Goal: Task Accomplishment & Management: Manage account settings

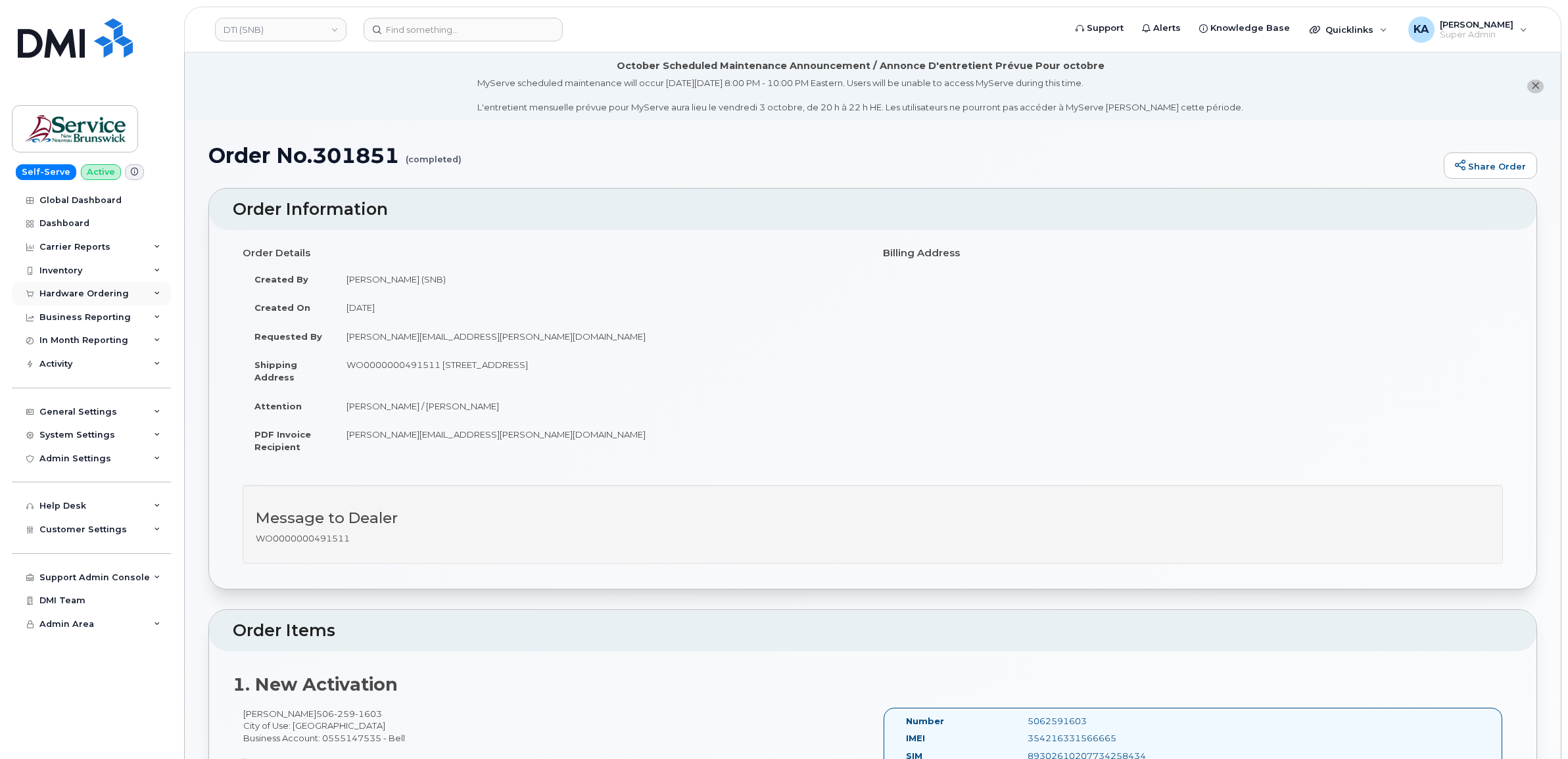
click at [71, 291] on div "Hardware Ordering" at bounding box center [84, 294] width 89 height 11
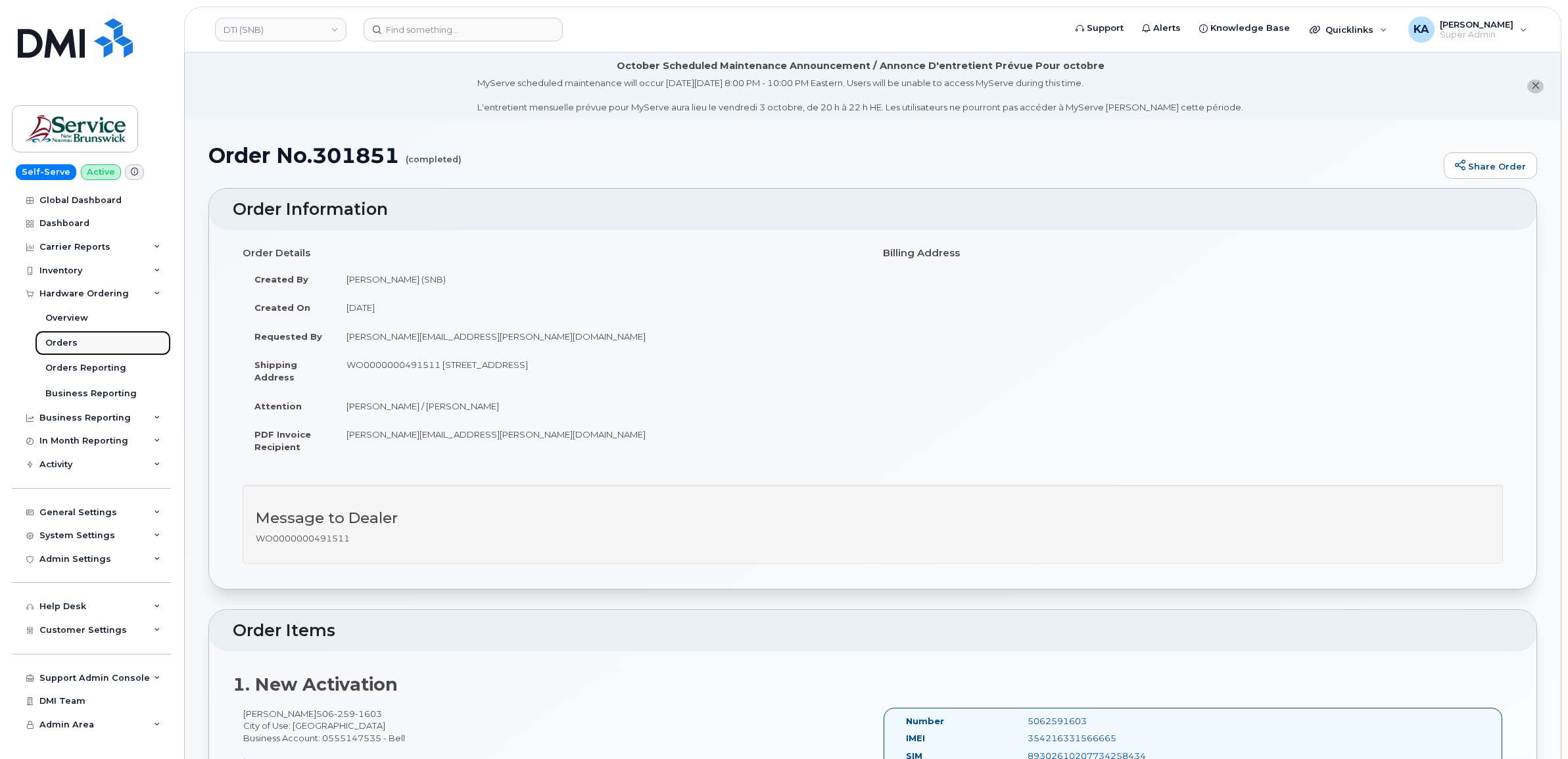
click at [57, 342] on div "Orders" at bounding box center [61, 343] width 32 height 12
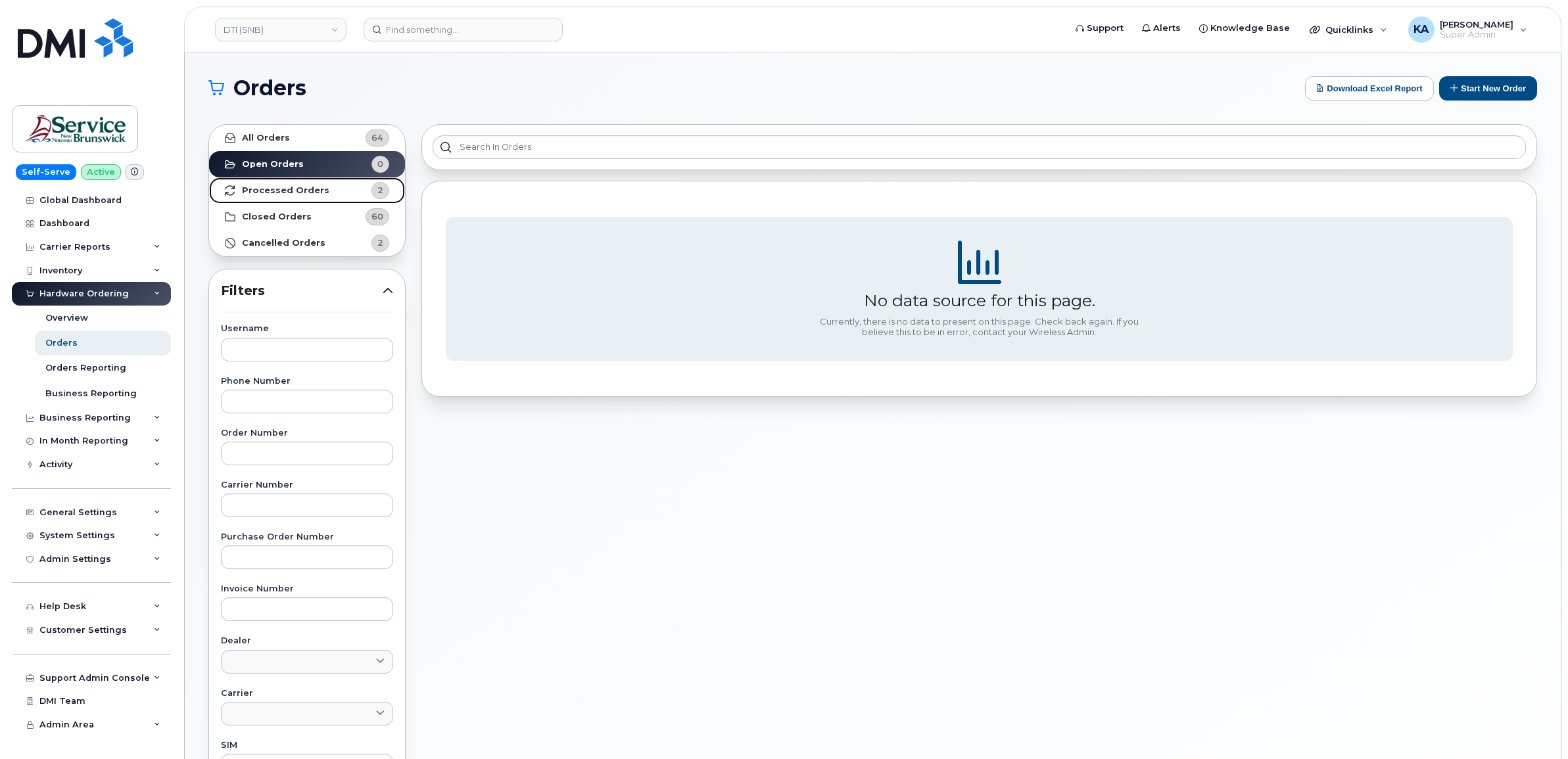
click at [270, 187] on strong "Processed Orders" at bounding box center [285, 191] width 88 height 11
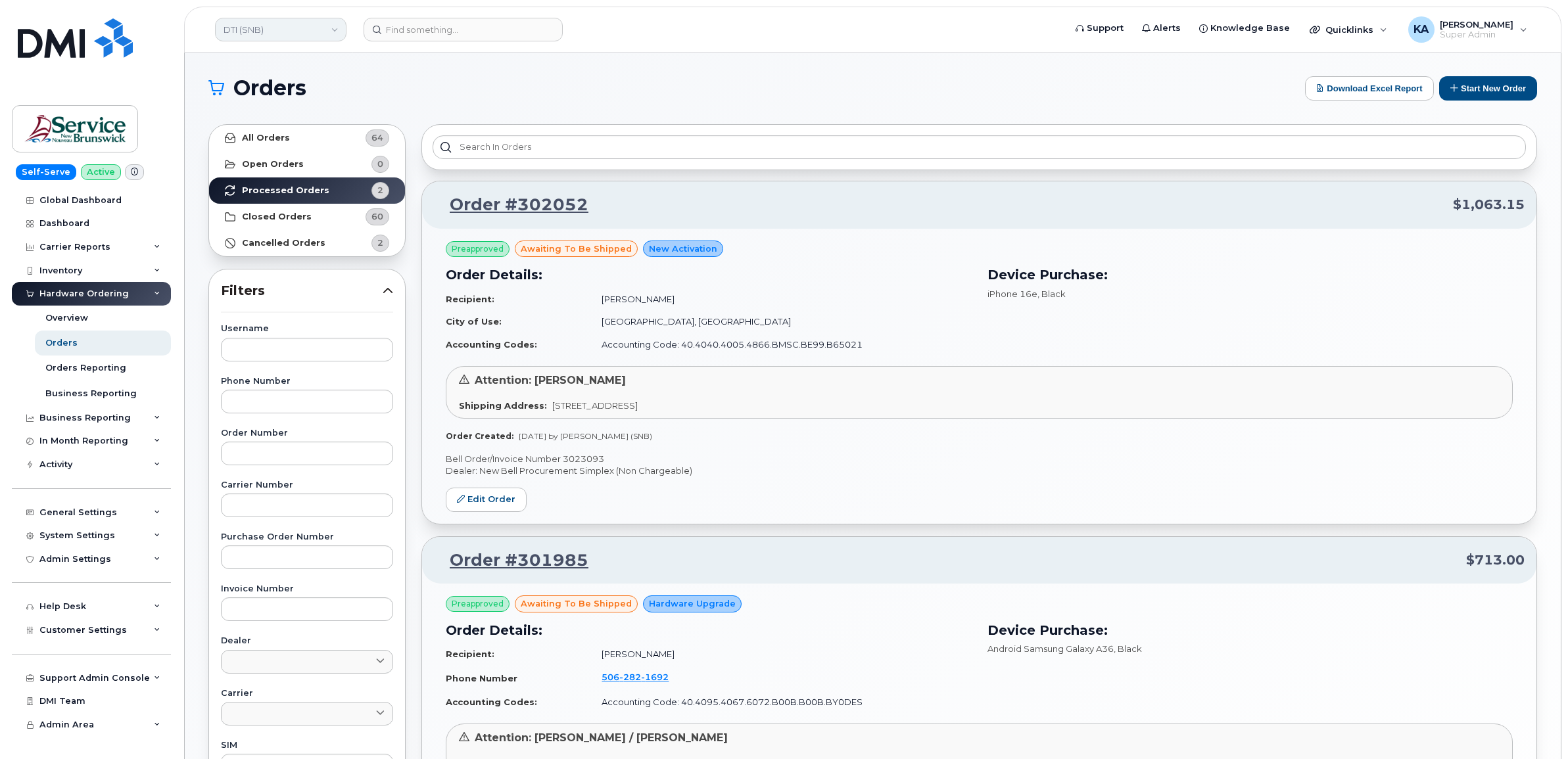
click at [252, 27] on link "DTI (SNB)" at bounding box center [280, 30] width 131 height 23
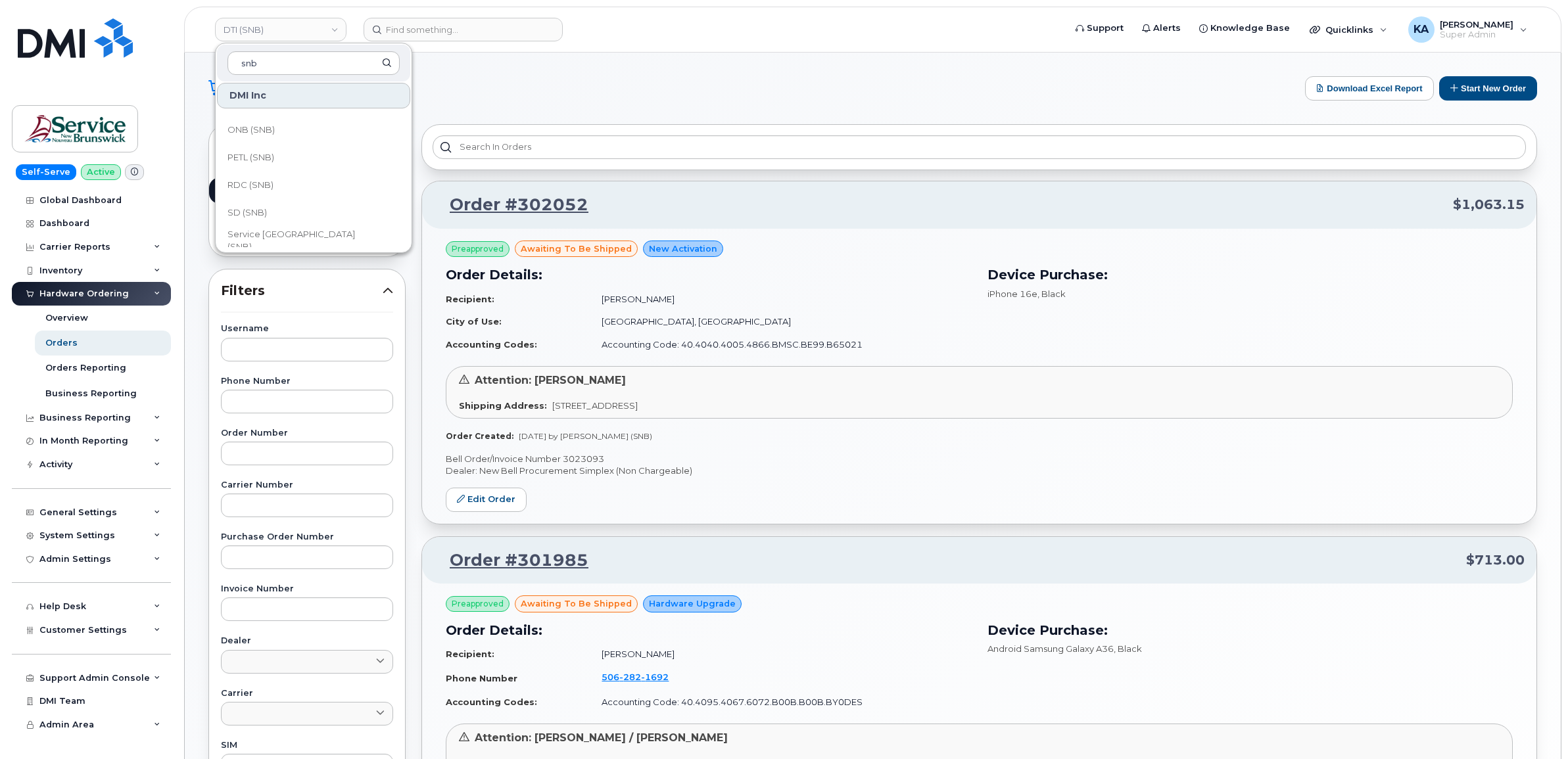
scroll to position [636, 0]
type input "snb"
click at [270, 227] on span "VHN (SNB)" at bounding box center [250, 233] width 45 height 13
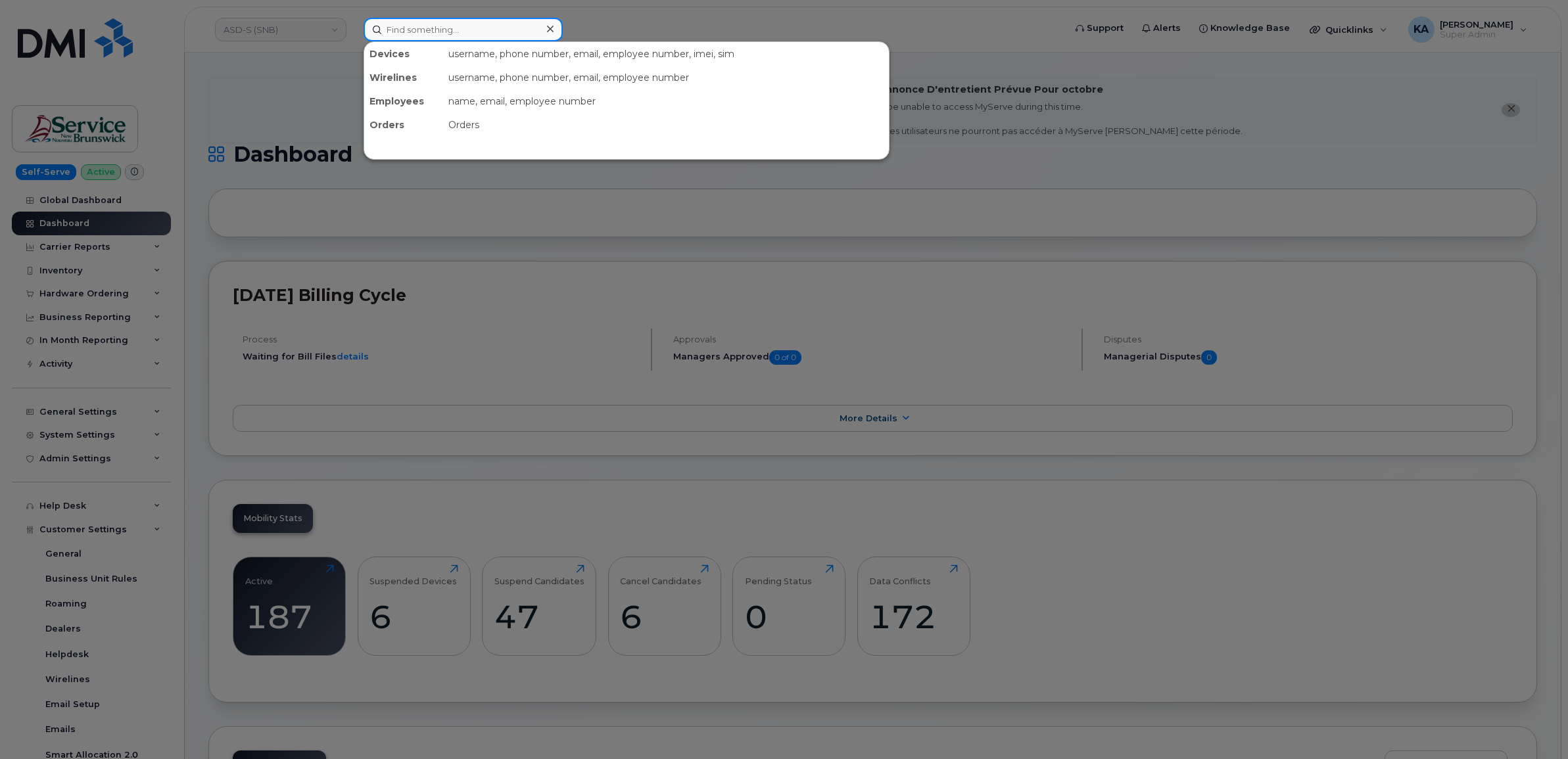
paste input "2502570491"
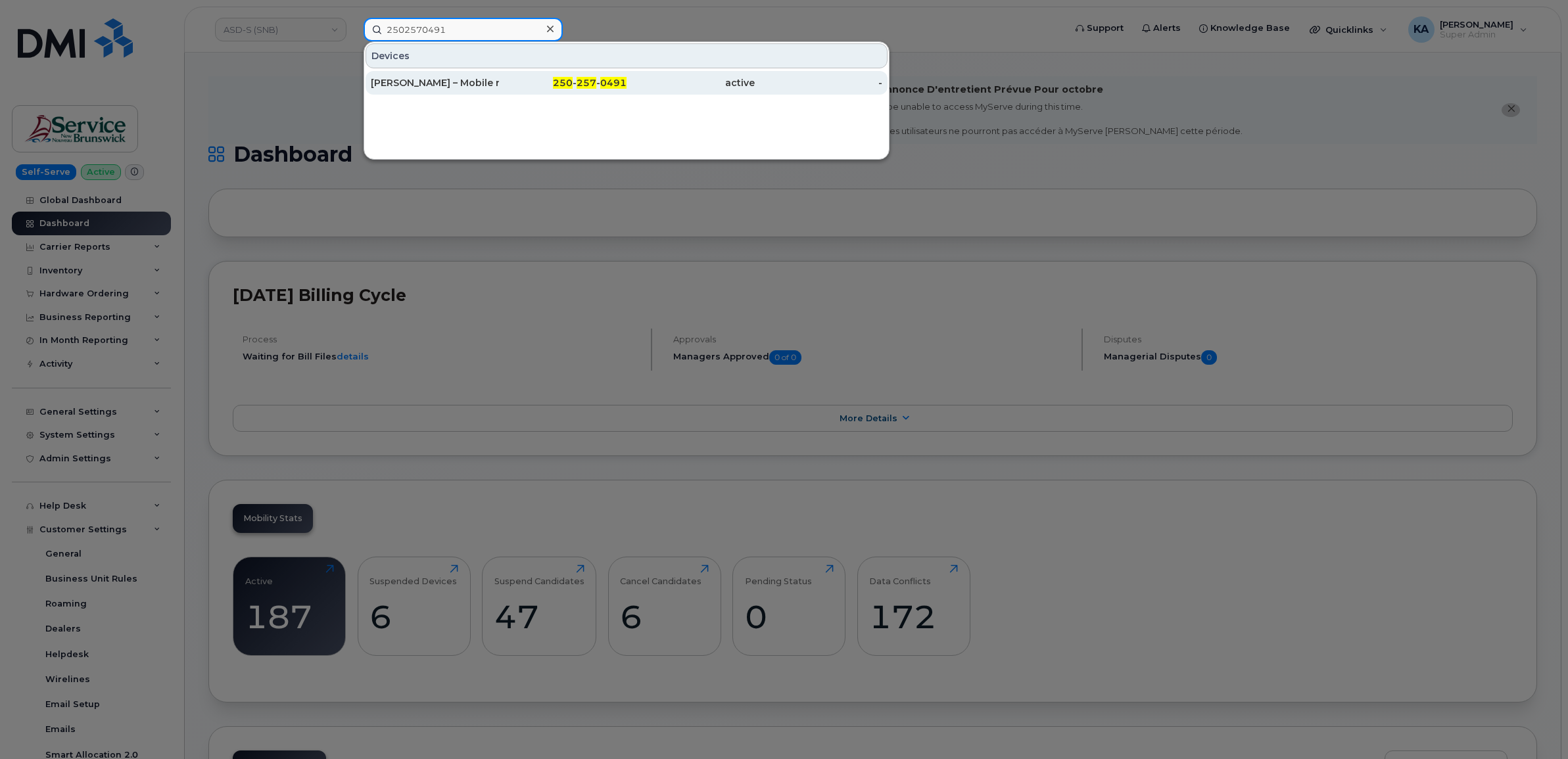
type input "2502570491"
click at [434, 82] on div "Bill Undy – Mobile repair" at bounding box center [434, 82] width 128 height 13
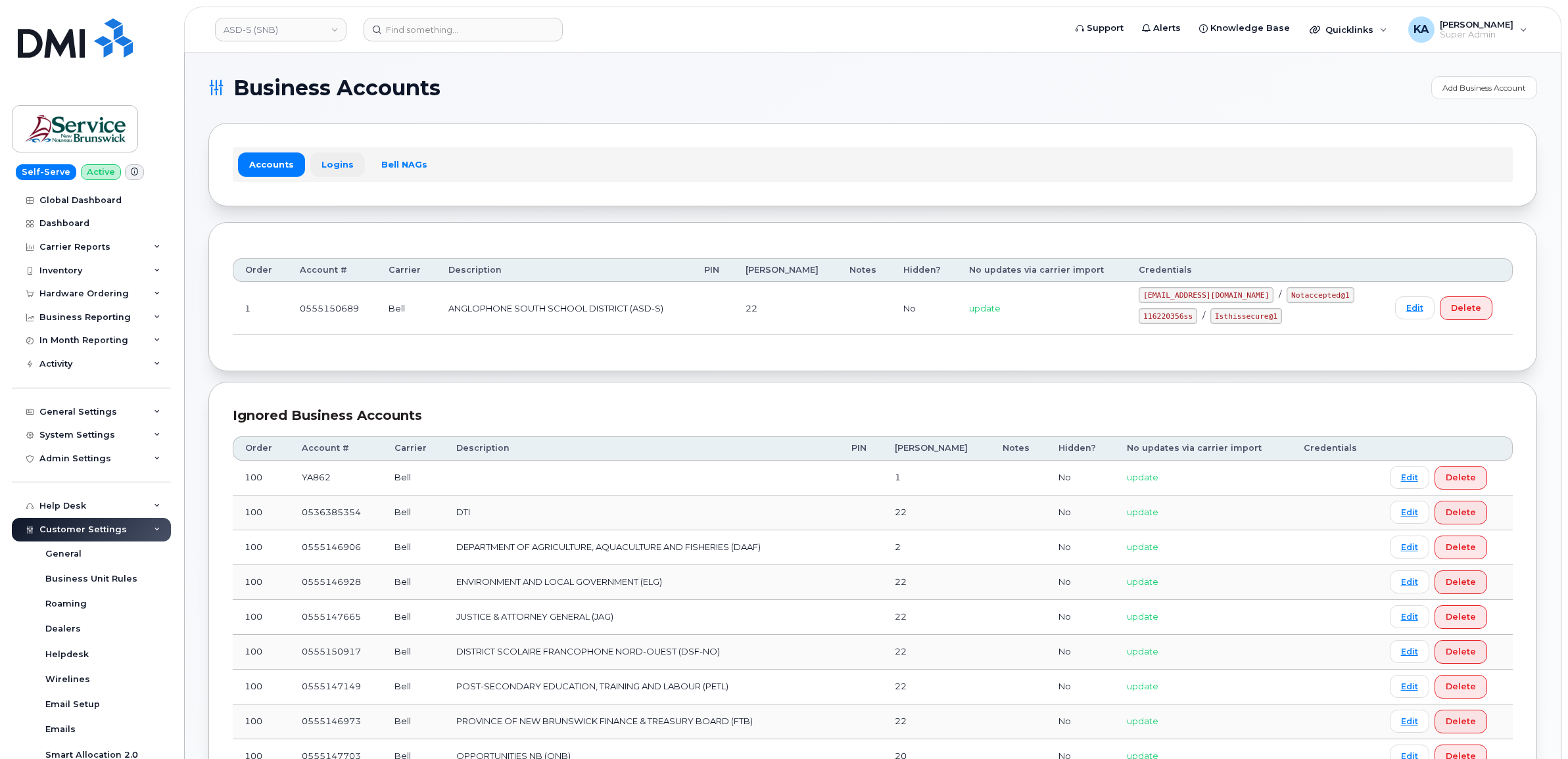
click at [329, 162] on link "Logins" at bounding box center [337, 164] width 54 height 23
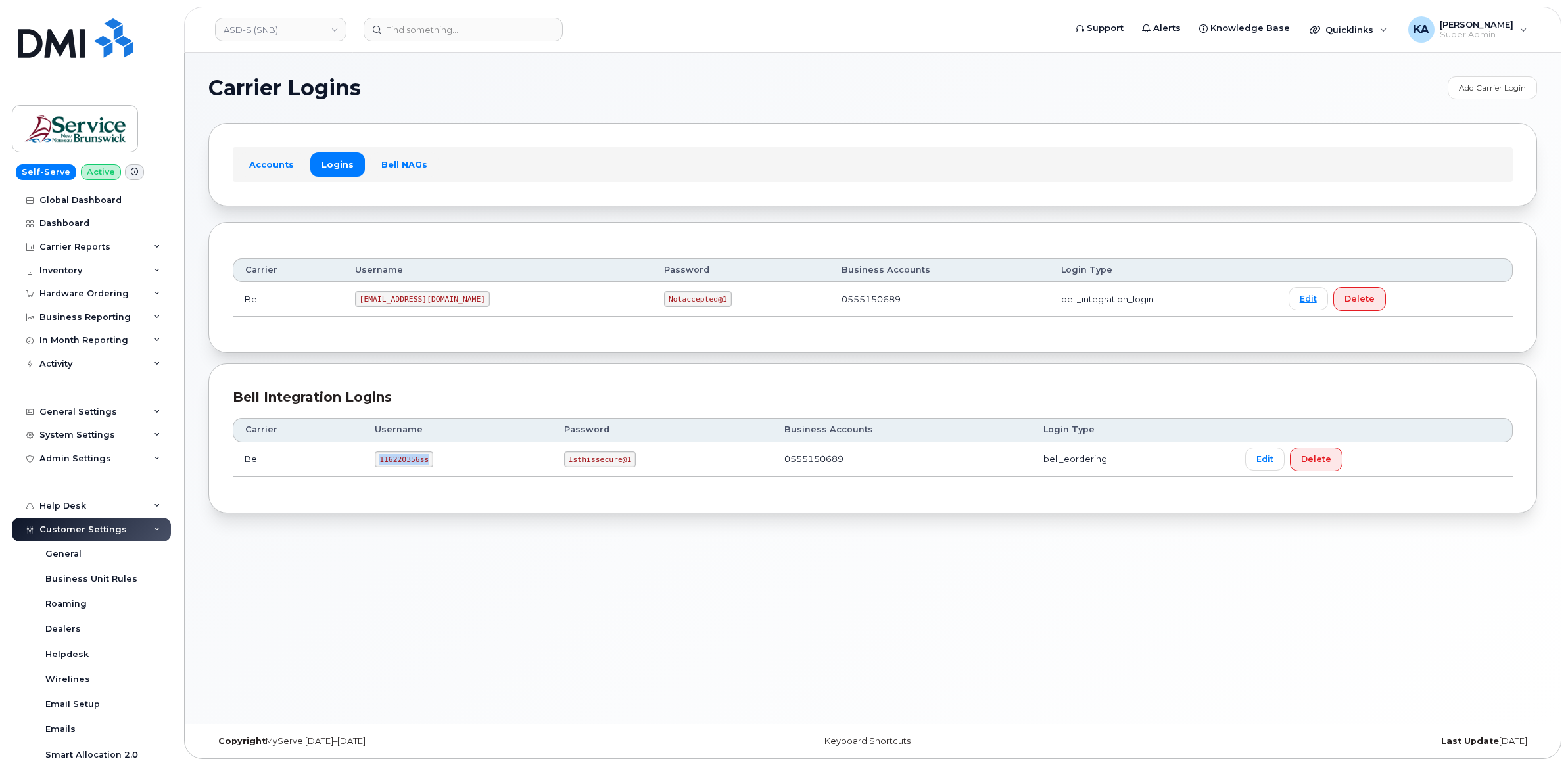
drag, startPoint x: 375, startPoint y: 457, endPoint x: 428, endPoint y: 464, distance: 53.5
click at [428, 464] on code "116220356ss" at bounding box center [403, 459] width 58 height 16
copy code "116220356ss"
drag, startPoint x: 564, startPoint y: 462, endPoint x: 639, endPoint y: 468, distance: 75.2
click at [638, 468] on td "Isthissecure@1" at bounding box center [662, 460] width 220 height 35
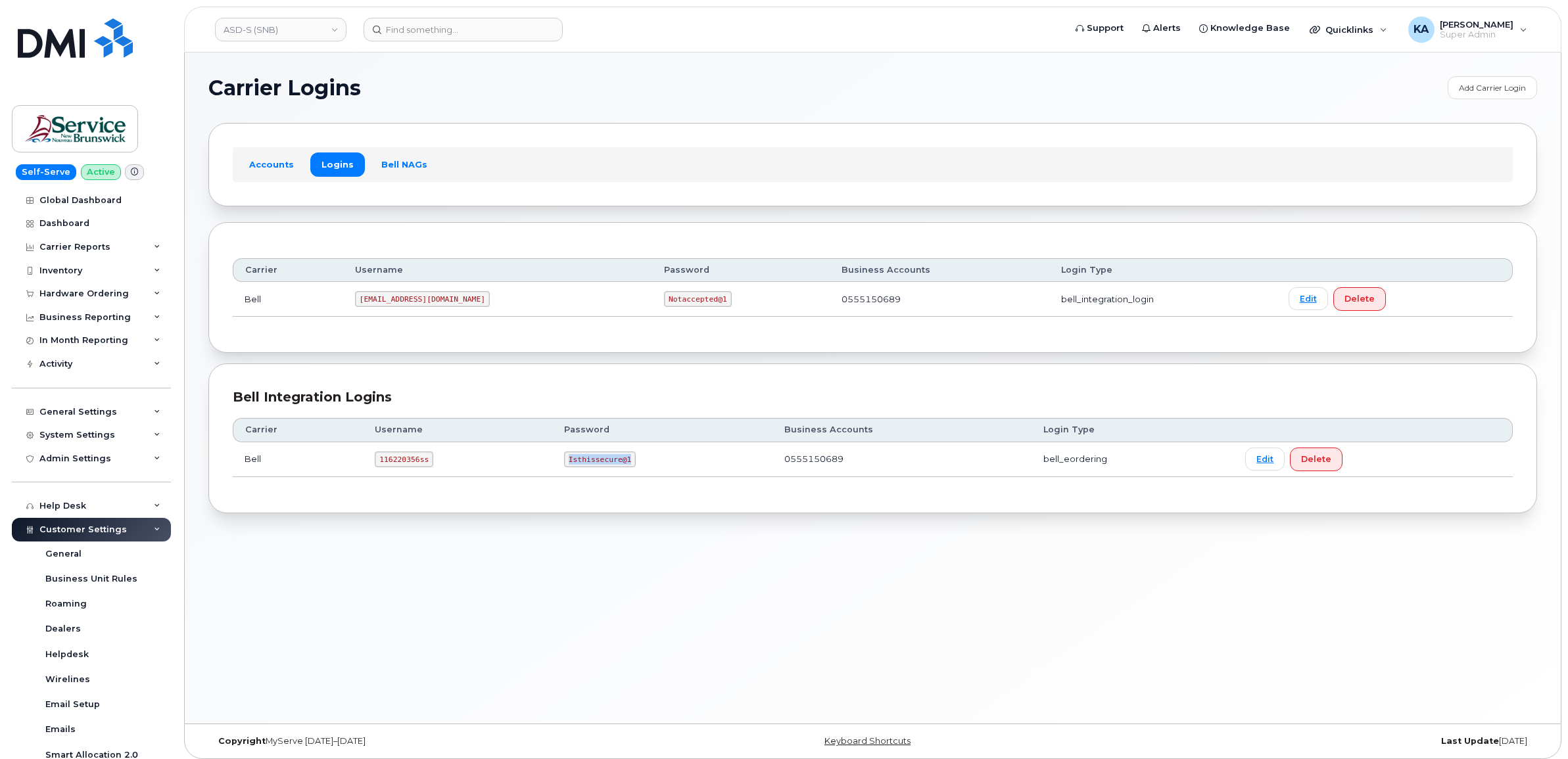
copy code "Isthissecure@1"
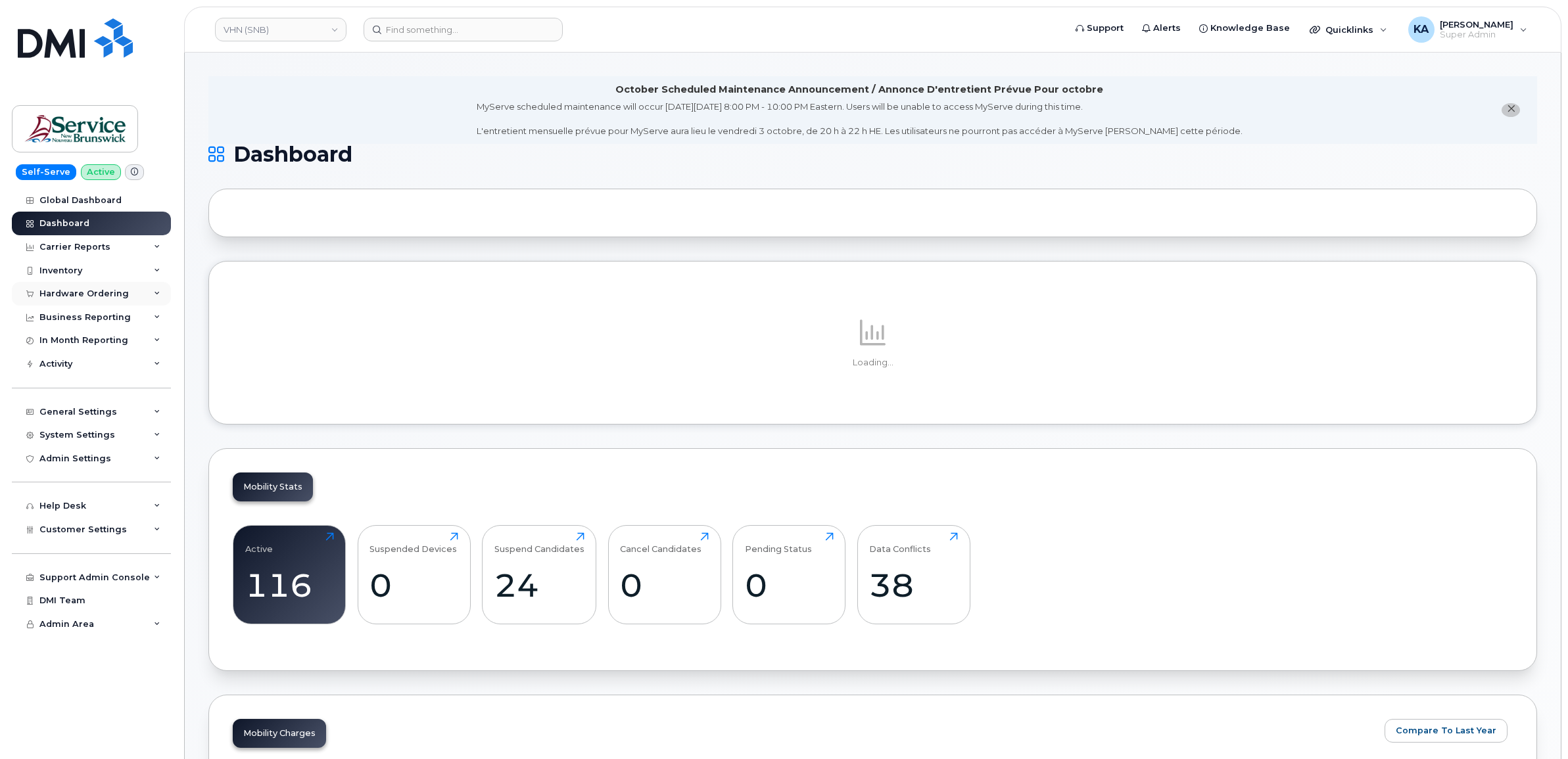
click at [76, 290] on div "Hardware Ordering" at bounding box center [84, 294] width 89 height 11
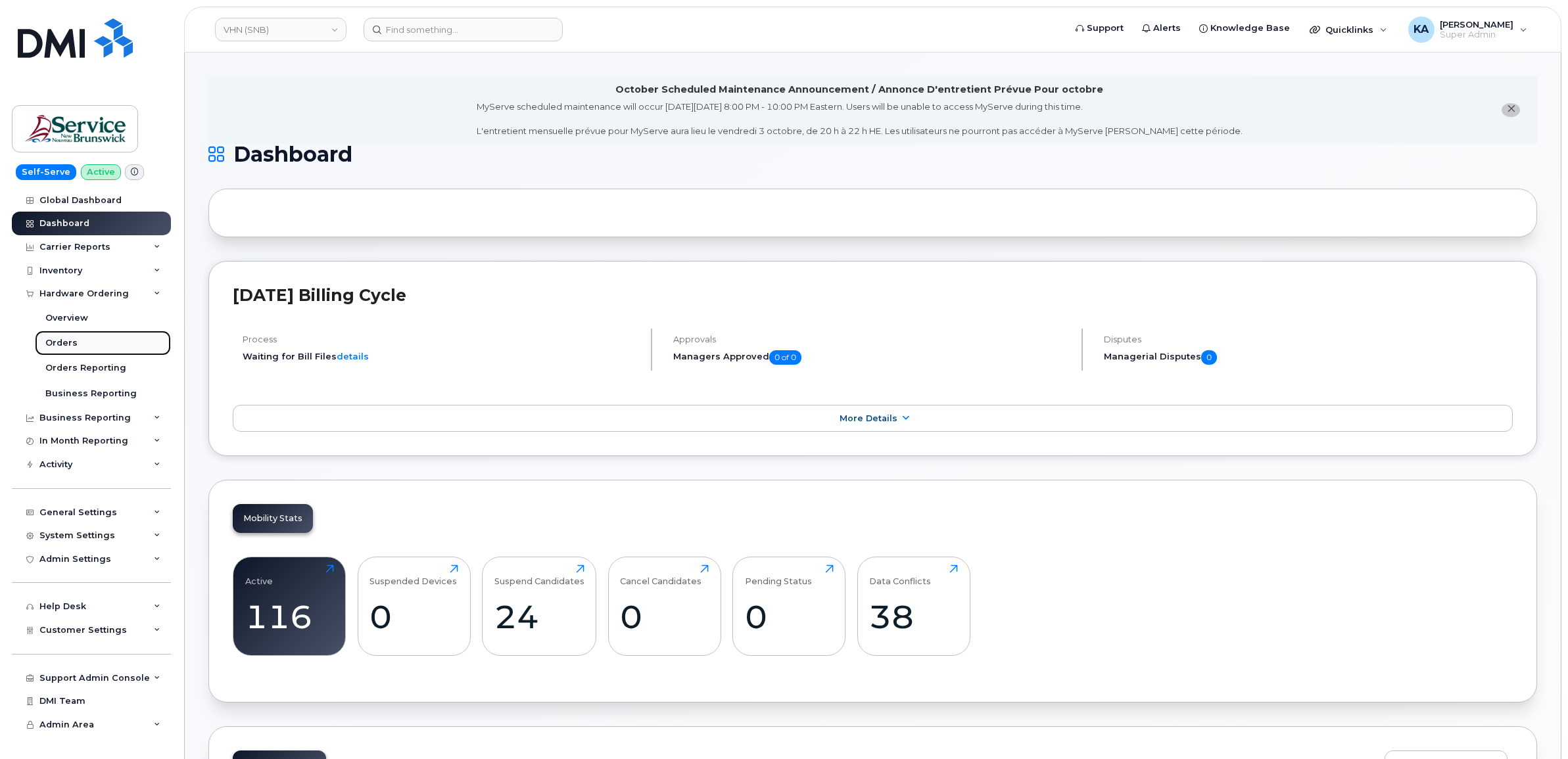
click at [50, 339] on link "Orders" at bounding box center [103, 343] width 136 height 25
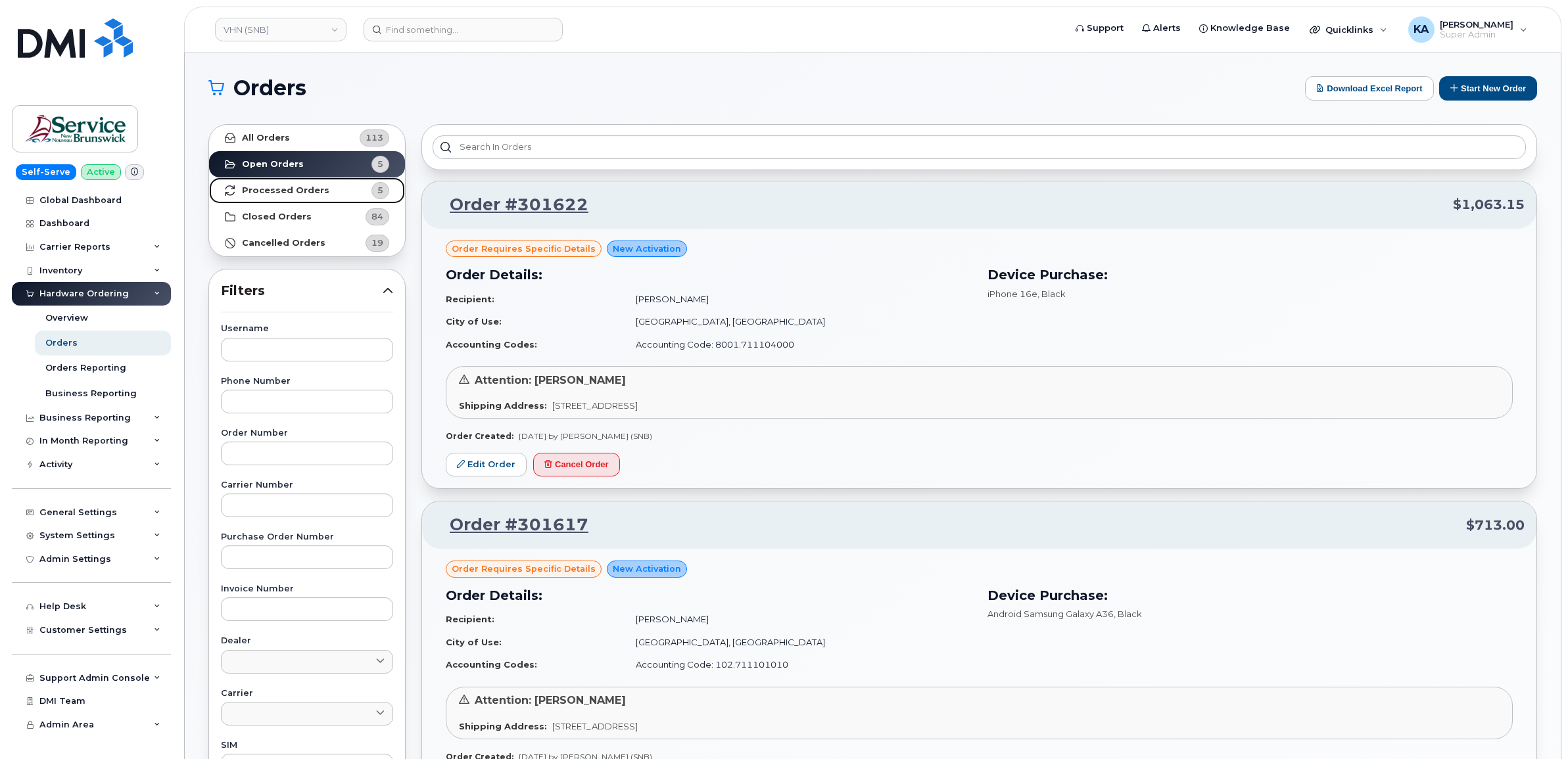
click at [271, 193] on strong "Processed Orders" at bounding box center [285, 191] width 88 height 11
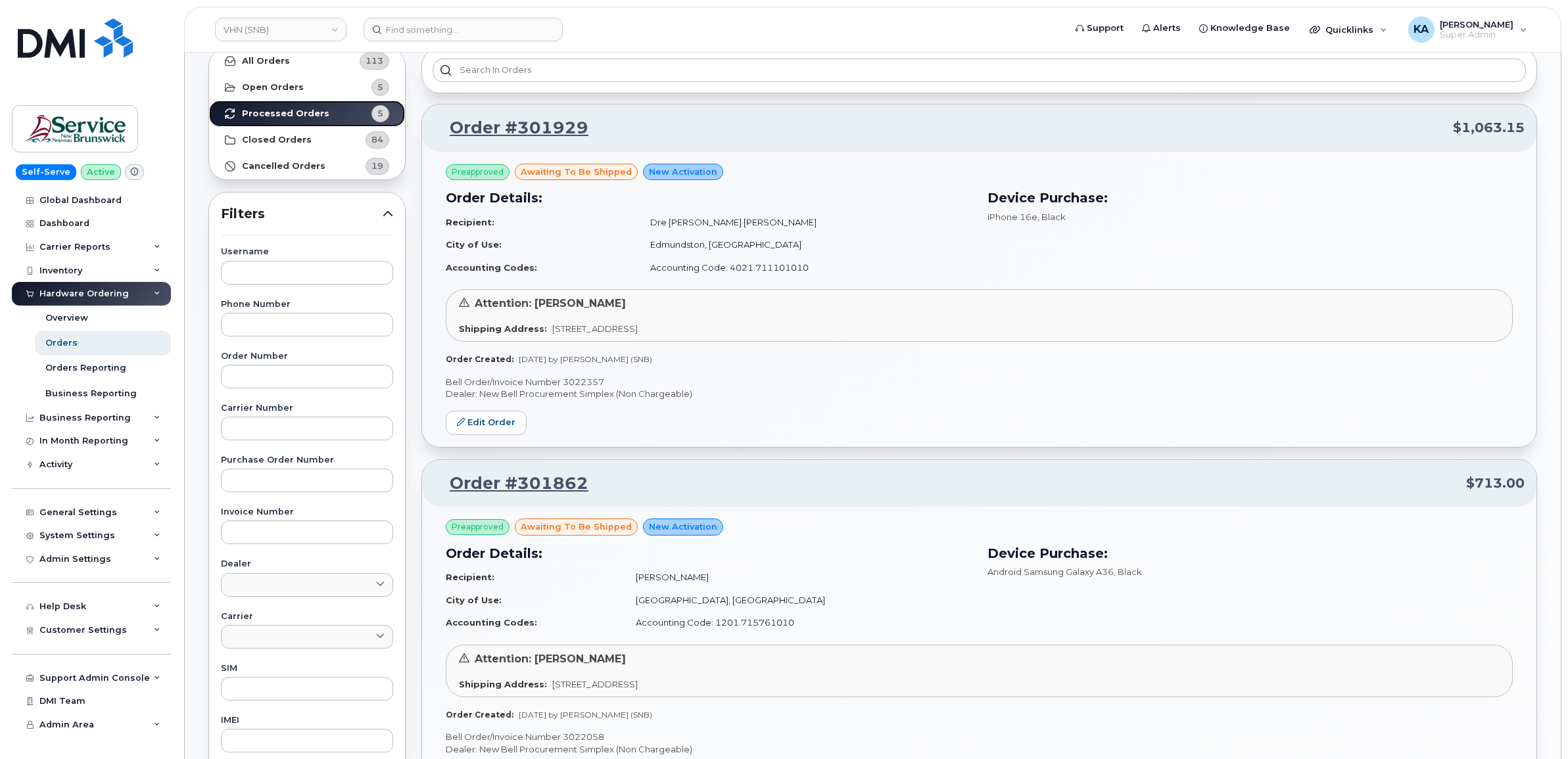
scroll to position [329, 0]
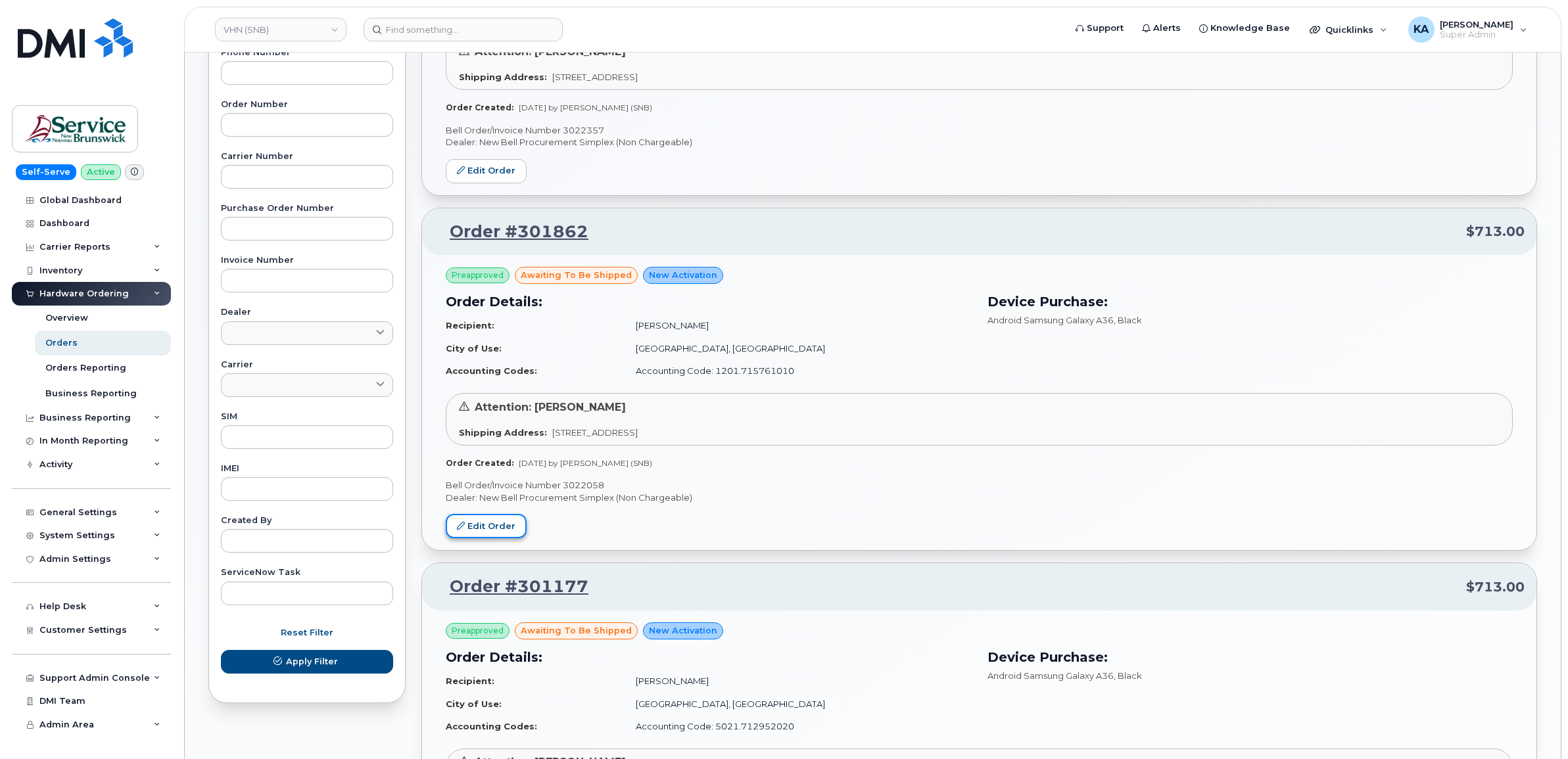
click at [471, 524] on link "Edit Order" at bounding box center [486, 526] width 81 height 24
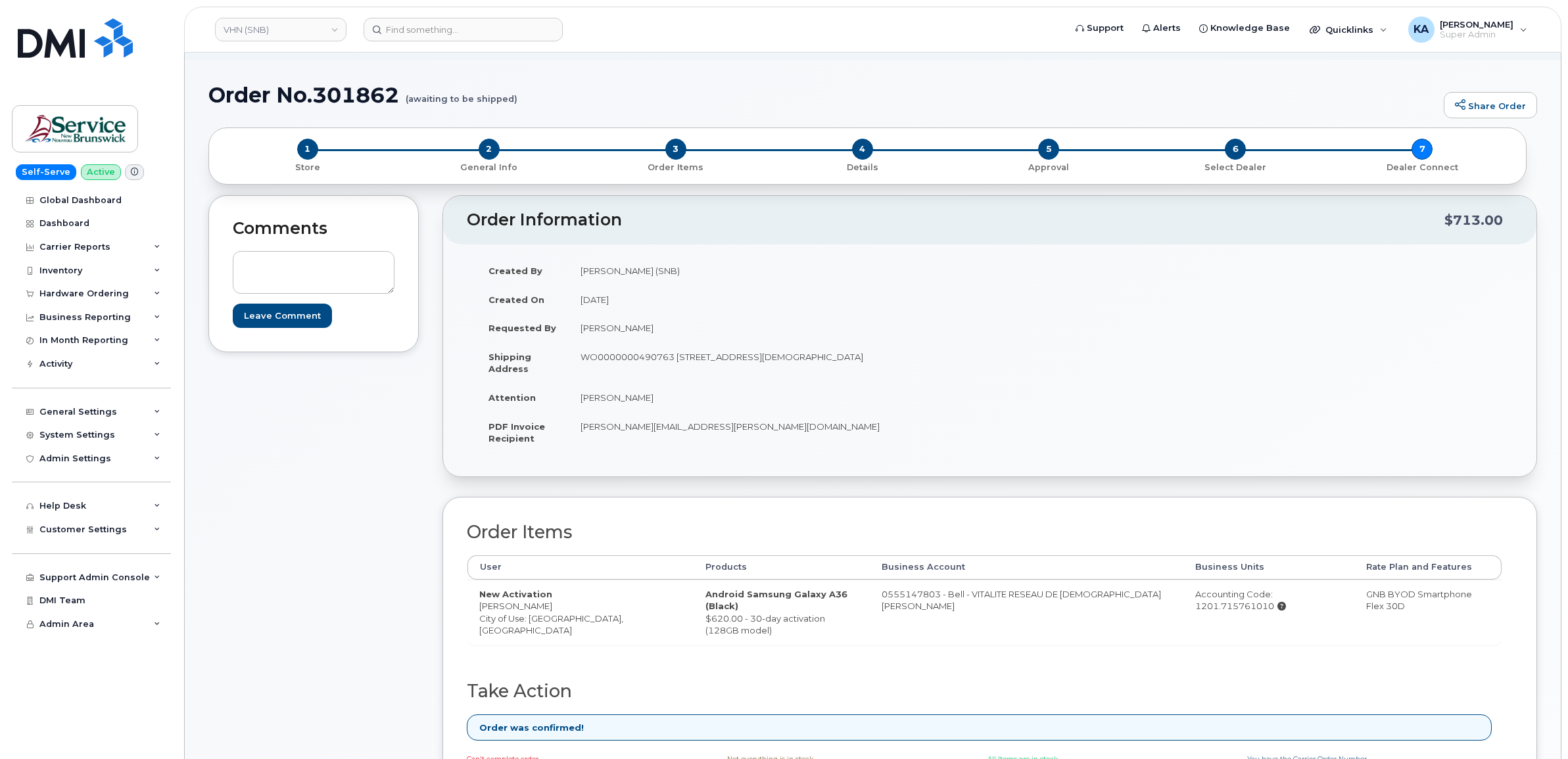
scroll to position [246, 0]
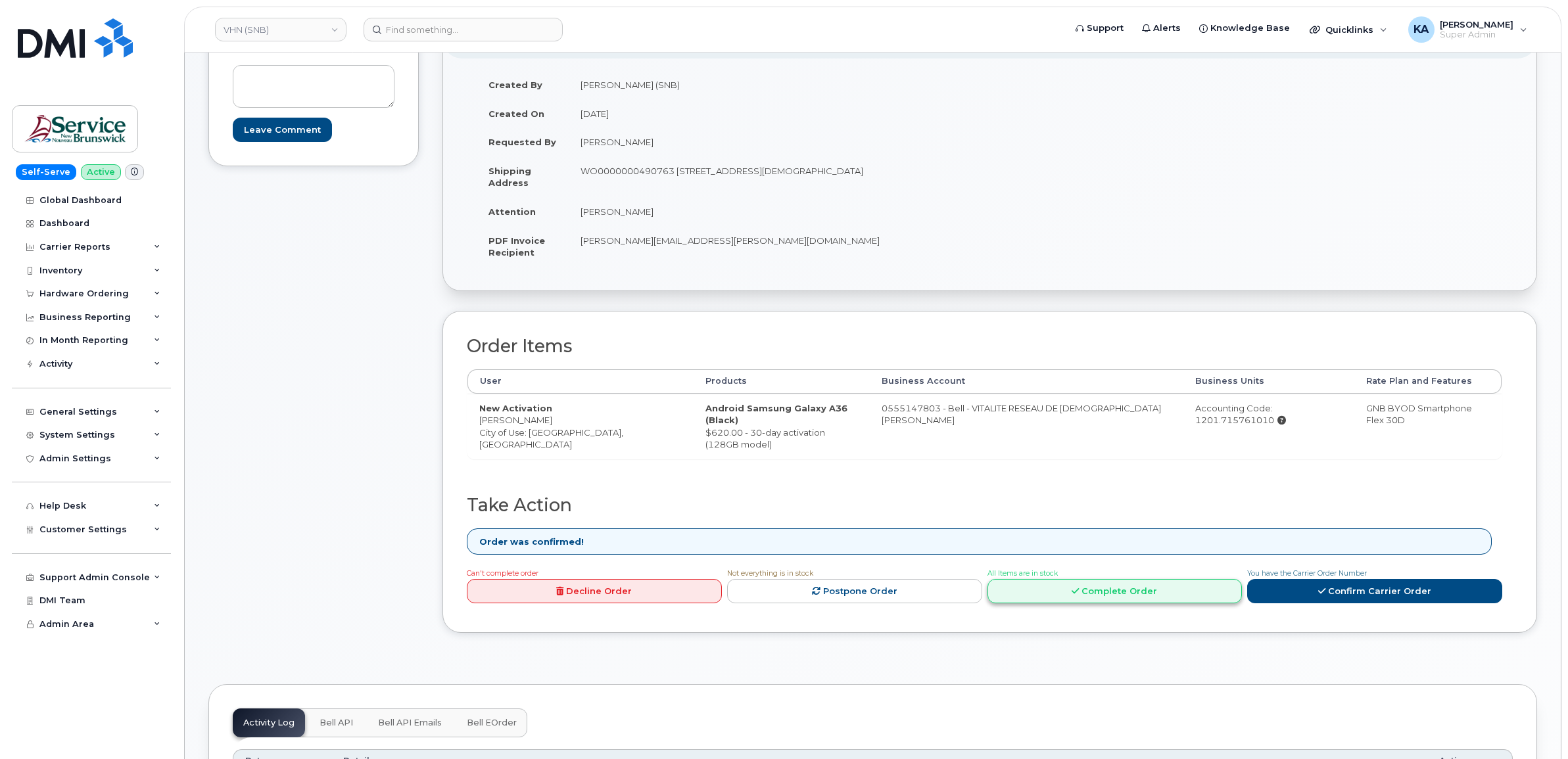
click at [1066, 586] on link "Complete Order" at bounding box center [1115, 591] width 255 height 24
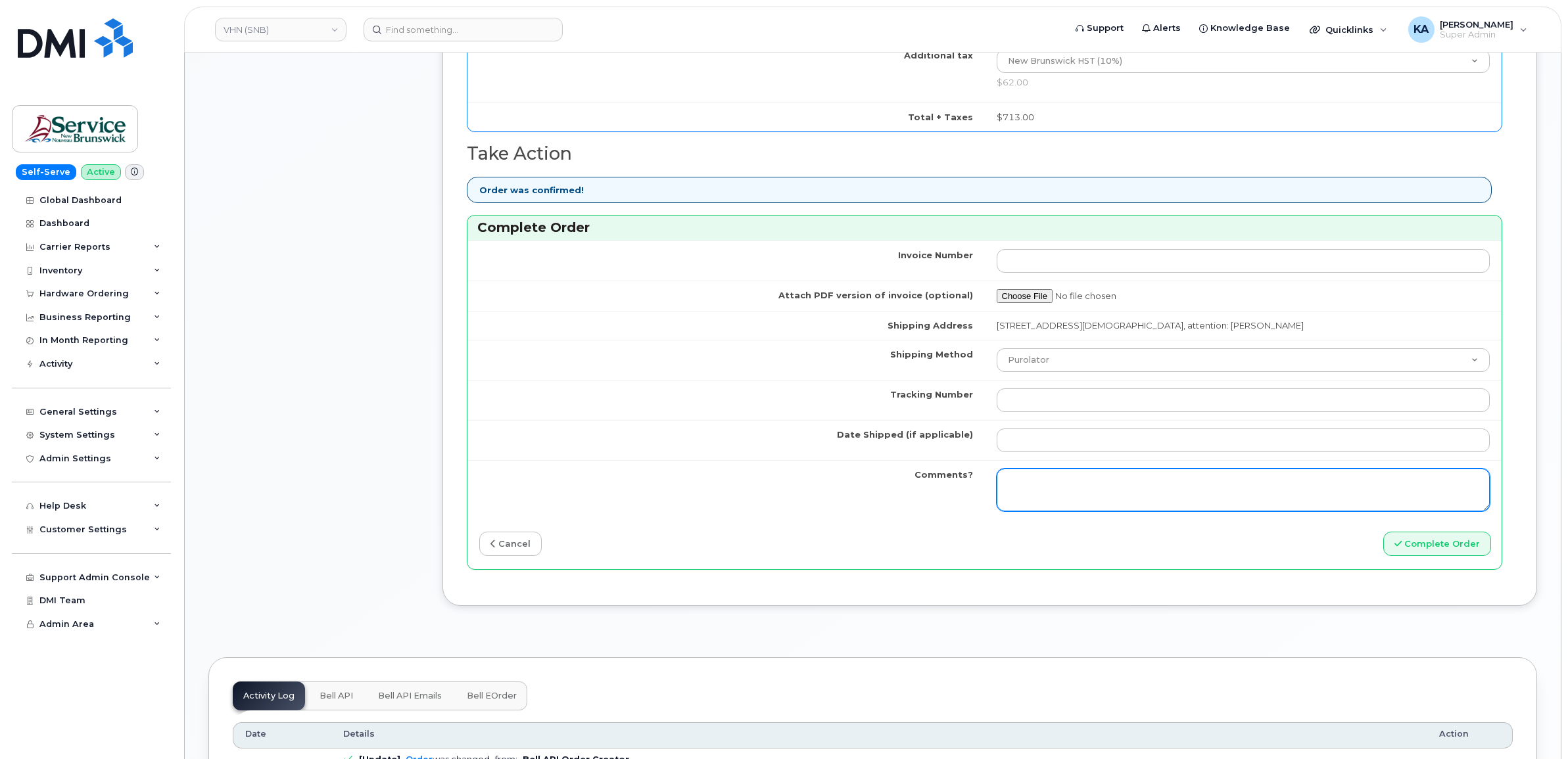
scroll to position [986, 0]
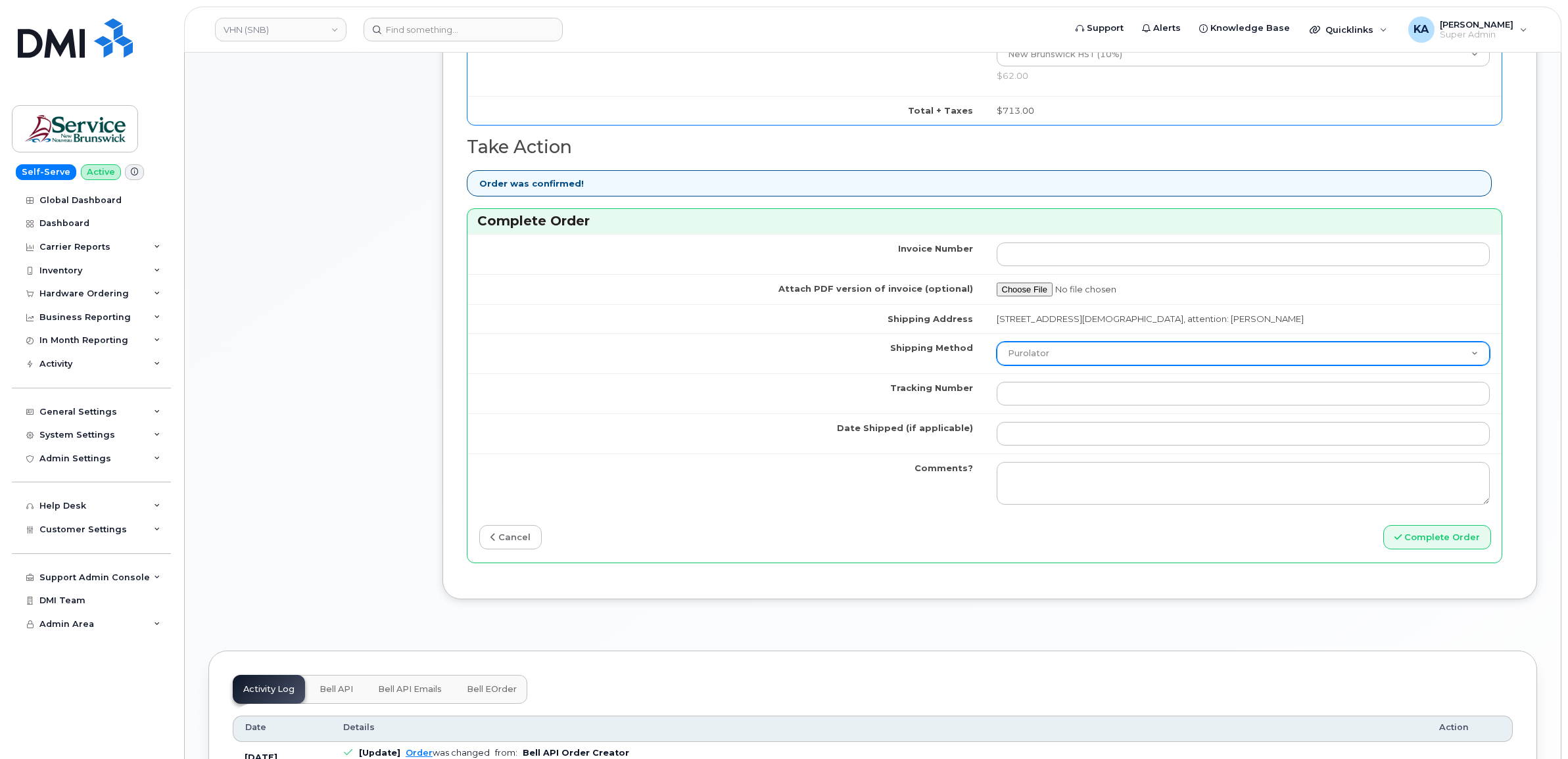
click at [1082, 360] on select "Purolator UPS FedEx Canada Post Courier Other Drop Off Pick Up" at bounding box center [1244, 353] width 494 height 23
select select "FedEx"
click at [997, 345] on select "Purolator UPS FedEx Canada Post Courier Other Drop Off Pick Up" at bounding box center [1244, 353] width 494 height 23
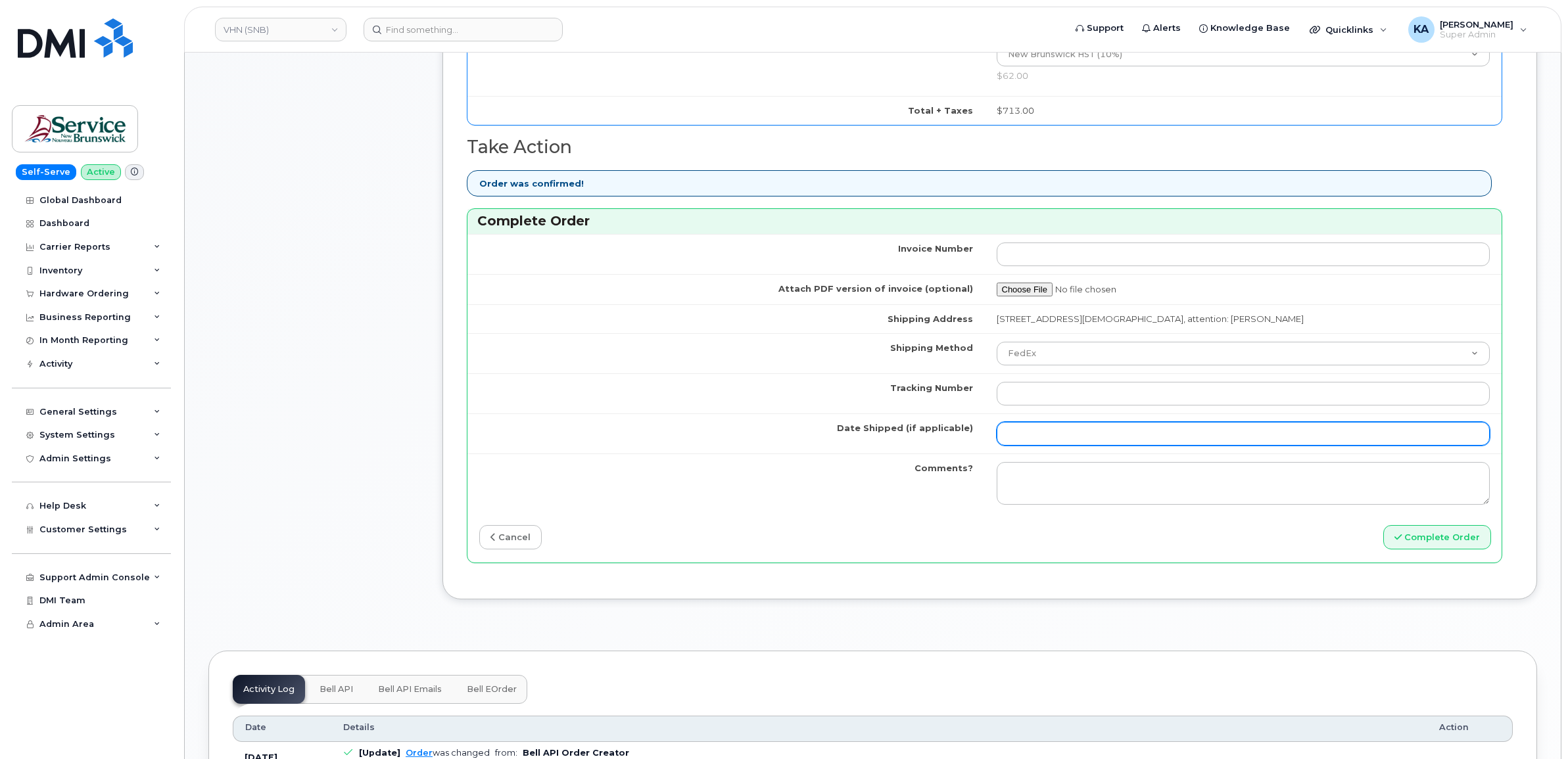
click at [1040, 438] on input "Date Shipped (if applicable)" at bounding box center [1244, 433] width 494 height 23
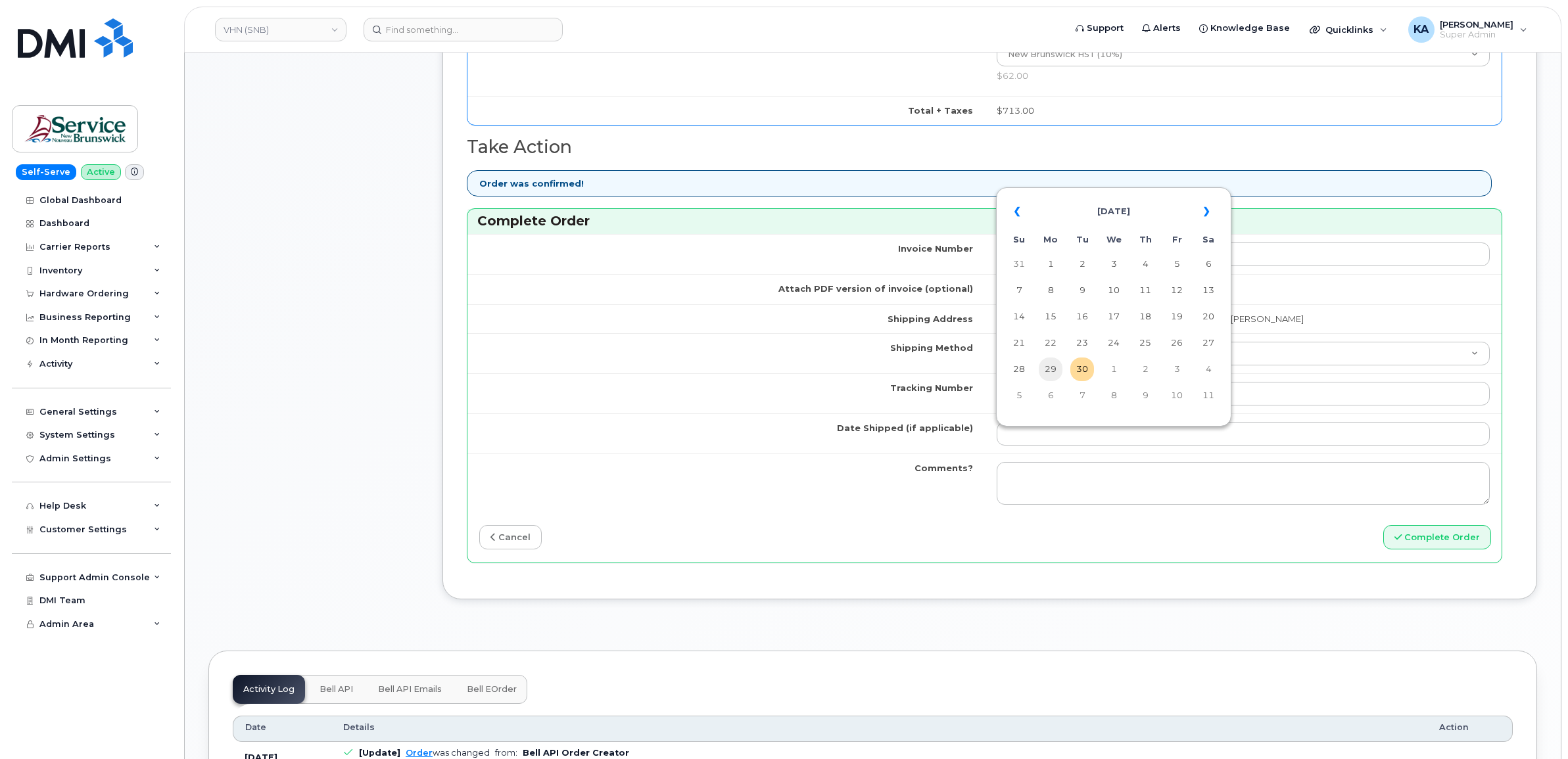
click at [1055, 367] on td "29" at bounding box center [1051, 369] width 23 height 23
type input "[DATE]"
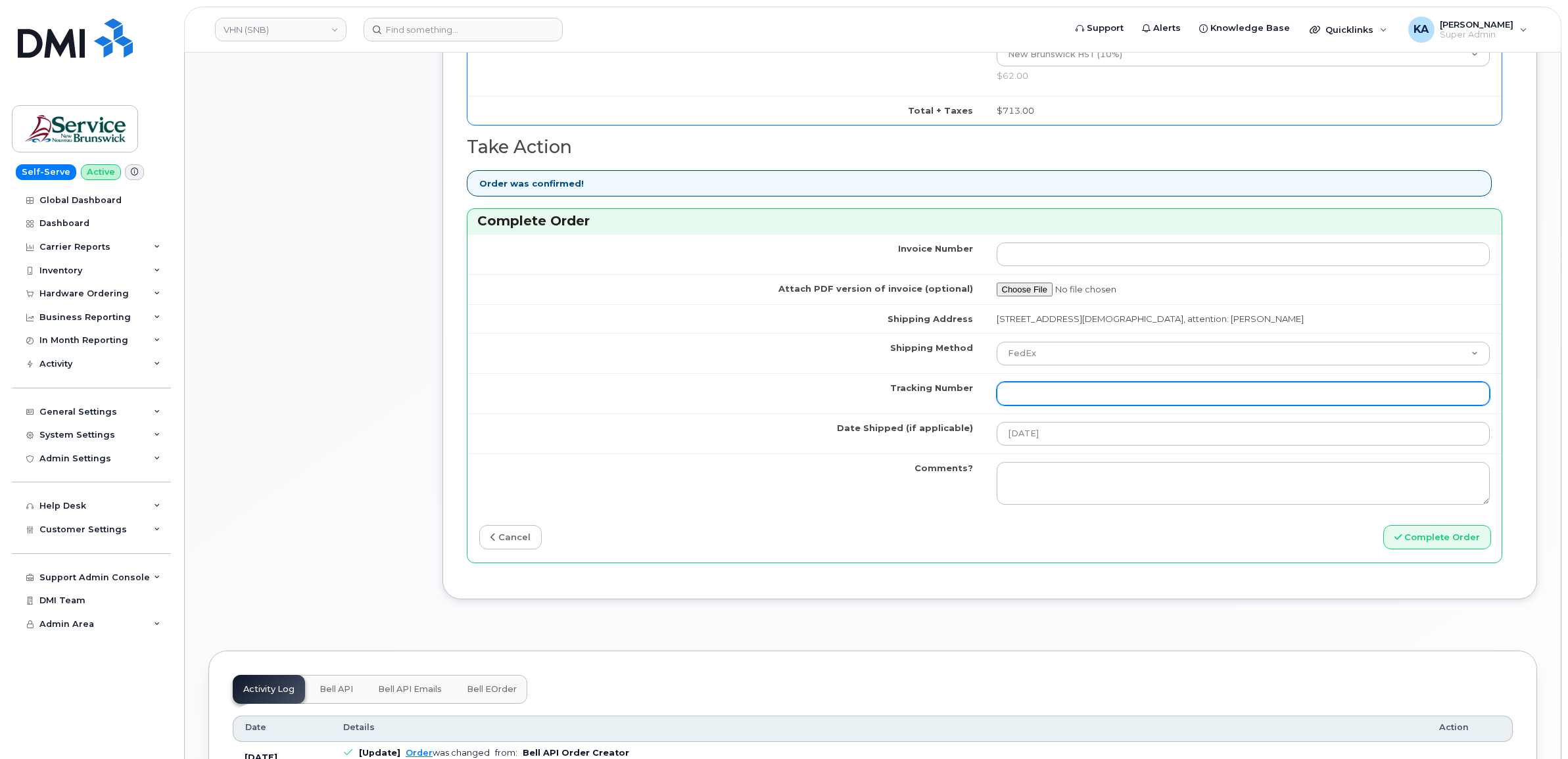
click at [1037, 402] on input "Tracking Number" at bounding box center [1244, 394] width 494 height 23
paste input "476423877423"
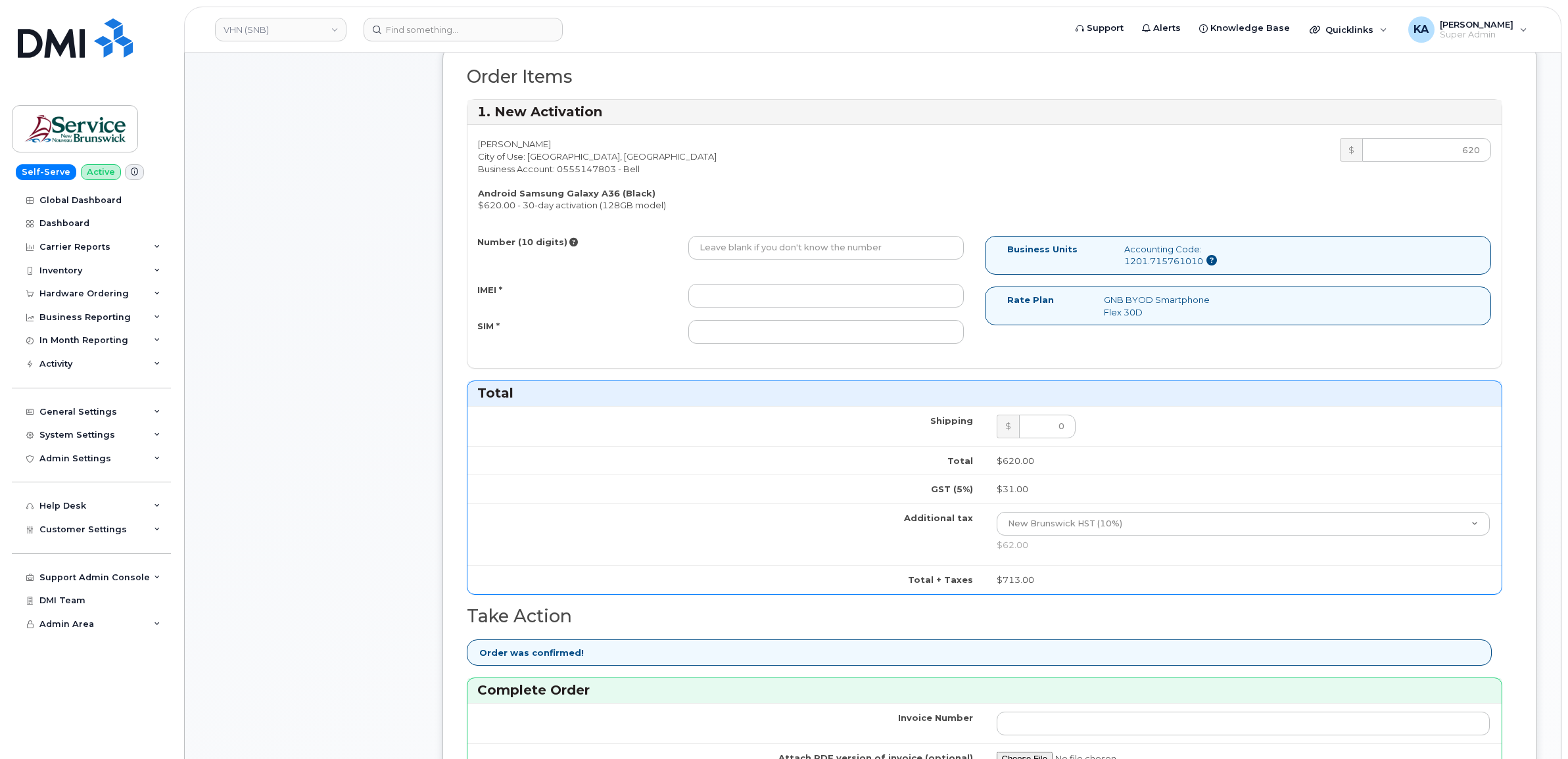
scroll to position [493, 0]
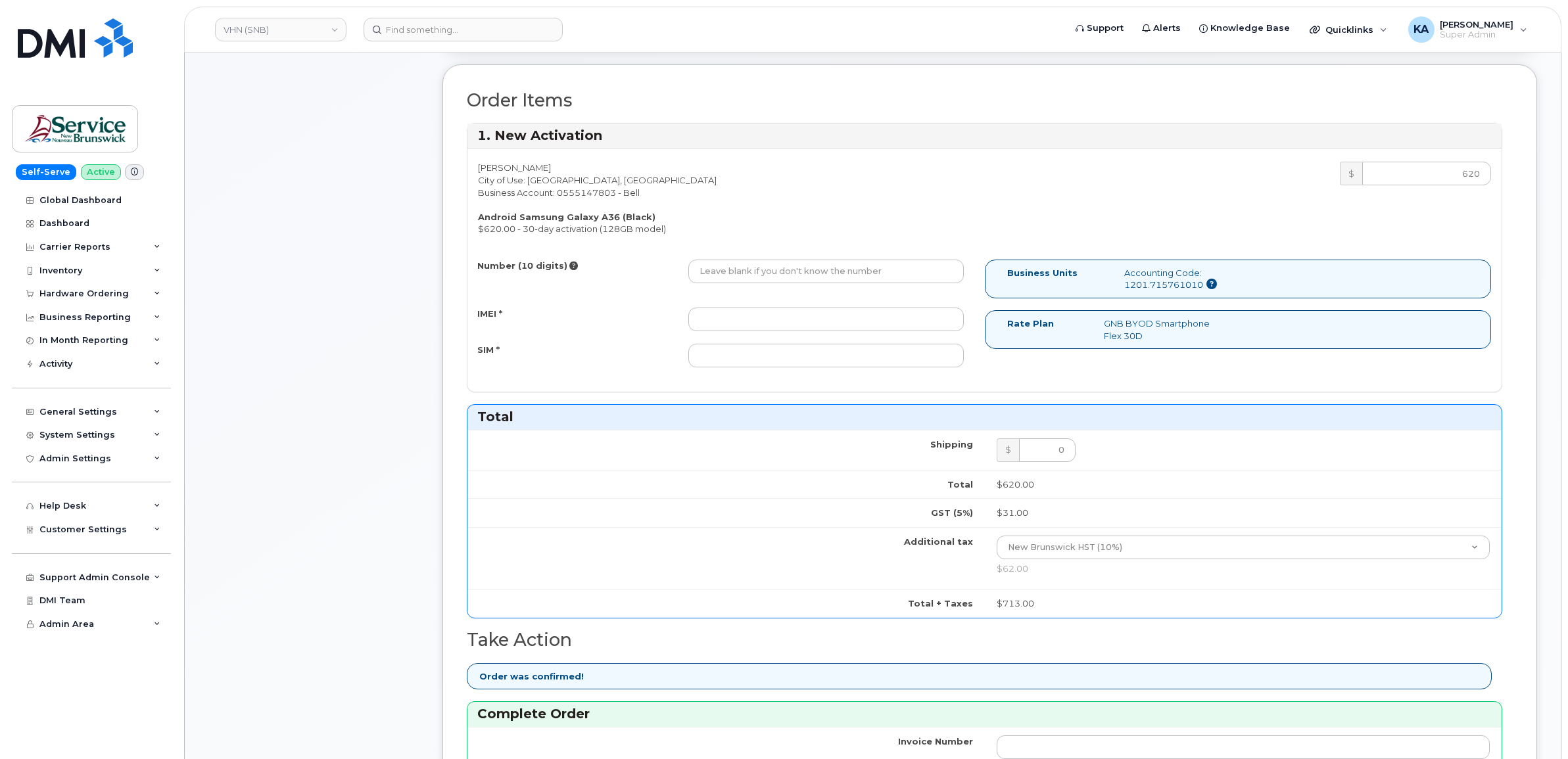
type input "476423877423"
click at [803, 324] on input "IMEI *" at bounding box center [826, 319] width 276 height 23
paste input "357167790612804"
type input "357167790612804"
click at [803, 352] on input "SIM *" at bounding box center [826, 356] width 276 height 23
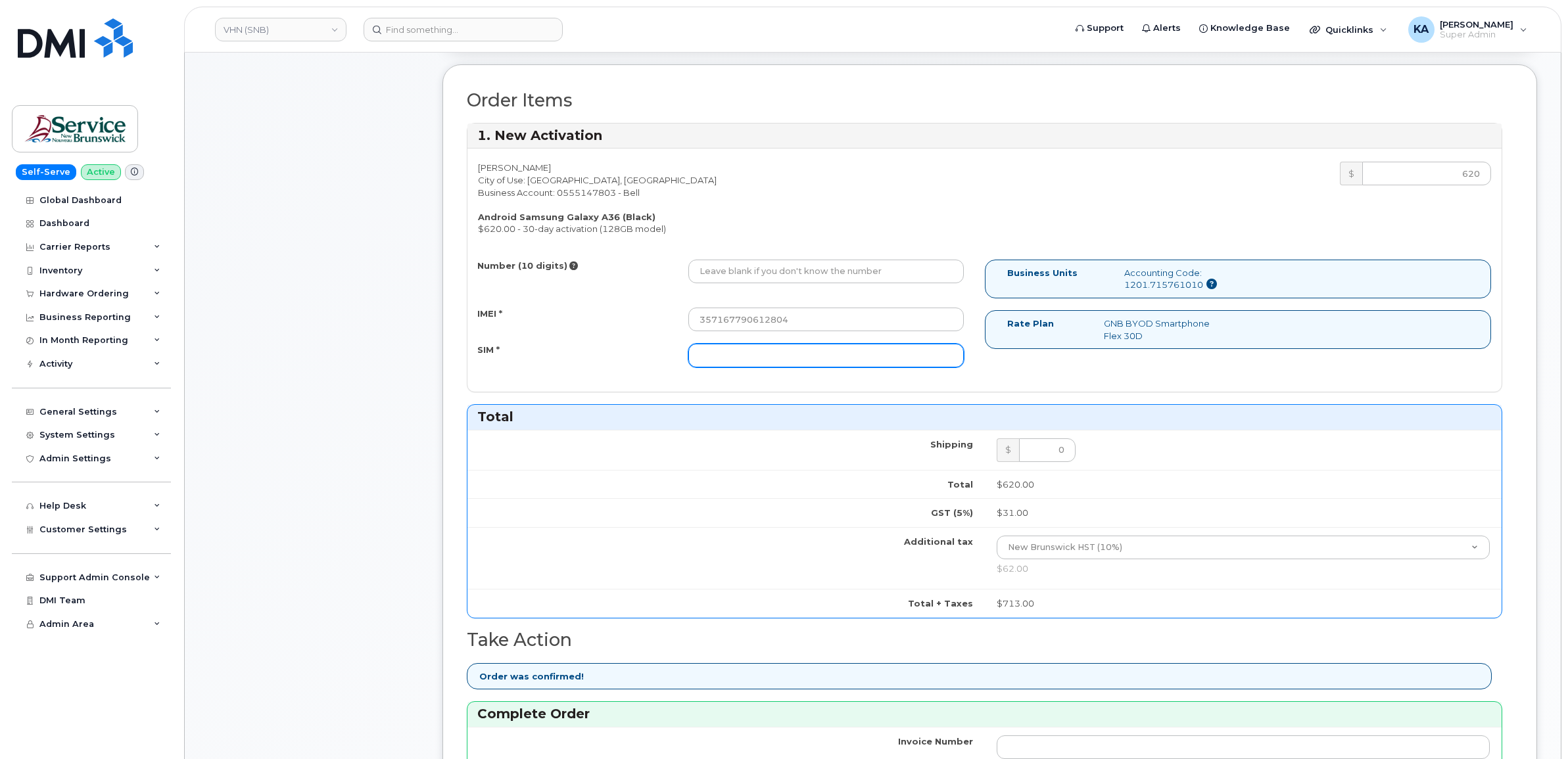
paste input "89302610207734072470"
type input "89302610207734072470"
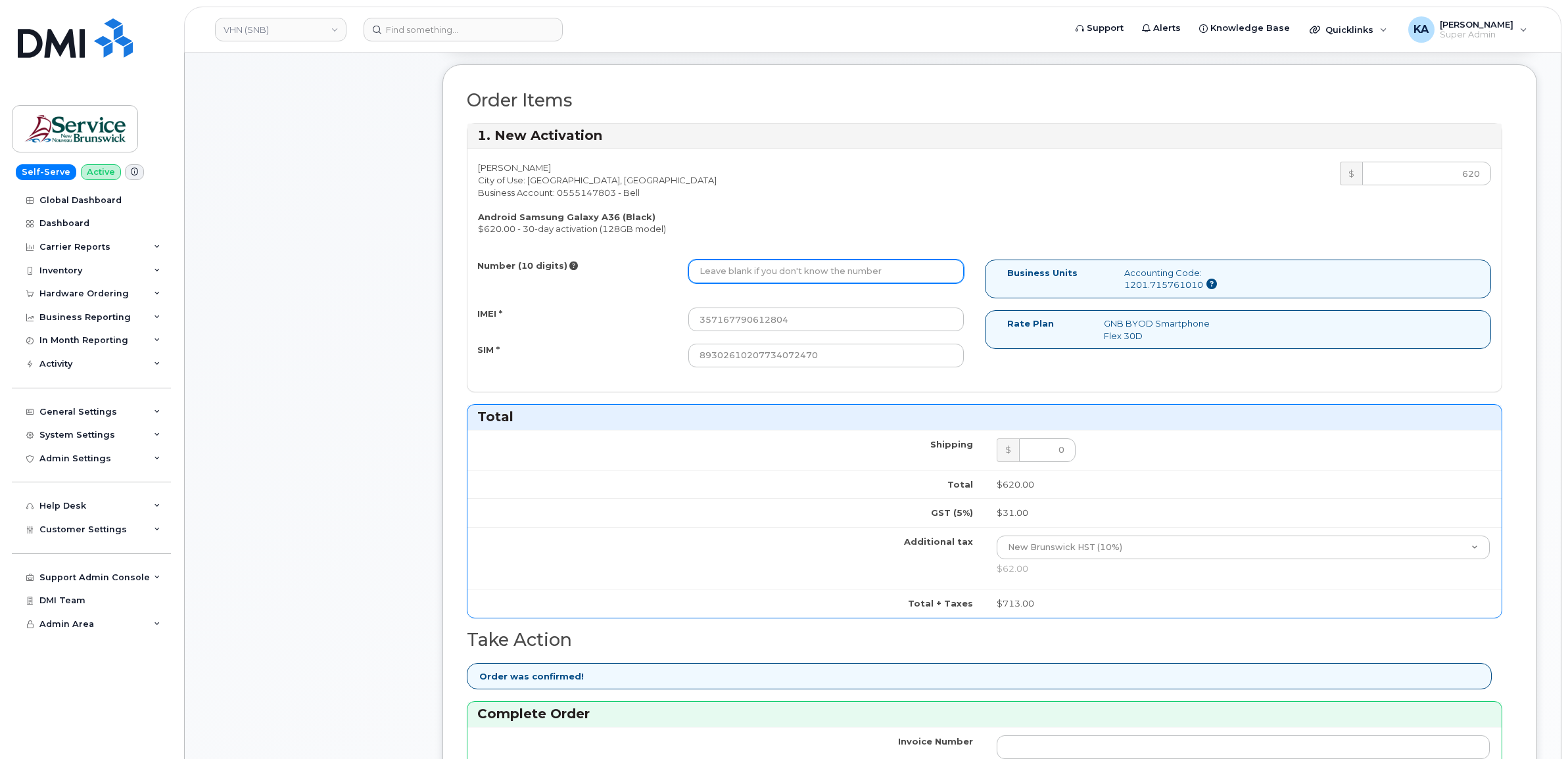
click at [717, 275] on input "Number (10 digits)" at bounding box center [826, 271] width 276 height 23
paste input "5063773849"
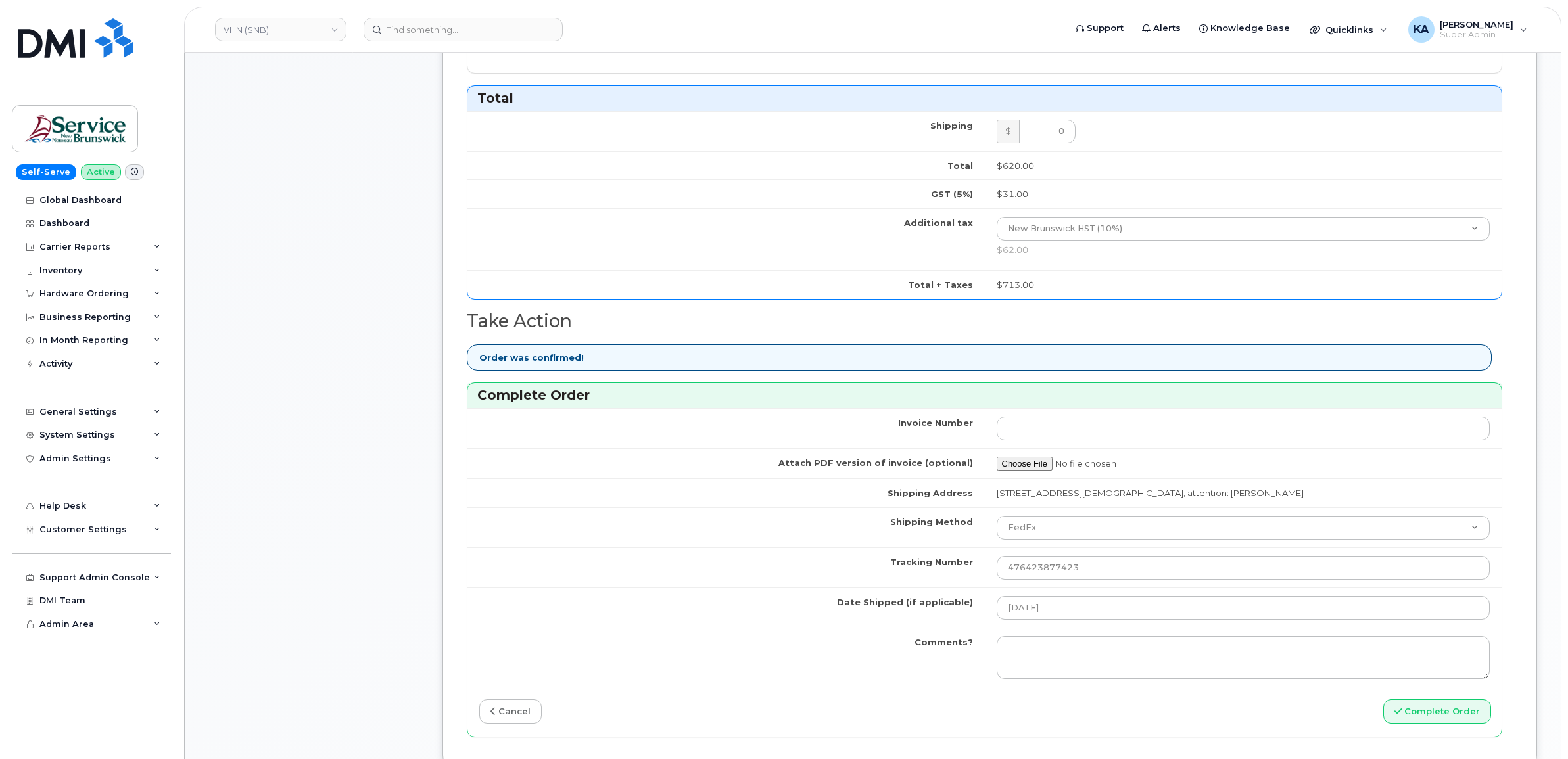
scroll to position [822, 0]
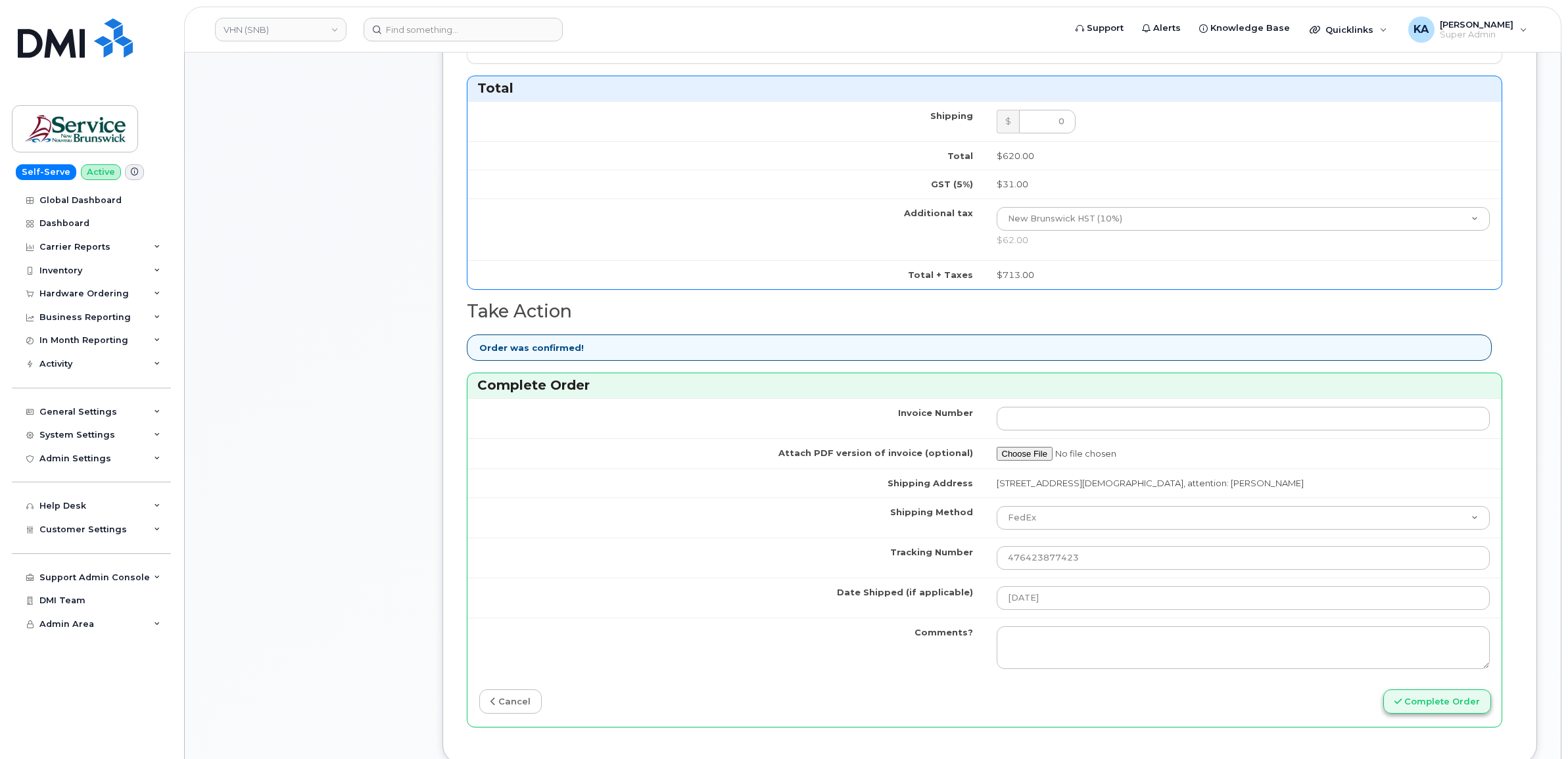
type input "5063773849"
click at [1418, 701] on button "Complete Order" at bounding box center [1437, 702] width 108 height 24
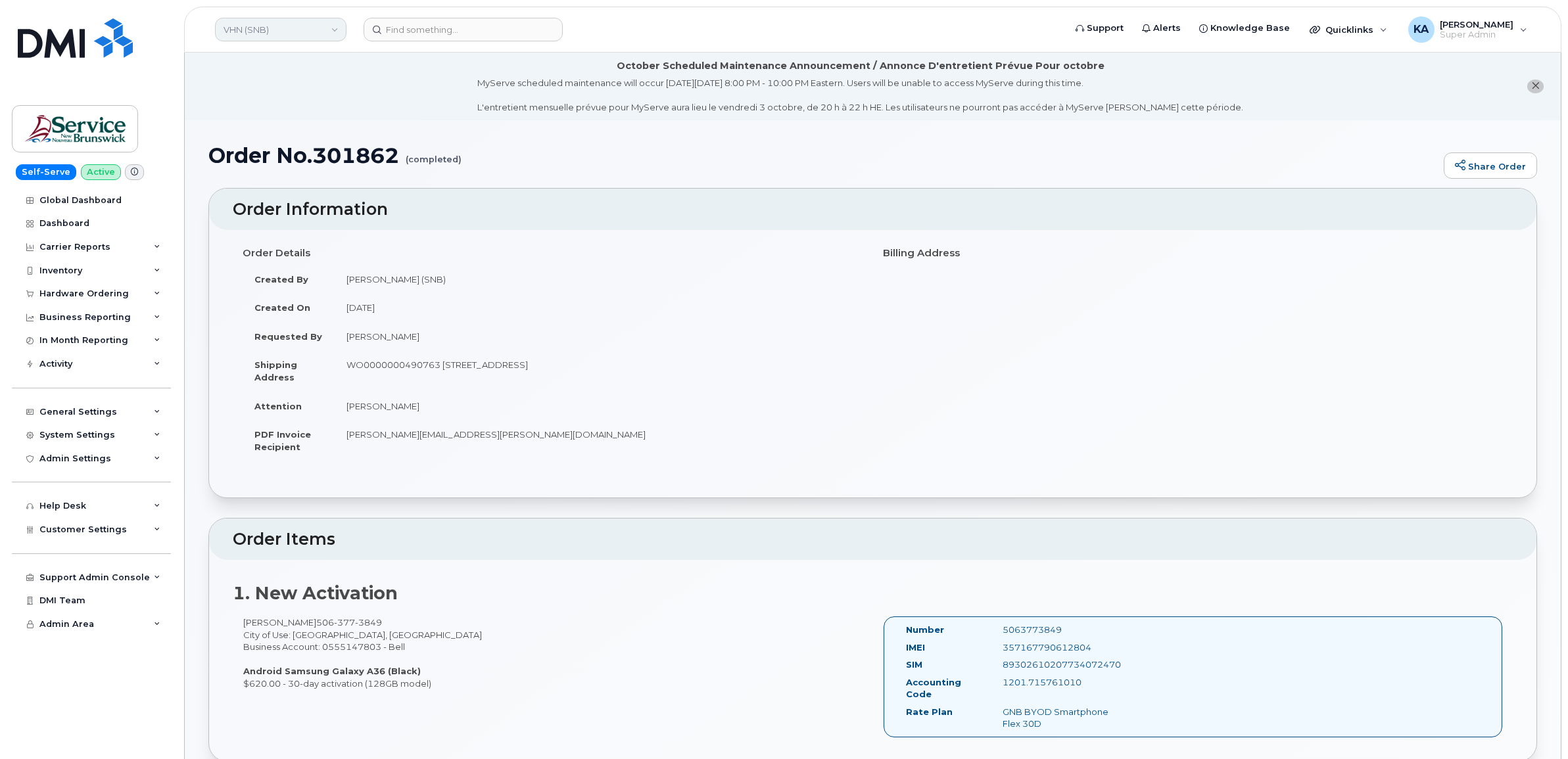
click at [291, 25] on link "VHN (SNB)" at bounding box center [280, 30] width 131 height 23
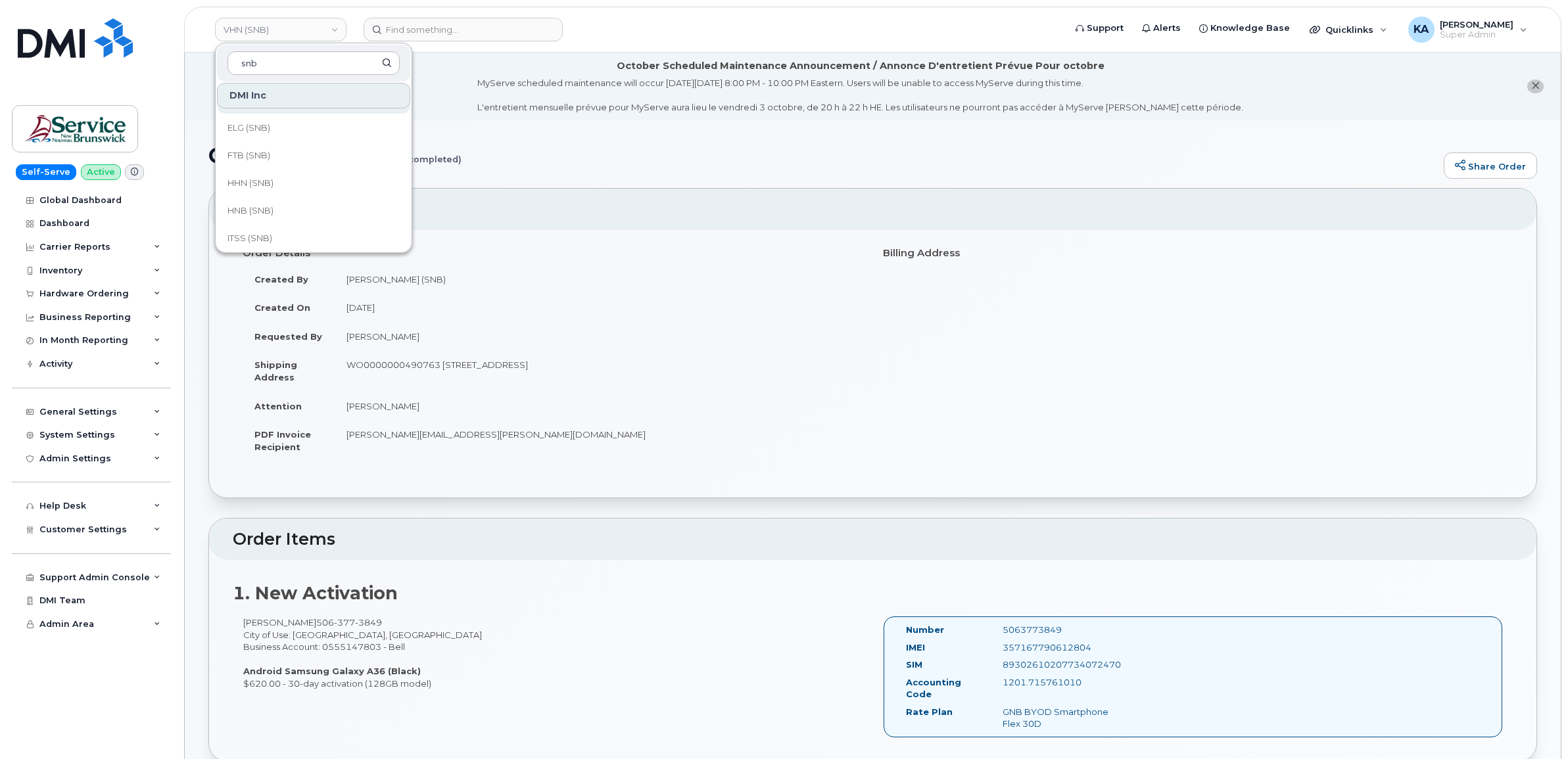
scroll to position [329, 0]
type input "snb"
click at [250, 151] on span "HHN (SNB)" at bounding box center [250, 154] width 46 height 13
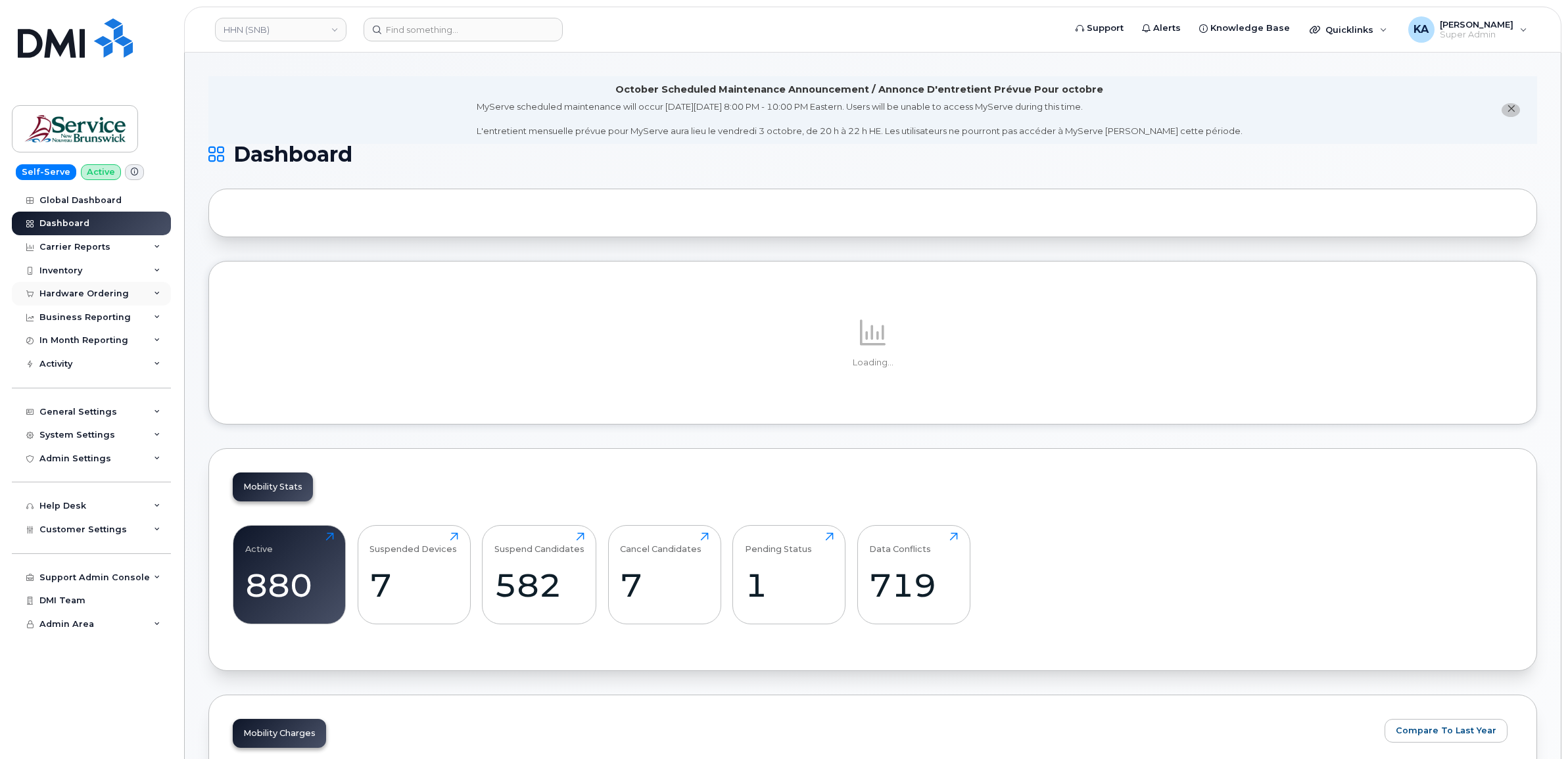
click at [94, 286] on div "Hardware Ordering" at bounding box center [91, 294] width 159 height 23
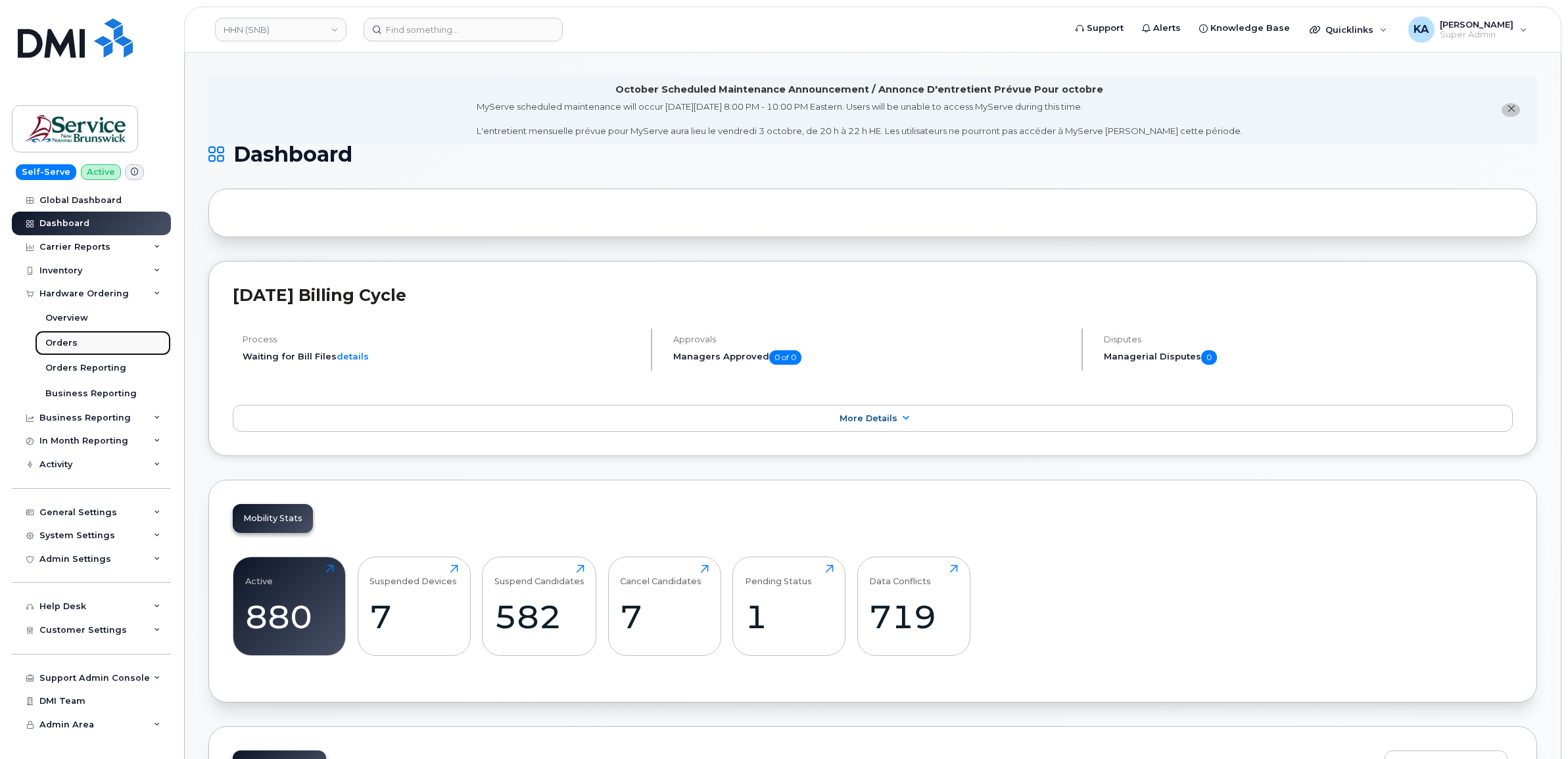
click at [62, 342] on div "Orders" at bounding box center [61, 343] width 32 height 12
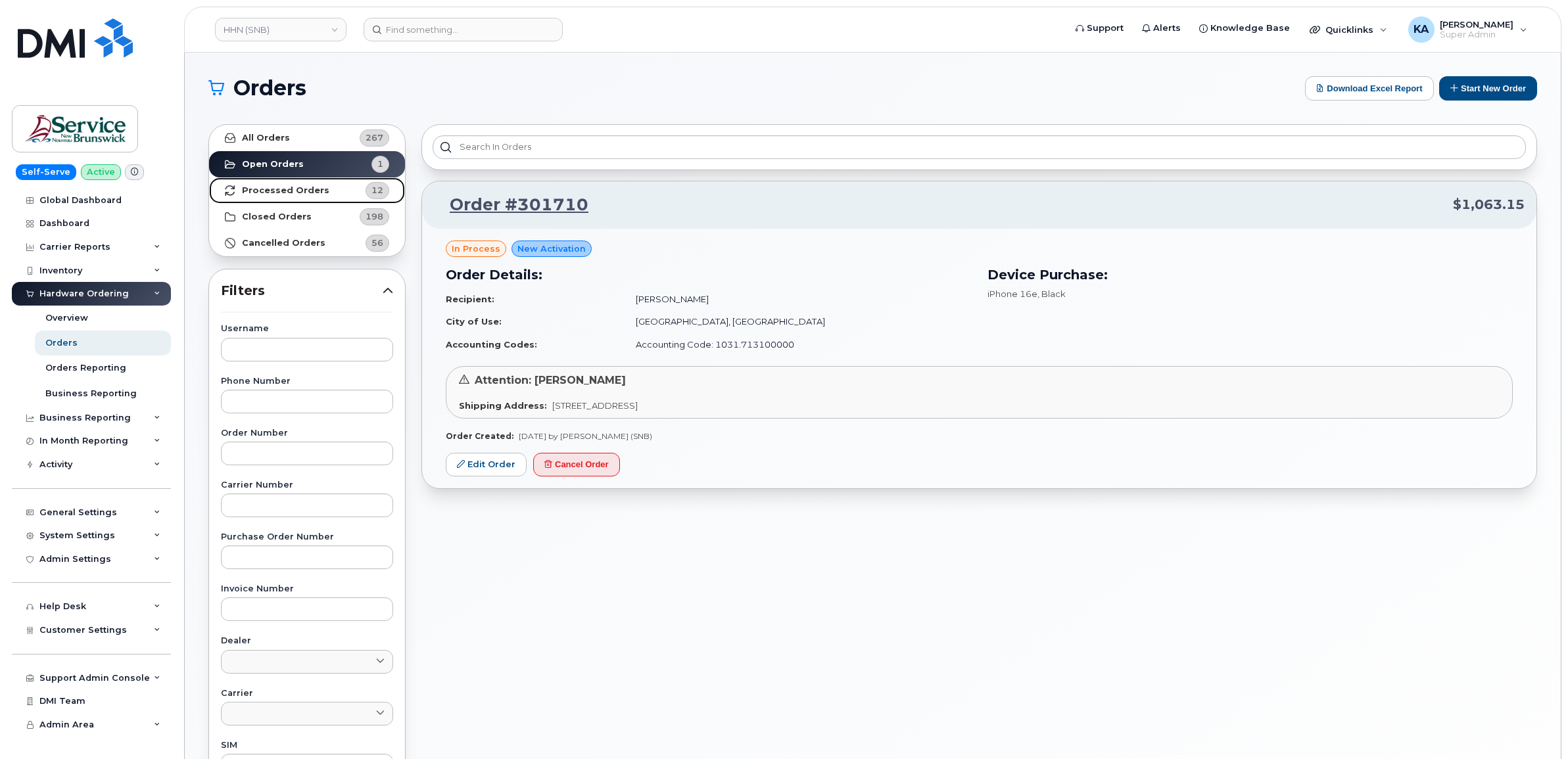
click at [249, 186] on strong "Processed Orders" at bounding box center [285, 191] width 88 height 11
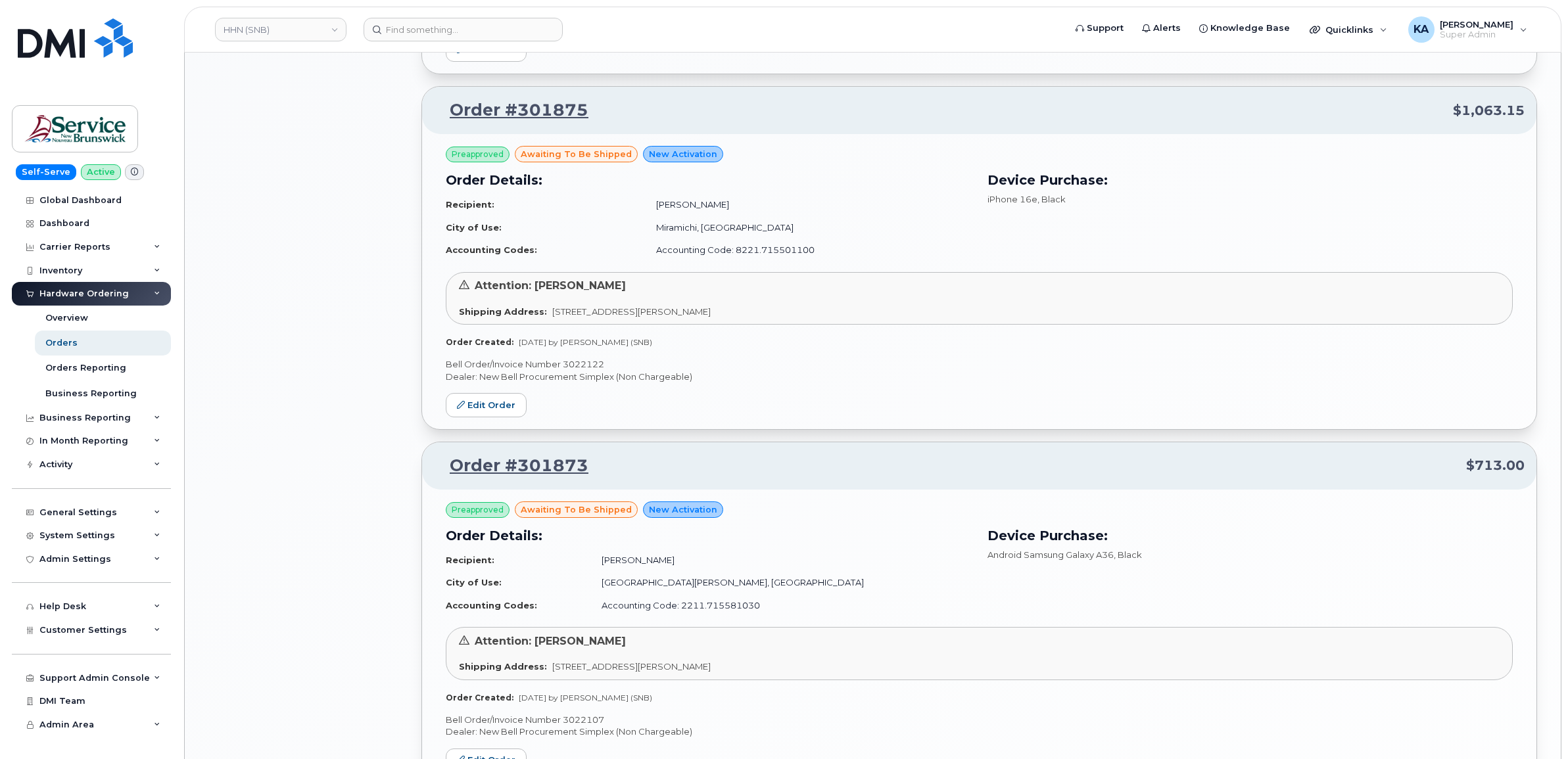
scroll to position [1725, 0]
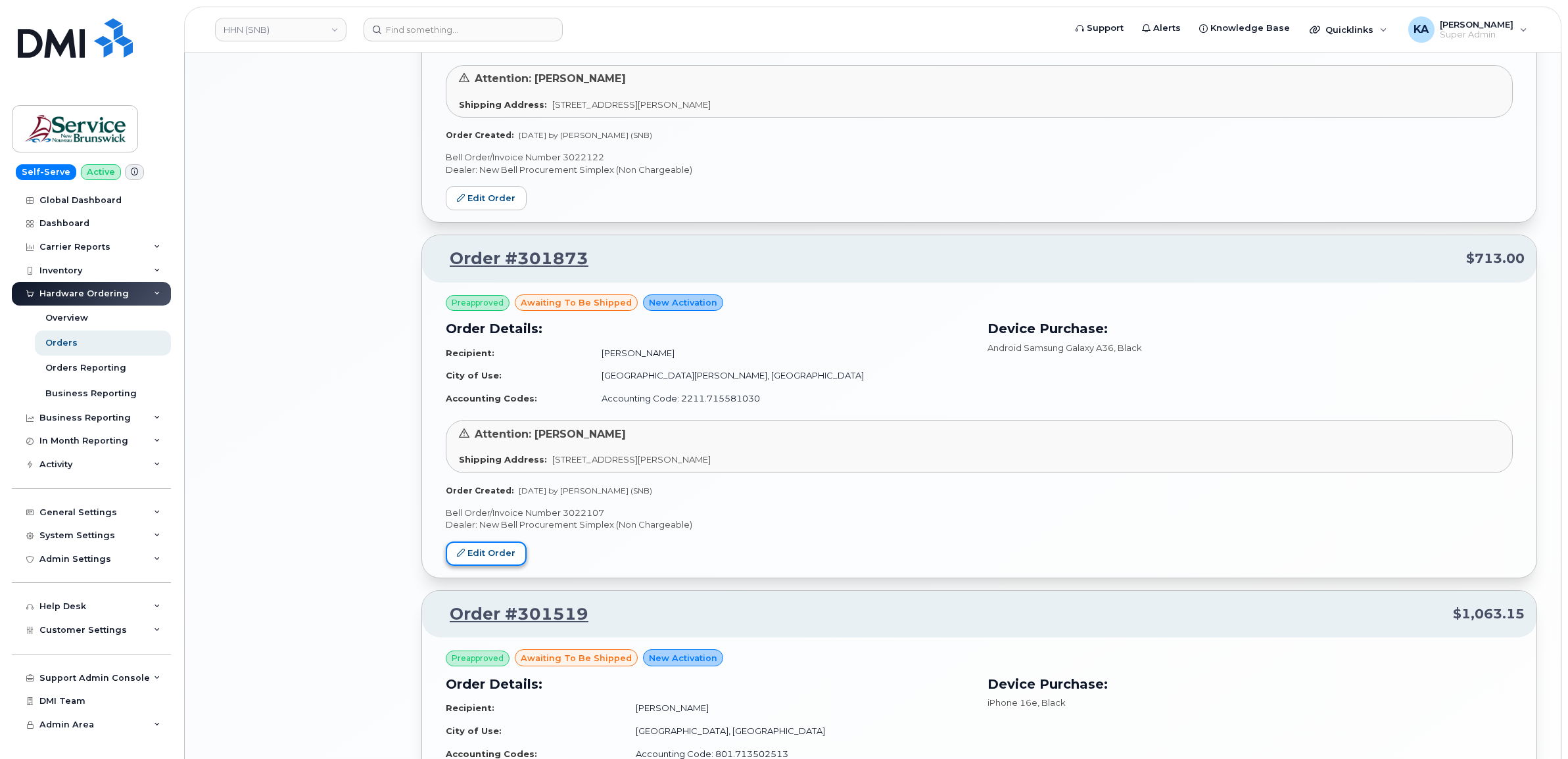
click at [486, 558] on link "Edit Order" at bounding box center [486, 553] width 81 height 24
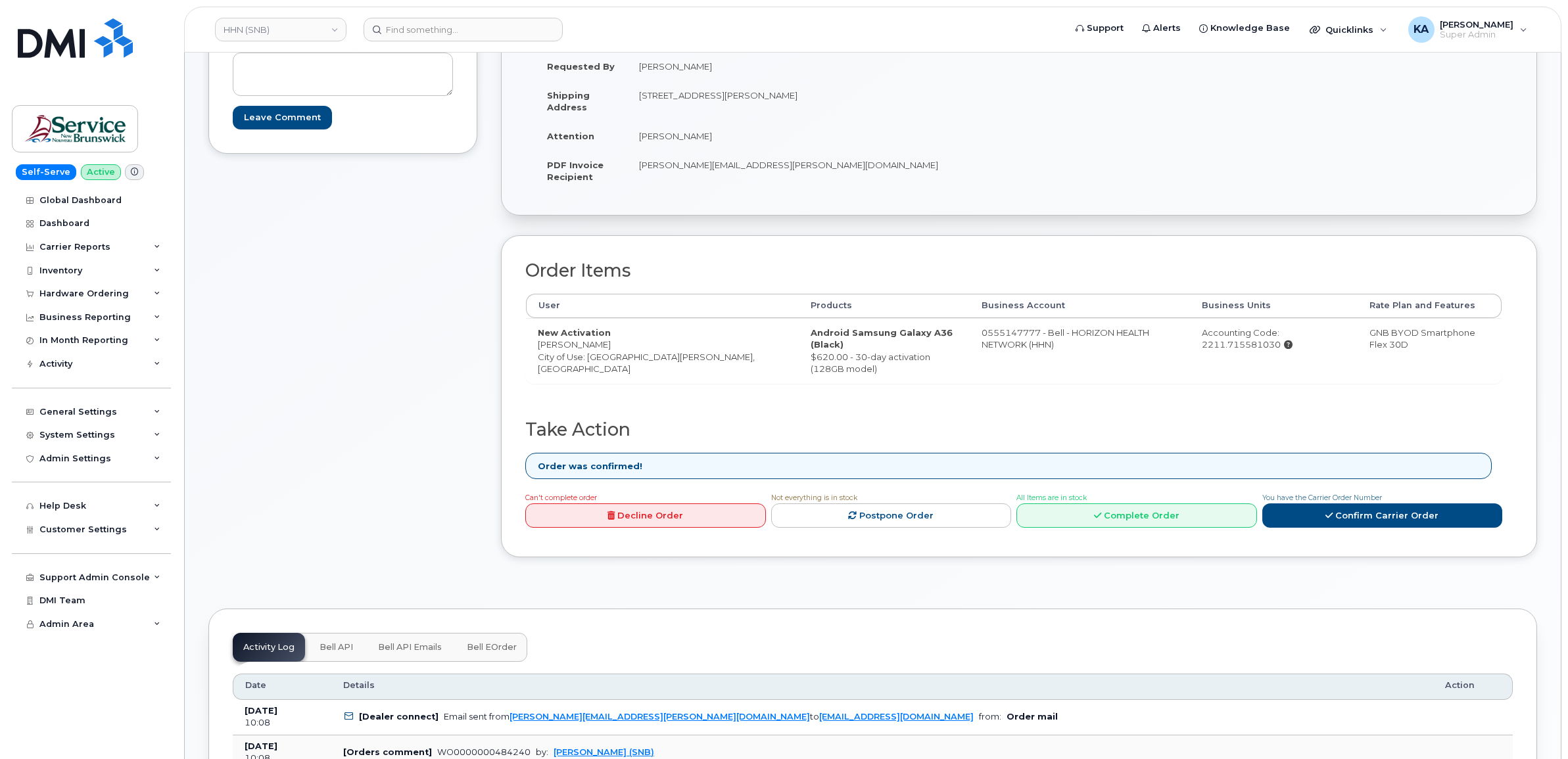
scroll to position [411, 0]
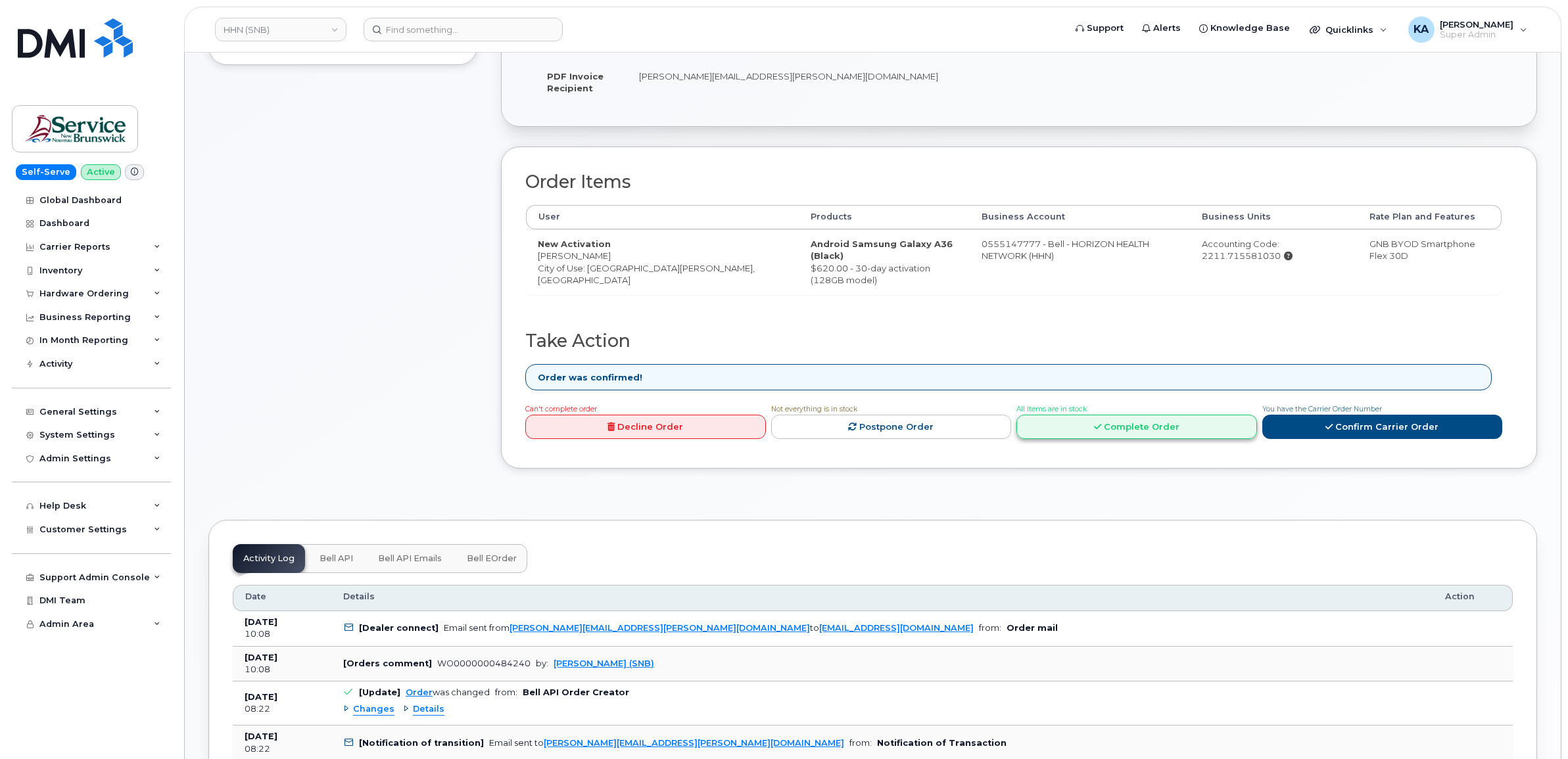
click at [1106, 422] on link "Complete Order" at bounding box center [1137, 427] width 241 height 24
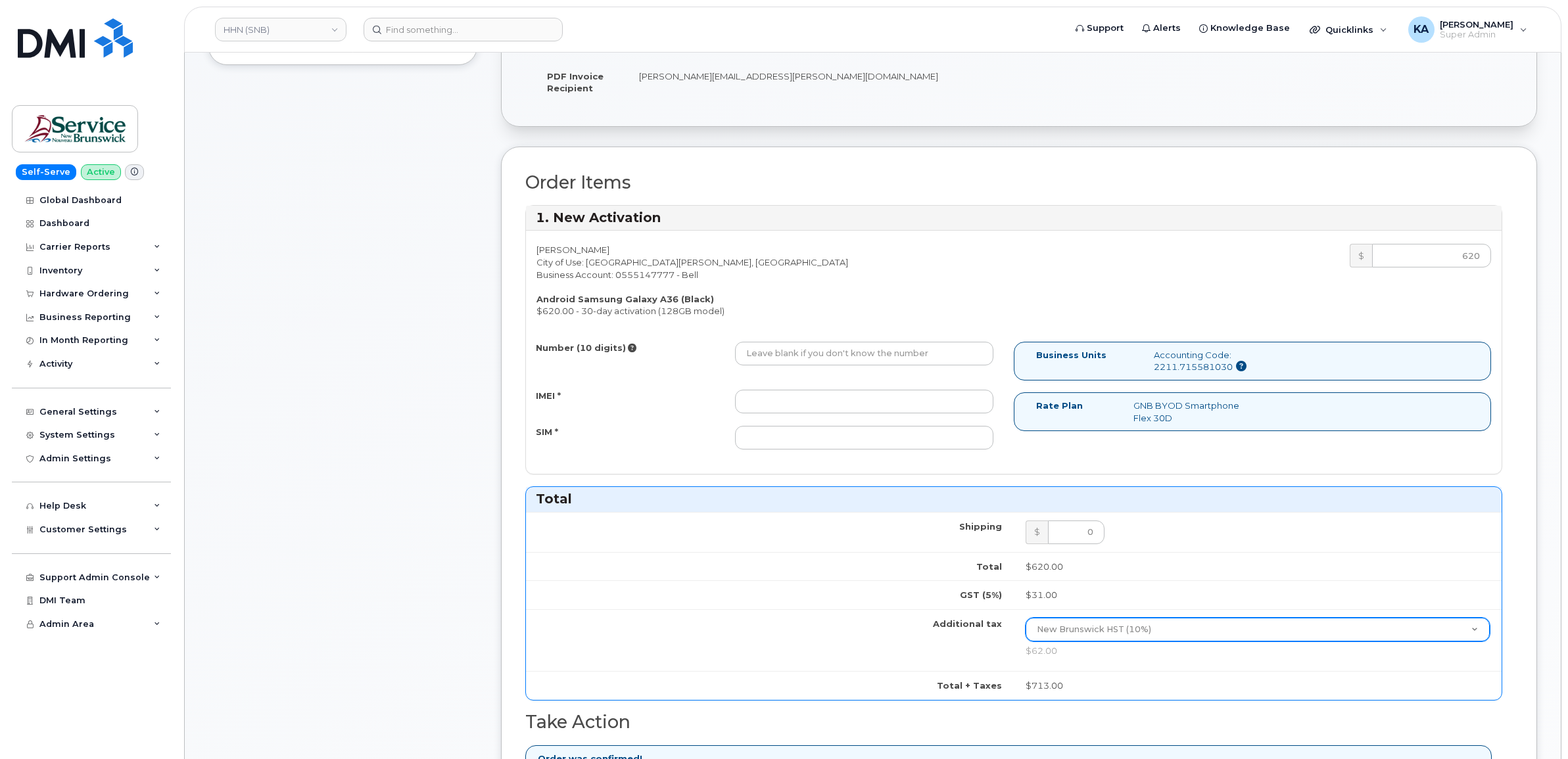
scroll to position [822, 0]
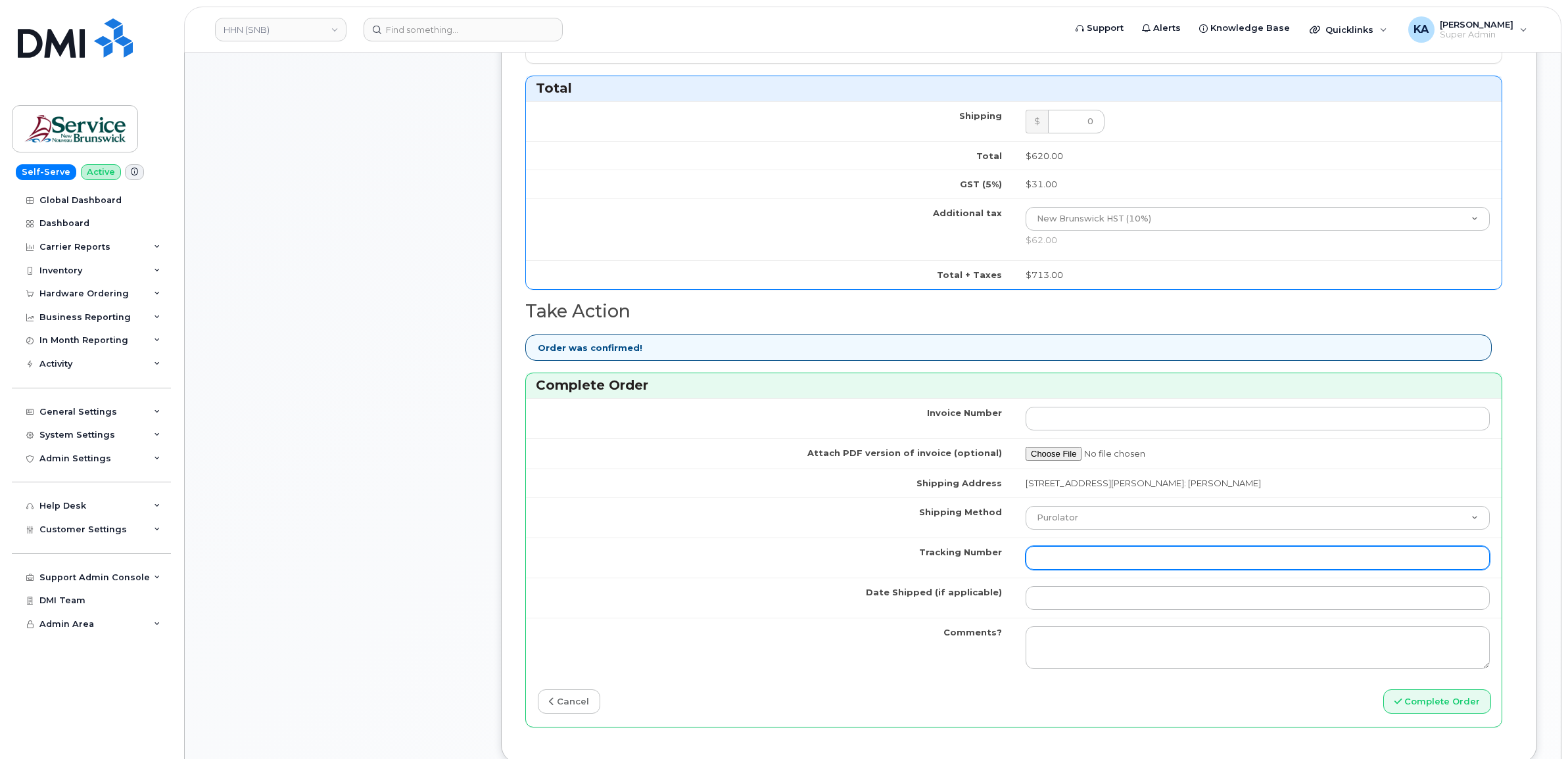
click at [1143, 560] on input "Tracking Number" at bounding box center [1257, 558] width 464 height 23
paste input "476303108224"
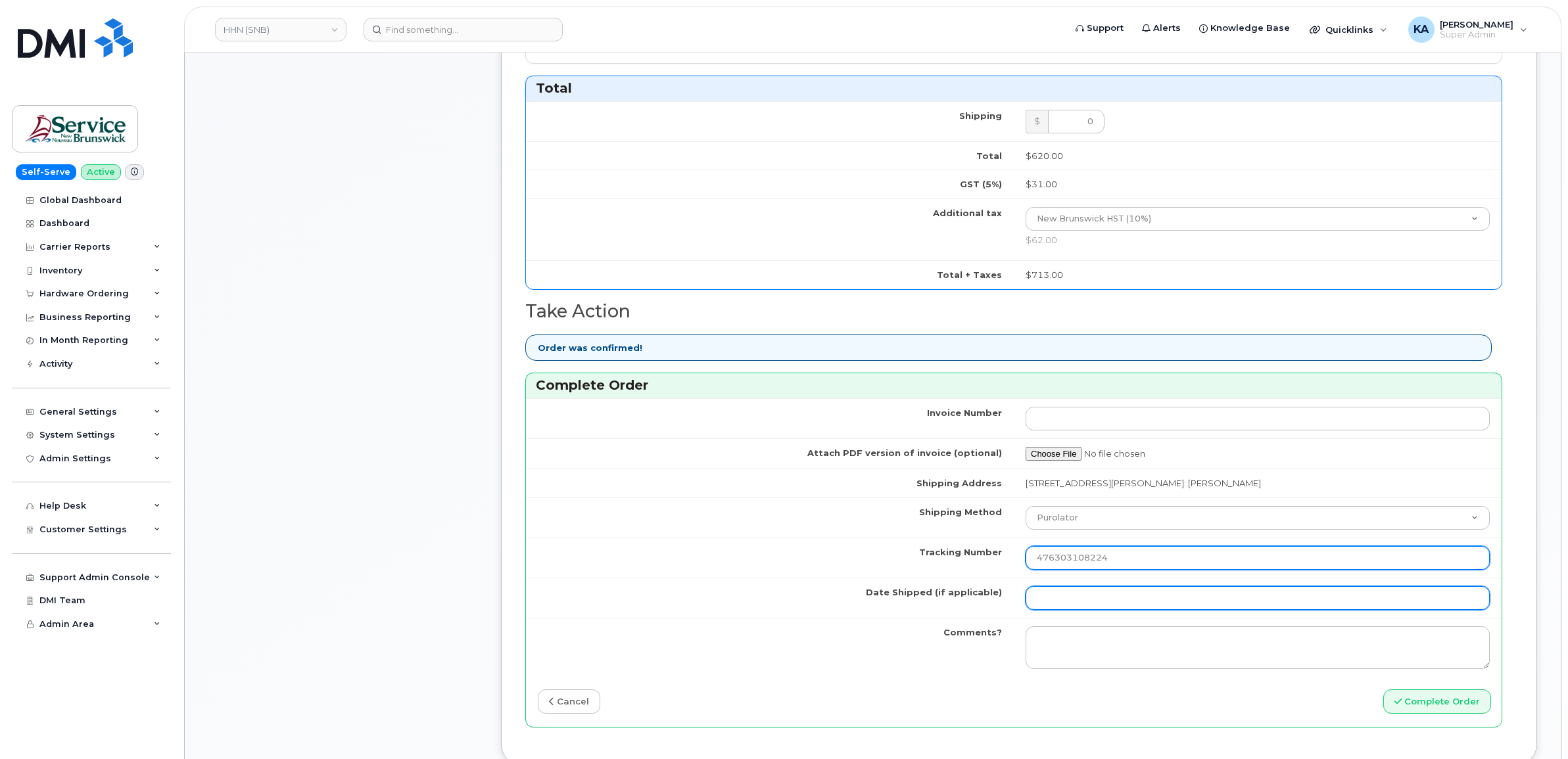
type input "476303108224"
click at [1082, 603] on input "Date Shipped (if applicable)" at bounding box center [1257, 598] width 464 height 23
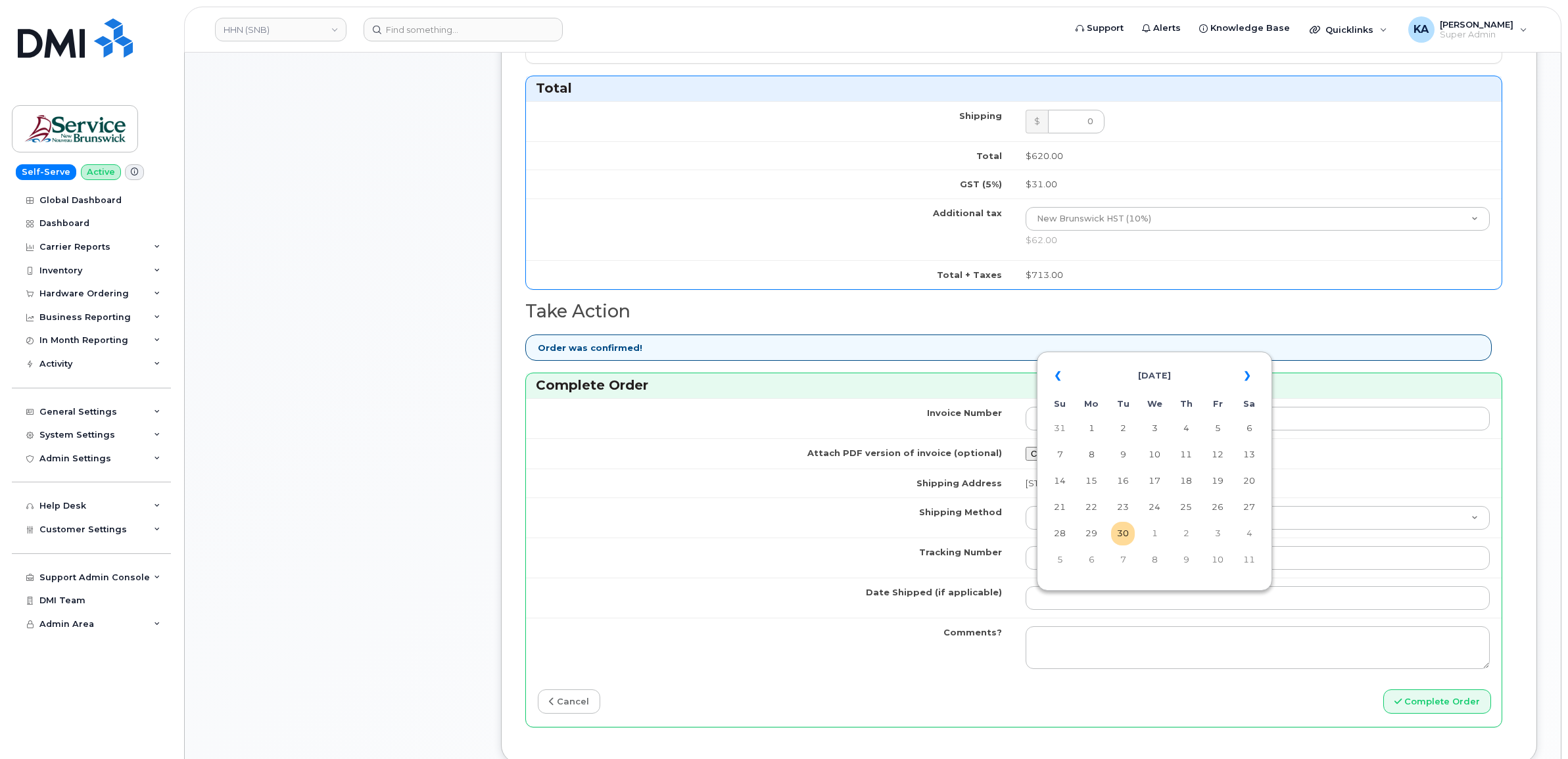
click at [1178, 357] on table "« September 2025 » Su Mo Tu We Th Fr Sa 31 1 2 3 4 5 6 7 8 9 10 11 12 13 14 15 …" at bounding box center [1155, 467] width 228 height 225
click at [1095, 527] on td "29" at bounding box center [1092, 534] width 23 height 23
type input "[DATE]"
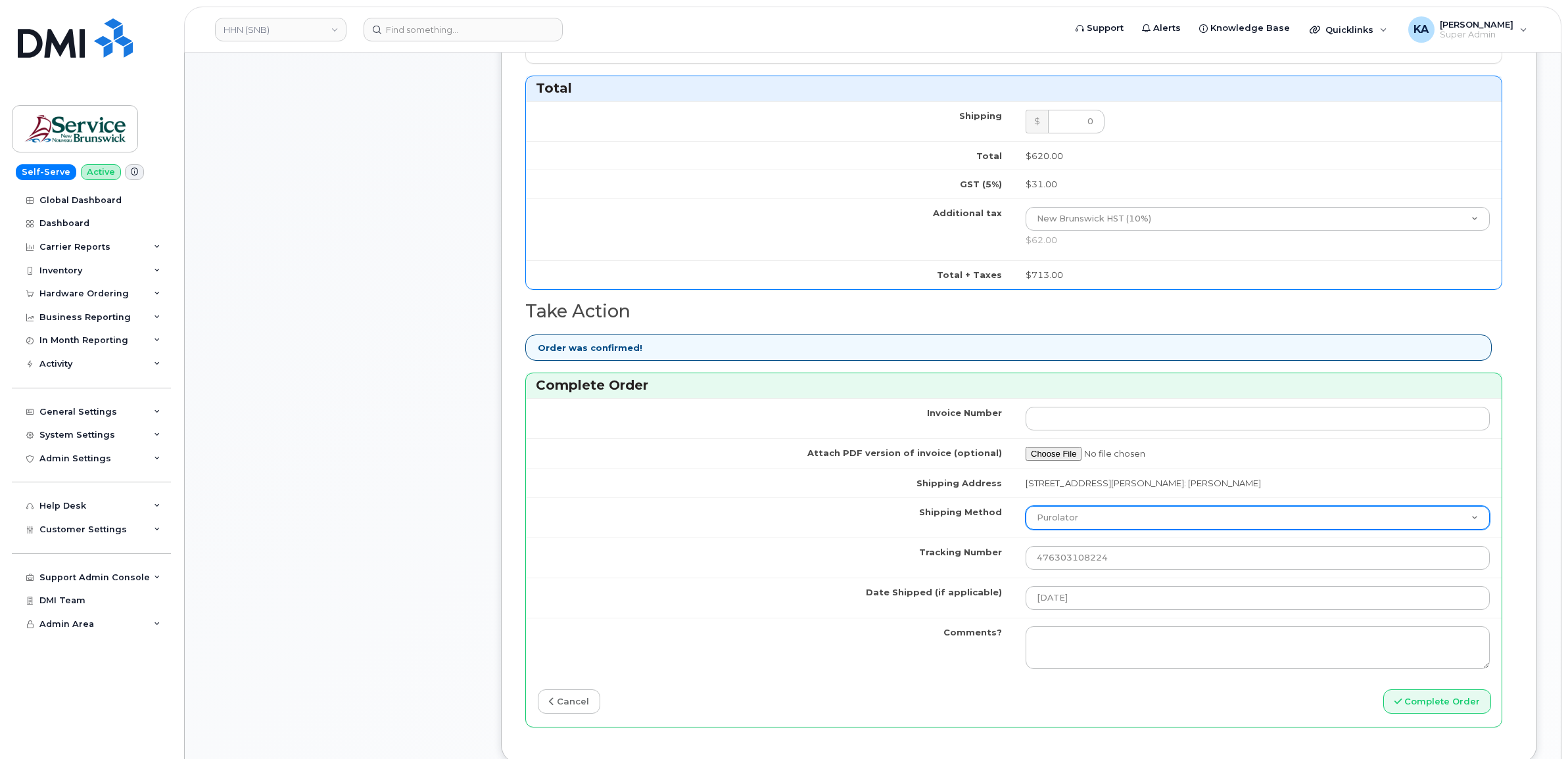
click at [1092, 514] on select "Purolator UPS FedEx Canada Post Courier Other Drop Off Pick Up" at bounding box center [1257, 518] width 464 height 23
select select "FedEx"
click at [1037, 510] on select "Purolator UPS FedEx Canada Post Courier Other Drop Off Pick Up" at bounding box center [1257, 518] width 464 height 23
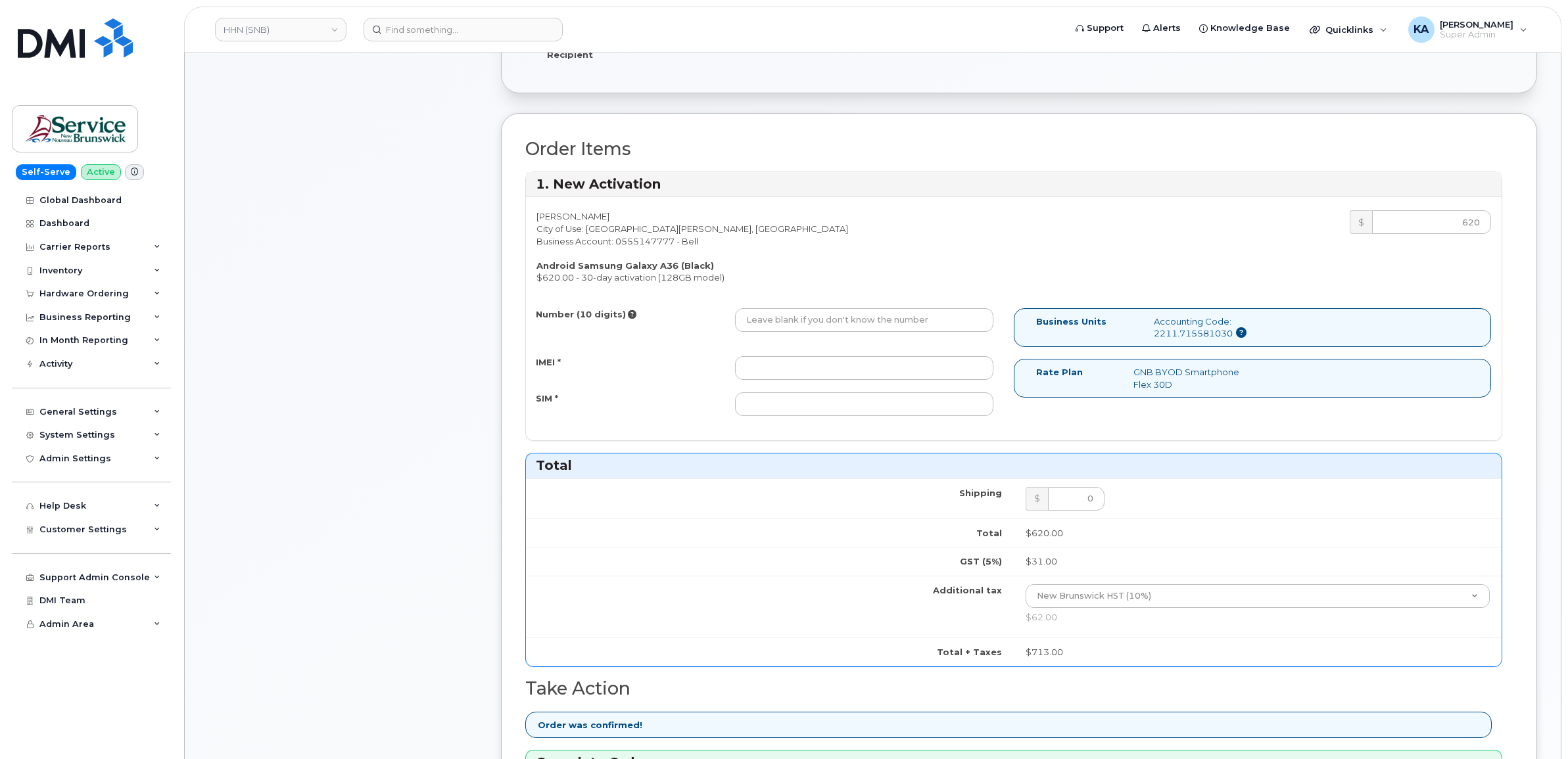
scroll to position [411, 0]
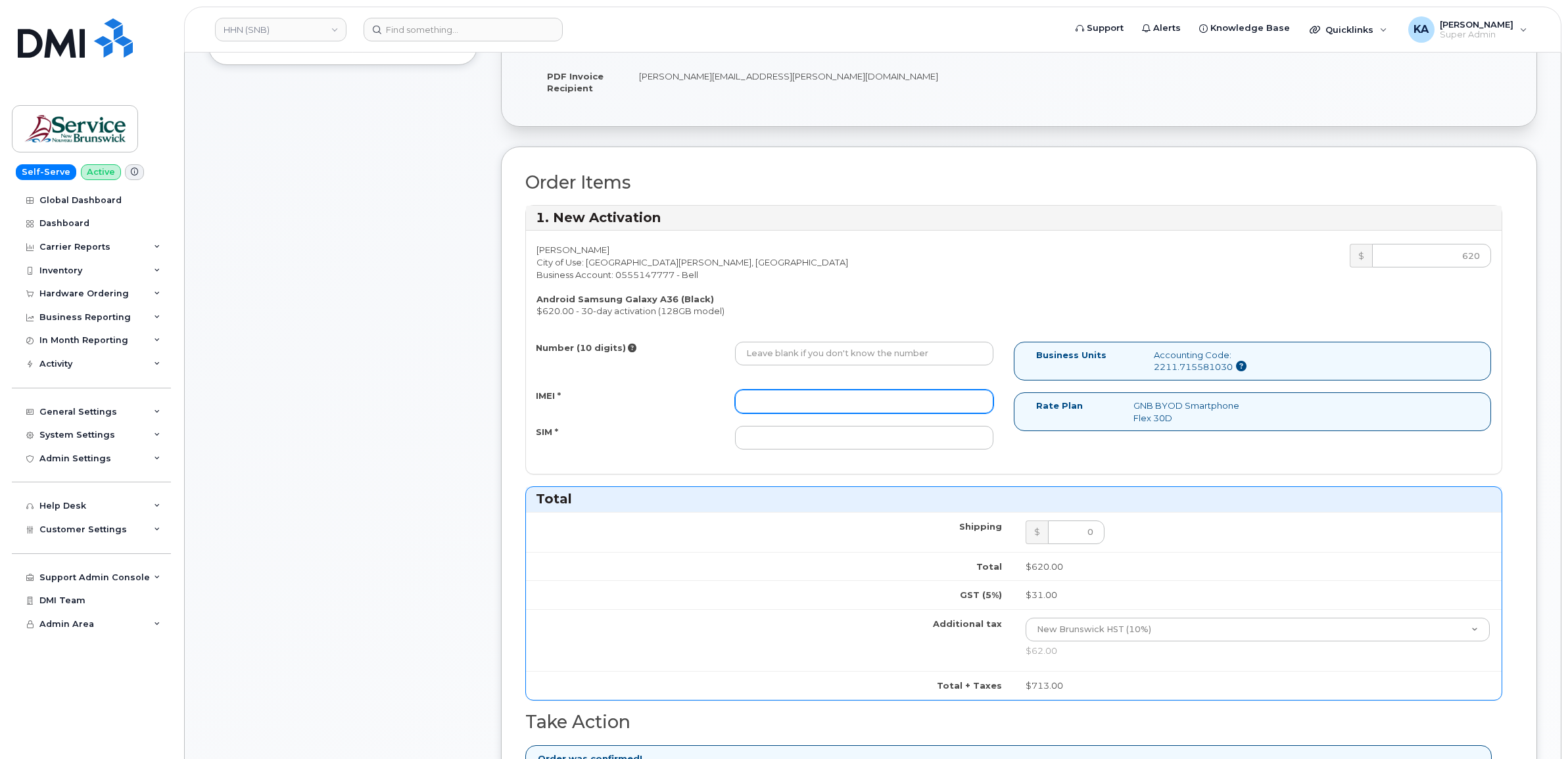
click at [939, 411] on input "IMEI *" at bounding box center [864, 402] width 259 height 23
paste input "357167790606731"
type input "357167790606731"
click at [904, 434] on input "SIM *" at bounding box center [864, 437] width 259 height 23
paste input "89302610207734137406"
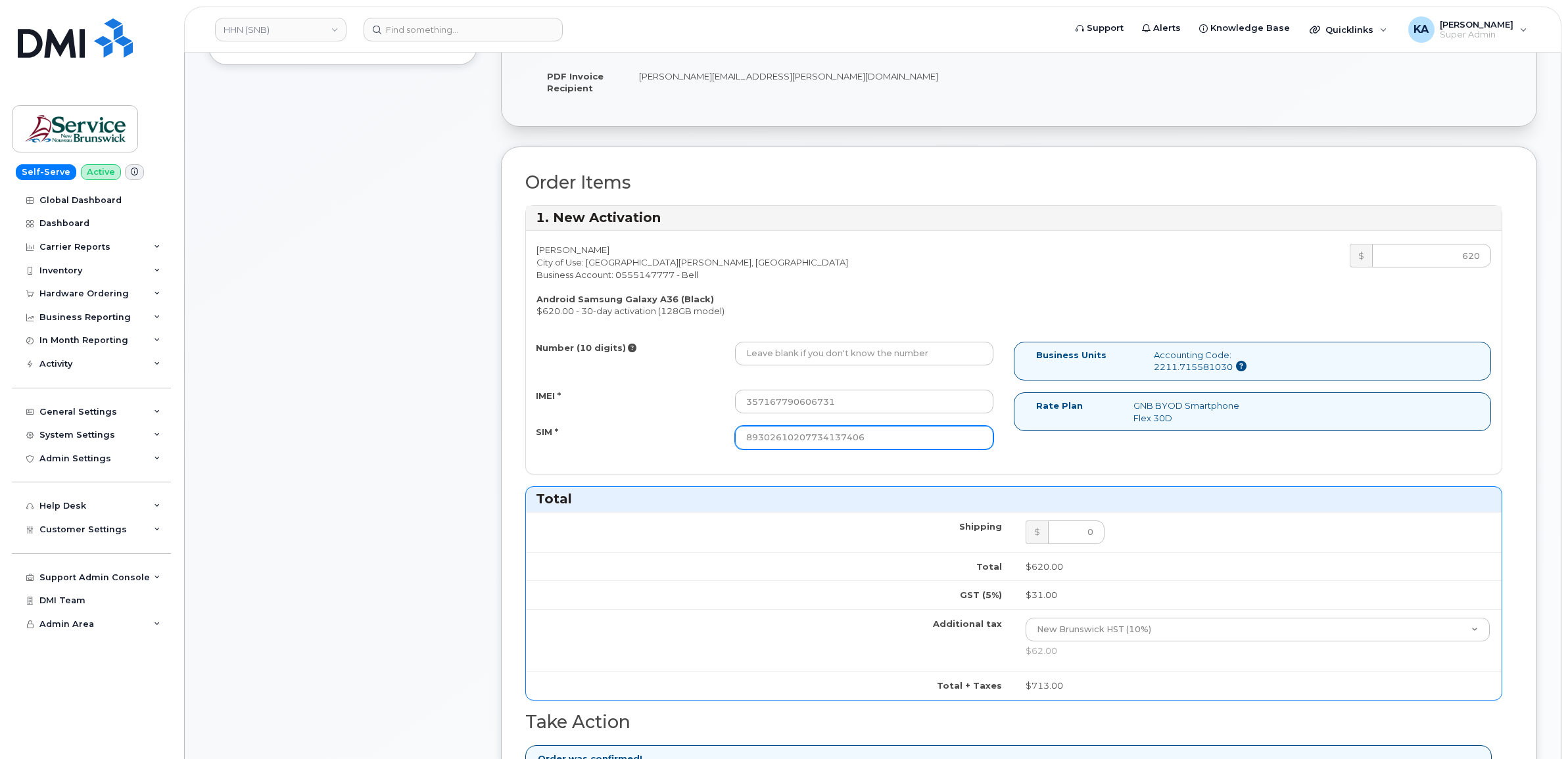
type input "89302610207734137406"
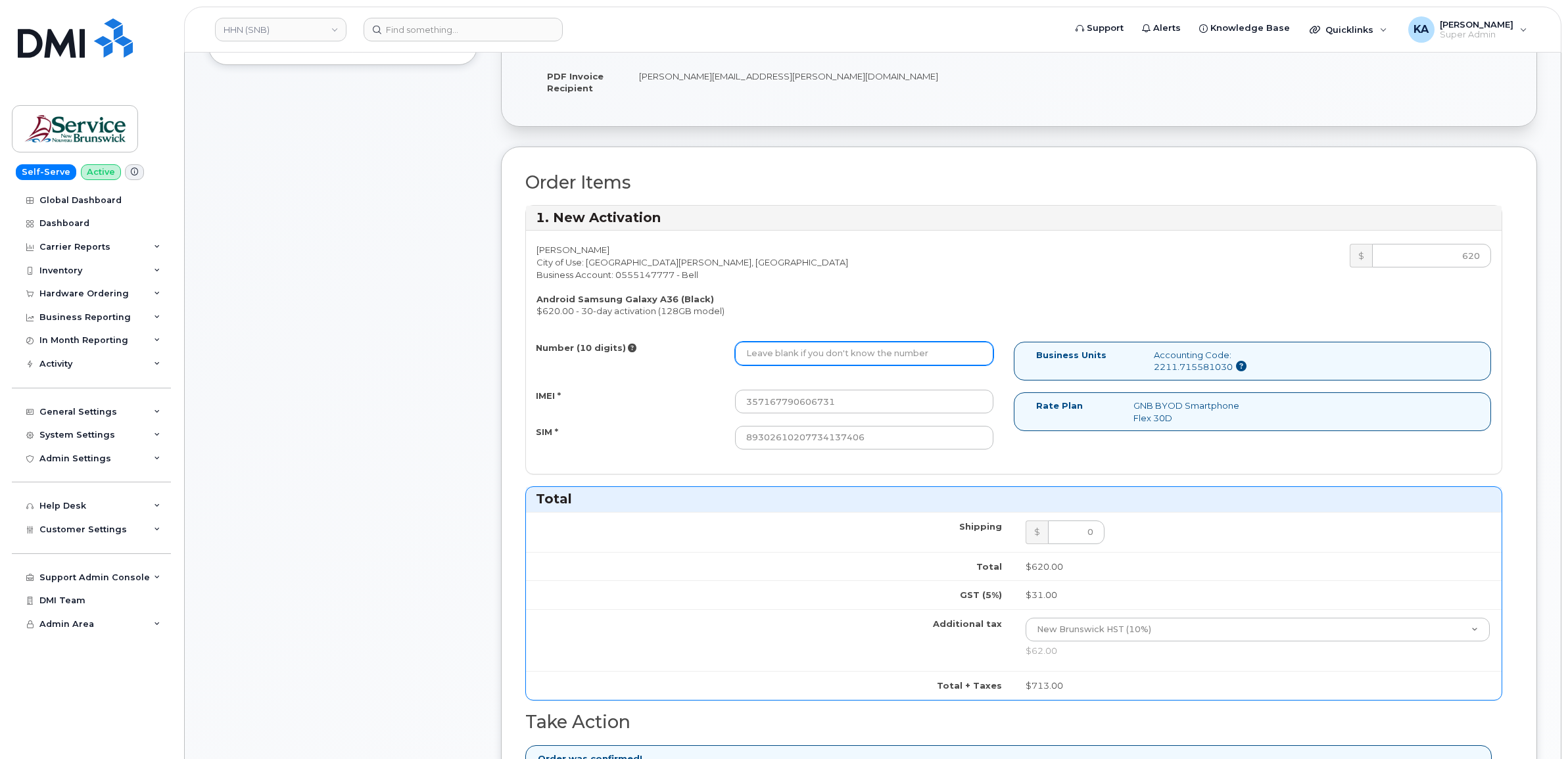
click at [816, 353] on input "Number (10 digits)" at bounding box center [864, 353] width 259 height 23
paste input "5063496159"
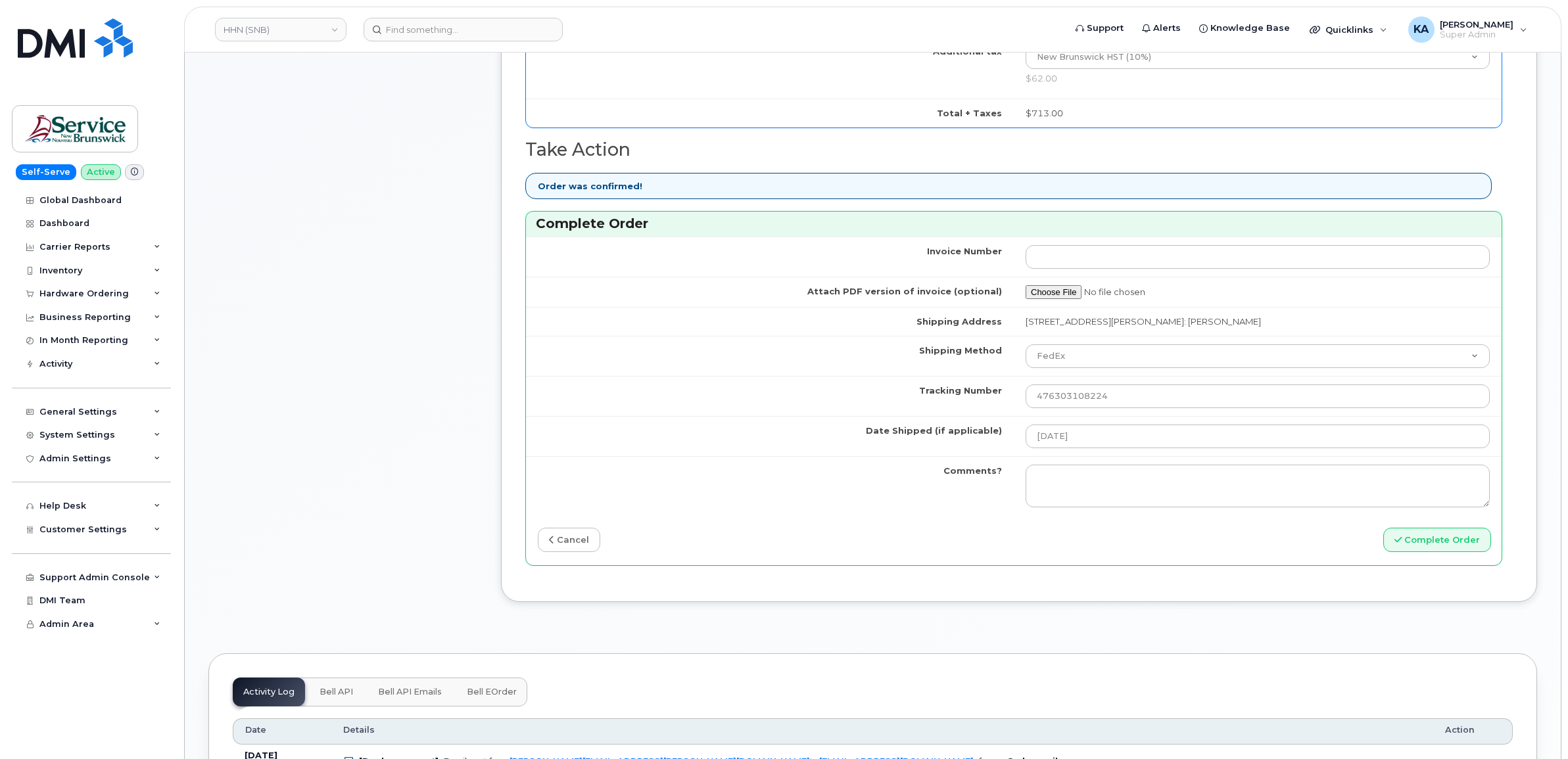
scroll to position [986, 0]
type input "5063496159"
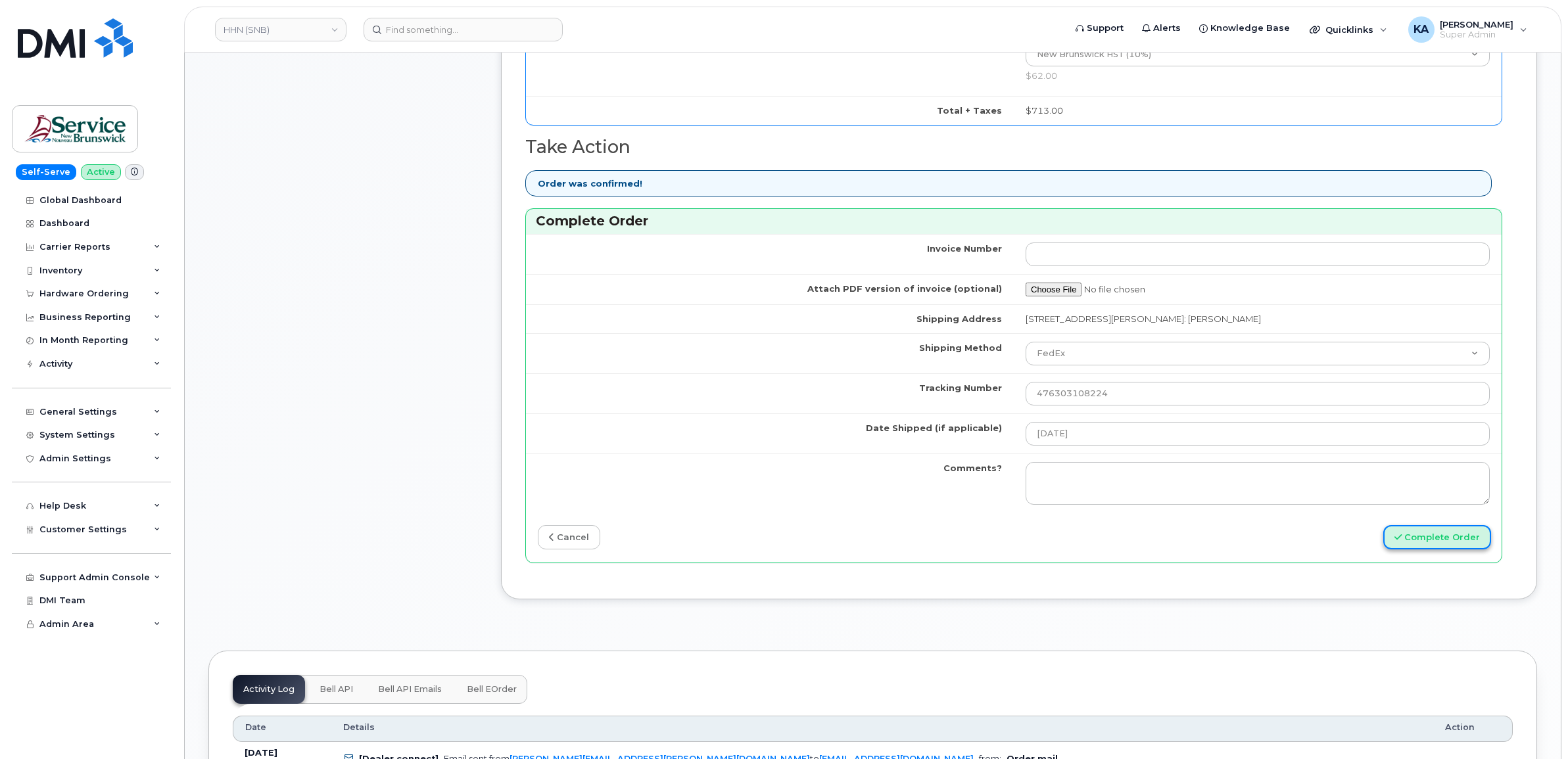
click at [1430, 547] on button "Complete Order" at bounding box center [1437, 537] width 108 height 24
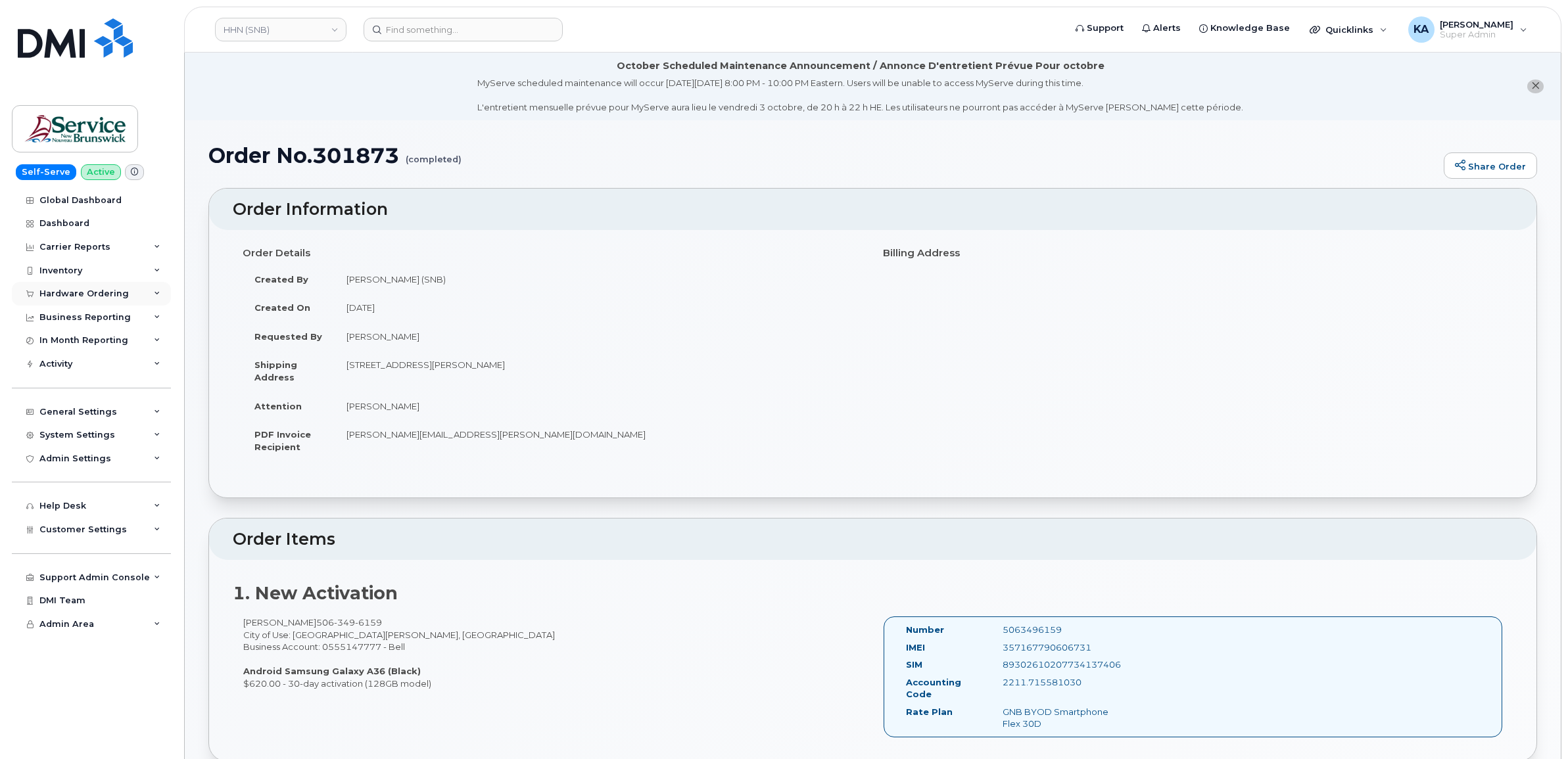
click at [90, 288] on div "Hardware Ordering" at bounding box center [91, 294] width 159 height 23
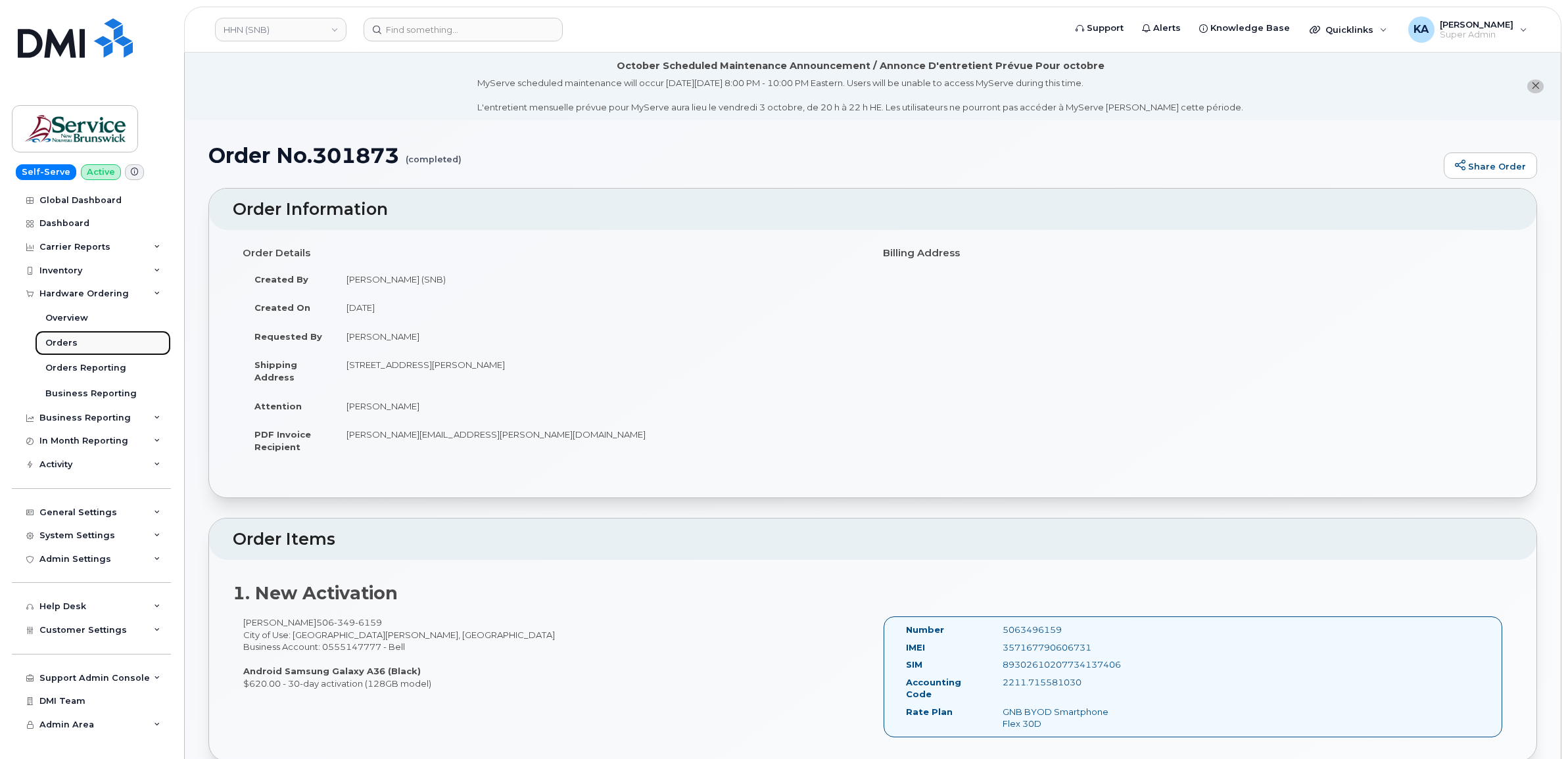
click at [57, 342] on div "Orders" at bounding box center [61, 343] width 32 height 12
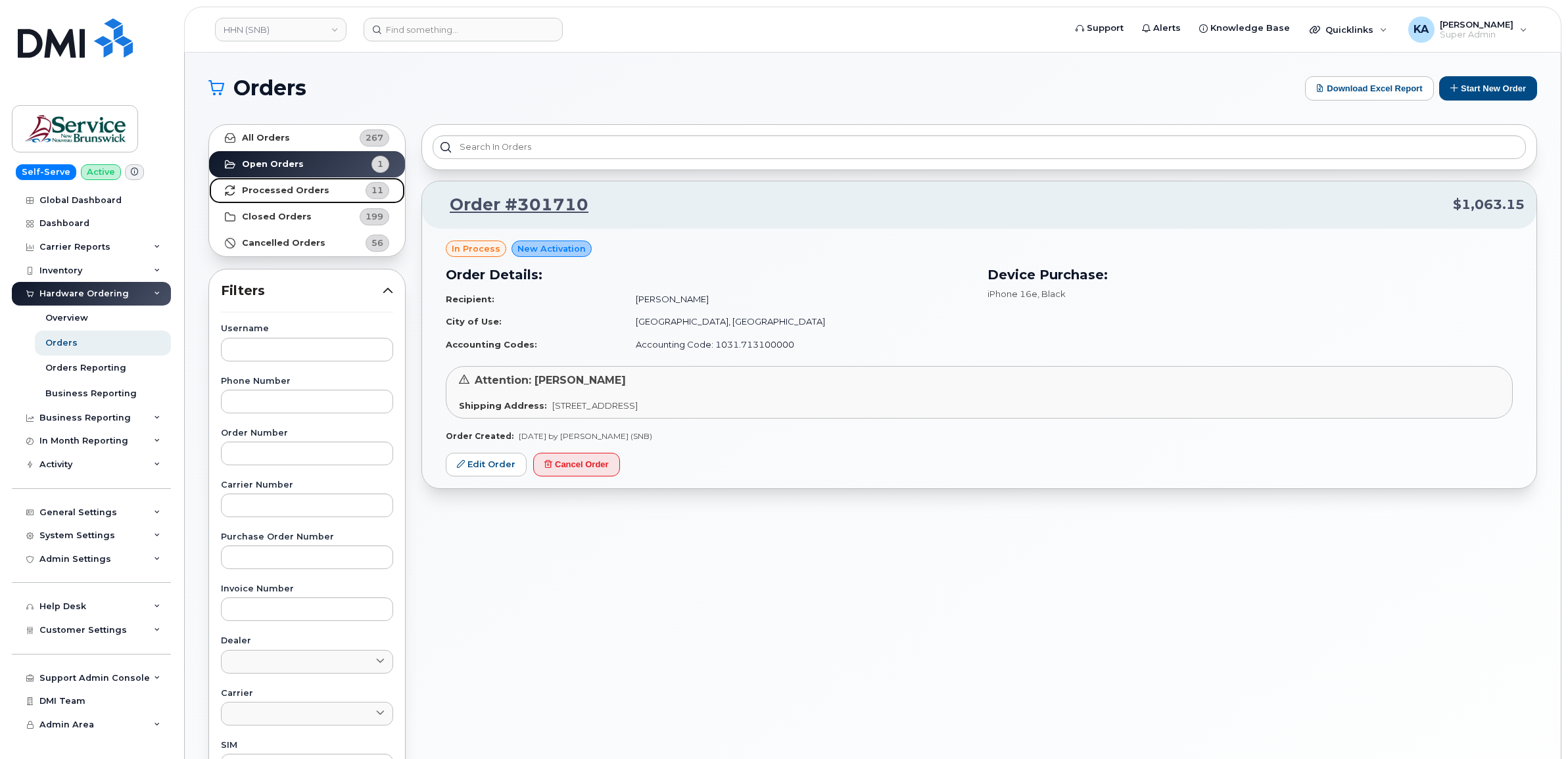
click at [306, 189] on strong "Processed Orders" at bounding box center [285, 191] width 88 height 11
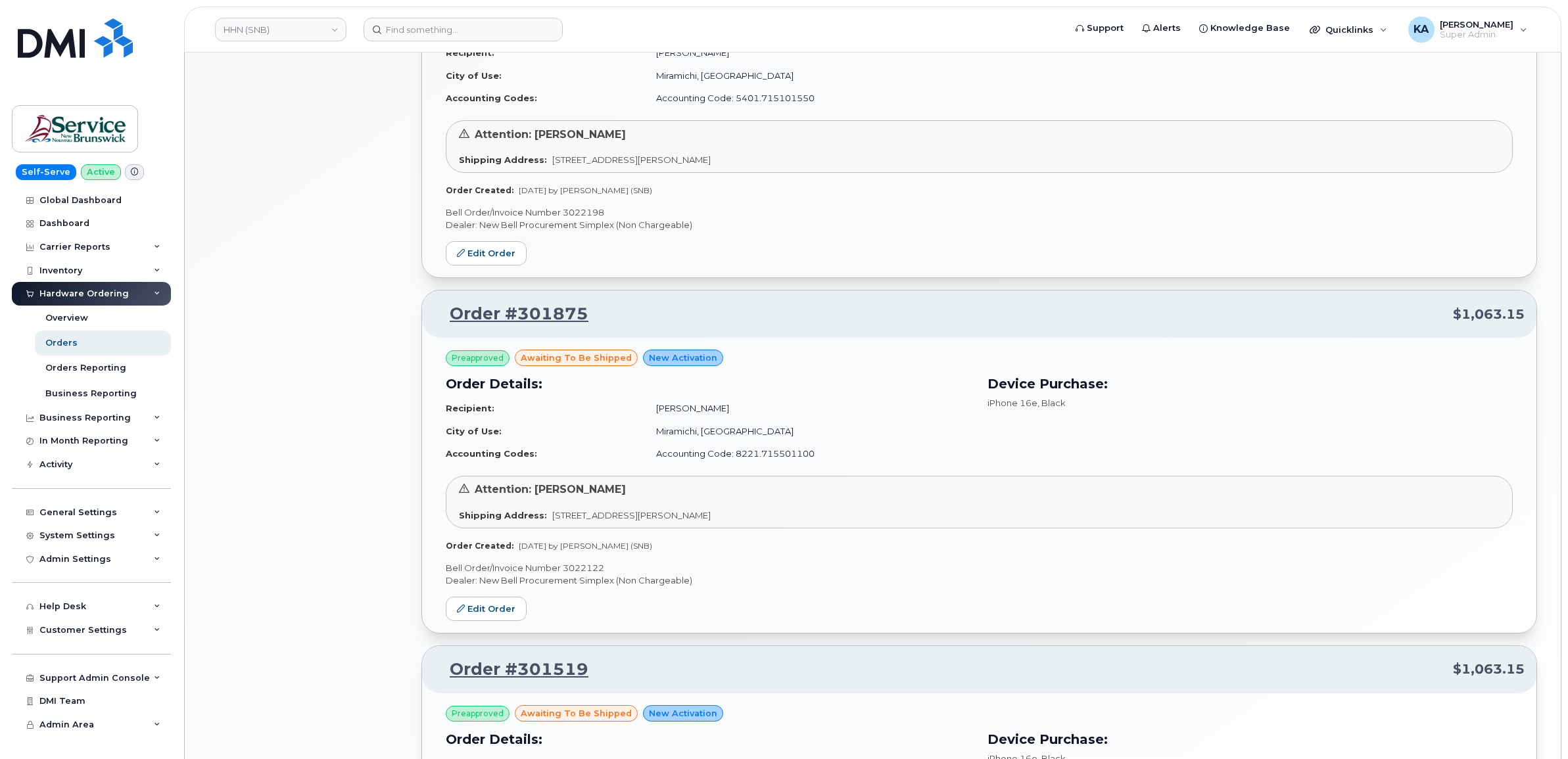
scroll to position [1397, 0]
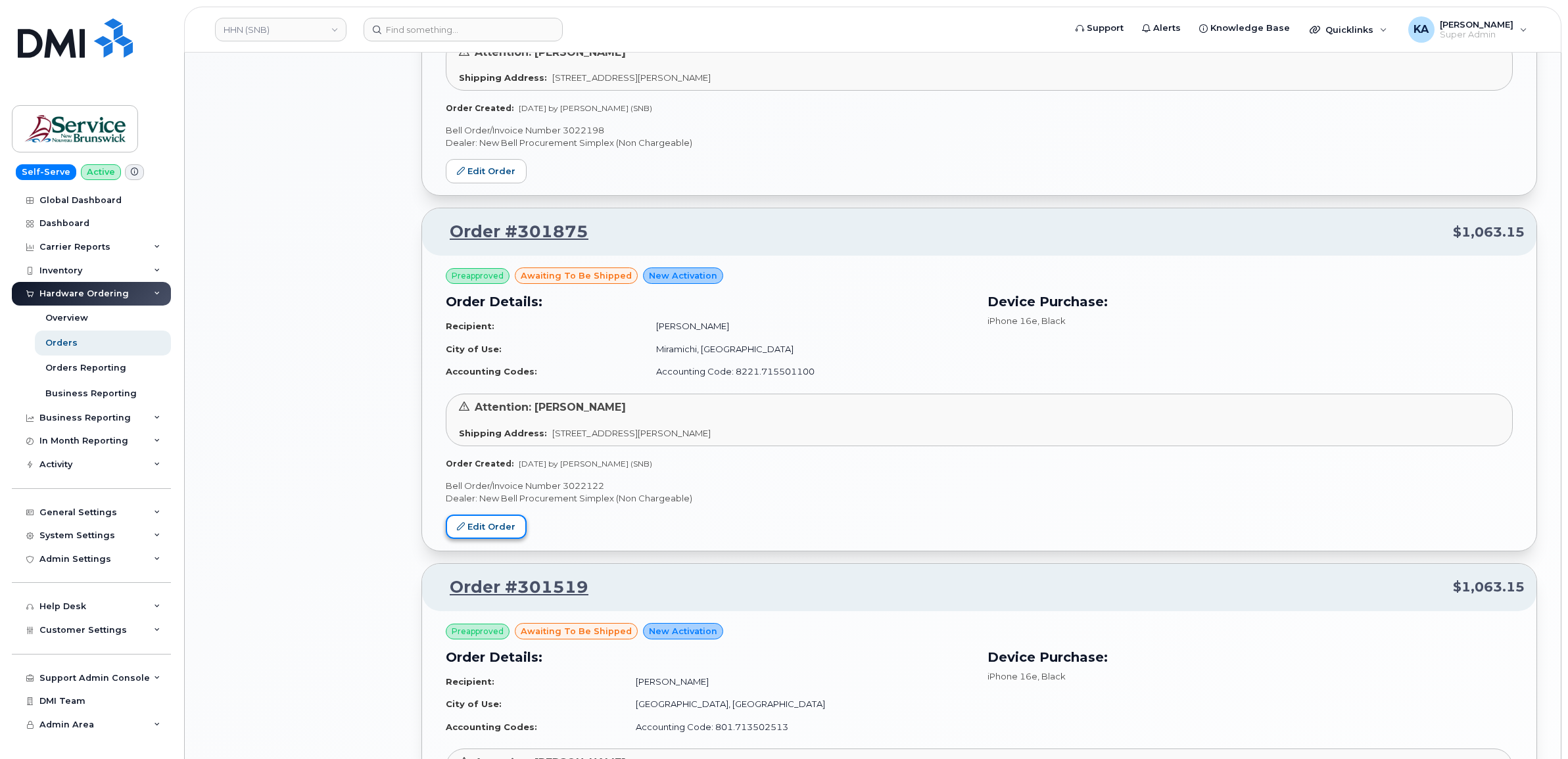
click at [477, 532] on link "Edit Order" at bounding box center [486, 527] width 81 height 24
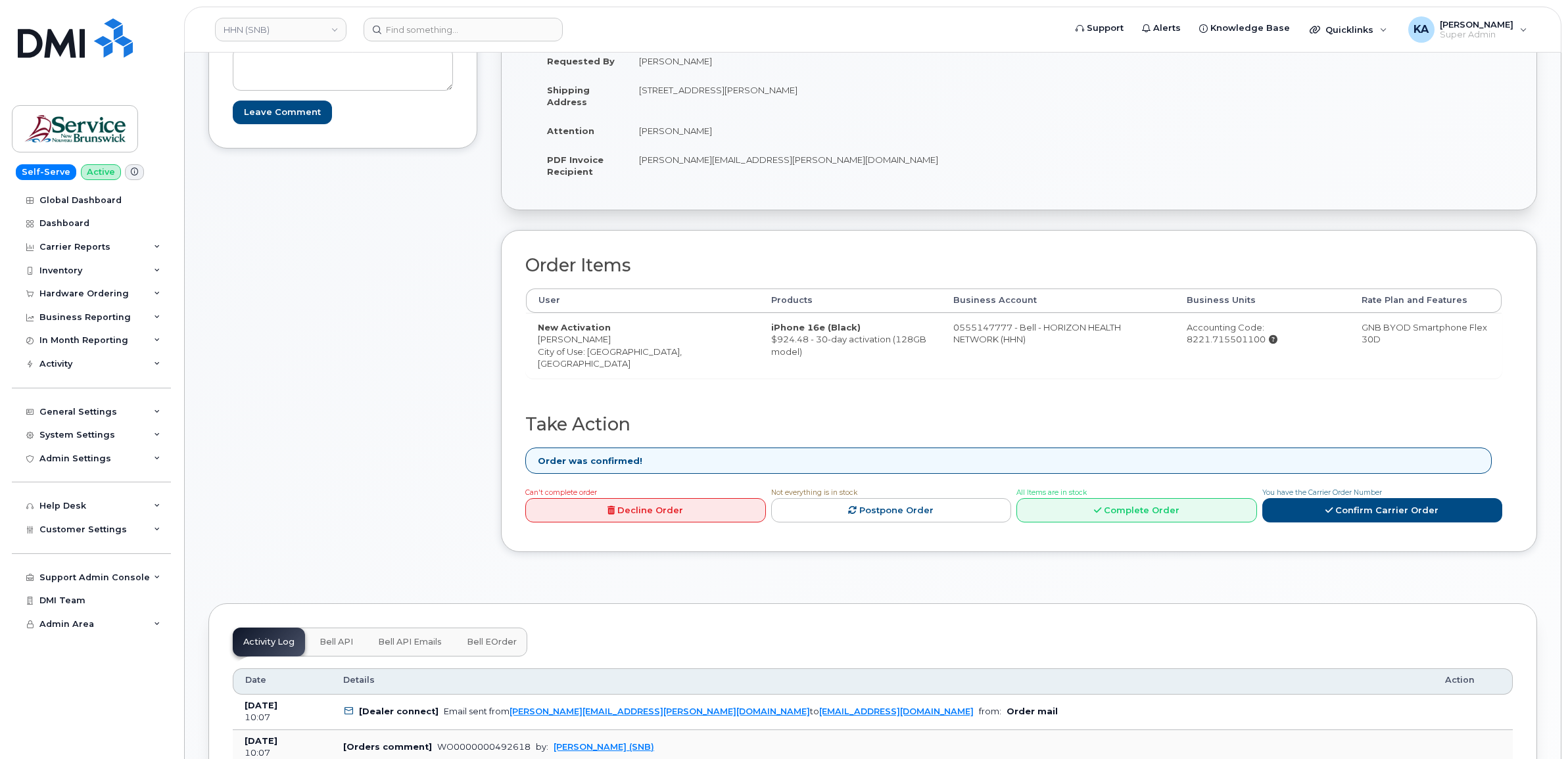
scroll to position [329, 0]
click at [1096, 507] on link "Complete Order" at bounding box center [1137, 509] width 241 height 24
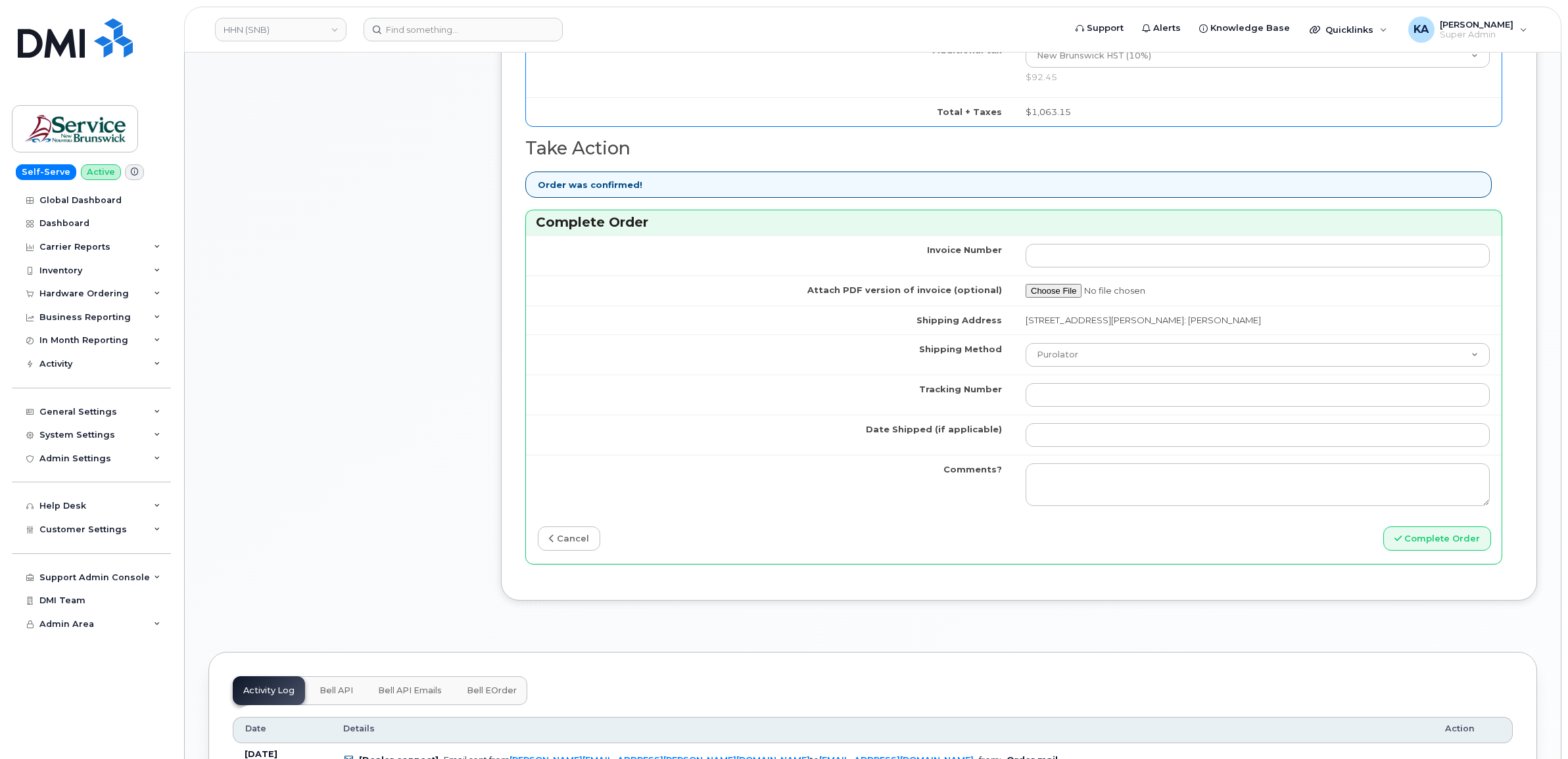
scroll to position [986, 0]
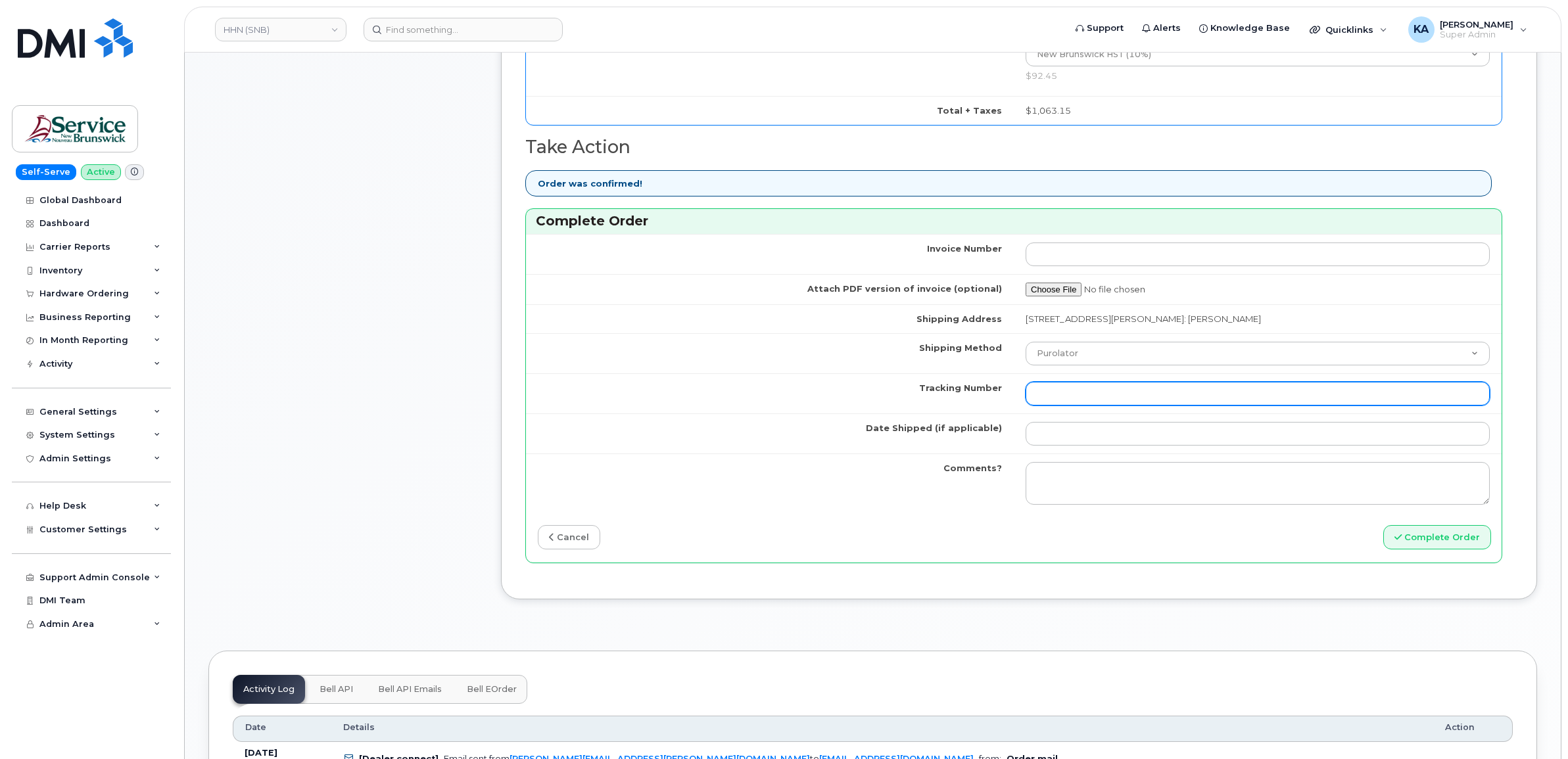
click at [1113, 392] on input "Tracking Number" at bounding box center [1257, 394] width 464 height 23
paste input "476423877732"
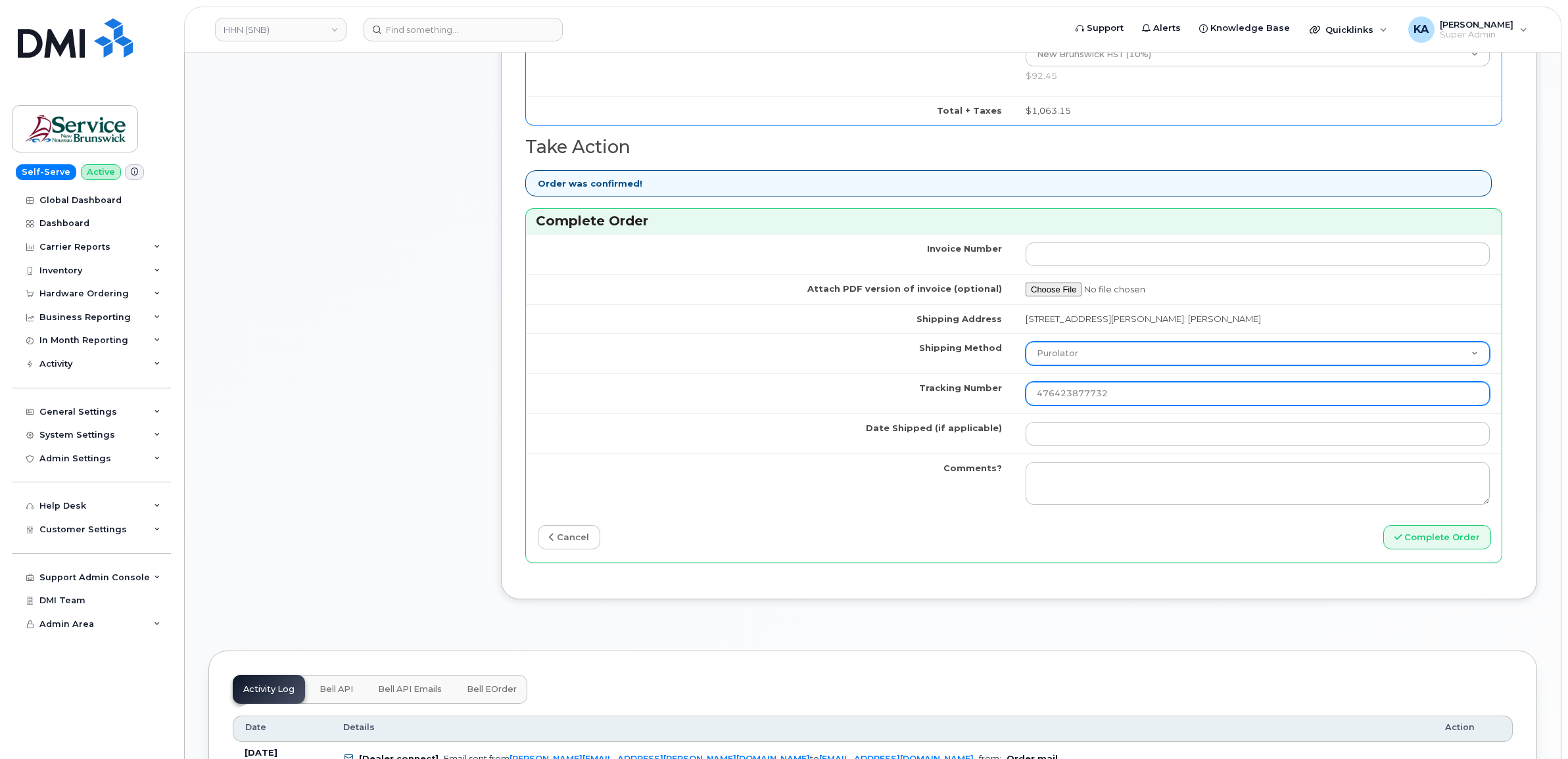
type input "476423877732"
click at [1106, 358] on select "Purolator UPS FedEx Canada Post Courier Other Drop Off Pick Up" at bounding box center [1257, 353] width 464 height 23
select select "FedEx"
click at [1037, 345] on select "Purolator UPS FedEx Canada Post Courier Other Drop Off Pick Up" at bounding box center [1257, 353] width 464 height 23
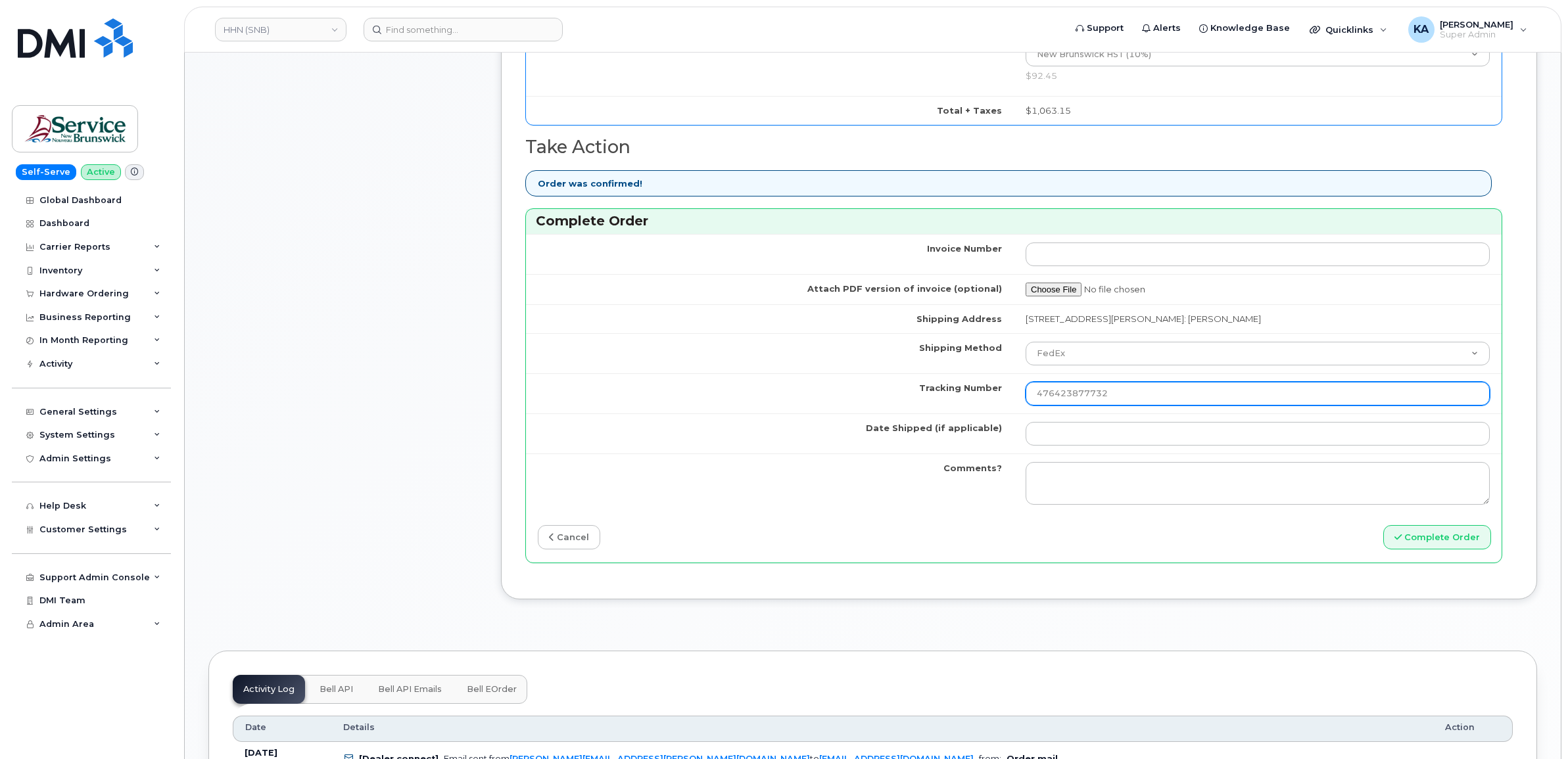
click at [1049, 396] on input "476423877732" at bounding box center [1257, 394] width 464 height 23
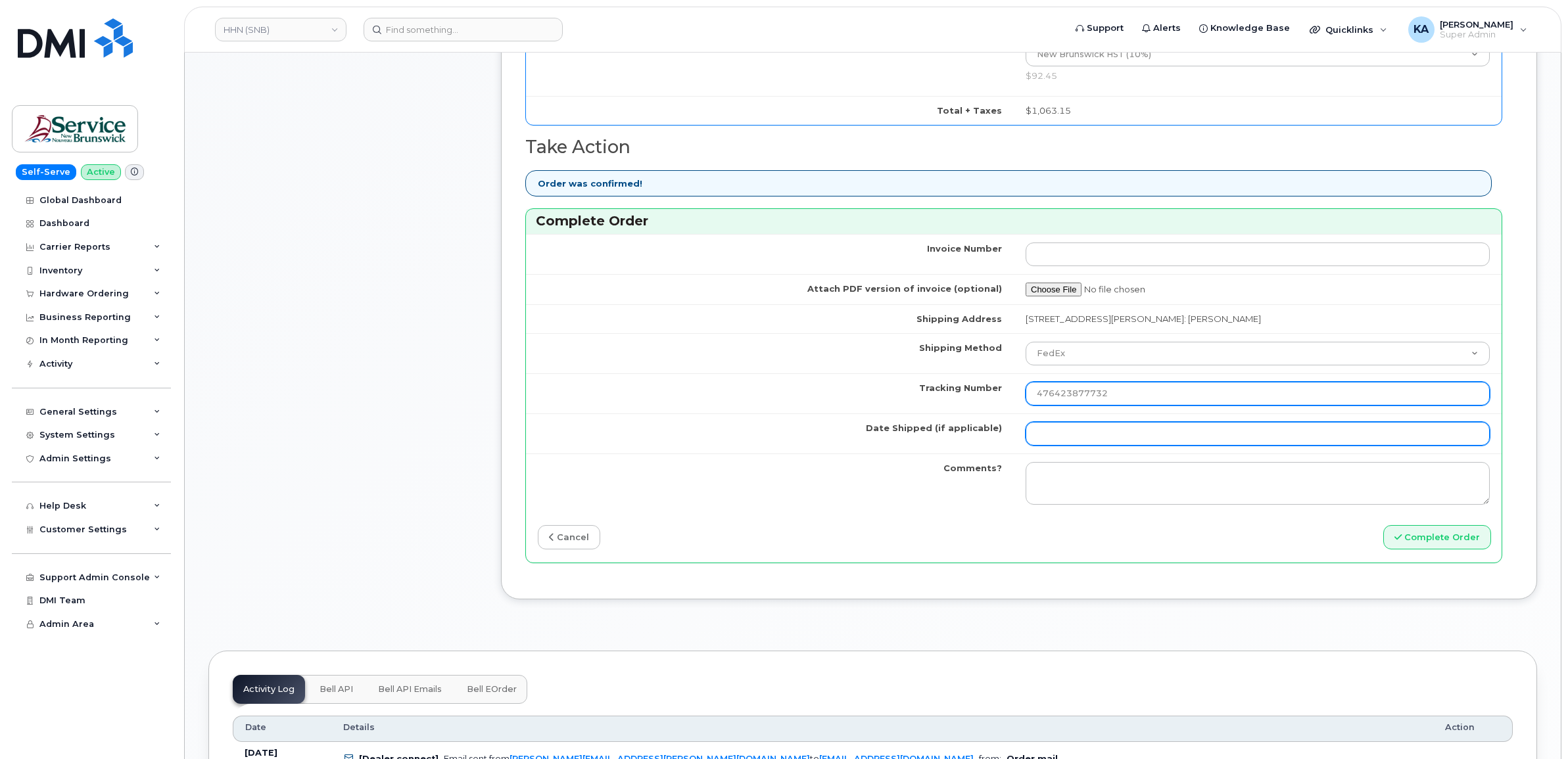
type input "476423877732"
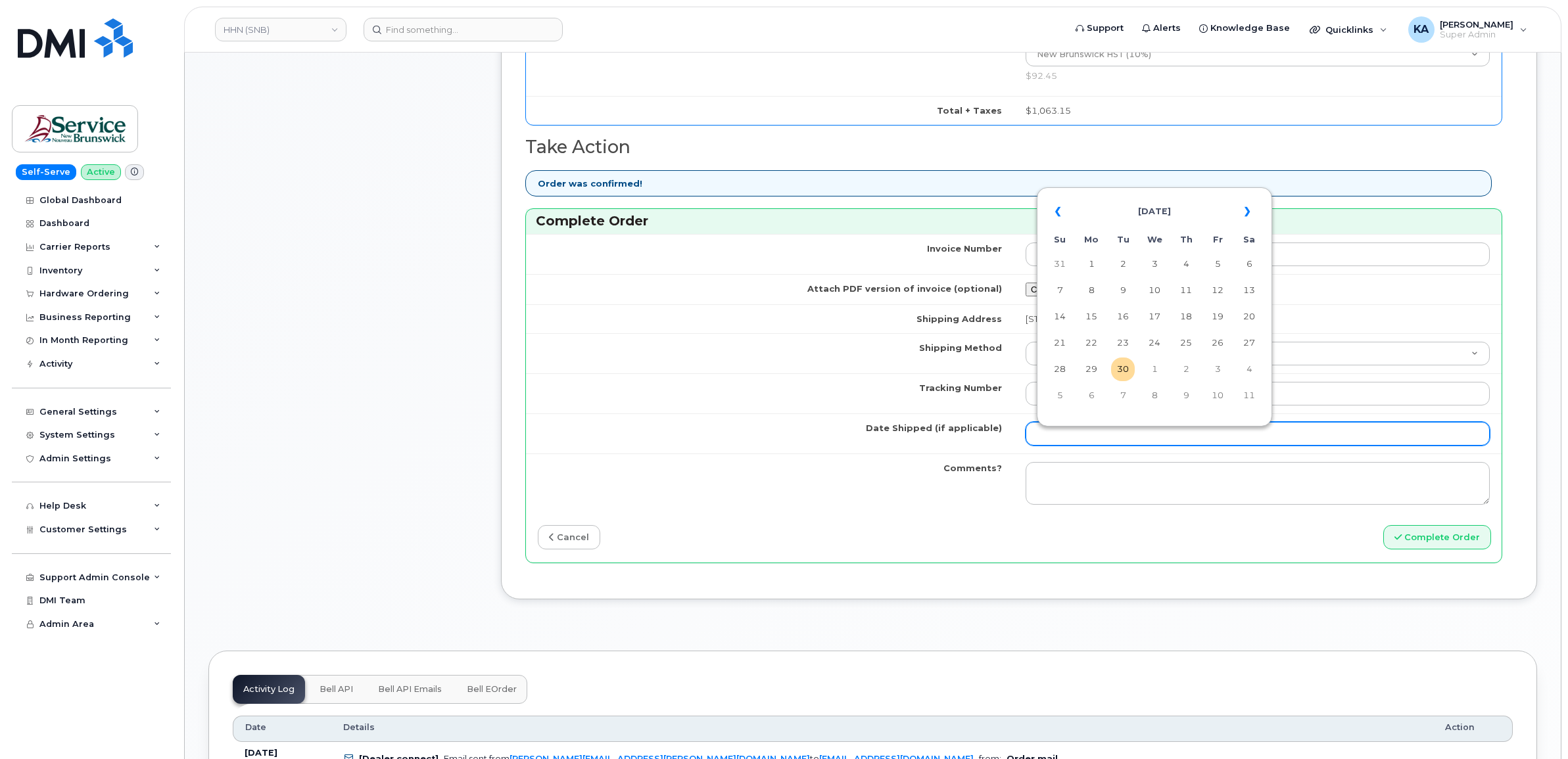
click at [1067, 430] on input "Date Shipped (if applicable)" at bounding box center [1257, 433] width 464 height 23
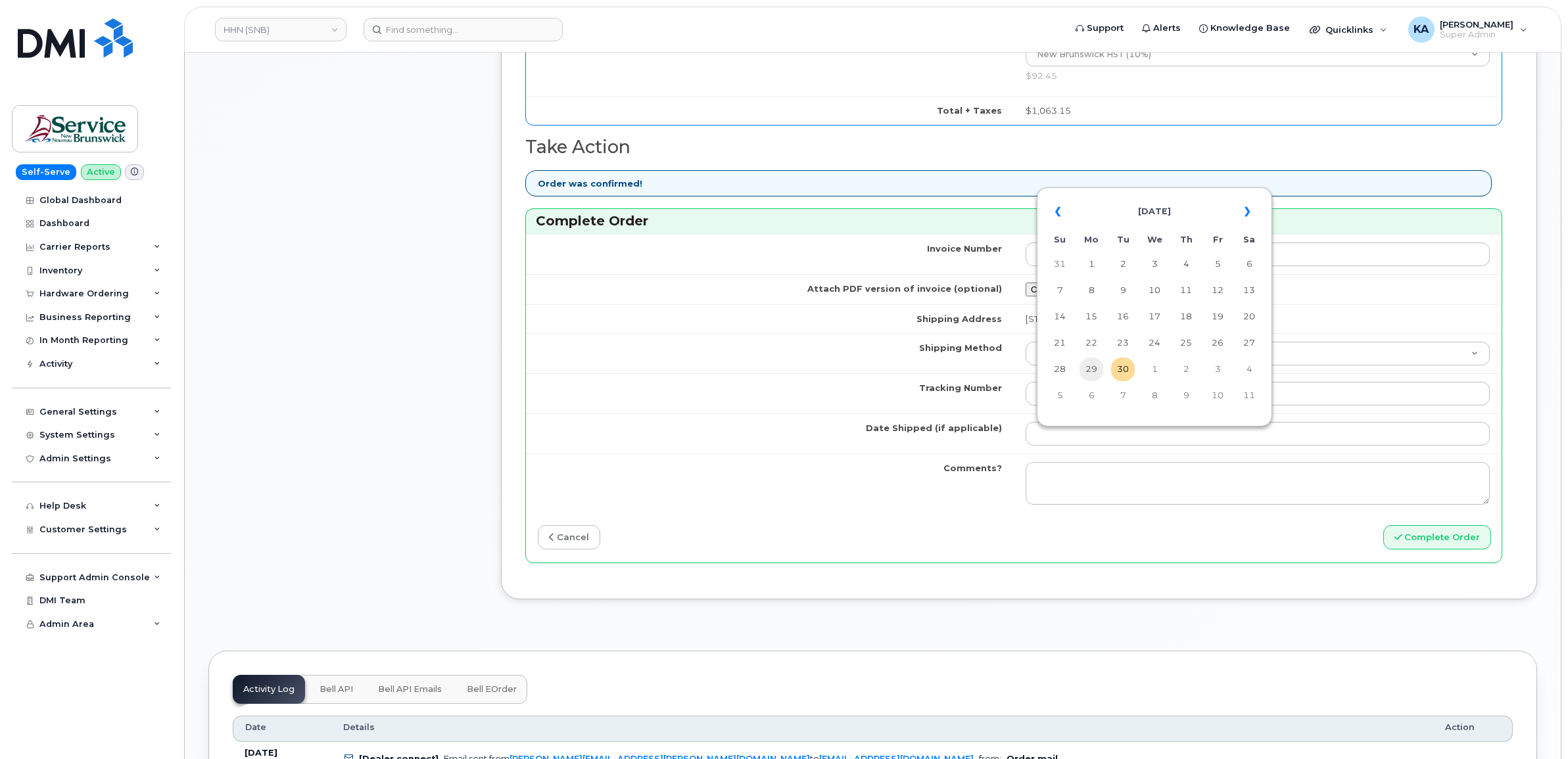
click at [1087, 366] on td "29" at bounding box center [1092, 369] width 23 height 23
type input "[DATE]"
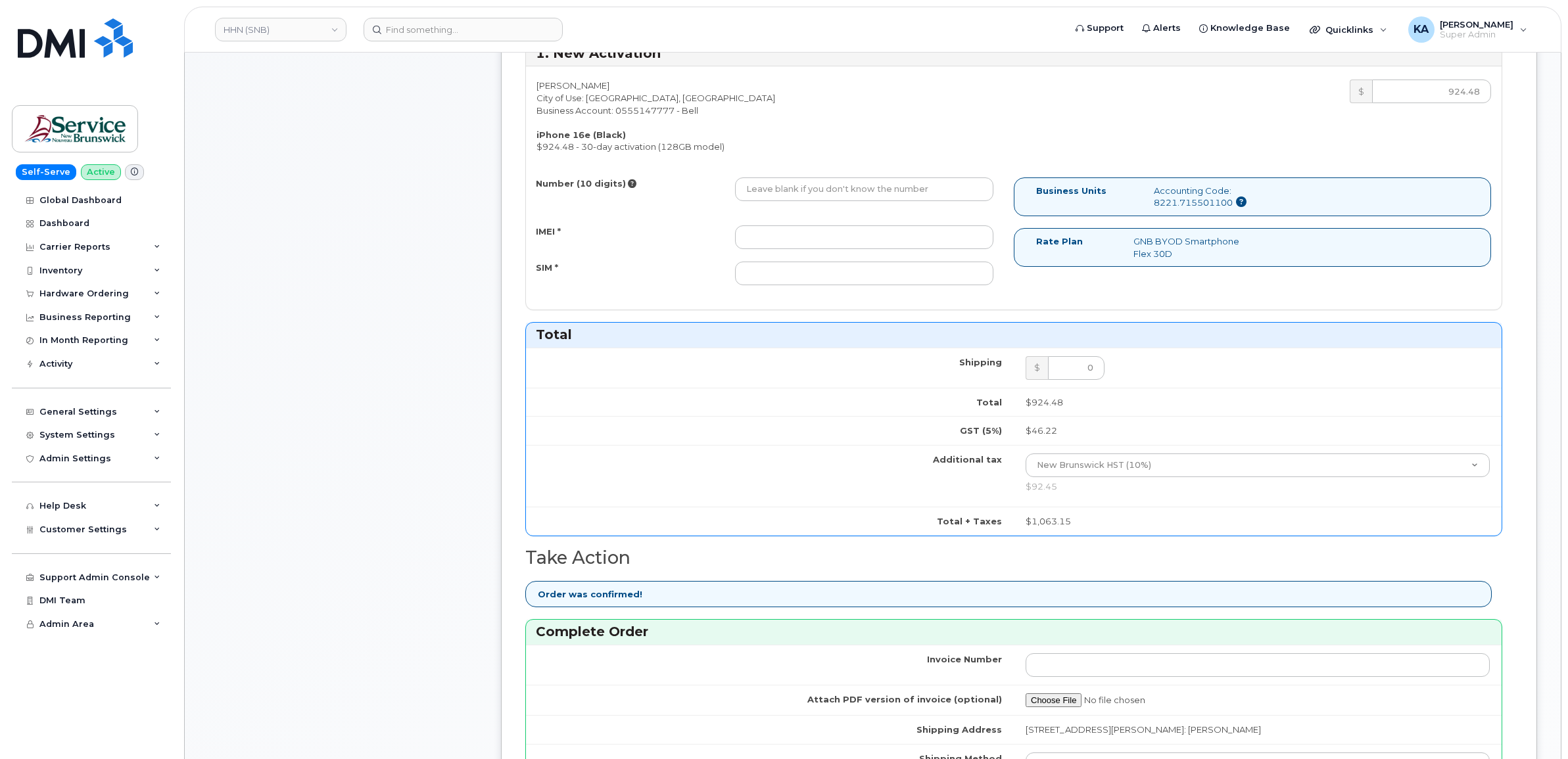
scroll to position [493, 0]
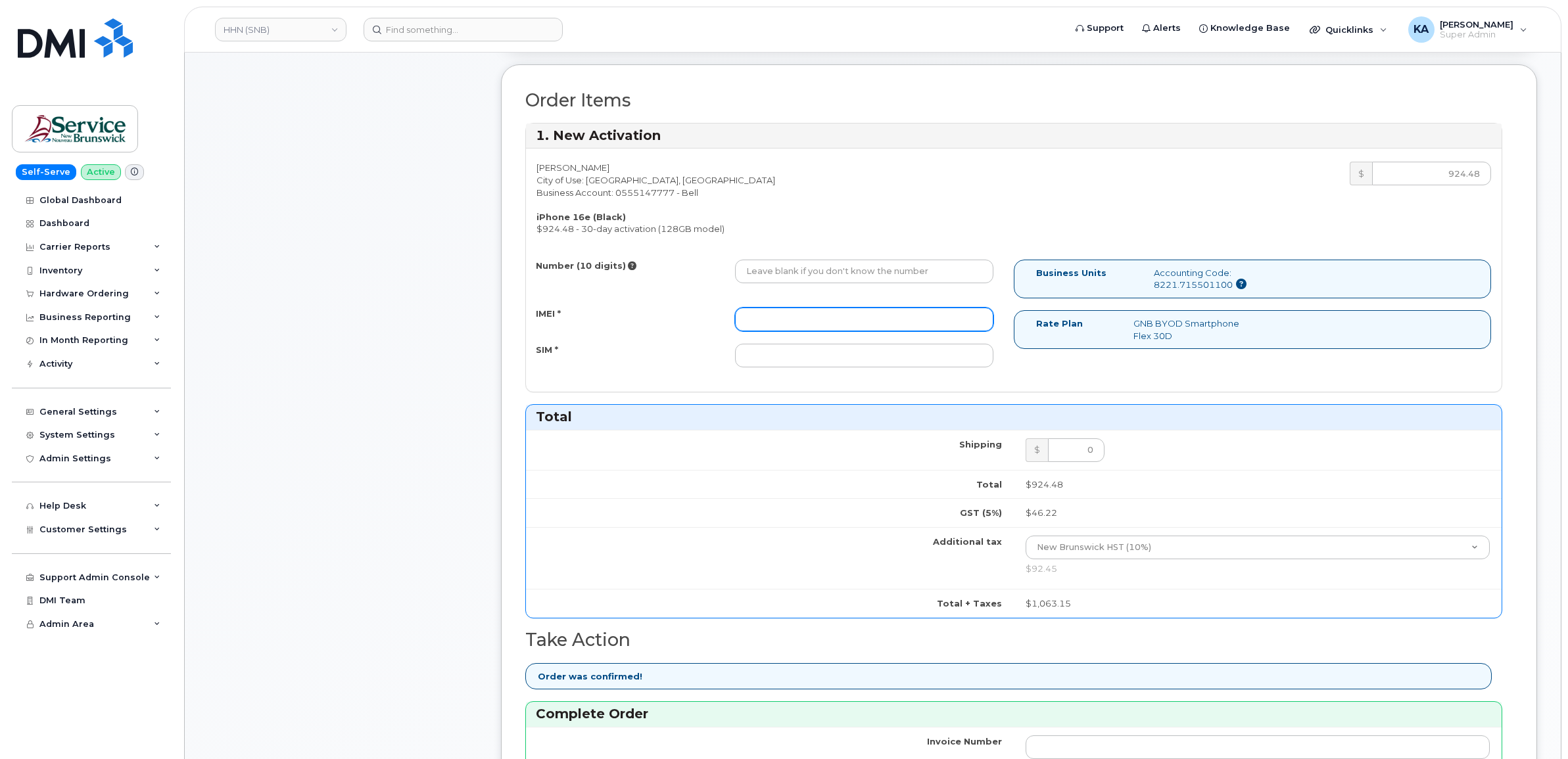
click at [879, 329] on input "IMEI *" at bounding box center [864, 319] width 259 height 23
paste input "354216331432959"
type input "354216331432959"
click at [875, 352] on input "SIM *" at bounding box center [864, 356] width 259 height 23
paste input "89302610207734090977"
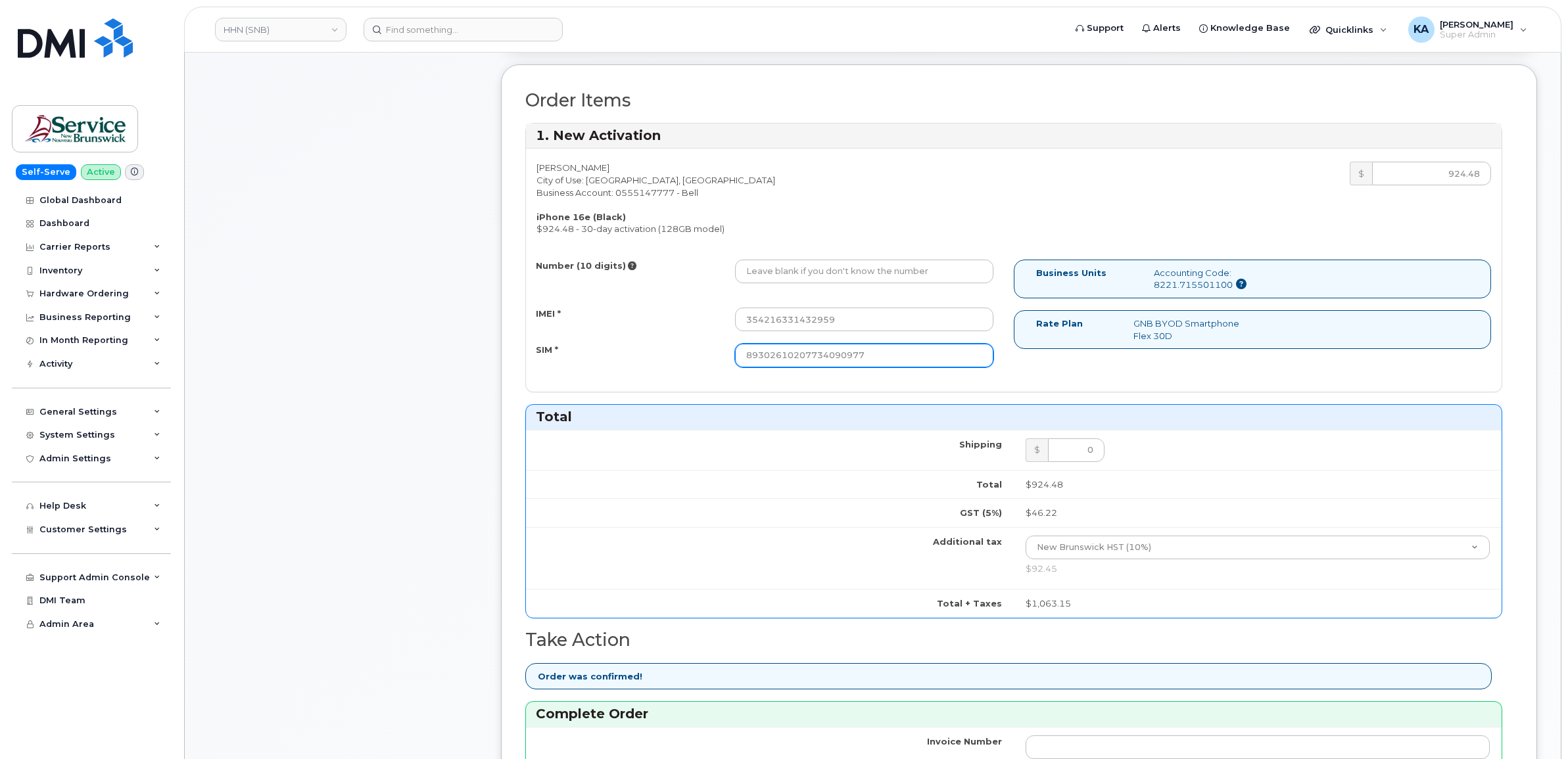
type input "89302610207734090977"
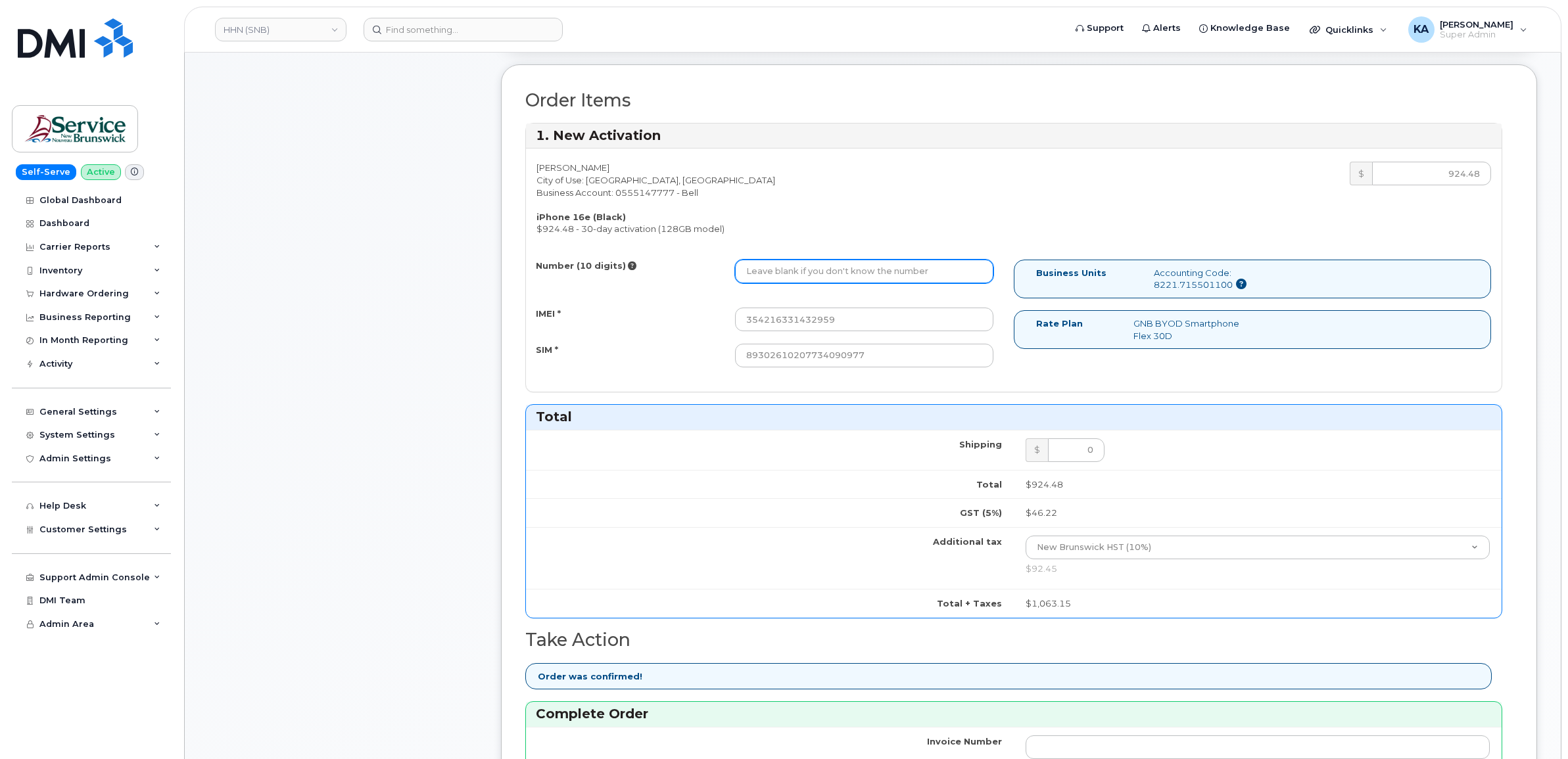
click at [882, 273] on input "Number (10 digits)" at bounding box center [864, 271] width 259 height 23
paste input "5066262435"
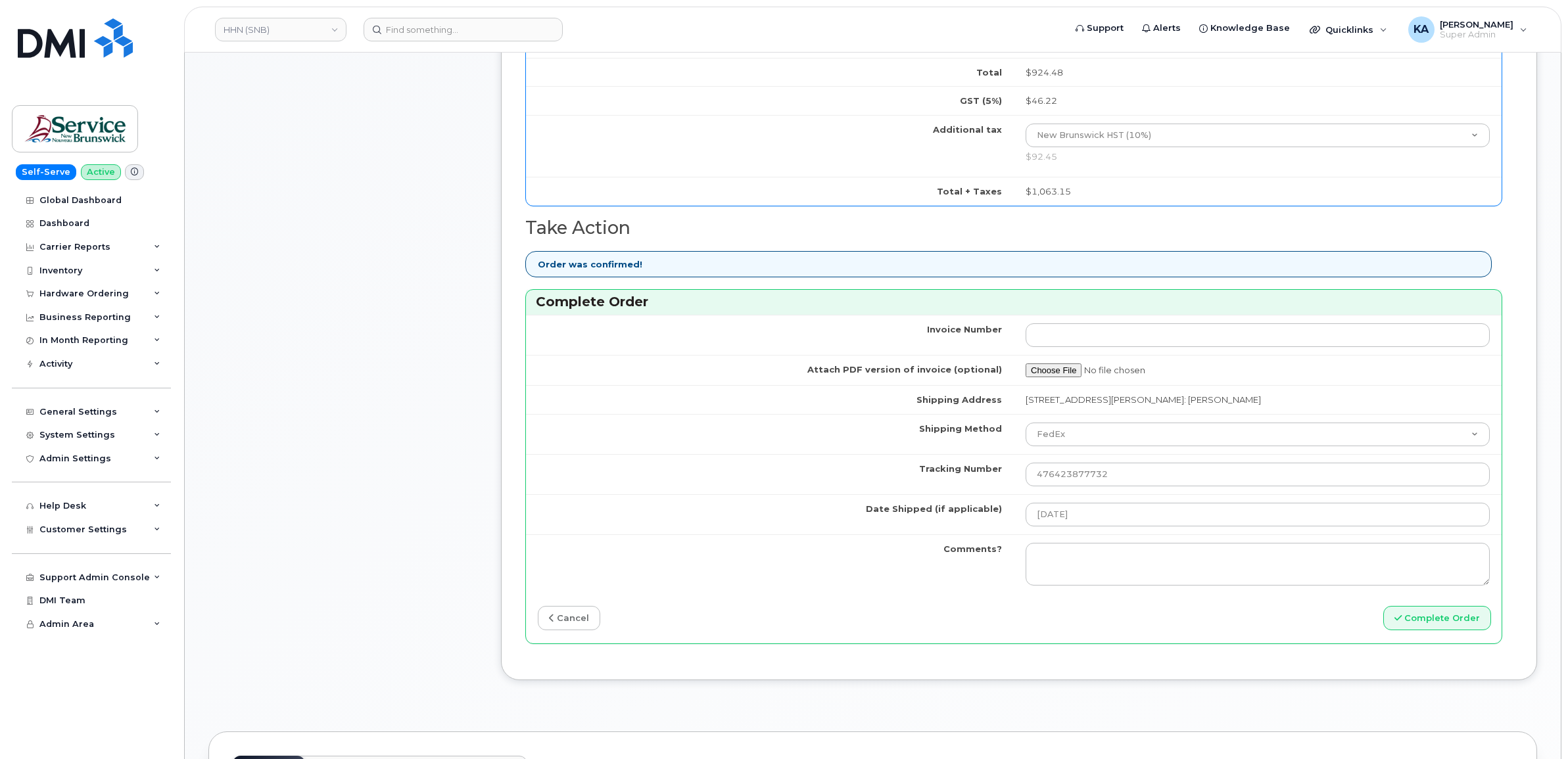
scroll to position [904, 0]
type input "5066262435"
click at [1412, 619] on button "Complete Order" at bounding box center [1437, 619] width 108 height 24
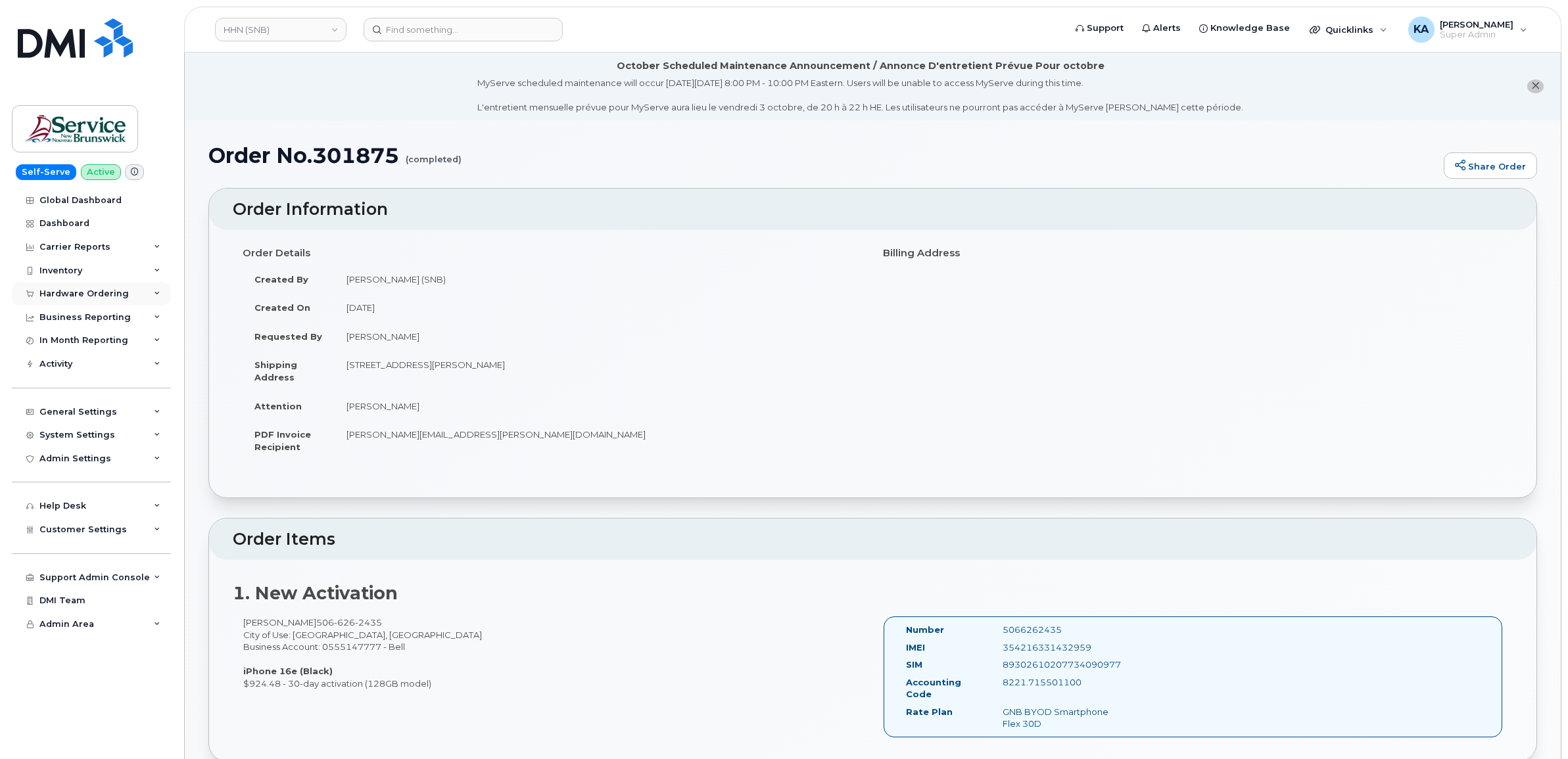
click at [86, 291] on div "Hardware Ordering" at bounding box center [84, 294] width 89 height 11
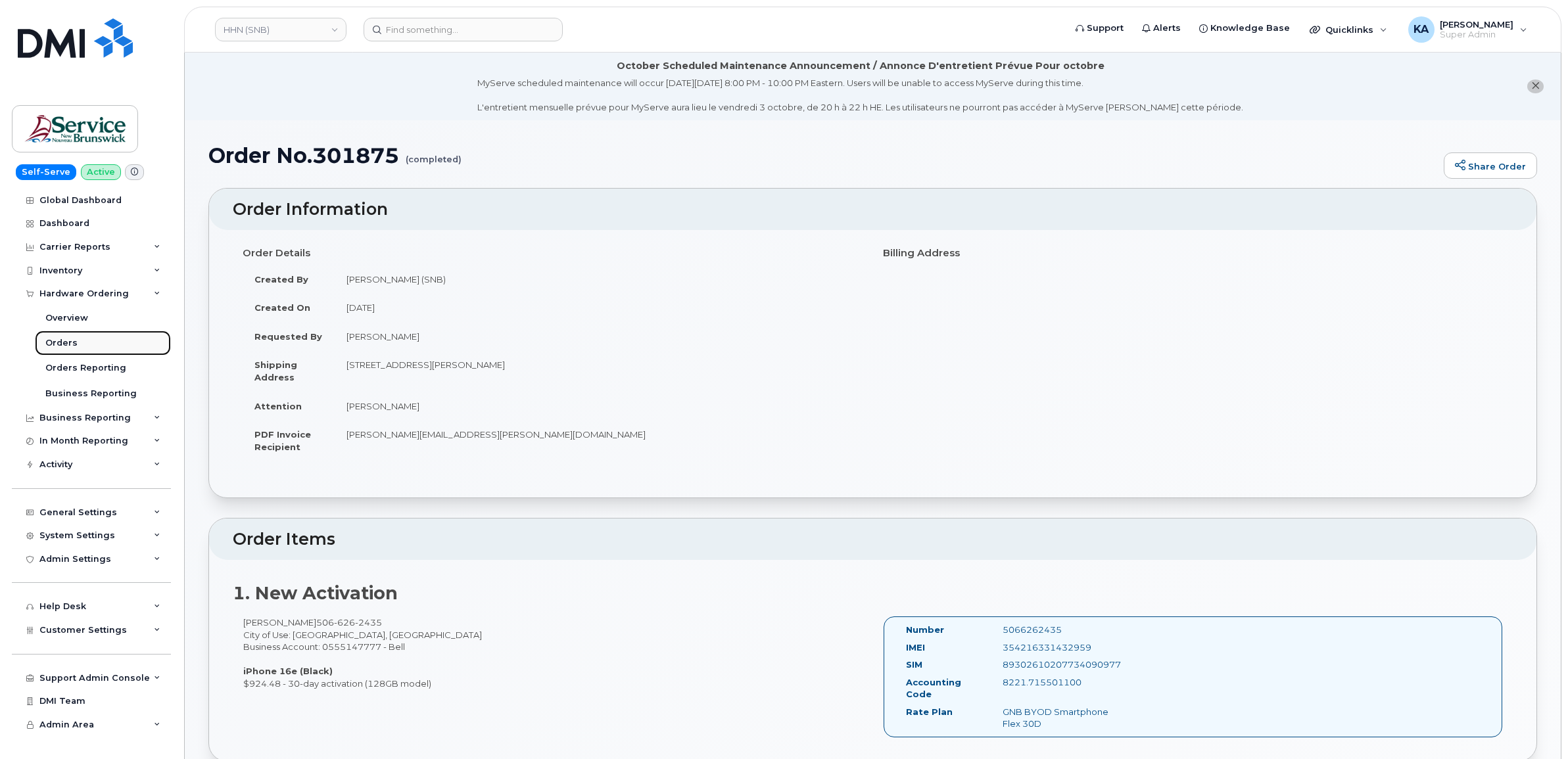
click at [64, 343] on div "Orders" at bounding box center [61, 343] width 32 height 12
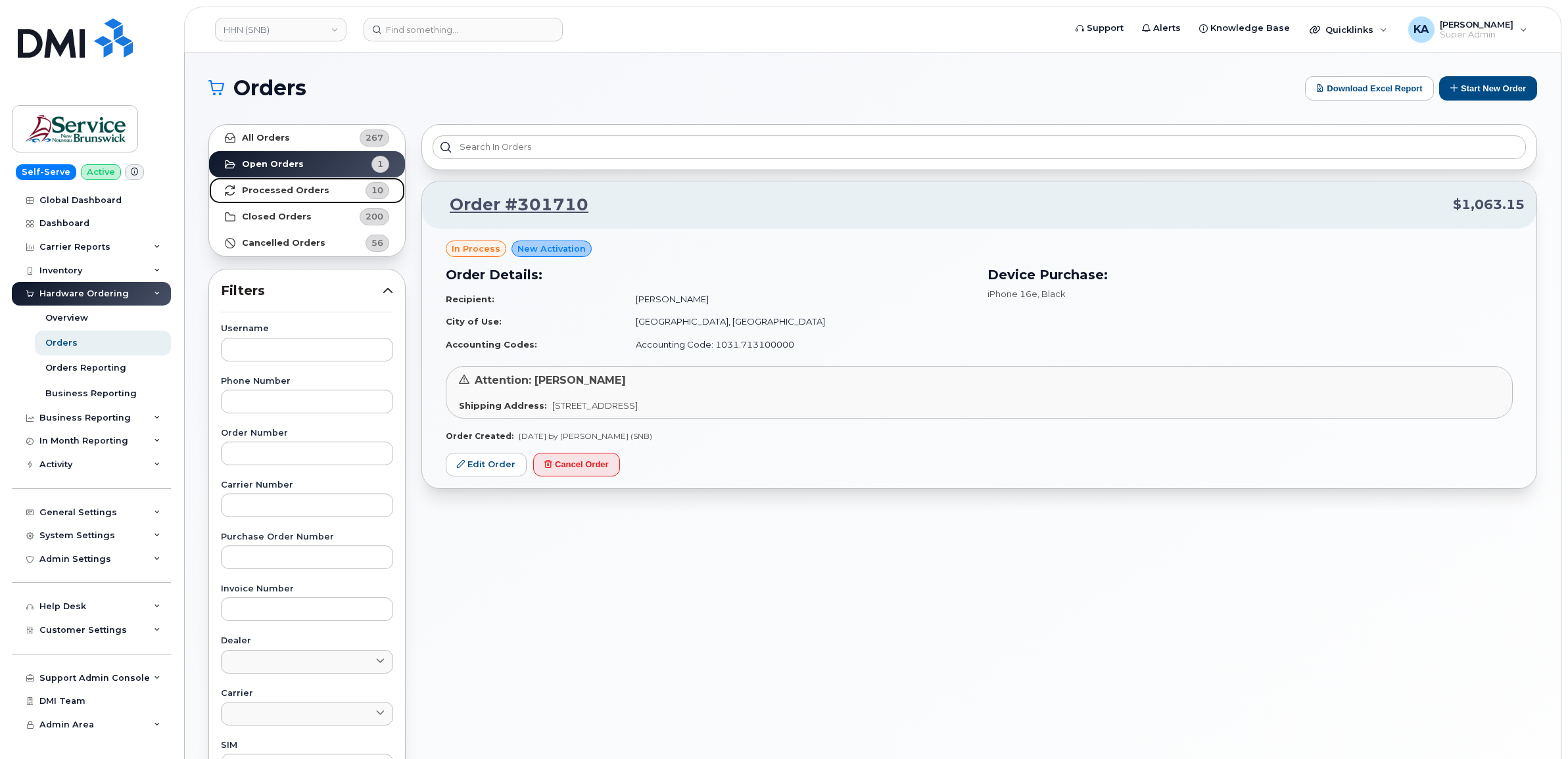
click at [298, 186] on strong "Processed Orders" at bounding box center [285, 191] width 88 height 11
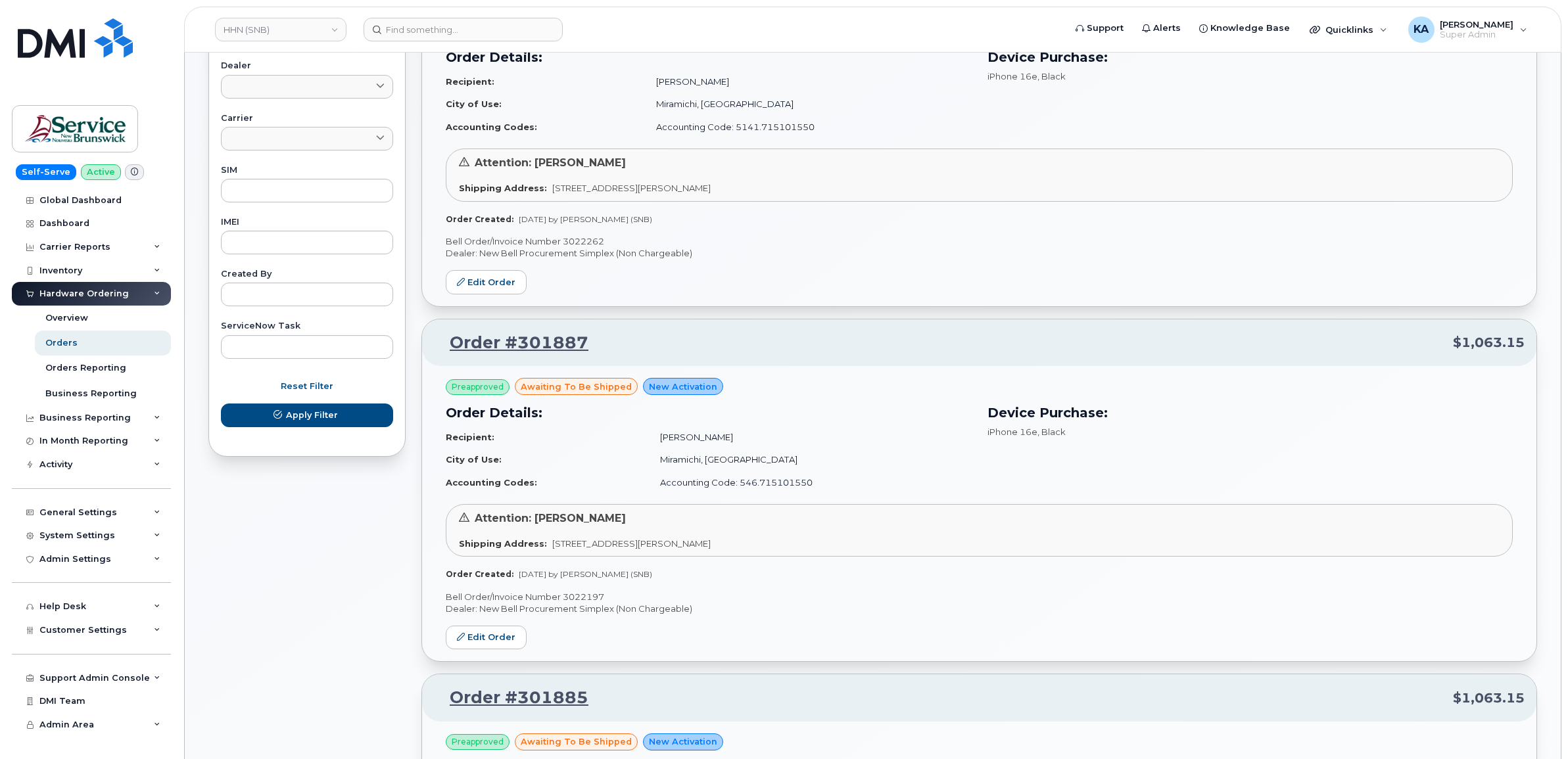
scroll to position [657, 0]
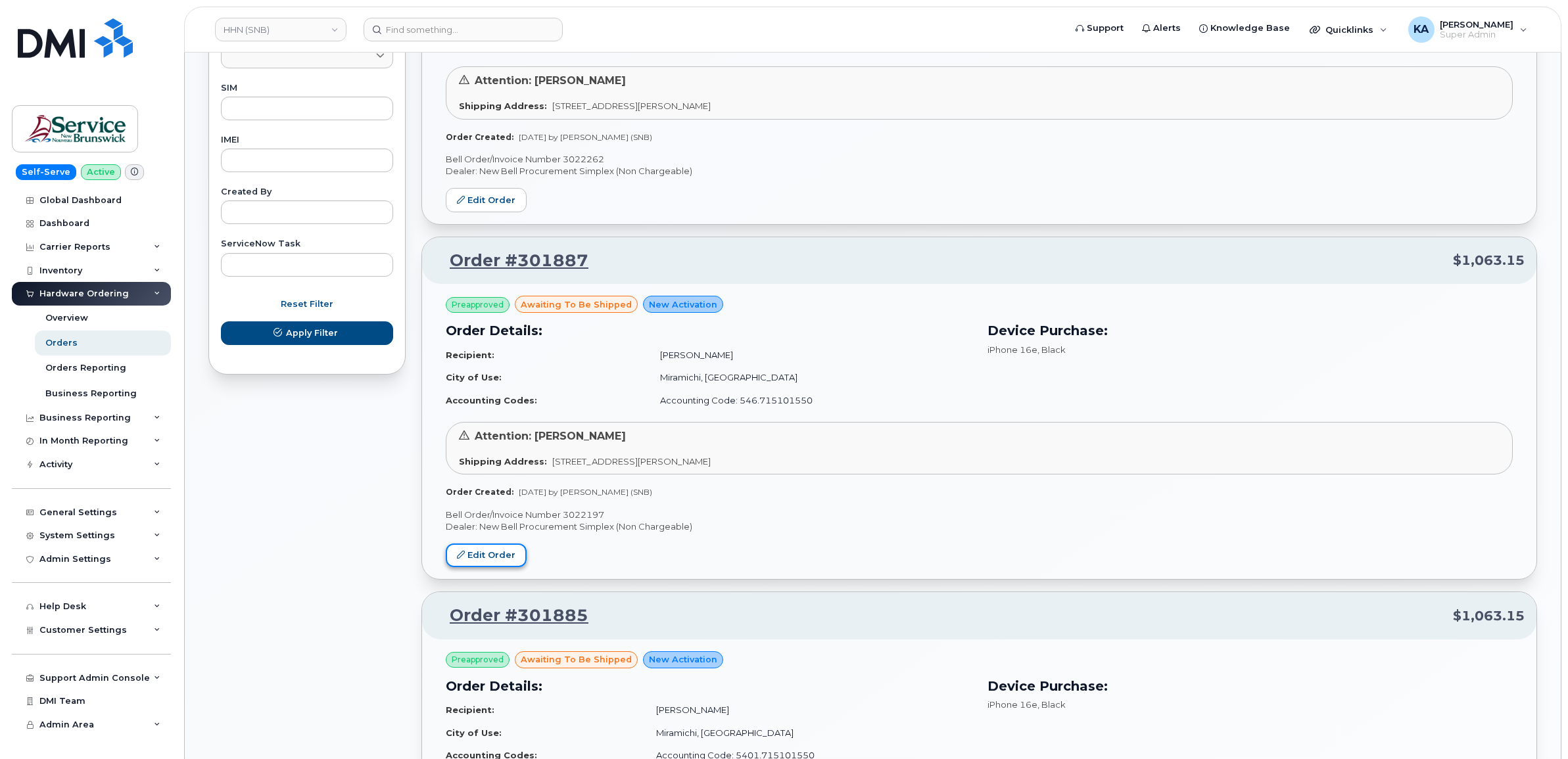
click at [489, 550] on link "Edit Order" at bounding box center [486, 555] width 81 height 24
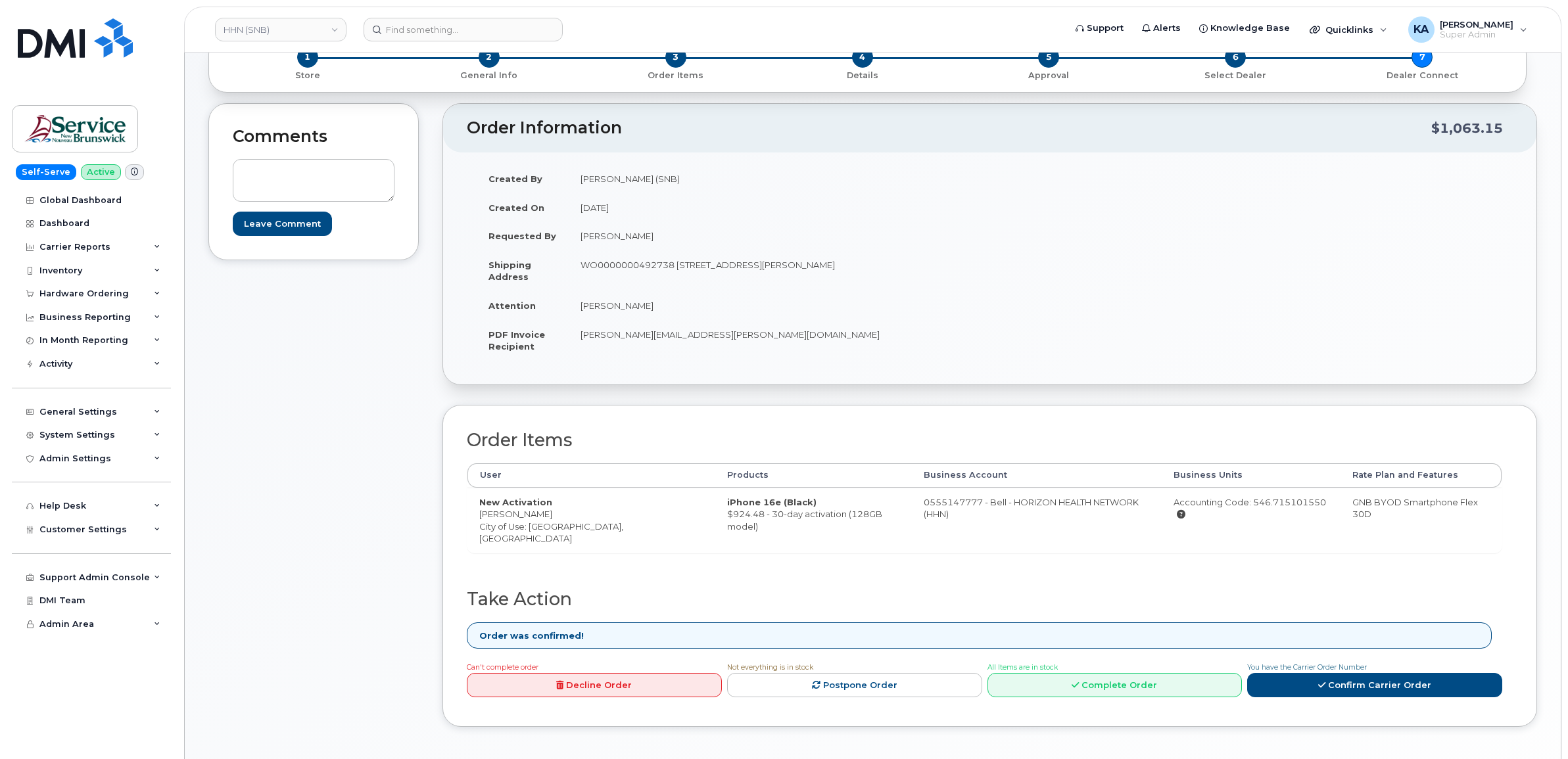
scroll to position [246, 0]
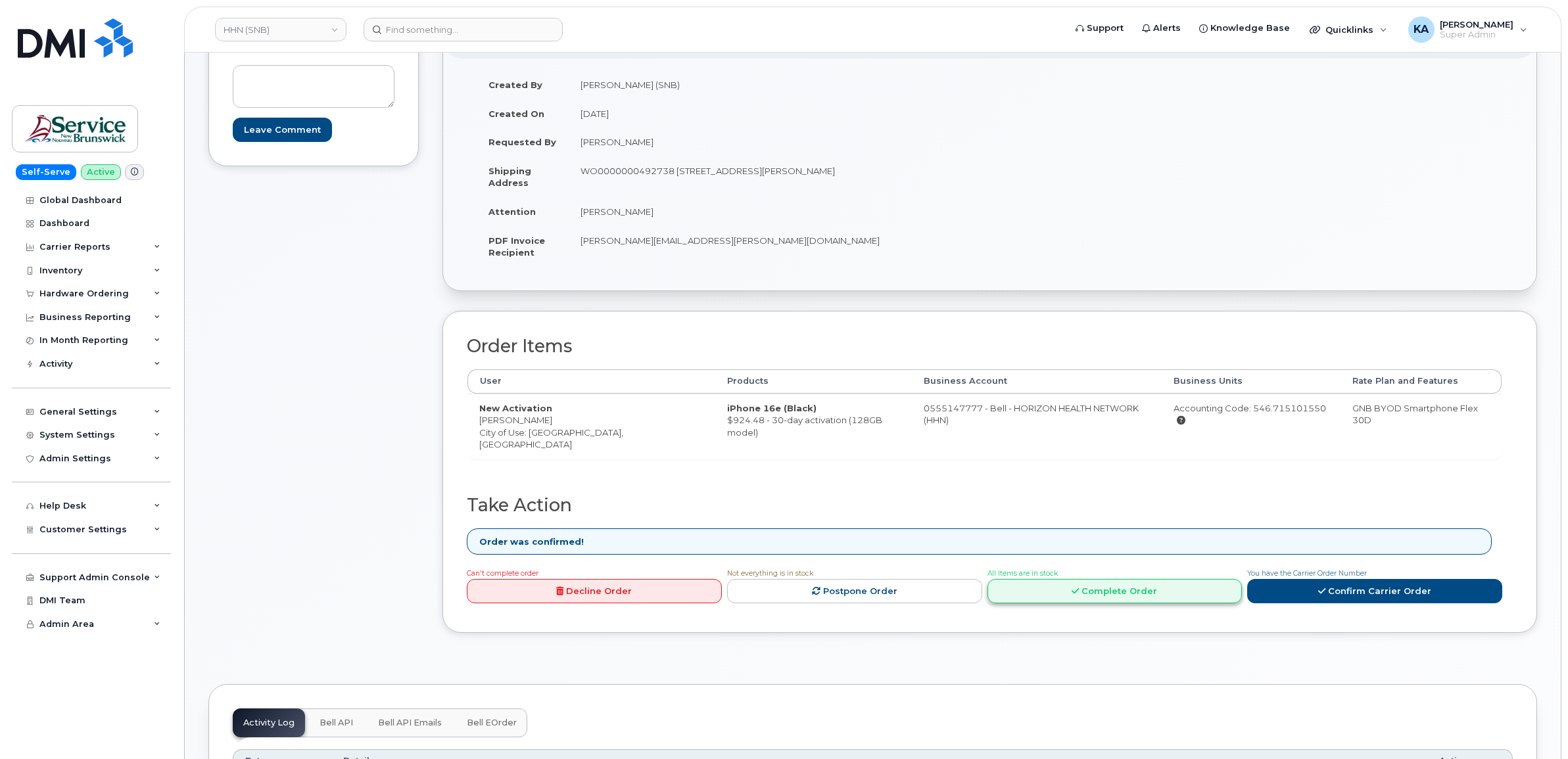
click at [1105, 586] on link "Complete Order" at bounding box center [1115, 591] width 255 height 24
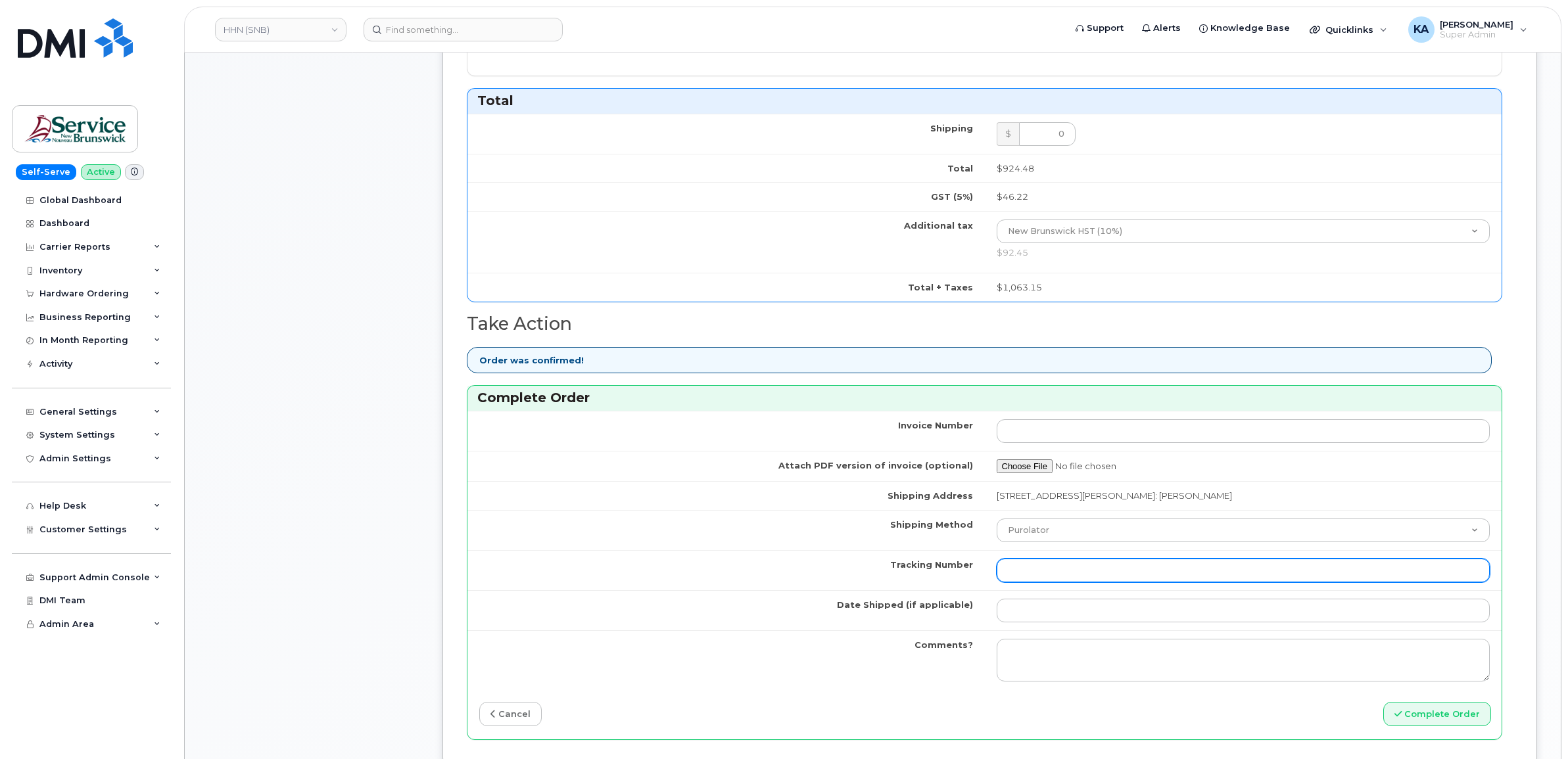
scroll to position [904, 0]
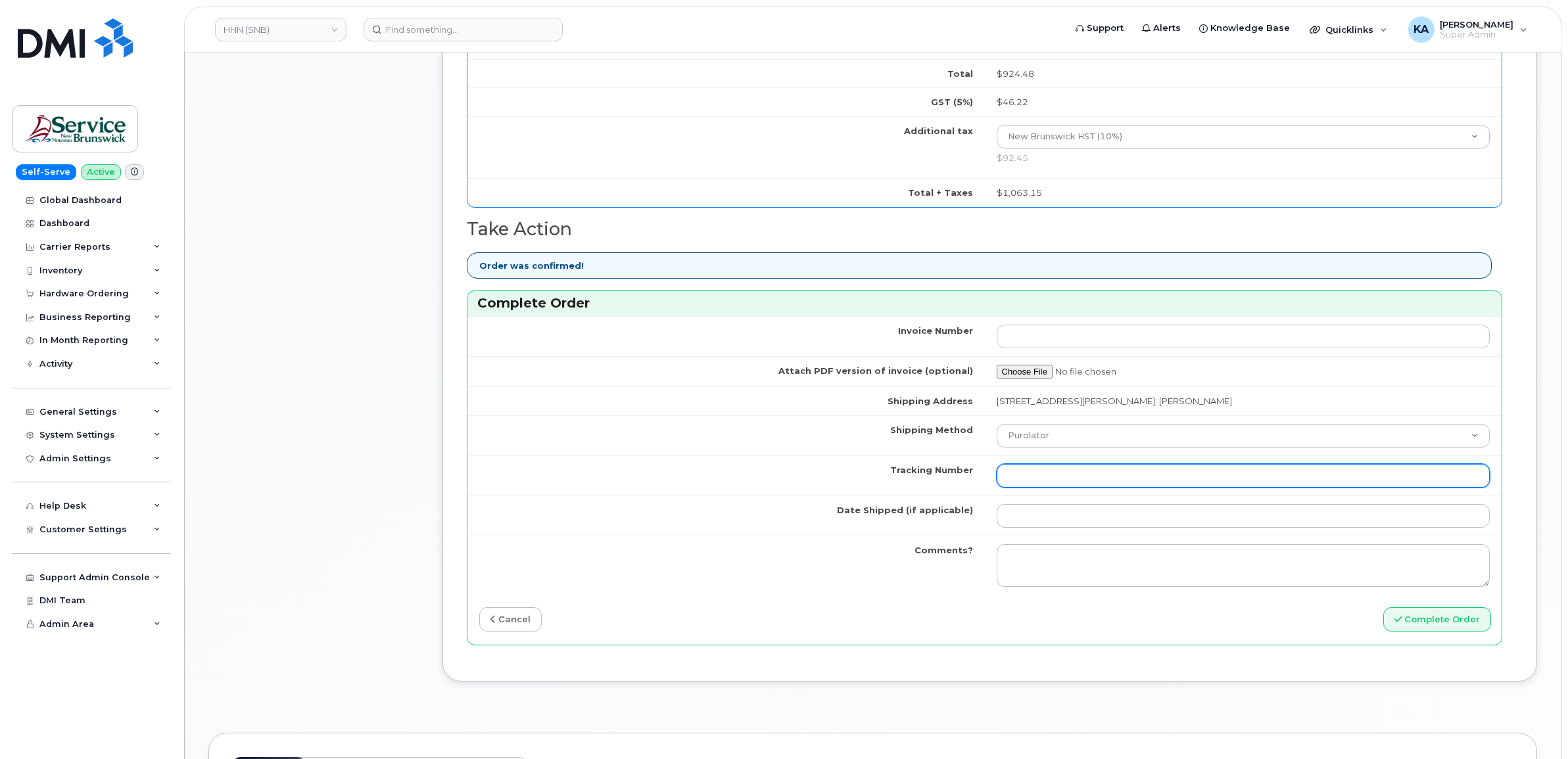
click at [1089, 474] on input "Tracking Number" at bounding box center [1244, 475] width 494 height 23
paste input "476423877721"
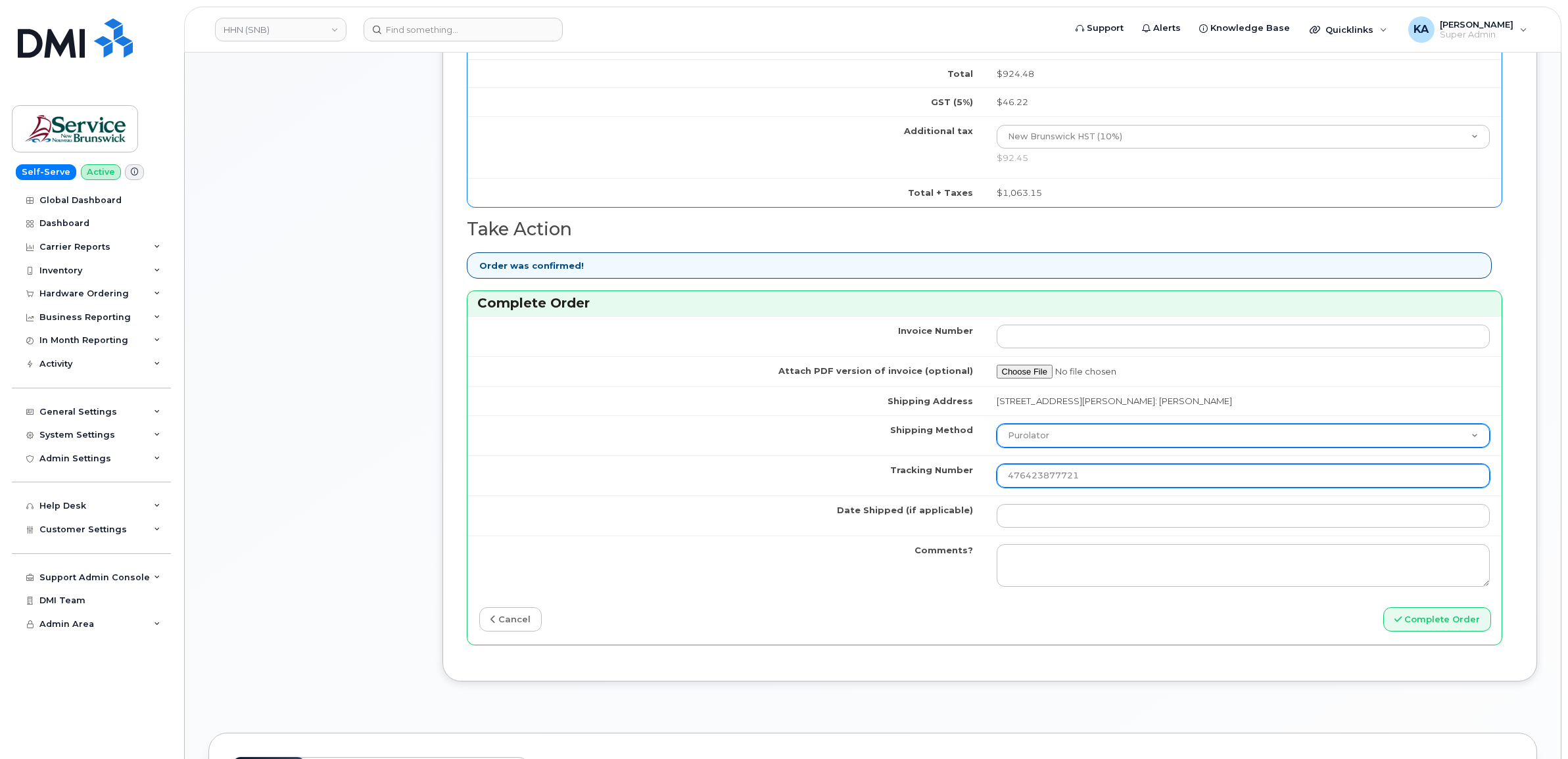
type input "476423877721"
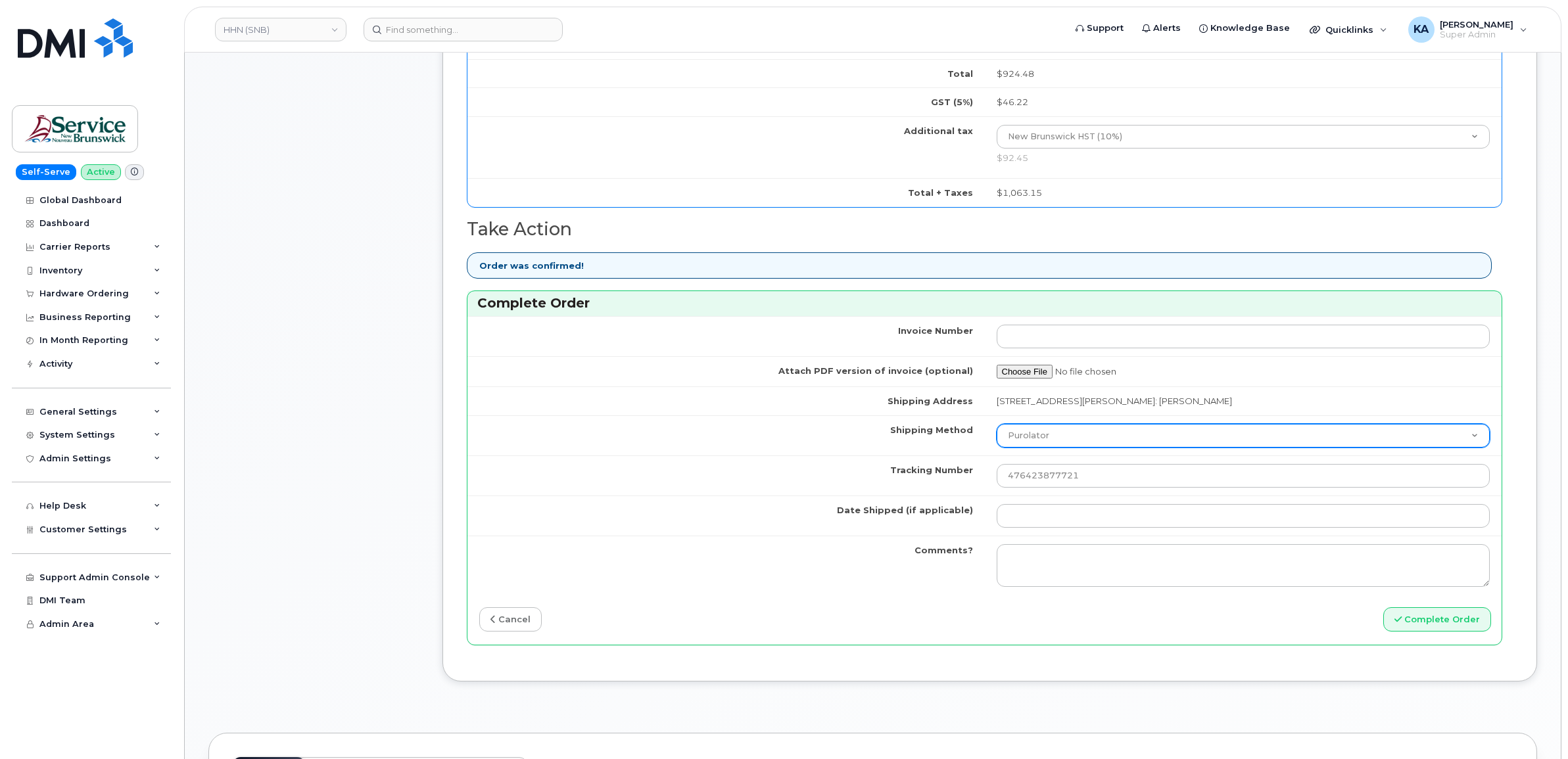
click at [1079, 442] on select "Purolator UPS FedEx Canada Post Courier Other Drop Off Pick Up" at bounding box center [1244, 436] width 494 height 23
select select "FedEx"
click at [997, 427] on select "Purolator UPS FedEx Canada Post Courier Other Drop Off Pick Up" at bounding box center [1244, 436] width 494 height 23
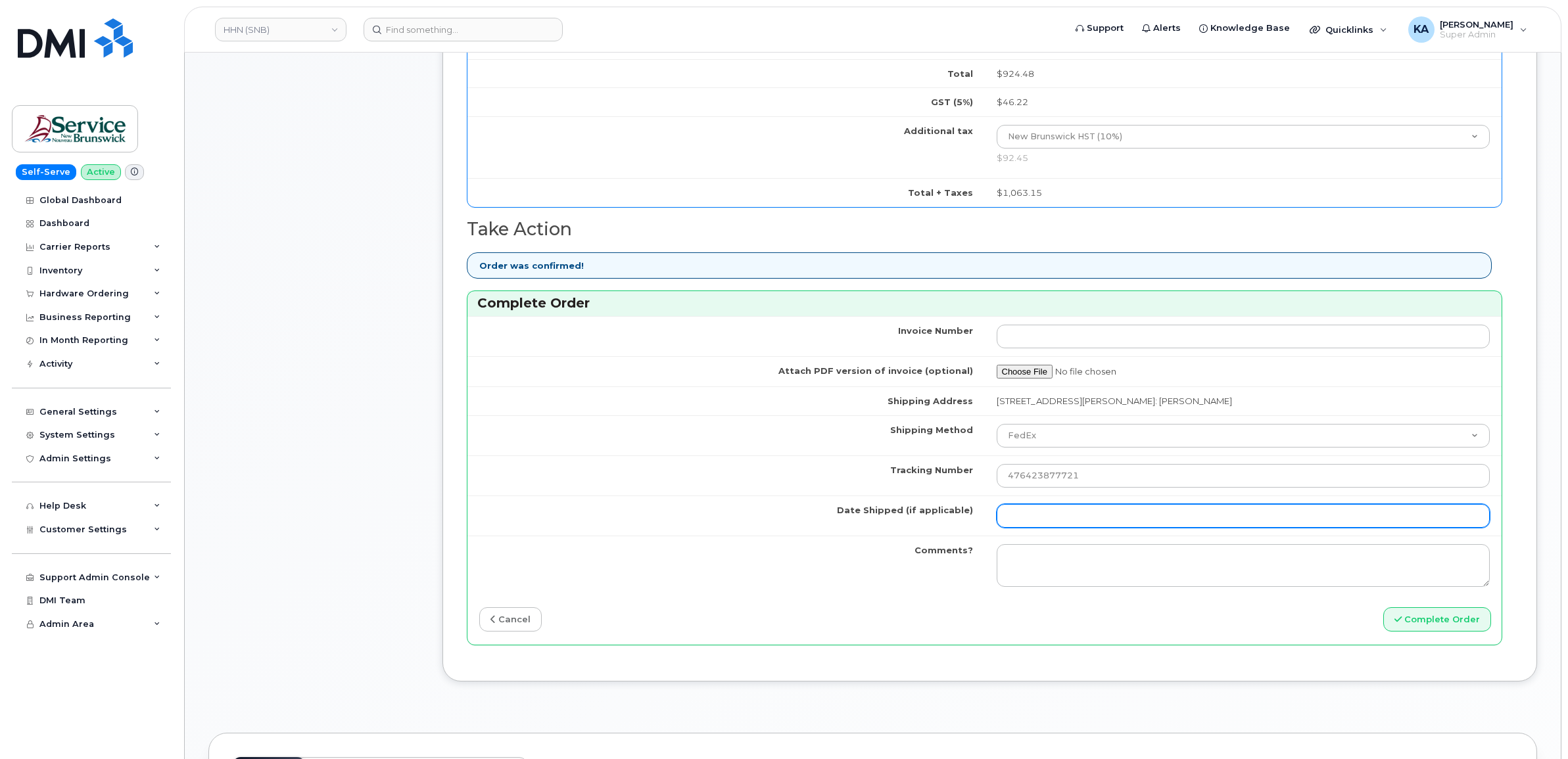
click at [1030, 521] on input "Date Shipped (if applicable)" at bounding box center [1244, 516] width 494 height 23
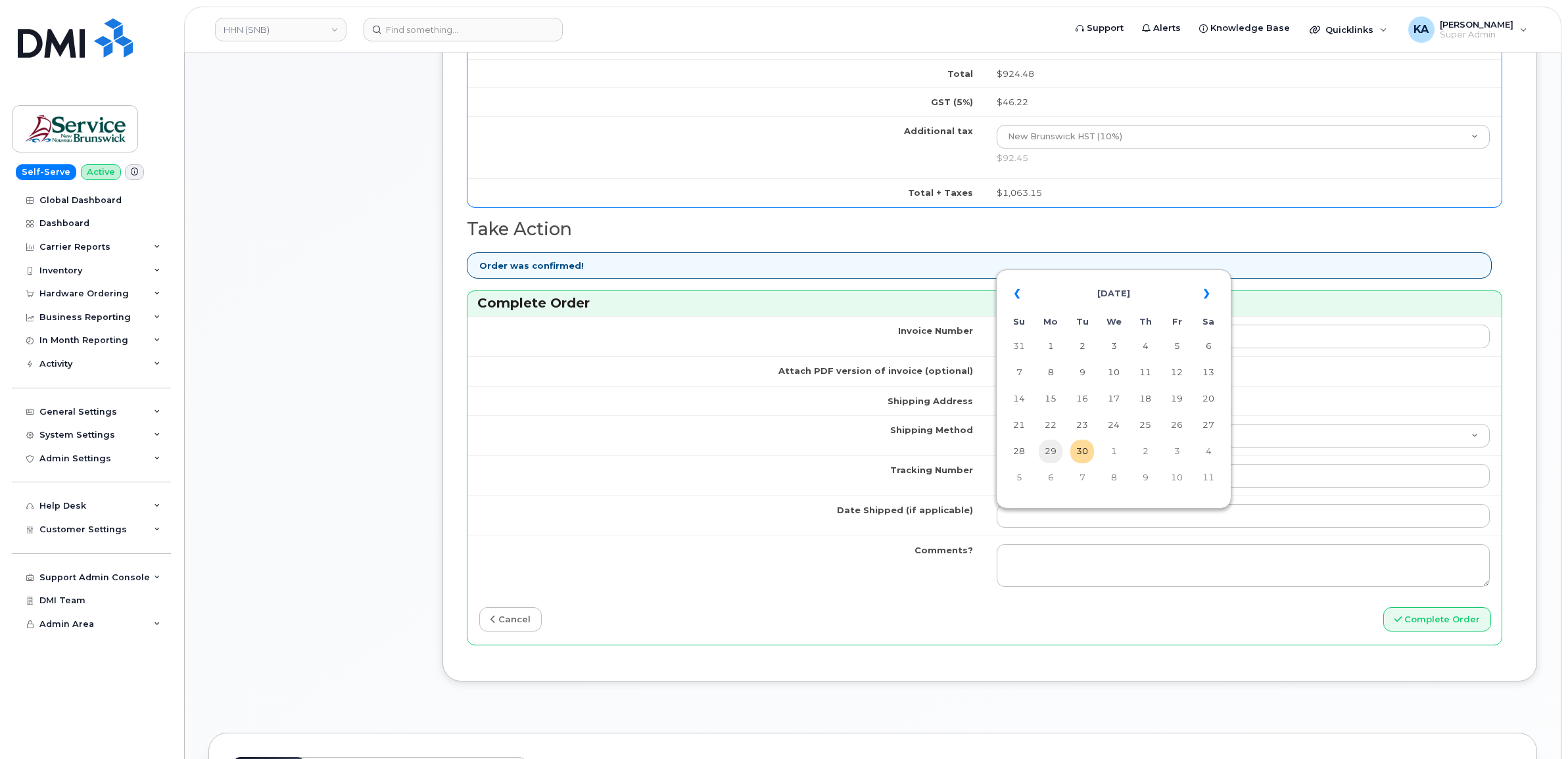
click at [1050, 454] on td "29" at bounding box center [1051, 451] width 23 height 23
type input "[DATE]"
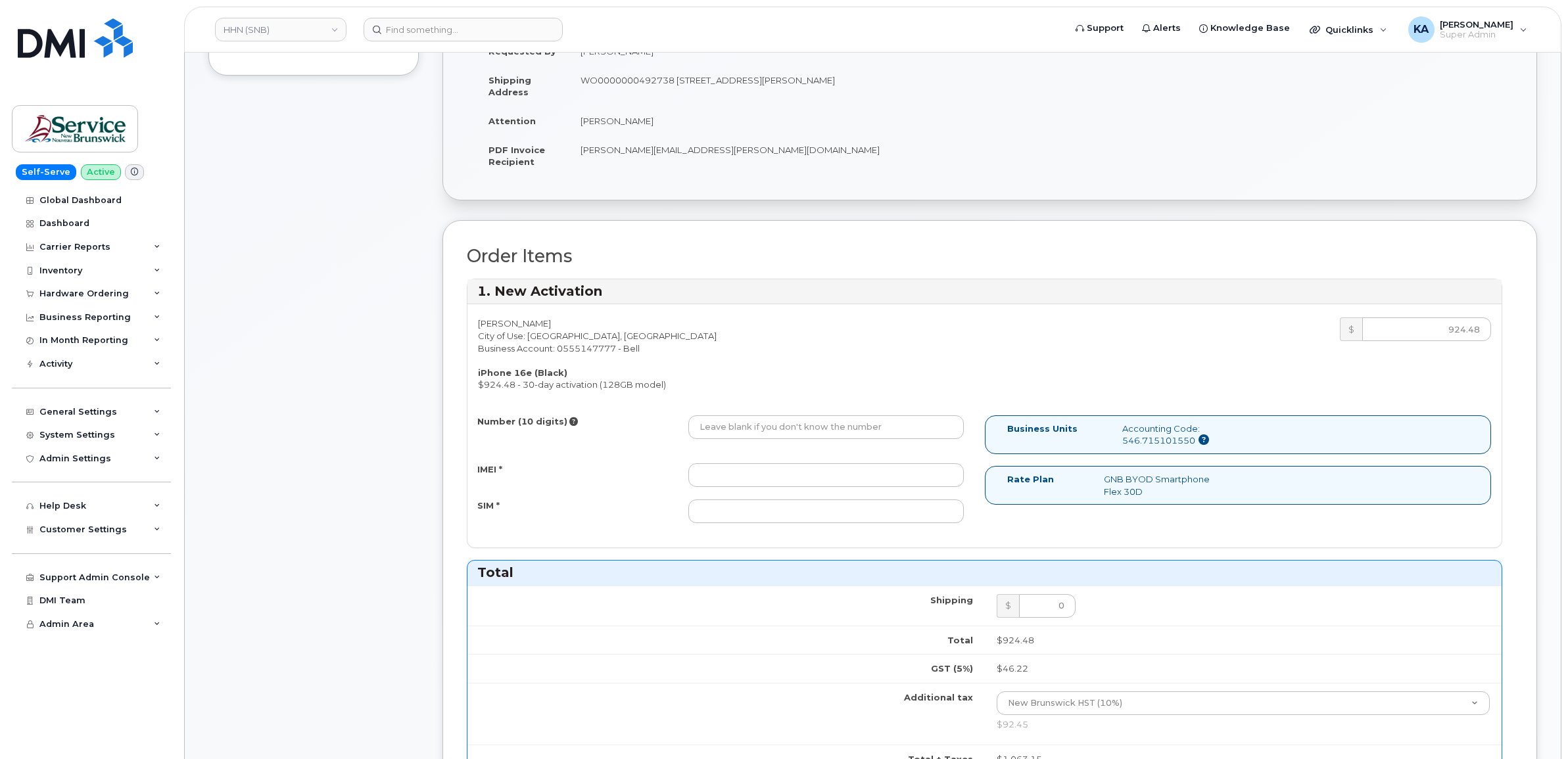
scroll to position [329, 0]
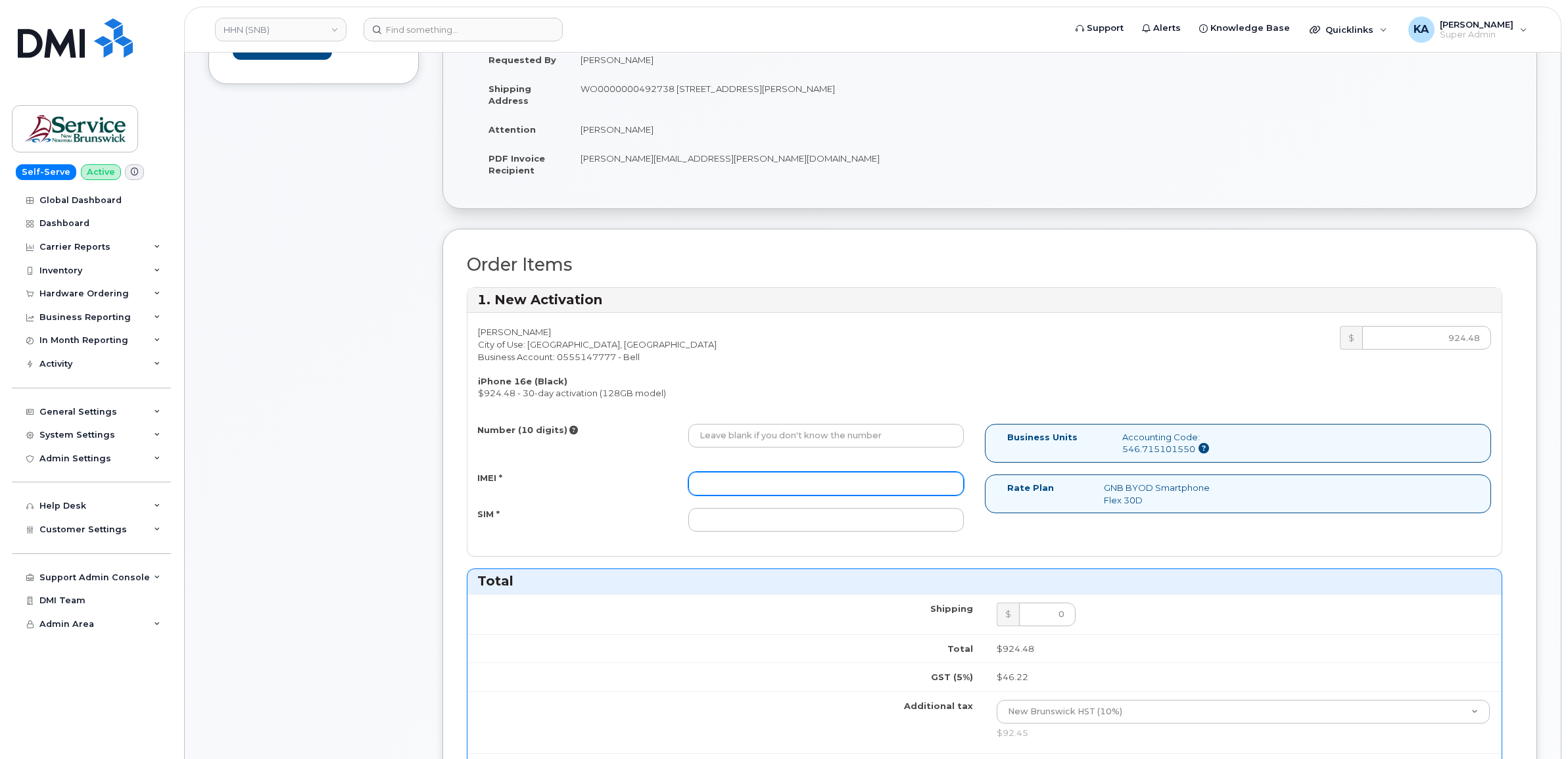
click at [794, 480] on input "IMEI *" at bounding box center [826, 484] width 276 height 23
paste input "354216331440010"
type input "354216331440010"
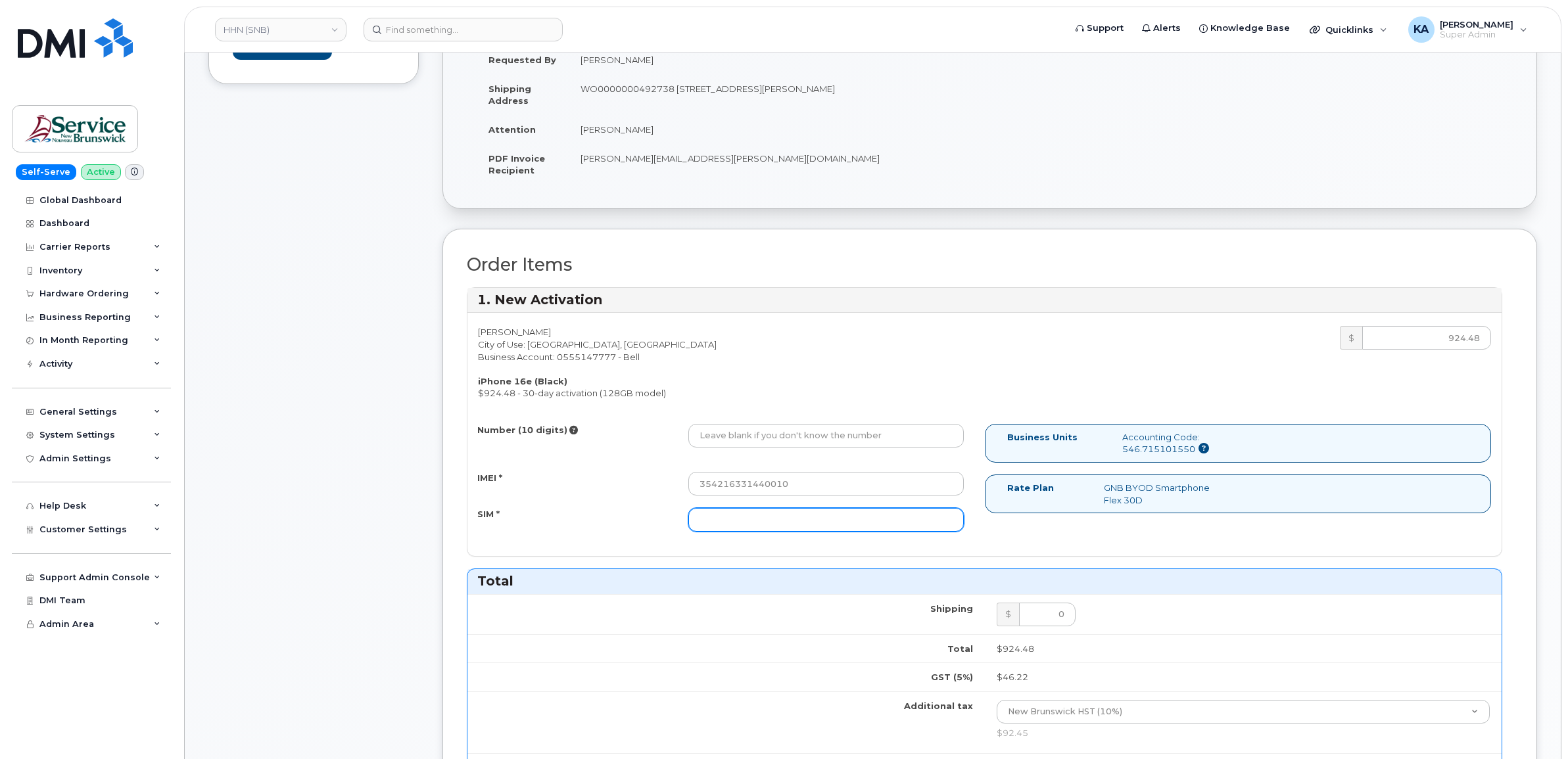
click at [744, 520] on input "SIM *" at bounding box center [826, 520] width 276 height 23
paste input "89302610207734090969"
type input "89302610207734090969"
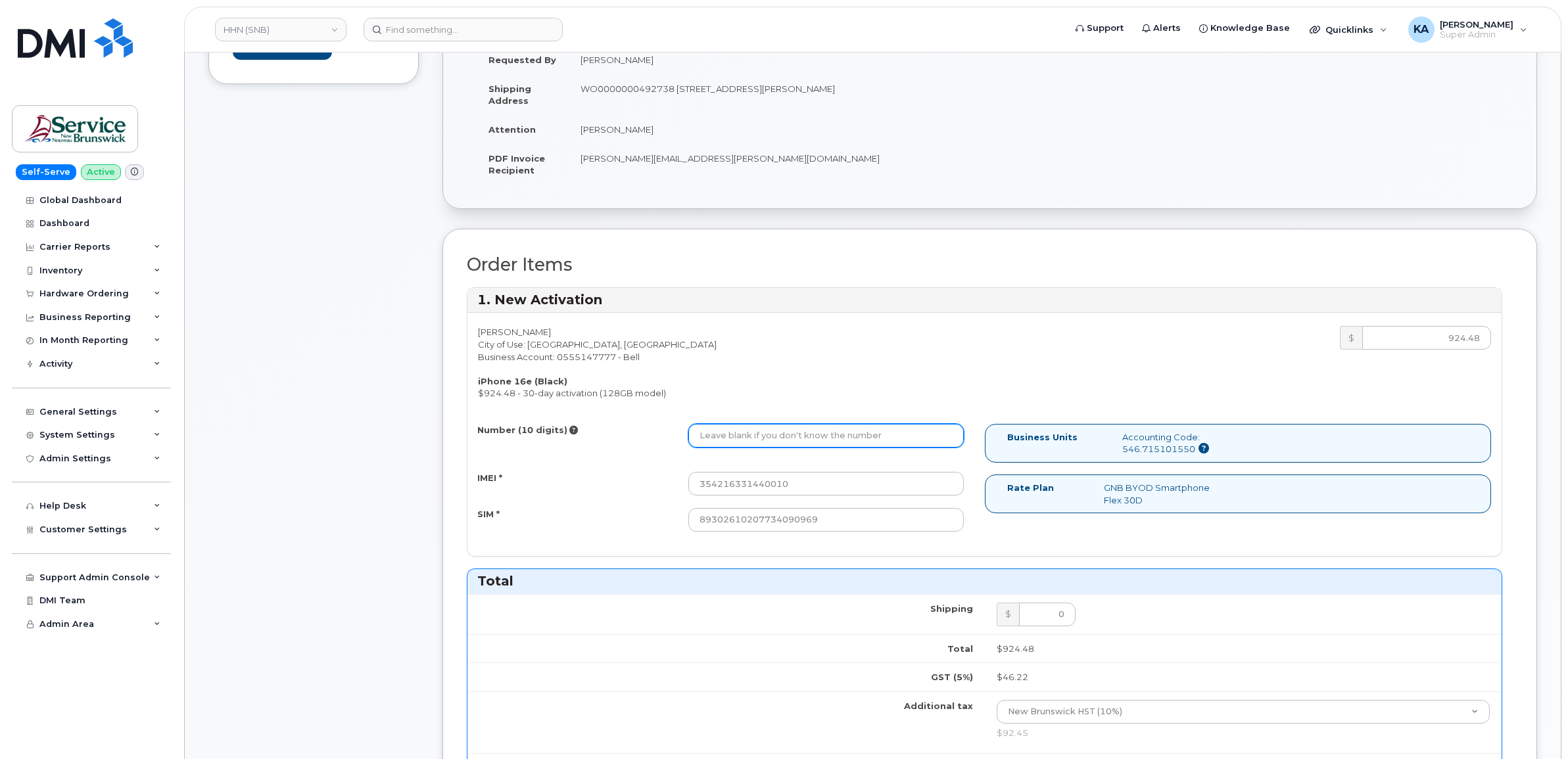
click at [772, 434] on input "Number (10 digits)" at bounding box center [826, 436] width 276 height 23
paste input "5066264103"
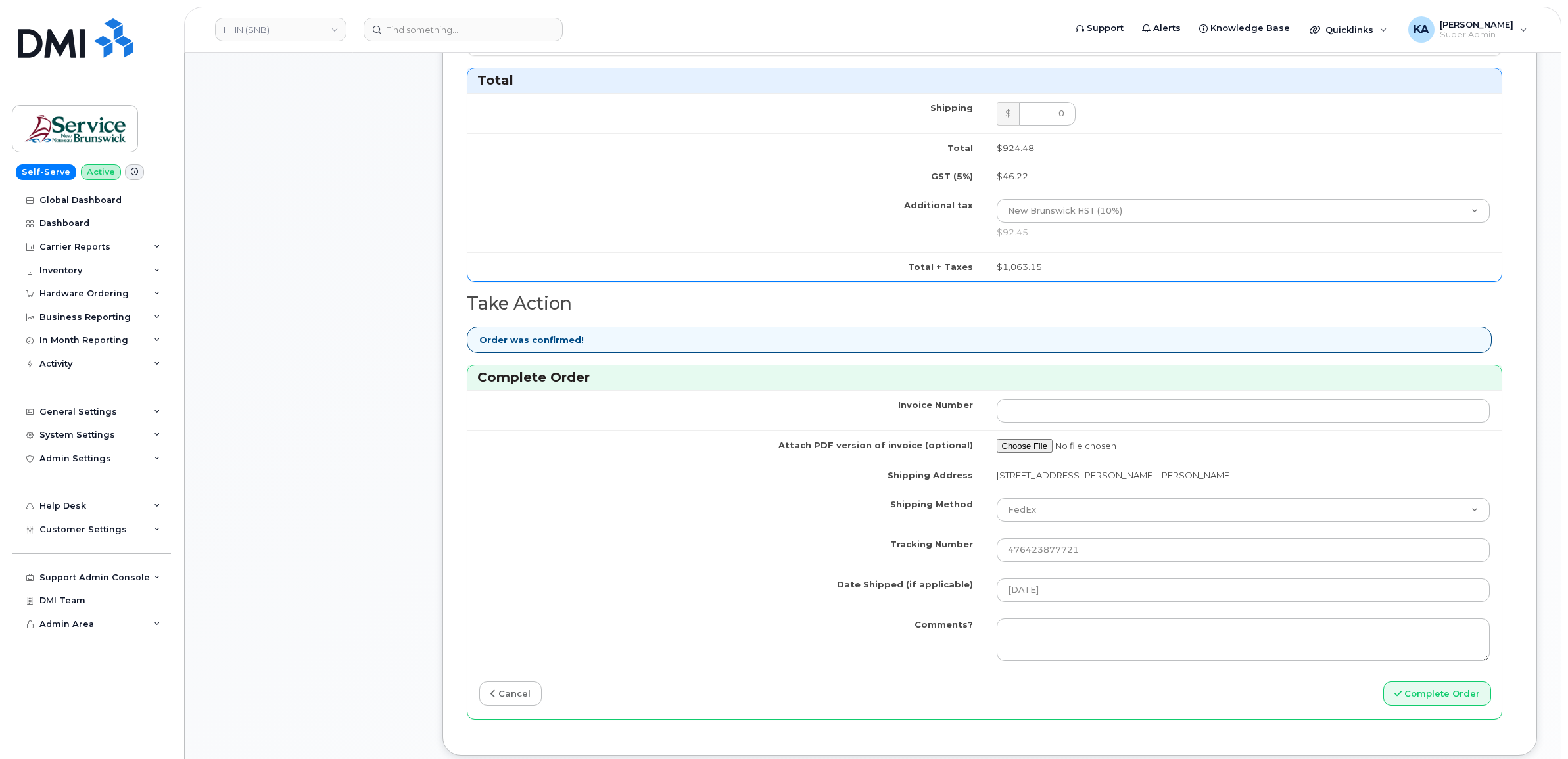
scroll to position [986, 0]
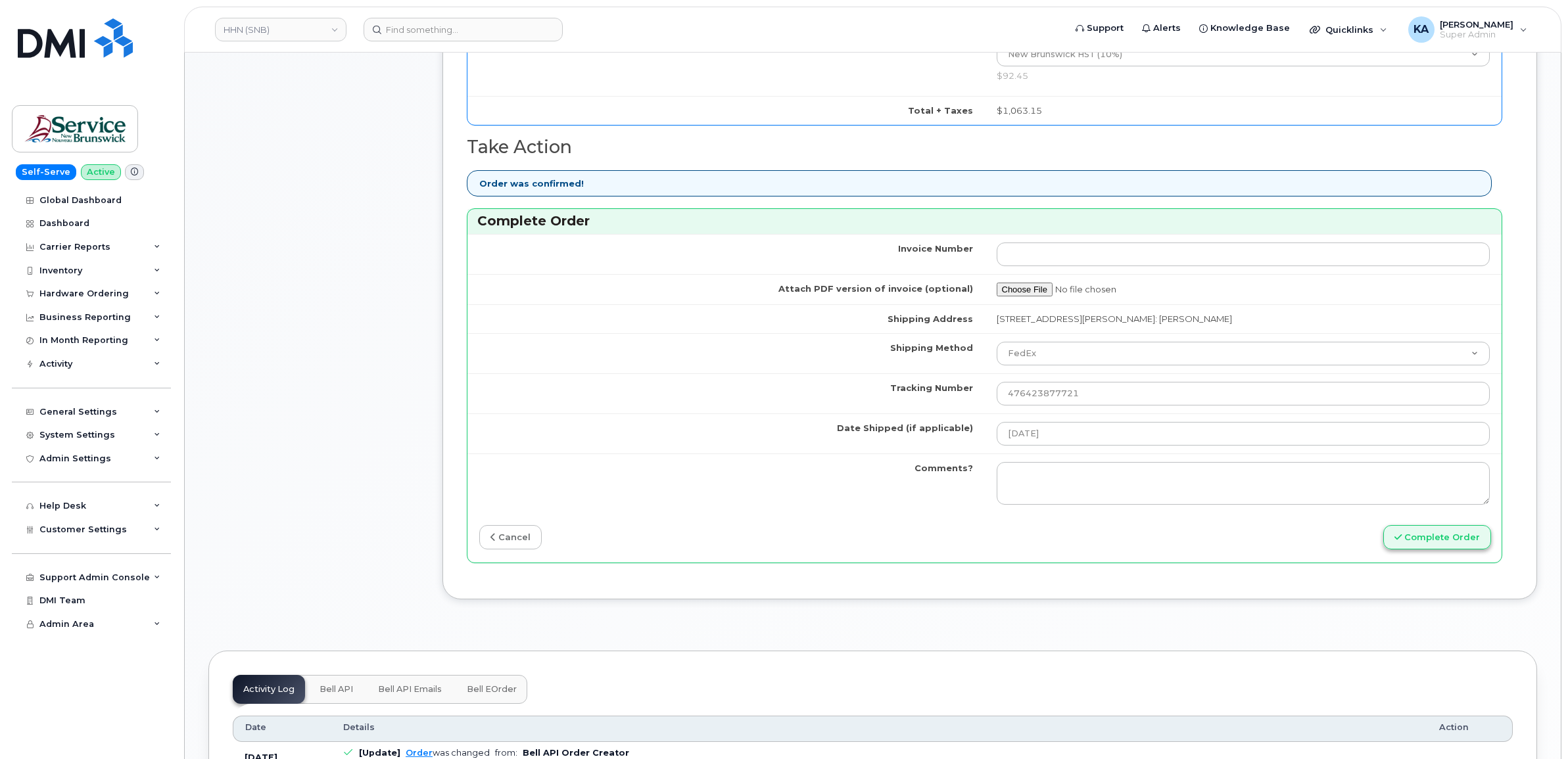
type input "5066264103"
click at [1430, 537] on button "Complete Order" at bounding box center [1437, 537] width 108 height 24
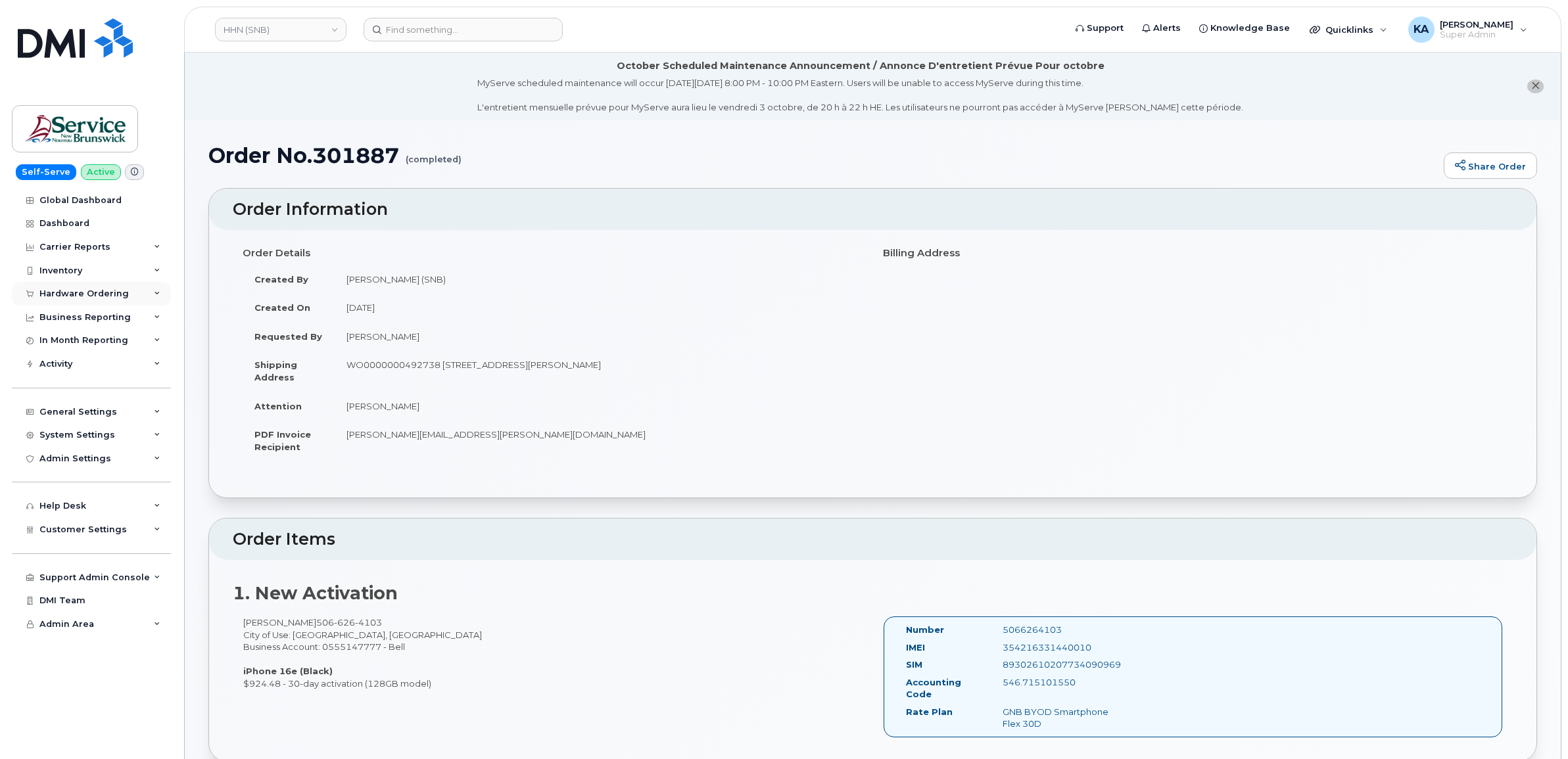
click at [71, 293] on div "Hardware Ordering" at bounding box center [84, 294] width 89 height 11
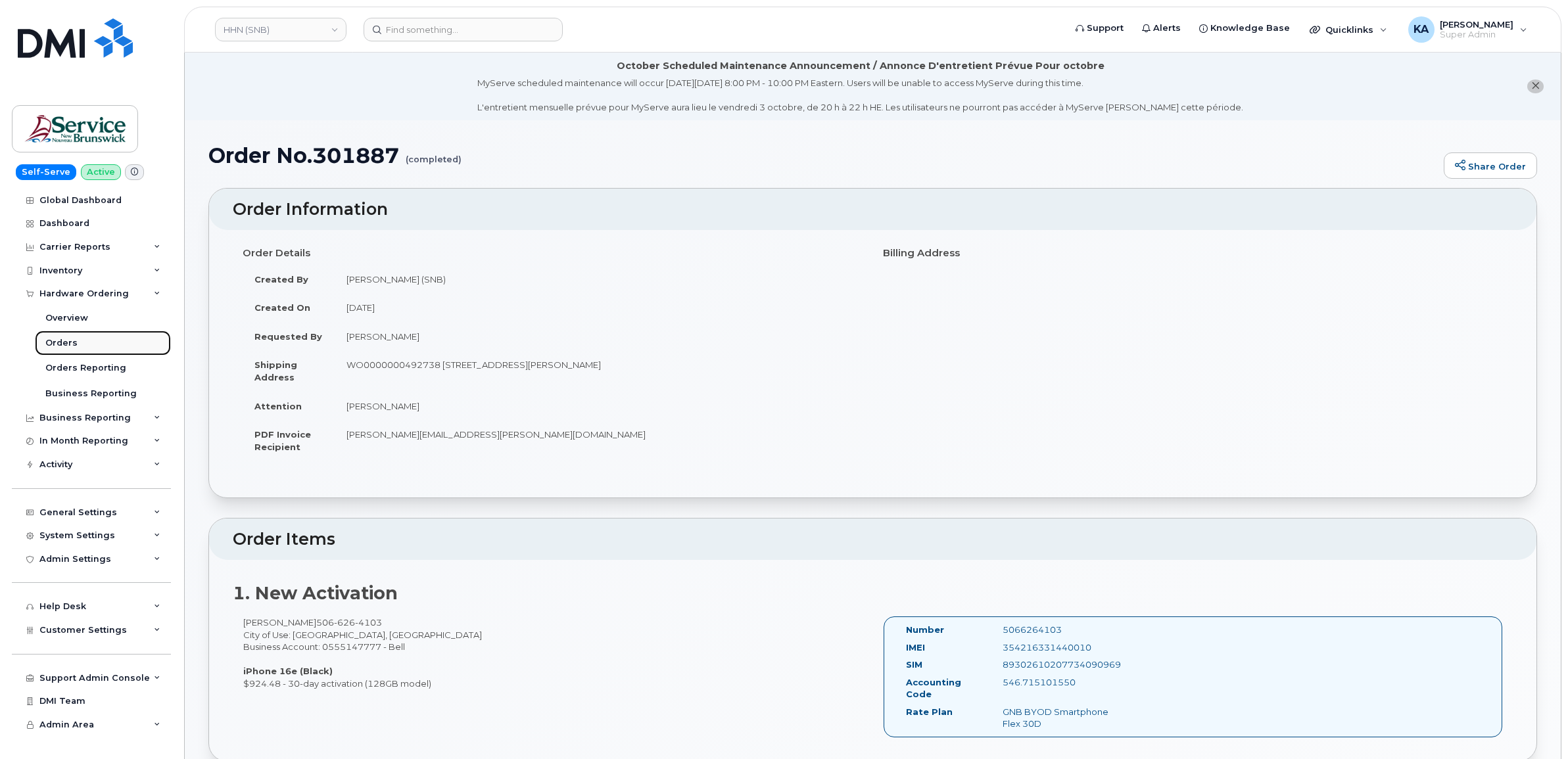
click at [68, 344] on div "Orders" at bounding box center [61, 343] width 32 height 12
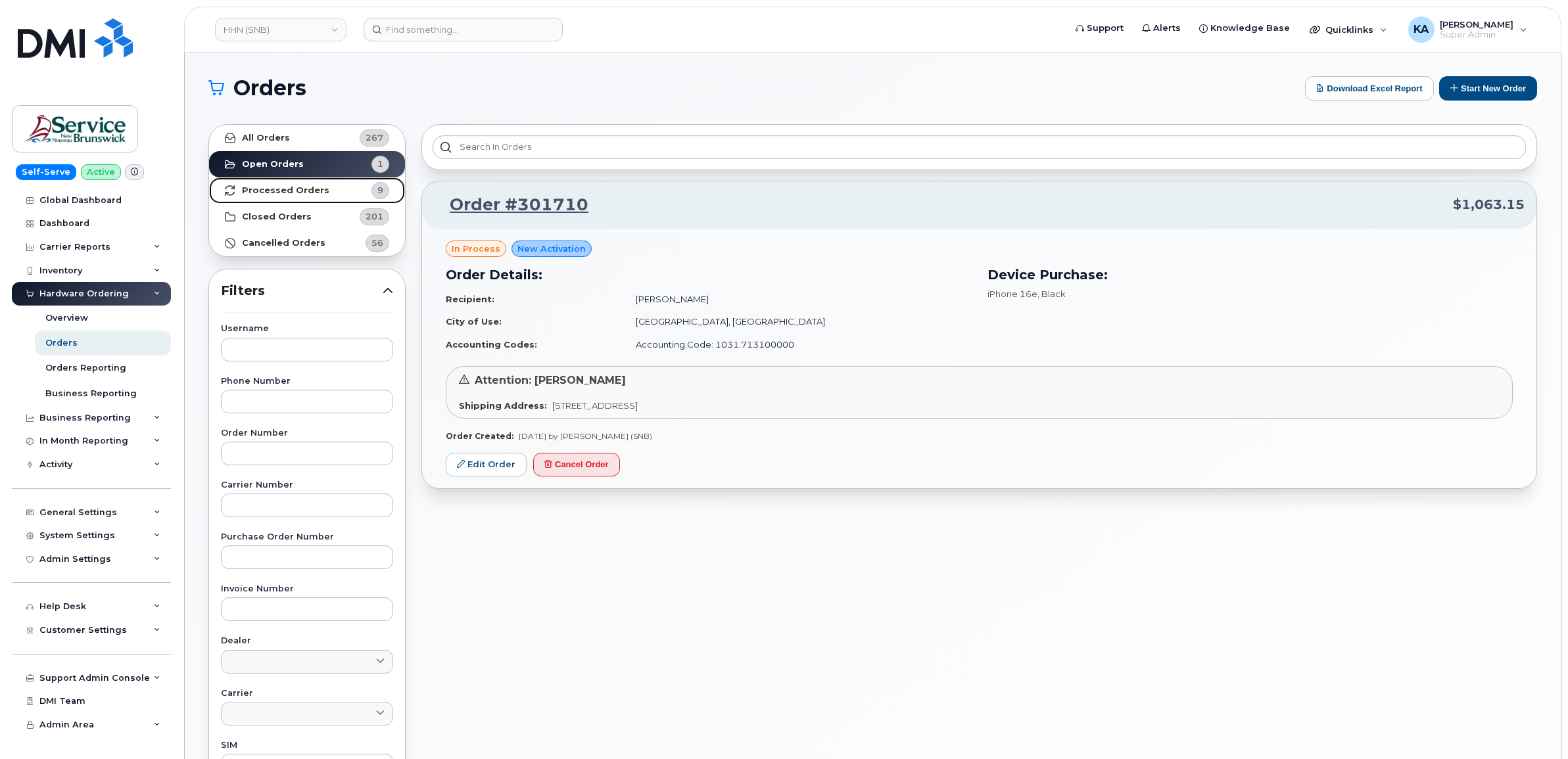
click at [267, 188] on strong "Processed Orders" at bounding box center [285, 191] width 88 height 11
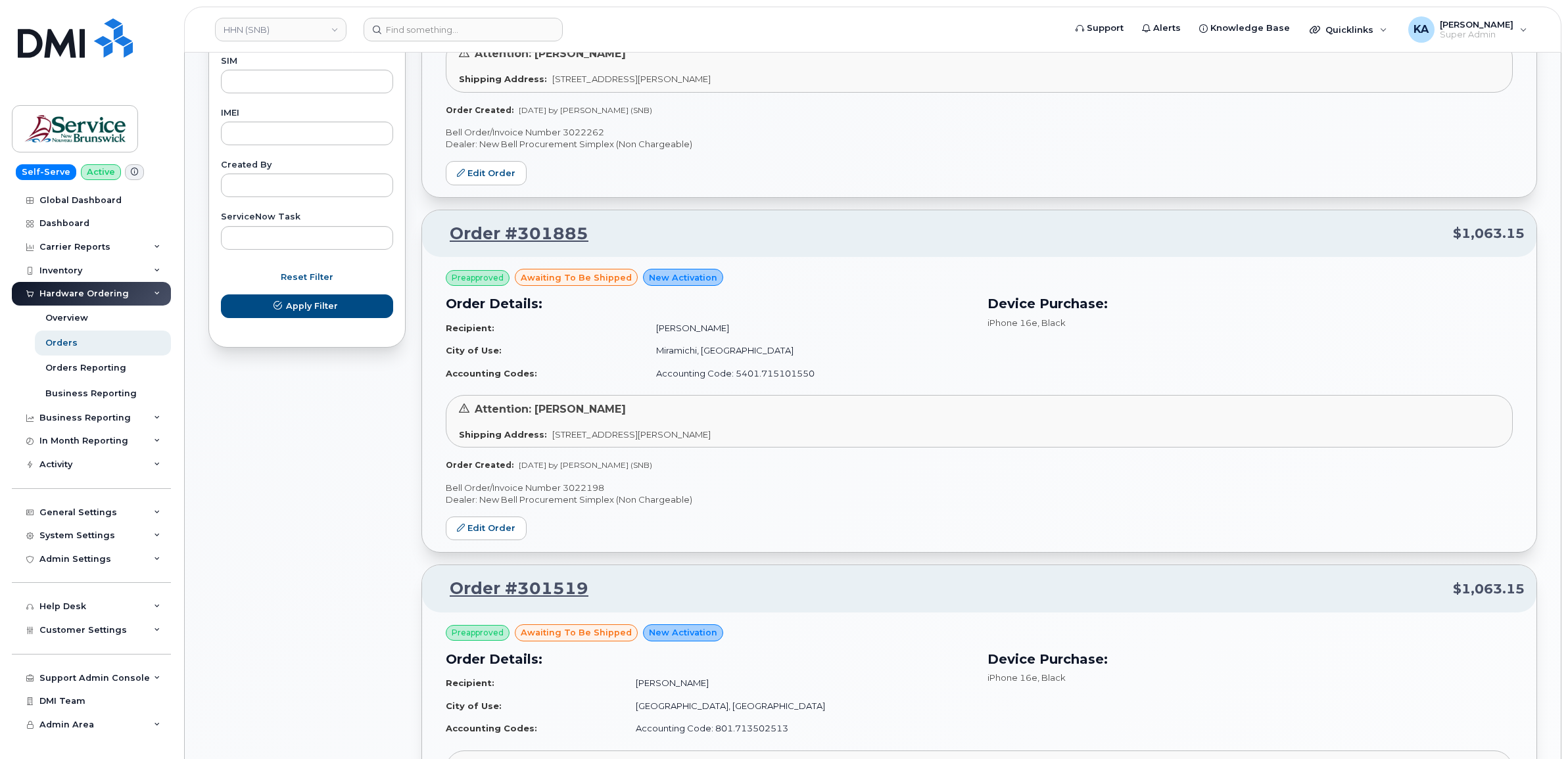
scroll to position [740, 0]
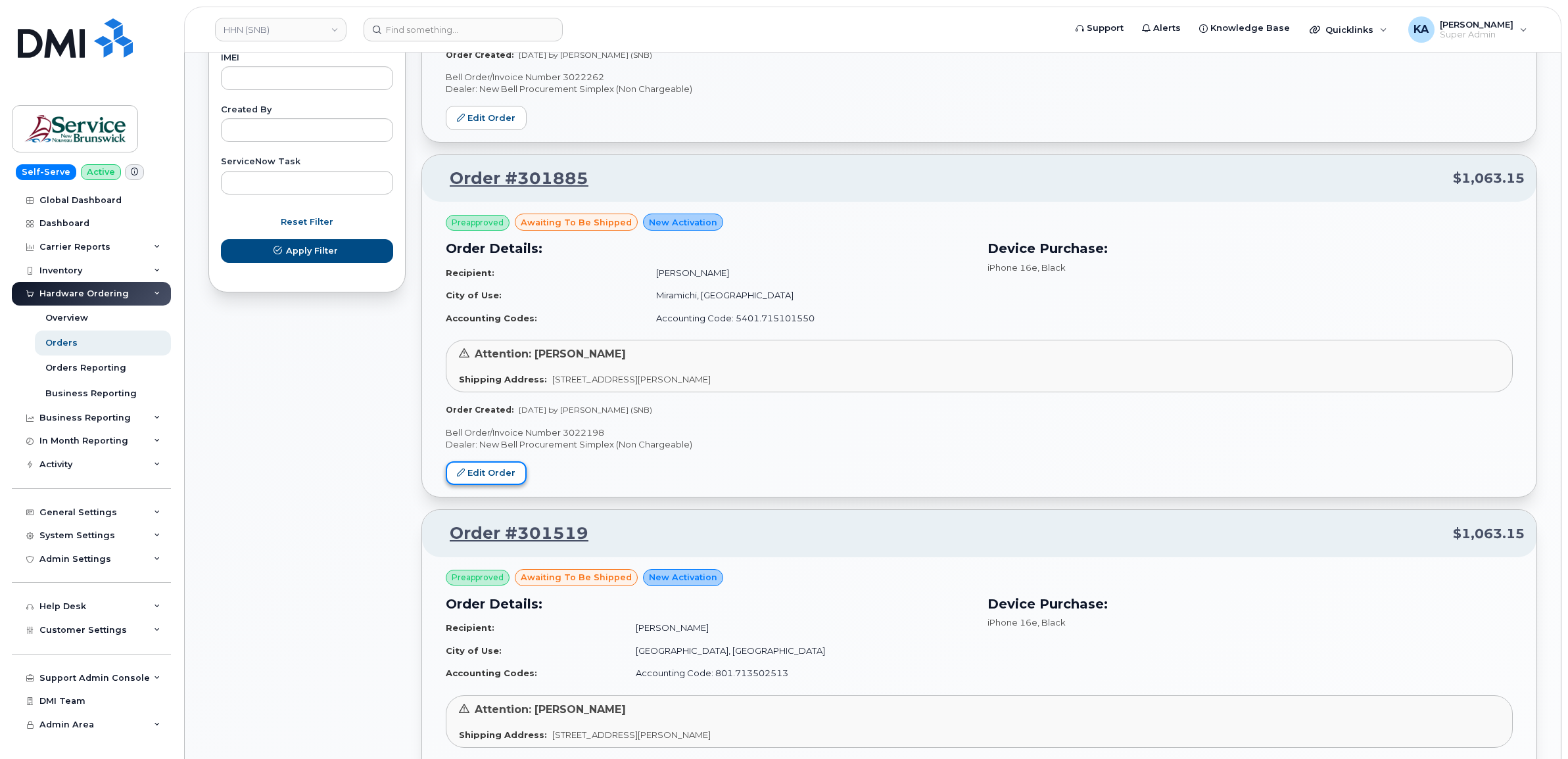
click at [502, 479] on link "Edit Order" at bounding box center [486, 473] width 81 height 24
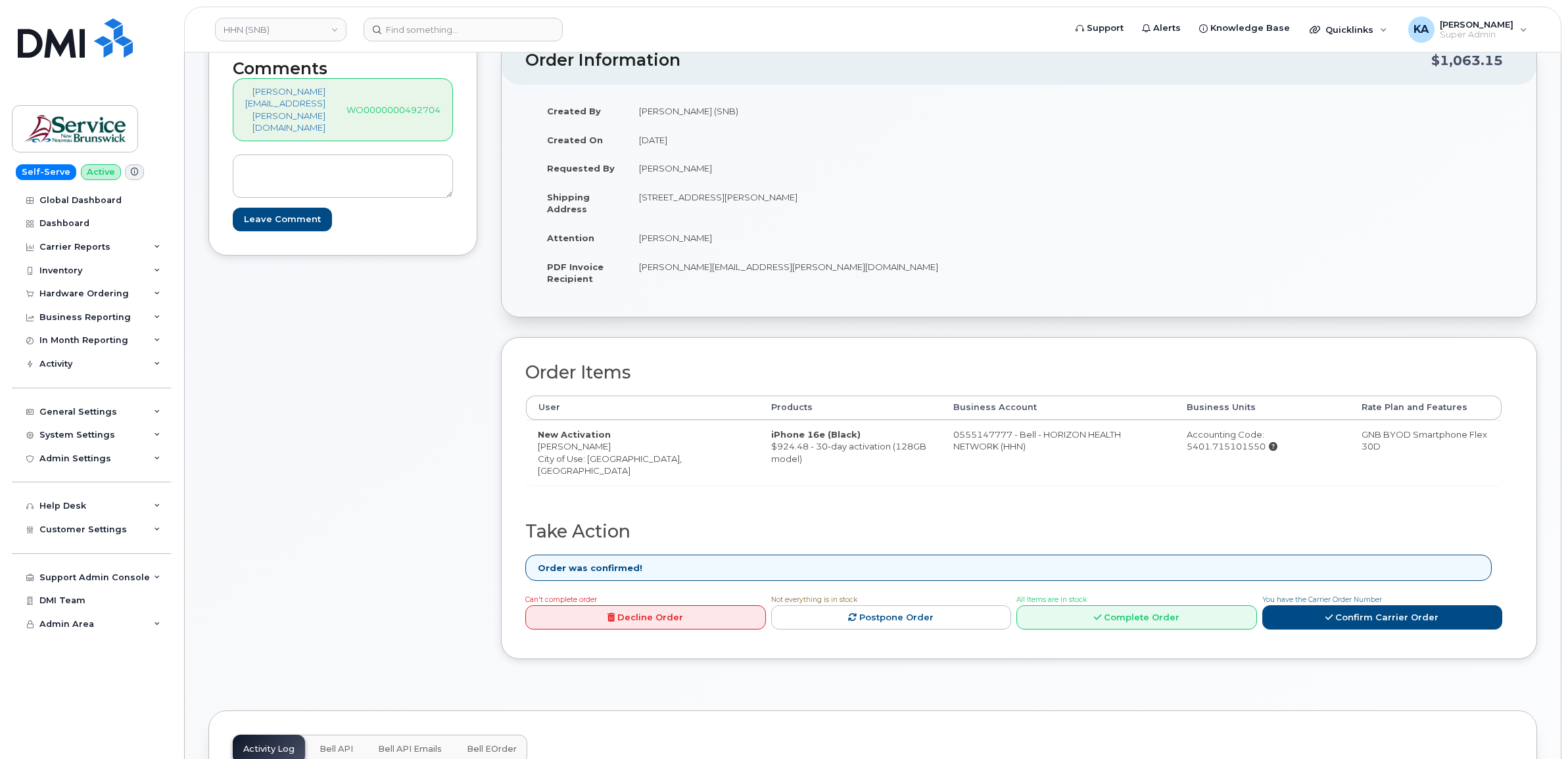
scroll to position [246, 0]
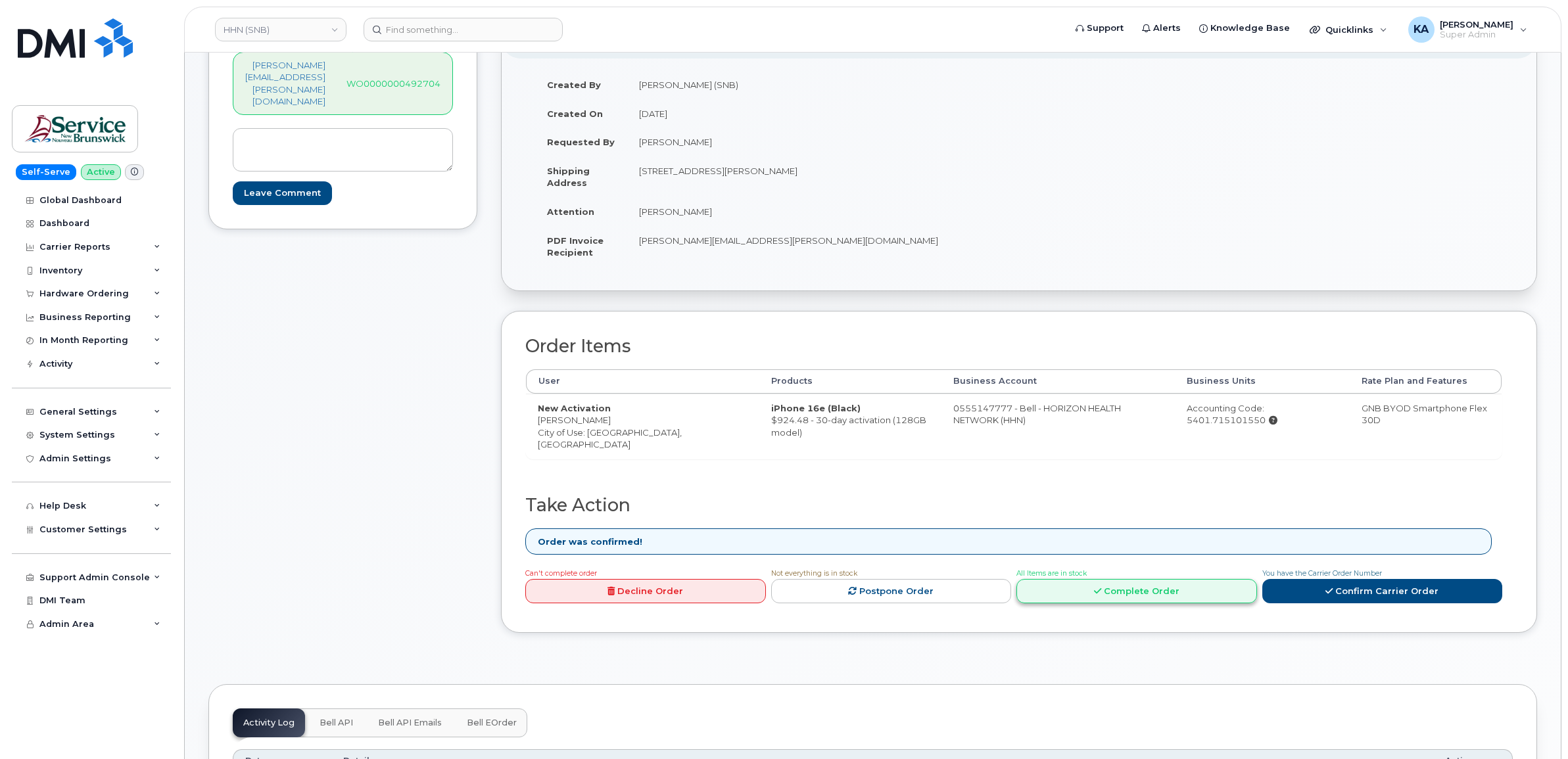
click at [1090, 595] on link "Complete Order" at bounding box center [1137, 591] width 241 height 24
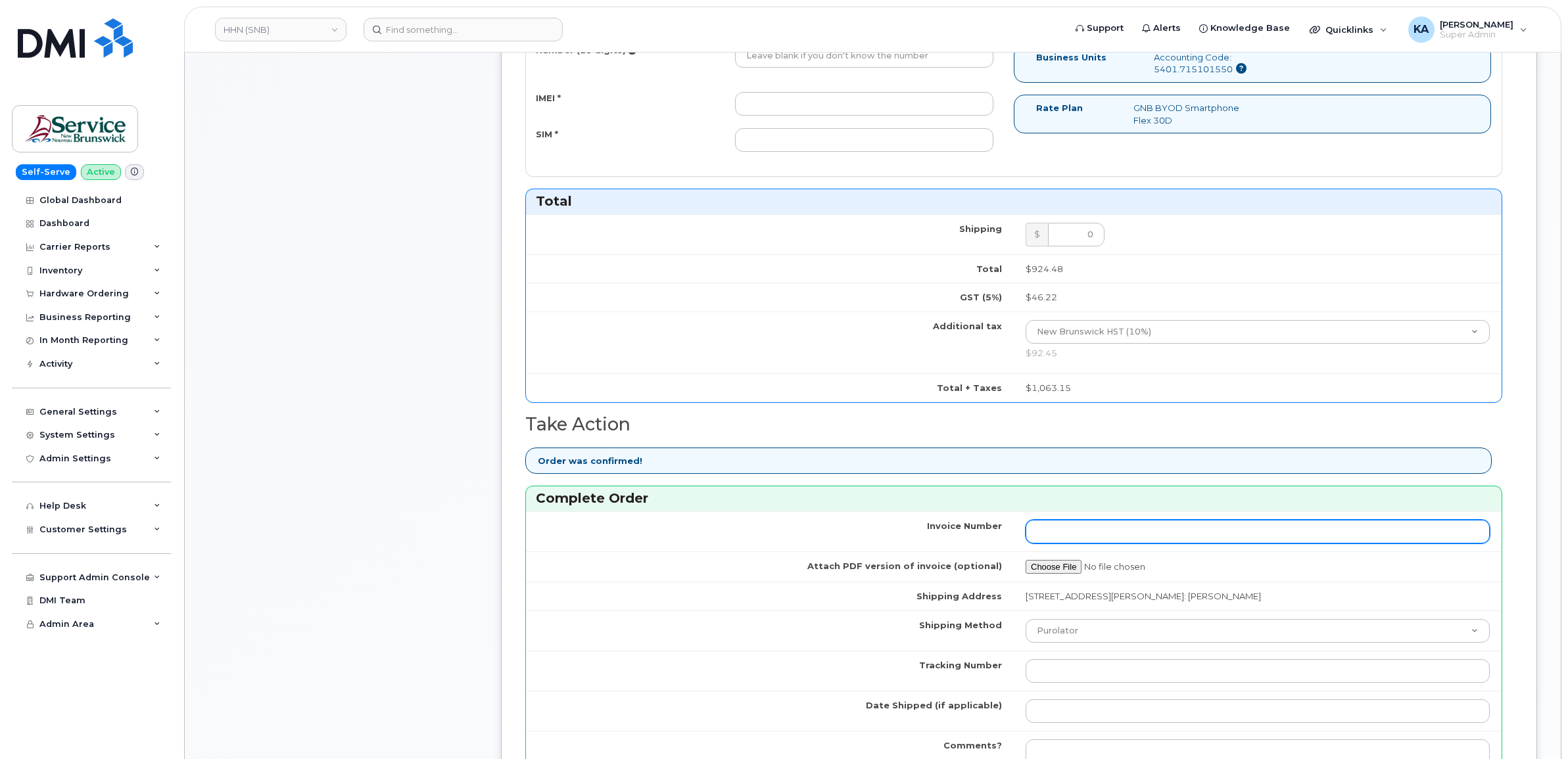
scroll to position [822, 0]
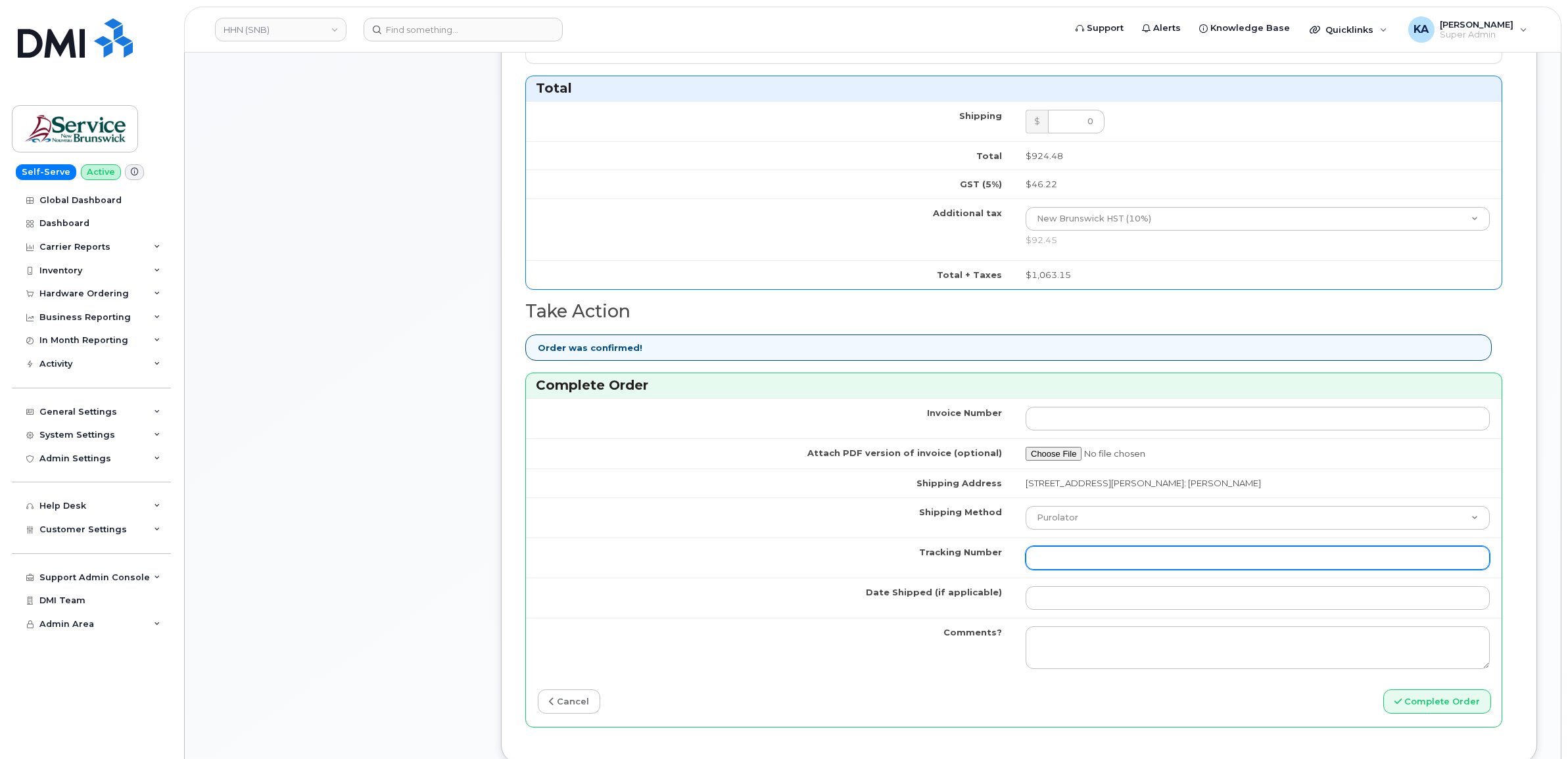
click at [1064, 561] on input "Tracking Number" at bounding box center [1257, 558] width 464 height 23
paste input "476303108121"
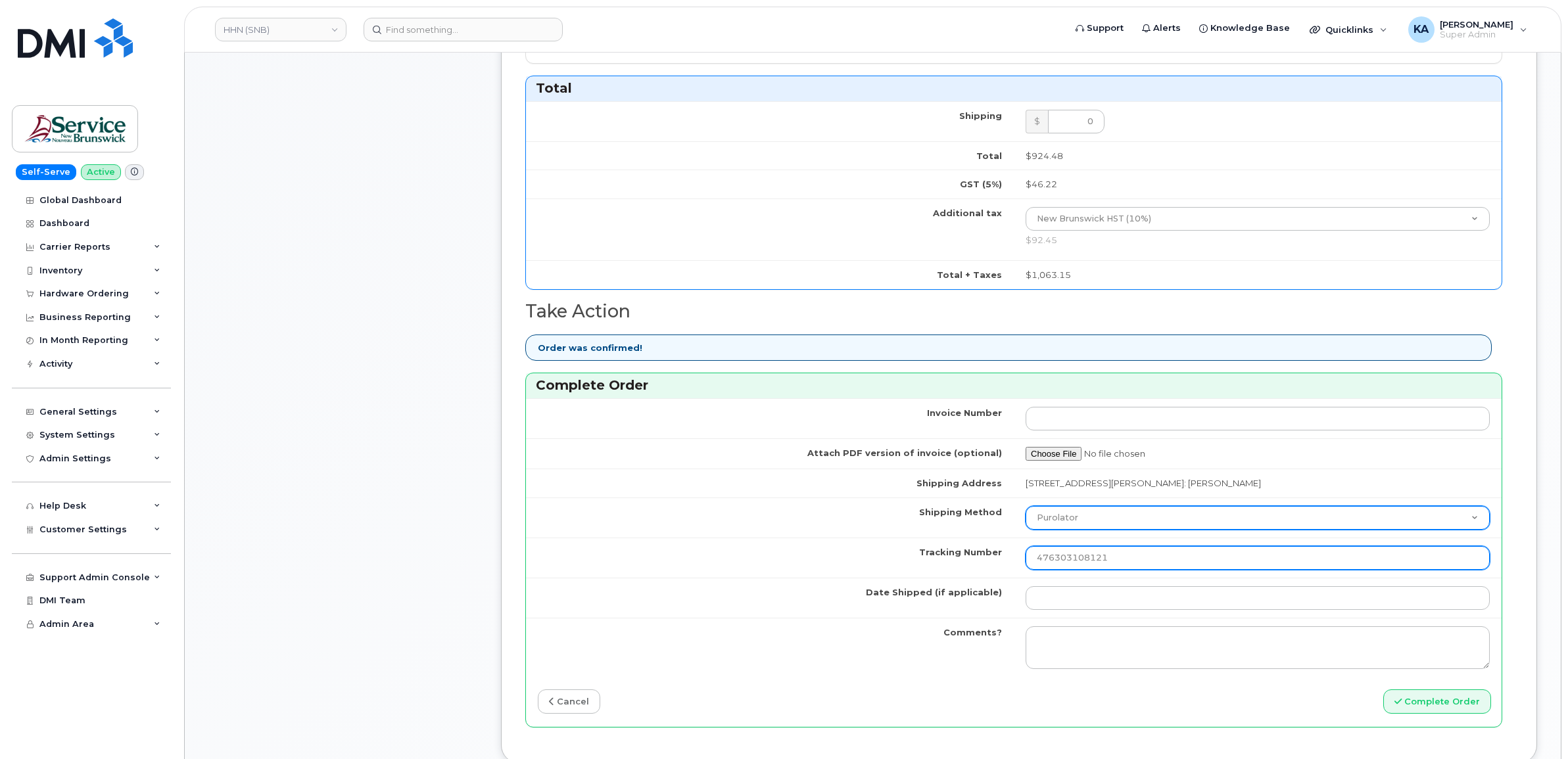
type input "476303108121"
click at [1092, 528] on select "Purolator UPS FedEx Canada Post Courier Other Drop Off Pick Up" at bounding box center [1257, 518] width 464 height 23
select select "FedEx"
click at [1037, 510] on select "Purolator UPS FedEx Canada Post Courier Other Drop Off Pick Up" at bounding box center [1257, 518] width 464 height 23
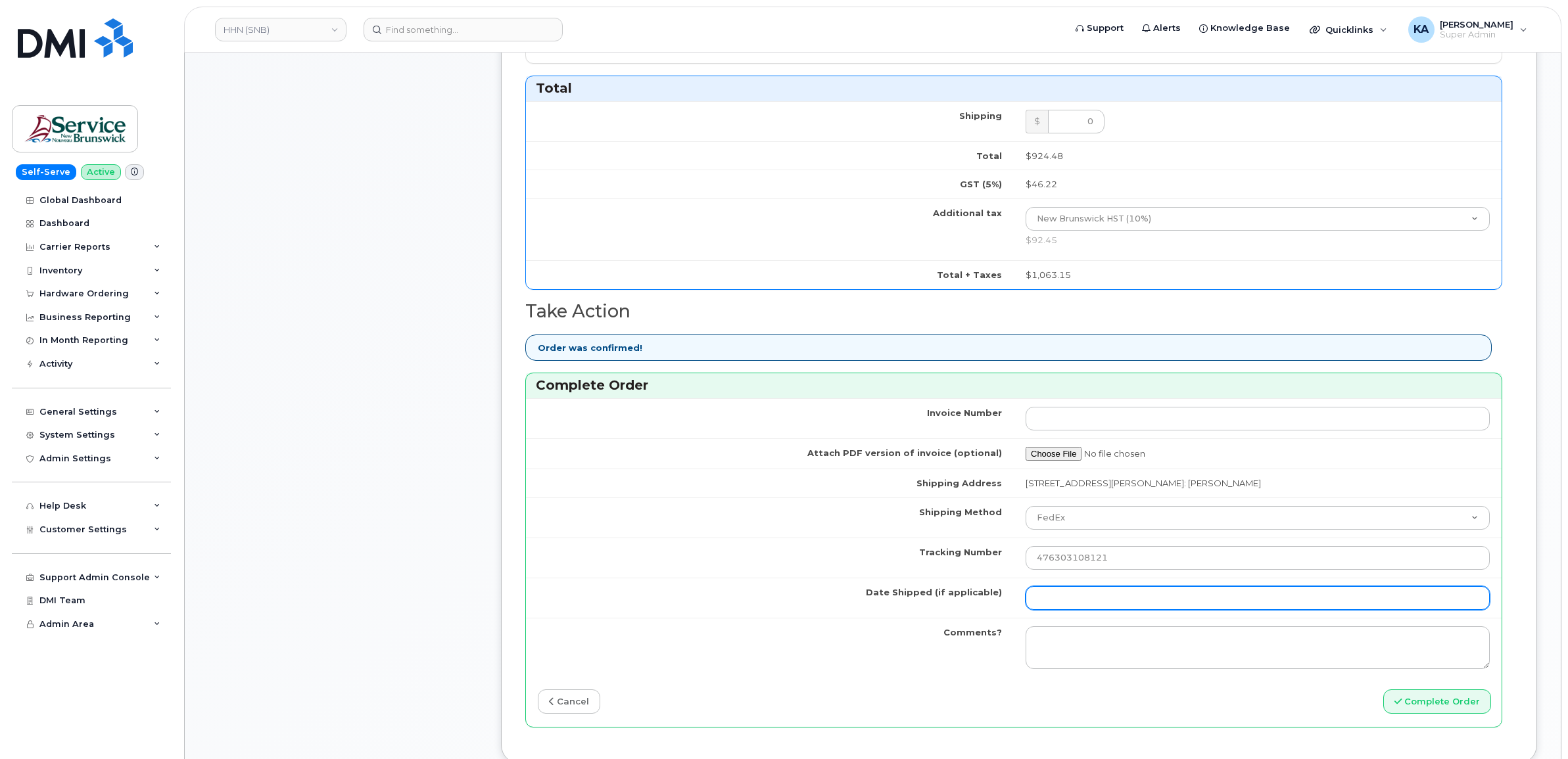
click at [1064, 605] on input "Date Shipped (if applicable)" at bounding box center [1257, 598] width 464 height 23
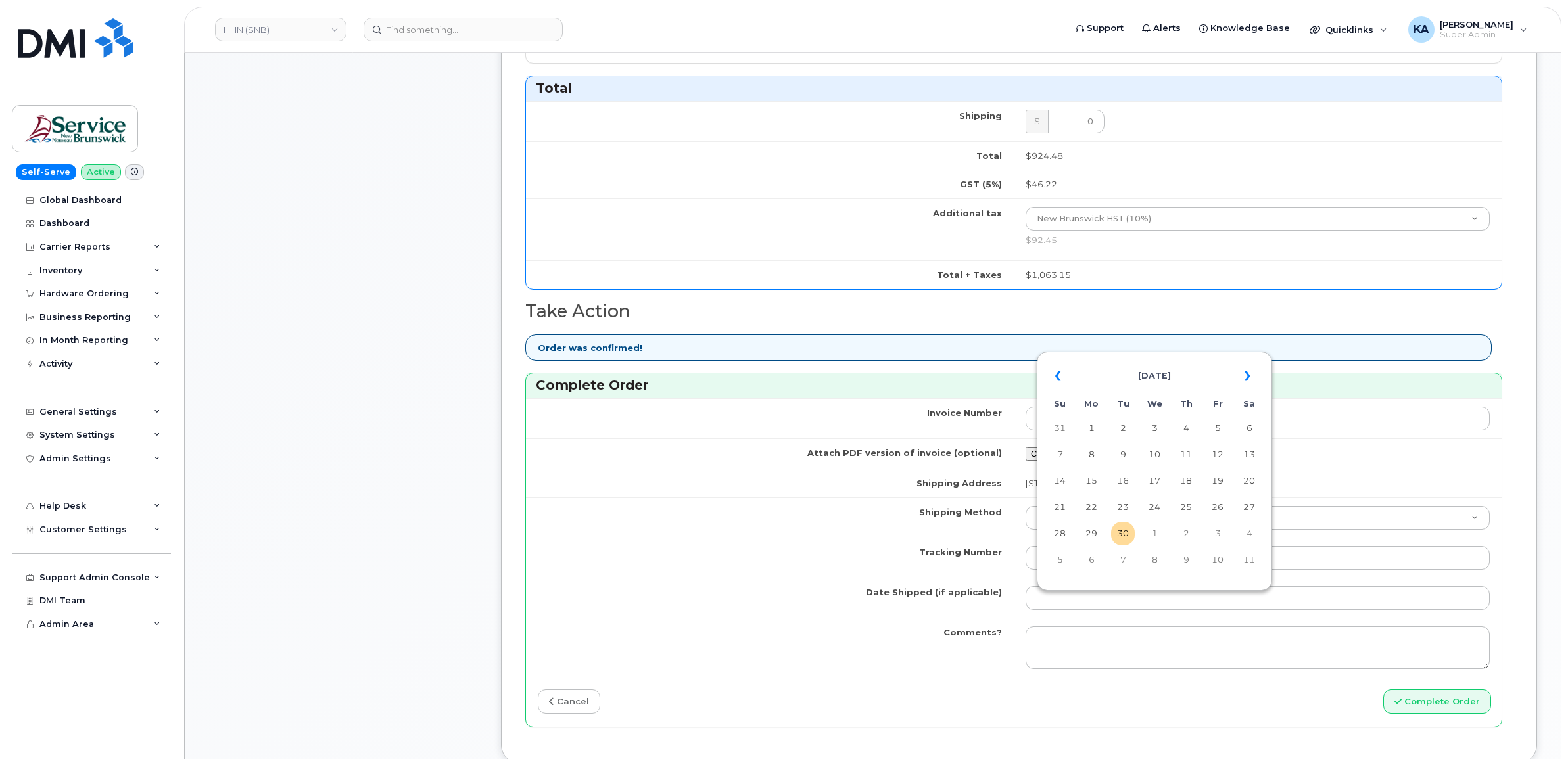
click at [1118, 358] on table "« September 2025 » Su Mo Tu We Th Fr Sa 31 1 2 3 4 5 6 7 8 9 10 11 12 13 14 15 …" at bounding box center [1155, 467] width 228 height 225
click at [1093, 532] on td "29" at bounding box center [1092, 534] width 23 height 23
type input "[DATE]"
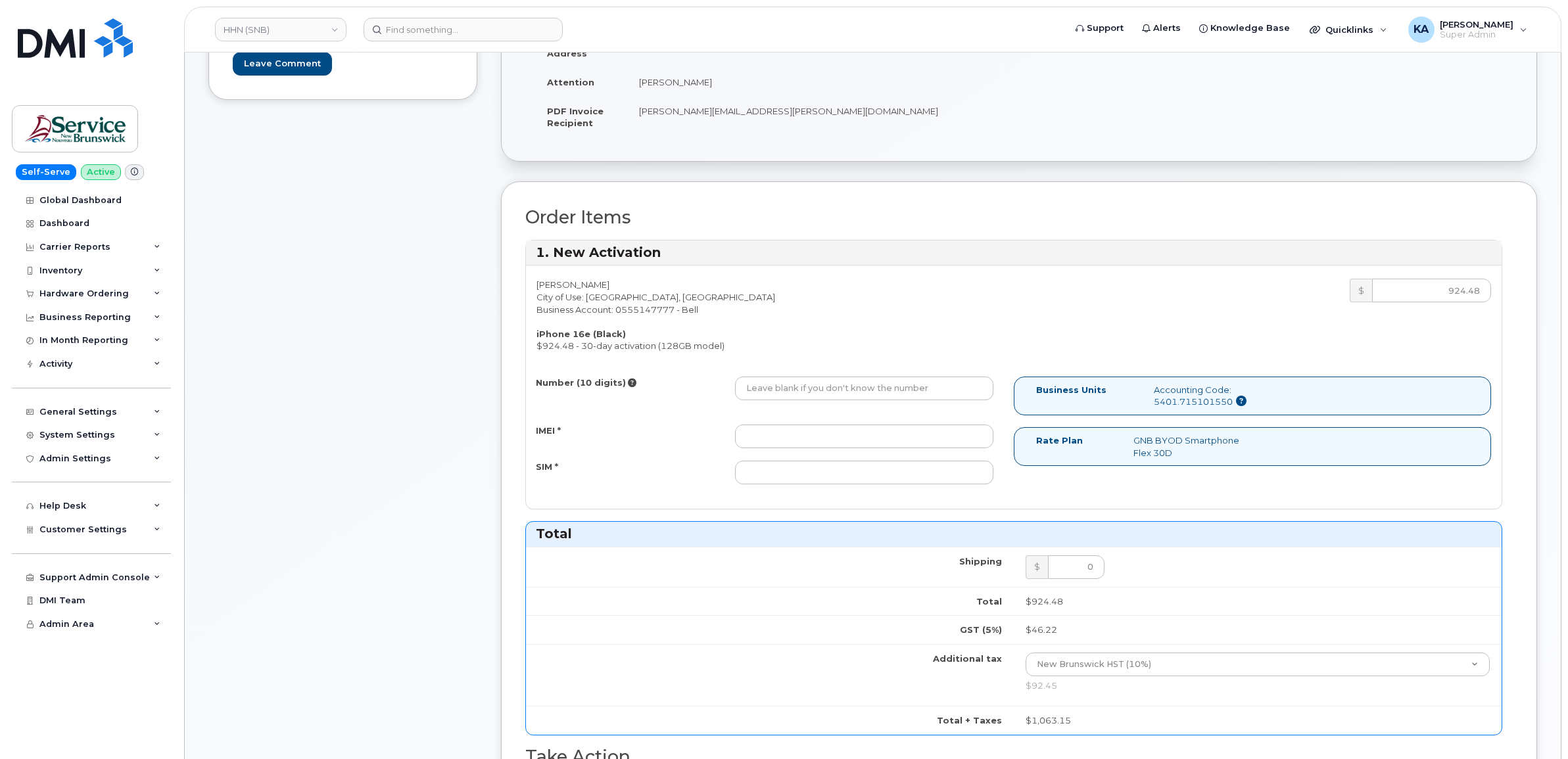
scroll to position [329, 0]
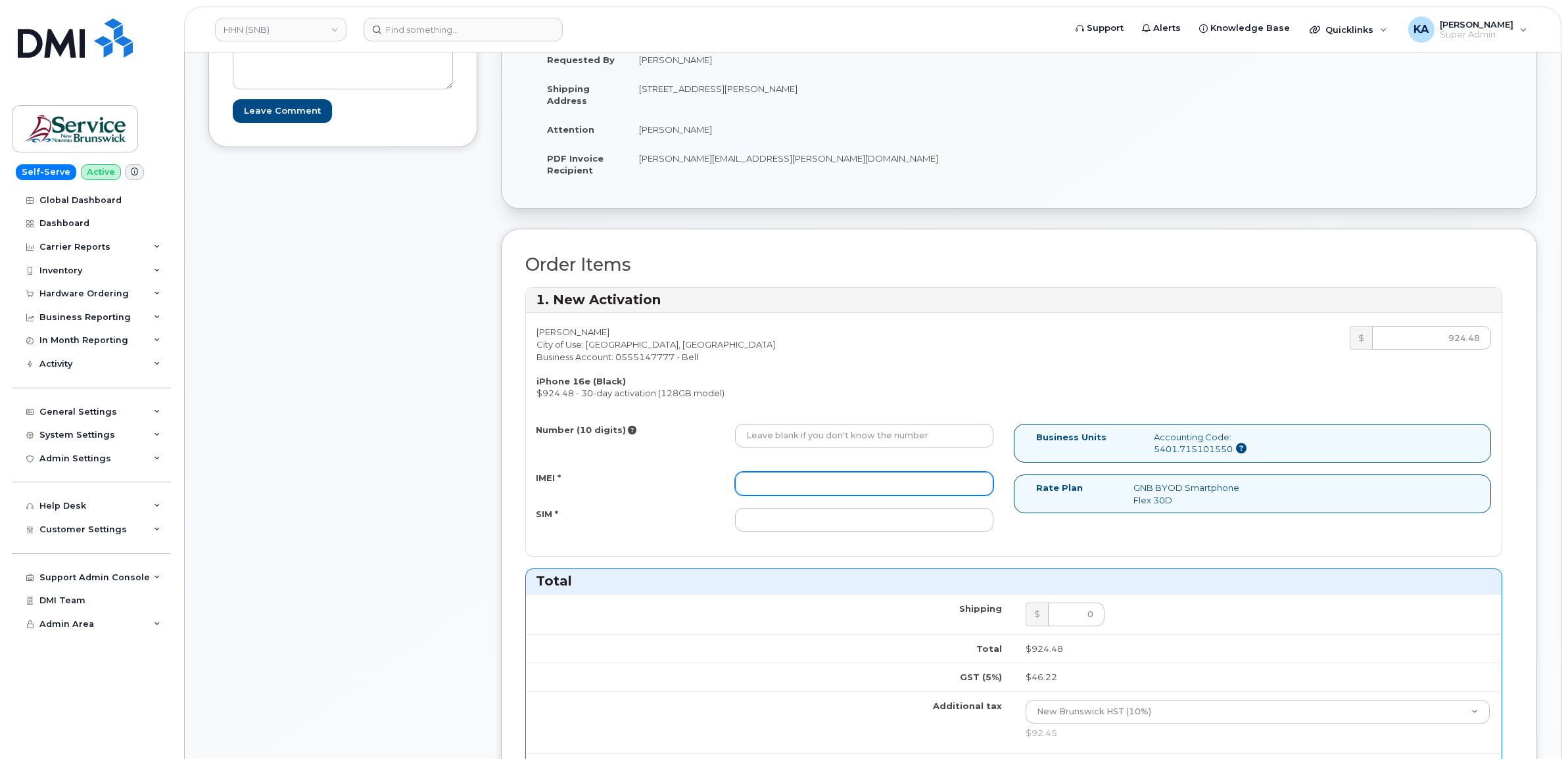
click at [943, 477] on input "IMEI *" at bounding box center [864, 484] width 259 height 23
paste input "354216331456495"
type input "354216331456495"
click at [829, 528] on input "SIM *" at bounding box center [864, 520] width 259 height 23
paste input "89302610207734146456"
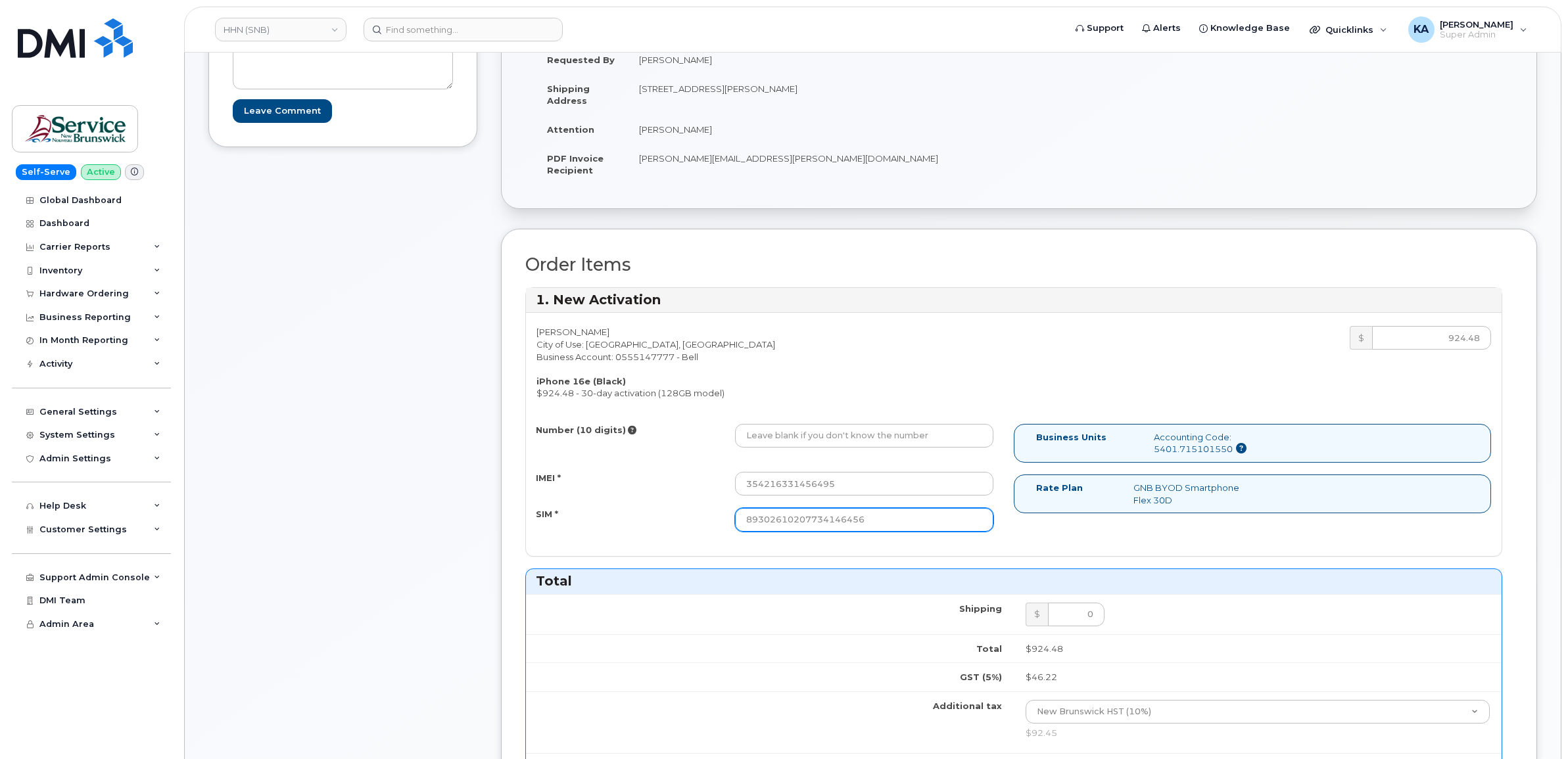
type input "89302610207734146456"
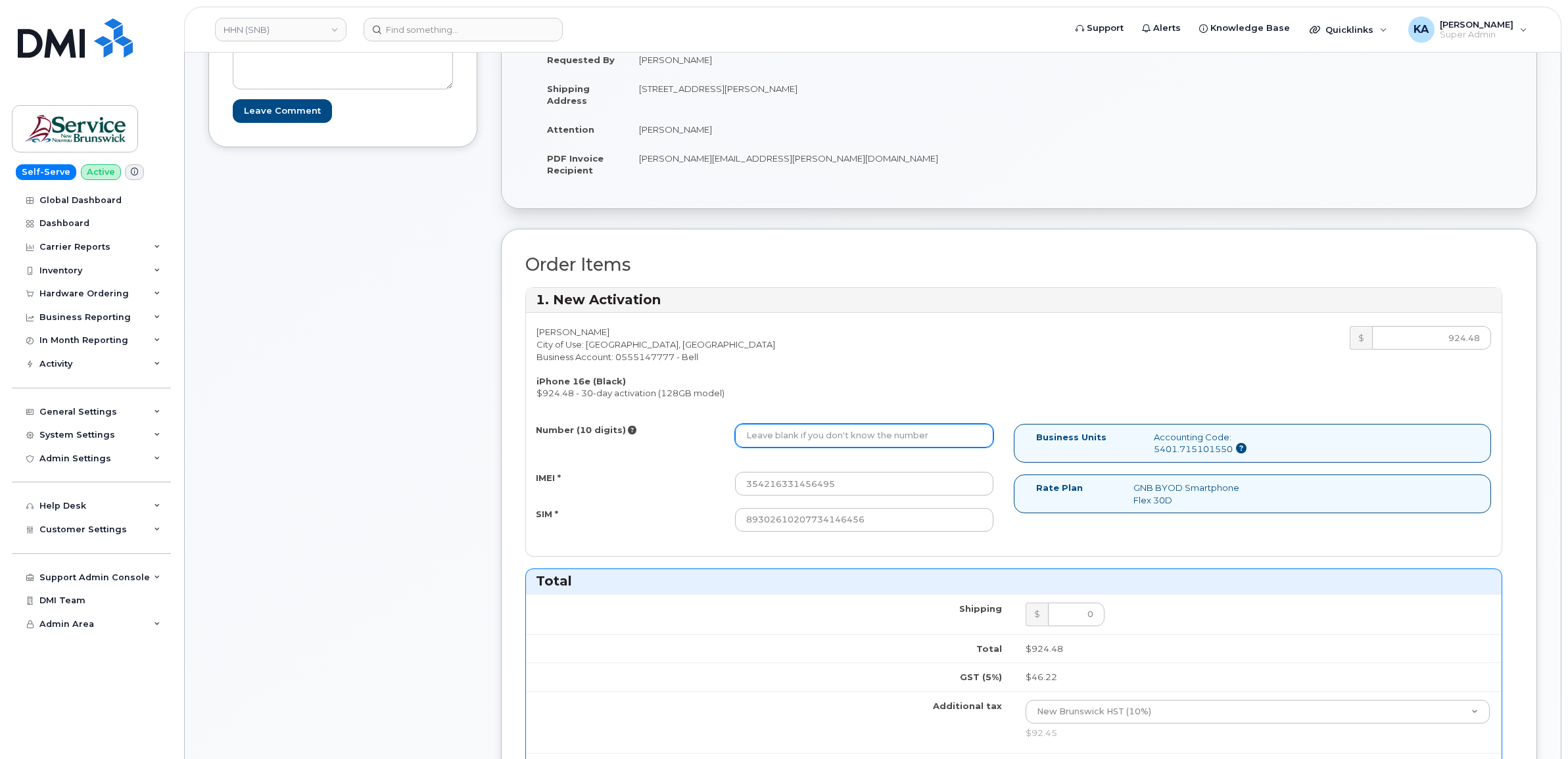
click at [890, 438] on input "Number (10 digits)" at bounding box center [864, 436] width 259 height 23
paste input "5066264921"
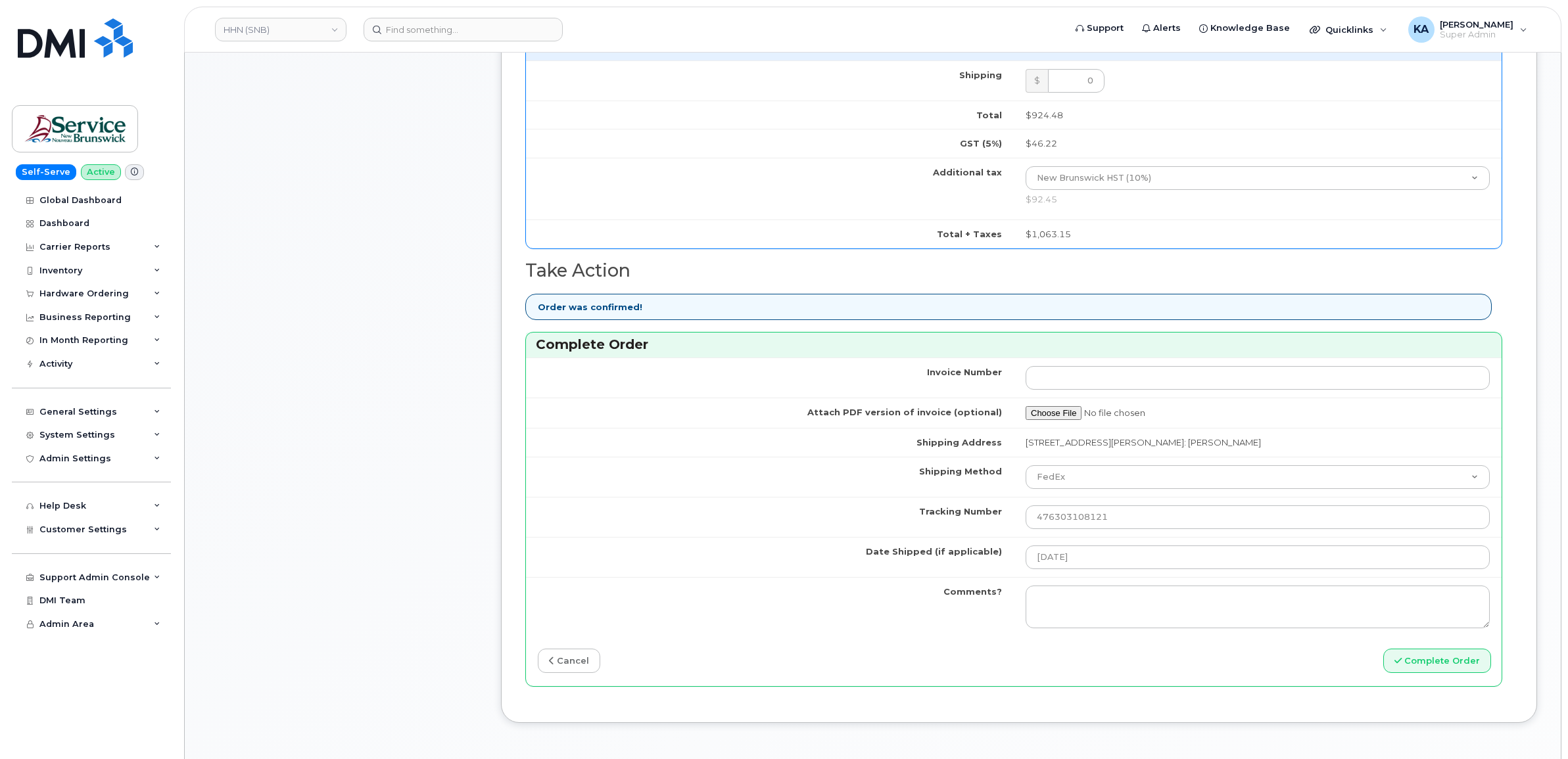
scroll to position [904, 0]
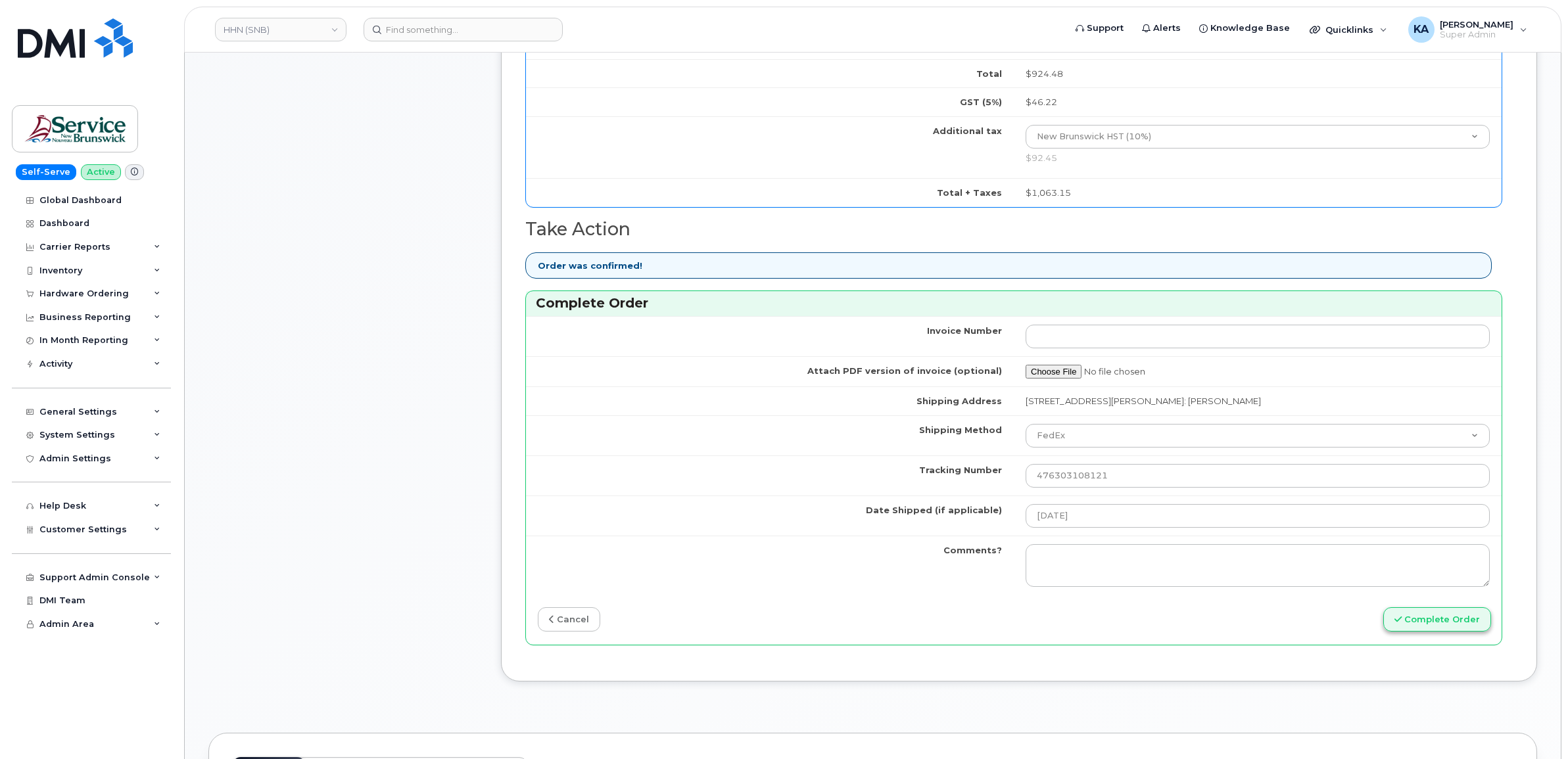
type input "5066264921"
drag, startPoint x: 1448, startPoint y: 618, endPoint x: 1478, endPoint y: 643, distance: 39.1
click at [1448, 619] on button "Complete Order" at bounding box center [1437, 619] width 108 height 24
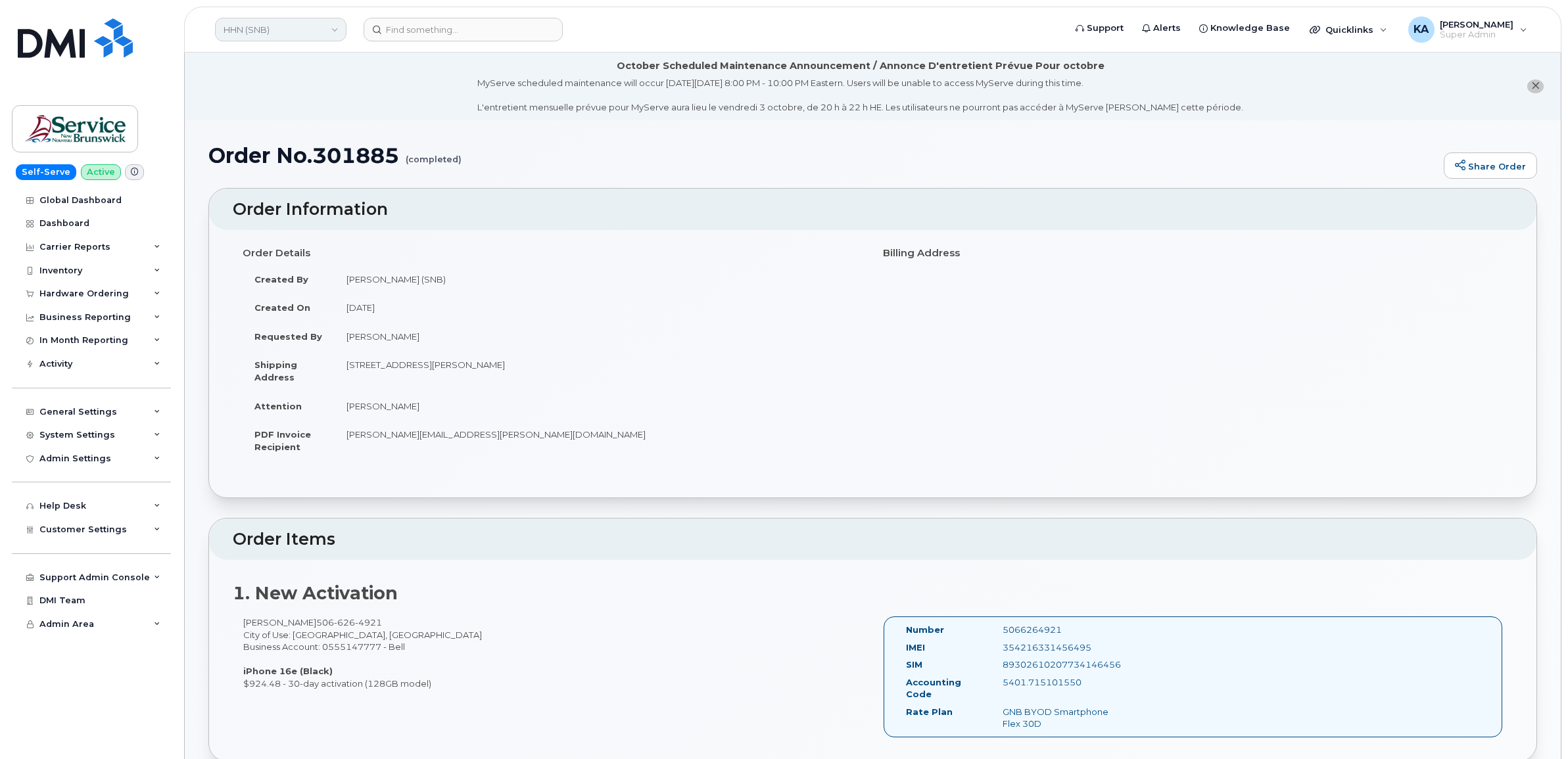
click at [291, 27] on link "HHN (SNB)" at bounding box center [280, 30] width 131 height 23
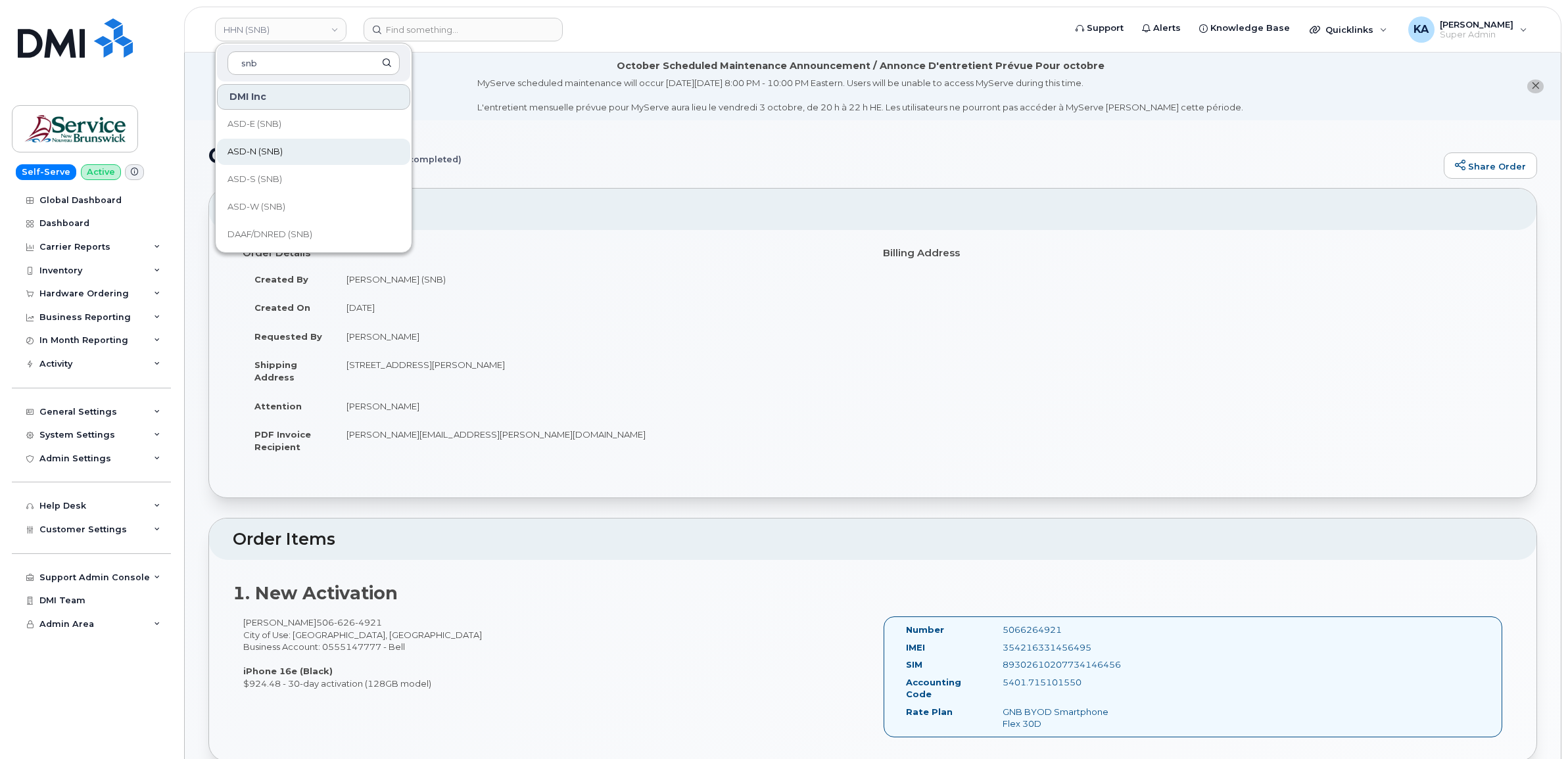
type input "snb"
click at [261, 144] on link "ASD-N (SNB)" at bounding box center [313, 152] width 193 height 26
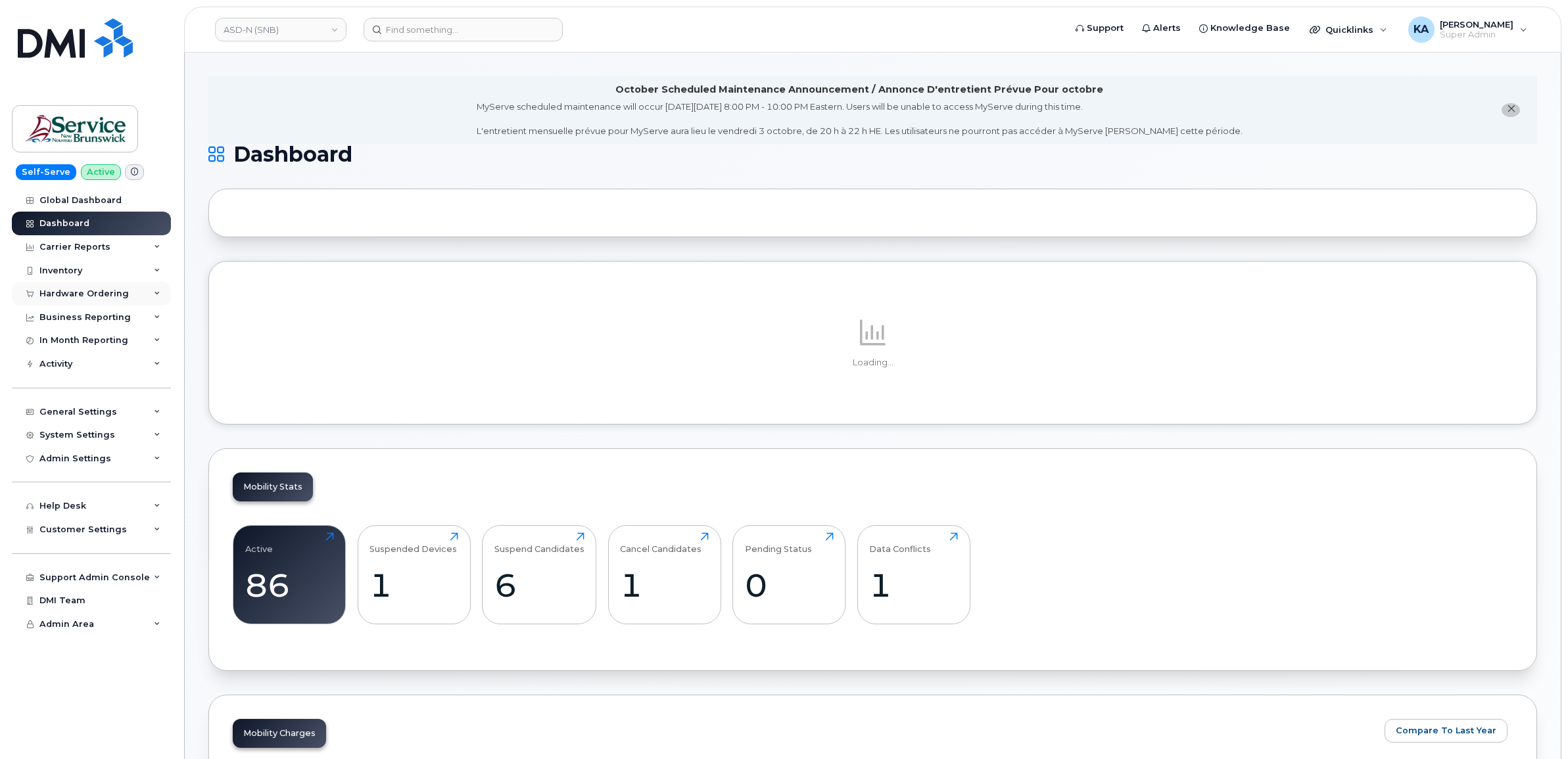
click at [68, 293] on div "Hardware Ordering" at bounding box center [84, 294] width 89 height 11
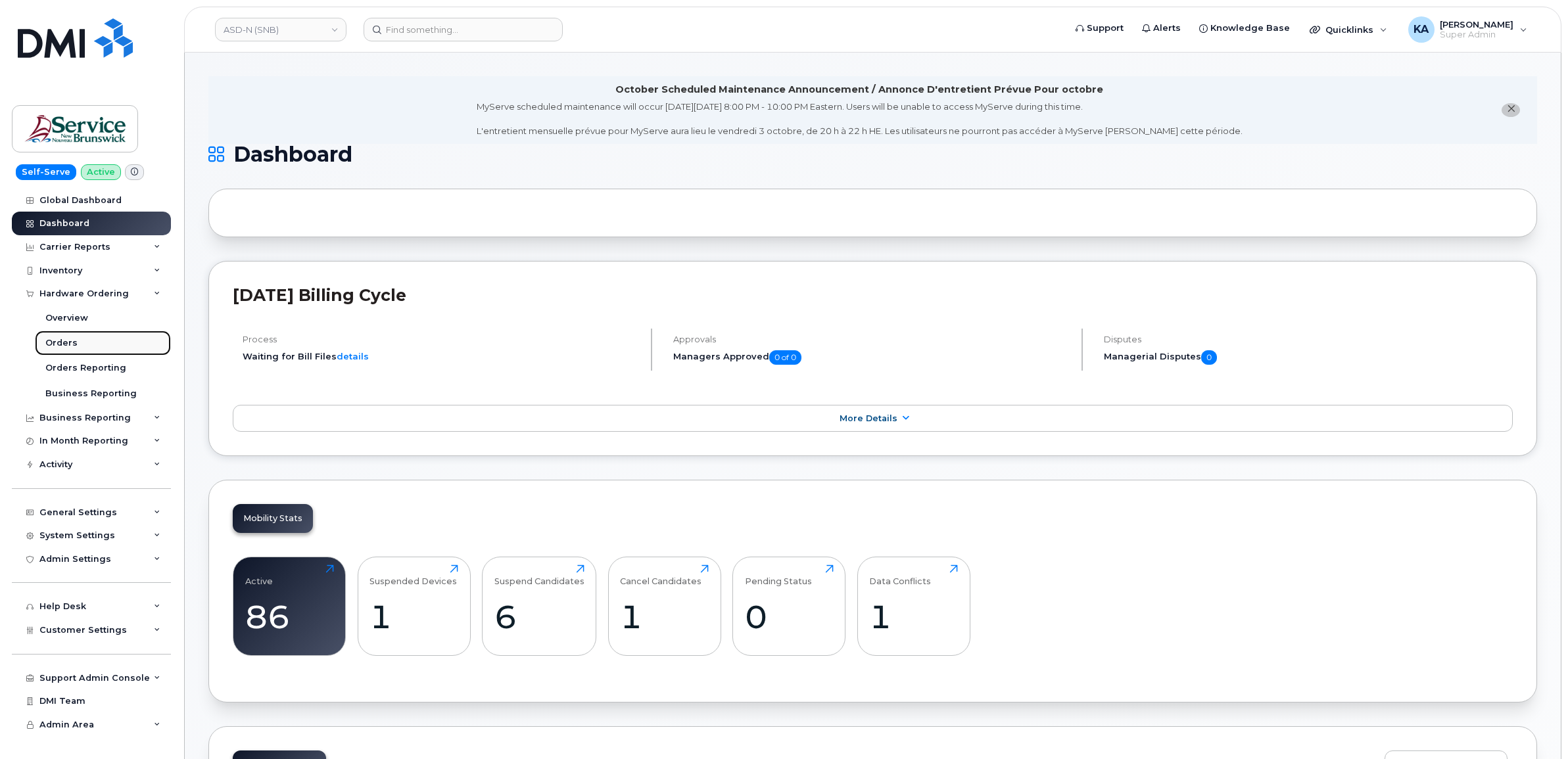
click at [57, 343] on div "Orders" at bounding box center [61, 343] width 32 height 12
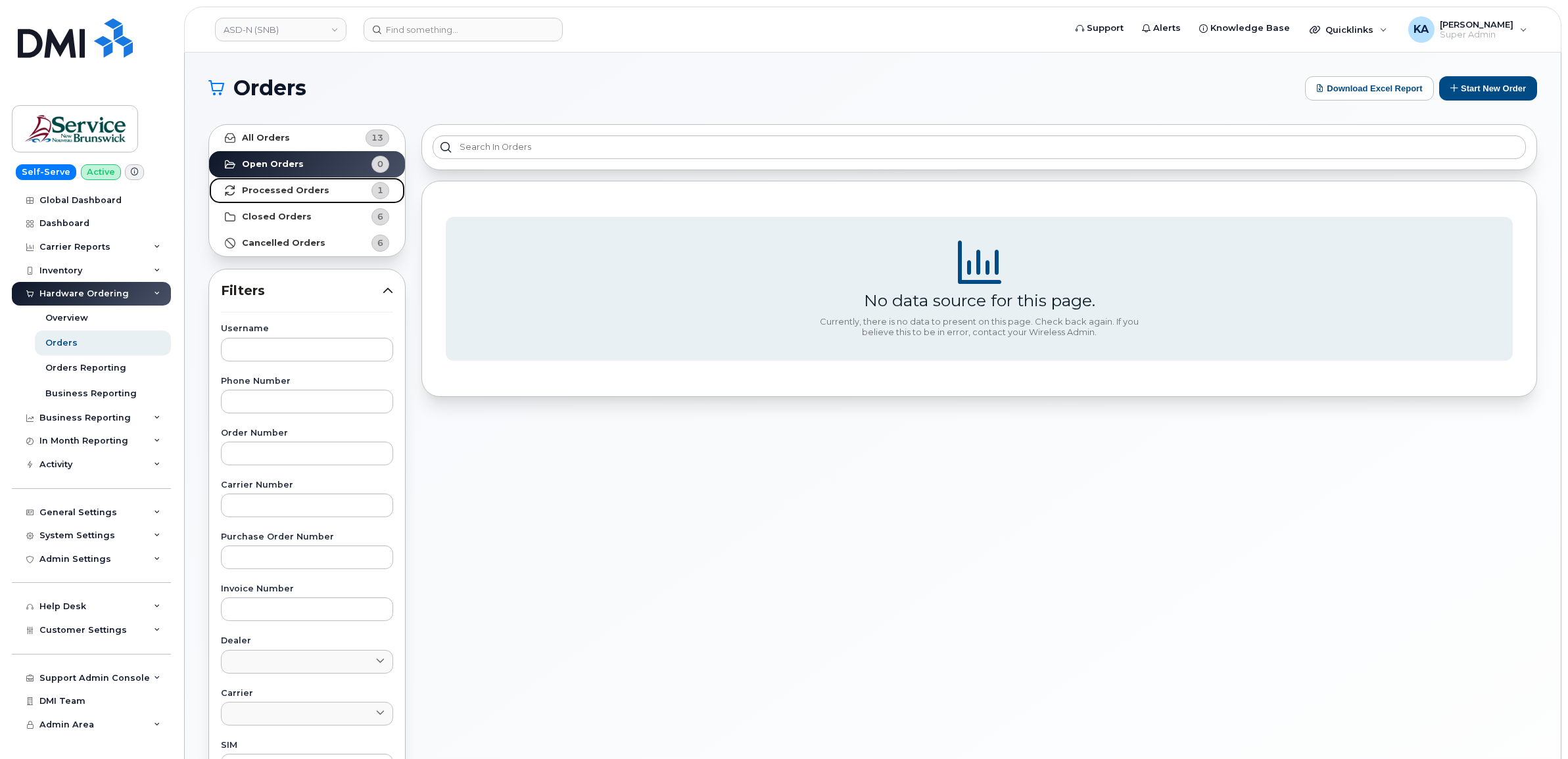
click at [276, 191] on strong "Processed Orders" at bounding box center [285, 191] width 88 height 11
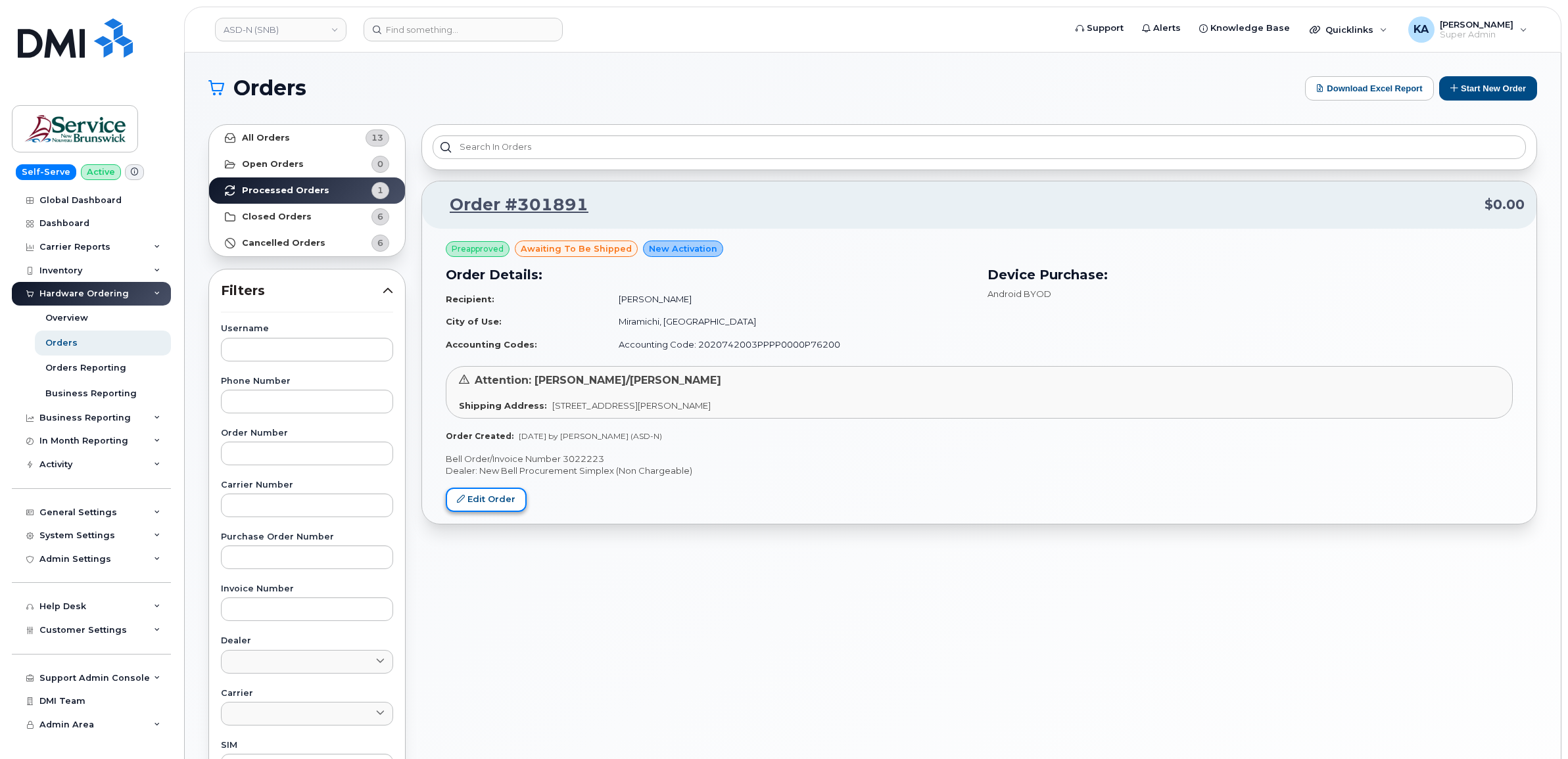
click at [498, 495] on link "Edit Order" at bounding box center [486, 500] width 81 height 24
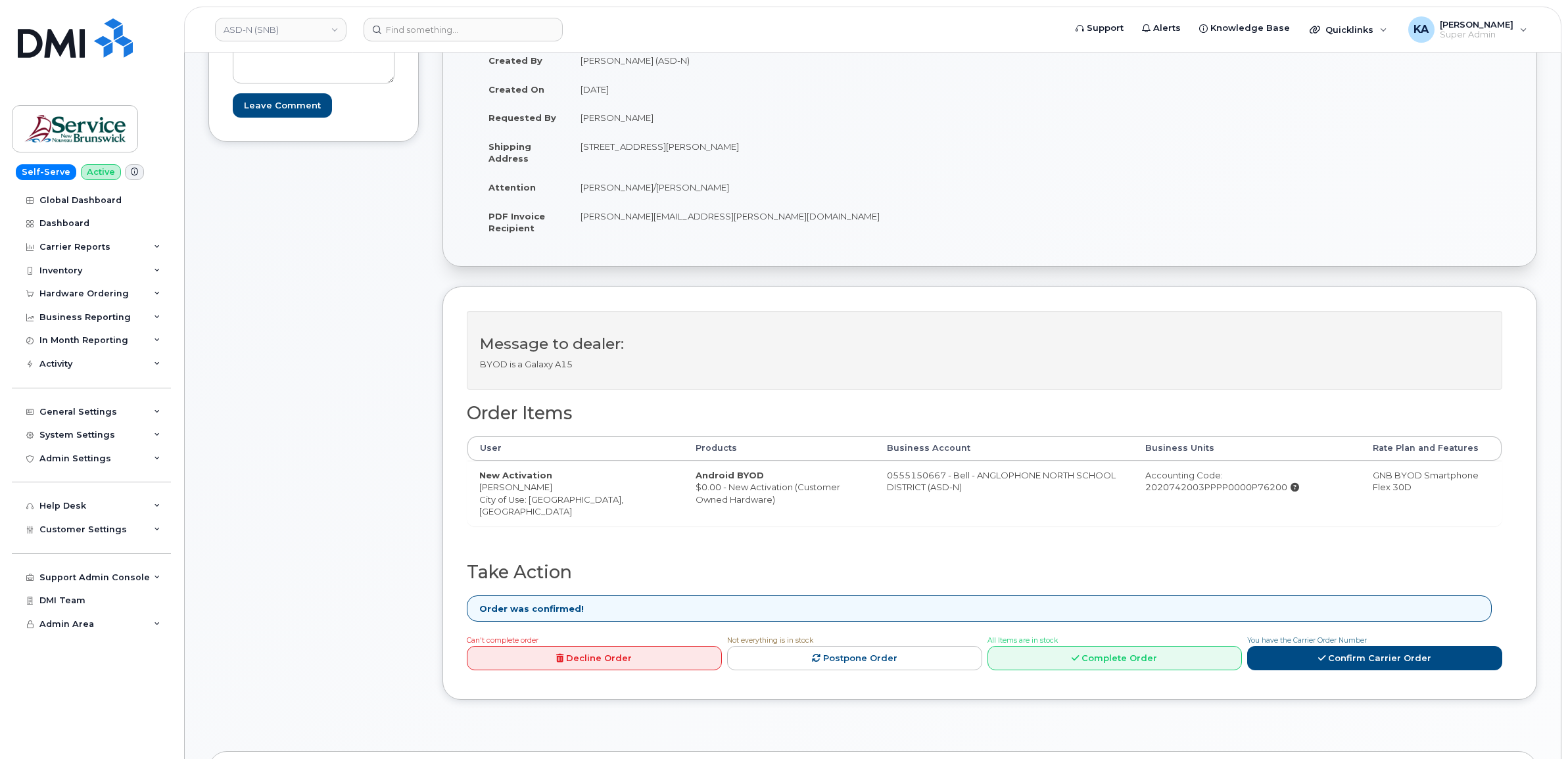
scroll to position [329, 0]
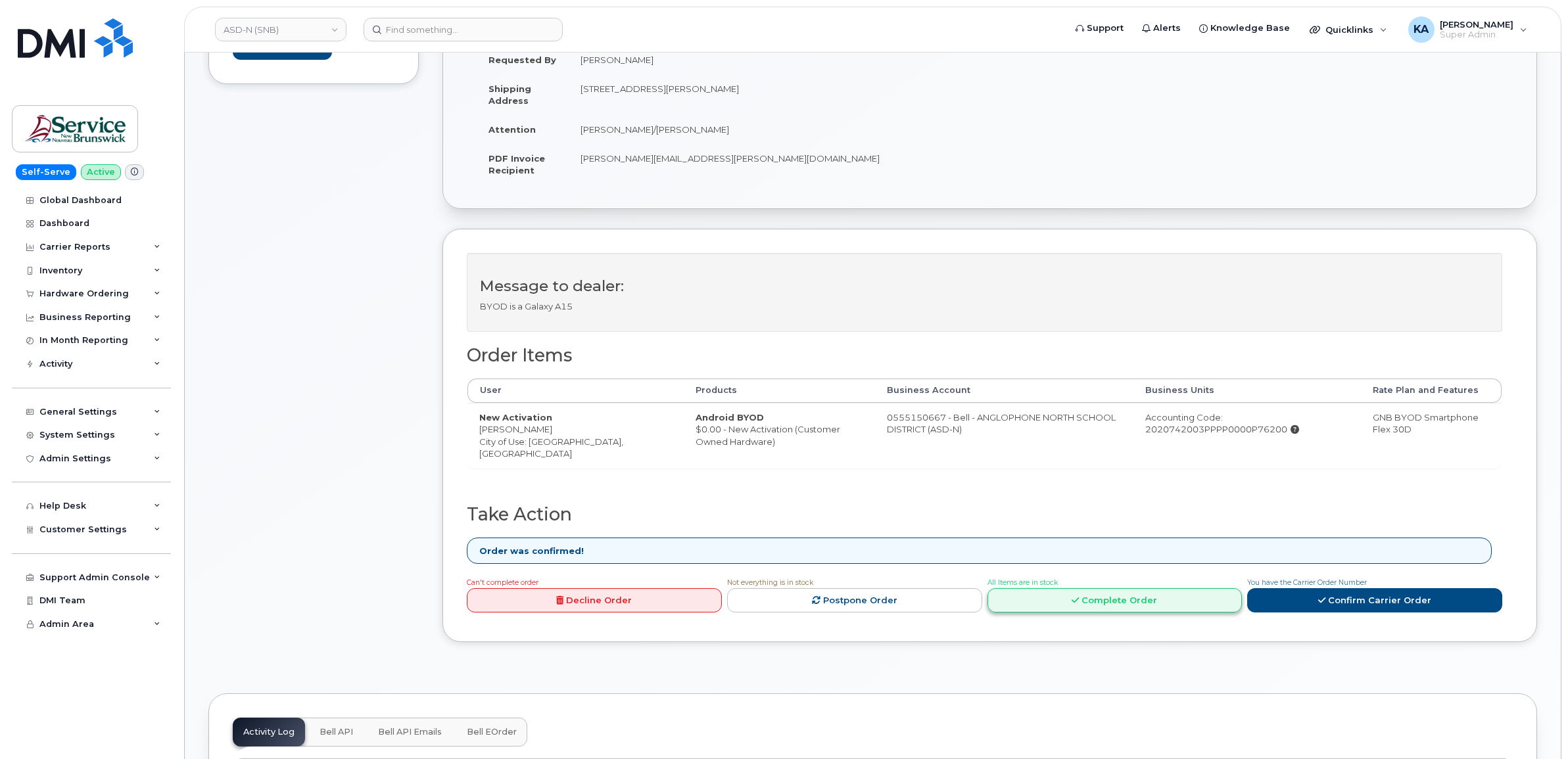
click at [1120, 601] on link "Complete Order" at bounding box center [1115, 600] width 255 height 24
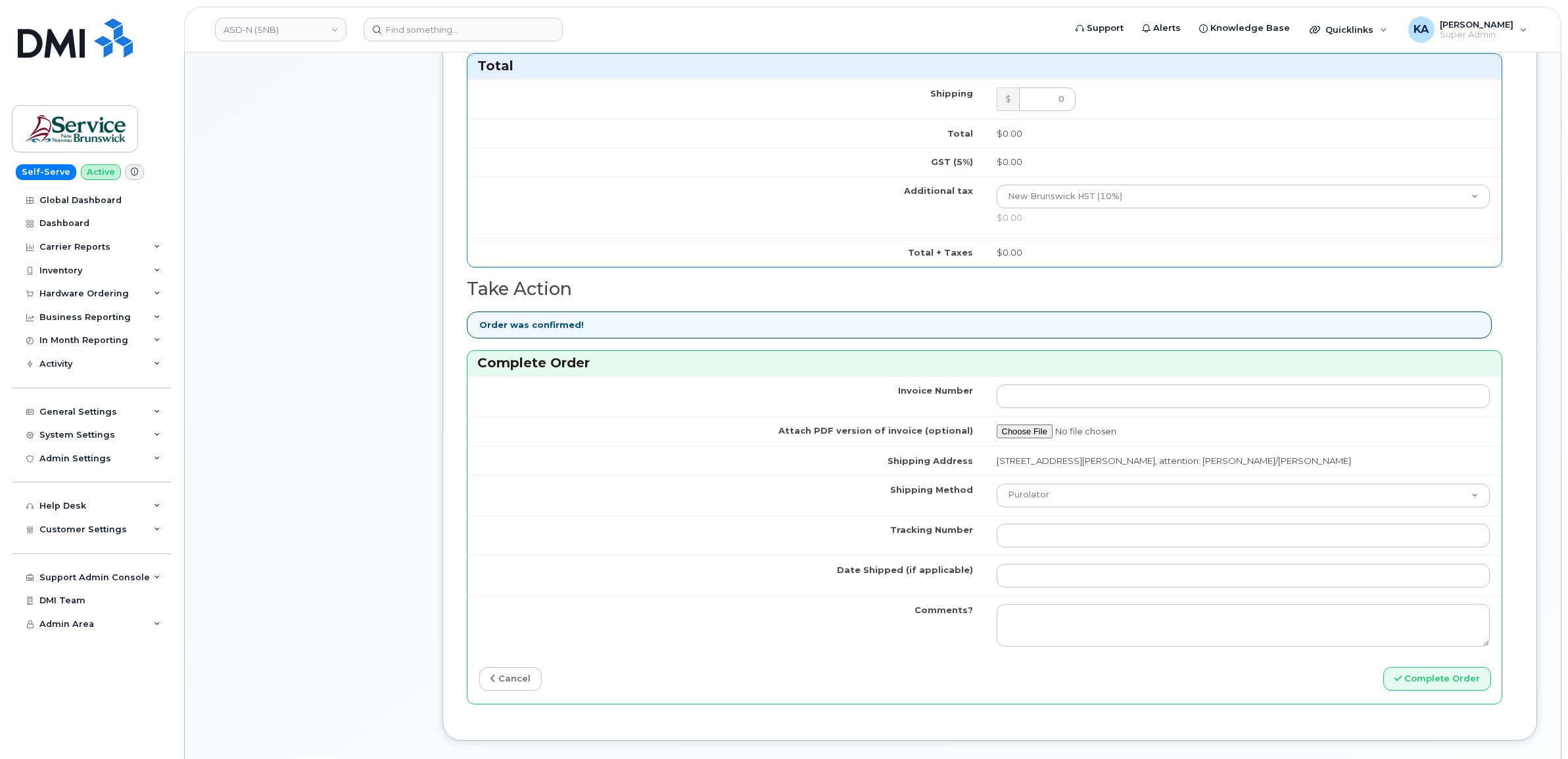
scroll to position [986, 0]
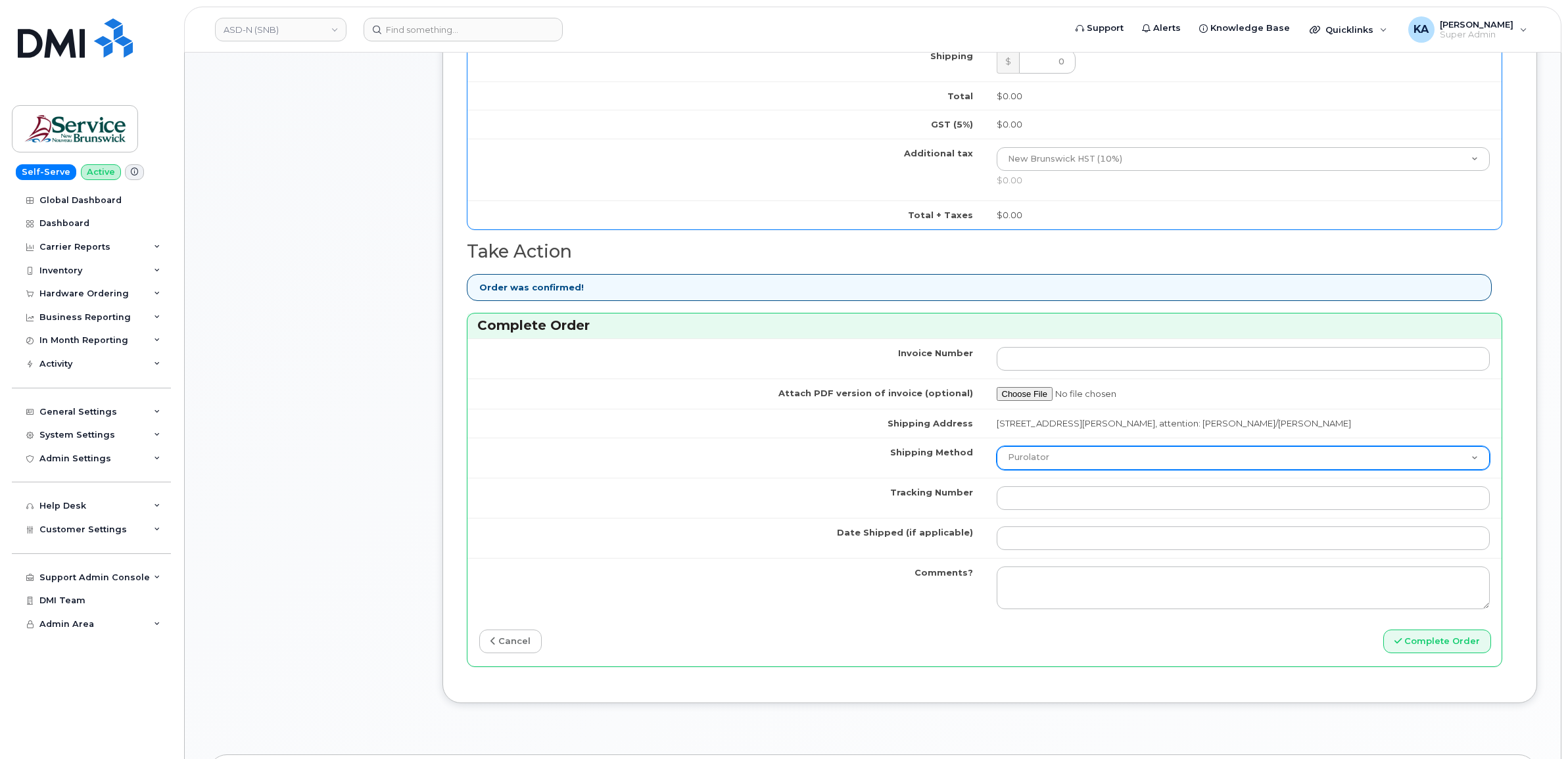
click at [1086, 468] on select "Purolator UPS FedEx Canada Post Courier Other Drop Off Pick Up" at bounding box center [1244, 458] width 494 height 23
select select "FedEx"
click at [997, 449] on select "Purolator UPS FedEx Canada Post Courier Other Drop Off Pick Up" at bounding box center [1244, 458] width 494 height 23
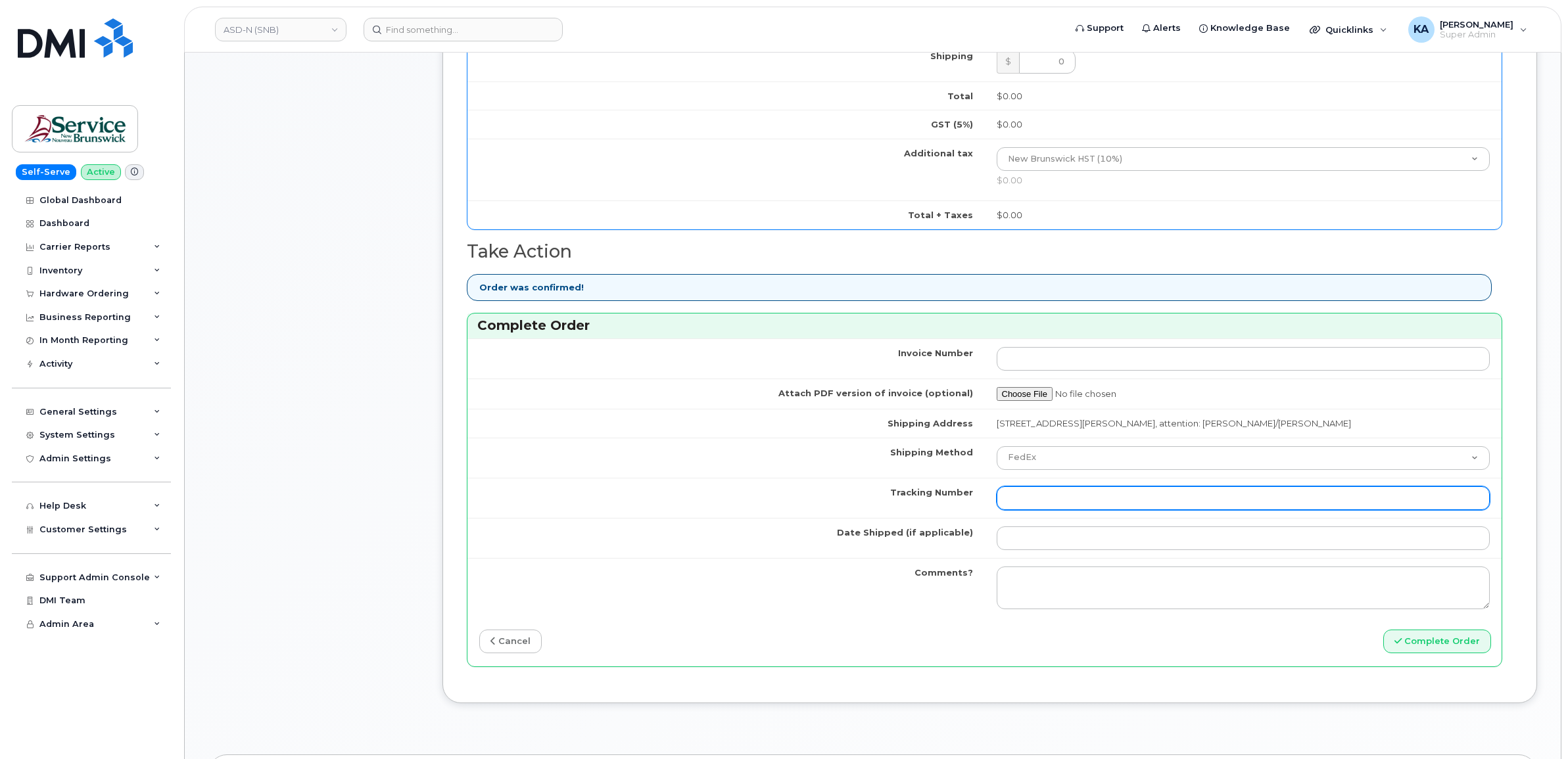
click at [1031, 505] on input "Tracking Number" at bounding box center [1244, 498] width 494 height 23
paste input "475744965330"
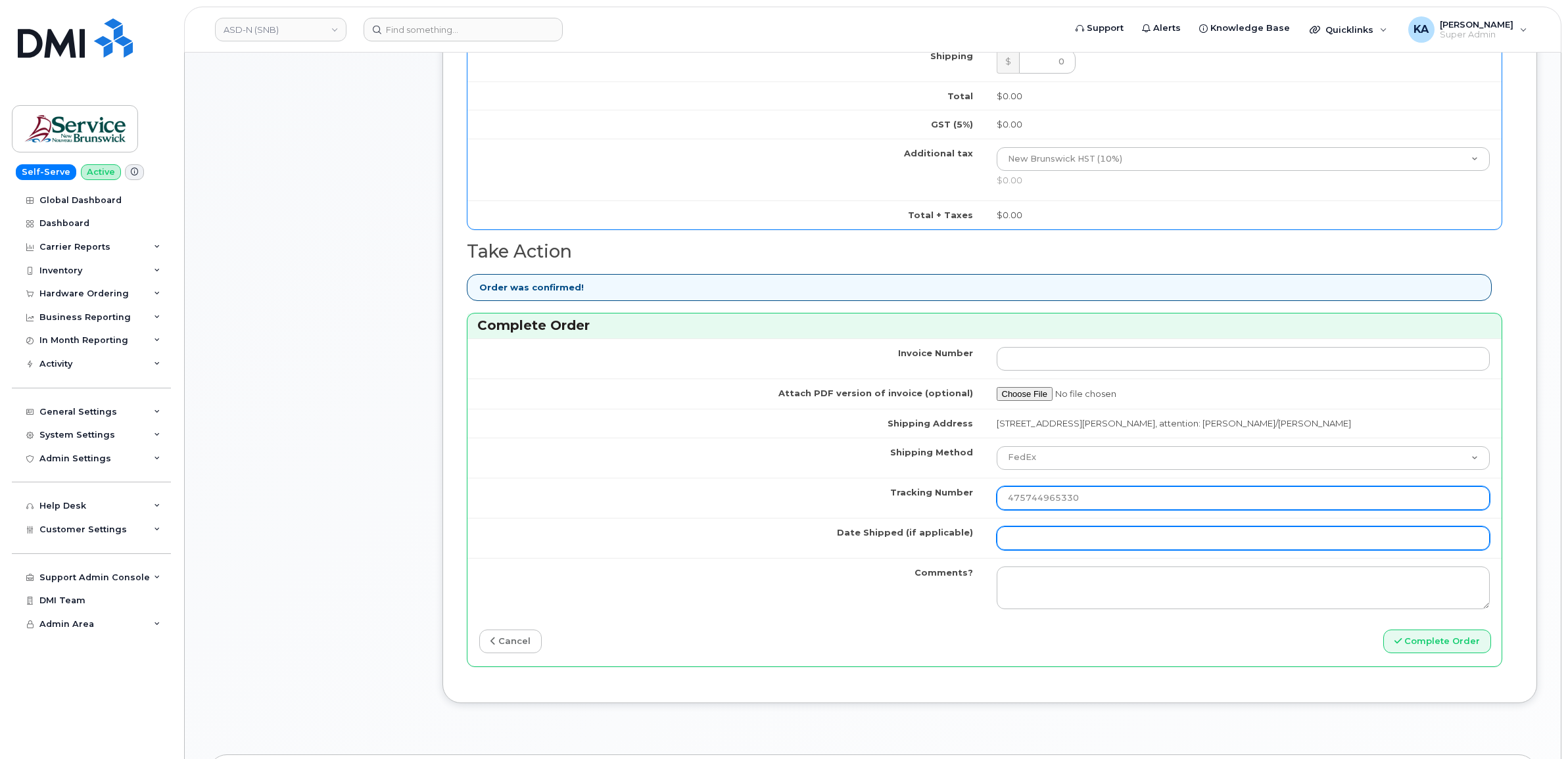
type input "475744965330"
click at [1029, 534] on input "Date Shipped (if applicable)" at bounding box center [1244, 538] width 494 height 23
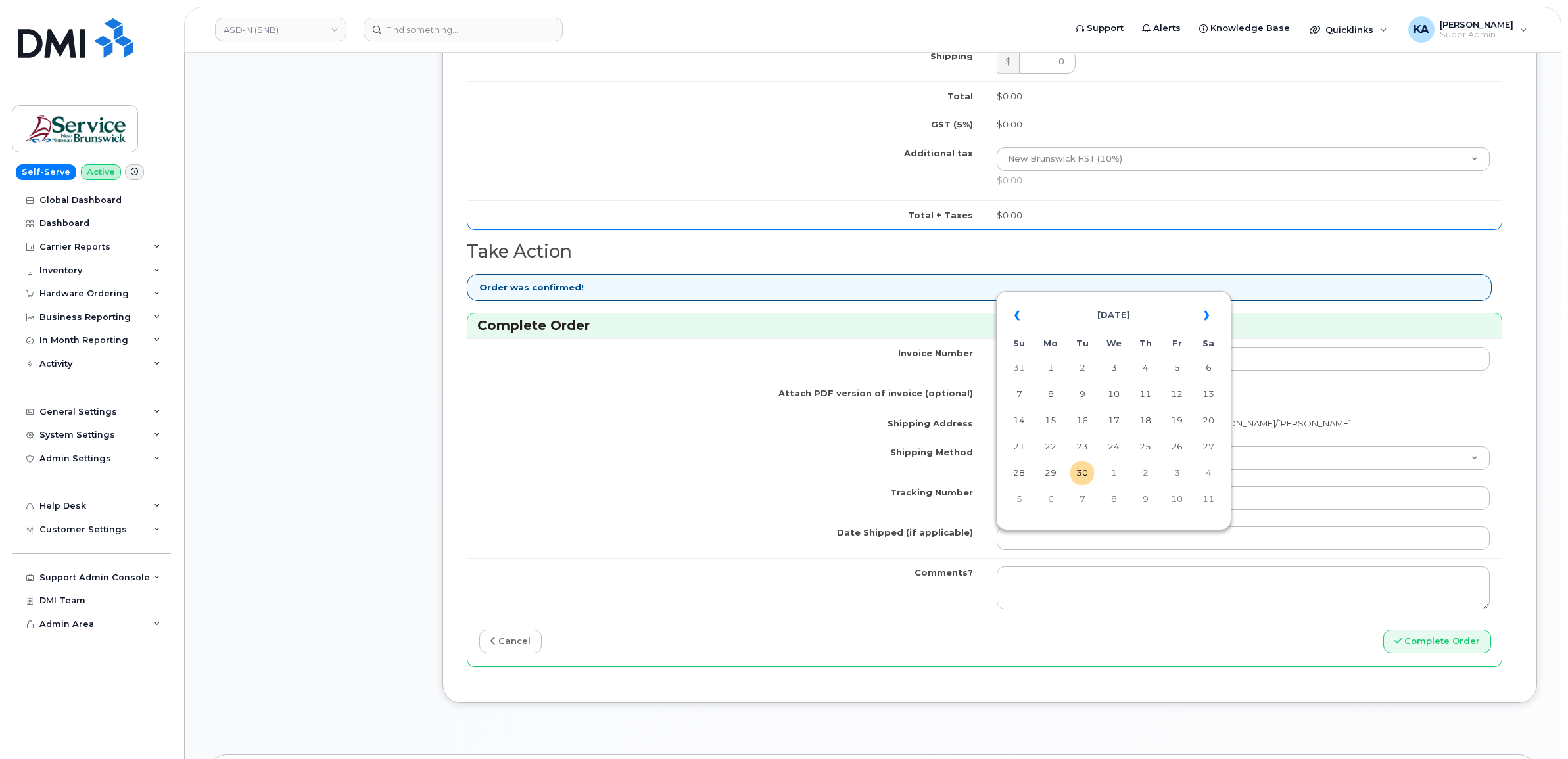
click at [1073, 294] on table "« [DATE] » Su Mo Tu We Th Fr Sa 31 1 2 3 4 5 6 7 8 9 10 11 12 13 14 15 16 17 18…" at bounding box center [1113, 406] width 228 height 225
click at [1052, 475] on td "29" at bounding box center [1051, 473] width 23 height 23
type input "[DATE]"
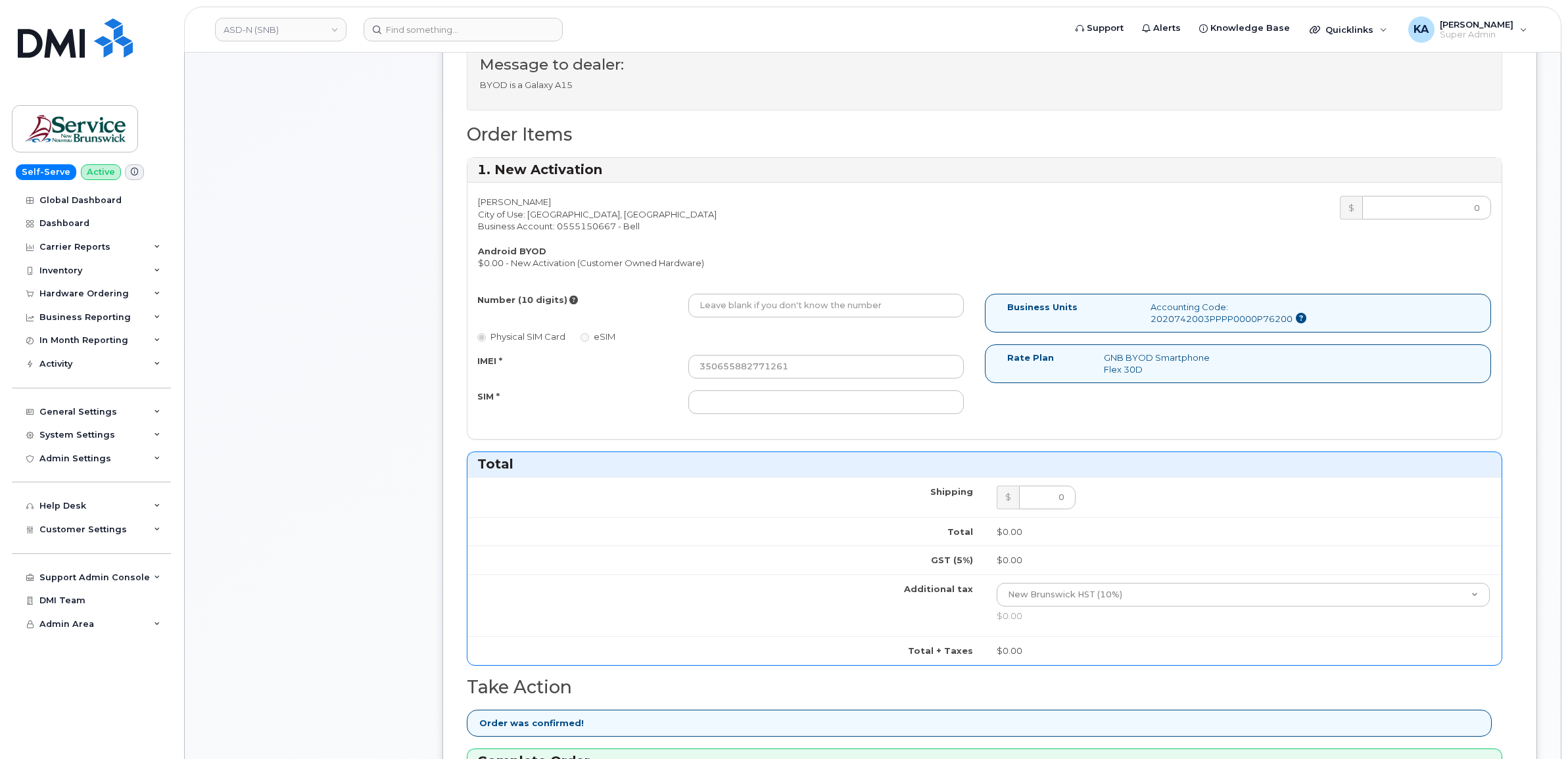
scroll to position [493, 0]
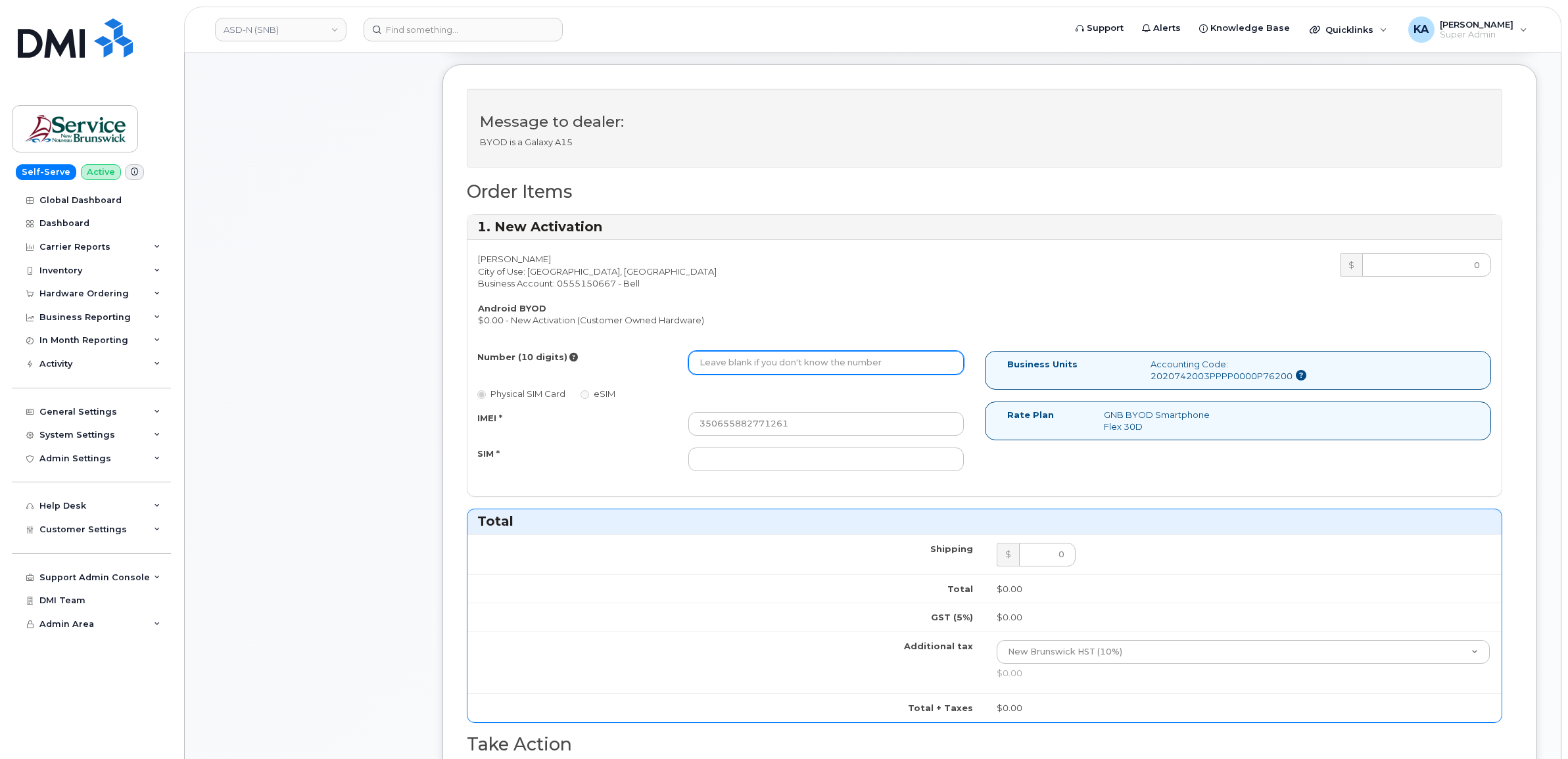
click at [784, 368] on input "Number (10 digits)" at bounding box center [826, 363] width 276 height 23
paste input "5066248014"
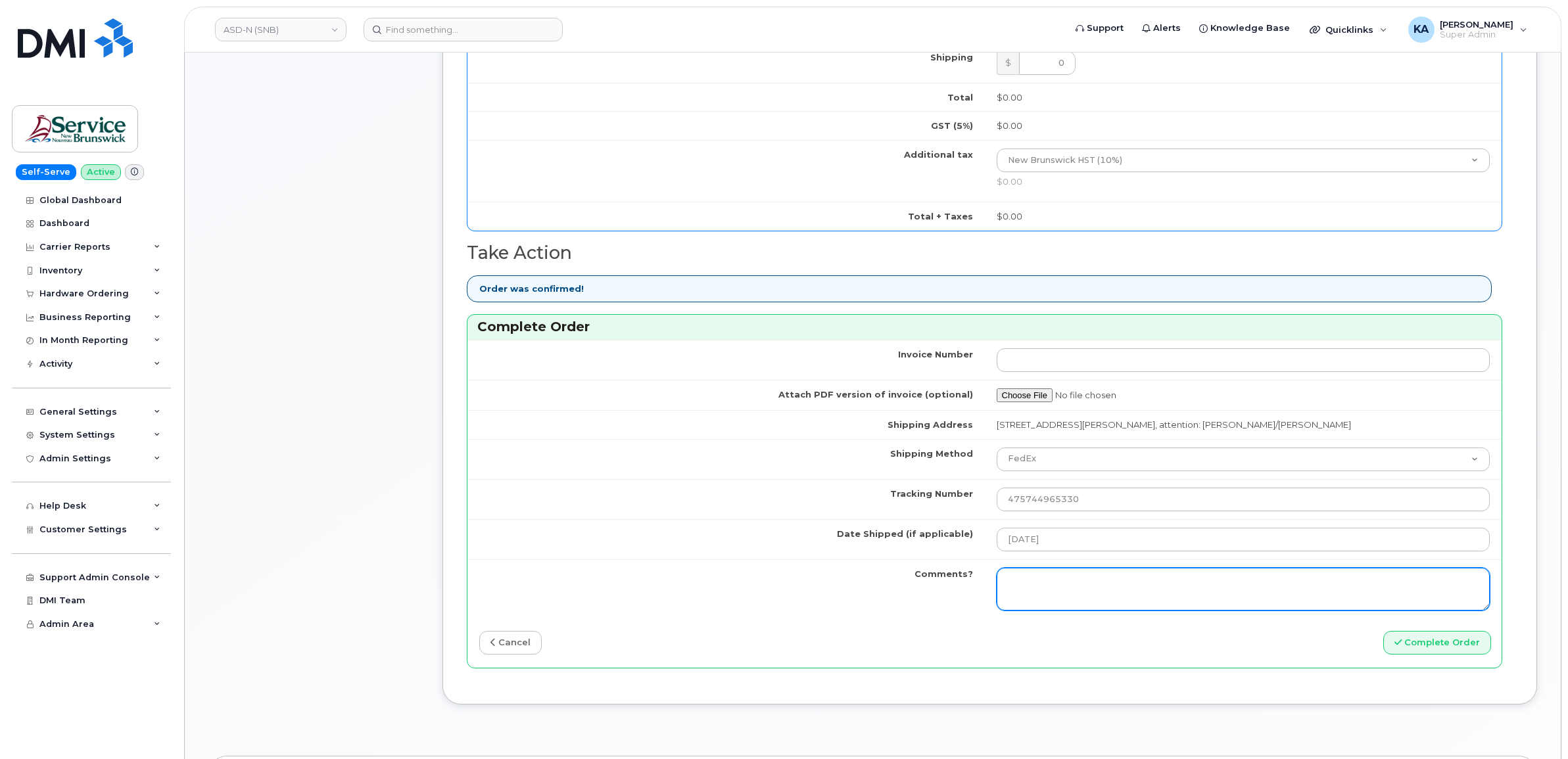
scroll to position [986, 0]
type input "5066248014"
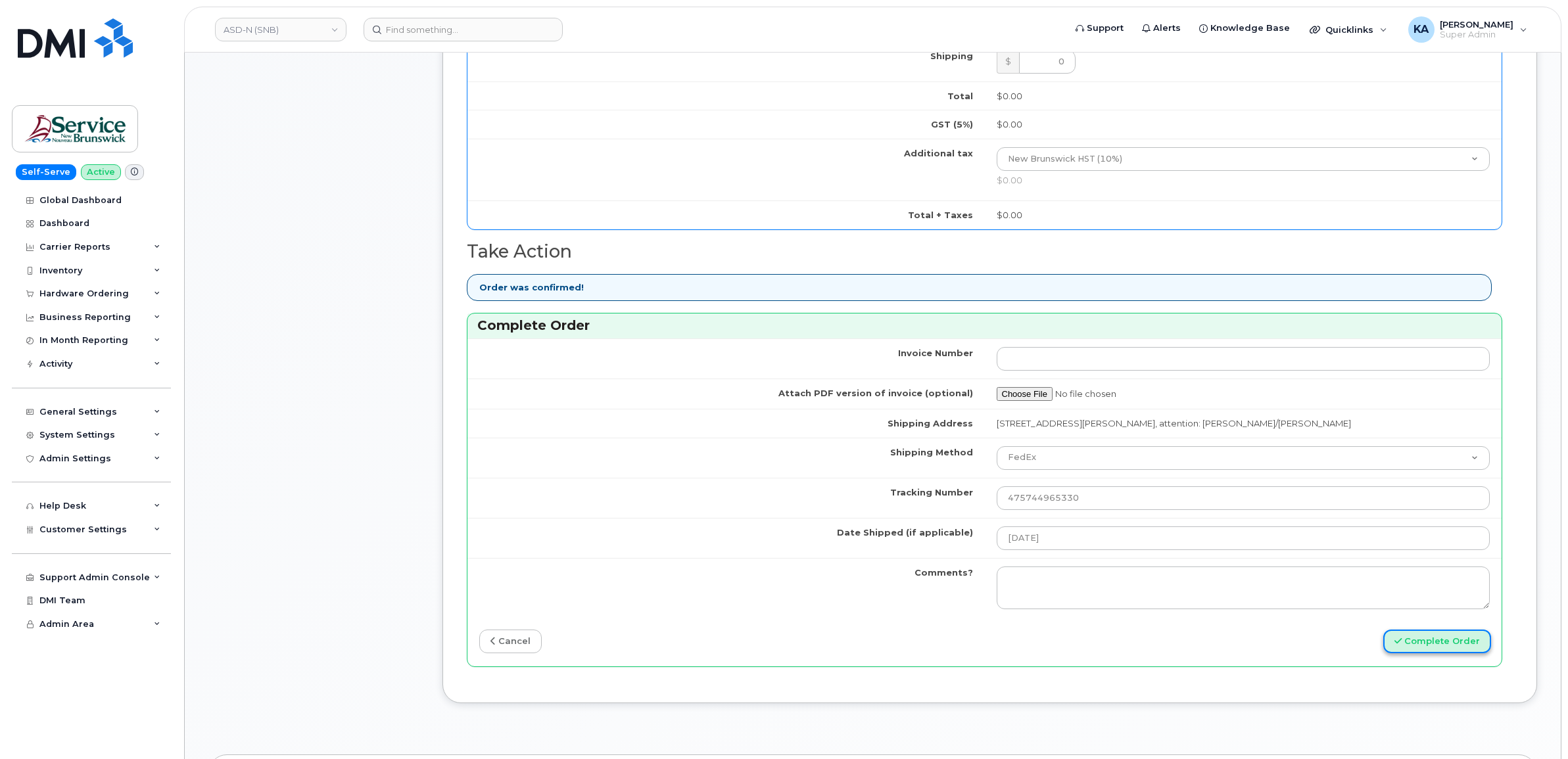
click at [1410, 648] on button "Complete Order" at bounding box center [1437, 642] width 108 height 24
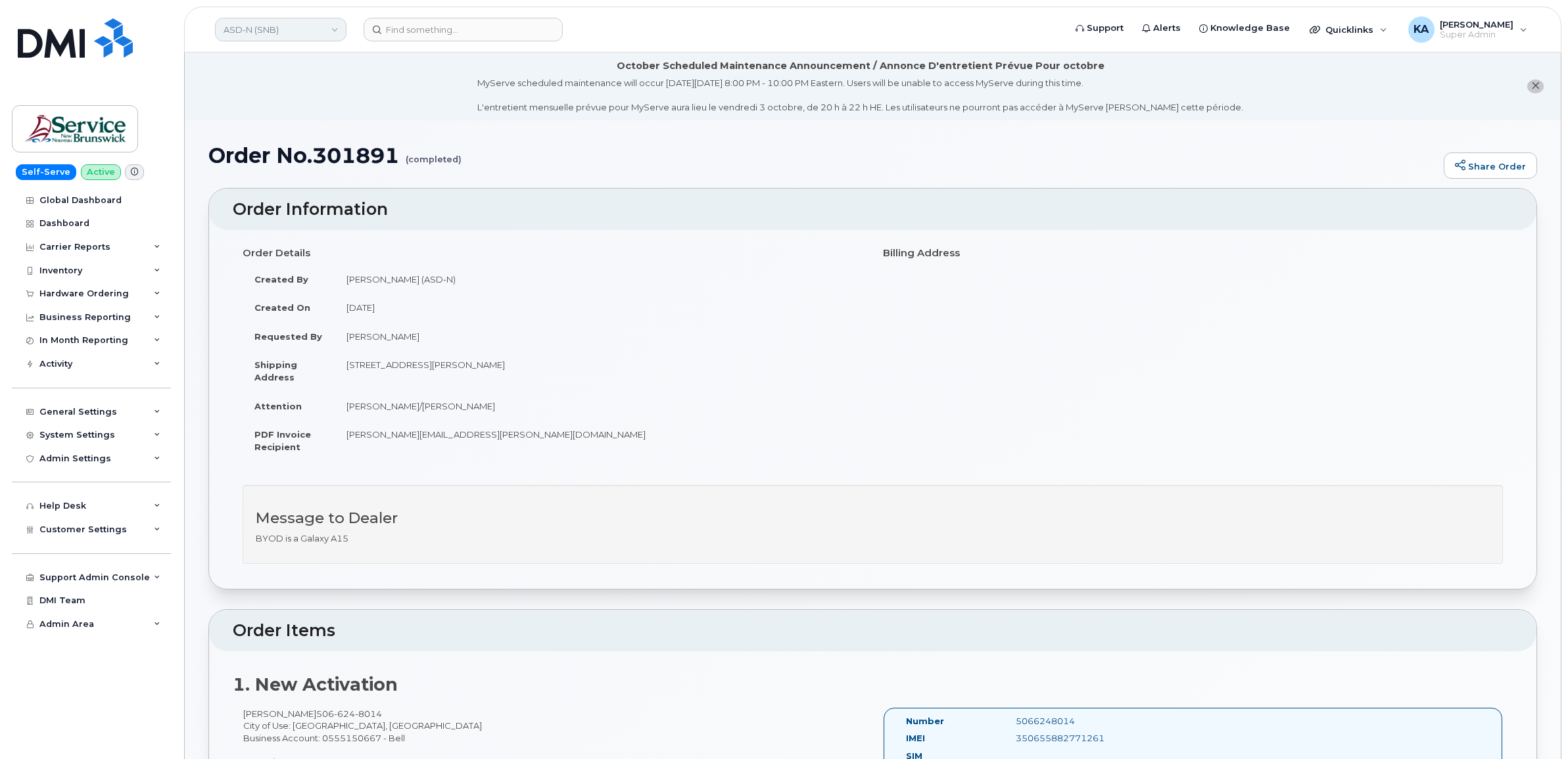
click at [291, 28] on link "ASD-N (SNB)" at bounding box center [280, 30] width 131 height 23
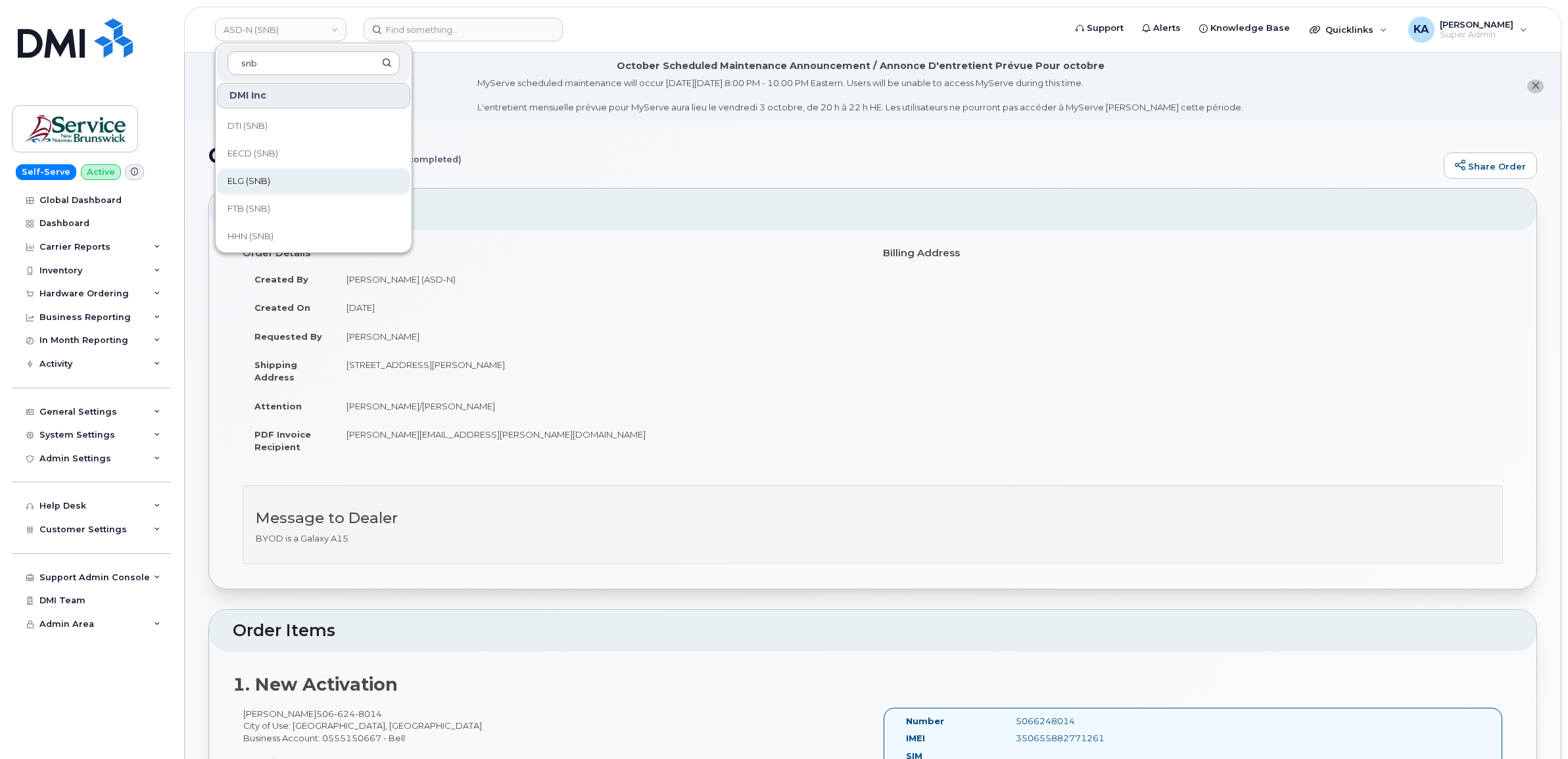
scroll to position [329, 0]
type input "snb"
click at [260, 151] on span "HHN (SNB)" at bounding box center [250, 154] width 46 height 13
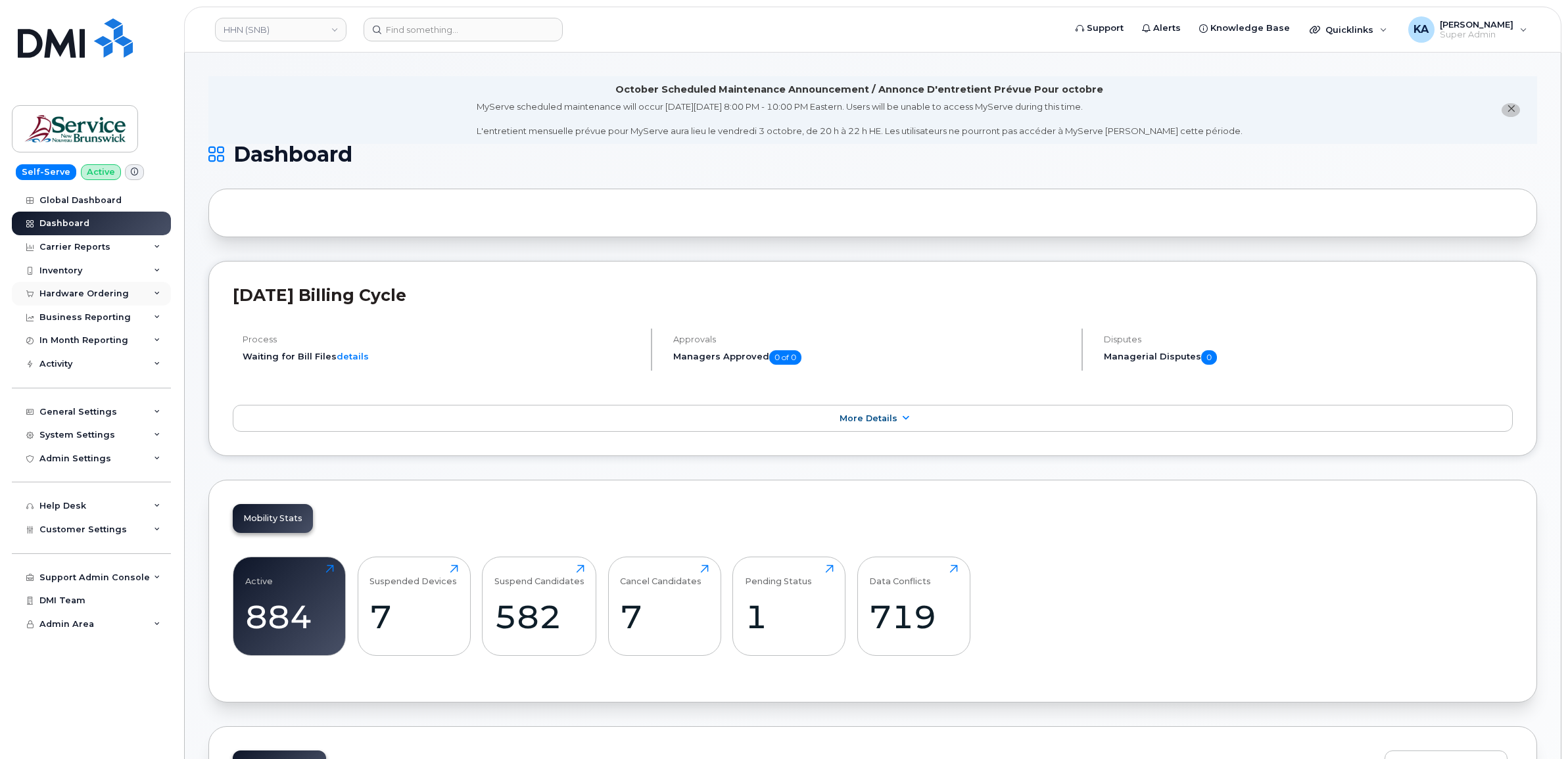
click at [91, 296] on div "Hardware Ordering" at bounding box center [84, 294] width 89 height 11
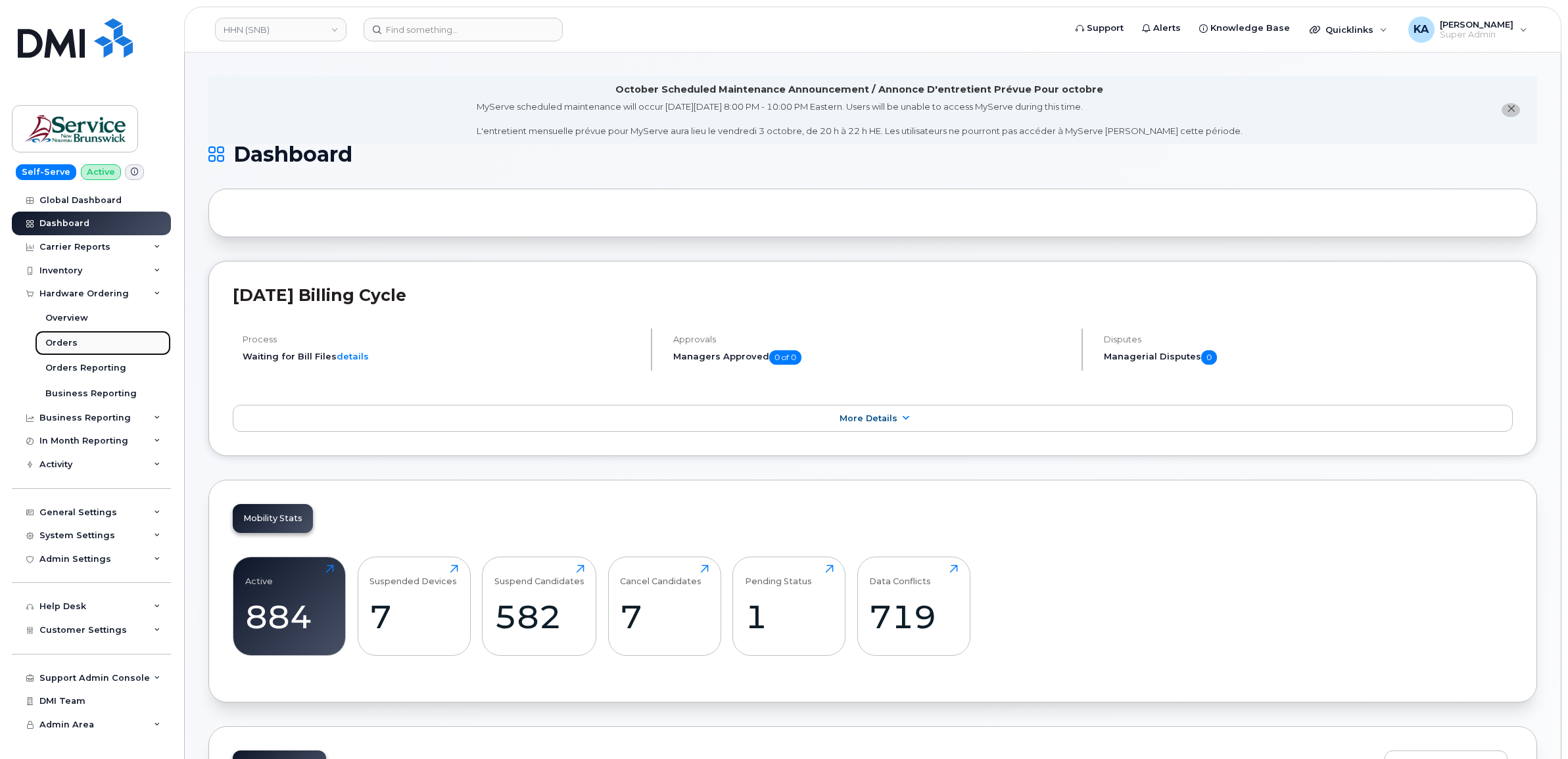
click at [60, 339] on div "Orders" at bounding box center [61, 343] width 32 height 12
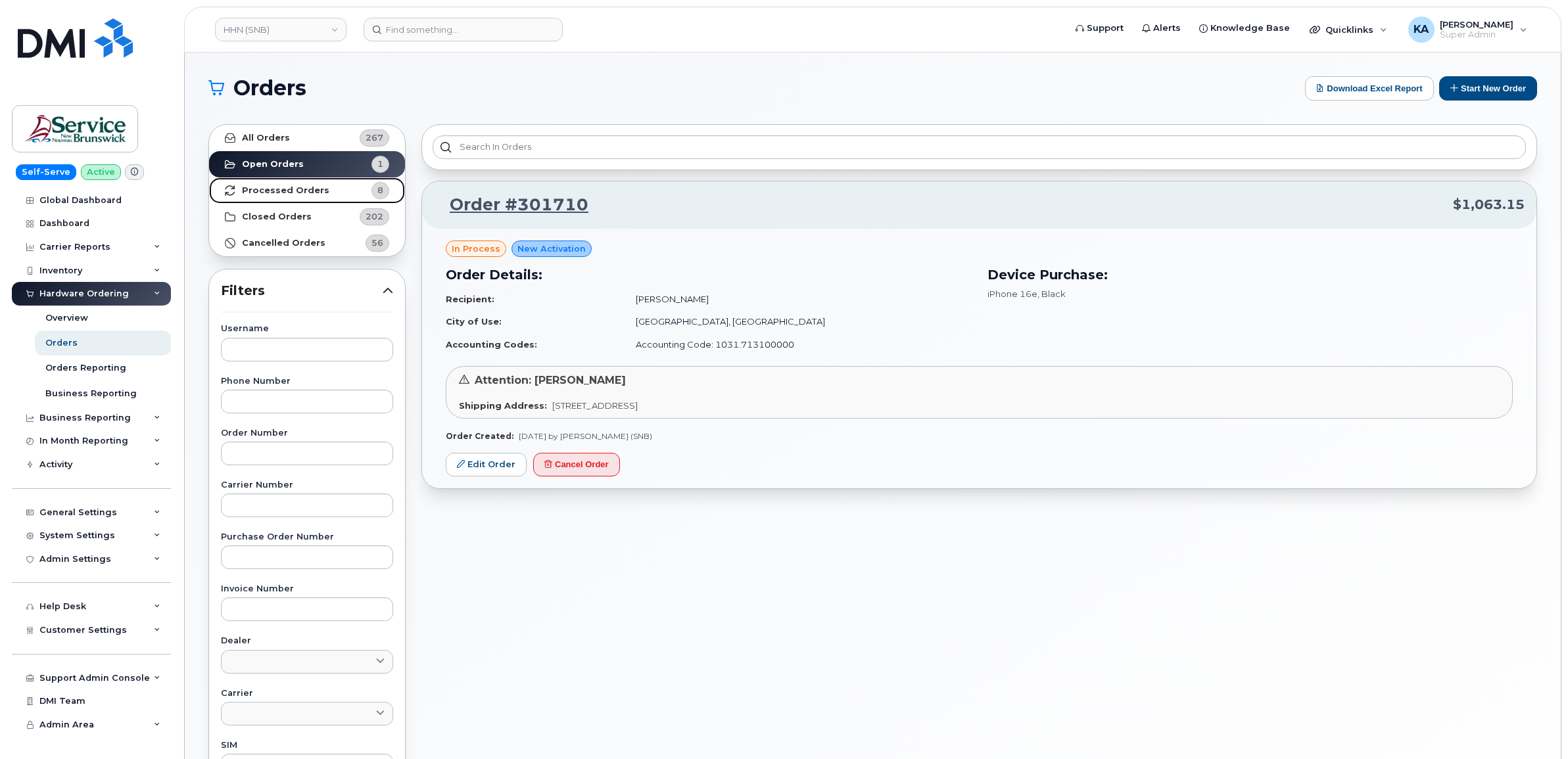
click at [304, 189] on strong "Processed Orders" at bounding box center [285, 191] width 88 height 11
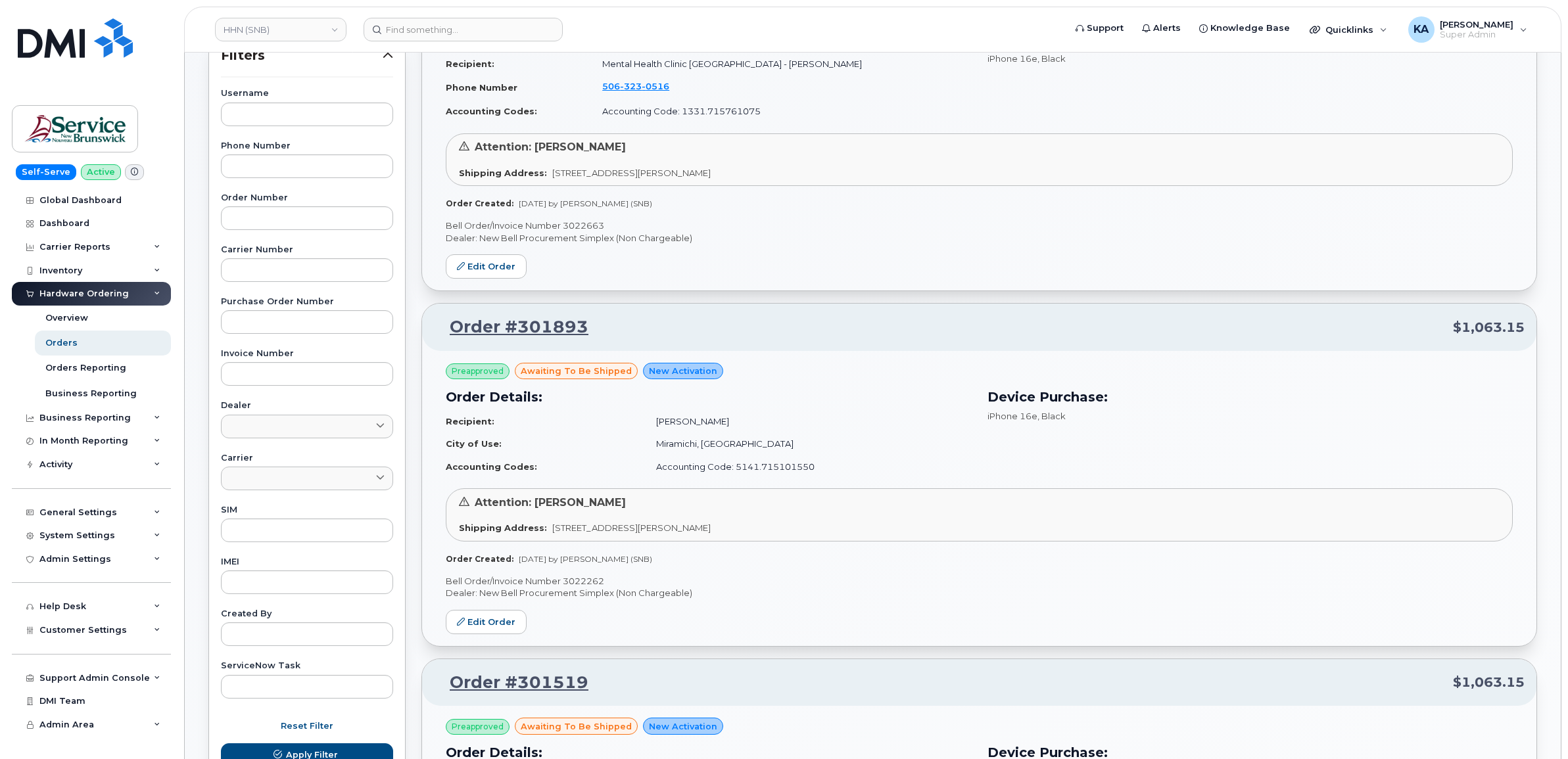
scroll to position [246, 0]
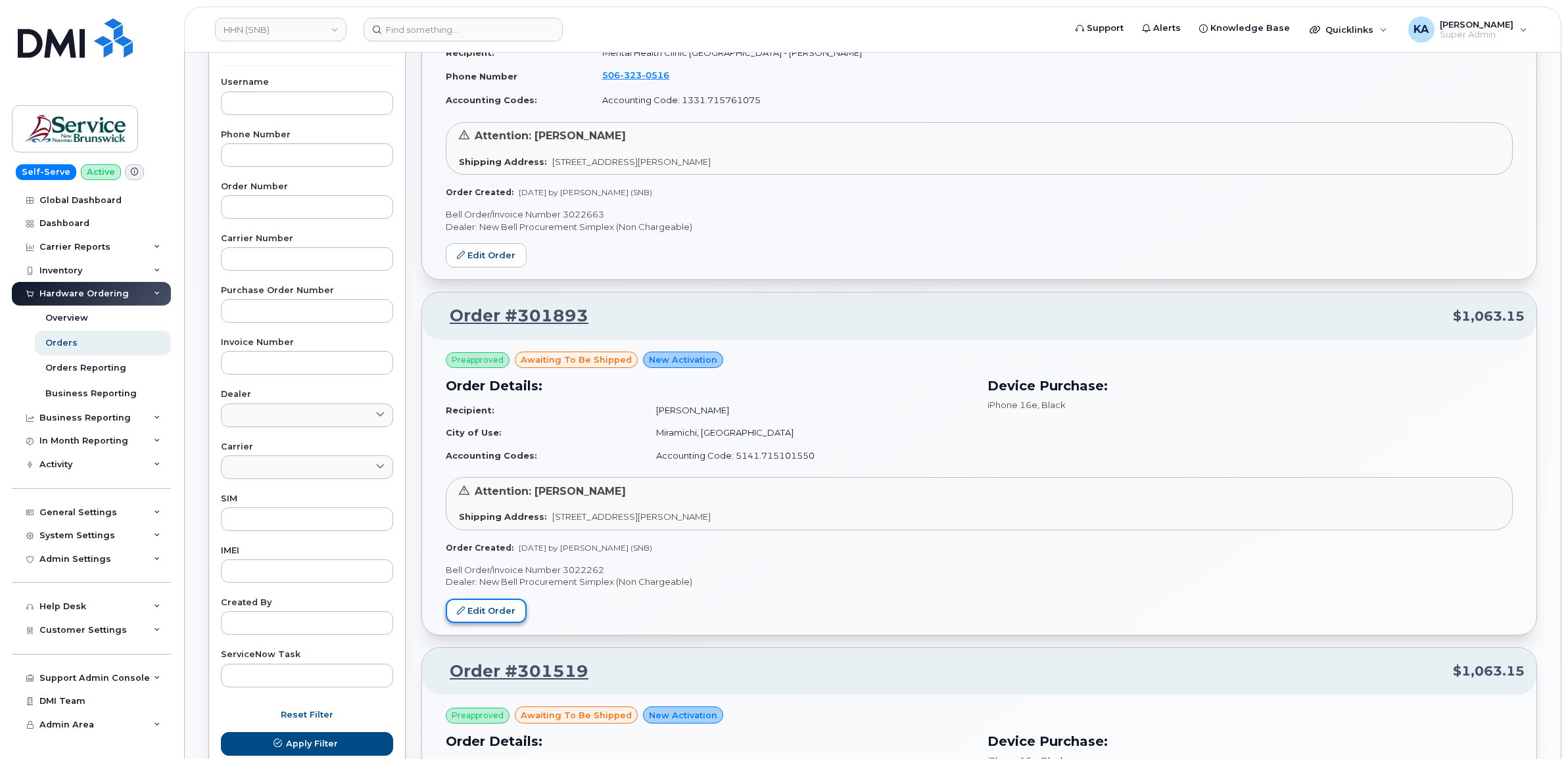
click at [482, 607] on link "Edit Order" at bounding box center [486, 611] width 81 height 24
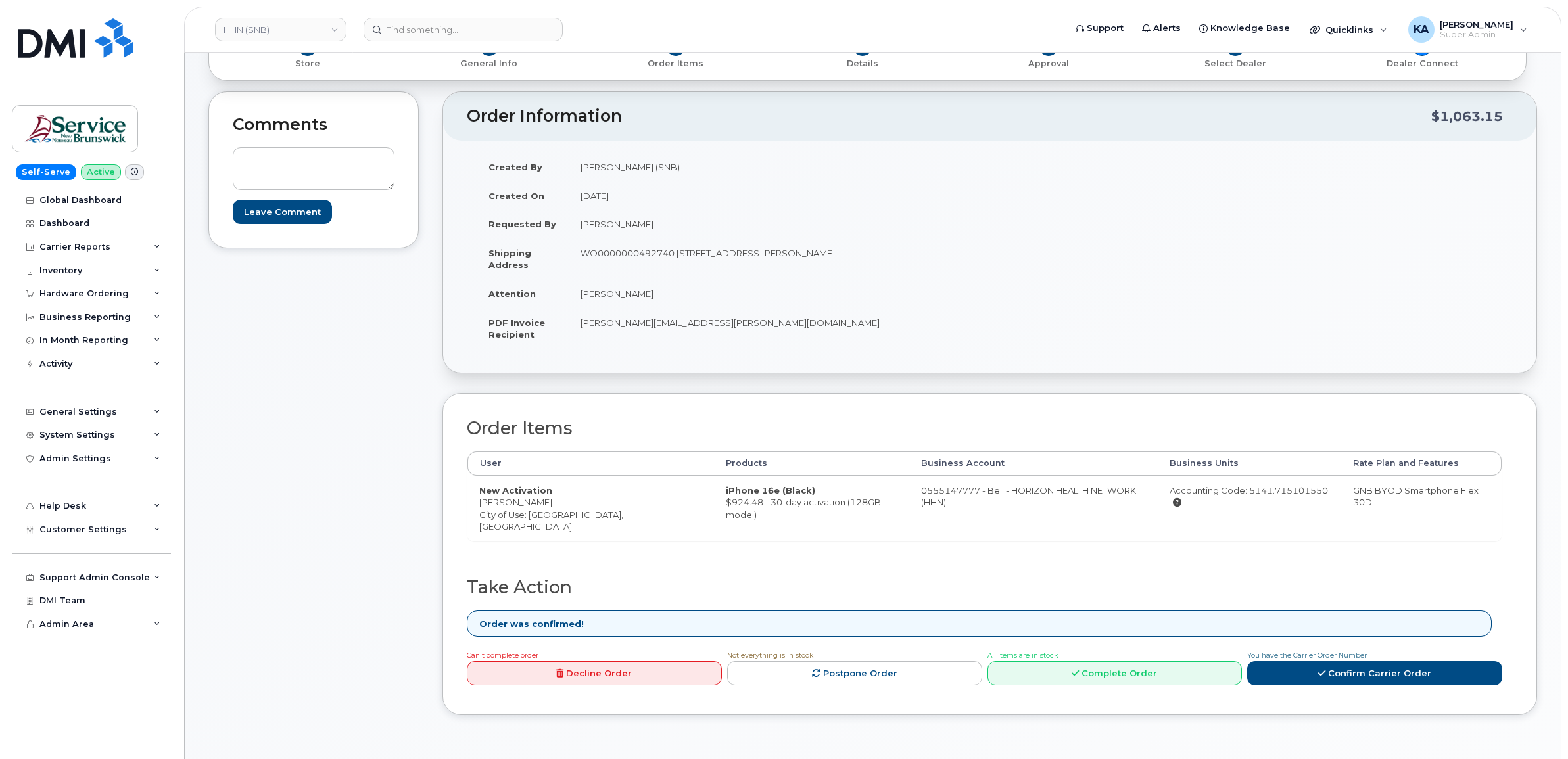
scroll to position [246, 0]
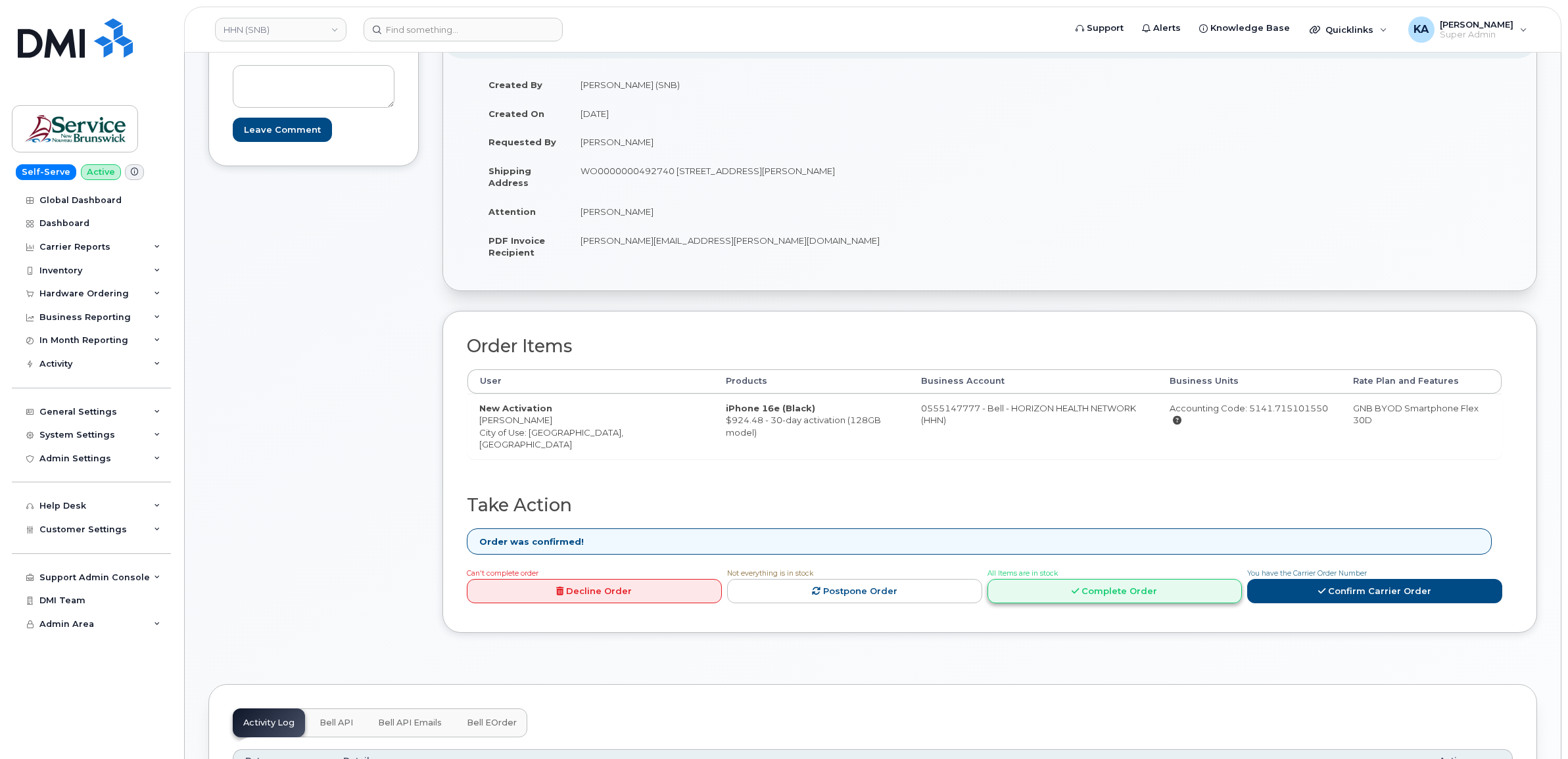
click at [1126, 592] on link "Complete Order" at bounding box center [1115, 591] width 255 height 24
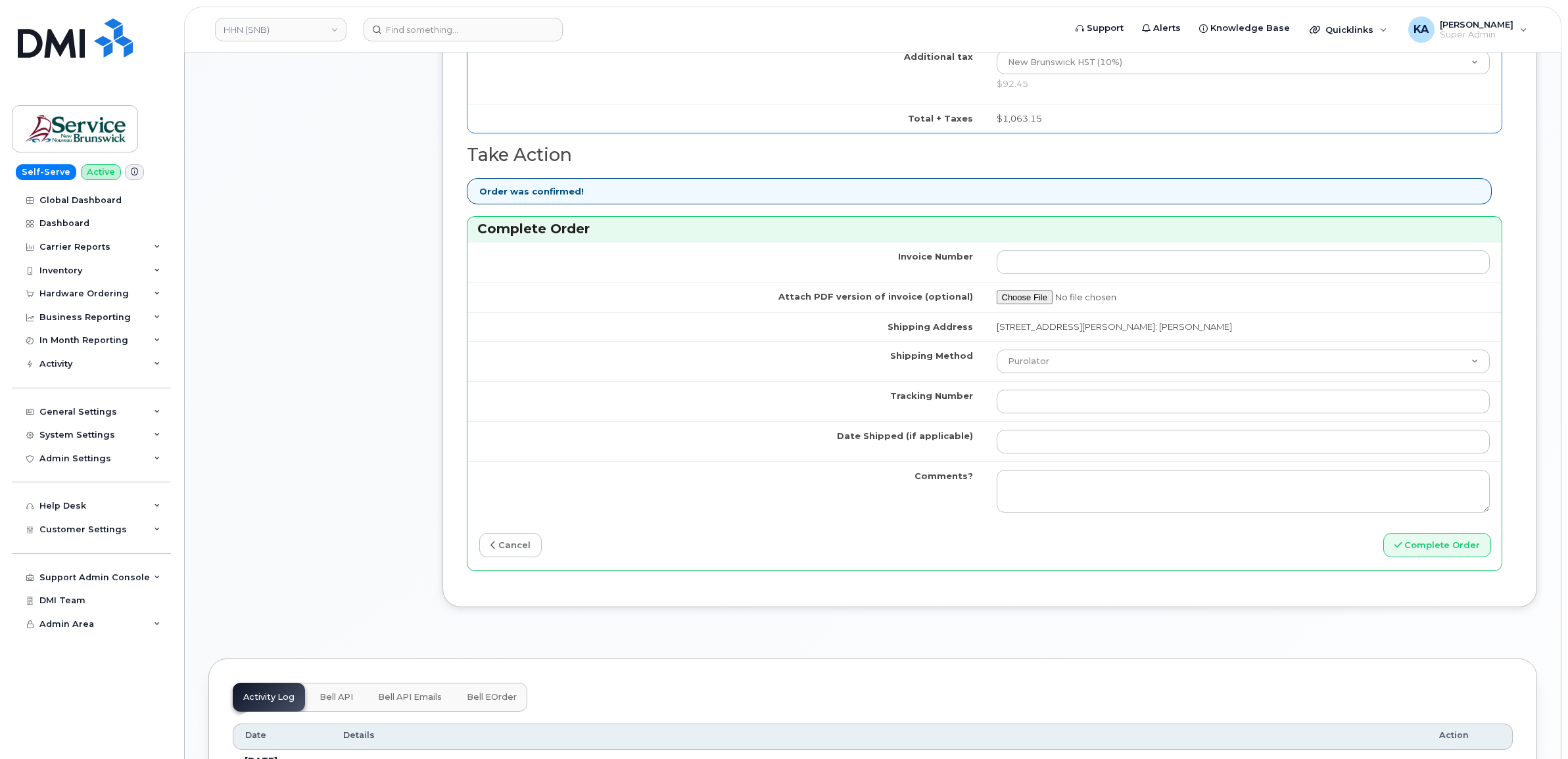
scroll to position [986, 0]
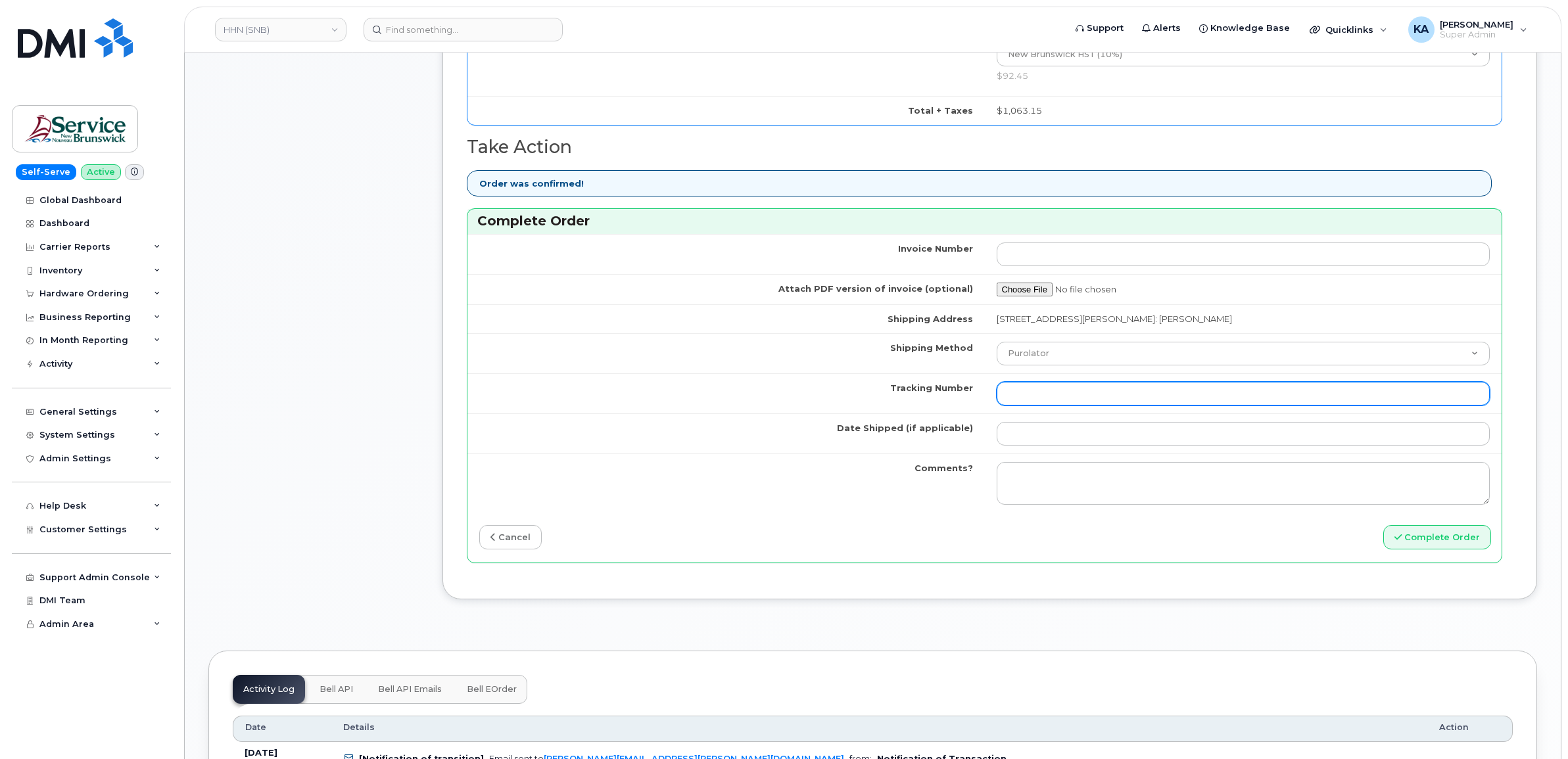
click at [1072, 396] on input "Tracking Number" at bounding box center [1244, 394] width 494 height 23
paste input "476303108132"
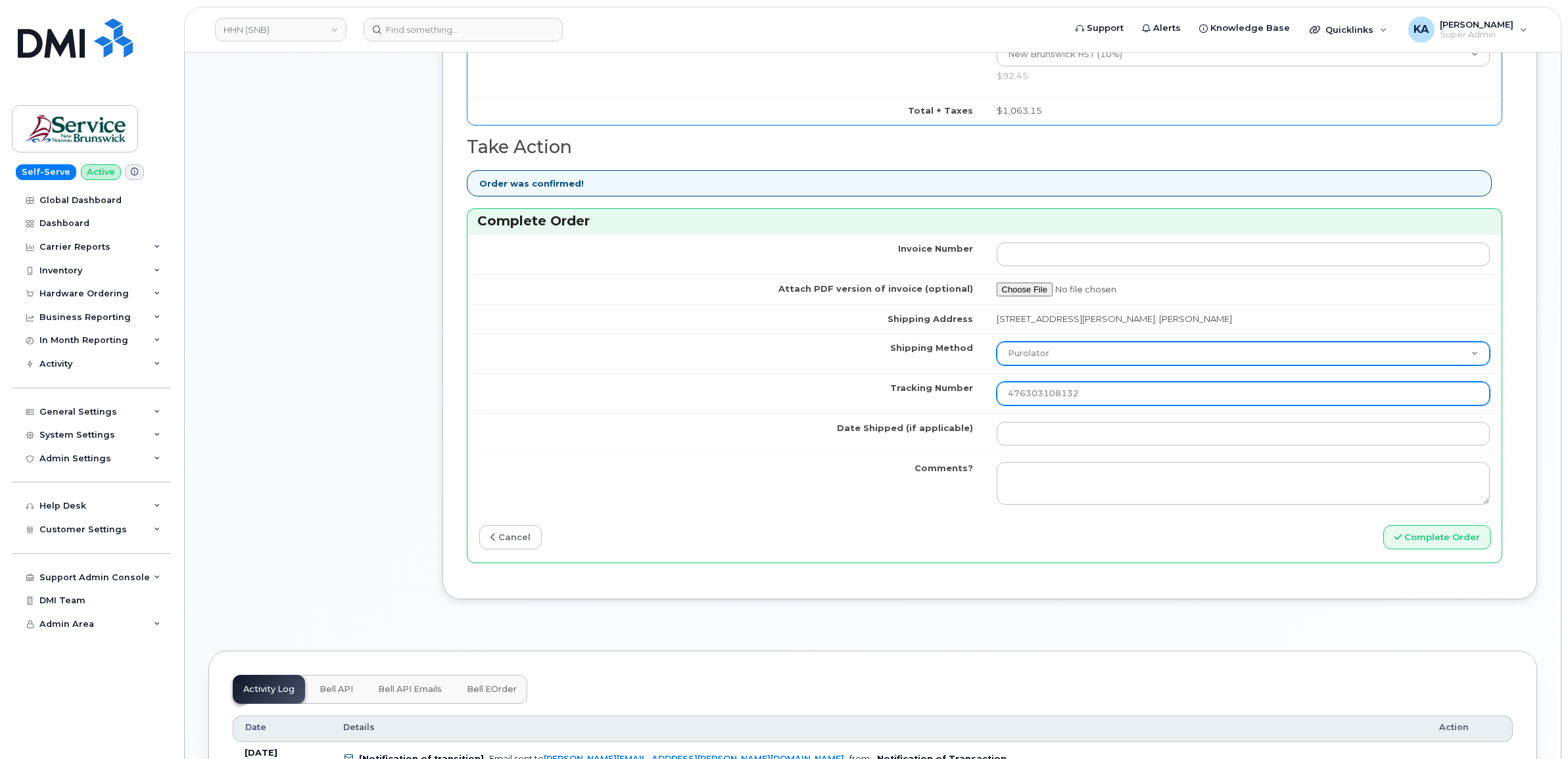
type input "476303108132"
click at [1064, 359] on select "Purolator UPS FedEx Canada Post Courier Other Drop Off Pick Up" at bounding box center [1244, 353] width 494 height 23
select select "FedEx"
click at [997, 345] on select "Purolator UPS FedEx Canada Post Courier Other Drop Off Pick Up" at bounding box center [1244, 353] width 494 height 23
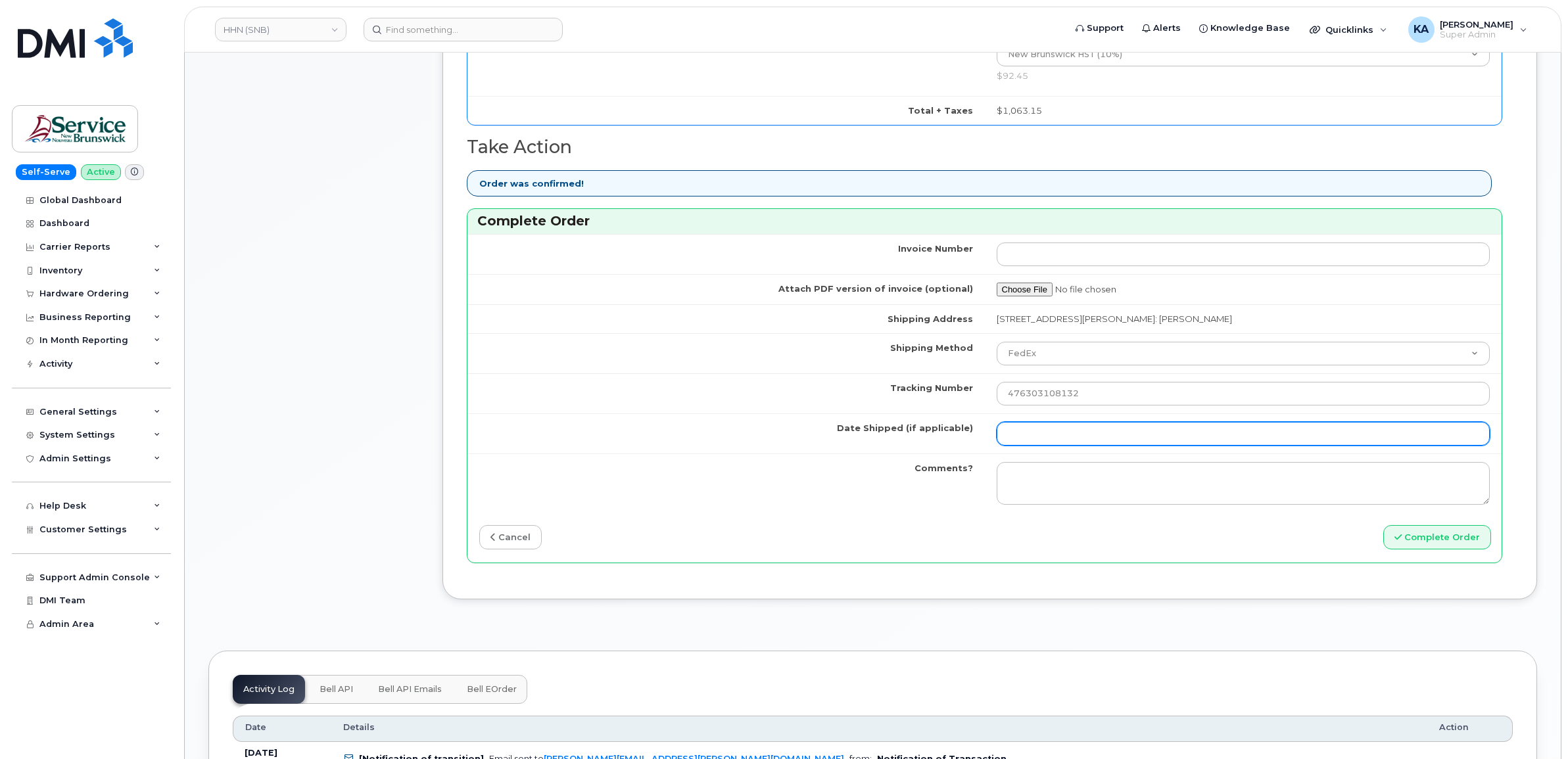
click at [1030, 440] on input "Date Shipped (if applicable)" at bounding box center [1244, 433] width 494 height 23
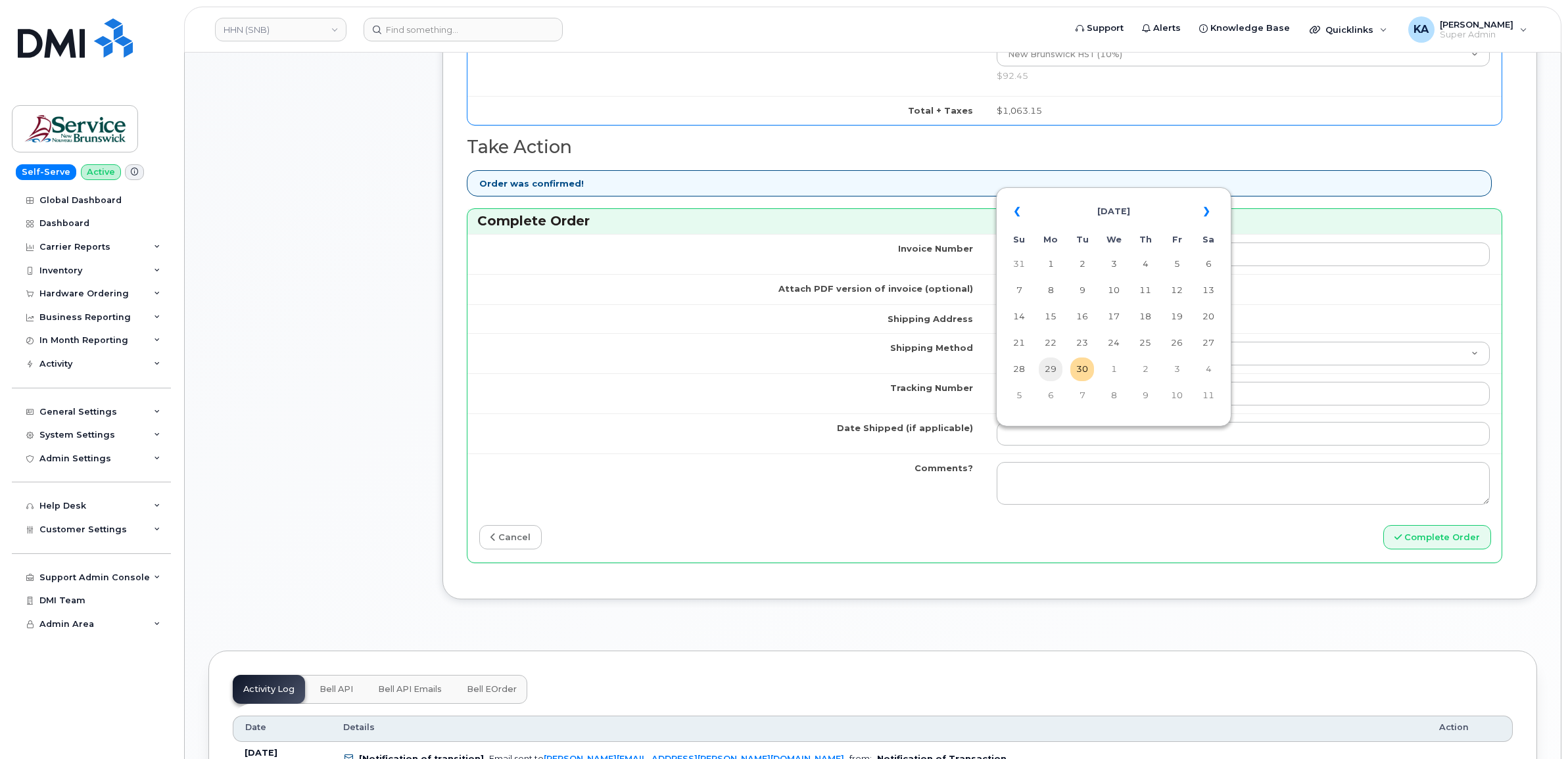
click at [1051, 368] on td "29" at bounding box center [1051, 369] width 23 height 23
type input "2025-09-29"
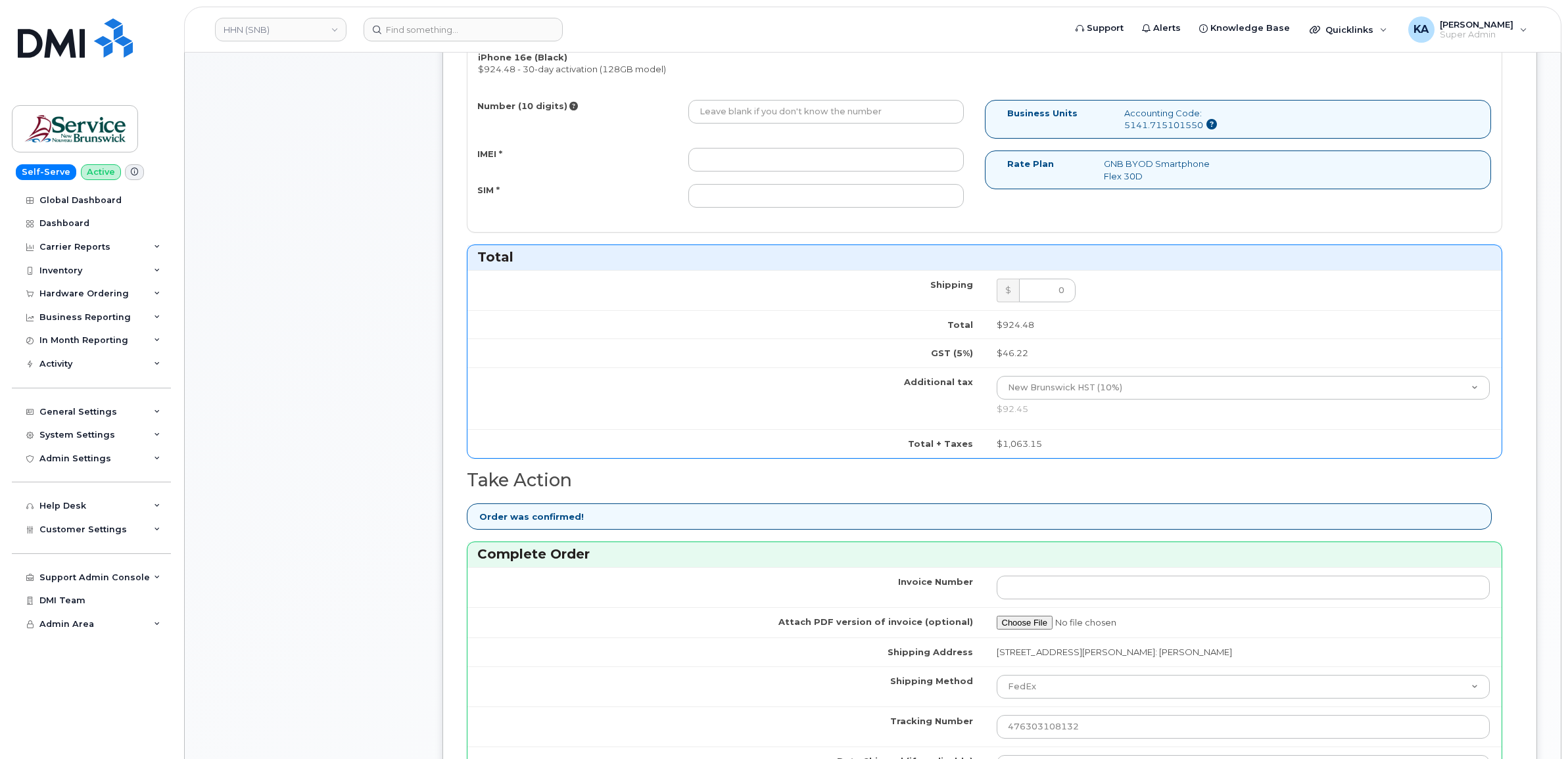
scroll to position [493, 0]
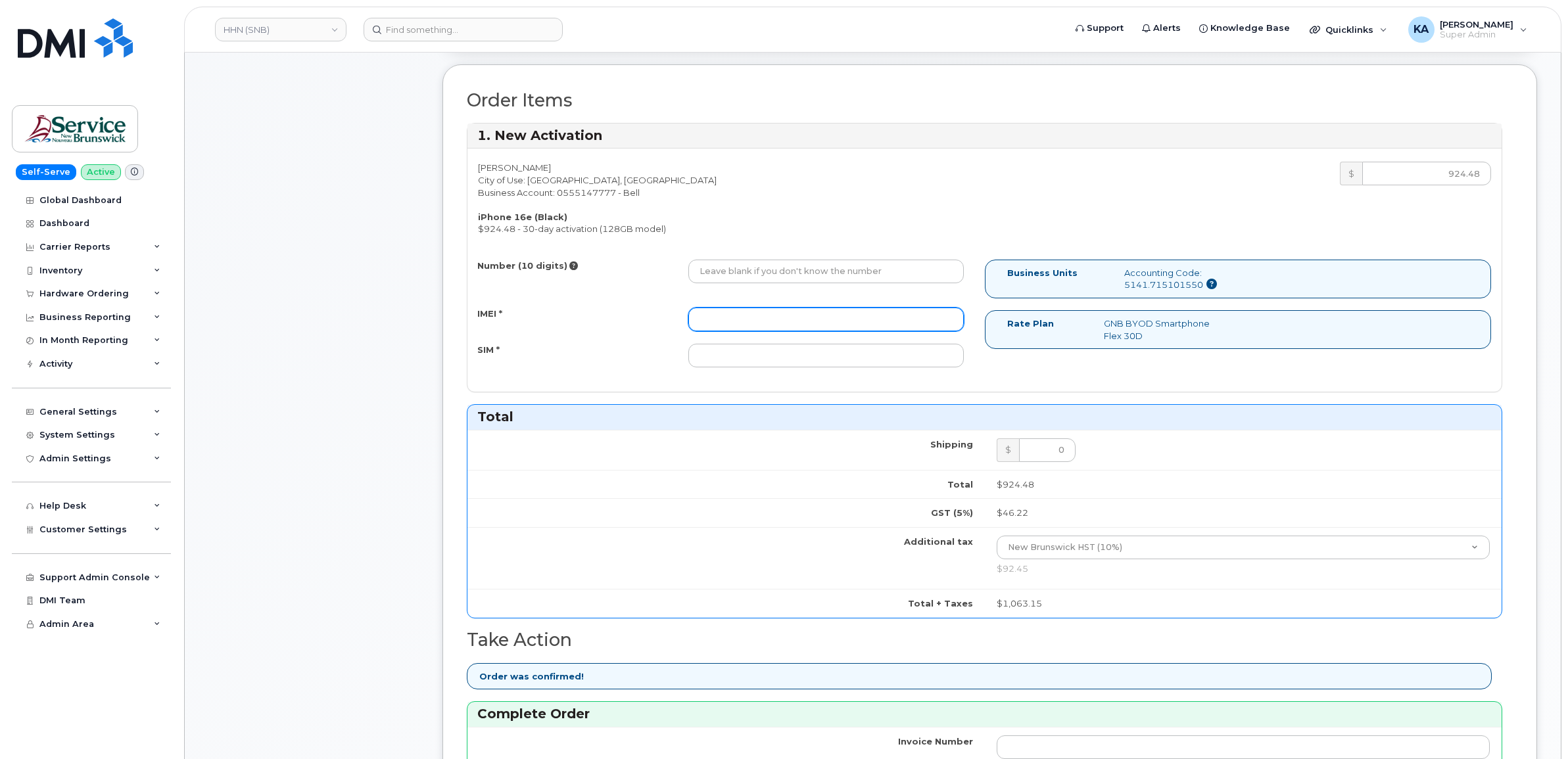
click at [744, 322] on input "IMEI *" at bounding box center [826, 319] width 276 height 23
paste input "354216331477566"
type input "354216331477566"
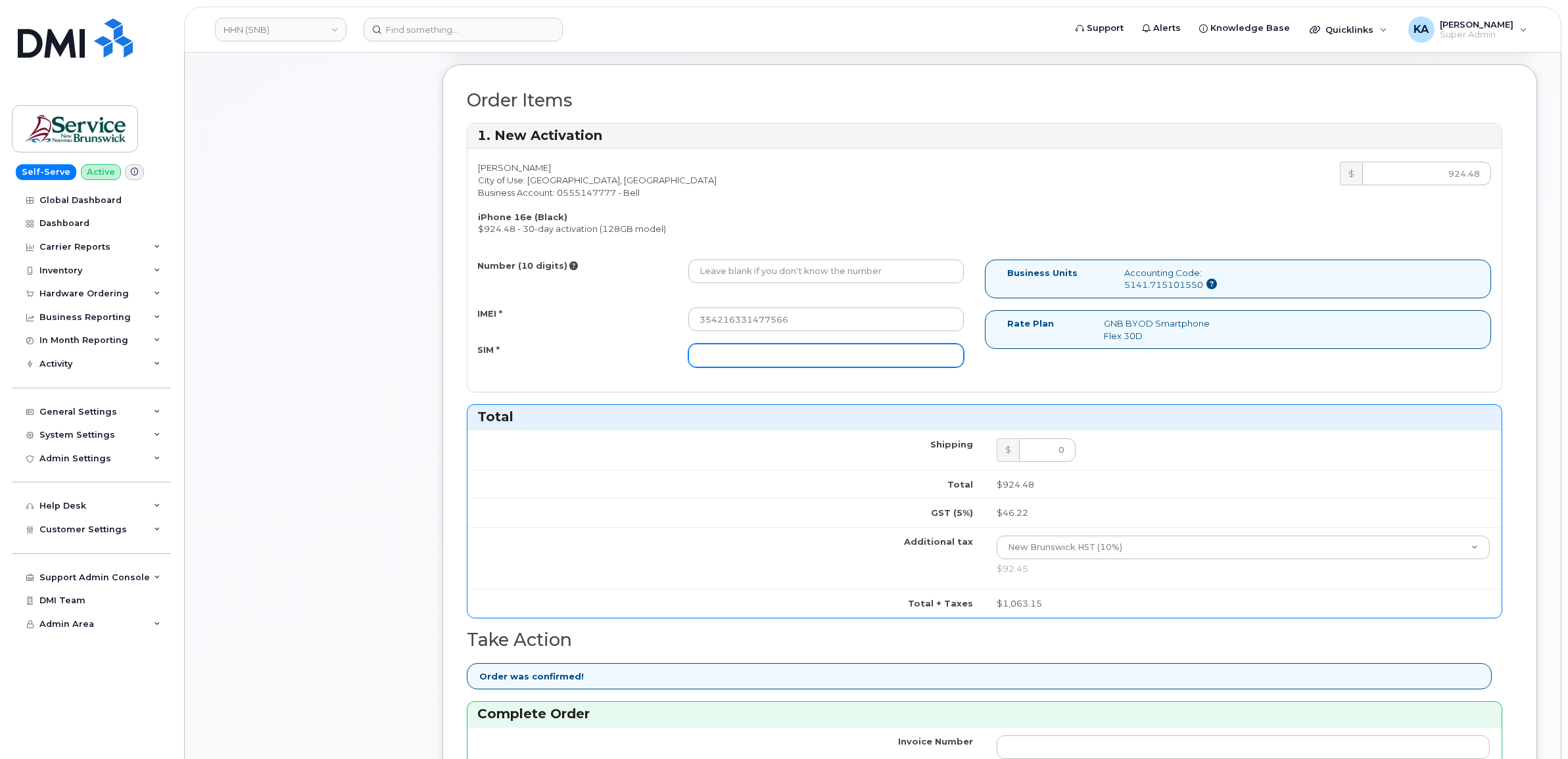
click at [729, 357] on input "SIM *" at bounding box center [826, 356] width 276 height 23
paste input "89302610207734092577"
type input "89302610207734092577"
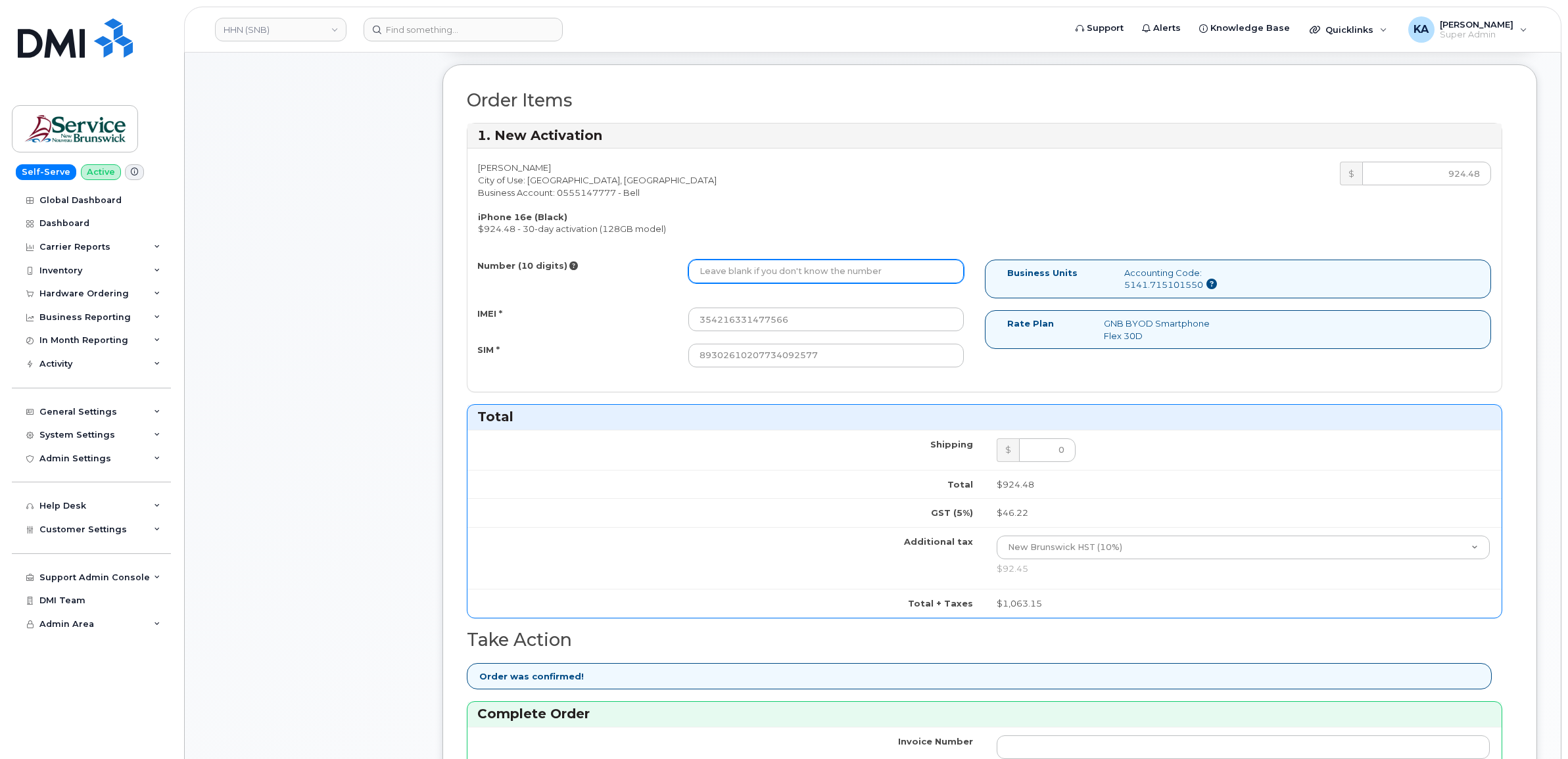
click at [701, 274] on input "Number (10 digits)" at bounding box center [826, 271] width 276 height 23
paste input "5066253943"
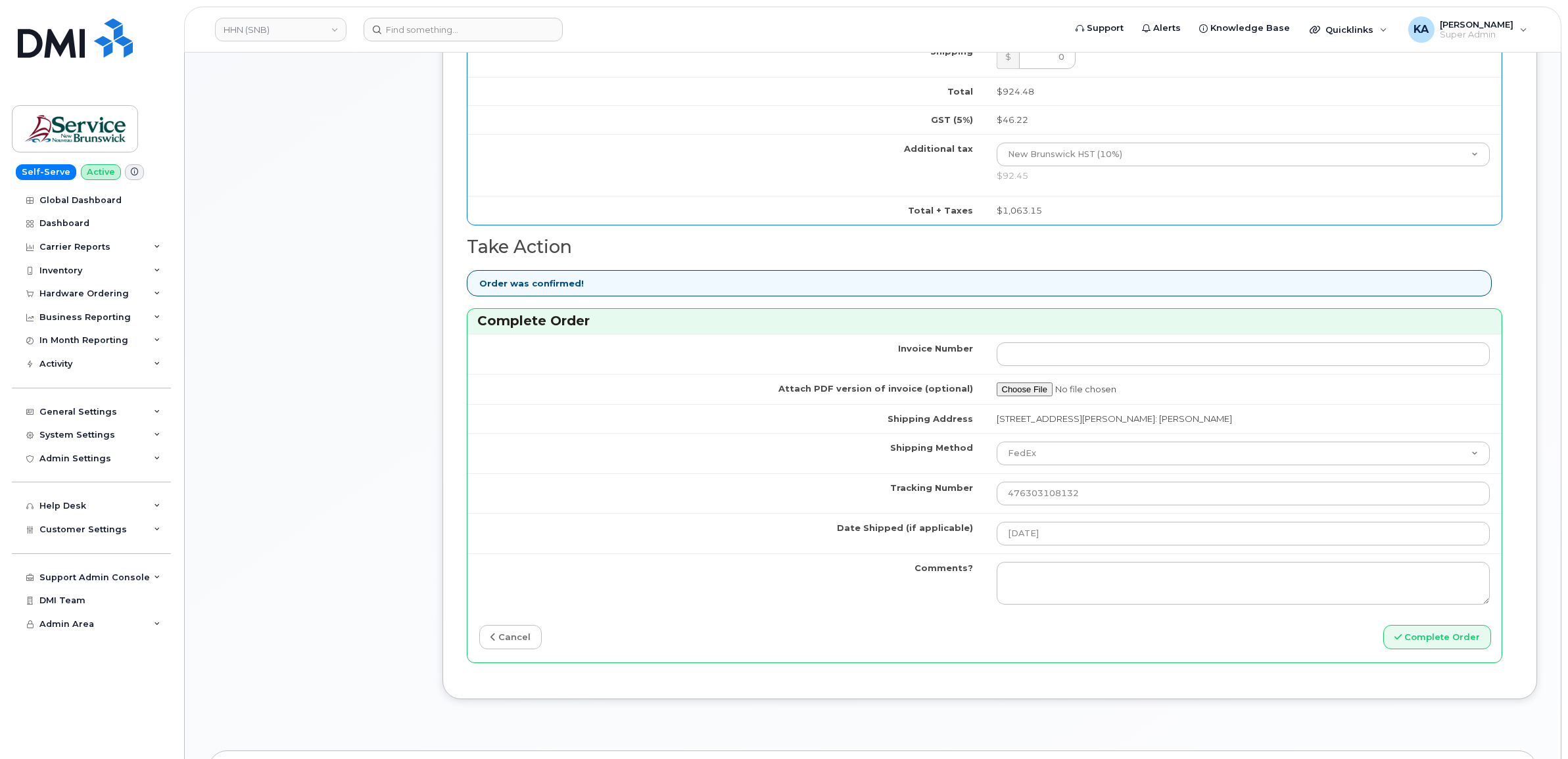
scroll to position [904, 0]
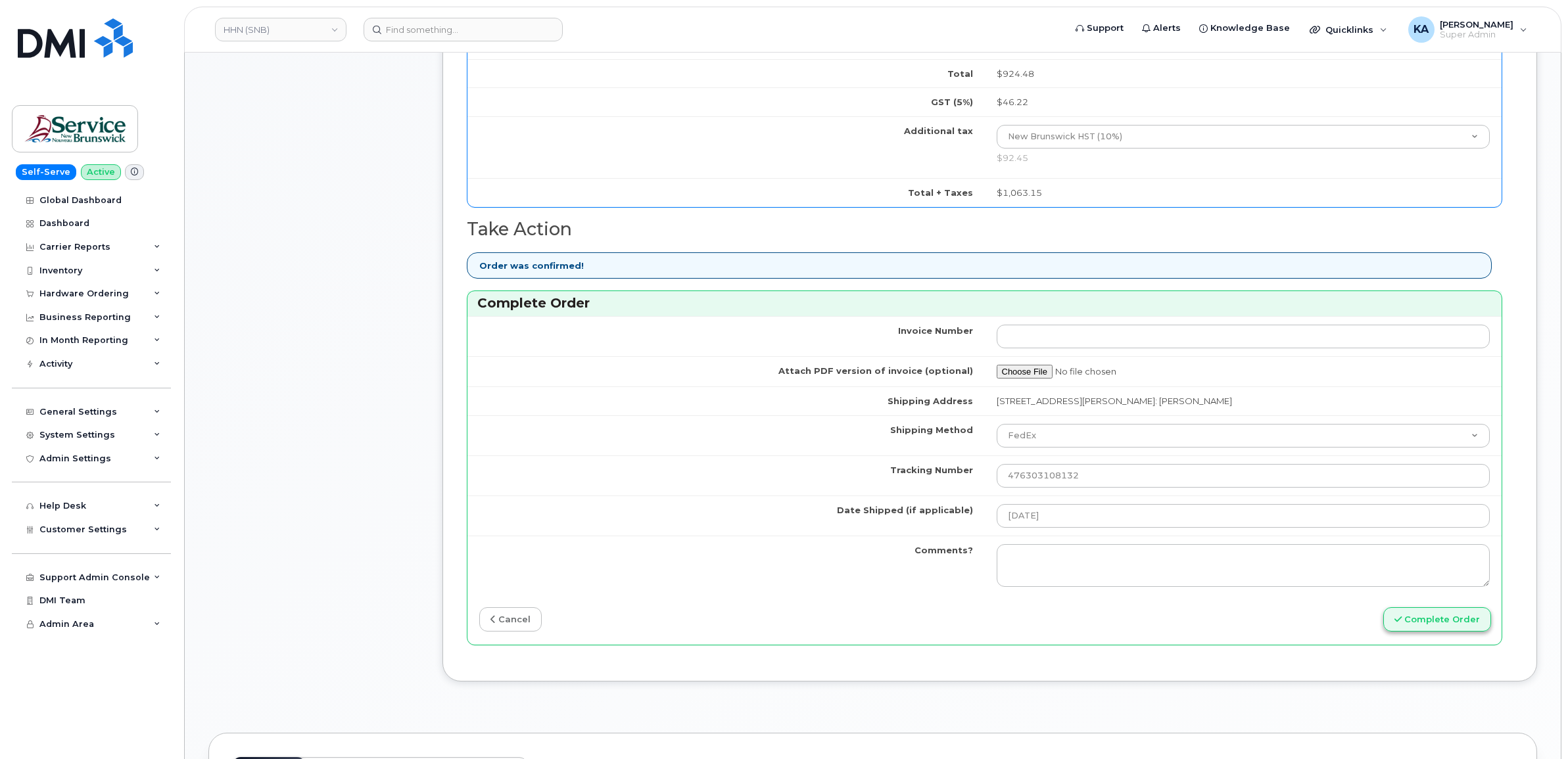
type input "5066253943"
click at [1430, 625] on button "Complete Order" at bounding box center [1437, 619] width 108 height 24
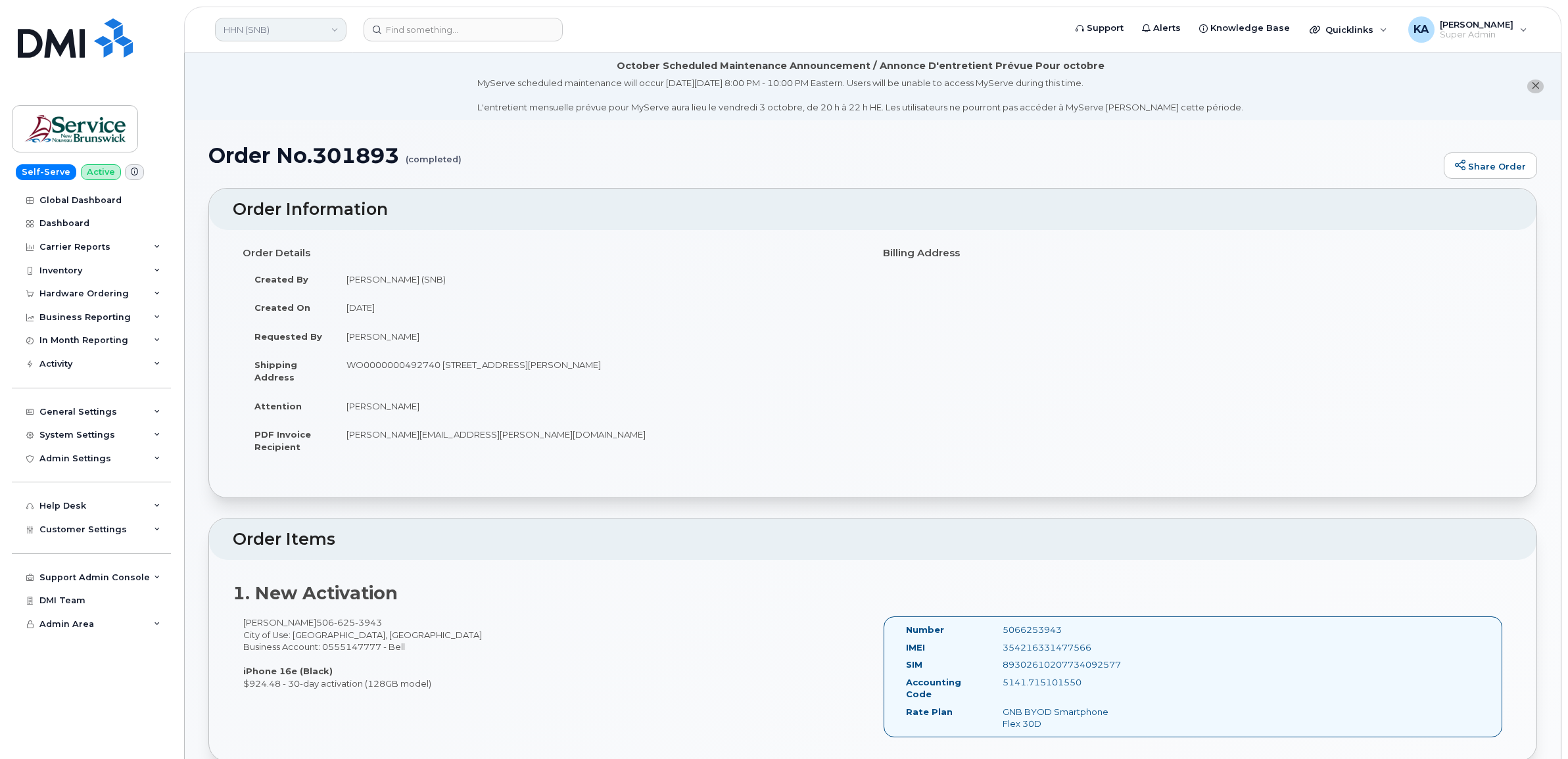
click at [284, 28] on link "HHN (SNB)" at bounding box center [280, 30] width 131 height 23
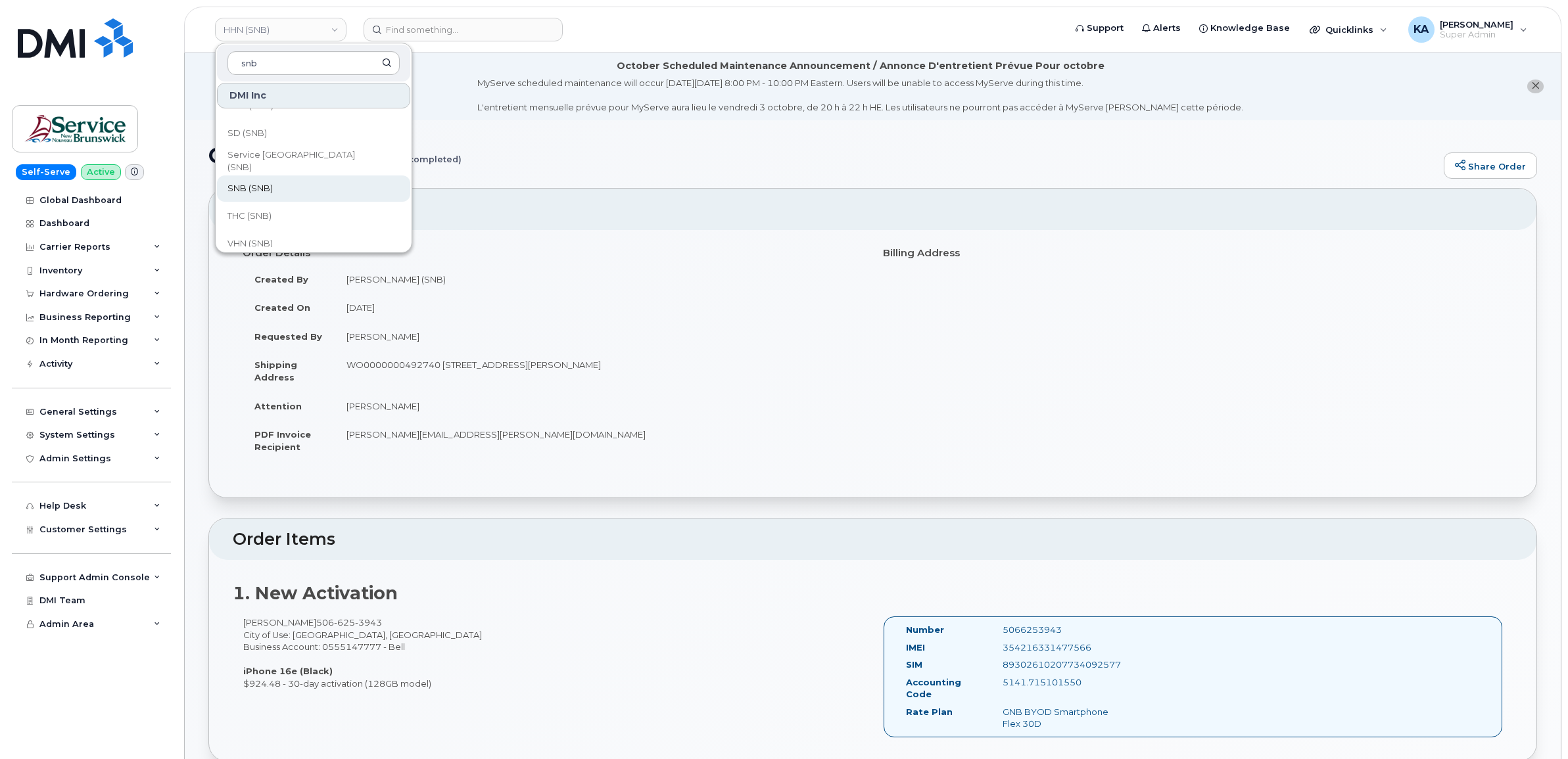
scroll to position [636, 0]
type input "snb"
click at [263, 228] on span "VHN (SNB)" at bounding box center [250, 233] width 45 height 13
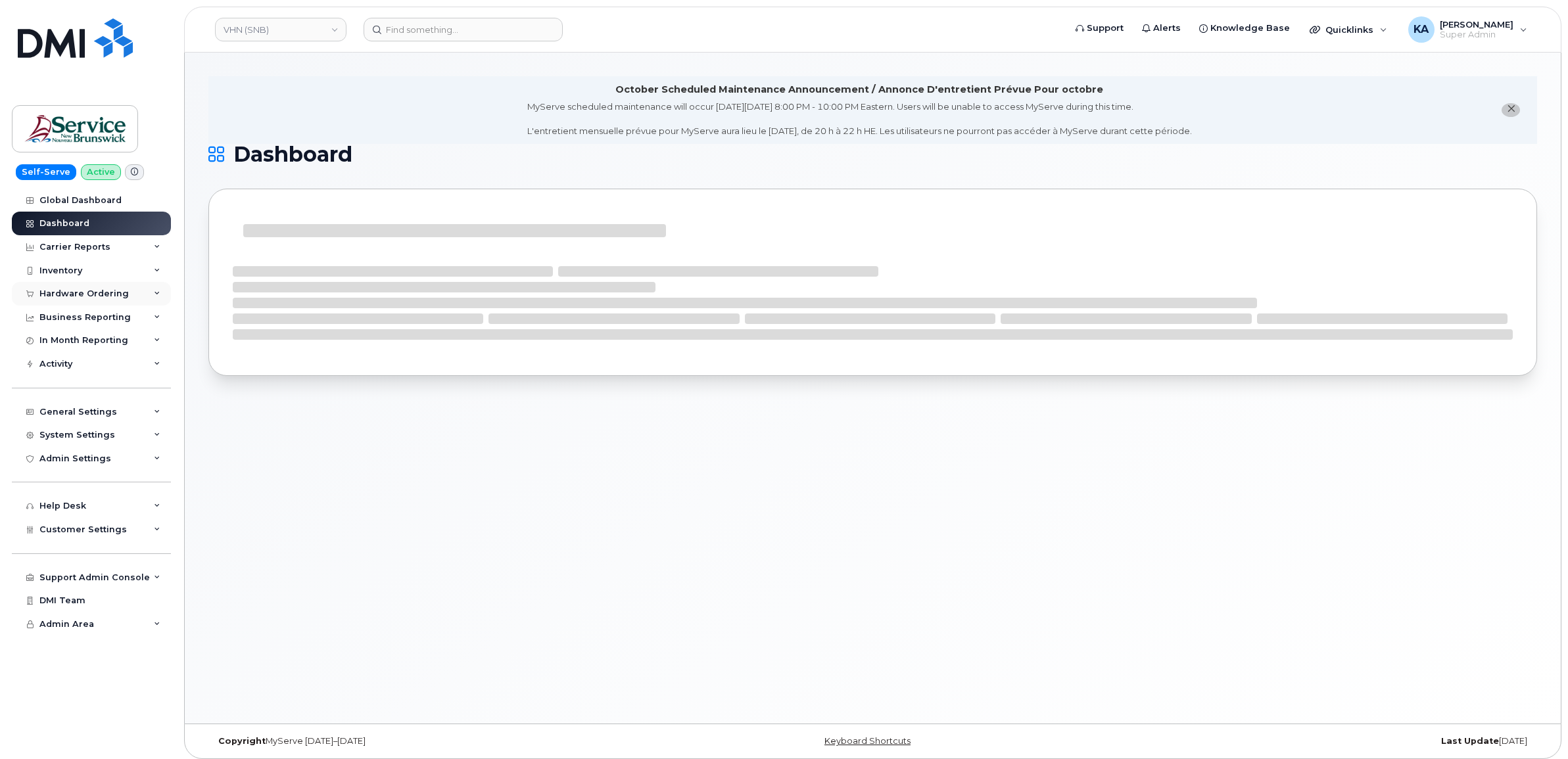
click at [93, 289] on div "Hardware Ordering" at bounding box center [91, 294] width 159 height 23
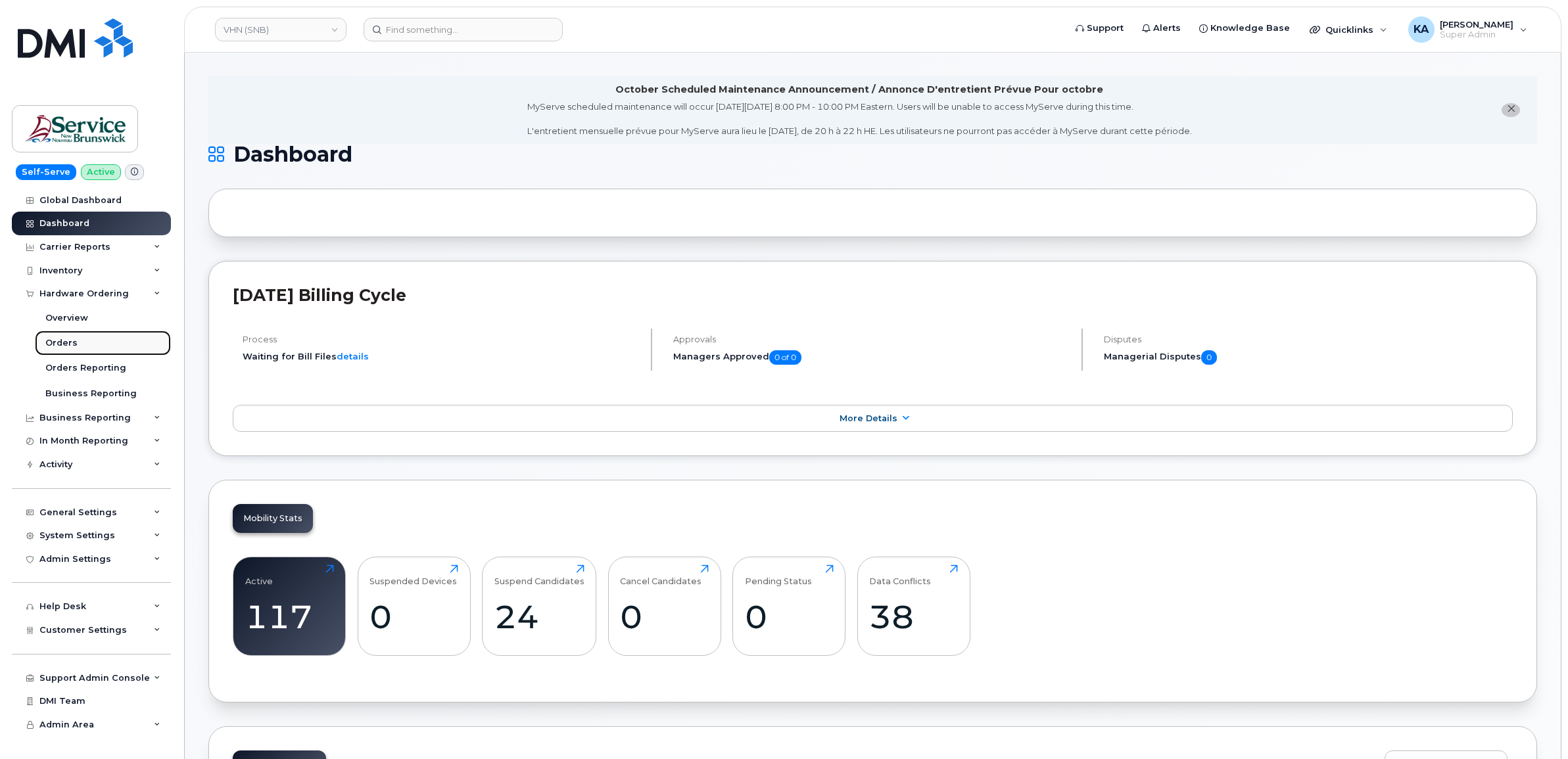
click at [60, 342] on div "Orders" at bounding box center [61, 343] width 32 height 12
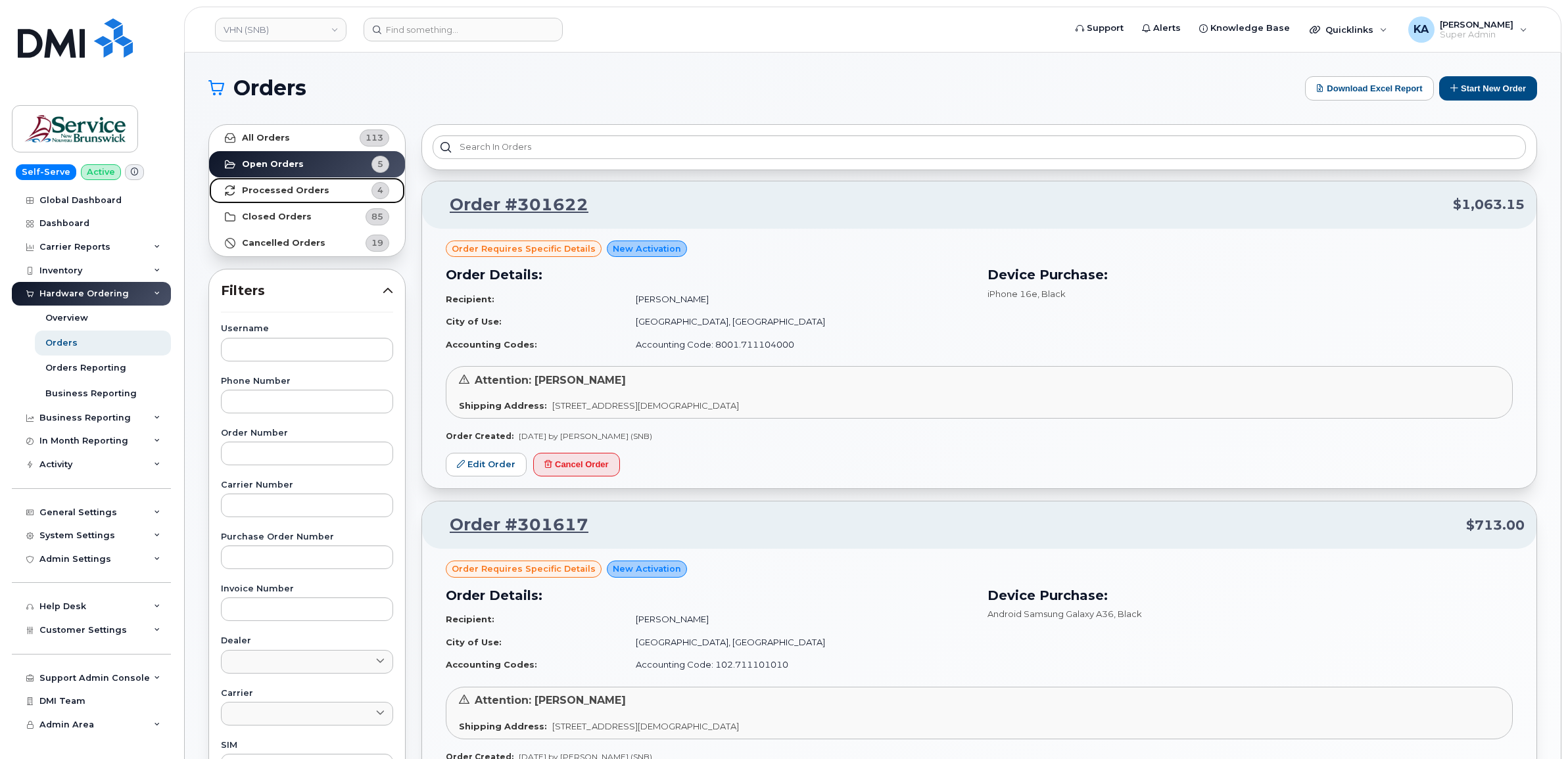
click at [297, 187] on strong "Processed Orders" at bounding box center [285, 191] width 88 height 11
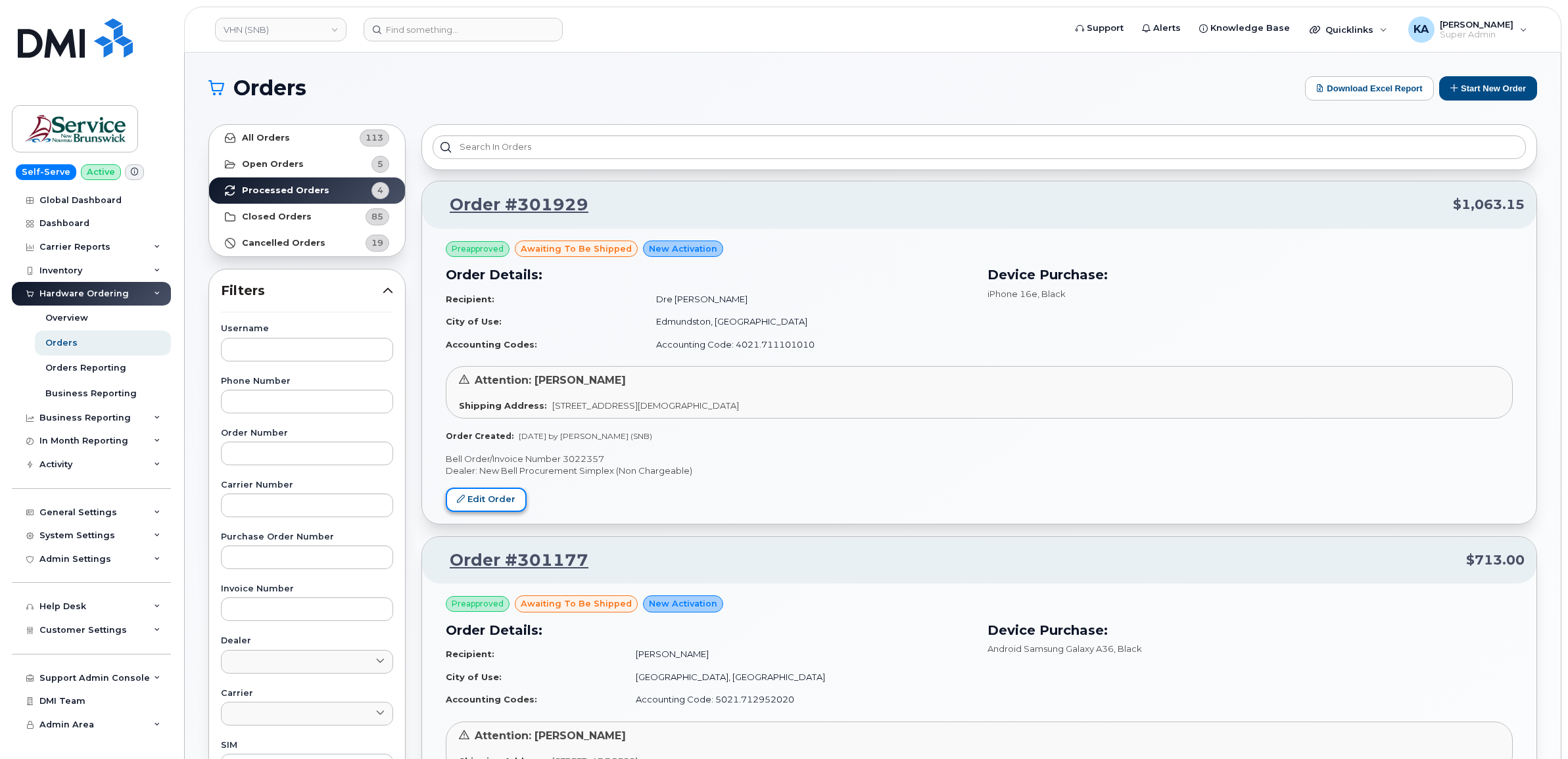
click at [494, 495] on link "Edit Order" at bounding box center [486, 500] width 81 height 24
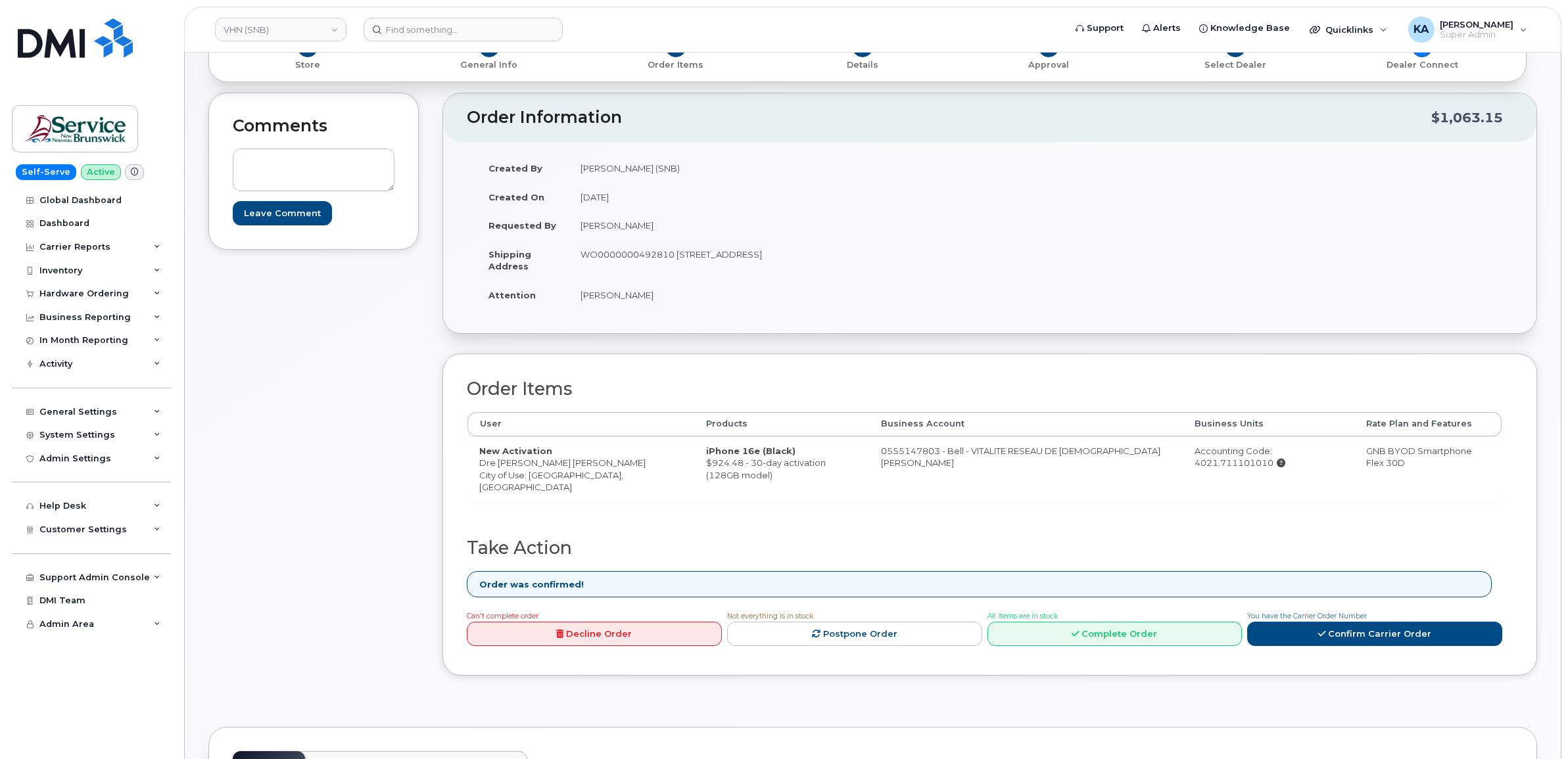
scroll to position [165, 0]
click at [1099, 628] on link "Complete Order" at bounding box center [1115, 632] width 255 height 24
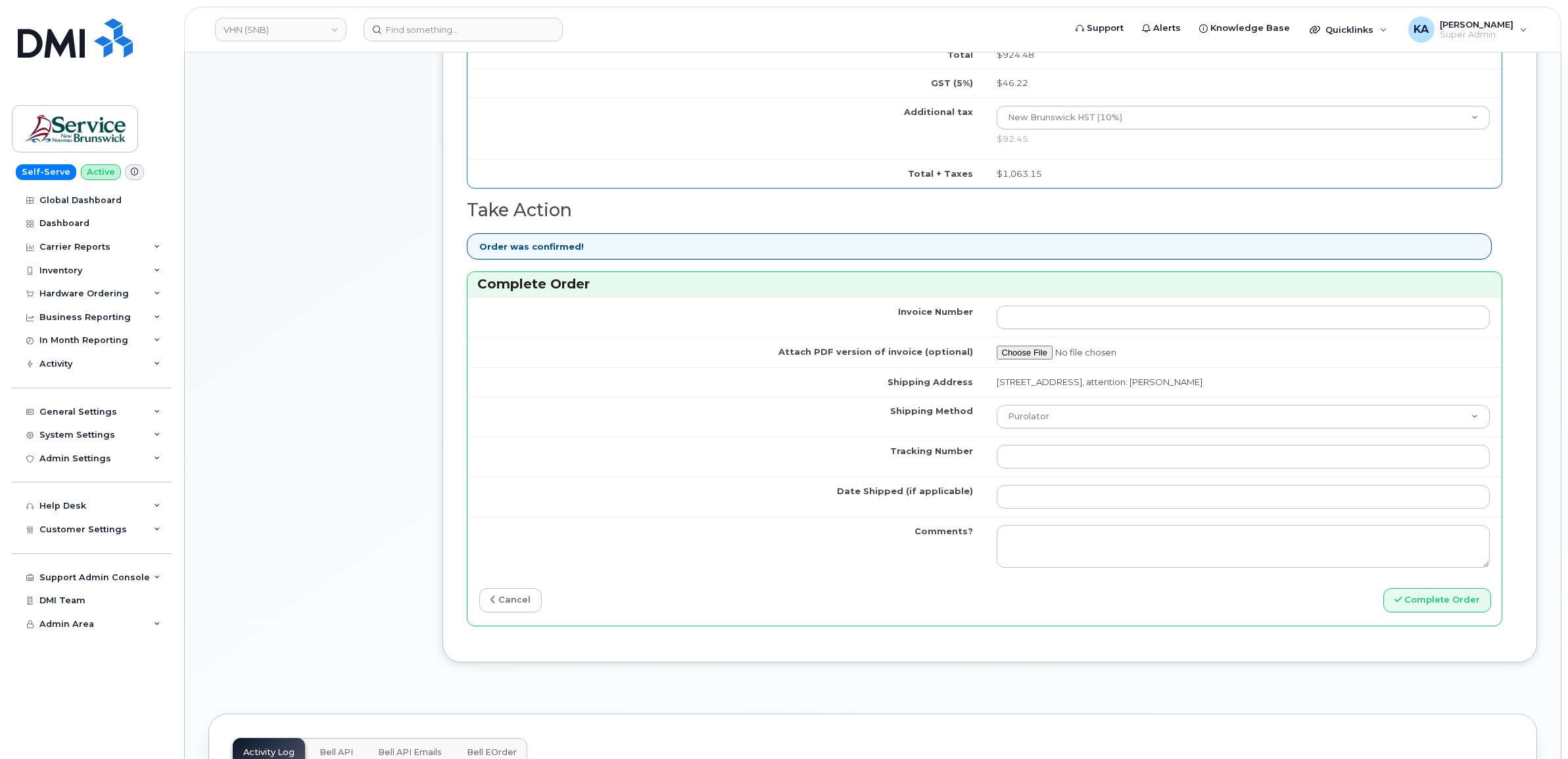
scroll to position [904, 0]
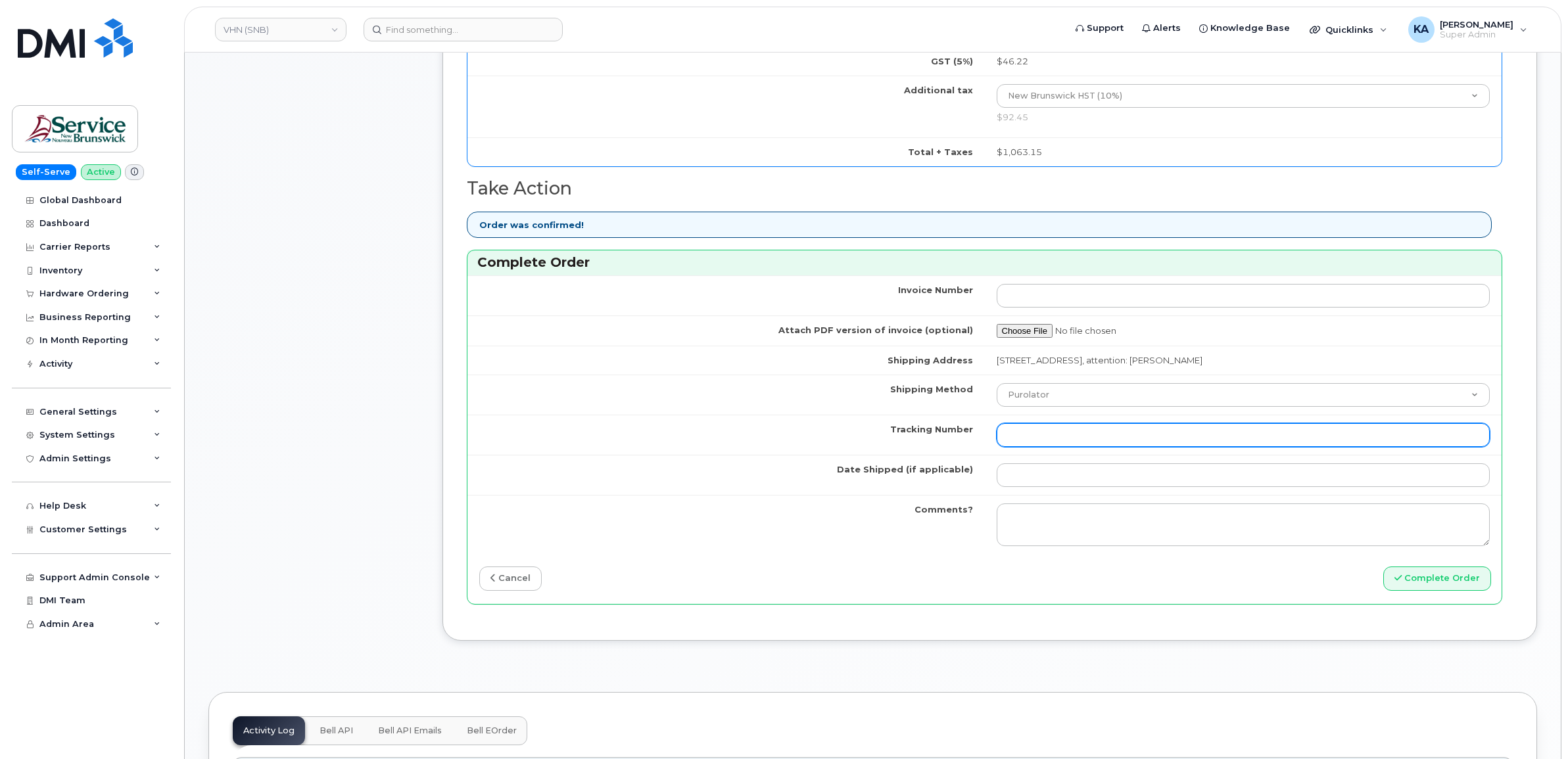
click at [1051, 436] on input "Tracking Number" at bounding box center [1244, 435] width 494 height 23
paste input "476303109242"
type input "476303109242"
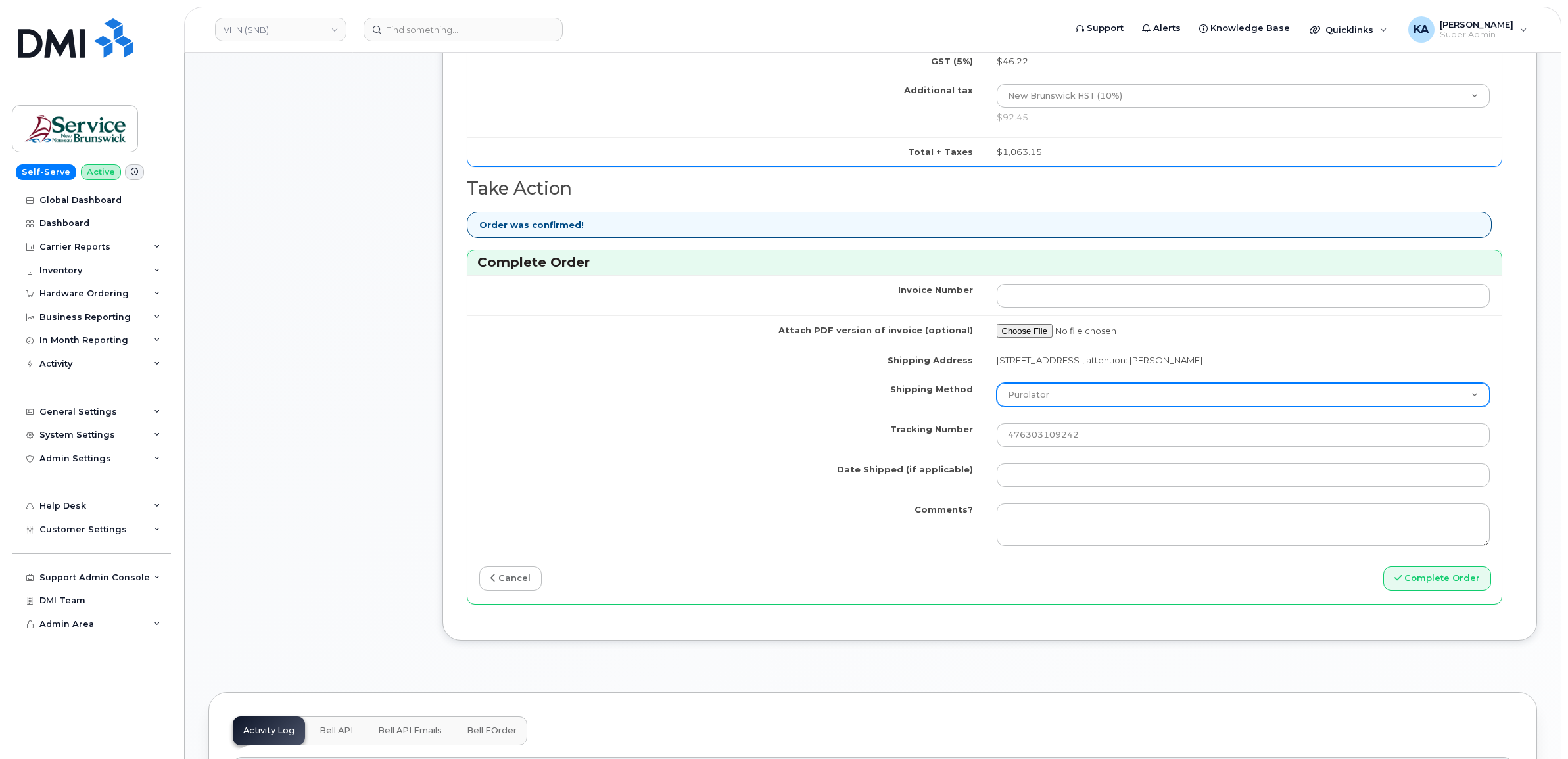
click at [1049, 399] on select "Purolator UPS FedEx Canada Post Courier Other Drop Off Pick Up" at bounding box center [1244, 395] width 494 height 23
select select "FedEx"
click at [997, 387] on select "Purolator UPS FedEx Canada Post Courier Other Drop Off Pick Up" at bounding box center [1244, 395] width 494 height 23
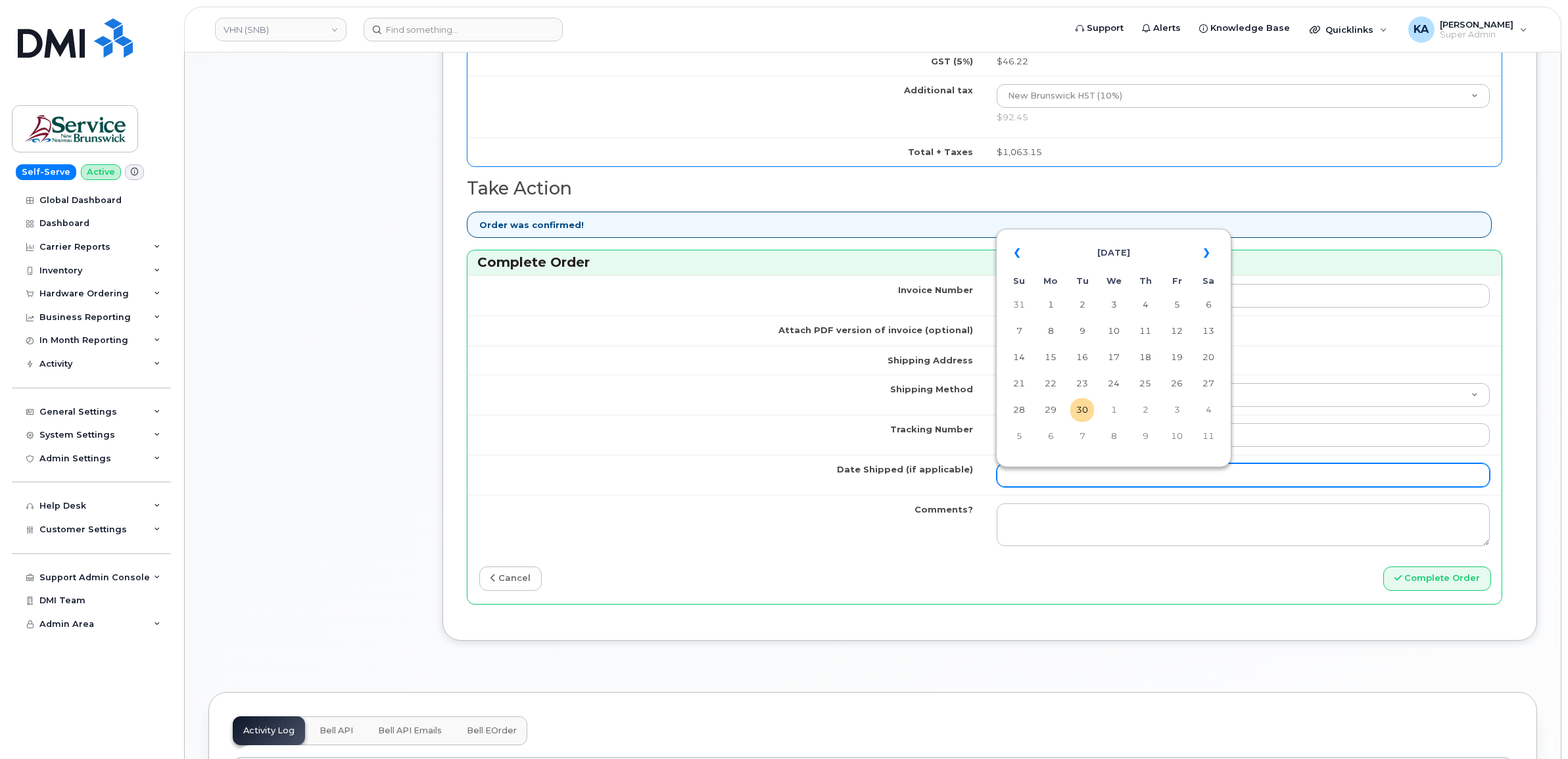
click at [1029, 484] on input "Date Shipped (if applicable)" at bounding box center [1244, 475] width 494 height 23
click at [1047, 409] on td "29" at bounding box center [1051, 410] width 23 height 23
type input "[DATE]"
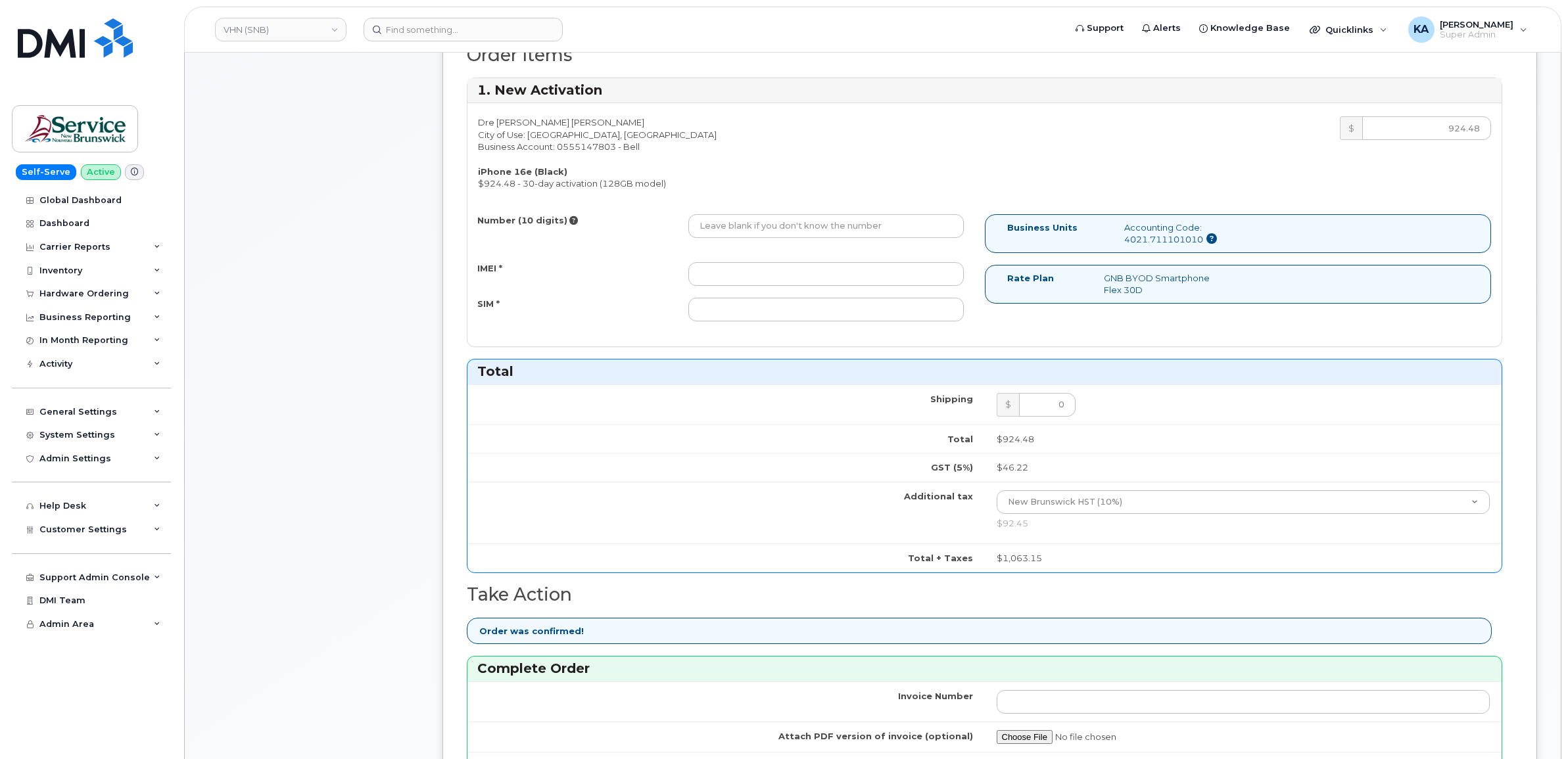
scroll to position [493, 0]
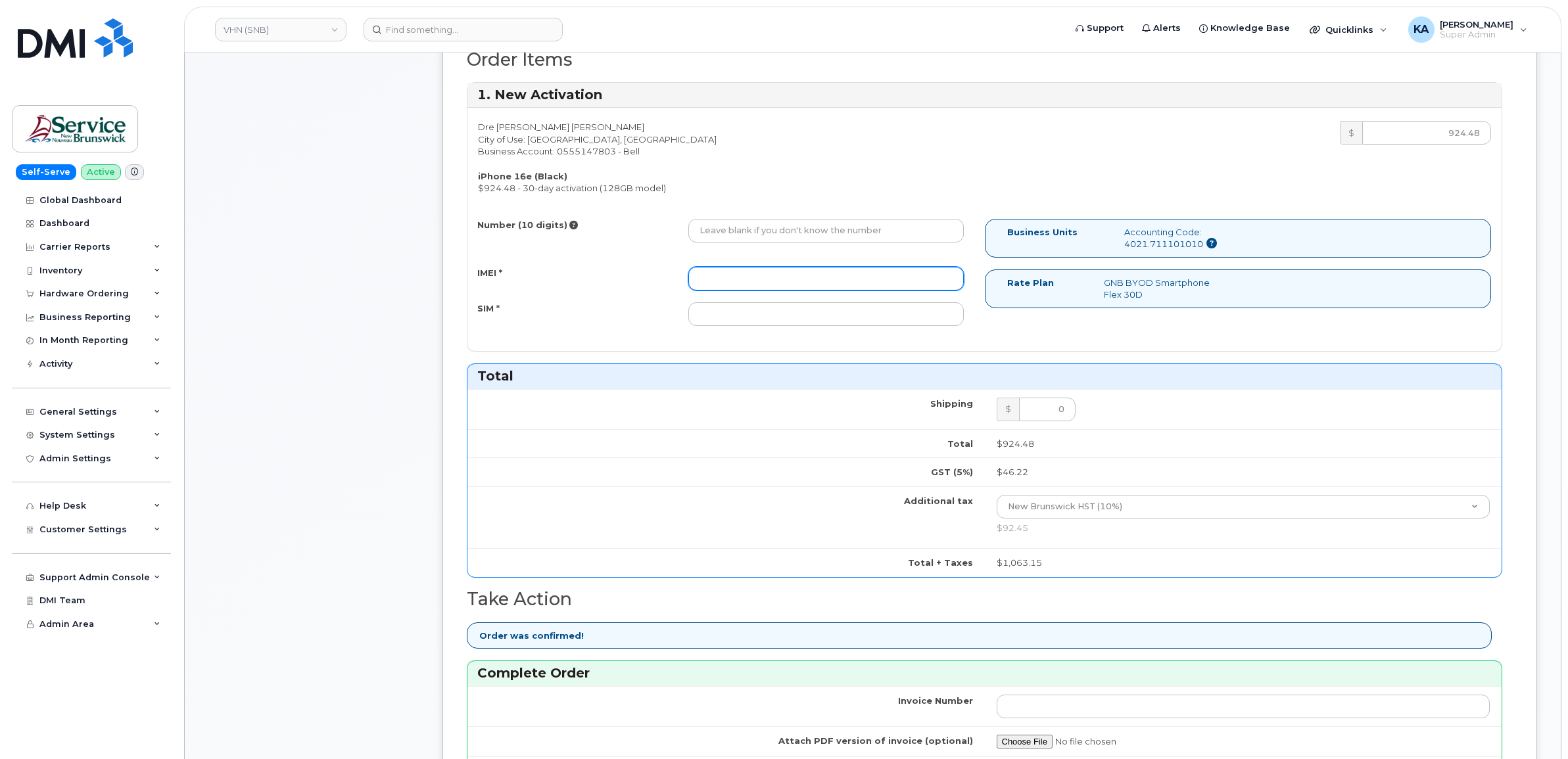
click at [868, 290] on input "IMEI *" at bounding box center [826, 279] width 276 height 23
paste input "354216331401871"
type input "354216331401871"
click at [827, 317] on input "SIM *" at bounding box center [826, 314] width 276 height 23
paste input "89302610207734146480"
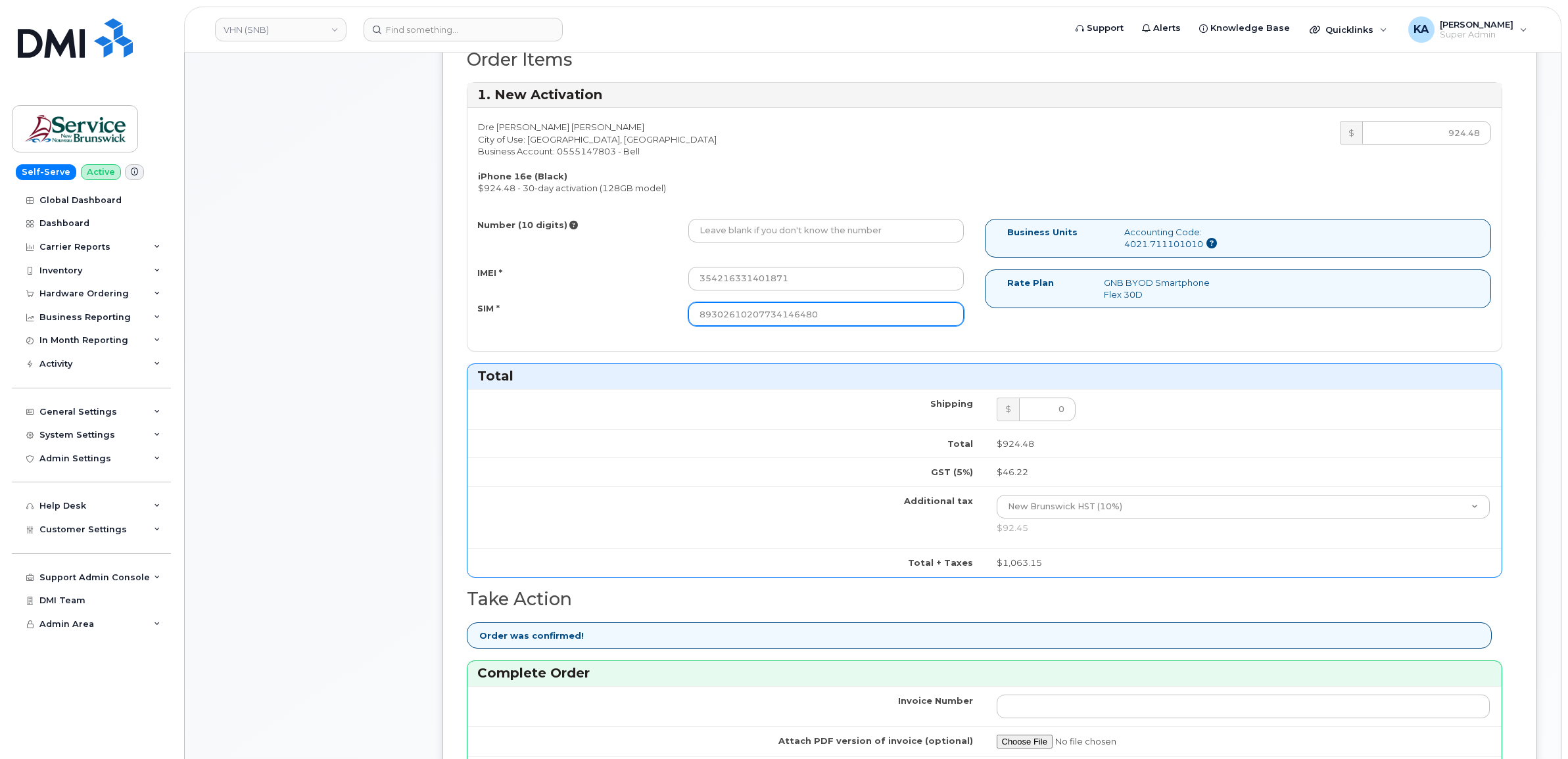
type input "89302610207734146480"
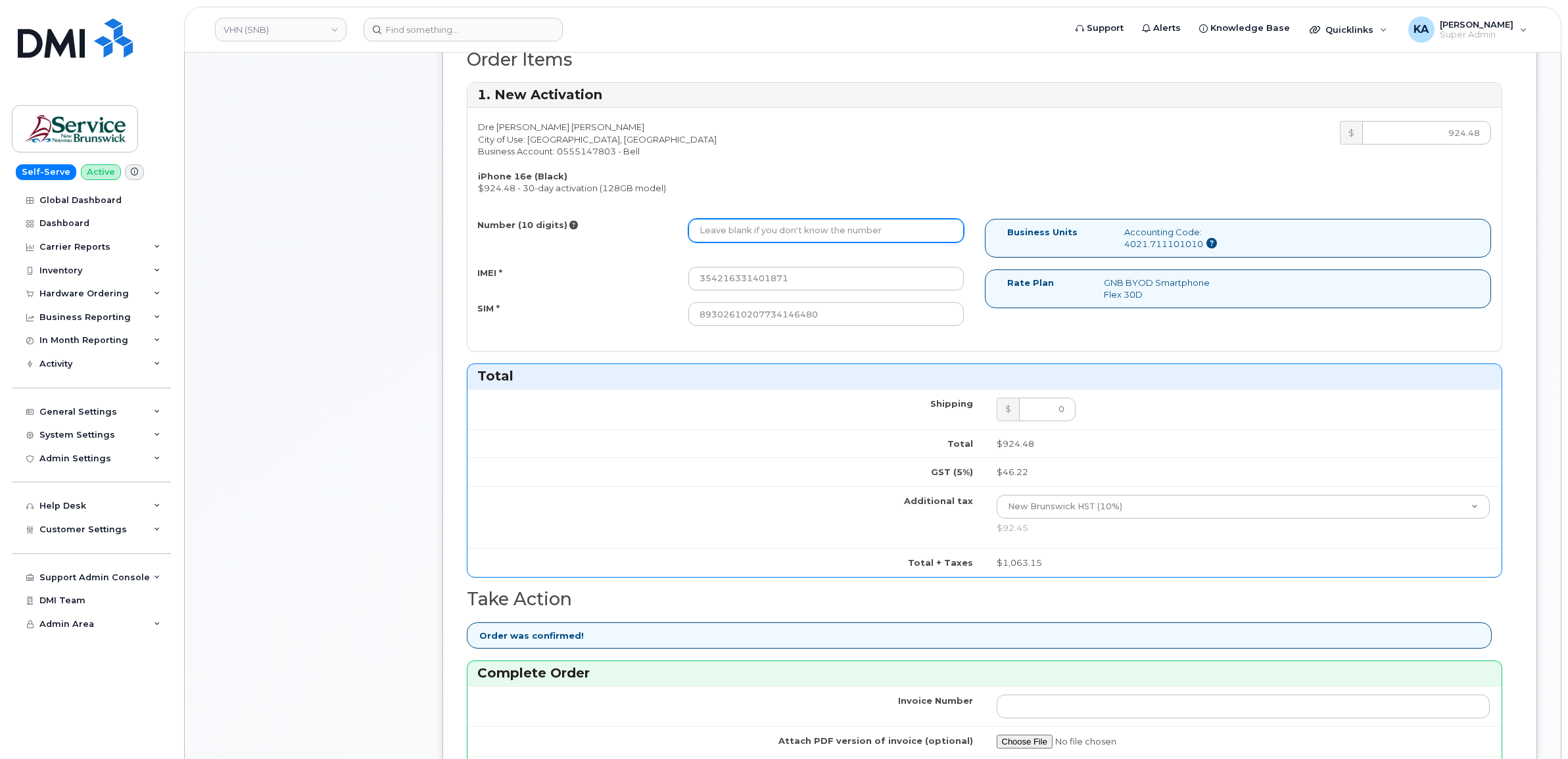
click at [709, 232] on input "Number (10 digits)" at bounding box center [826, 231] width 276 height 23
paste input "5068385062"
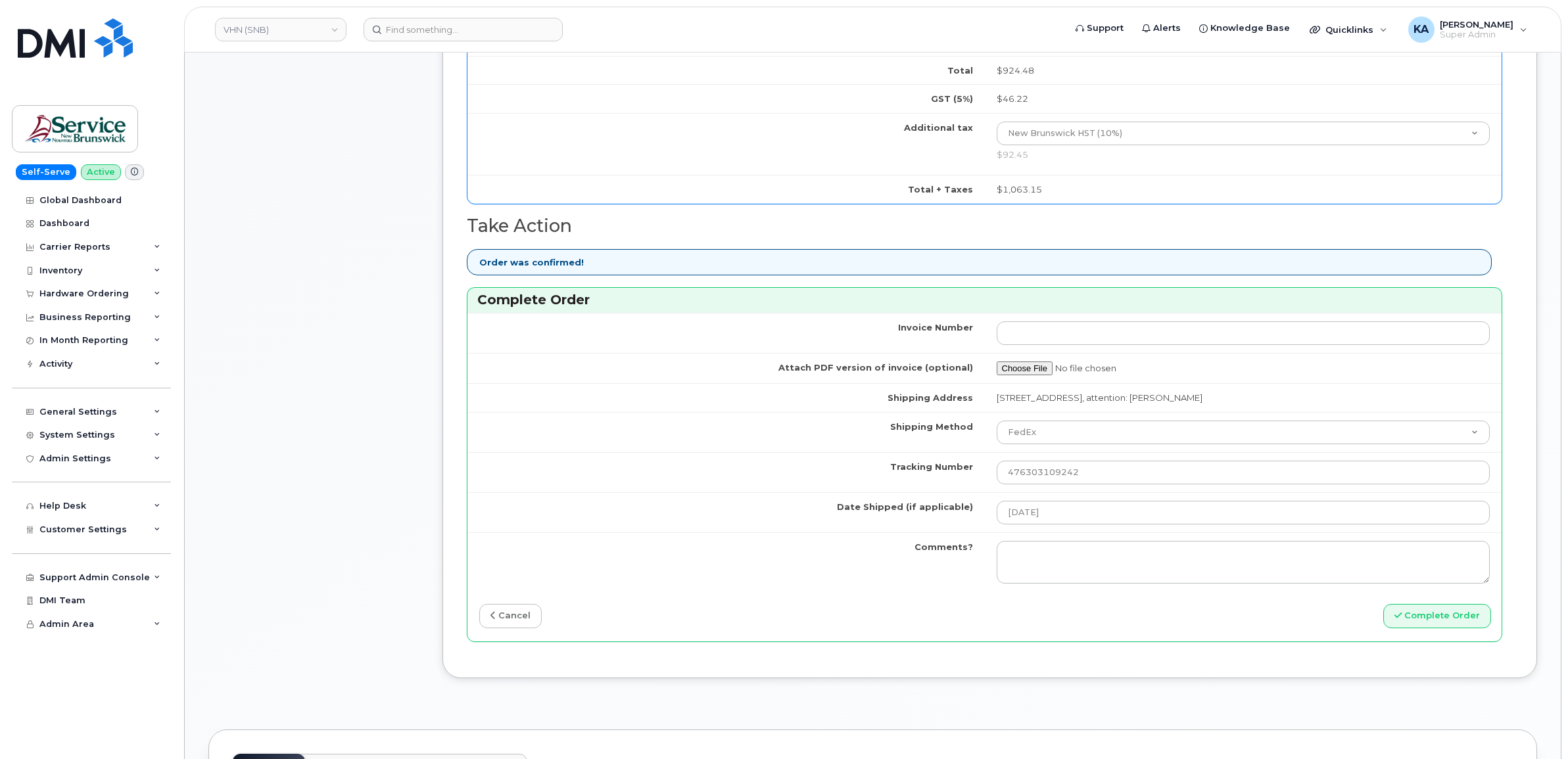
scroll to position [904, 0]
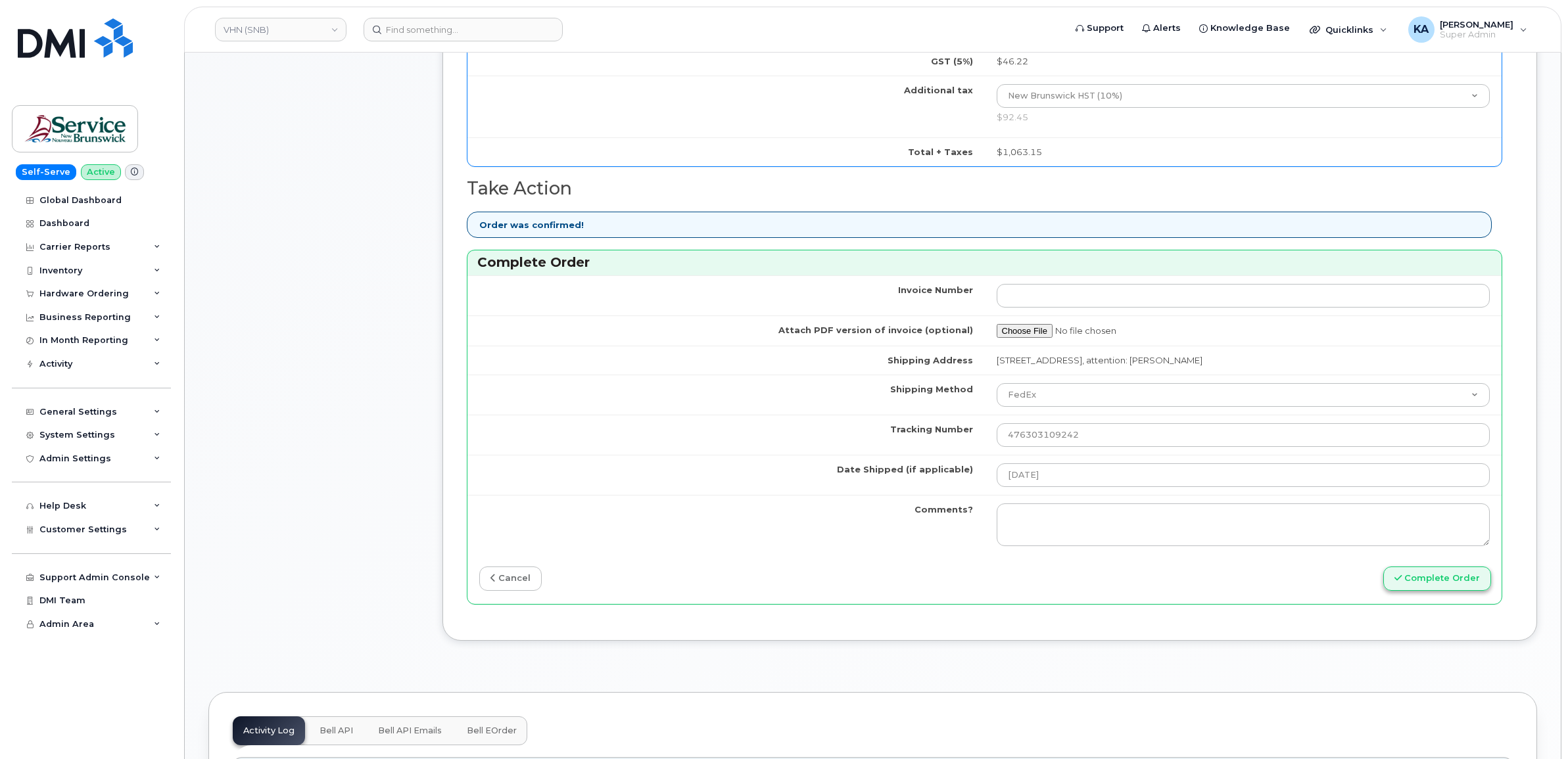
type input "5068385062"
click at [1455, 580] on button "Complete Order" at bounding box center [1437, 578] width 108 height 24
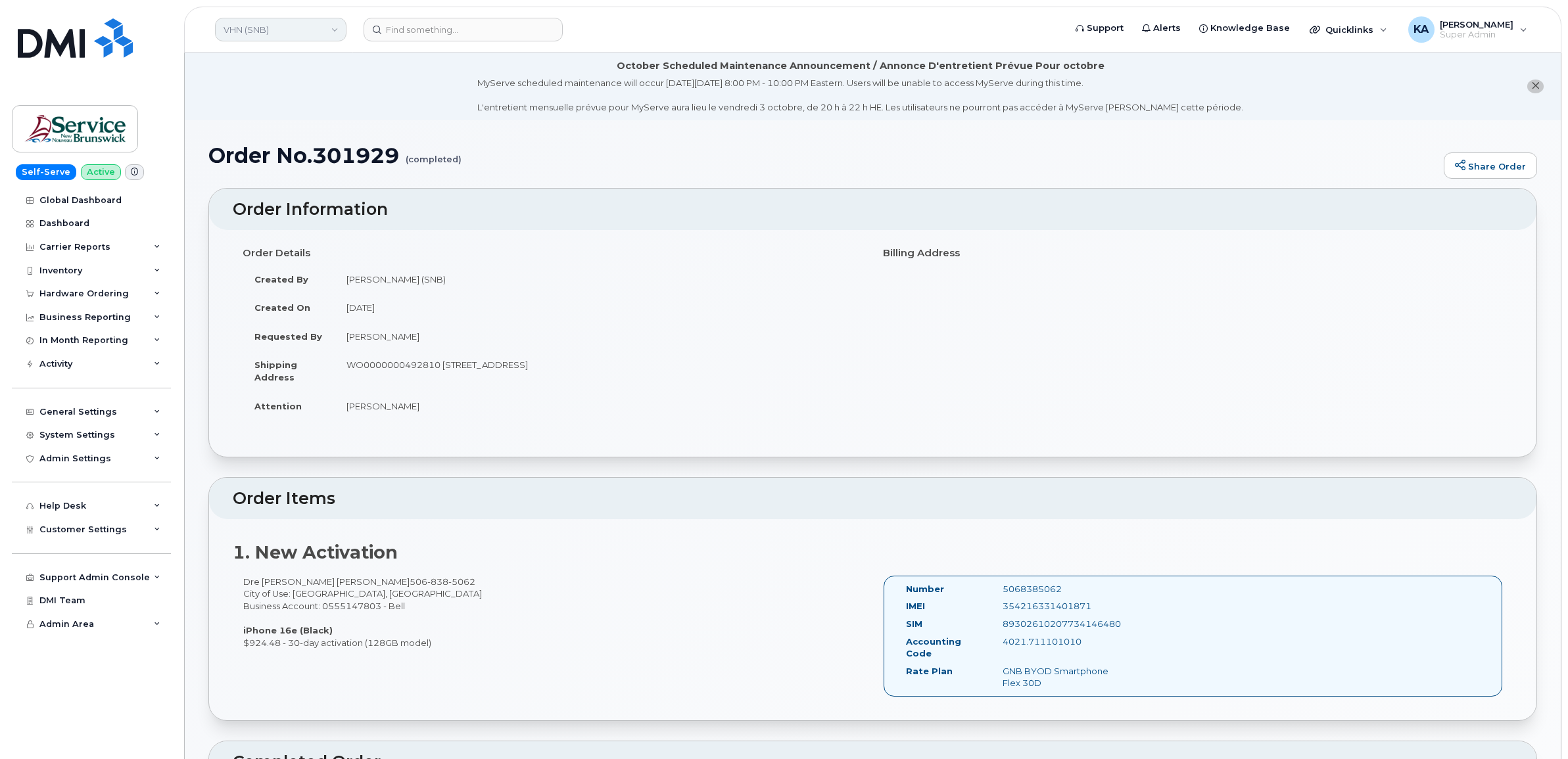
click at [287, 28] on link "VHN (SNB)" at bounding box center [280, 30] width 131 height 23
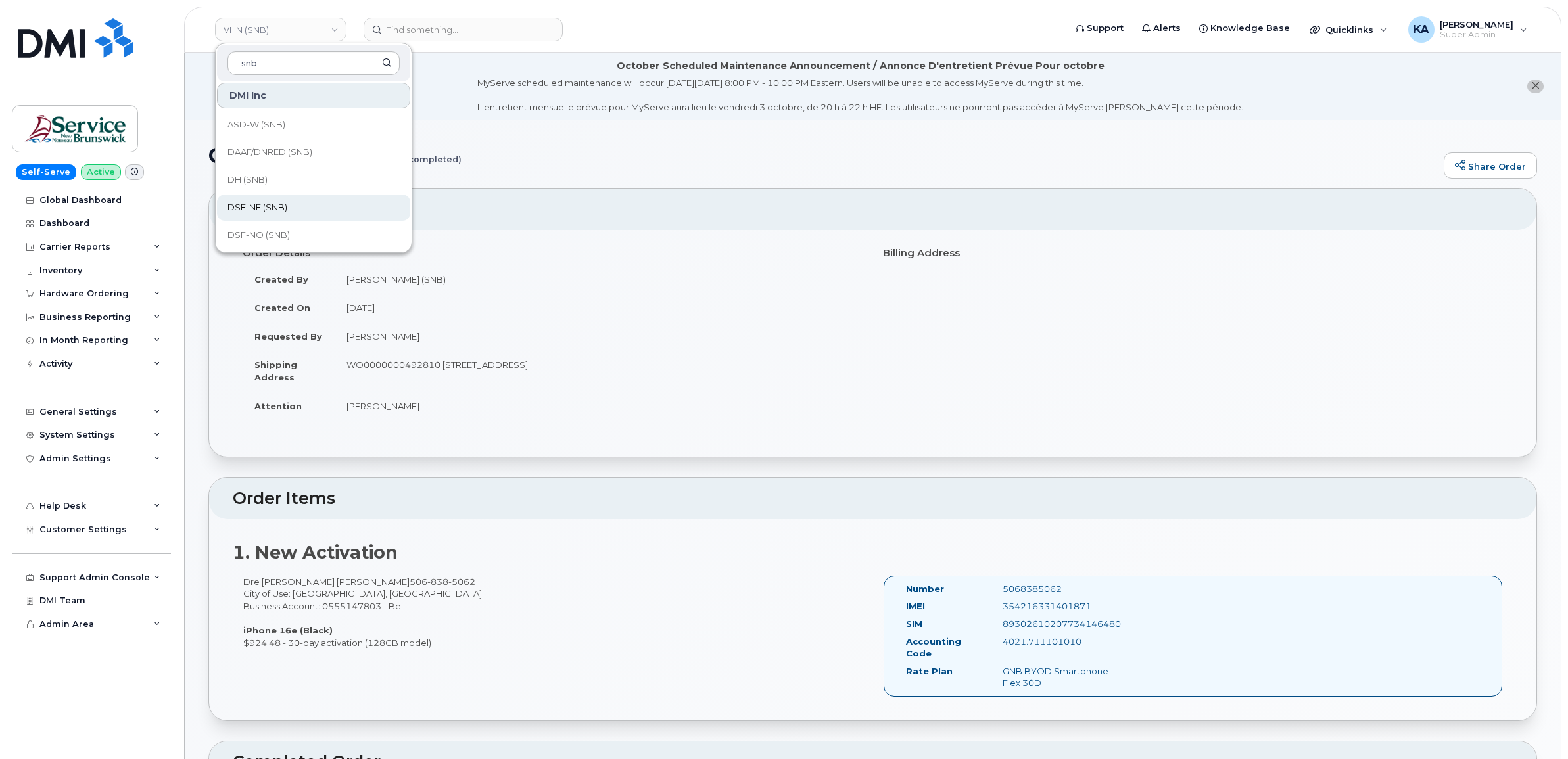
scroll to position [165, 0]
type input "snb"
click at [254, 233] on span "EECD (SNB)" at bounding box center [253, 235] width 51 height 13
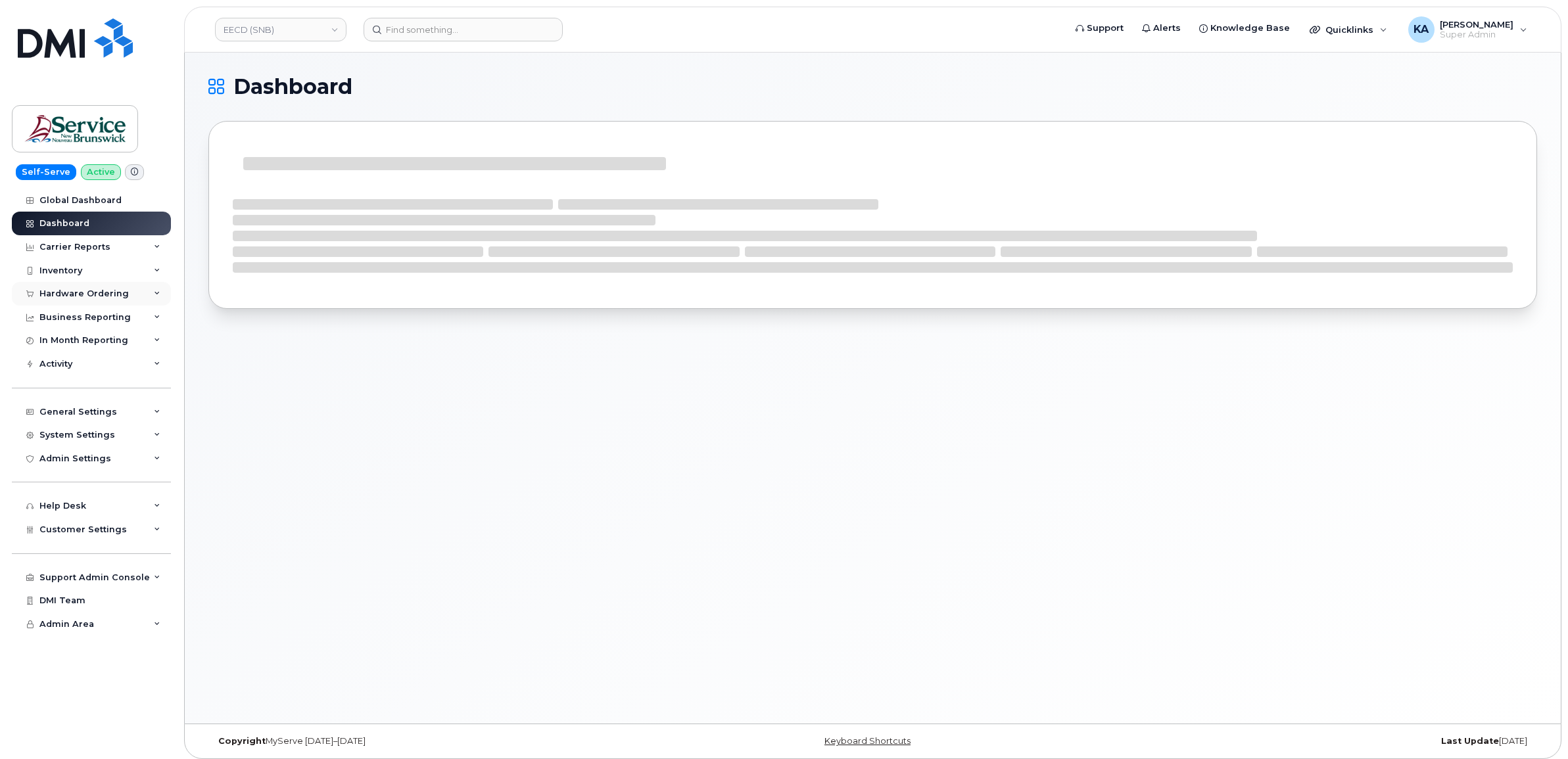
click at [86, 289] on div "Hardware Ordering" at bounding box center [91, 294] width 159 height 23
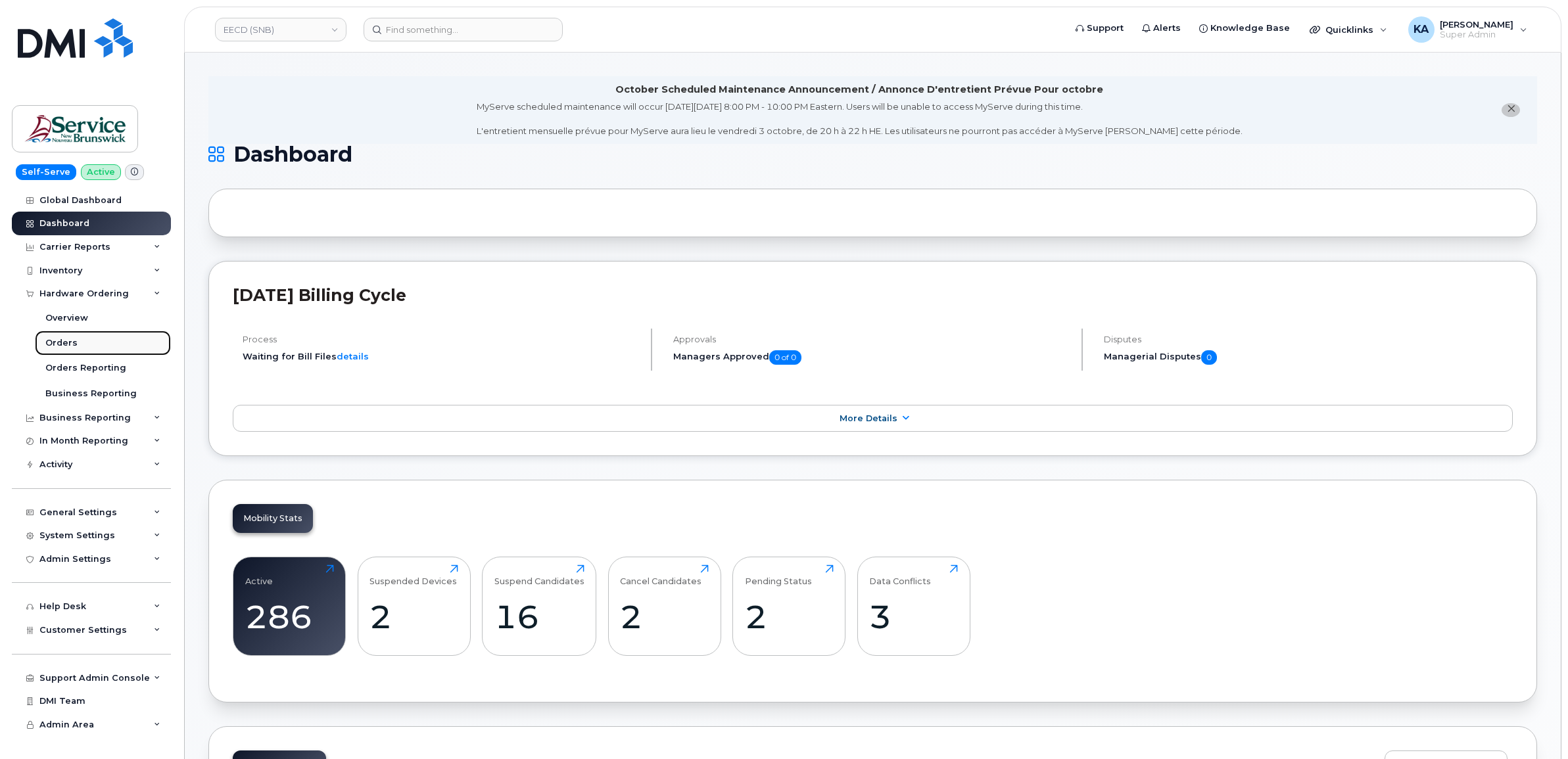
click at [50, 340] on div "Orders" at bounding box center [61, 343] width 32 height 12
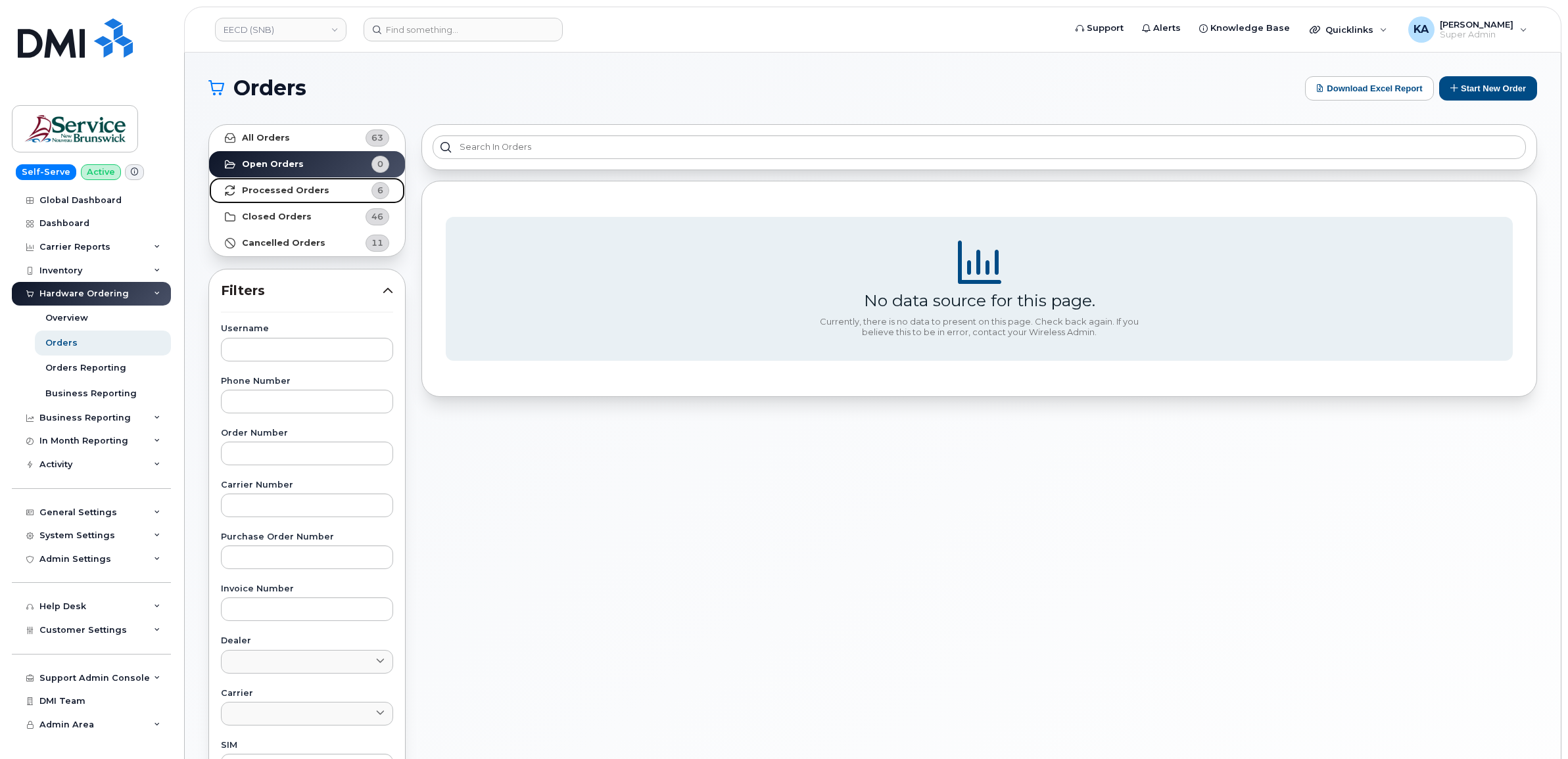
click at [294, 189] on strong "Processed Orders" at bounding box center [285, 191] width 88 height 11
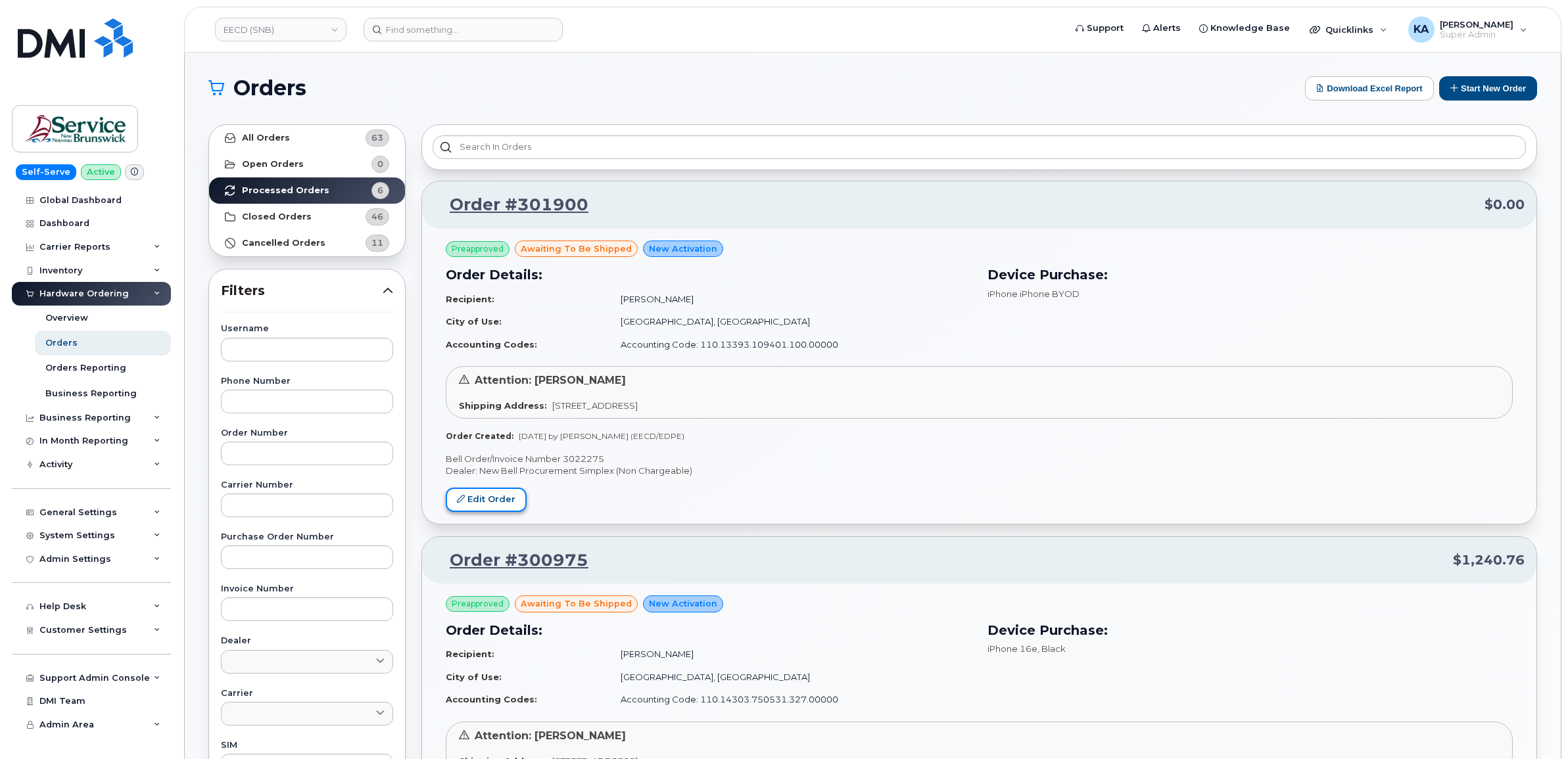
click at [479, 497] on link "Edit Order" at bounding box center [486, 500] width 81 height 24
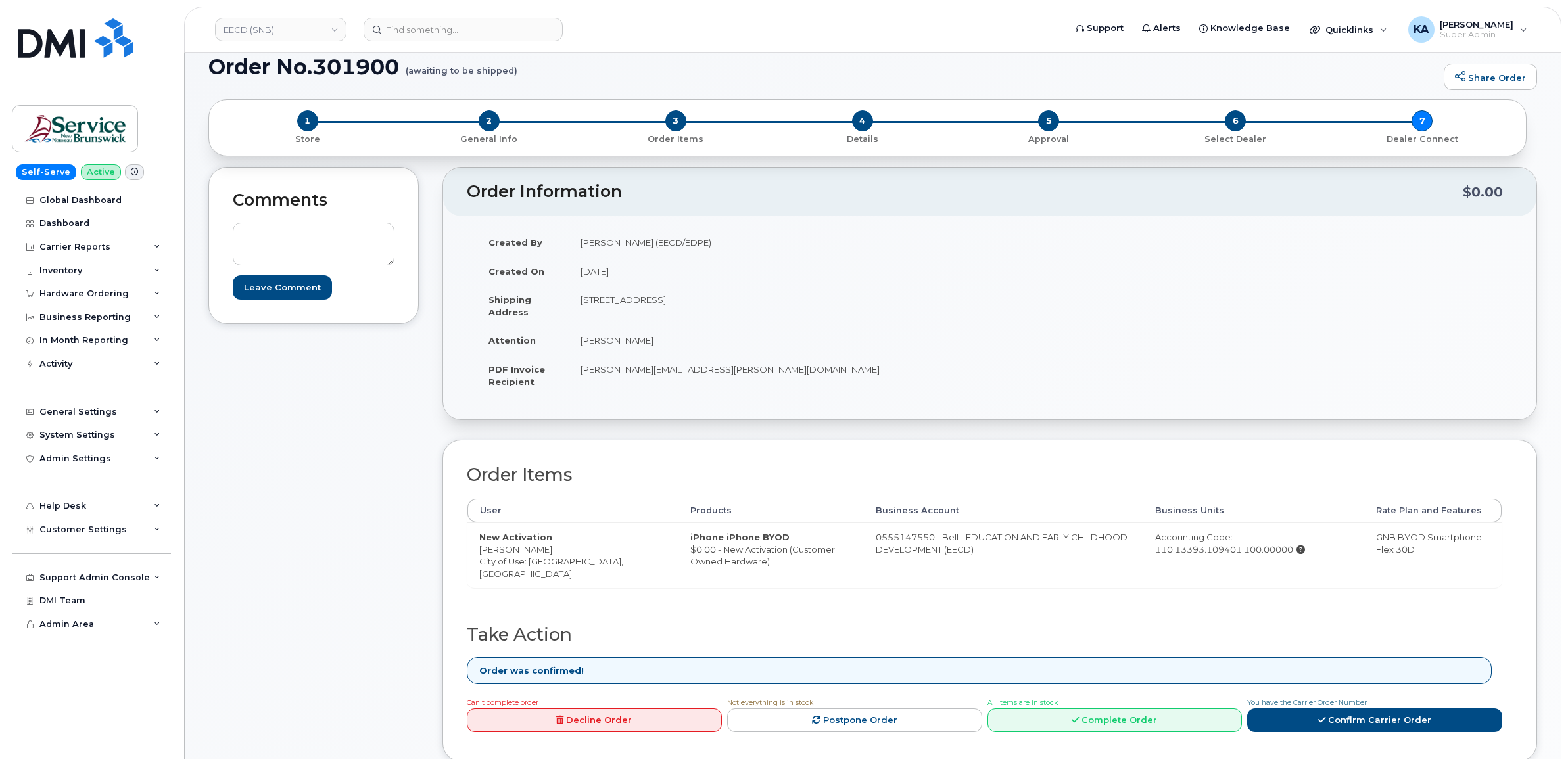
scroll to position [165, 0]
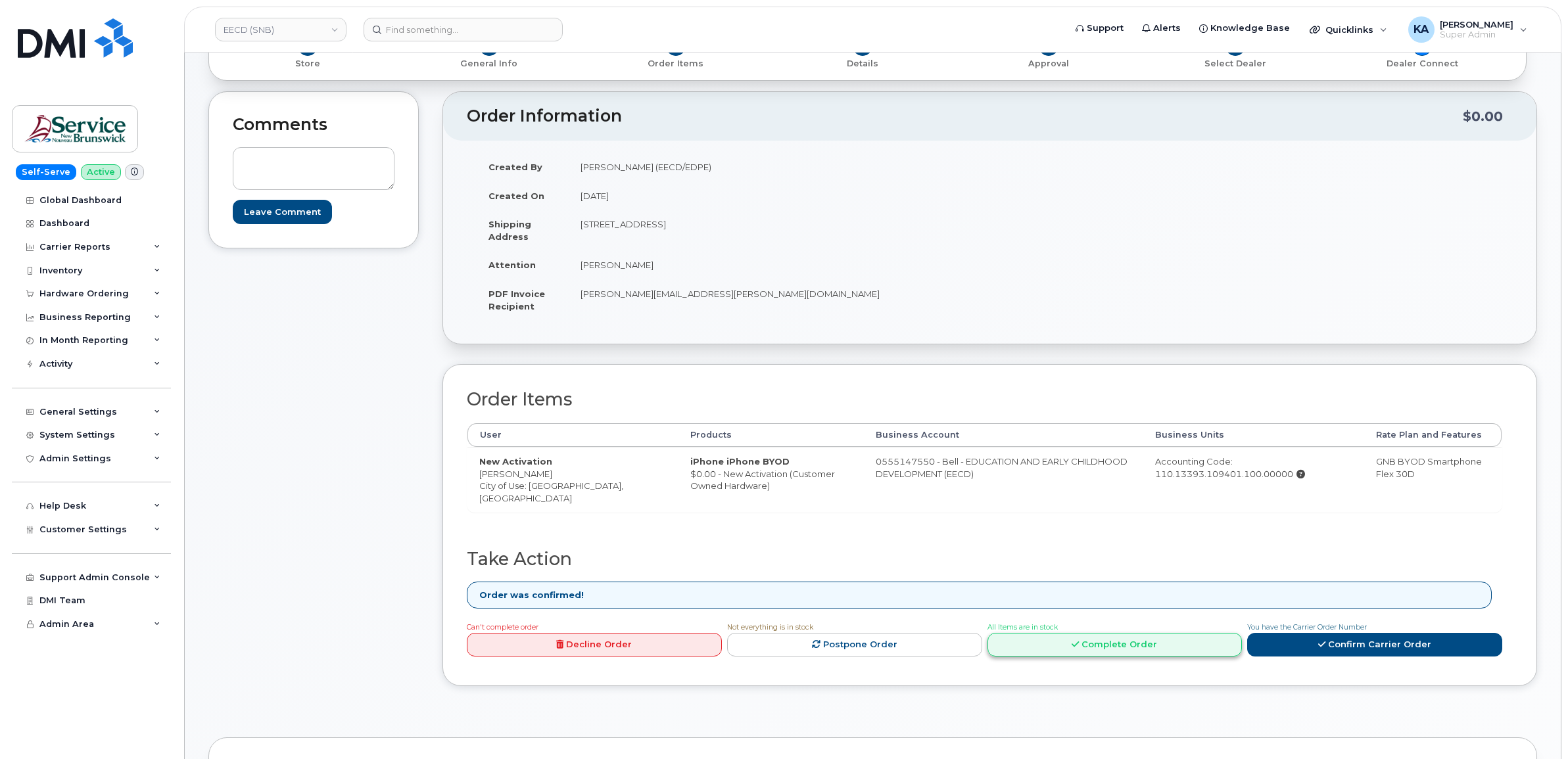
click at [1072, 648] on icon at bounding box center [1075, 644] width 7 height 9
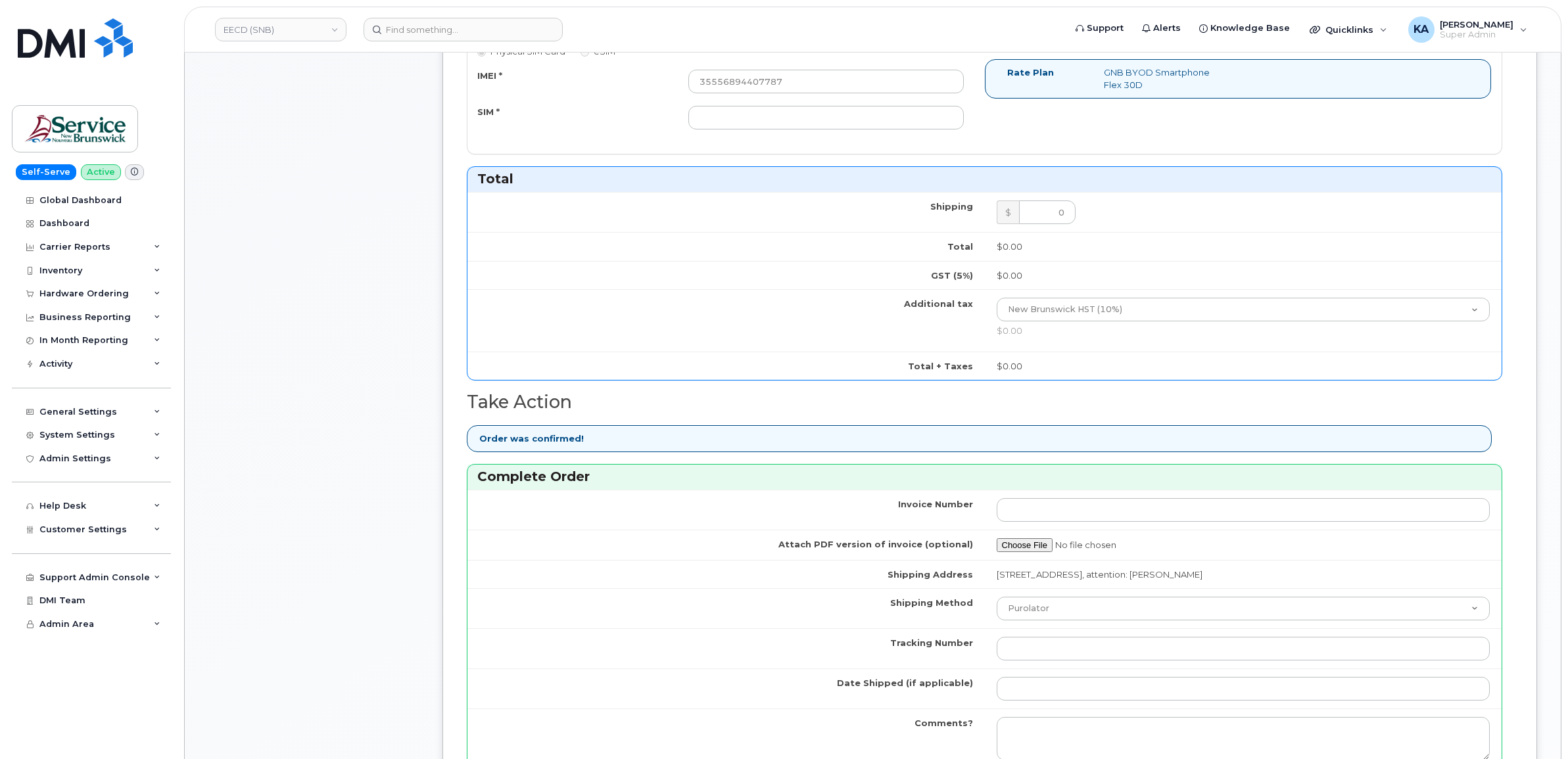
scroll to position [986, 0]
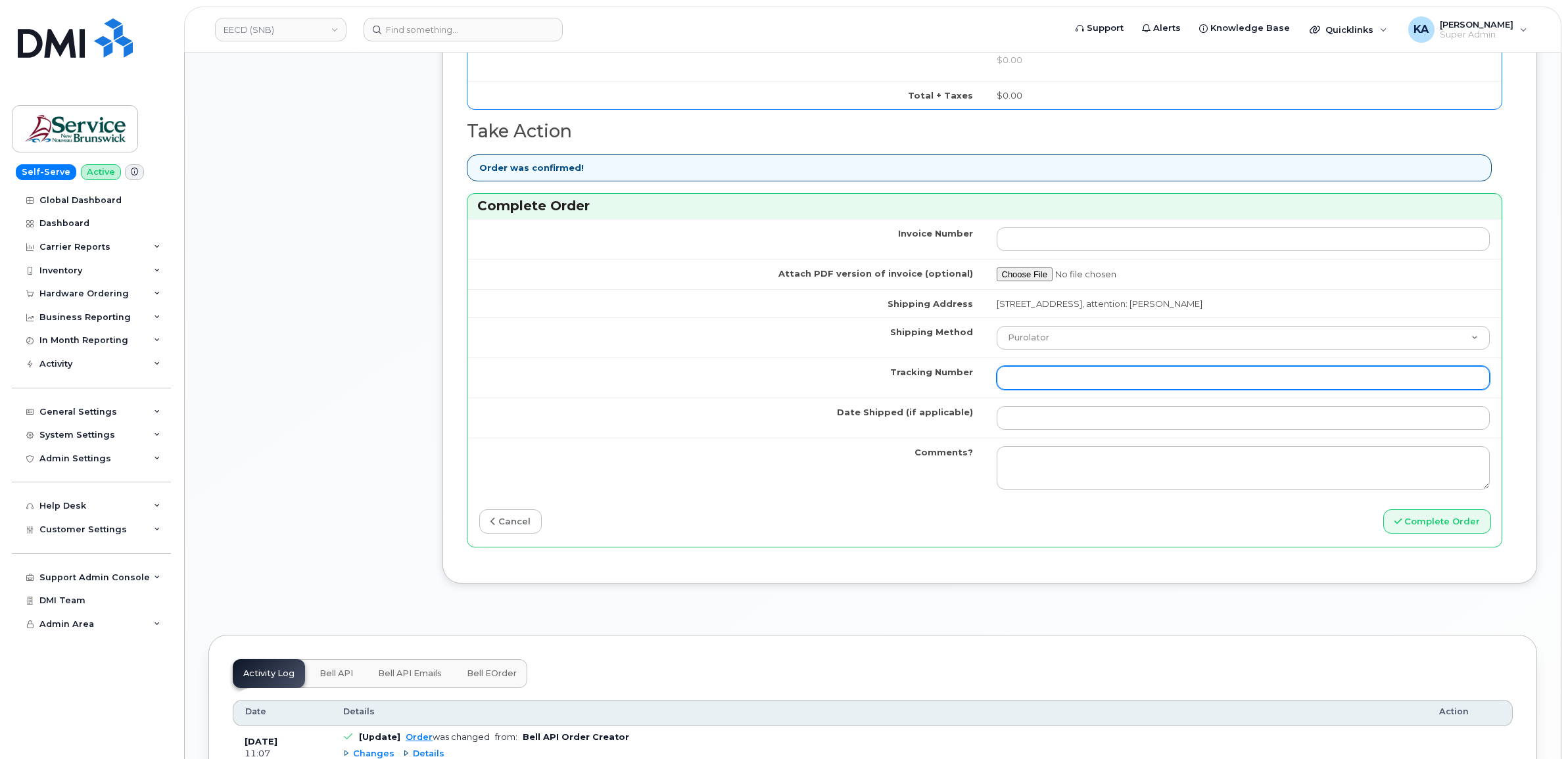
click at [1047, 375] on input "Tracking Number" at bounding box center [1244, 378] width 494 height 23
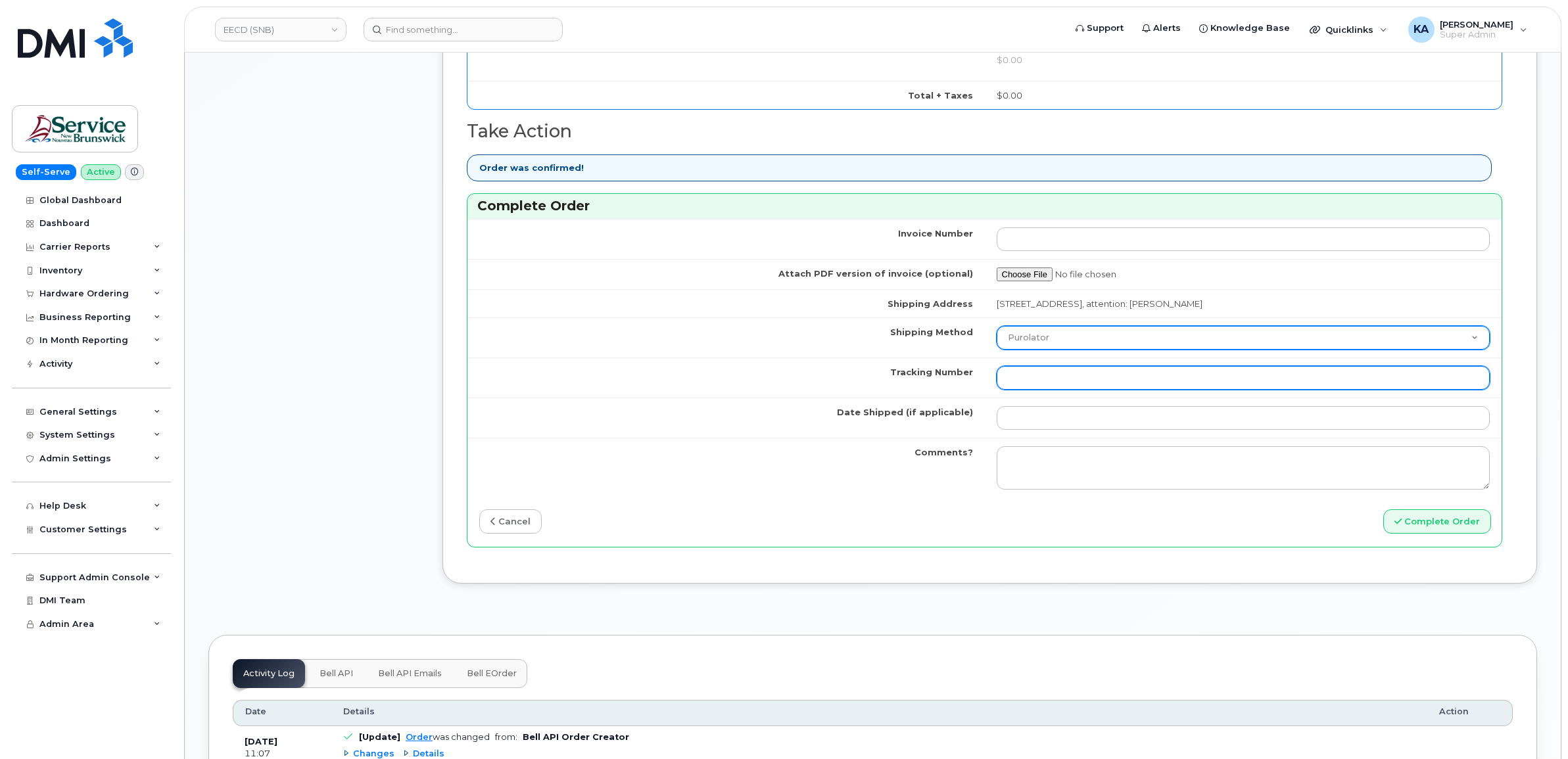
paste input "475744965352"
type input "475744965352"
click at [1058, 342] on select "Purolator UPS FedEx Canada Post Courier Other Drop Off Pick Up" at bounding box center [1244, 338] width 494 height 23
select select "FedEx"
click at [997, 329] on select "Purolator UPS FedEx Canada Post Courier Other Drop Off Pick Up" at bounding box center [1244, 338] width 494 height 23
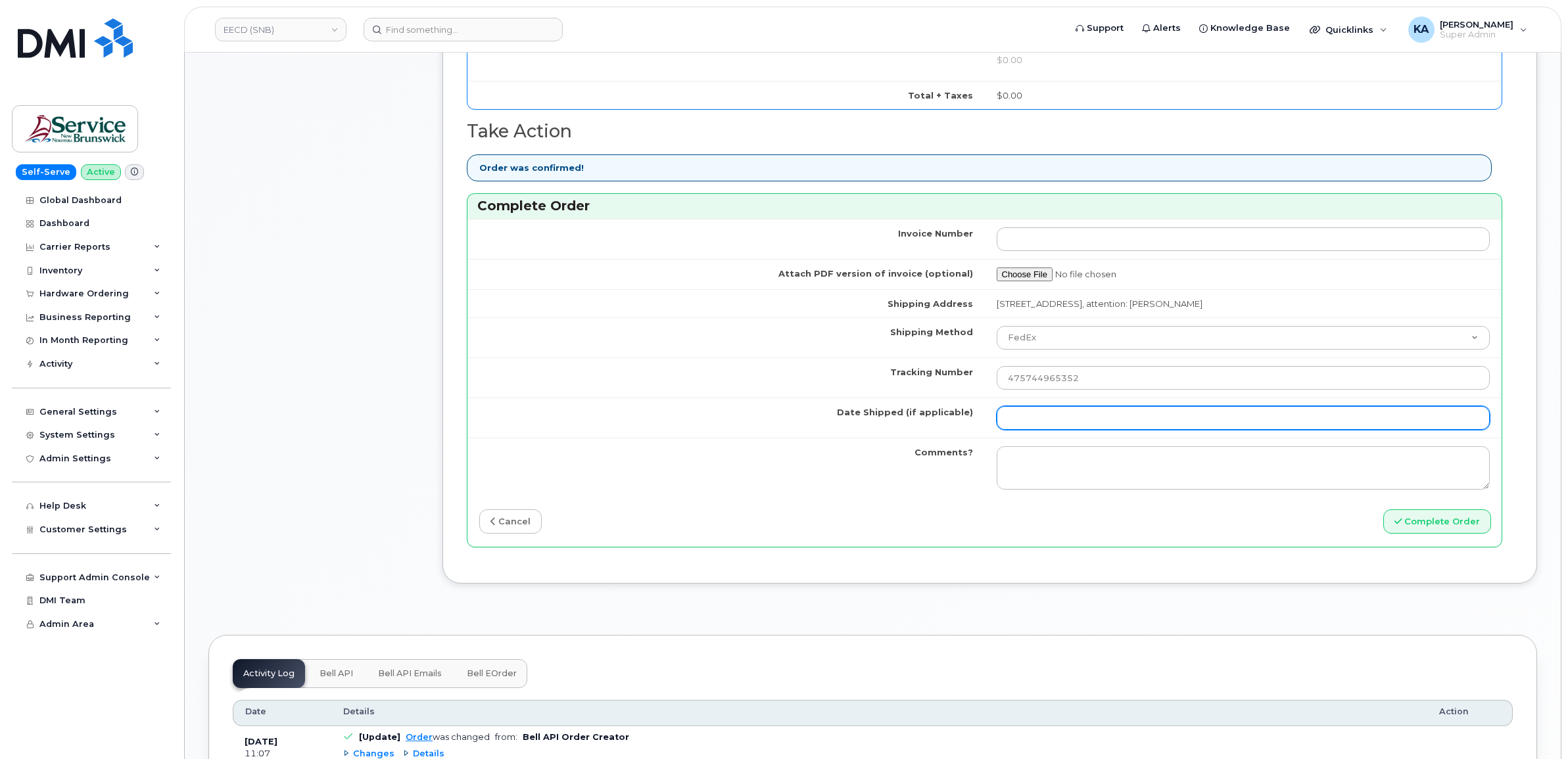
click at [1014, 422] on input "Date Shipped (if applicable)" at bounding box center [1244, 418] width 494 height 23
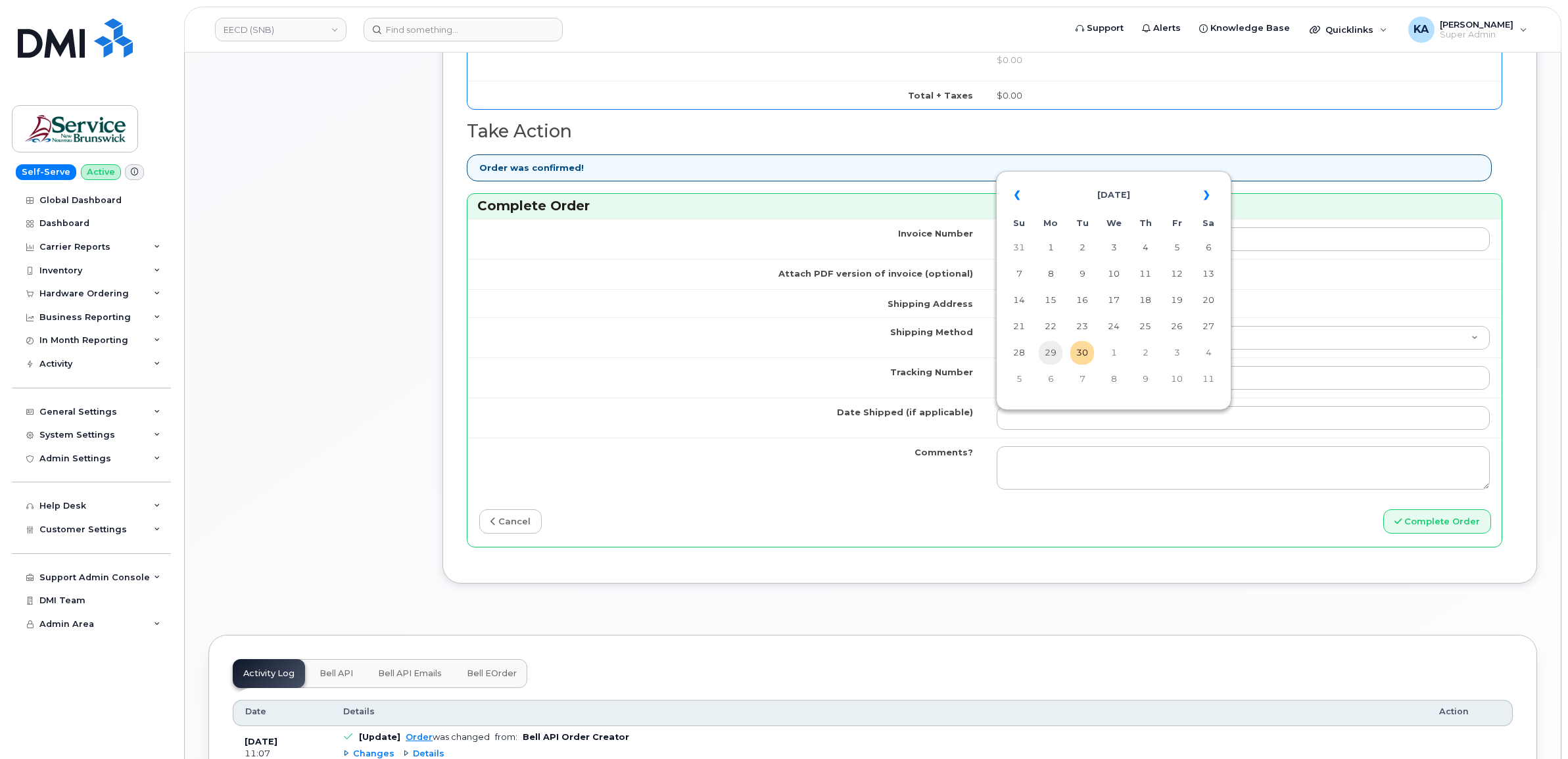
click at [1051, 352] on td "29" at bounding box center [1051, 353] width 23 height 23
type input "[DATE]"
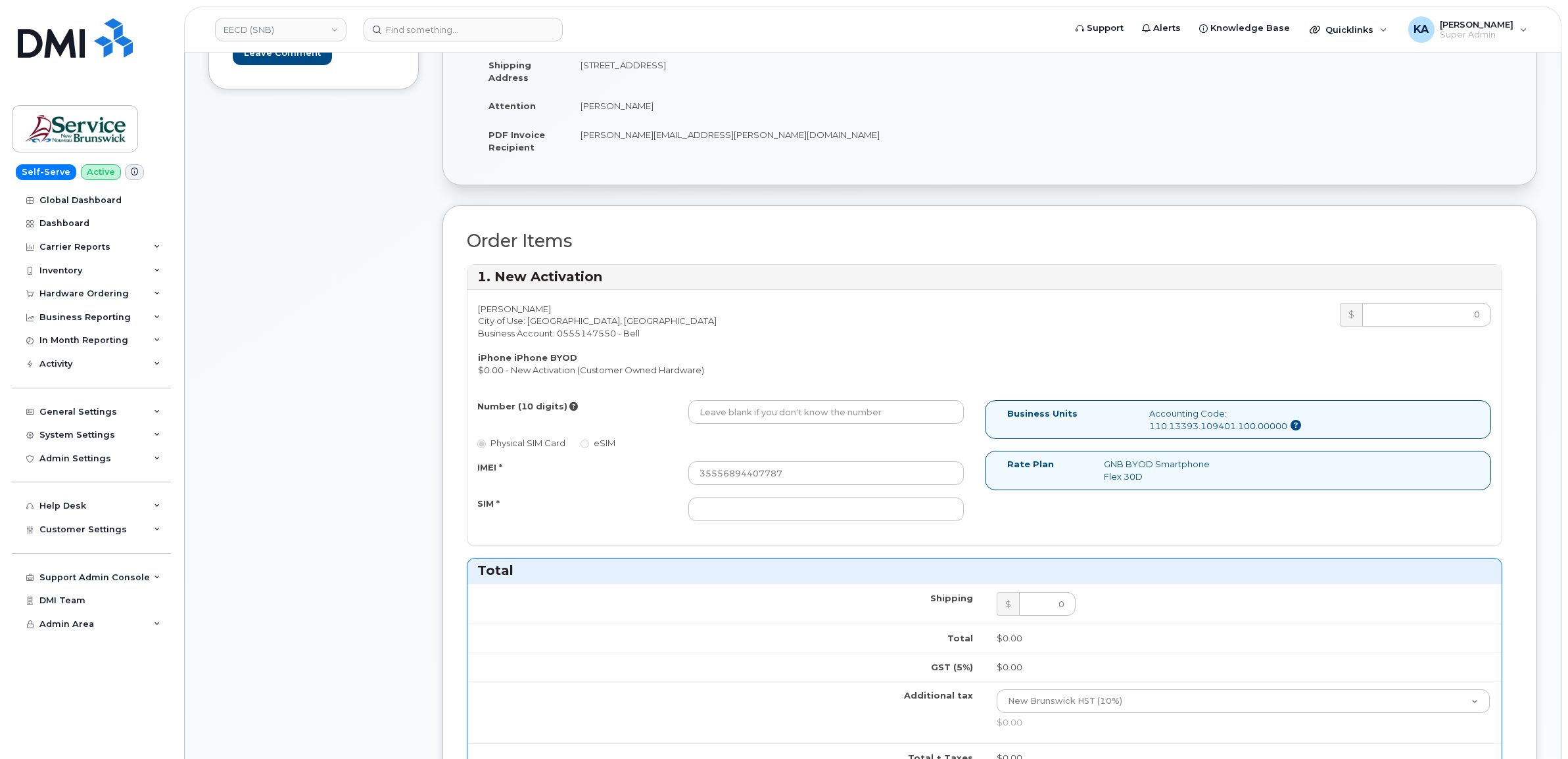
scroll to position [329, 0]
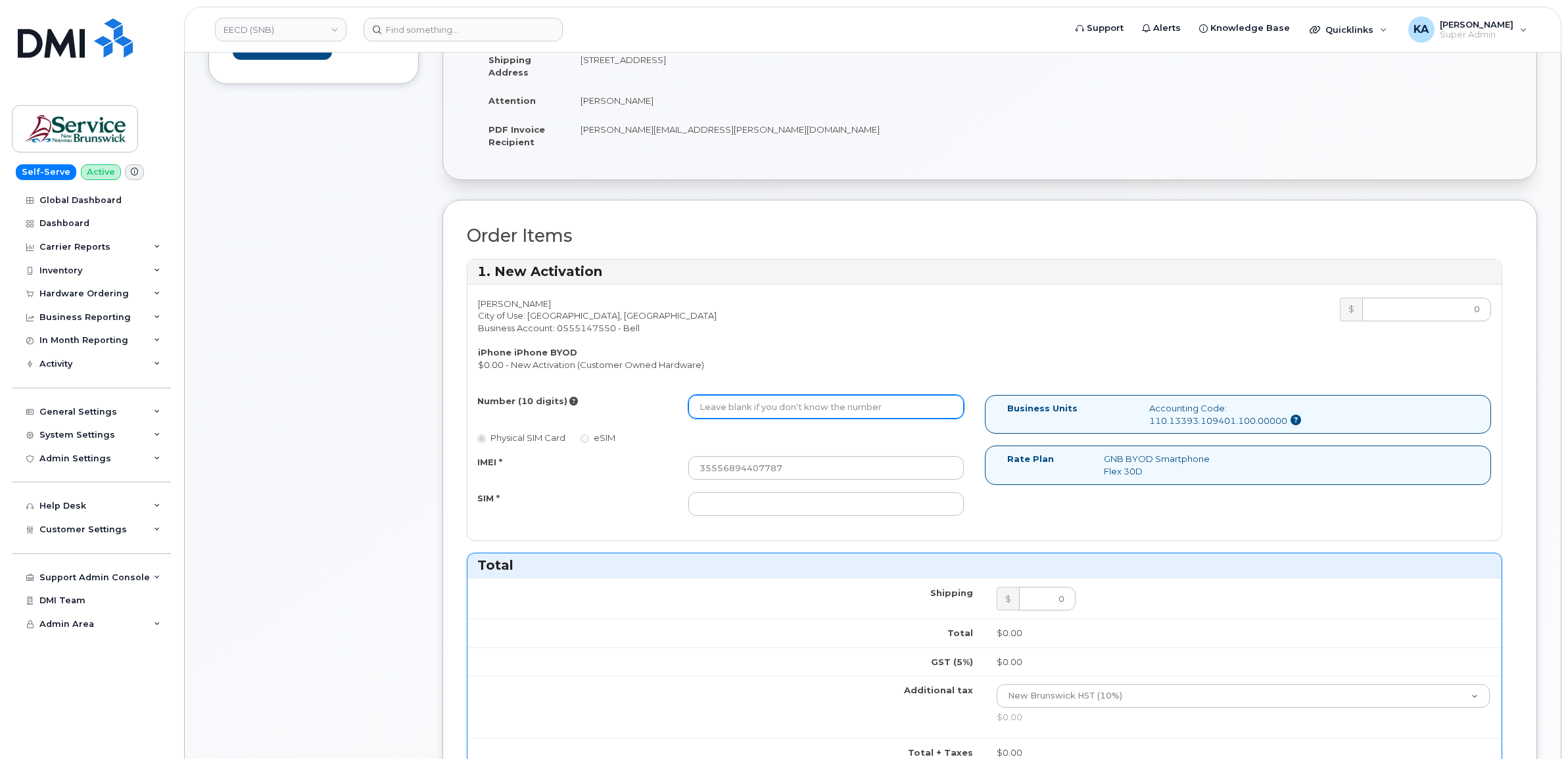
click at [712, 406] on input "Number (10 digits)" at bounding box center [826, 407] width 276 height 23
paste input "5062384337"
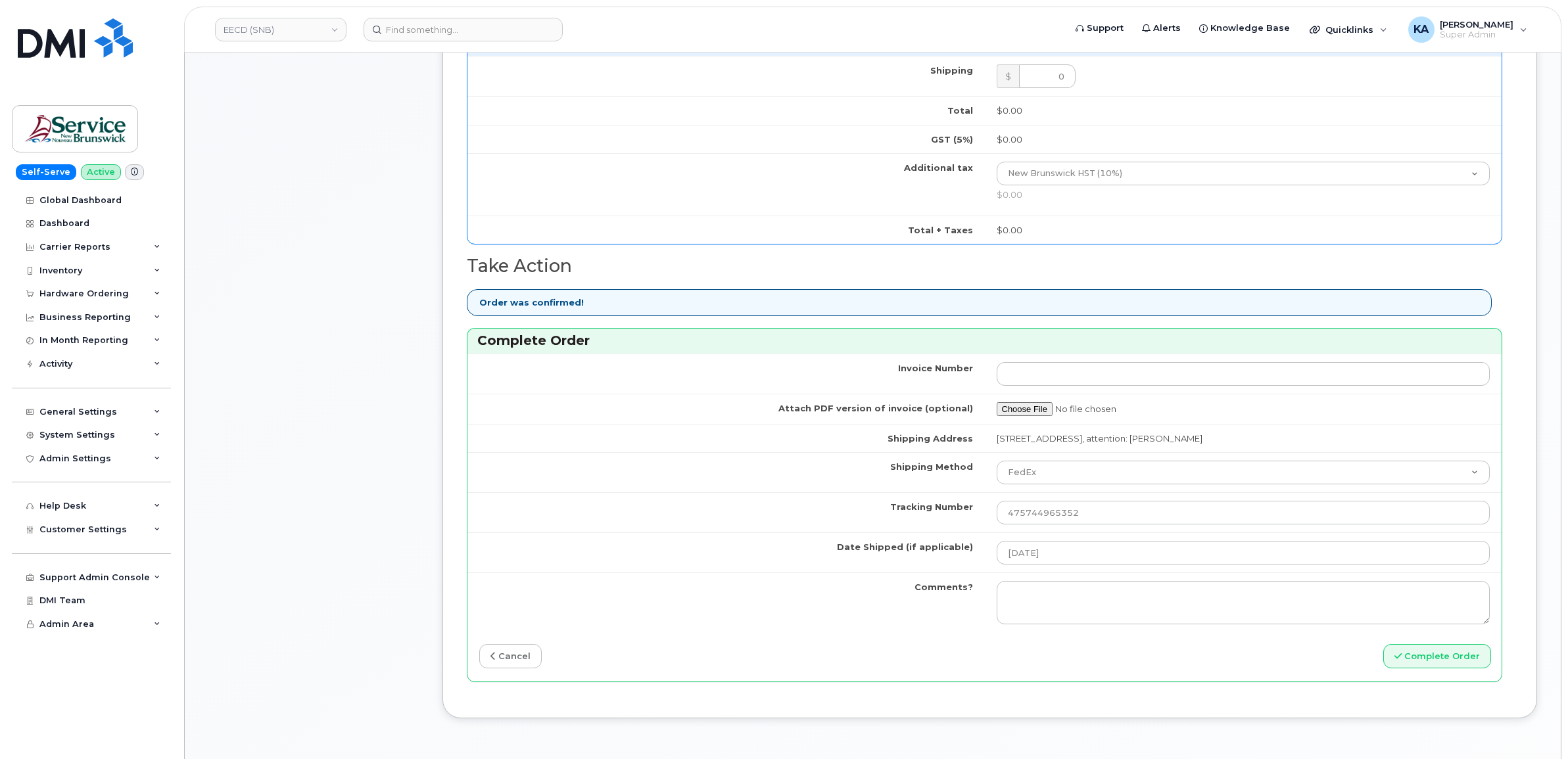
scroll to position [904, 0]
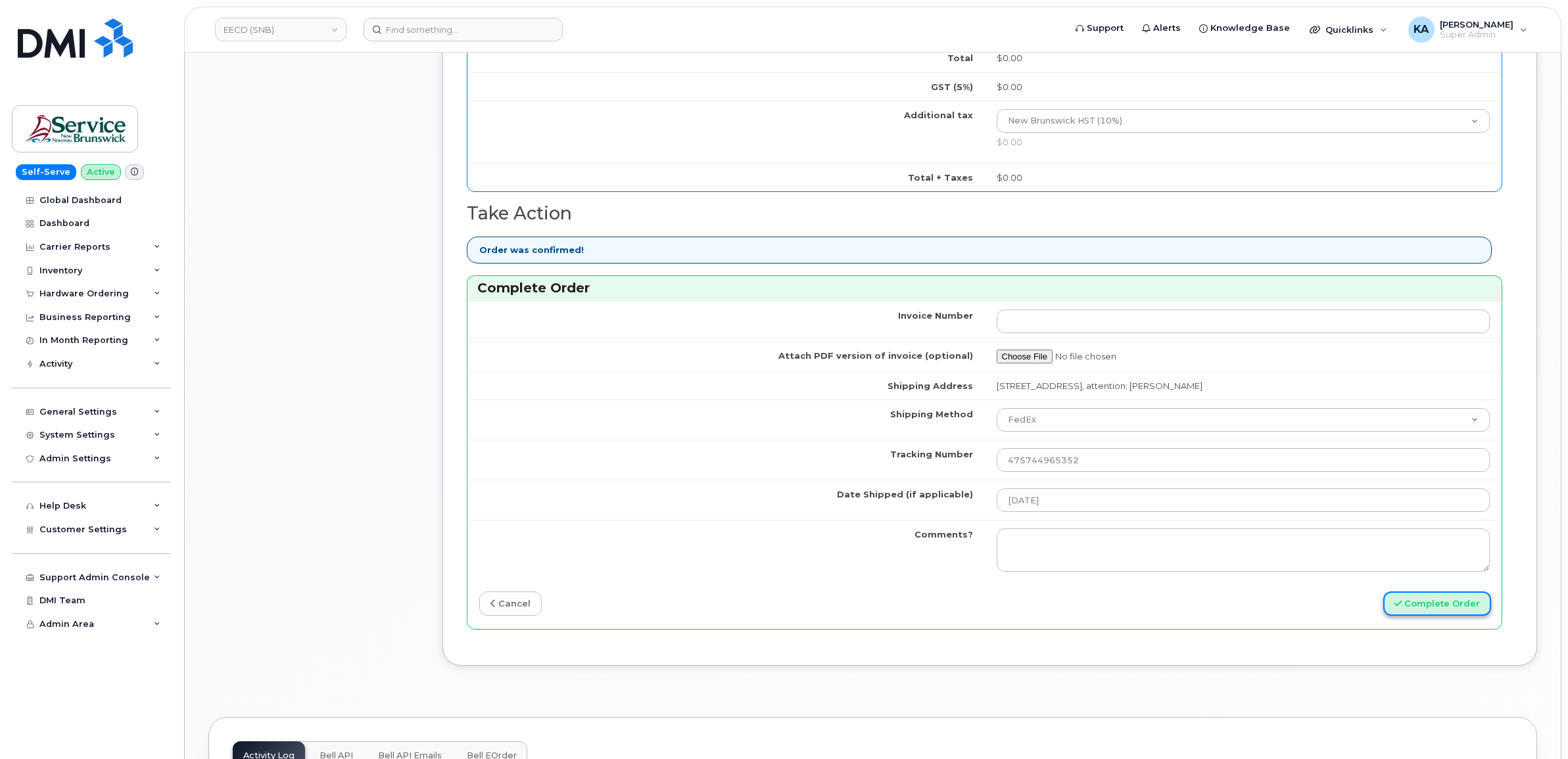
click at [1413, 608] on button "Complete Order" at bounding box center [1437, 604] width 108 height 24
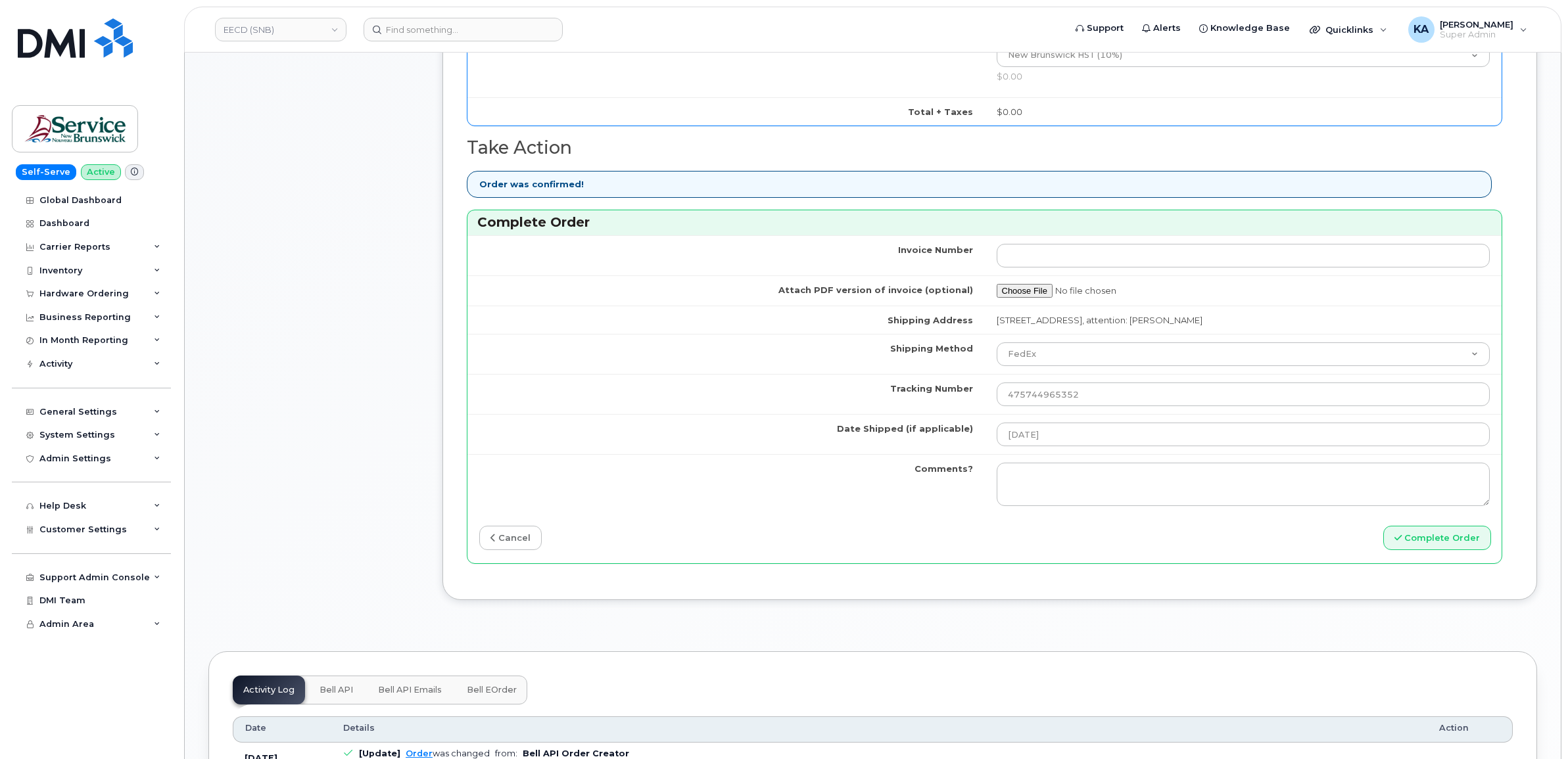
scroll to position [972, 0]
type input "5062384337"
click at [1409, 538] on button "Complete Order" at bounding box center [1437, 535] width 108 height 24
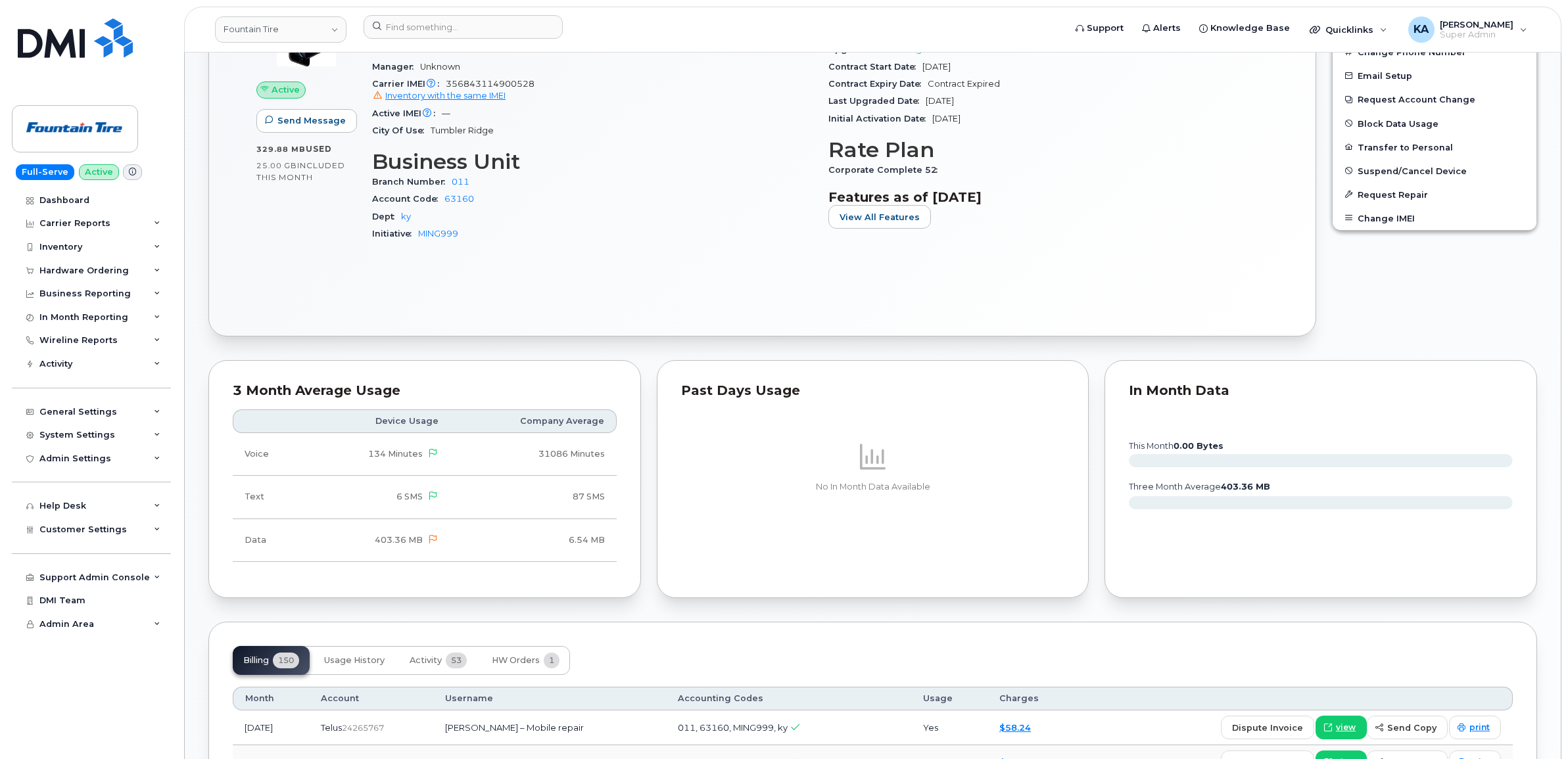
scroll to position [822, 0]
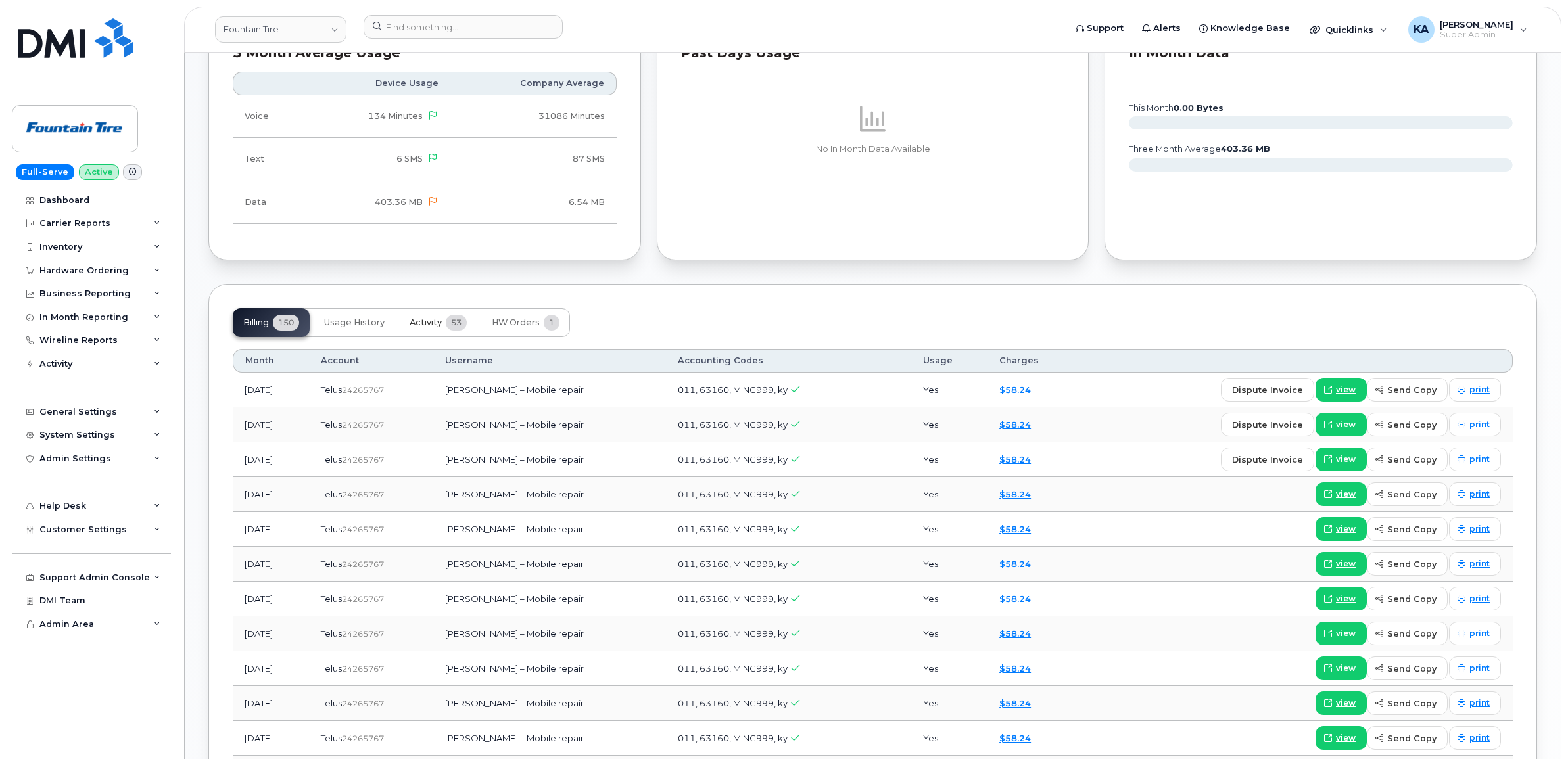
click at [444, 327] on button "Activity 53" at bounding box center [438, 322] width 78 height 29
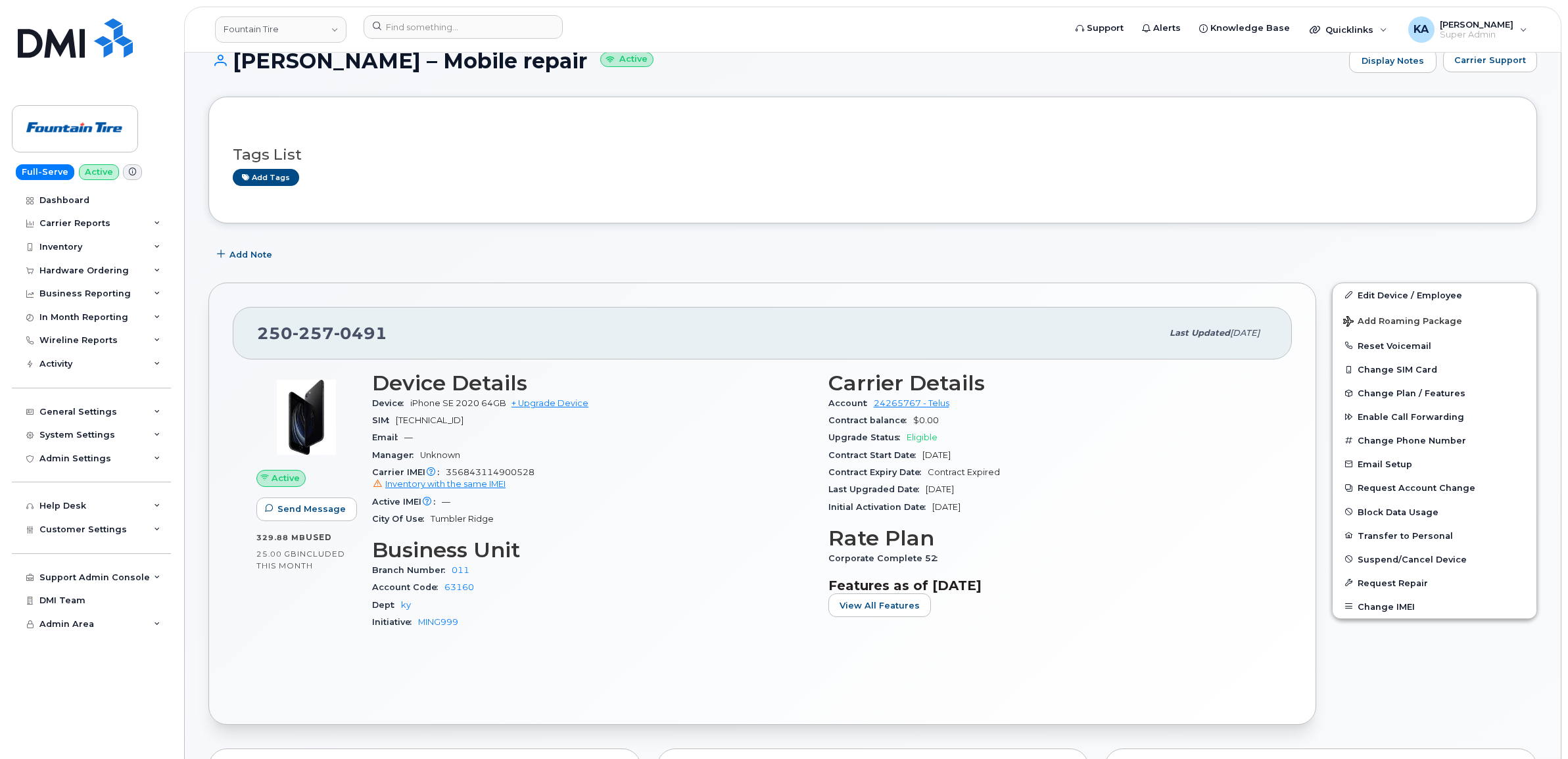
scroll to position [82, 0]
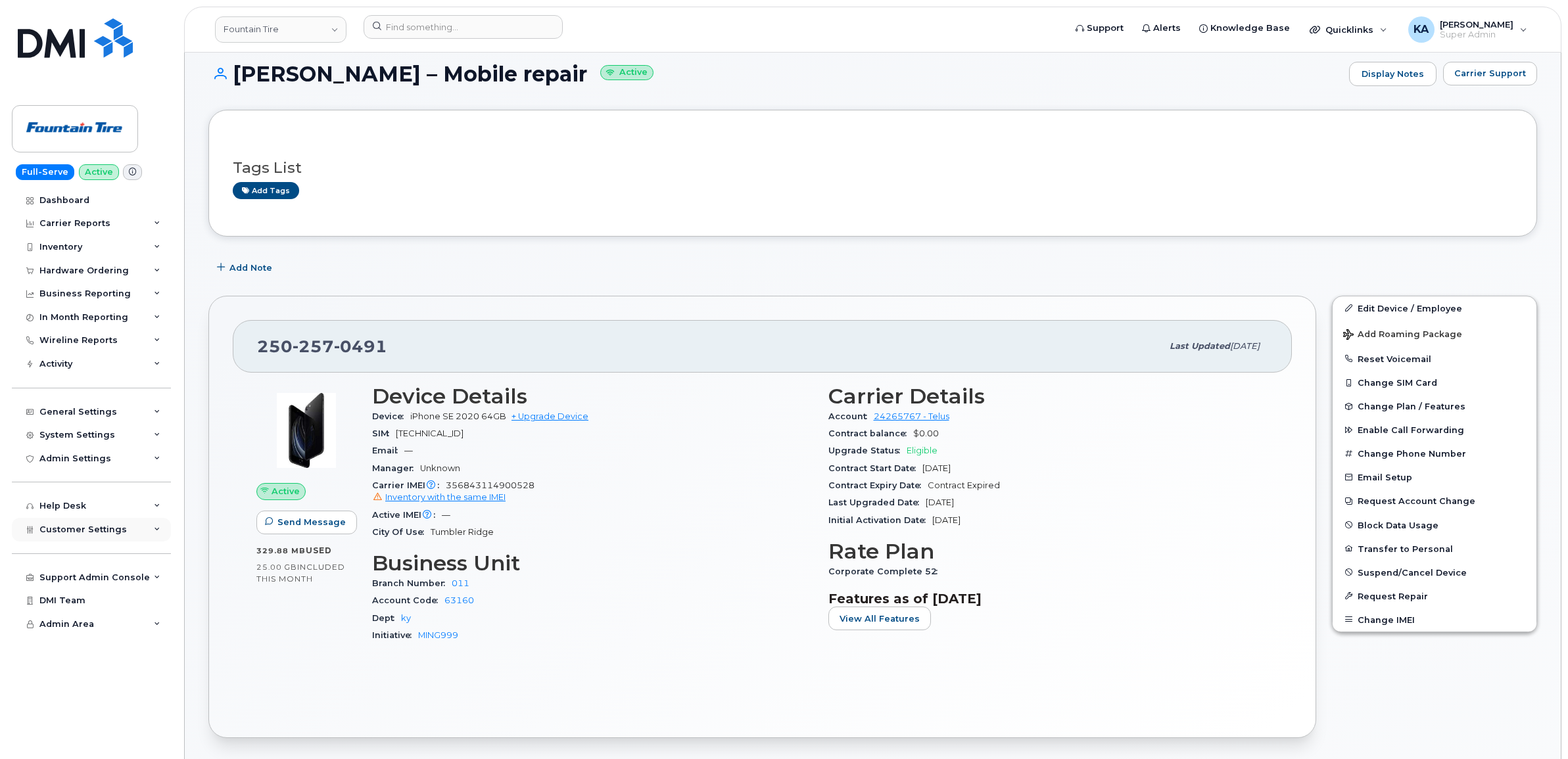
click at [70, 534] on span "Customer Settings" at bounding box center [83, 529] width 88 height 10
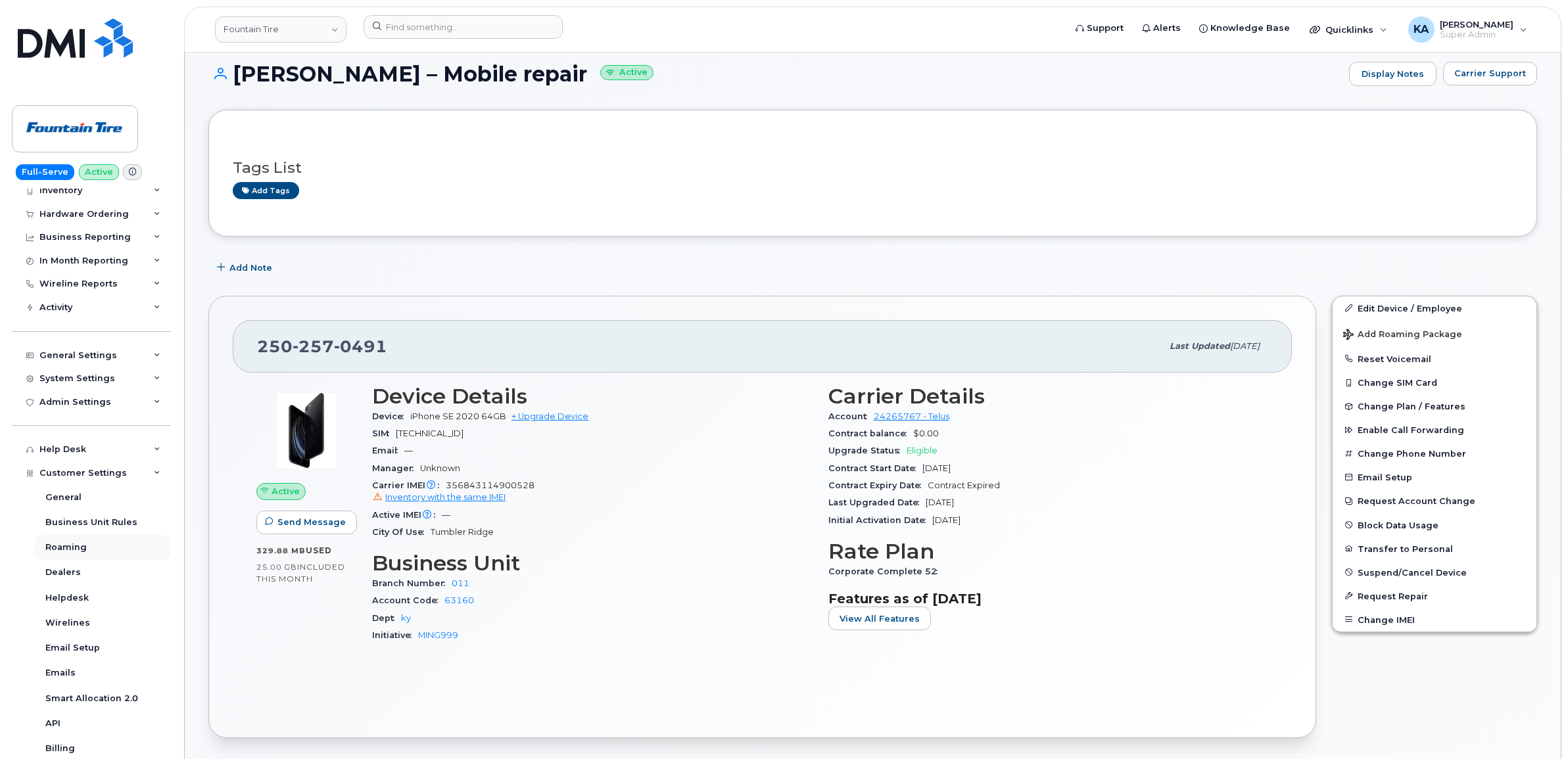
scroll to position [165, 0]
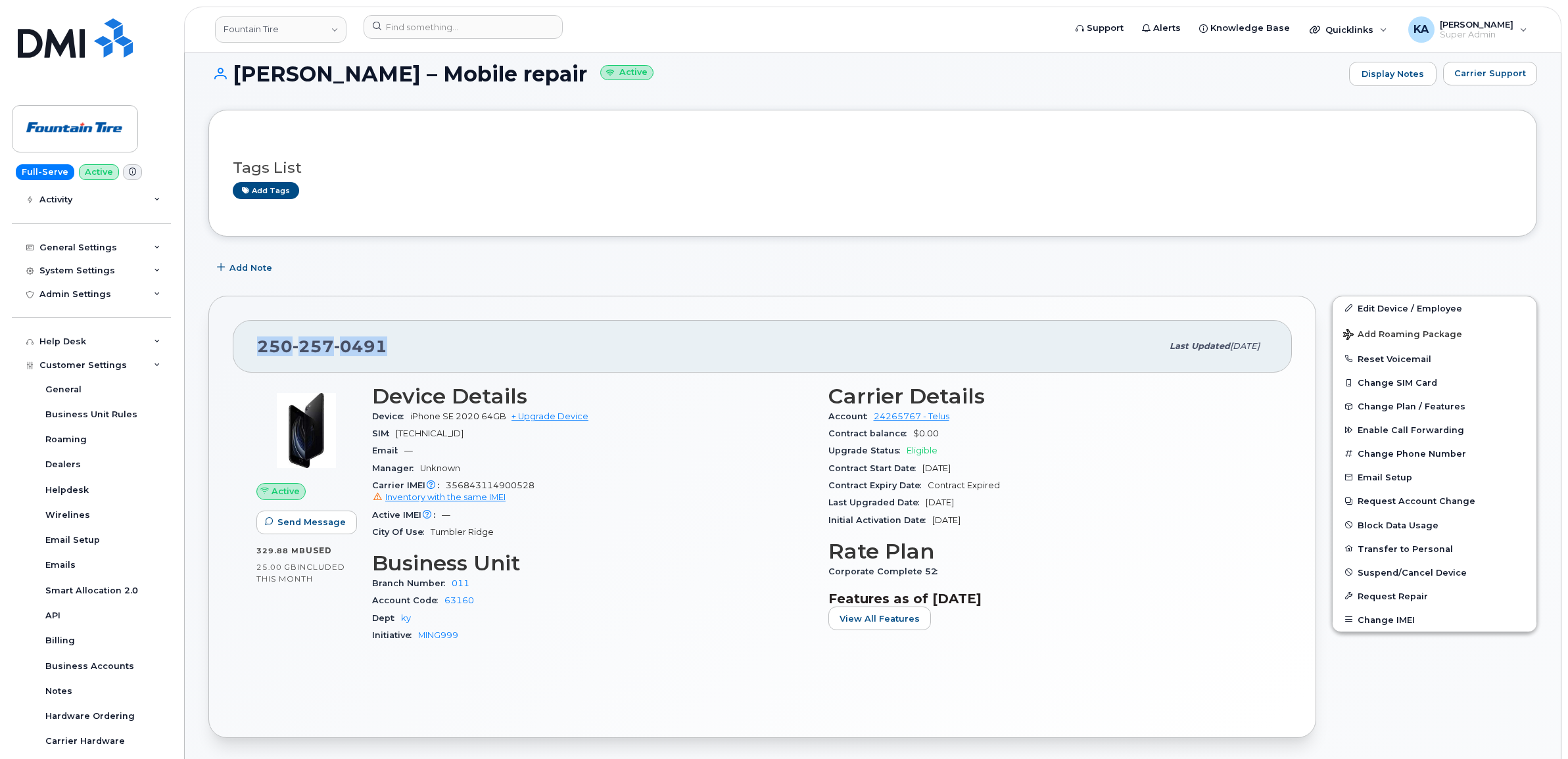
drag, startPoint x: 402, startPoint y: 349, endPoint x: 255, endPoint y: 345, distance: 147.1
click at [255, 345] on div "250 257 0491 Last updated May 09, 2024" at bounding box center [762, 346] width 1059 height 53
copy span "250 257 0491"
click at [438, 22] on input at bounding box center [463, 26] width 199 height 23
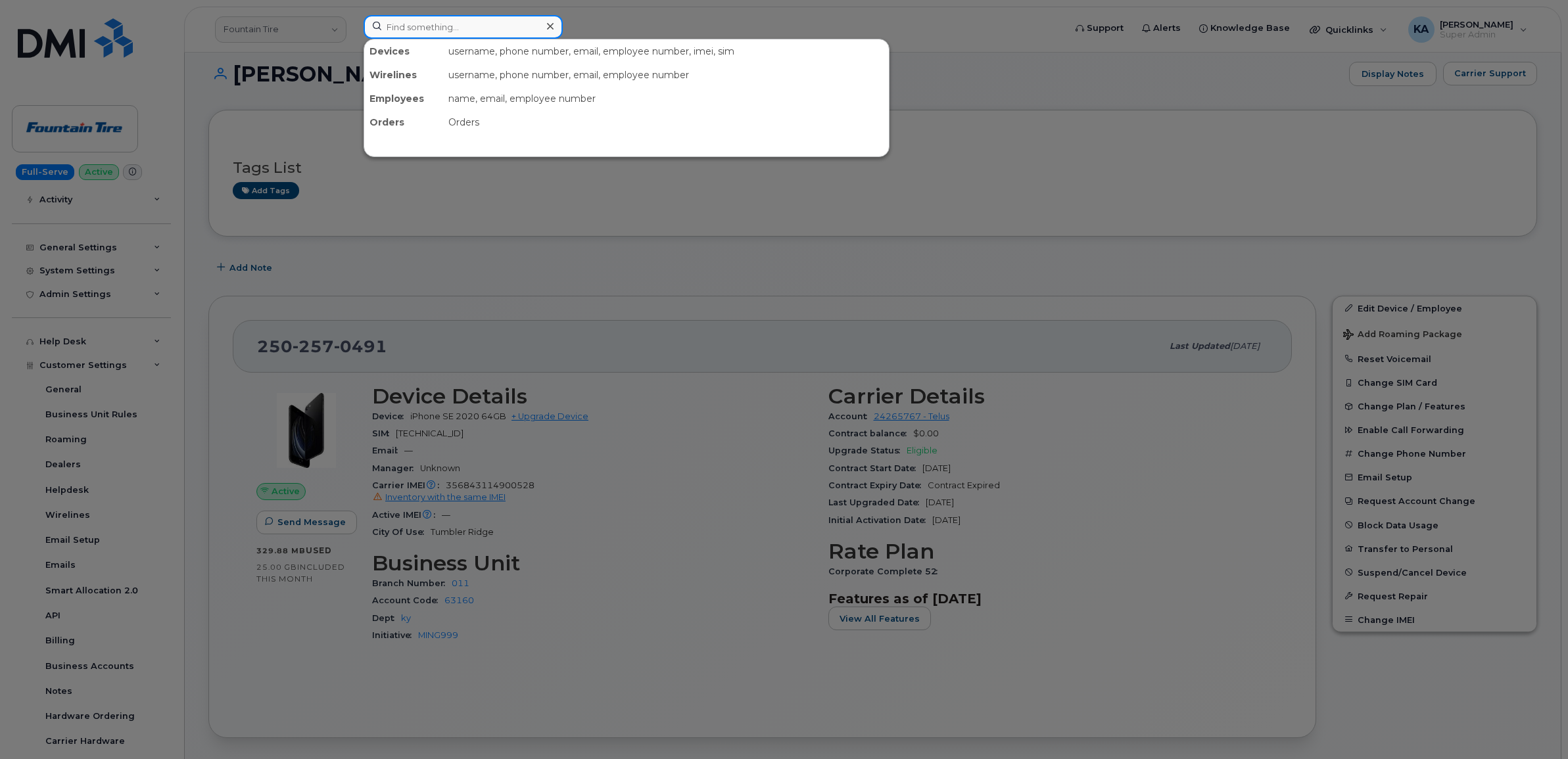
paste input "4035886560"
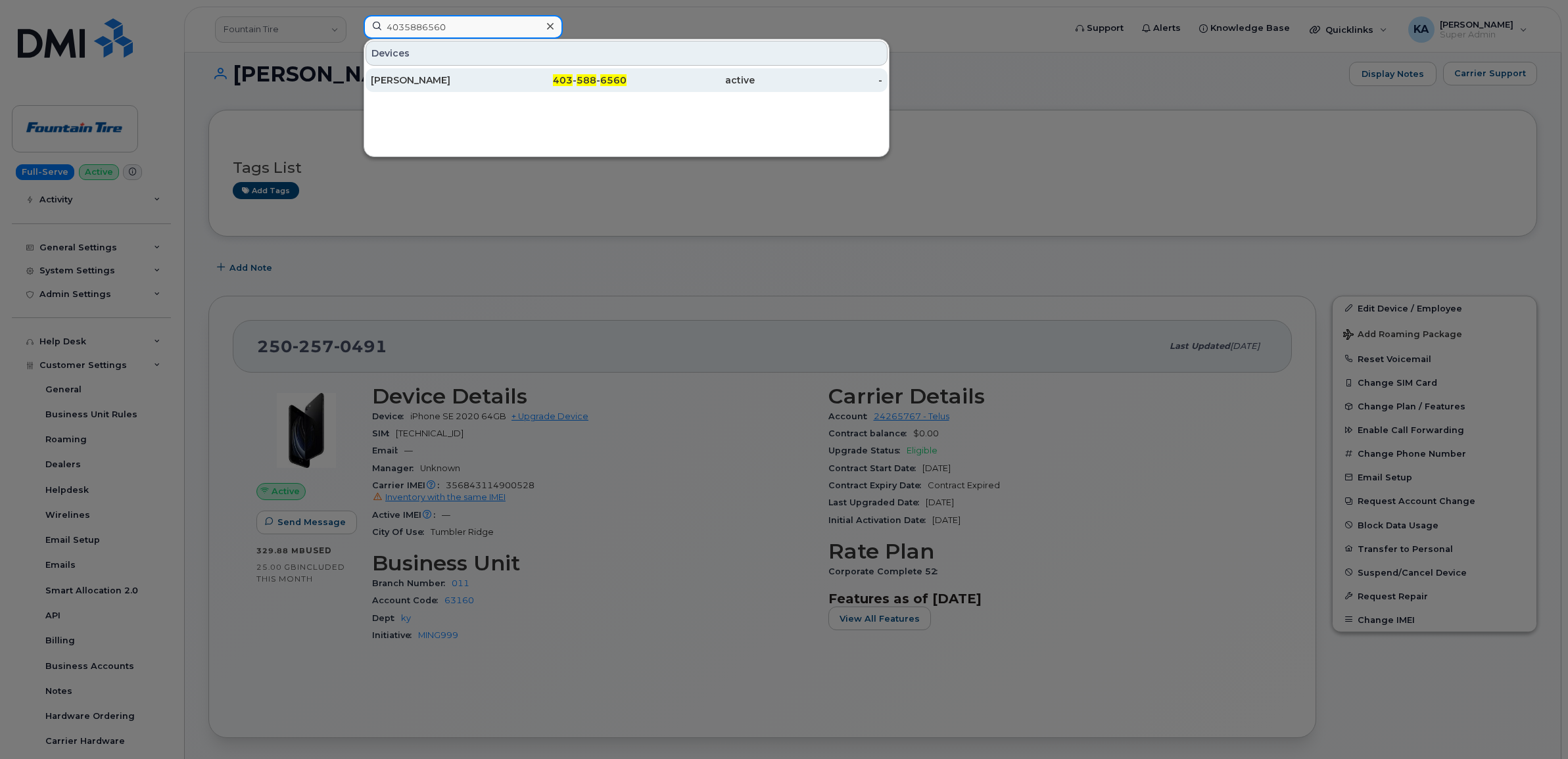
type input "4035886560"
click at [395, 78] on div "Bryon Foord" at bounding box center [434, 80] width 128 height 13
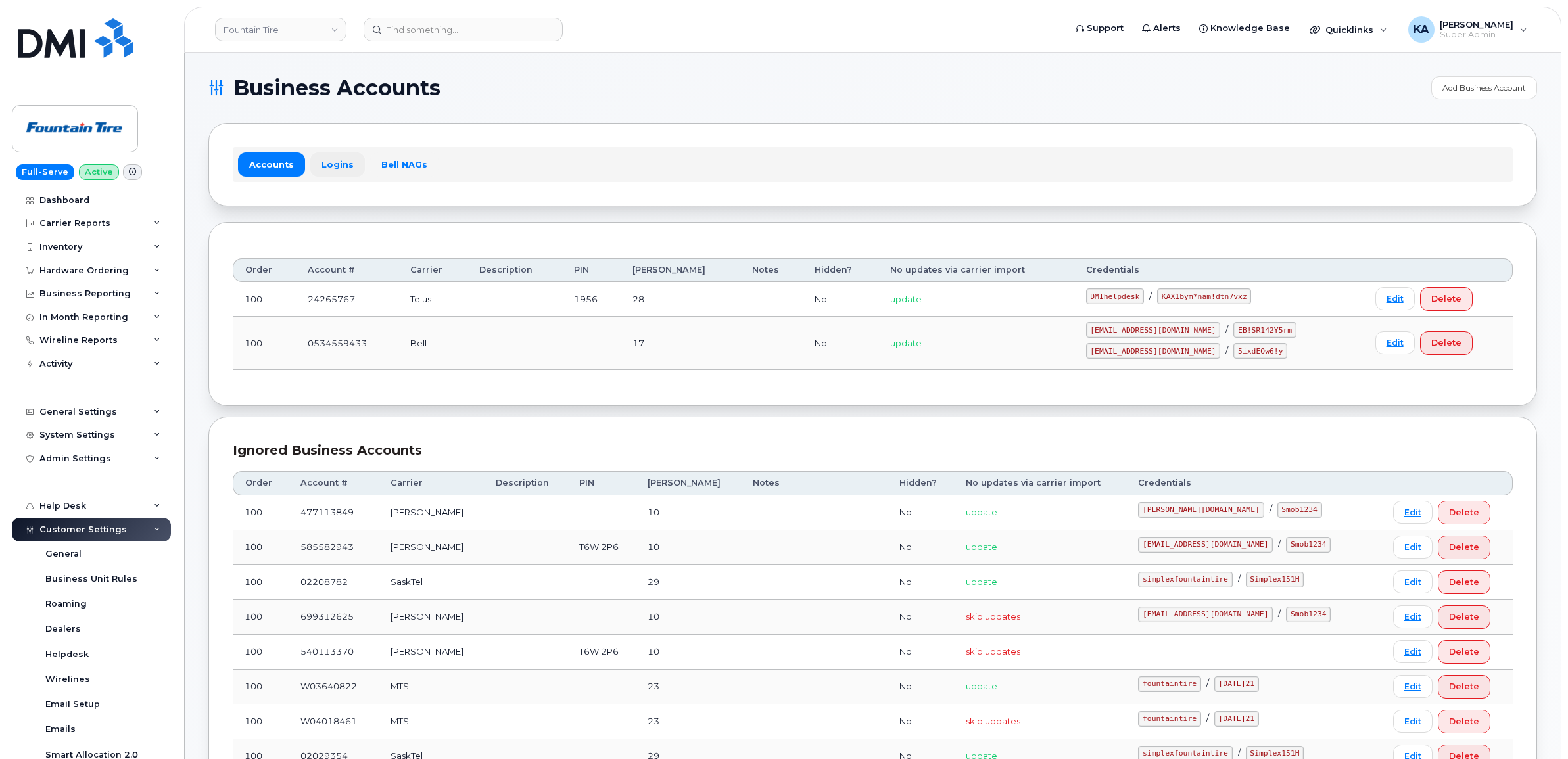
click at [330, 162] on link "Logins" at bounding box center [337, 164] width 54 height 23
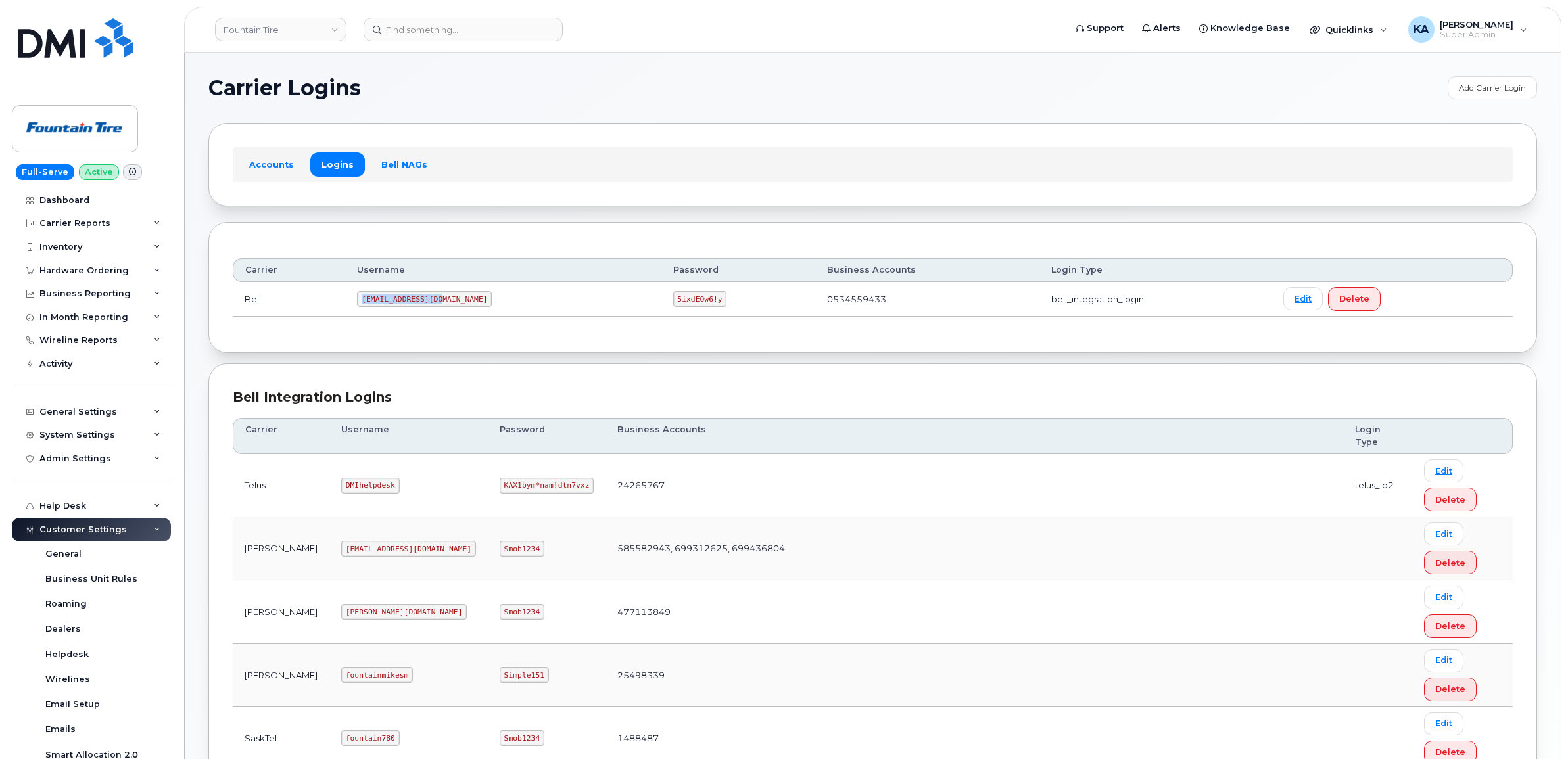
drag, startPoint x: 367, startPoint y: 302, endPoint x: 461, endPoint y: 312, distance: 94.5
click at [461, 312] on td "1Founta@myserve.ca" at bounding box center [503, 299] width 315 height 35
copy code "1Founta@myserve.ca"
drag, startPoint x: 602, startPoint y: 301, endPoint x: 664, endPoint y: 306, distance: 62.2
click at [664, 306] on td "5ixdEOw6!y" at bounding box center [738, 299] width 155 height 35
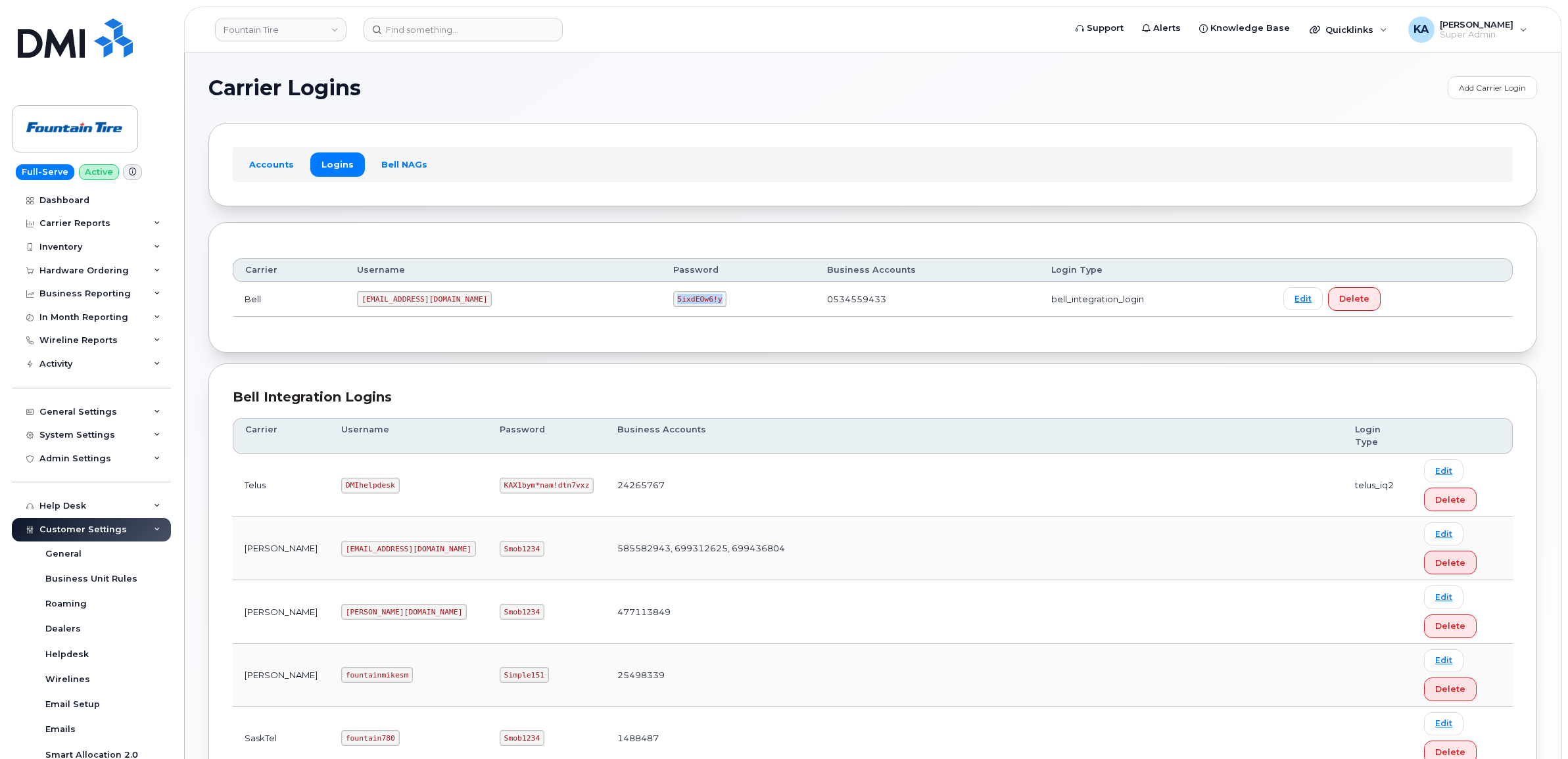
copy code "5ixdEOw6!y"
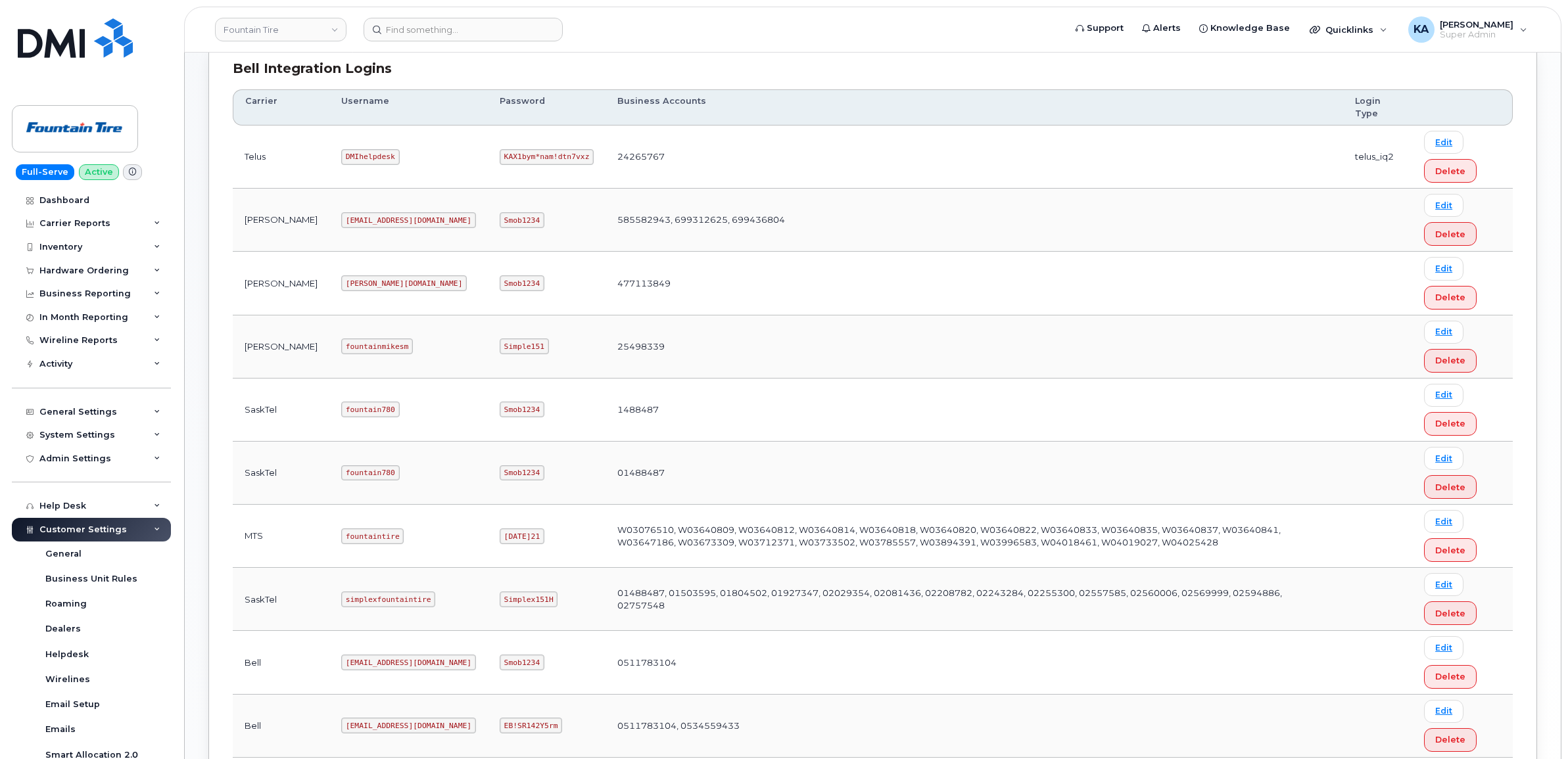
scroll to position [246, 0]
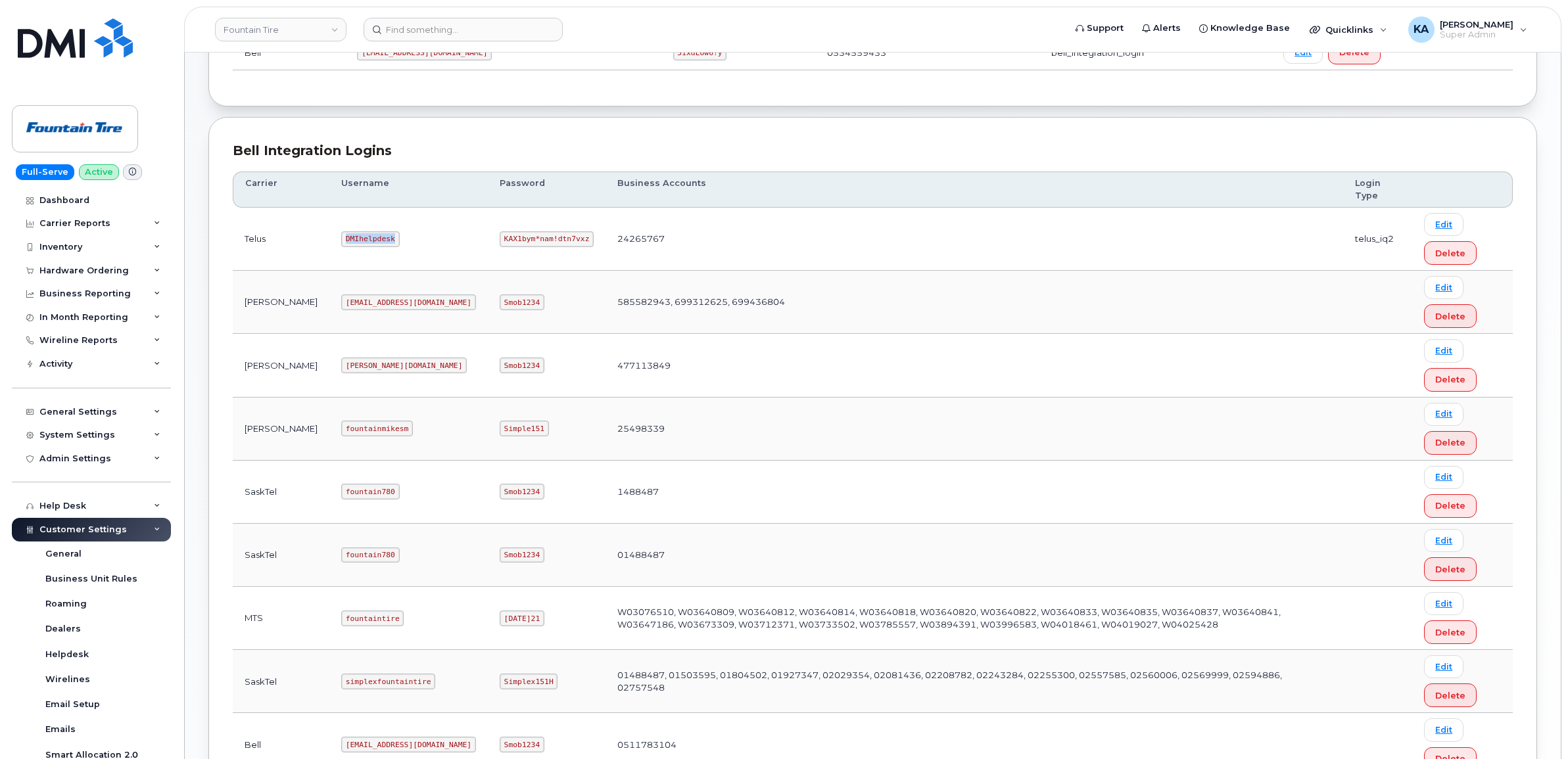
drag, startPoint x: 302, startPoint y: 241, endPoint x: 354, endPoint y: 245, distance: 52.2
click at [354, 245] on td "DMIhelpdesk" at bounding box center [409, 238] width 159 height 63
copy code "DMIhelpdesk"
drag, startPoint x: 413, startPoint y: 238, endPoint x: 495, endPoint y: 250, distance: 82.9
click at [495, 250] on td "KAX1bym*nam!dtn7vxz" at bounding box center [546, 238] width 117 height 63
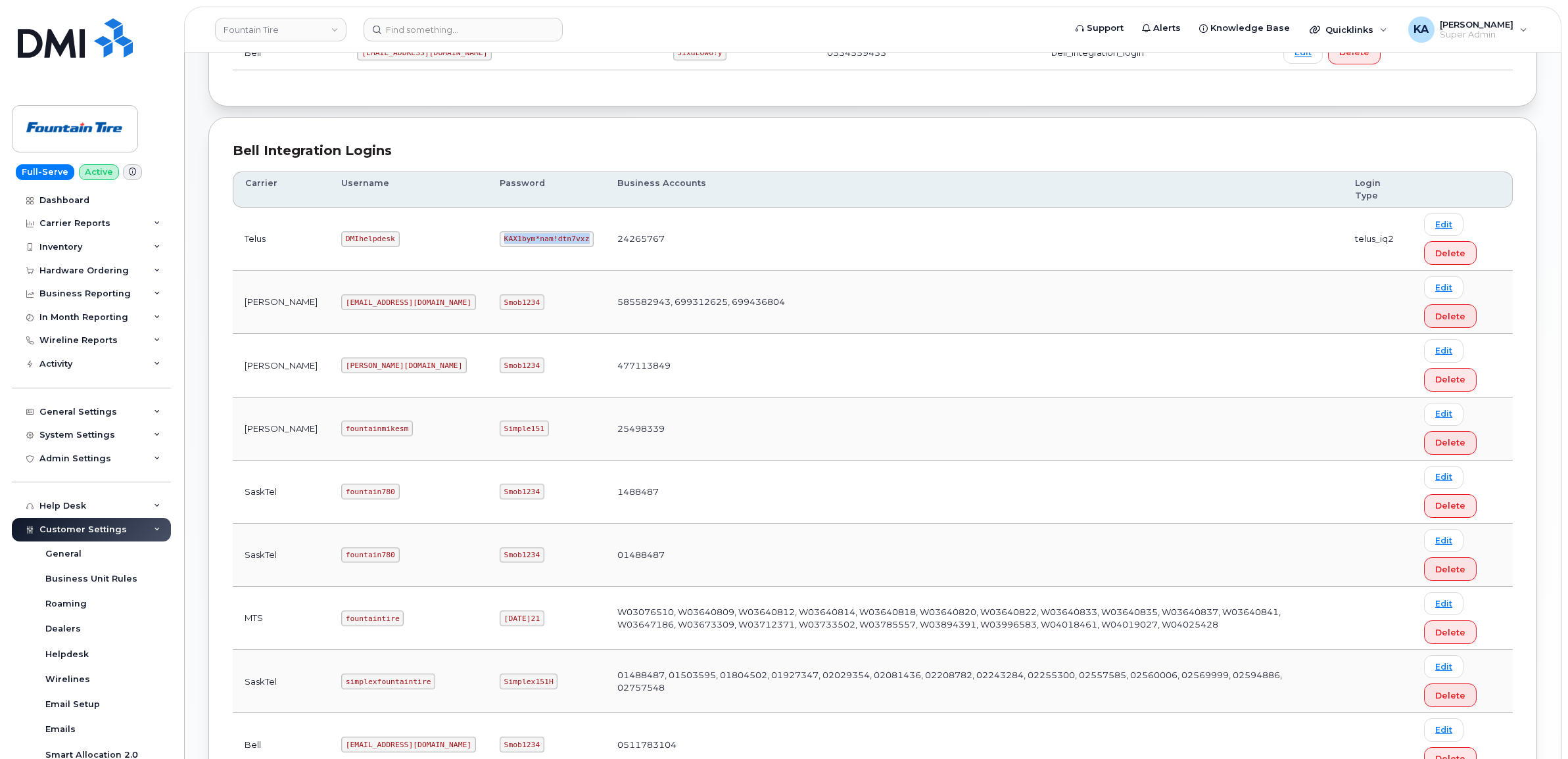
copy code "KAX1bym*nam!dtn7vxz"
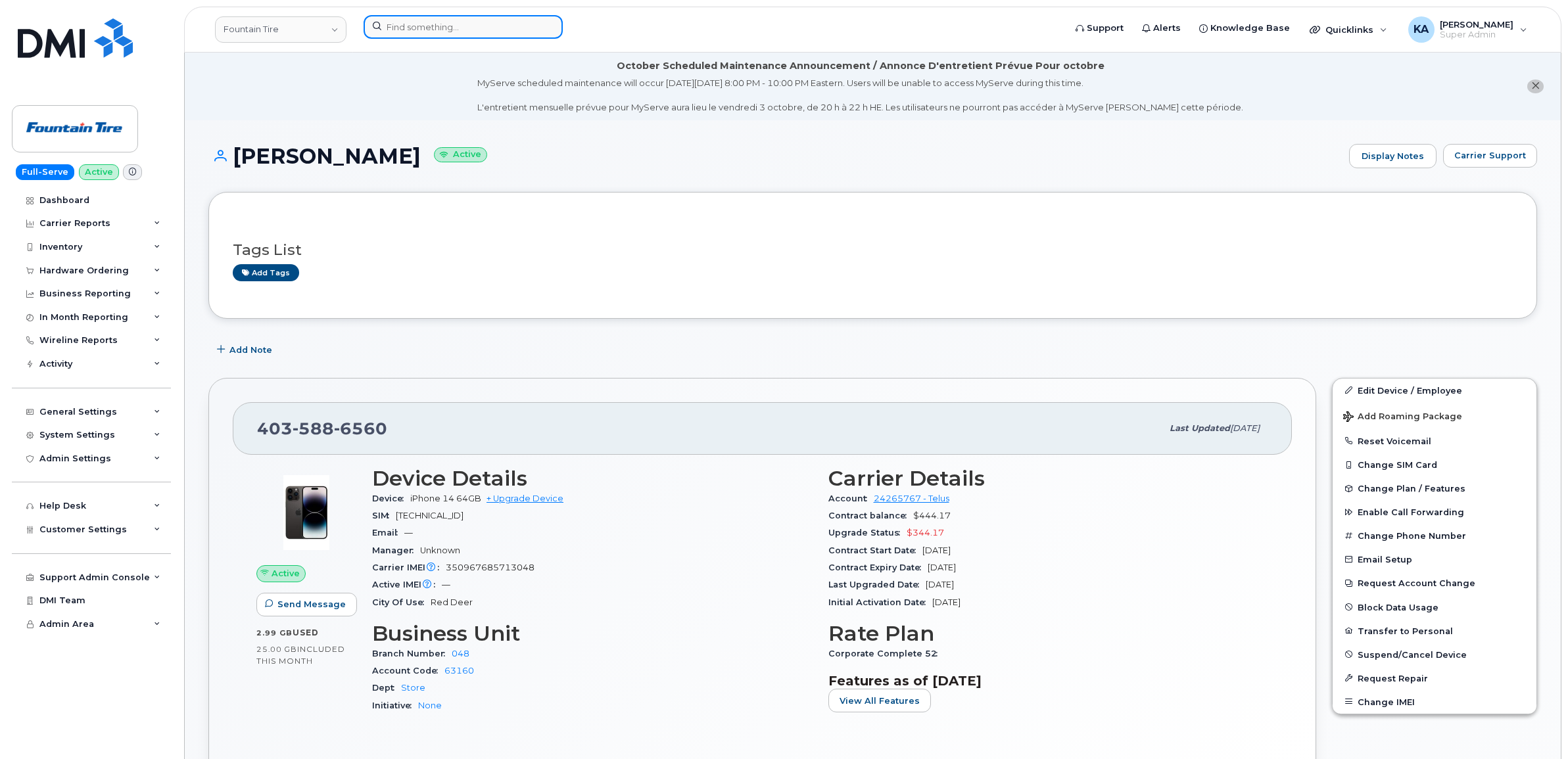
click at [417, 30] on input at bounding box center [463, 26] width 199 height 23
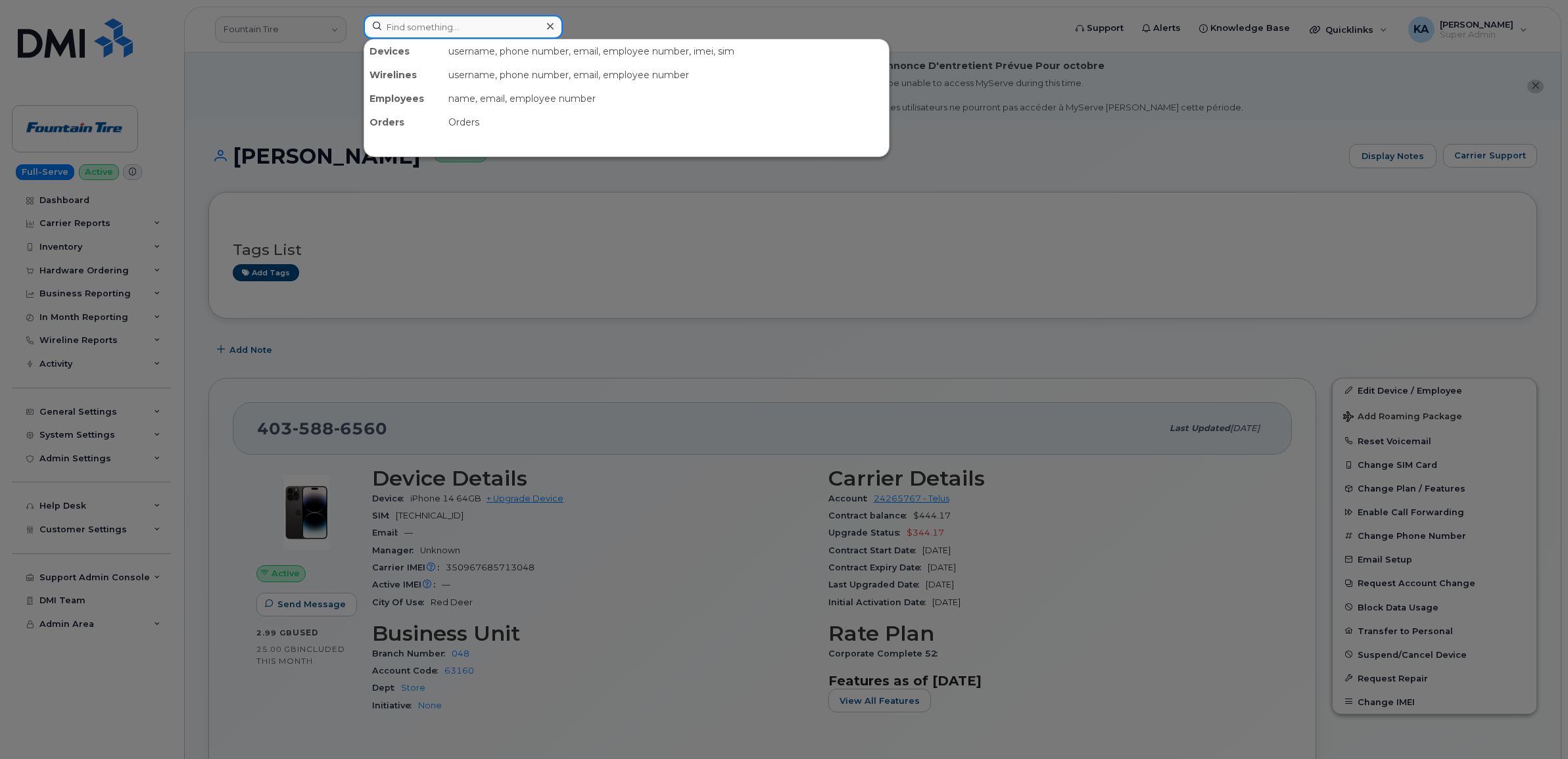
paste input "4038998473"
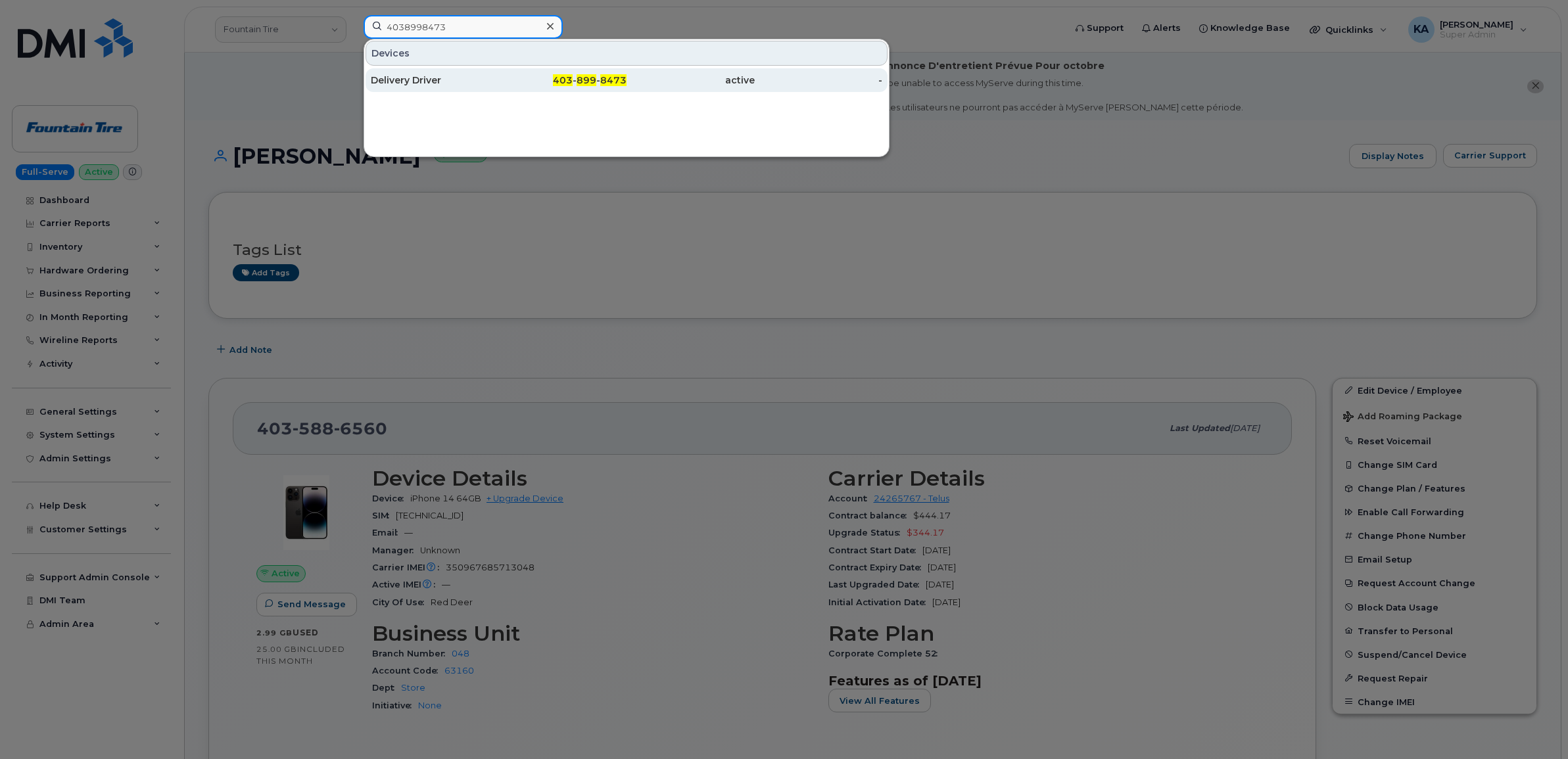
type input "4038998473"
click at [404, 79] on div "Delivery Driver" at bounding box center [434, 80] width 128 height 13
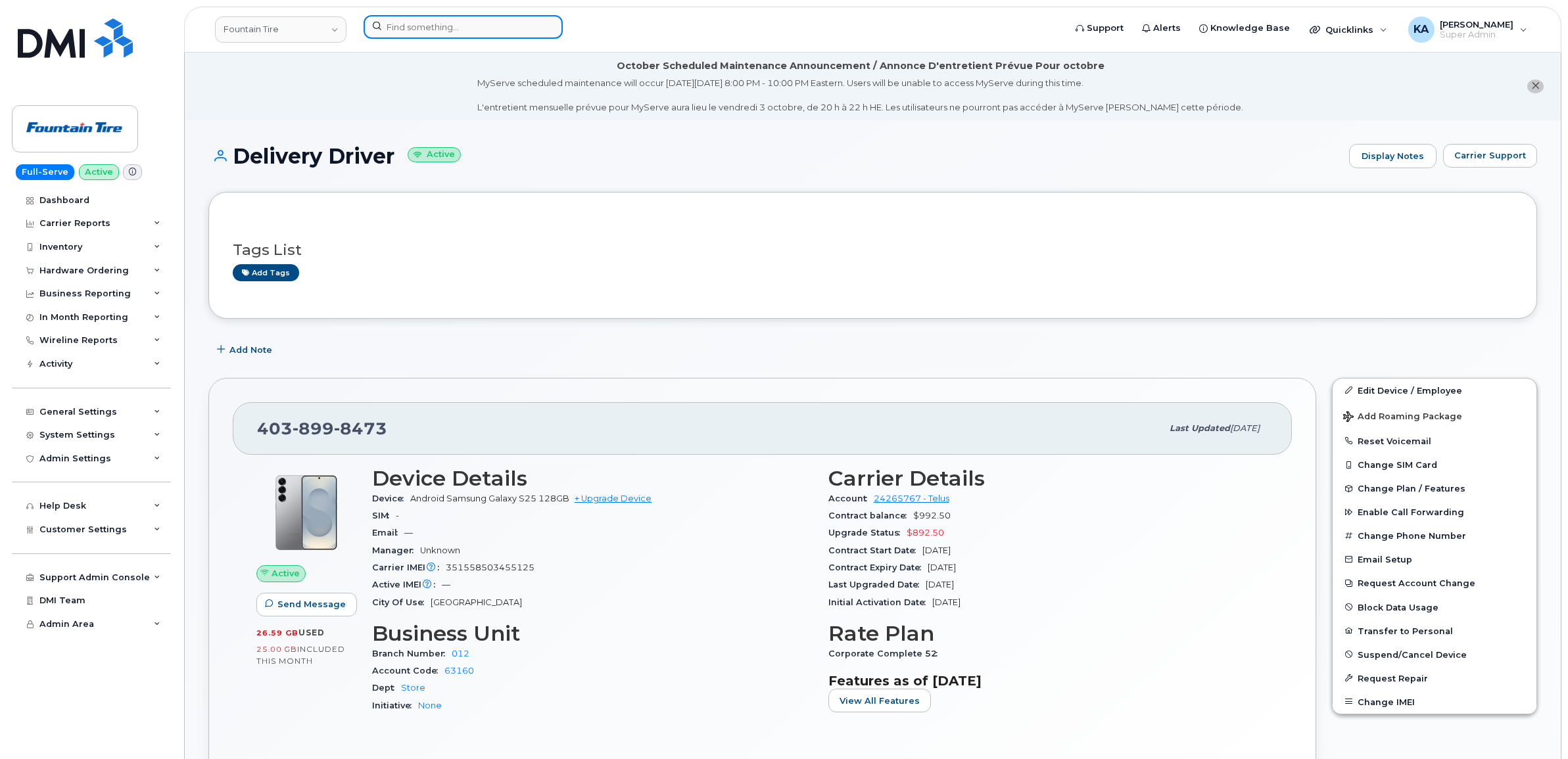
click at [395, 31] on input at bounding box center [463, 26] width 199 height 23
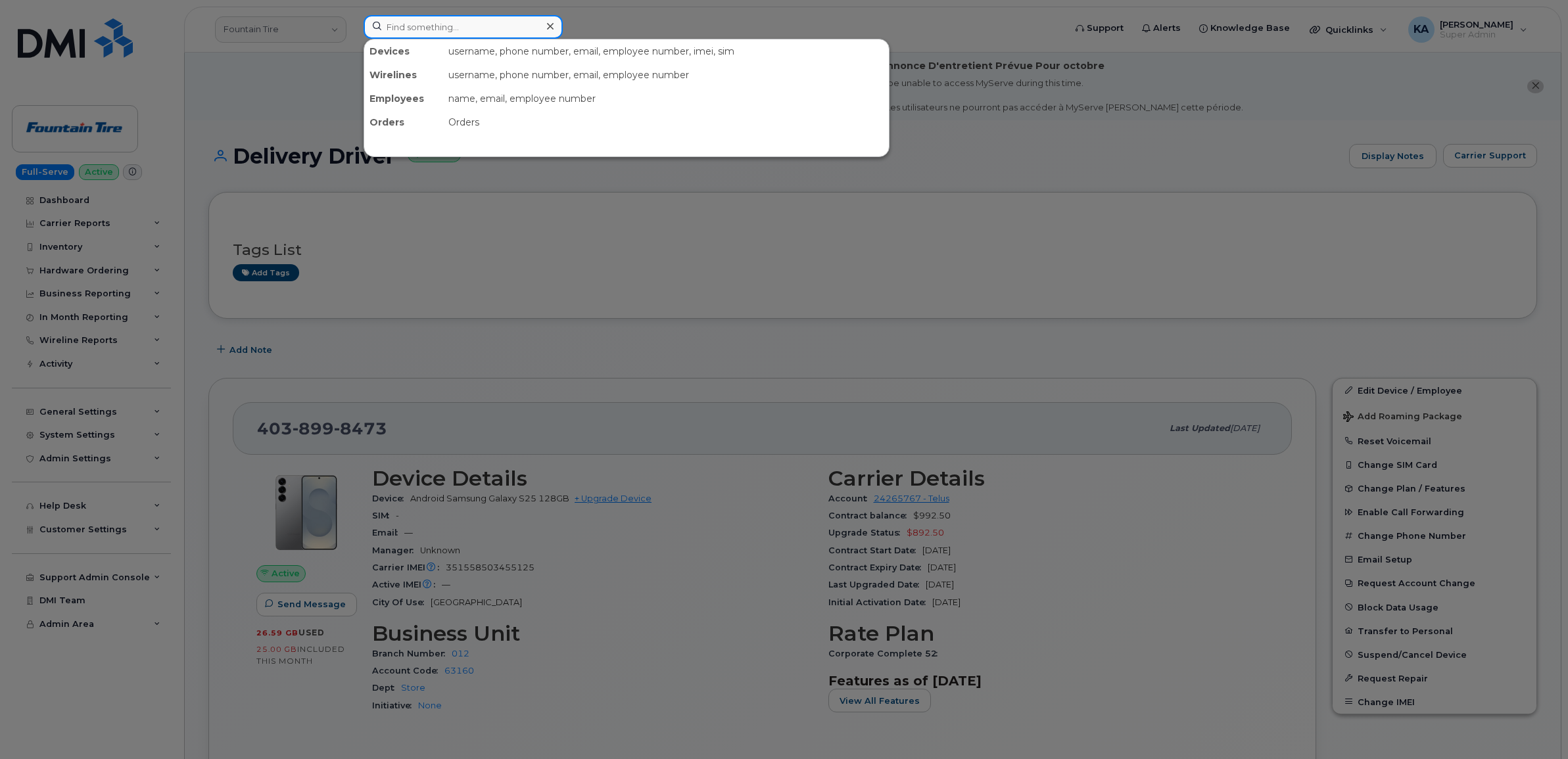
paste input "4038994111"
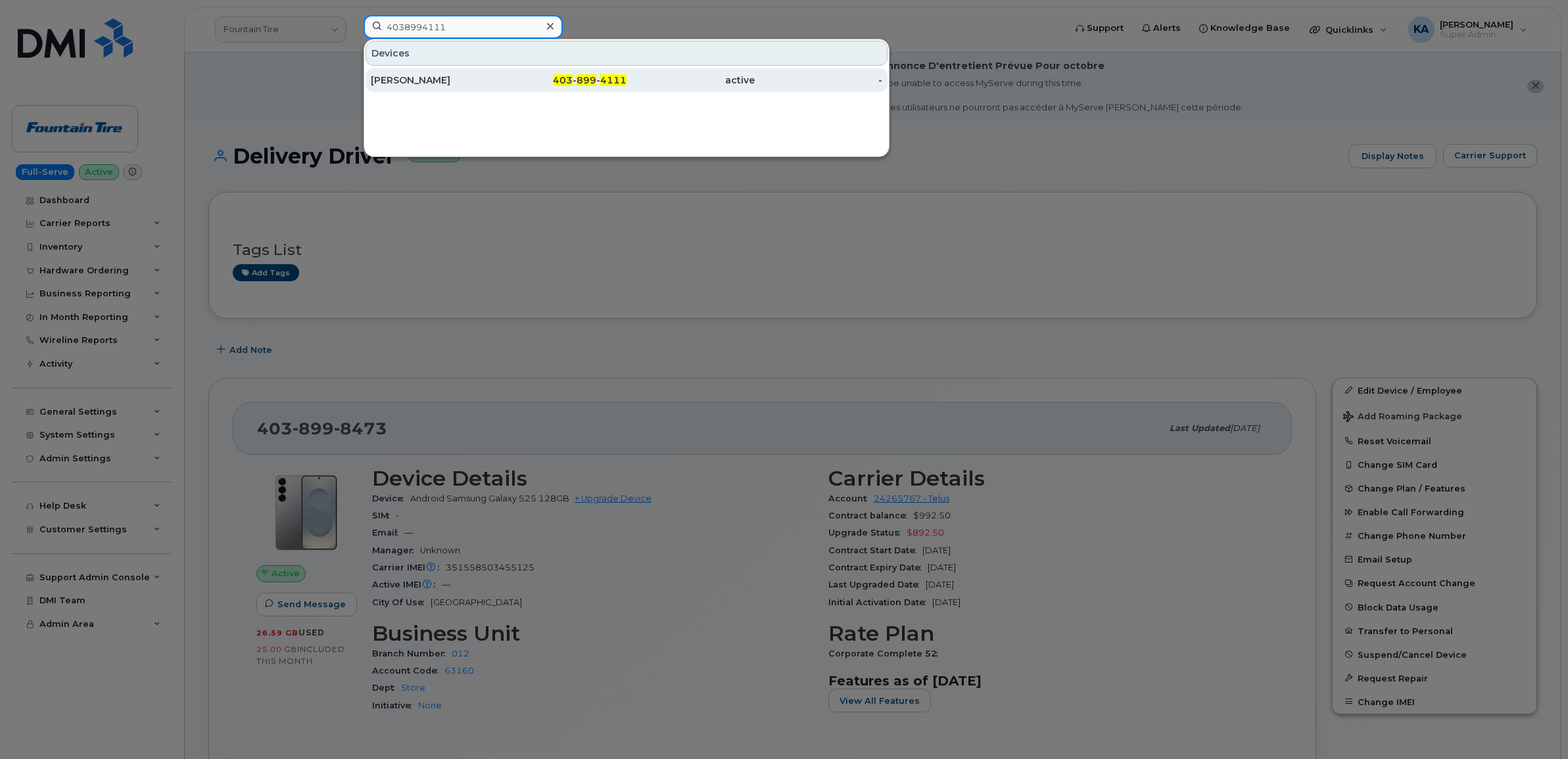
type input "4038994111"
click at [414, 75] on div "Dean White" at bounding box center [434, 80] width 128 height 13
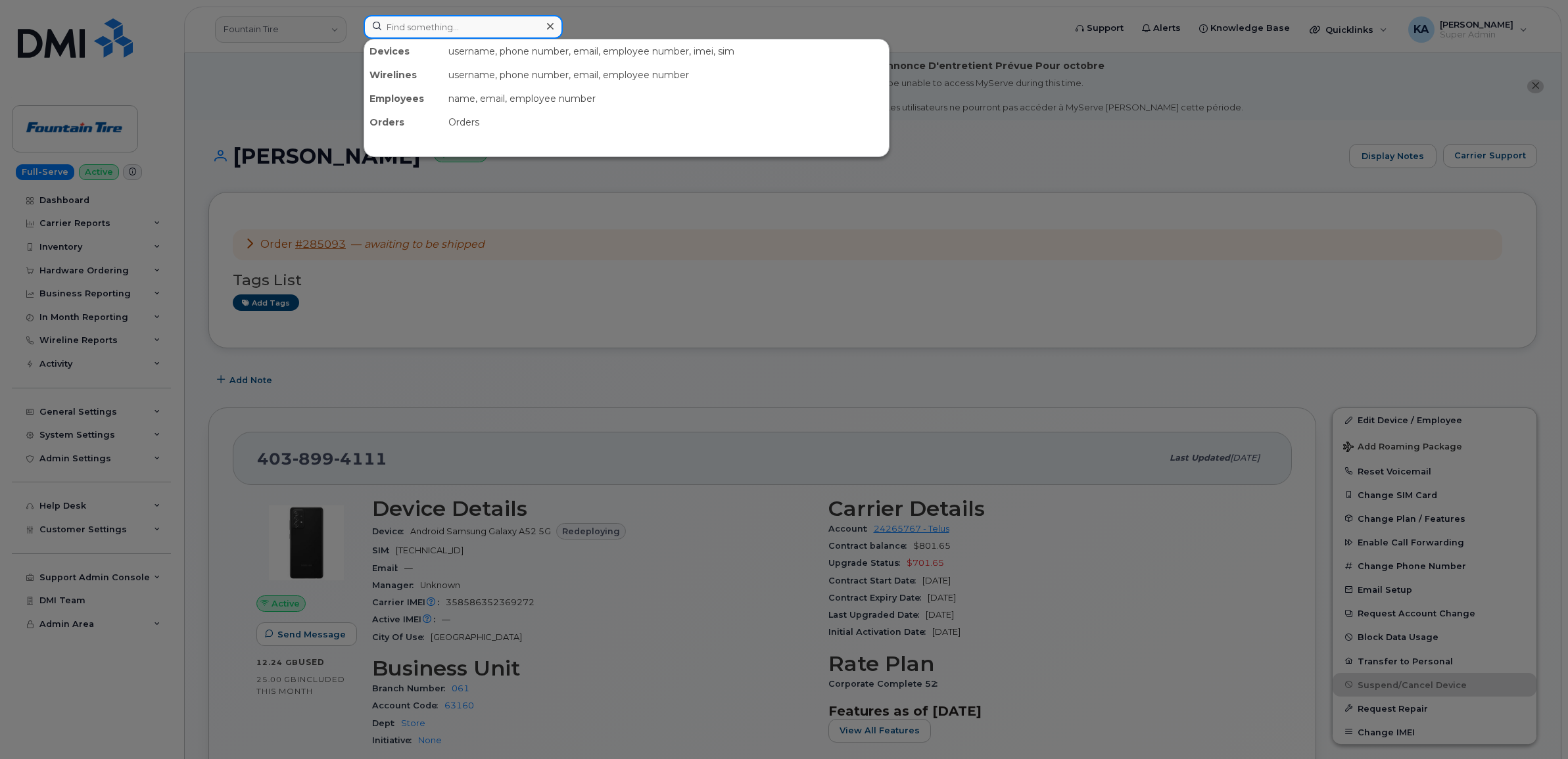
click at [398, 28] on input at bounding box center [463, 26] width 199 height 23
paste input "7807926251"
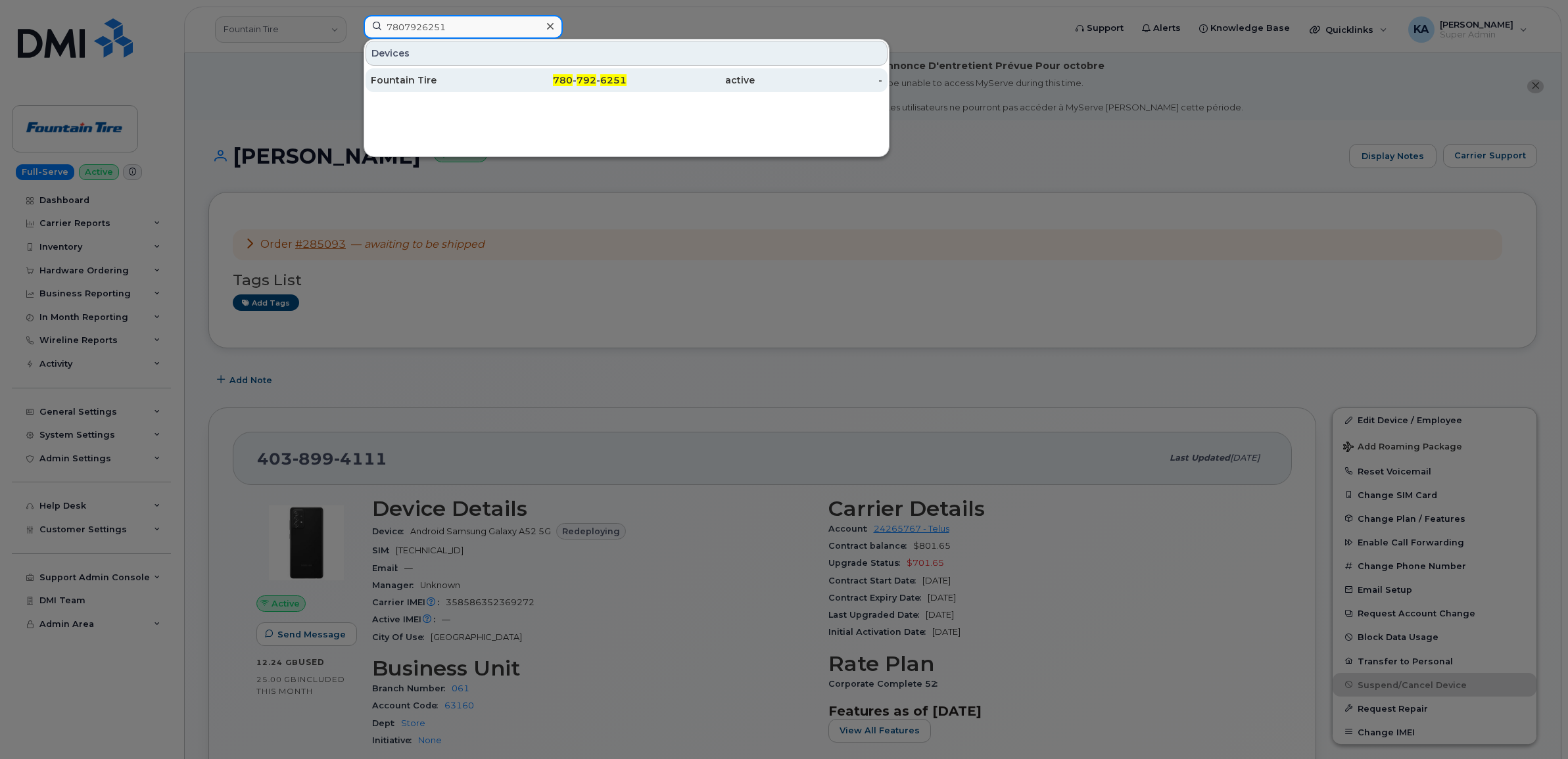
type input "7807926251"
click at [404, 76] on div "Fountain Tire" at bounding box center [434, 80] width 128 height 13
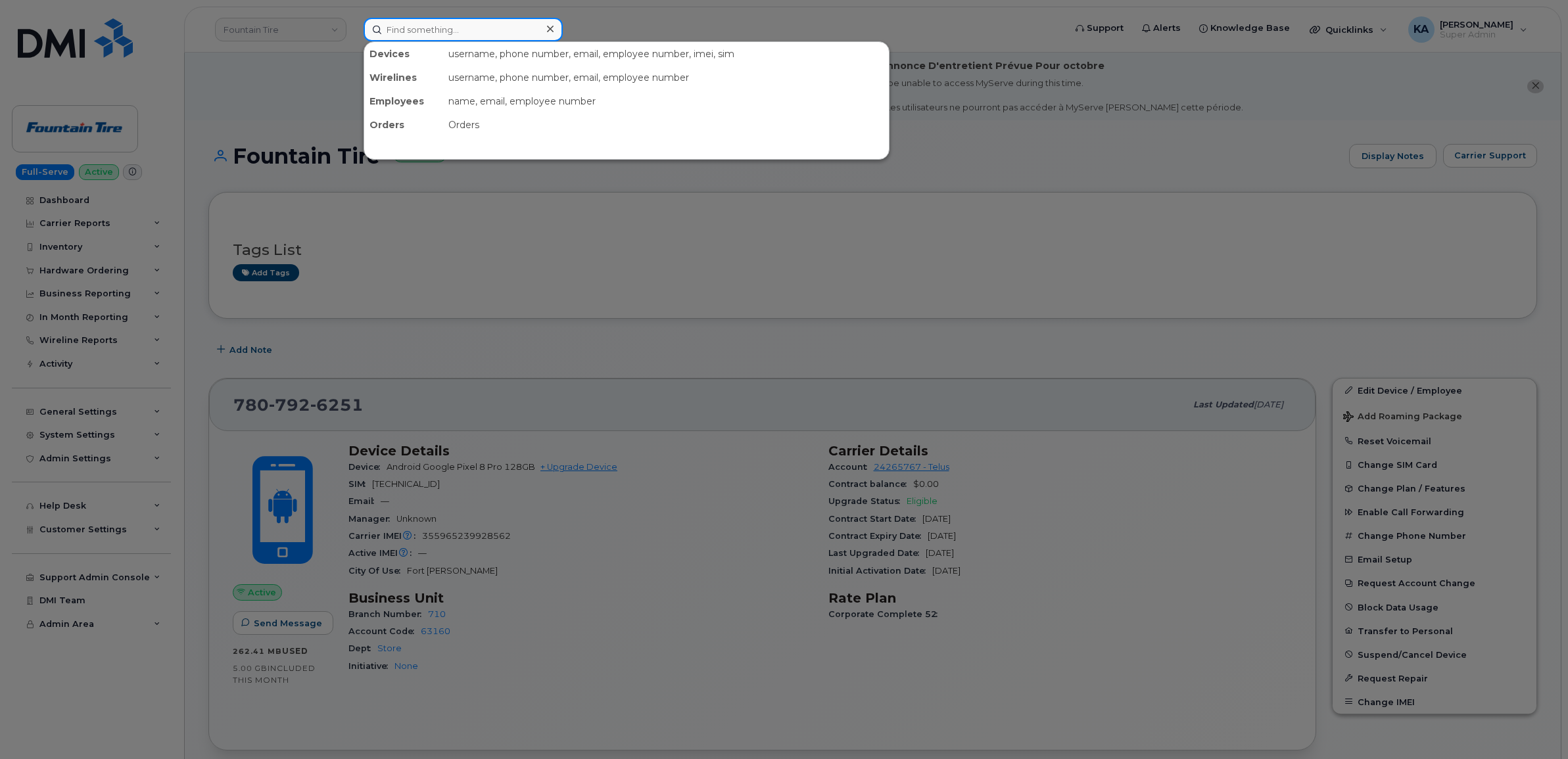
paste input "2503180609"
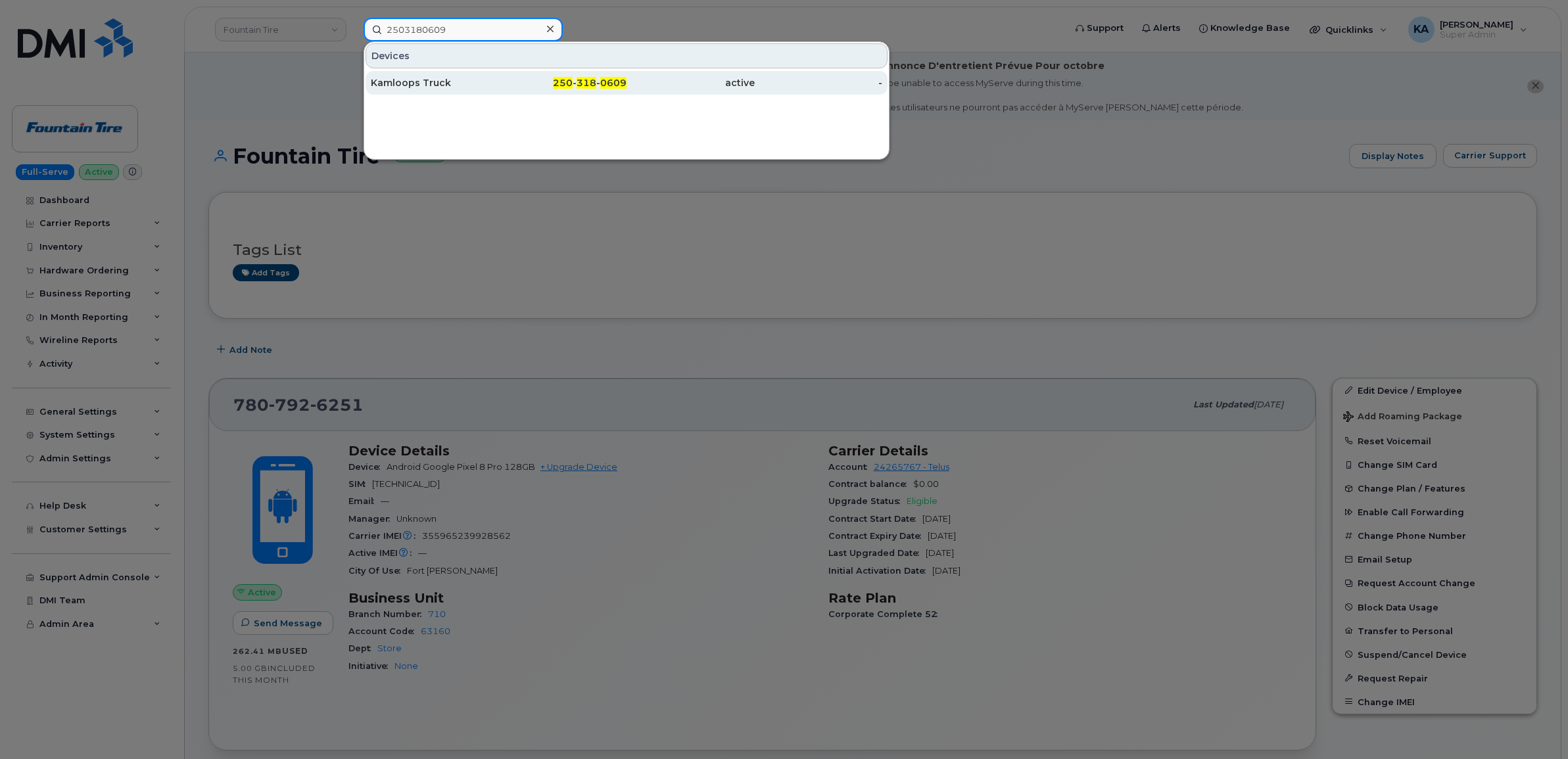
type input "2503180609"
click at [413, 83] on div "Kamloops Truck" at bounding box center [434, 82] width 128 height 13
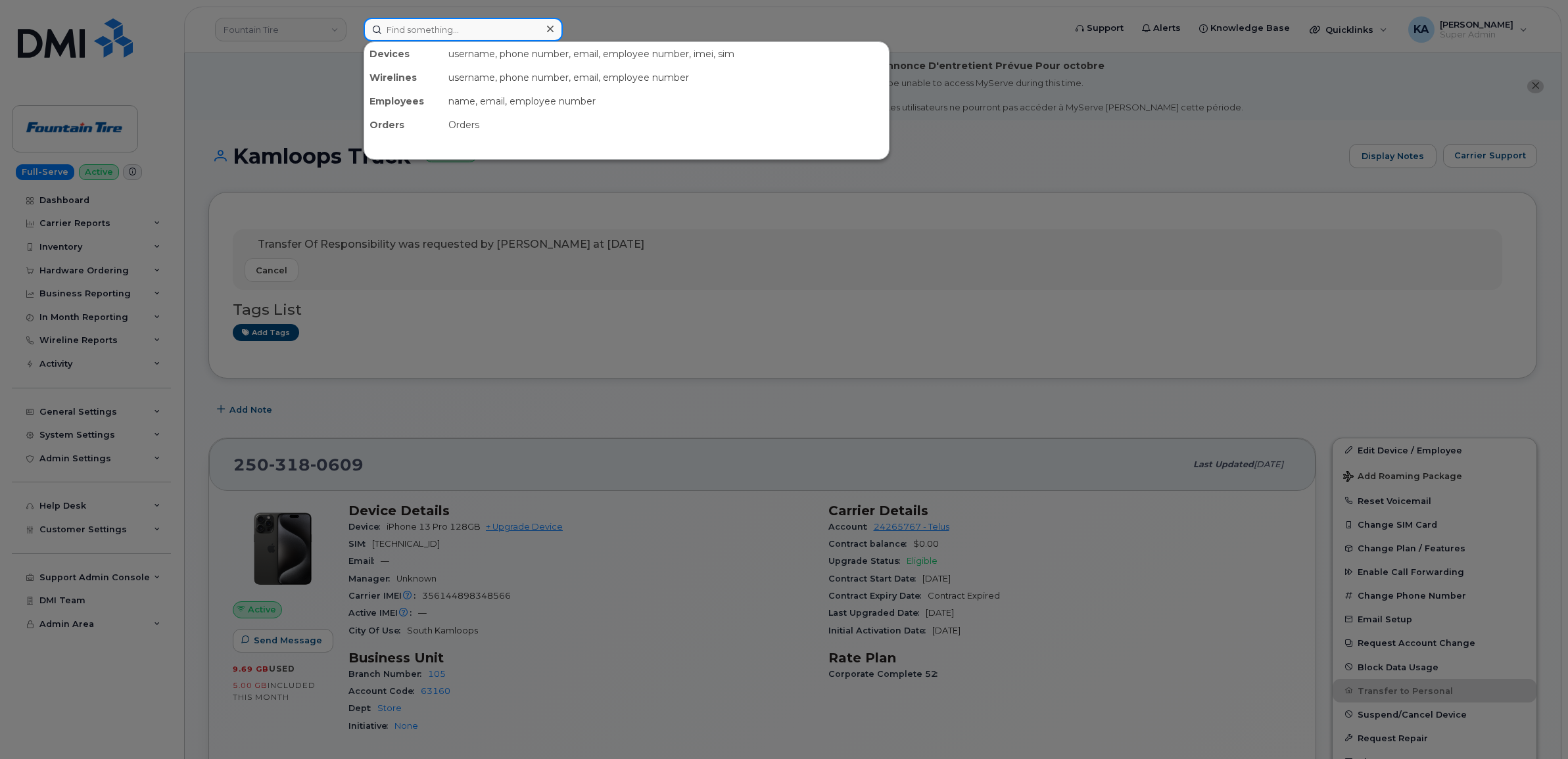
paste input "7052629183"
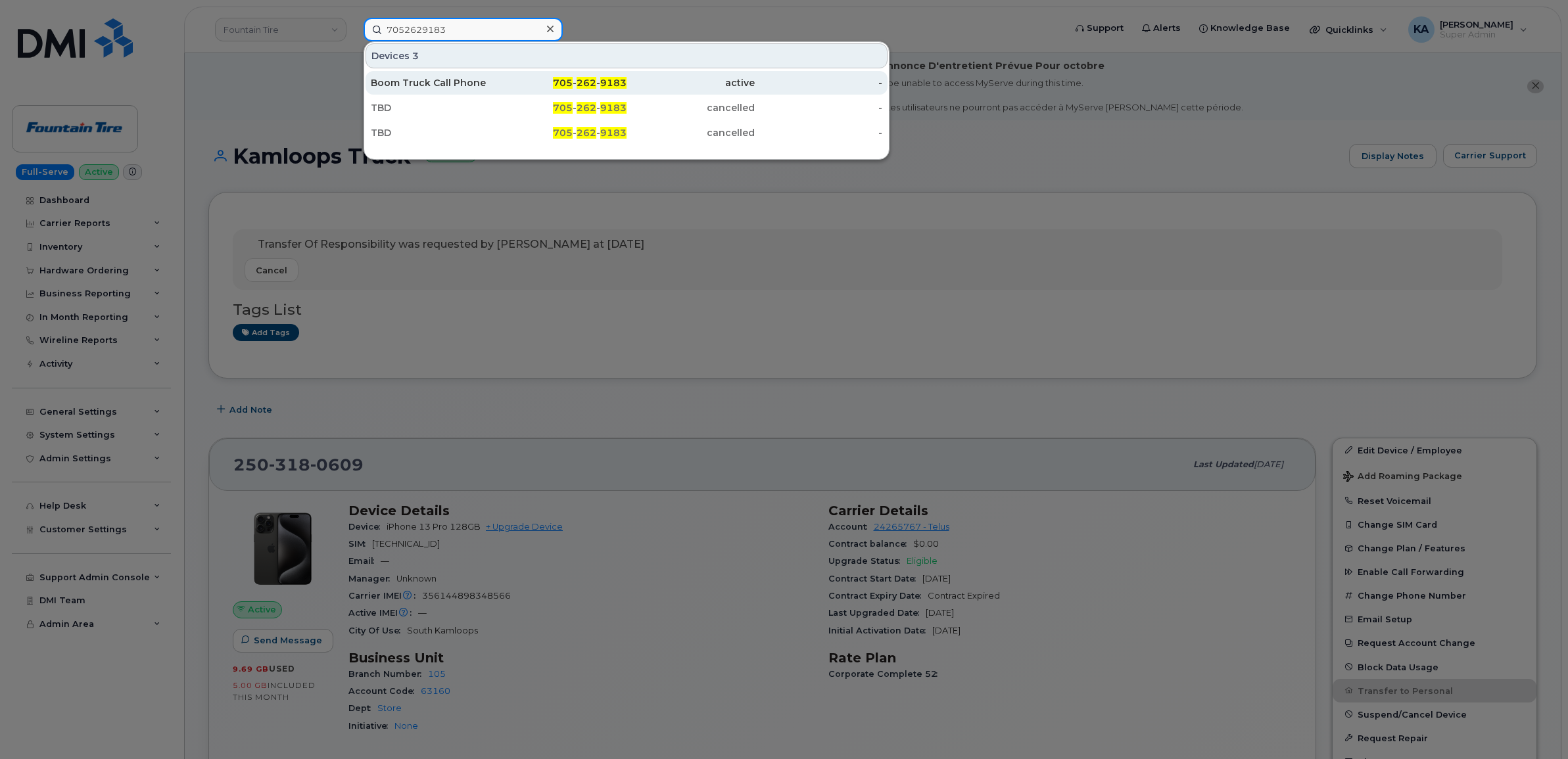
type input "7052629183"
click at [426, 84] on div "Boom Truck Call Phone" at bounding box center [434, 82] width 128 height 13
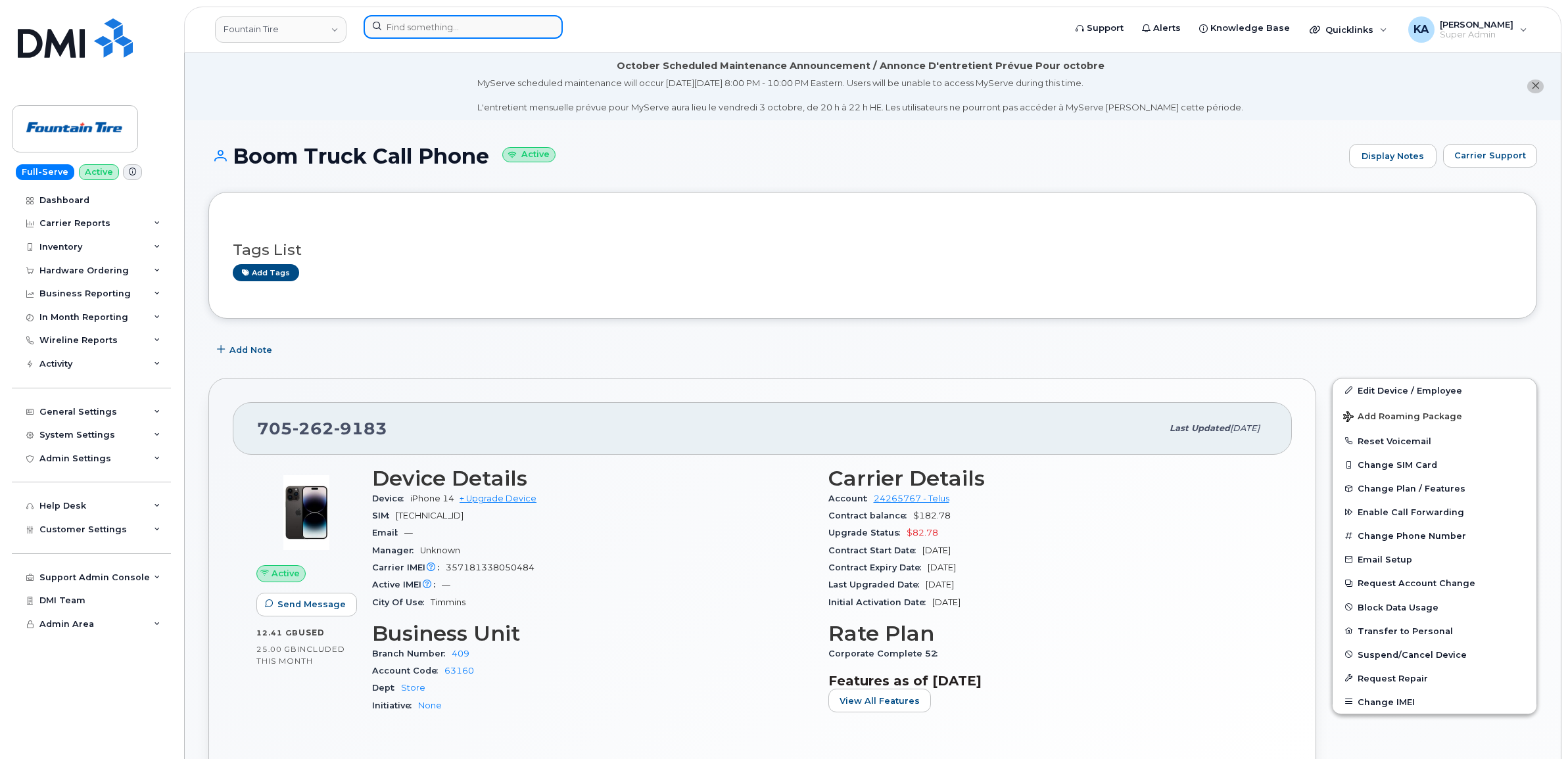
click at [392, 26] on input at bounding box center [463, 26] width 199 height 23
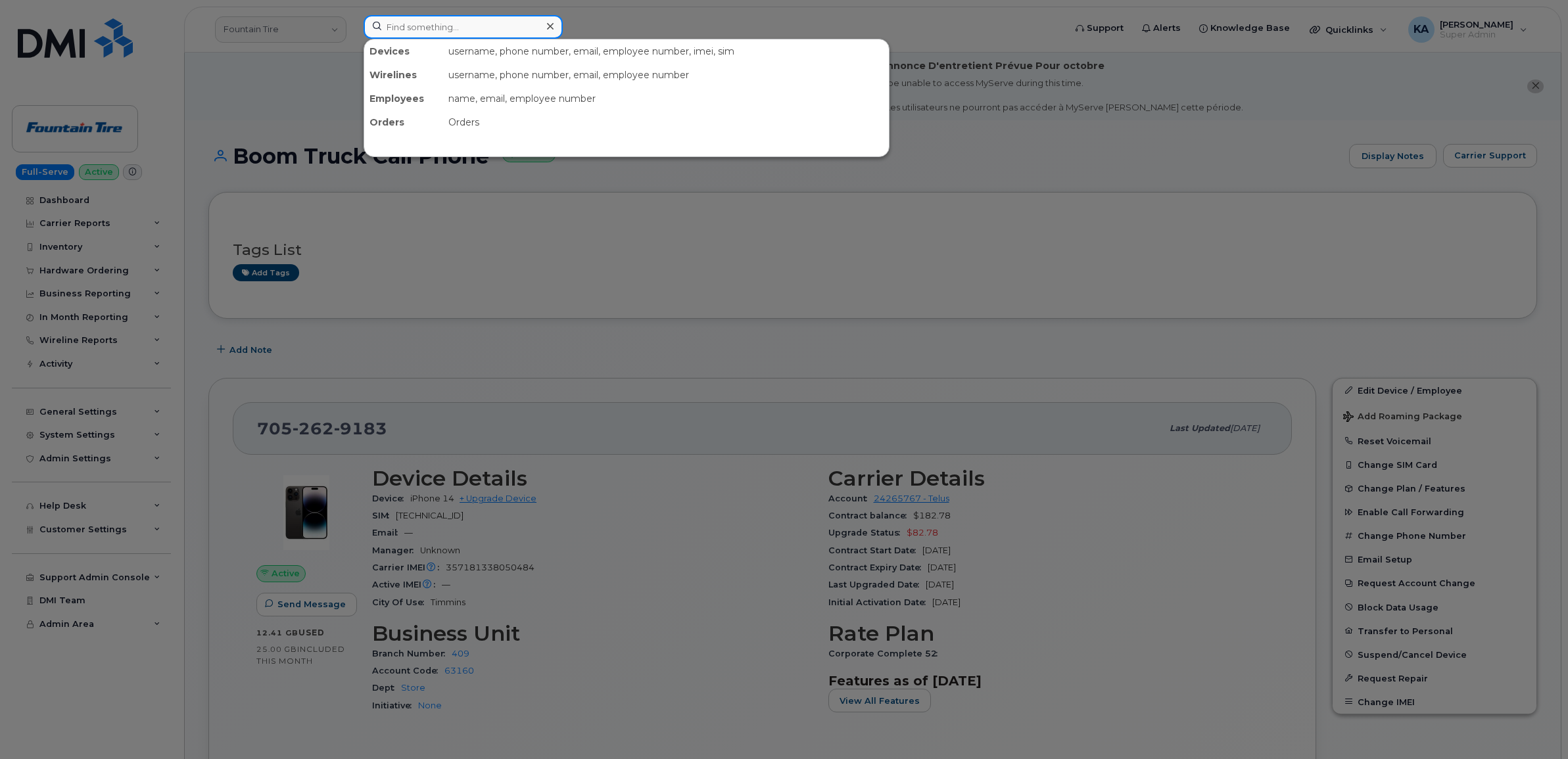
paste input "7807778598"
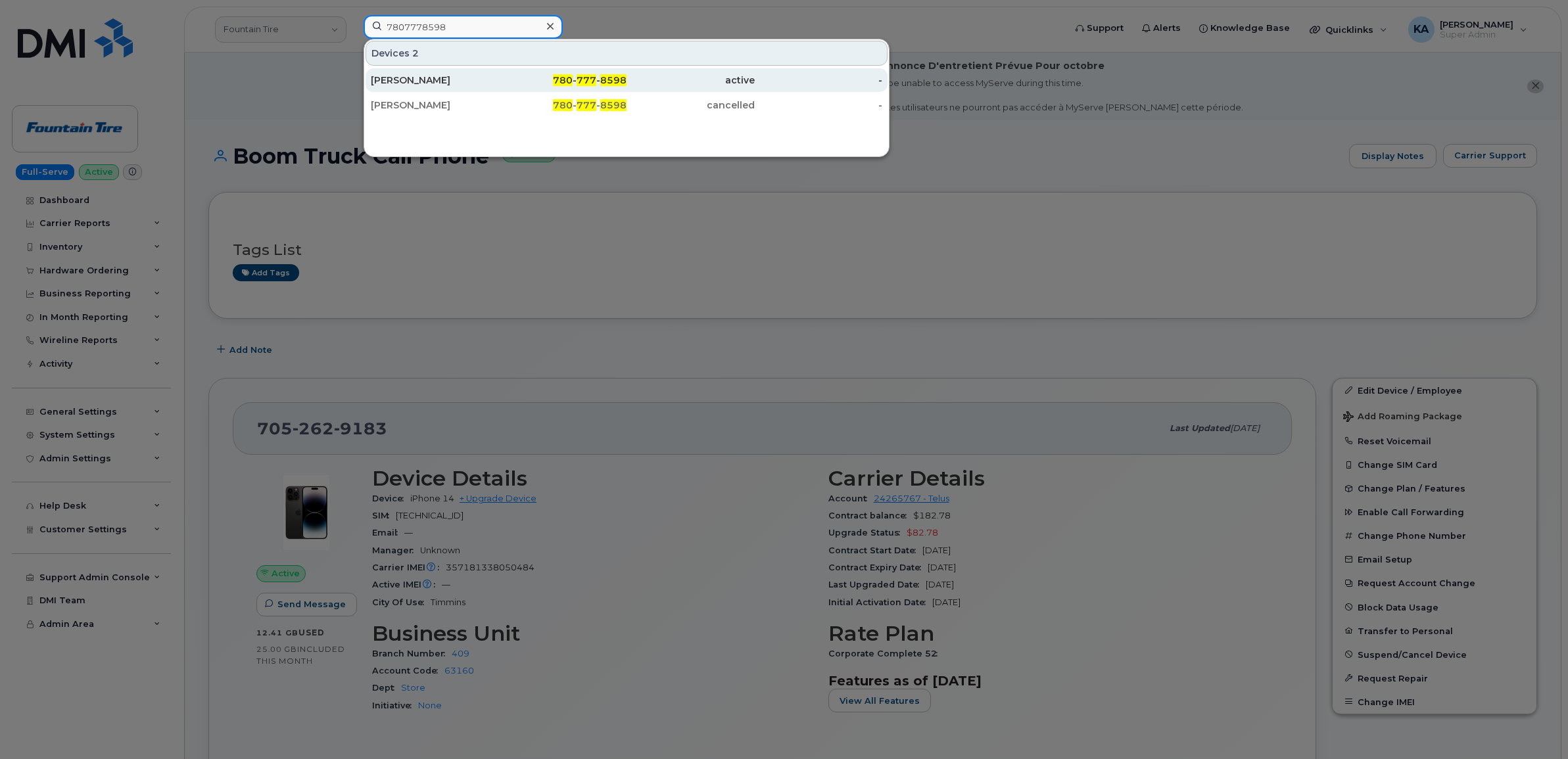
type input "7807778598"
click at [438, 78] on div "[PERSON_NAME]" at bounding box center [434, 80] width 128 height 13
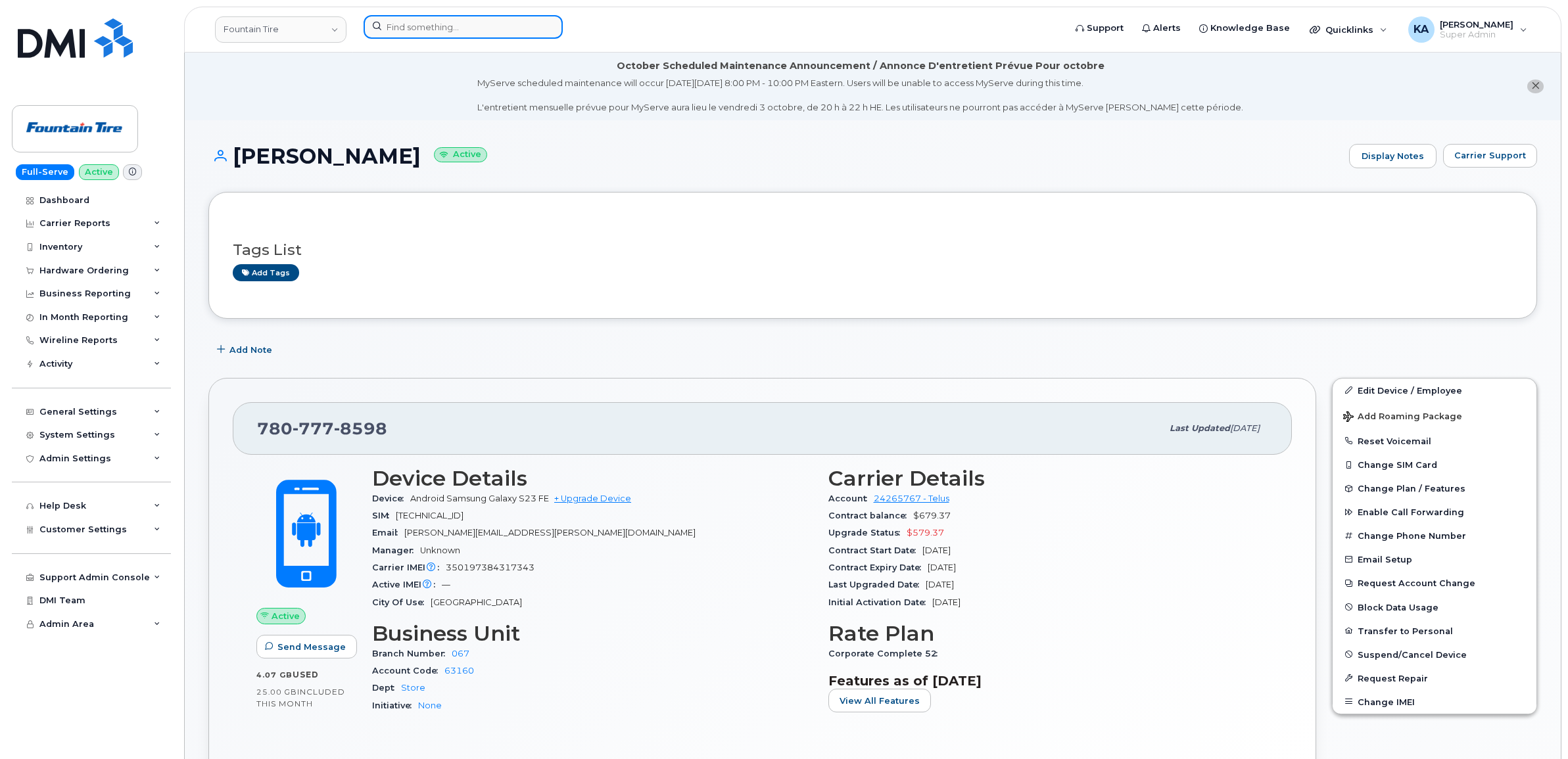
click at [418, 30] on input at bounding box center [463, 26] width 199 height 23
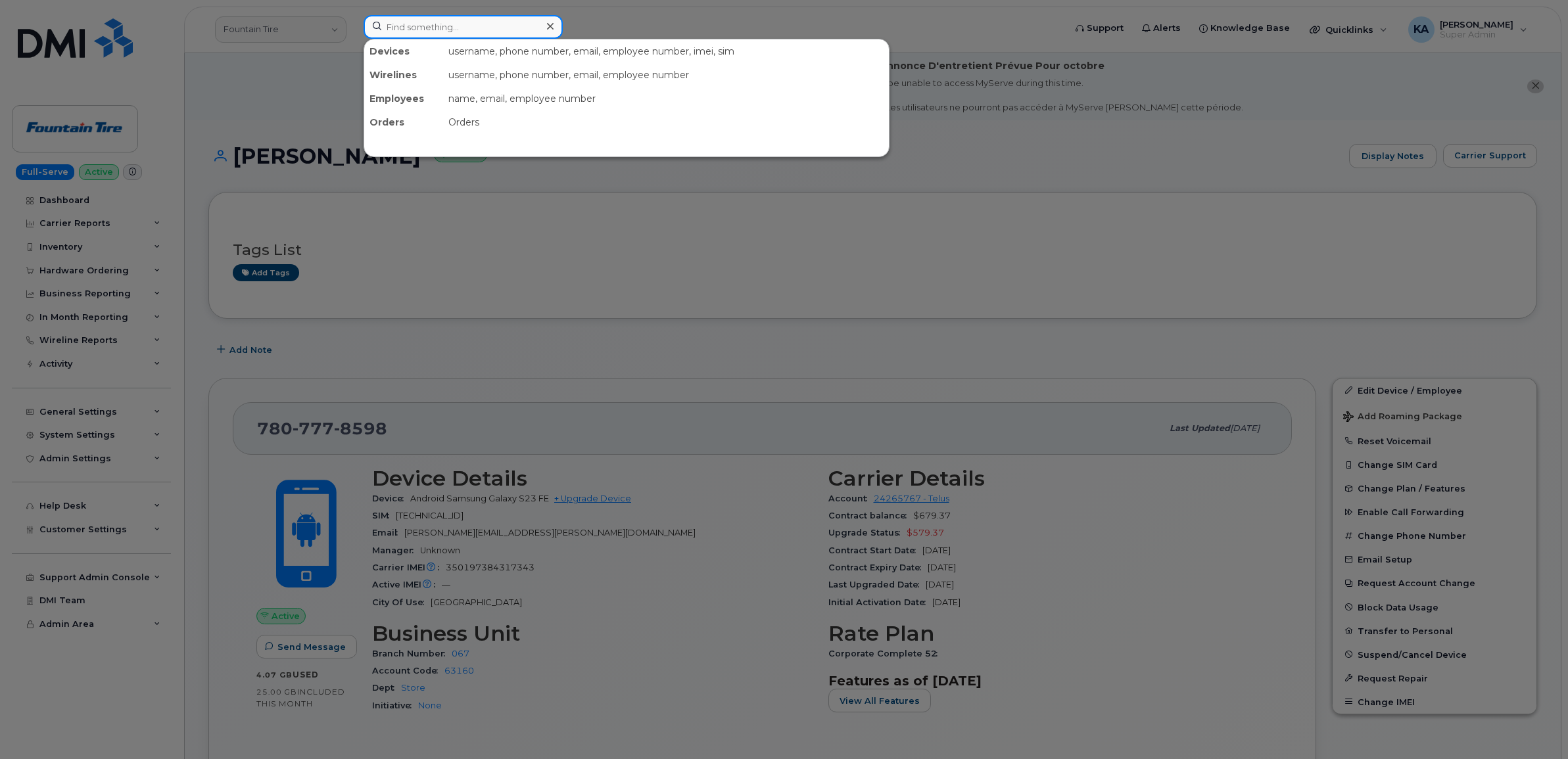
paste input "7787893285"
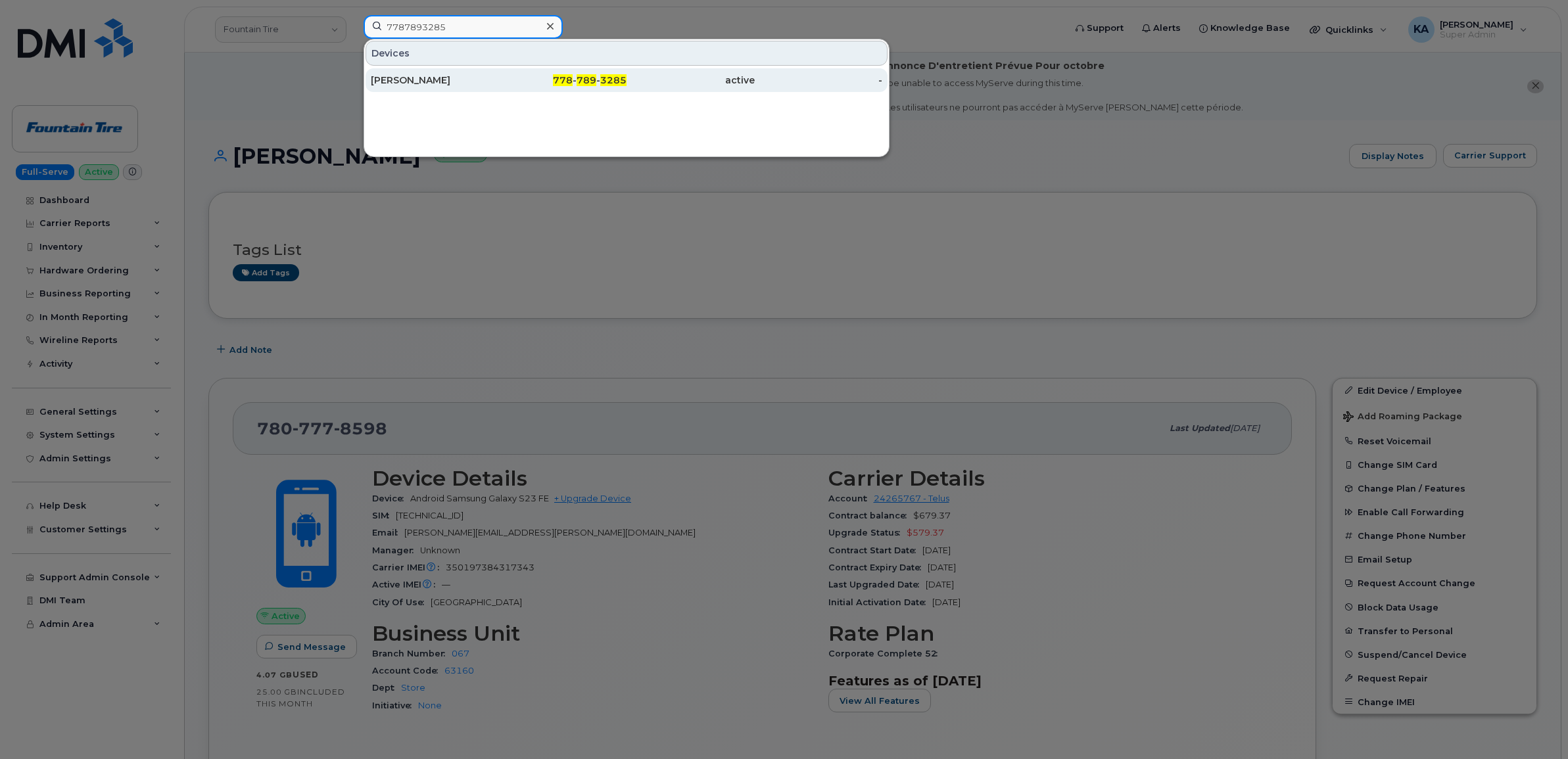
type input "7787893285"
click at [406, 77] on div "[PERSON_NAME]" at bounding box center [434, 80] width 128 height 13
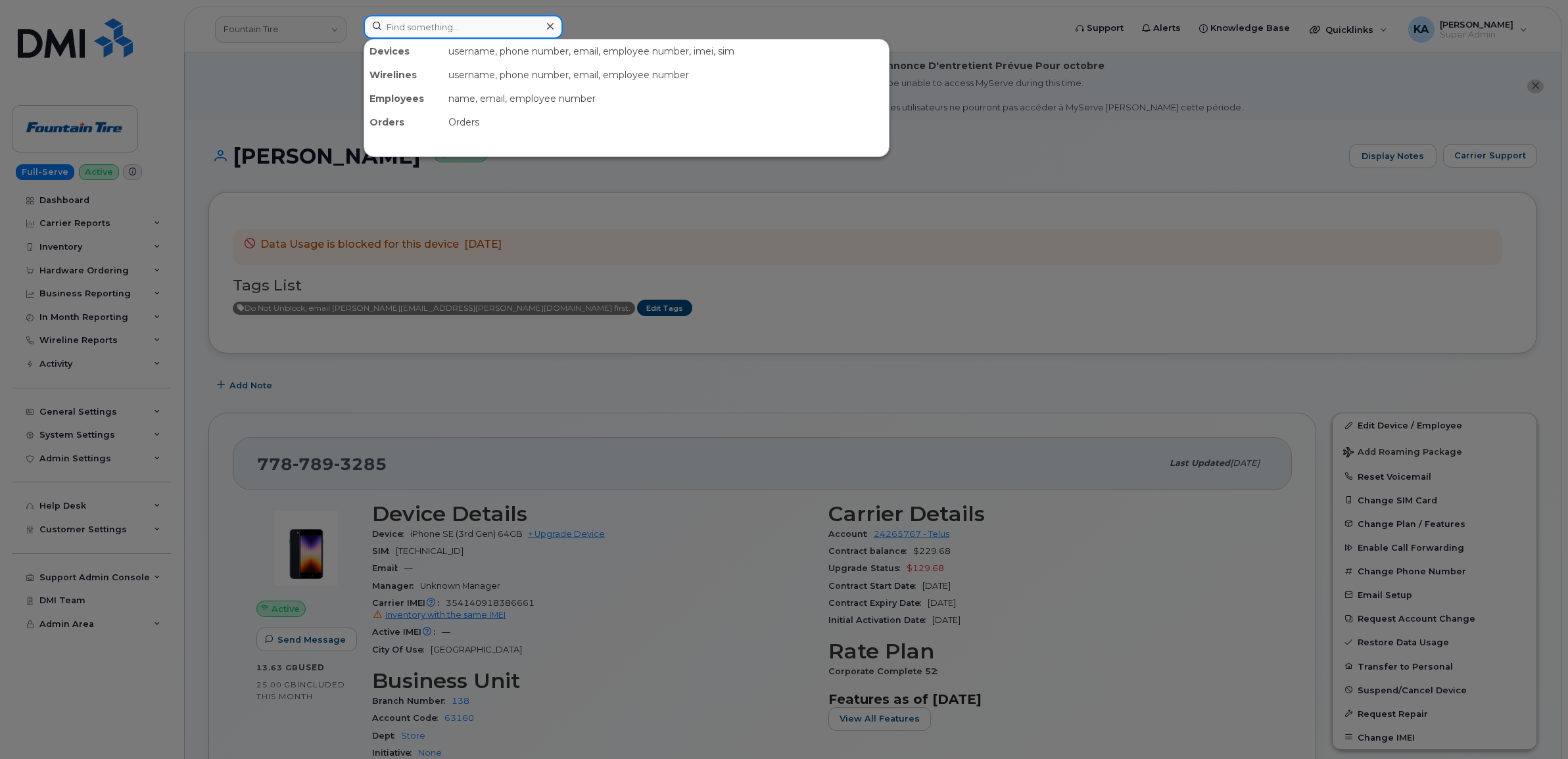
click at [399, 32] on input at bounding box center [463, 26] width 199 height 23
paste input "5876435157"
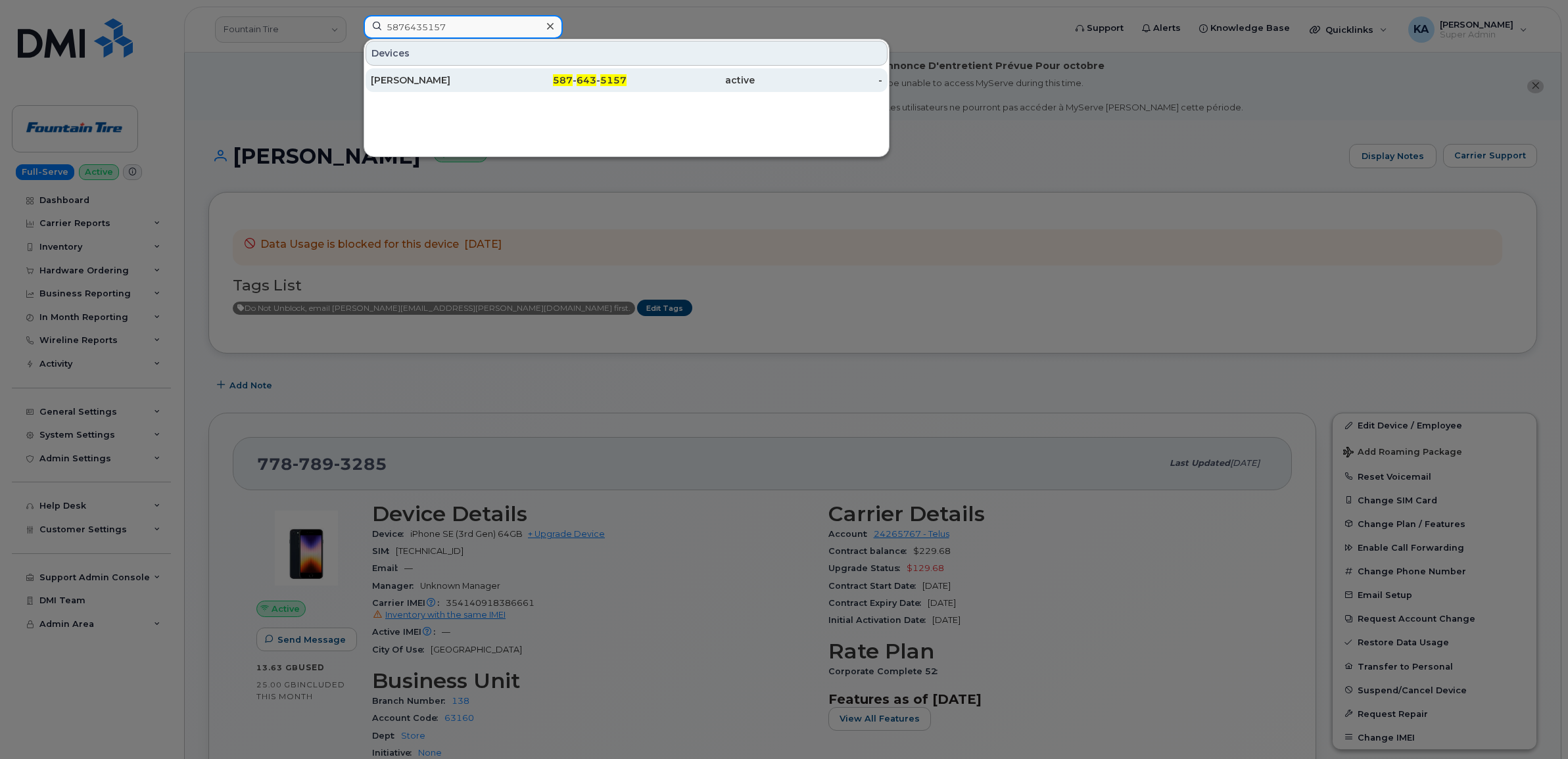
type input "5876435157"
click at [409, 76] on div "Arthur Sproul" at bounding box center [434, 80] width 128 height 13
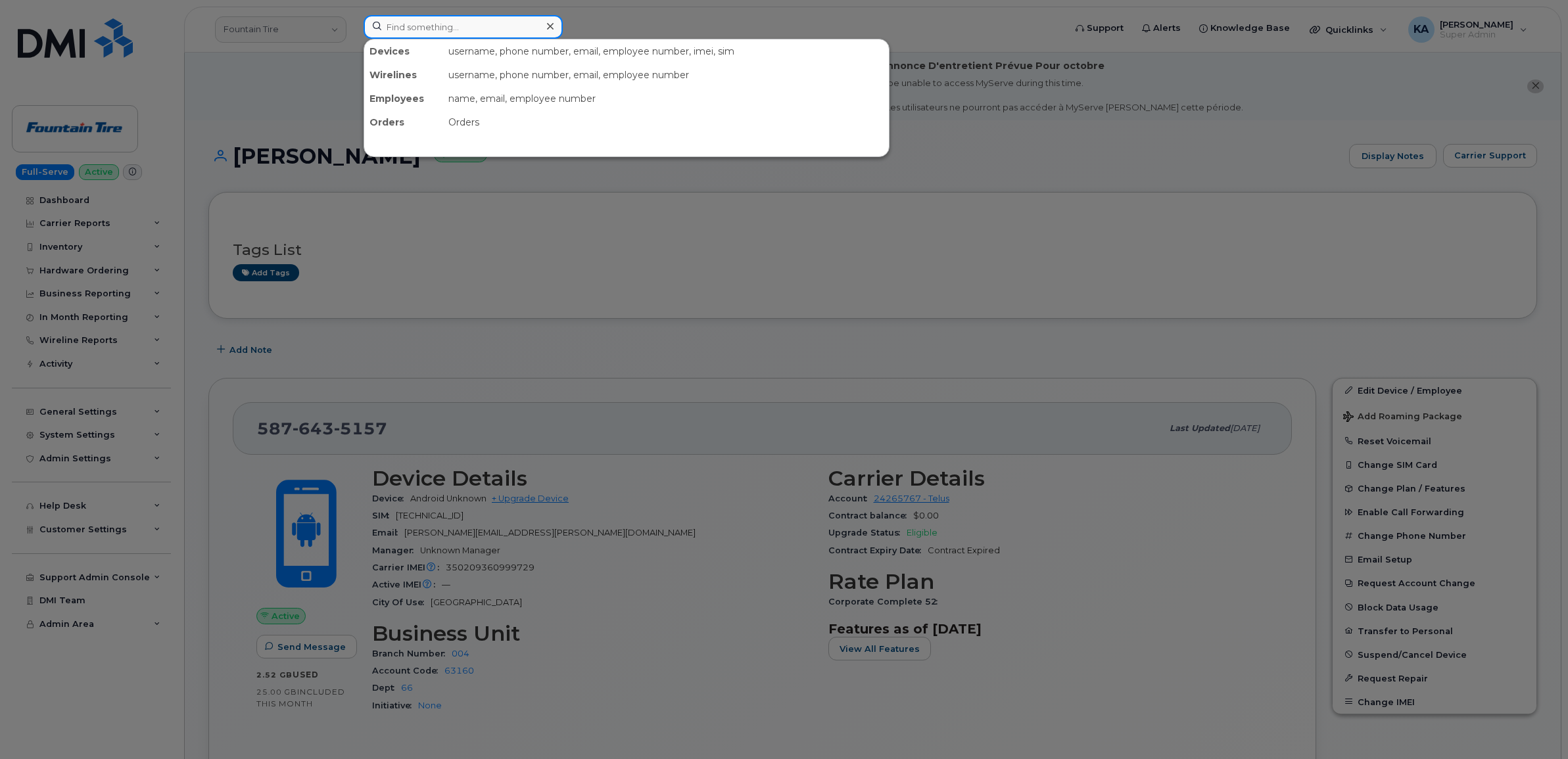
click at [417, 25] on input at bounding box center [463, 26] width 199 height 23
paste input "3063075333"
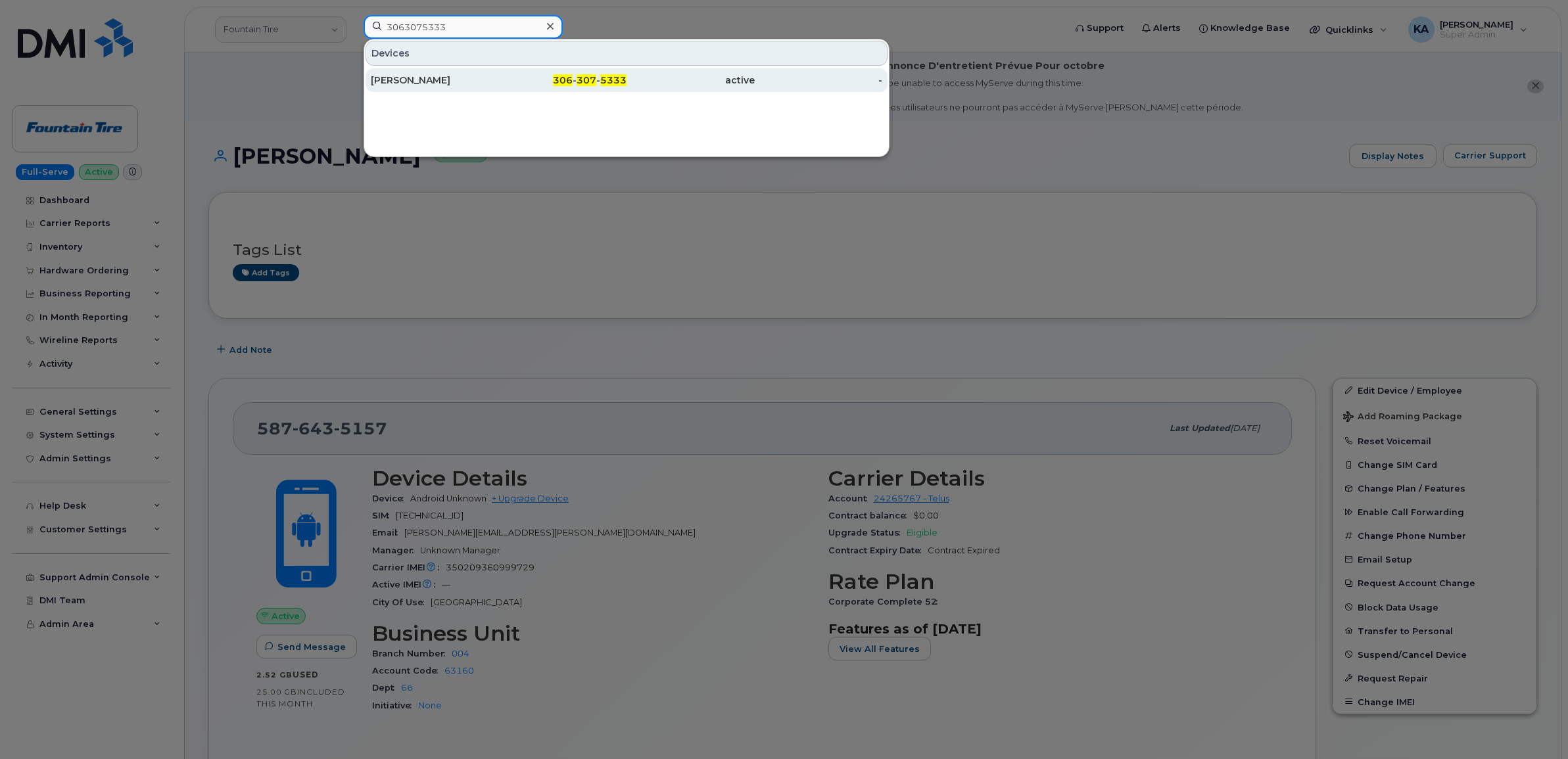
type input "3063075333"
click at [411, 78] on div "Jeff McColm" at bounding box center [434, 80] width 128 height 13
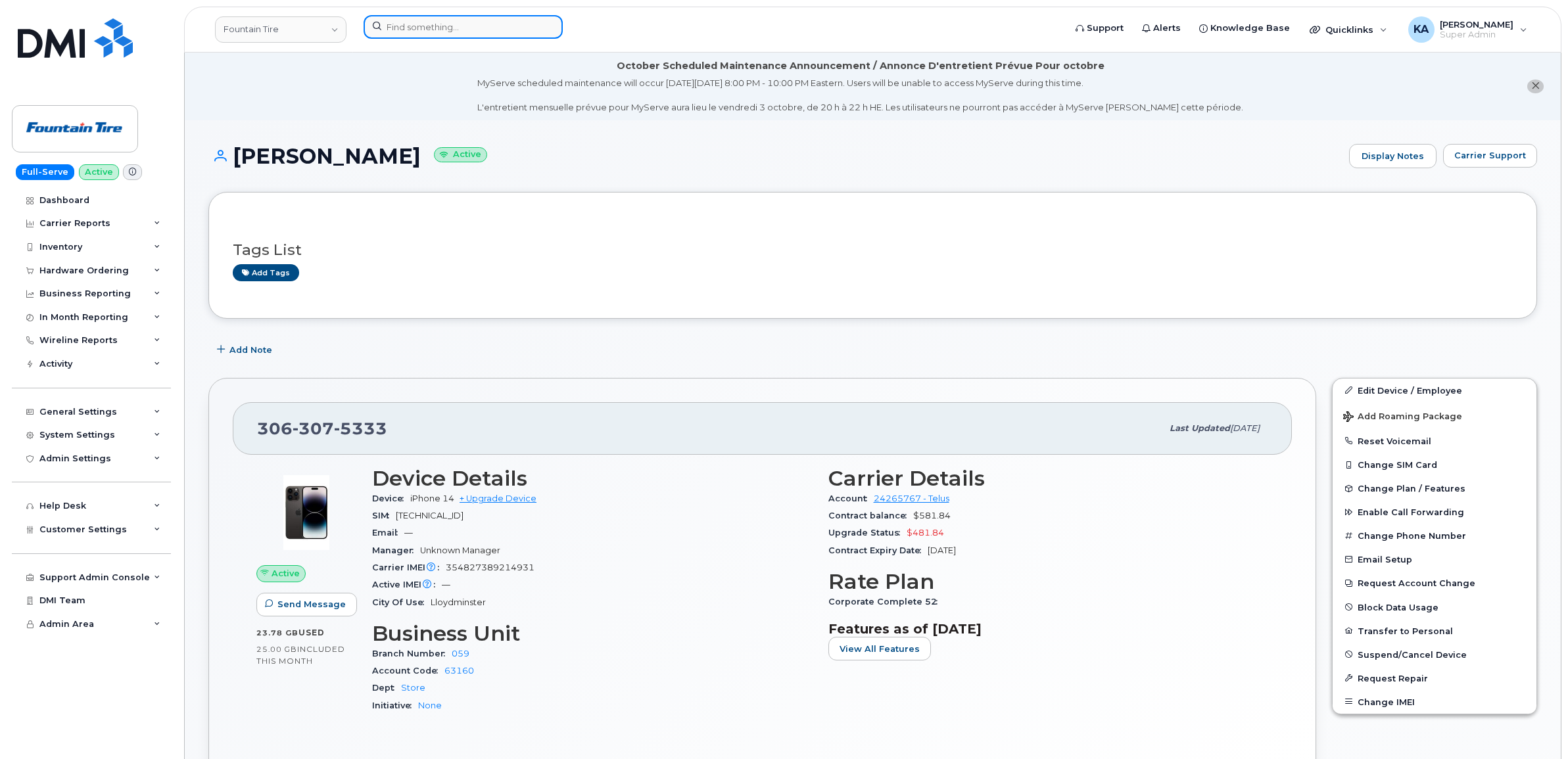
click at [438, 25] on input at bounding box center [463, 26] width 199 height 23
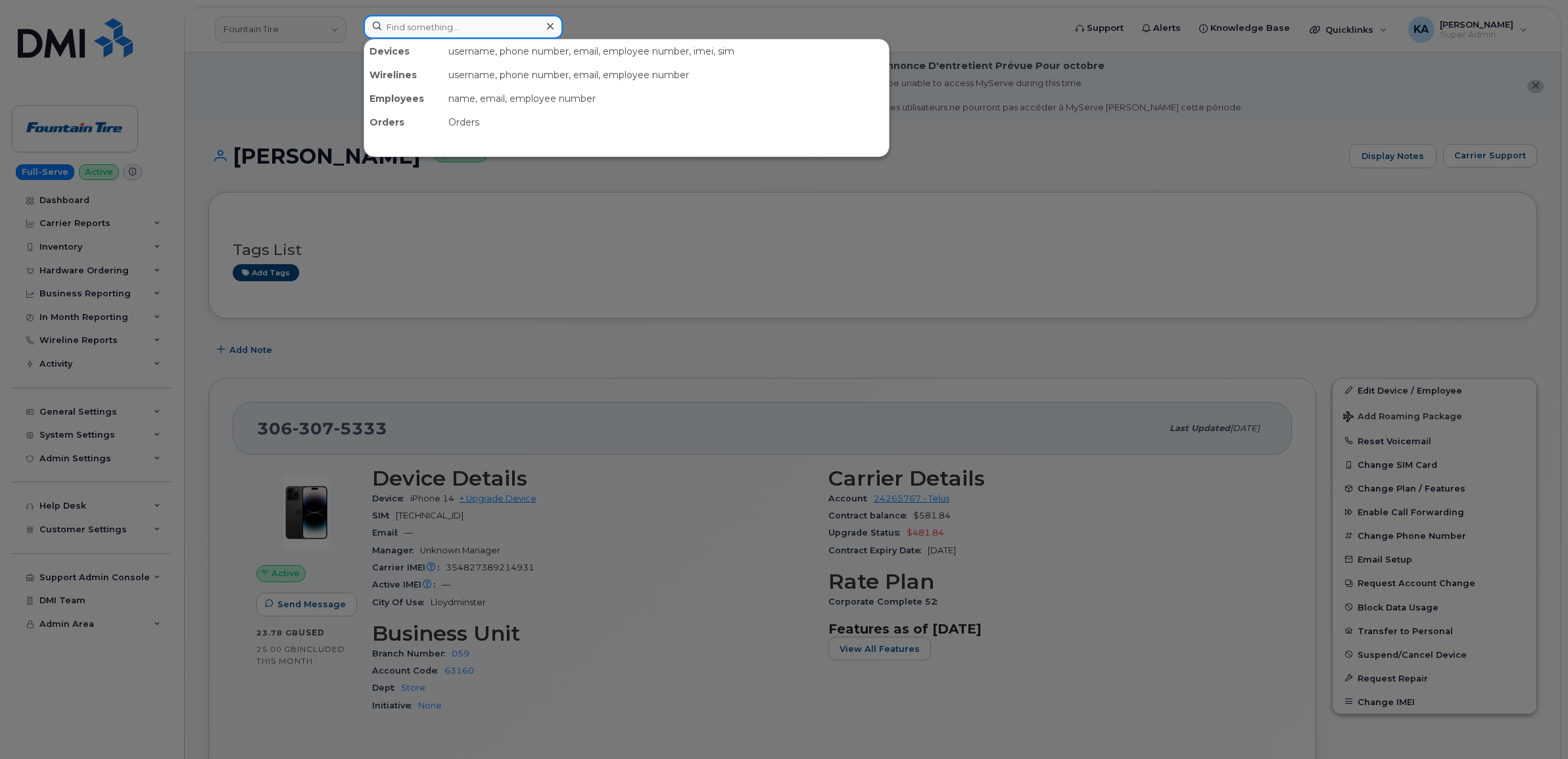
paste input "2503216871"
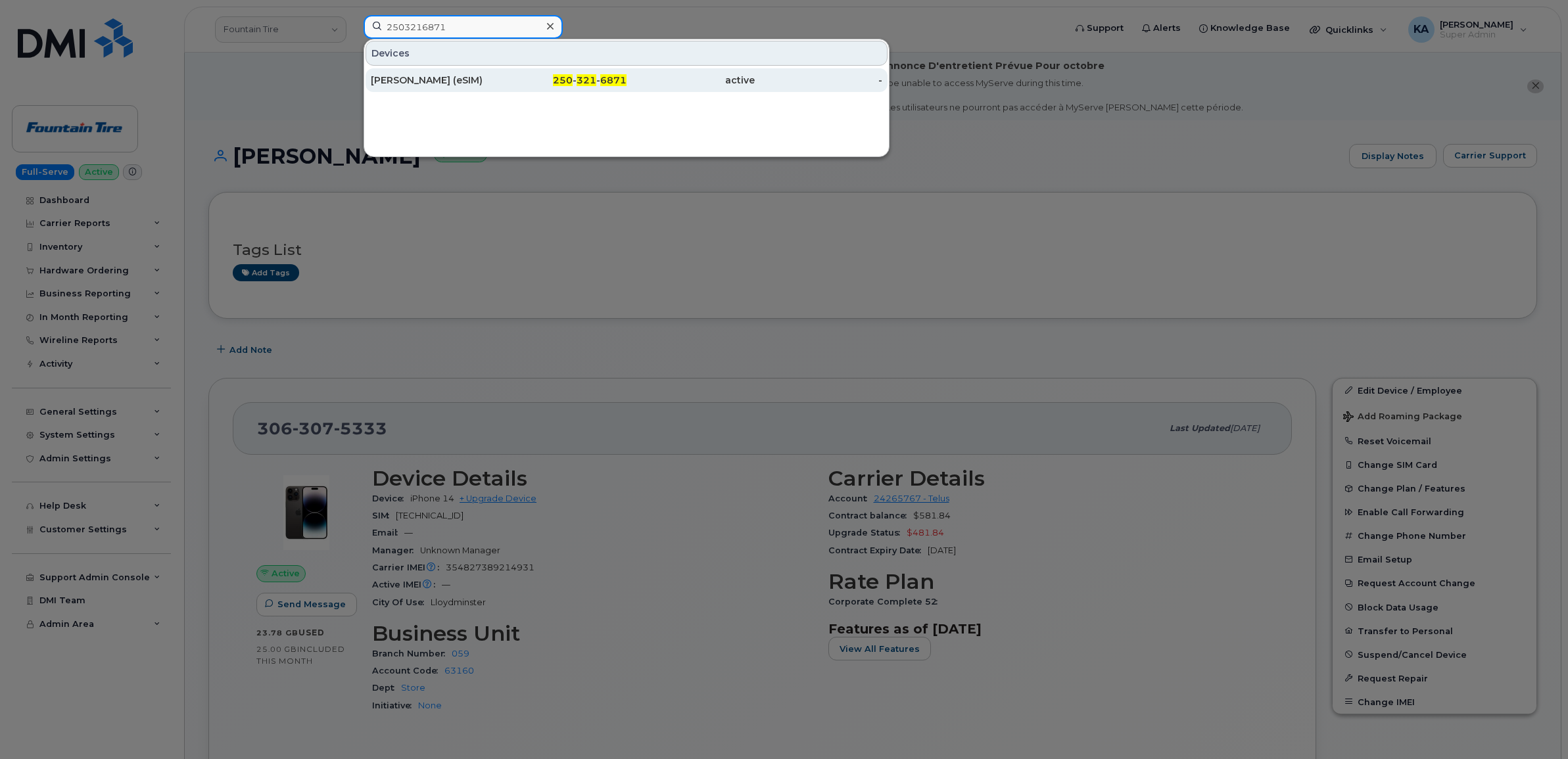
type input "2503216871"
click at [422, 77] on div "Christopher Suriano (eSIM)" at bounding box center [434, 80] width 128 height 13
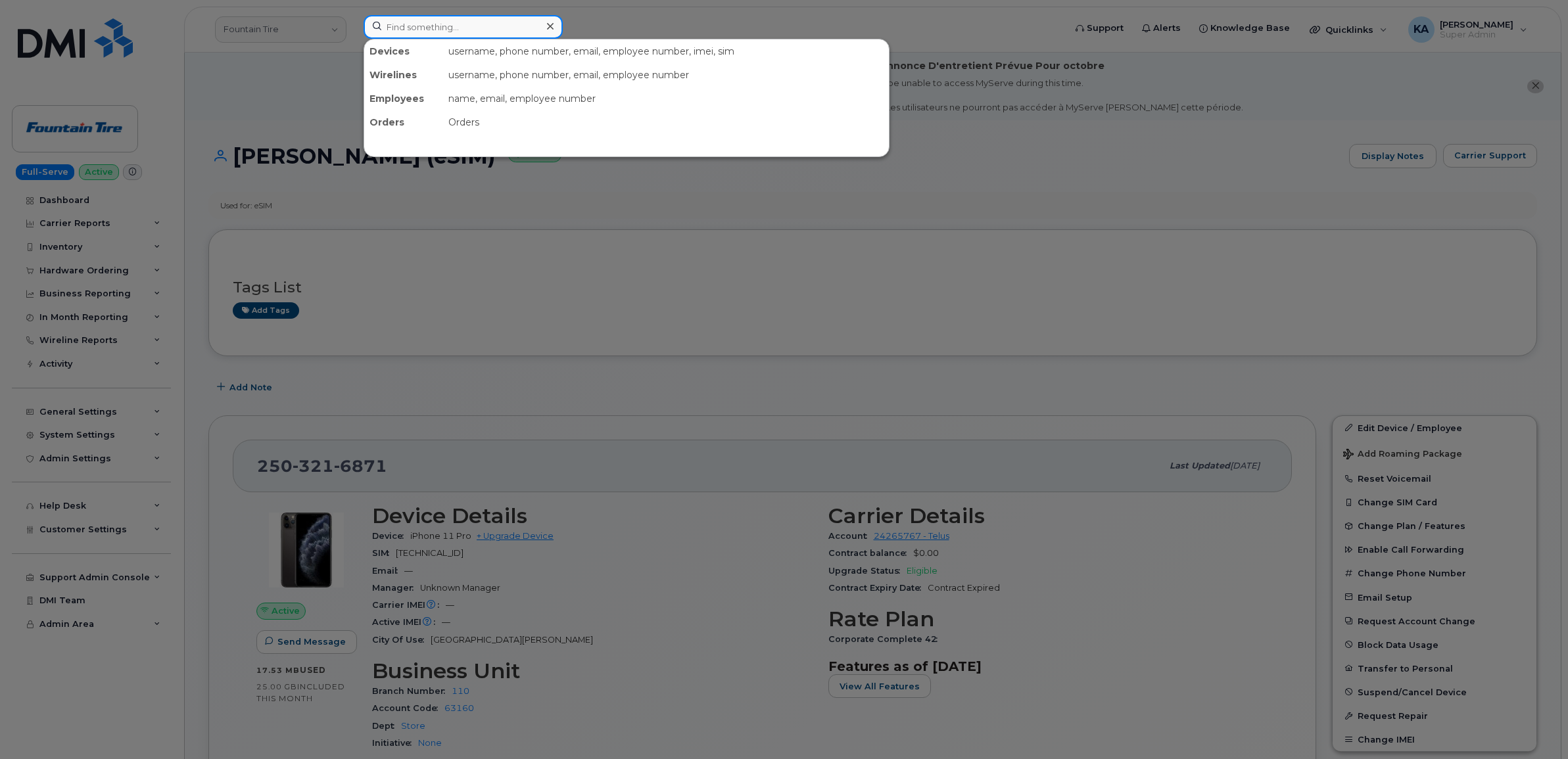
click at [395, 27] on input at bounding box center [463, 26] width 199 height 23
paste input "5879206448"
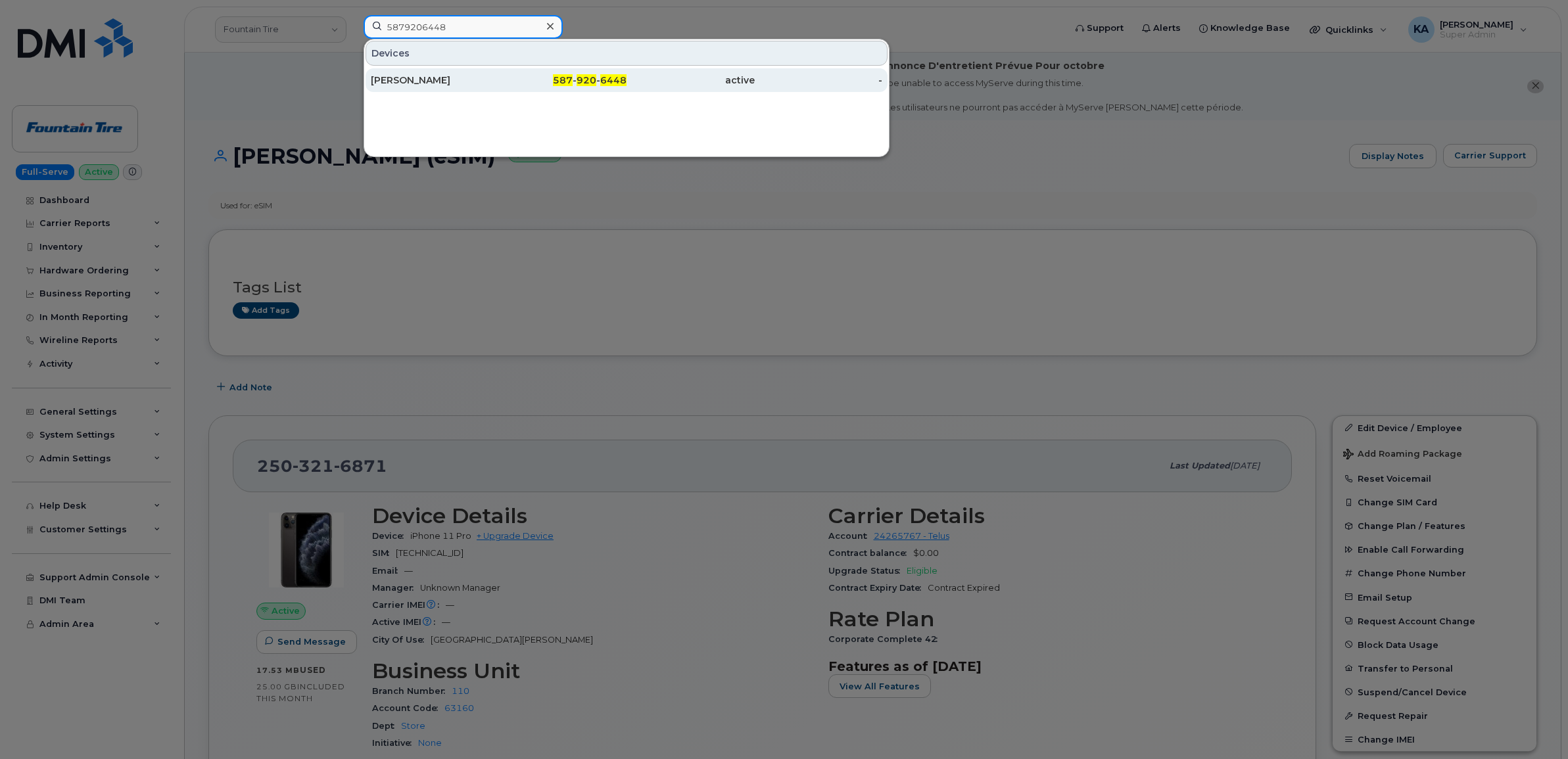
type input "5879206448"
click at [409, 81] on div "Jamie Sawatzky" at bounding box center [434, 80] width 128 height 13
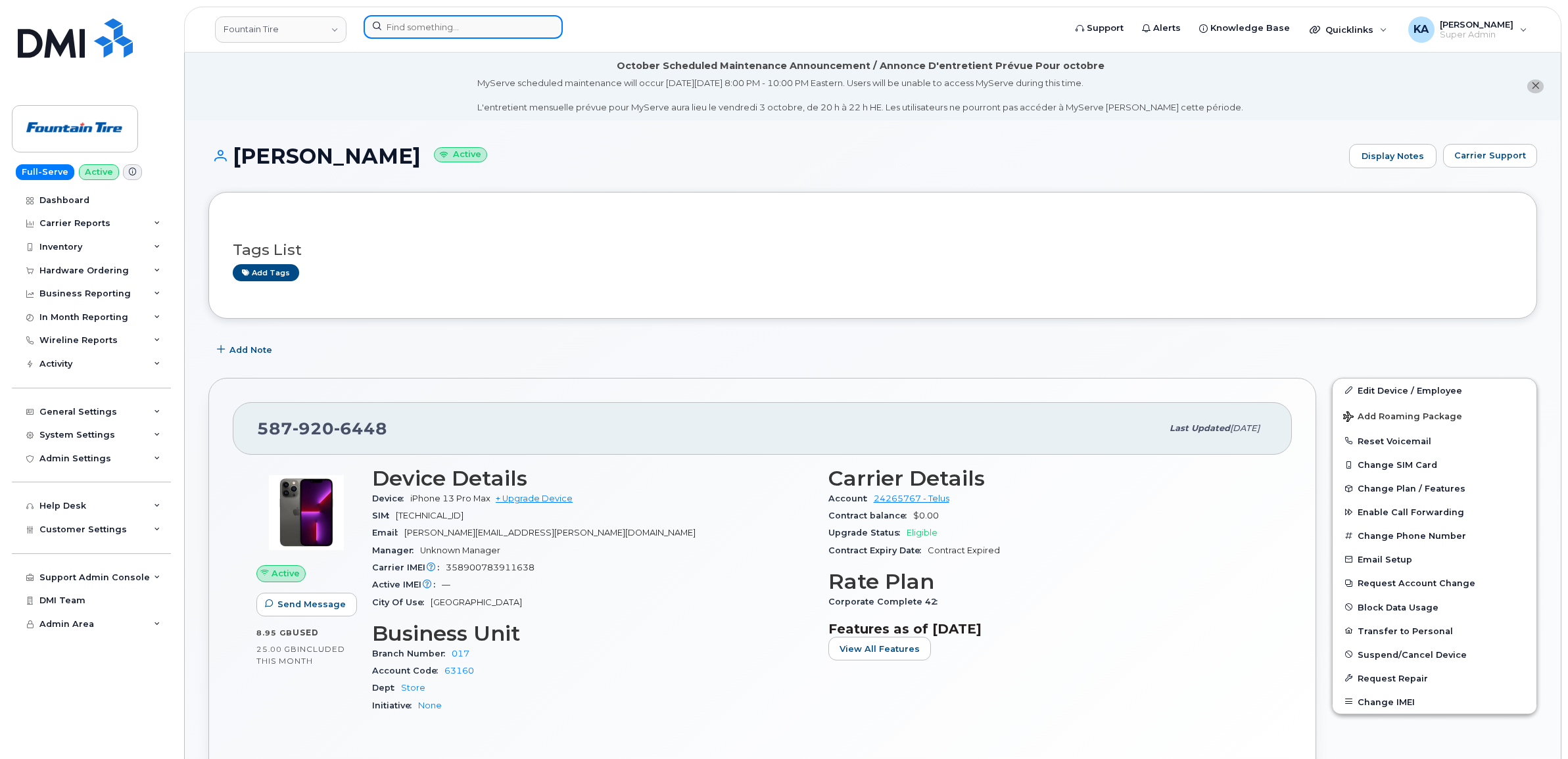
click at [428, 34] on input at bounding box center [463, 26] width 199 height 23
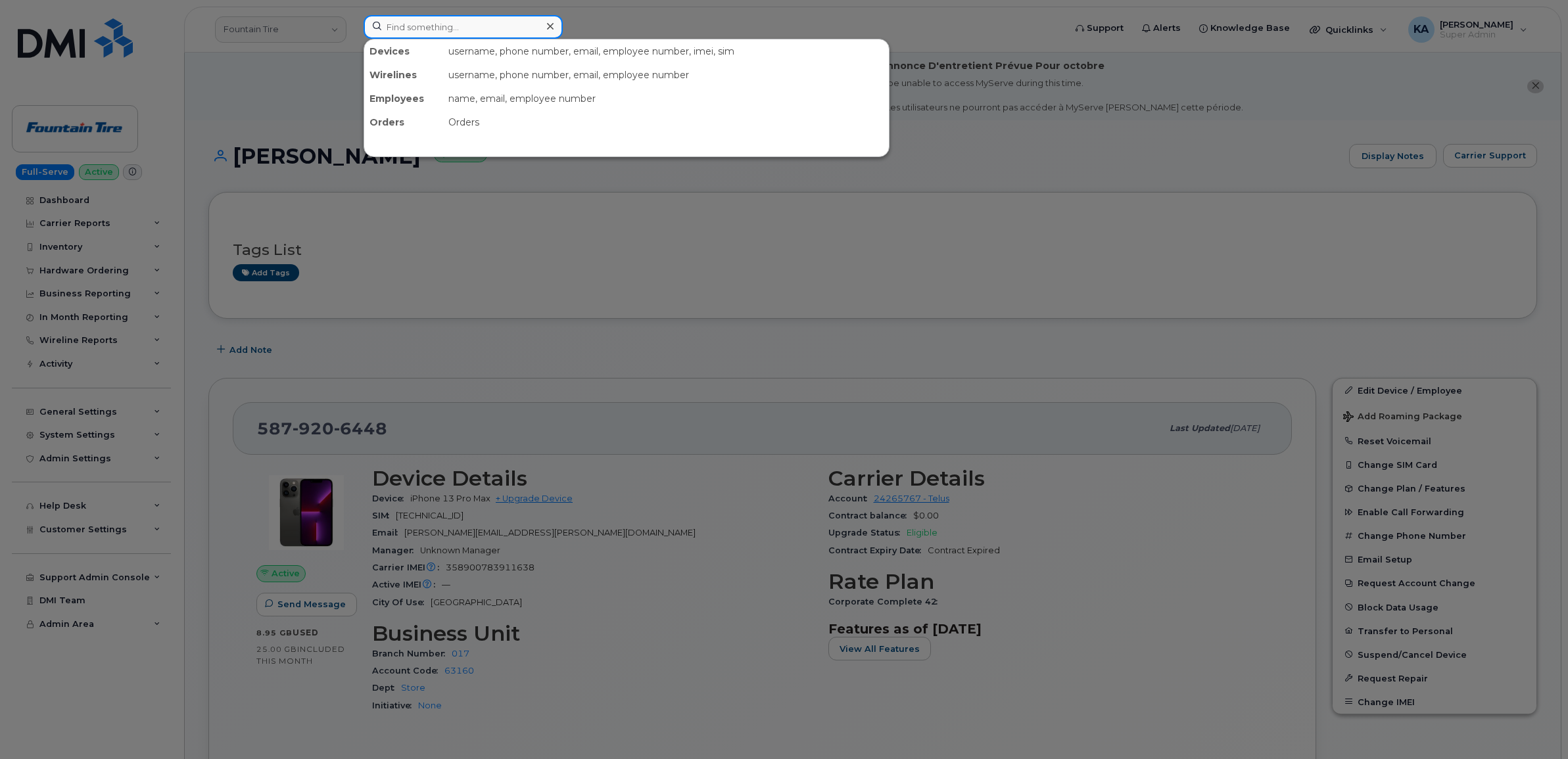
paste input "7806199814"
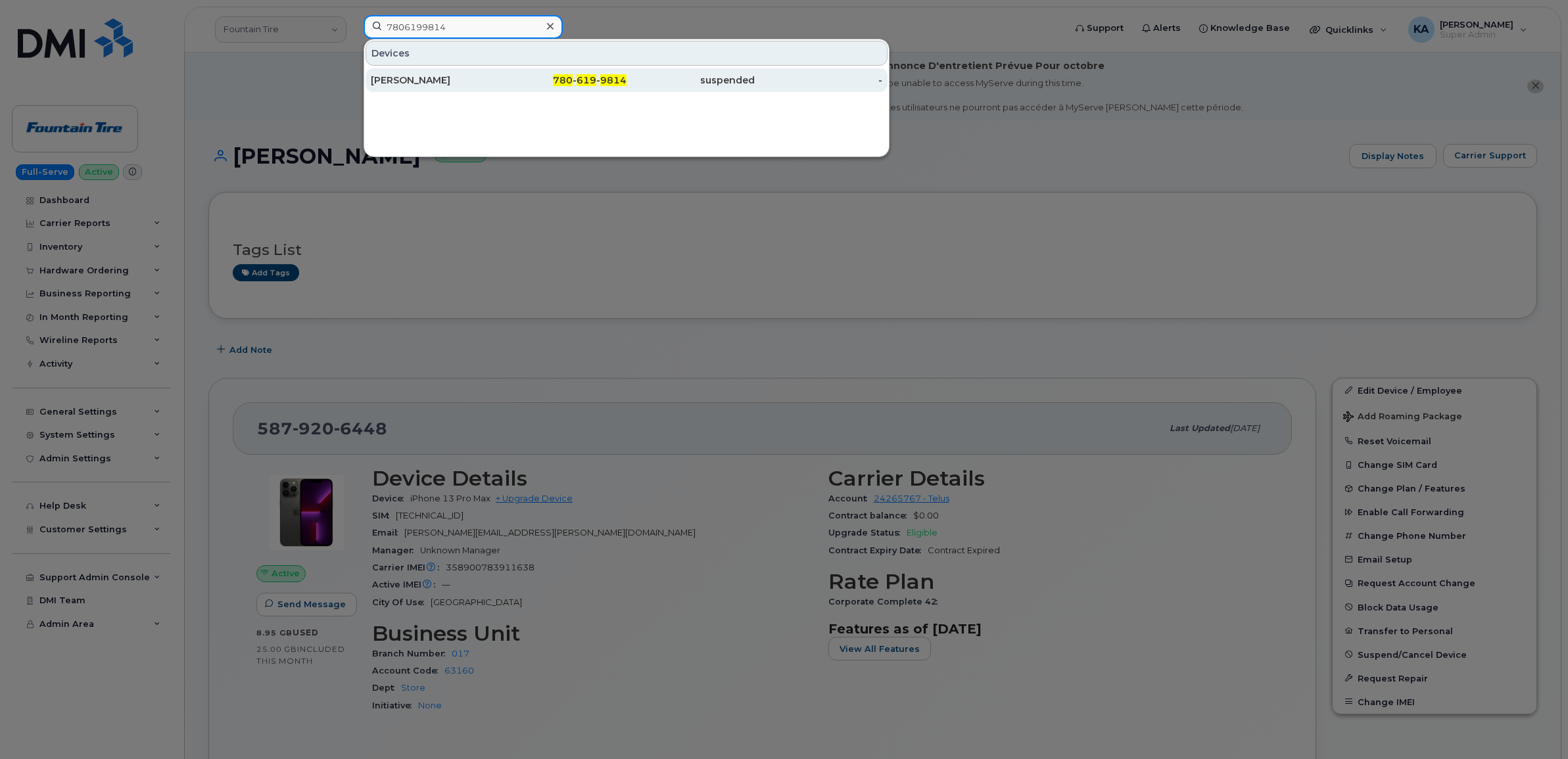
type input "7806199814"
click at [406, 79] on div "[PERSON_NAME]" at bounding box center [434, 80] width 128 height 13
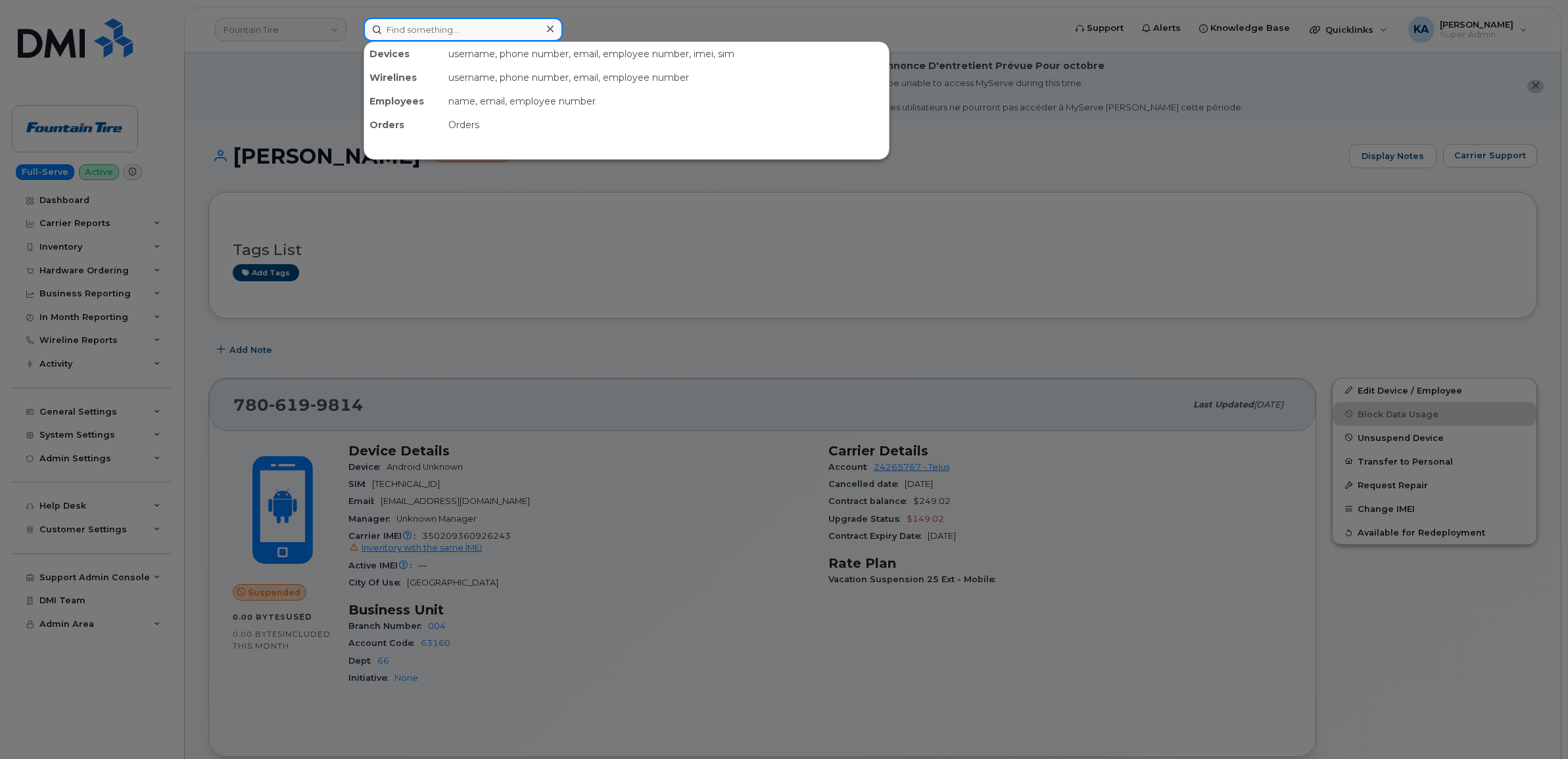
click at [437, 26] on input at bounding box center [463, 30] width 199 height 23
paste input "6049972240"
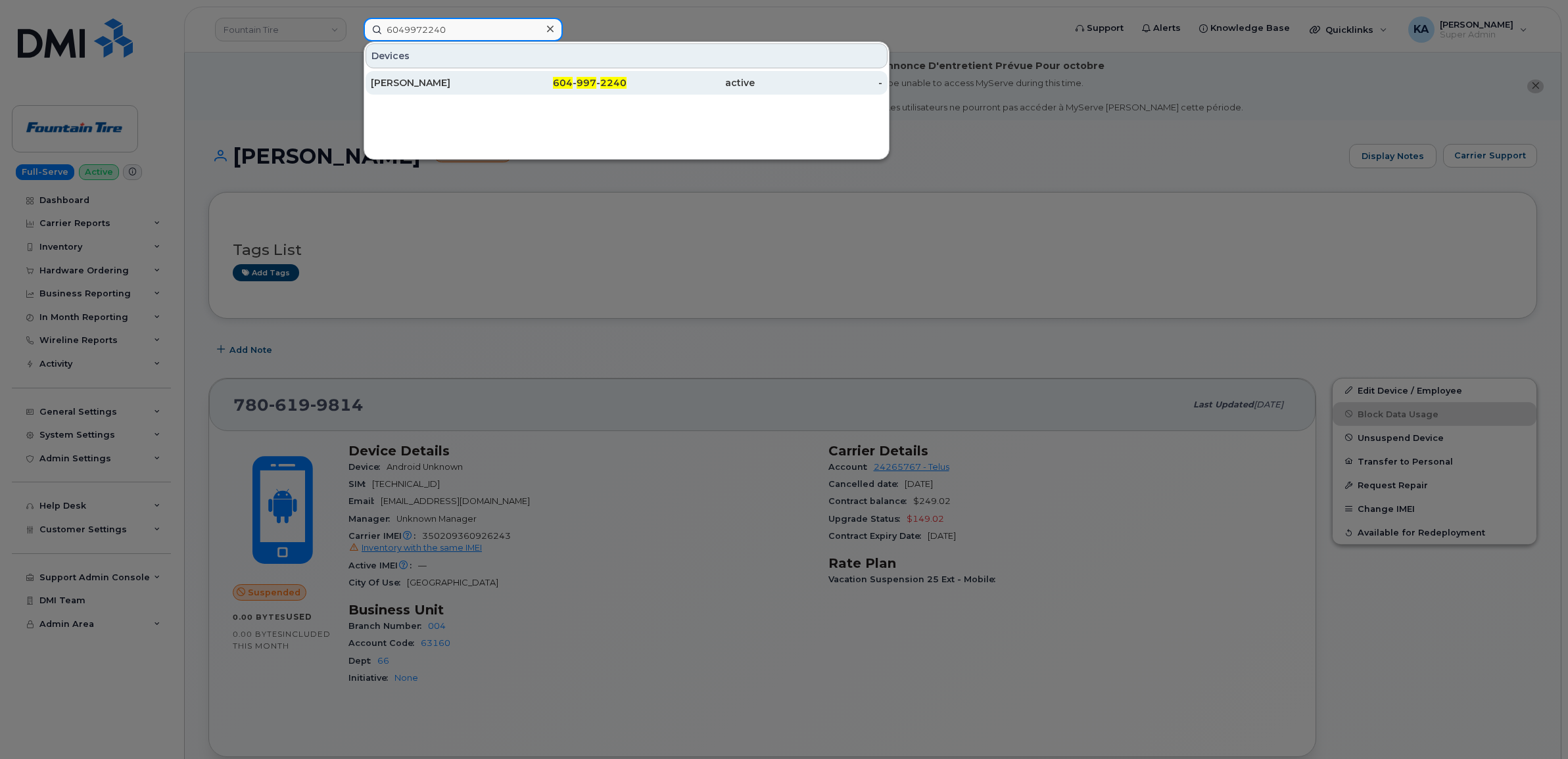
type input "6049972240"
click at [422, 79] on div "[PERSON_NAME]" at bounding box center [434, 82] width 128 height 13
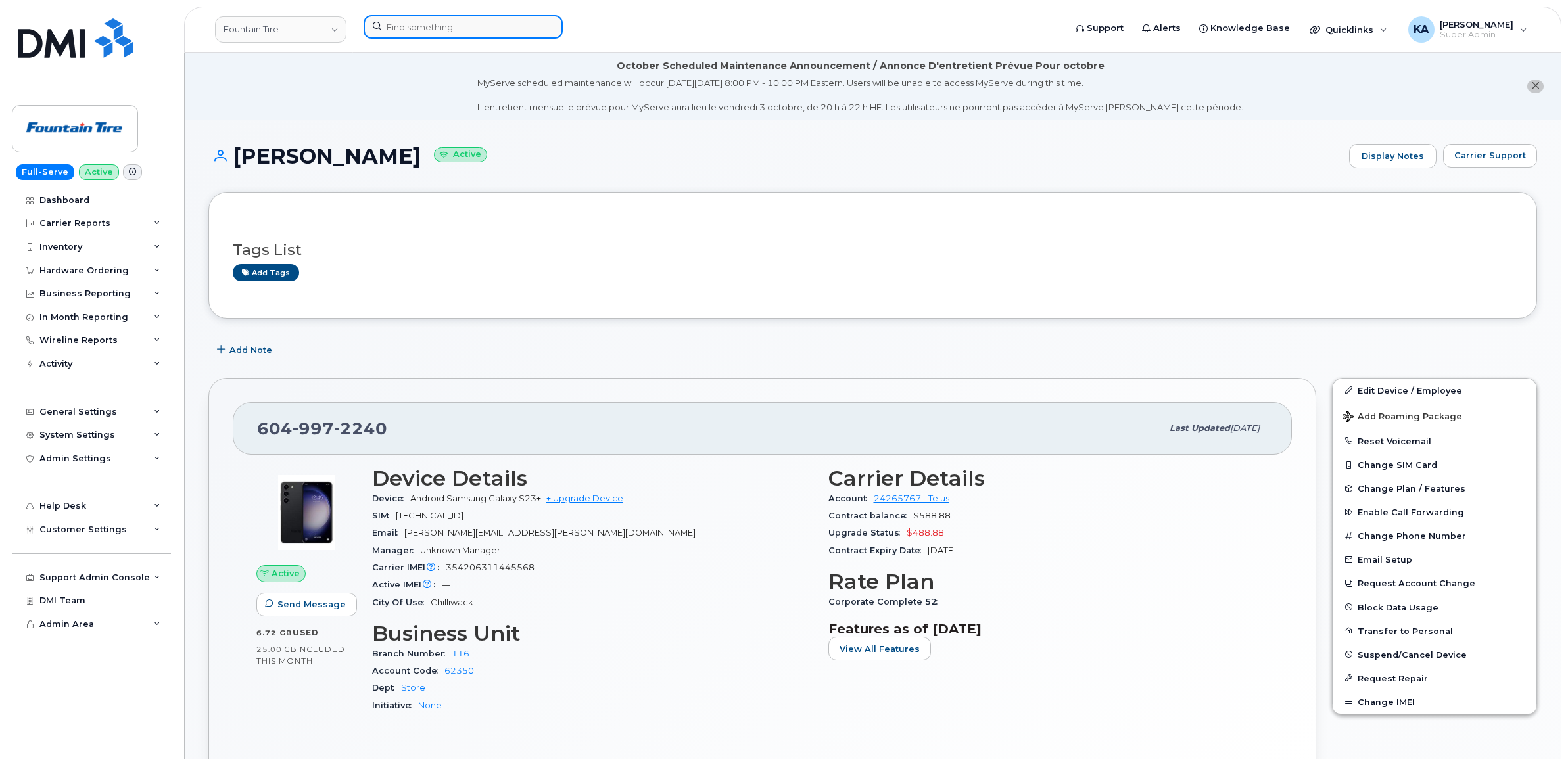
click at [430, 28] on input at bounding box center [463, 26] width 199 height 23
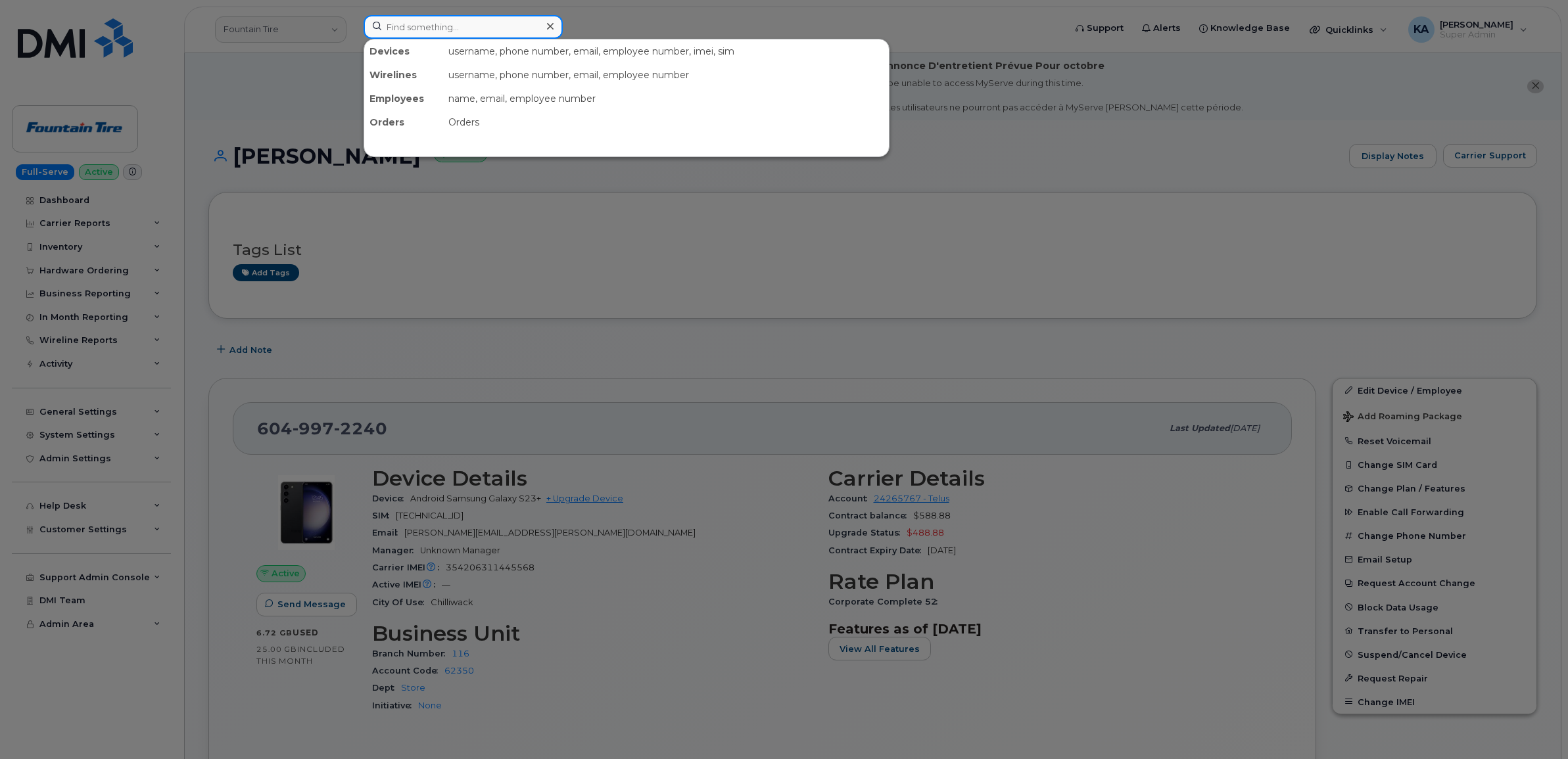
paste input "7809197977"
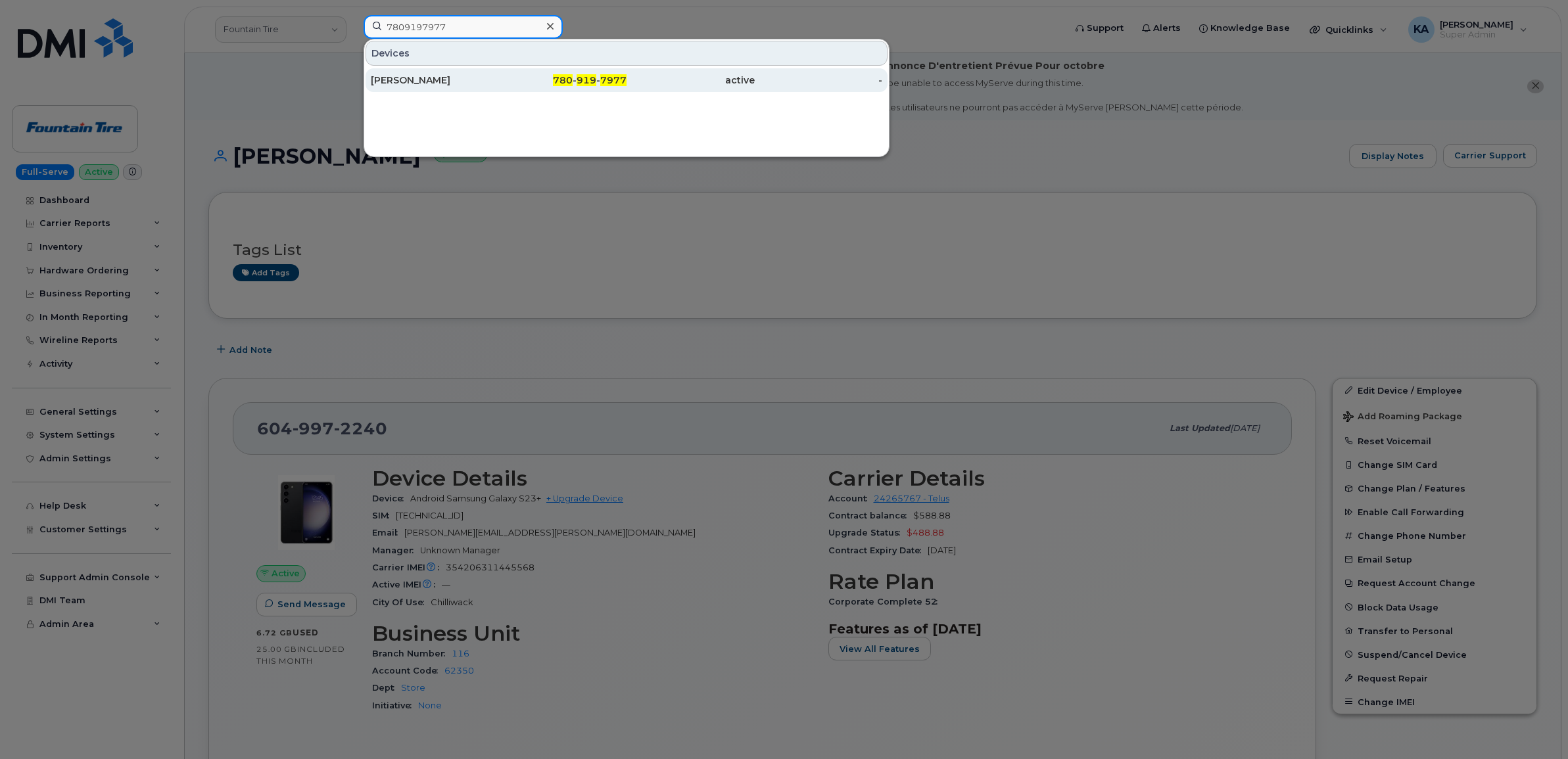
type input "7809197977"
click at [421, 79] on div "[PERSON_NAME]" at bounding box center [434, 80] width 128 height 13
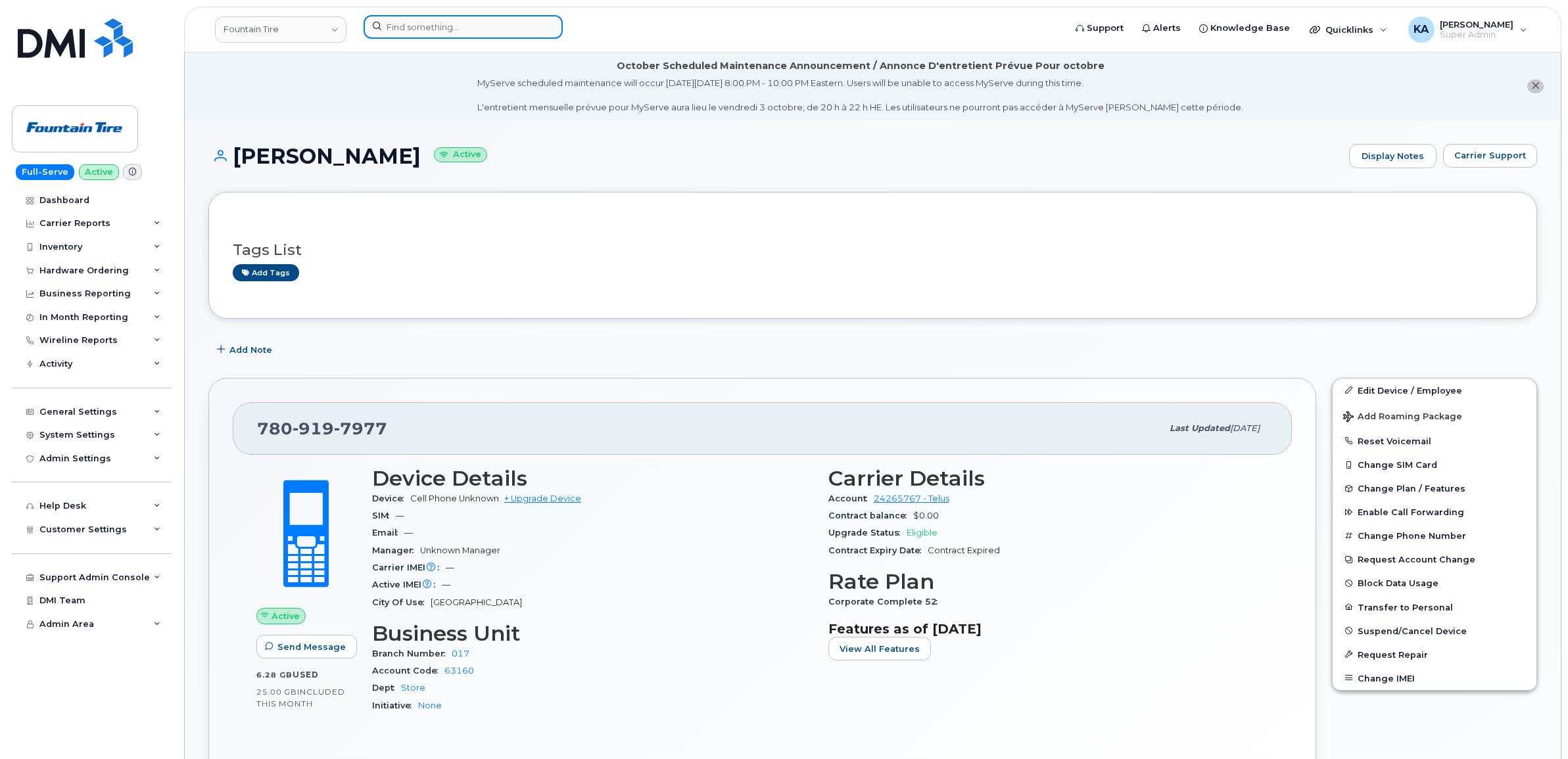
click at [477, 27] on input at bounding box center [463, 26] width 199 height 23
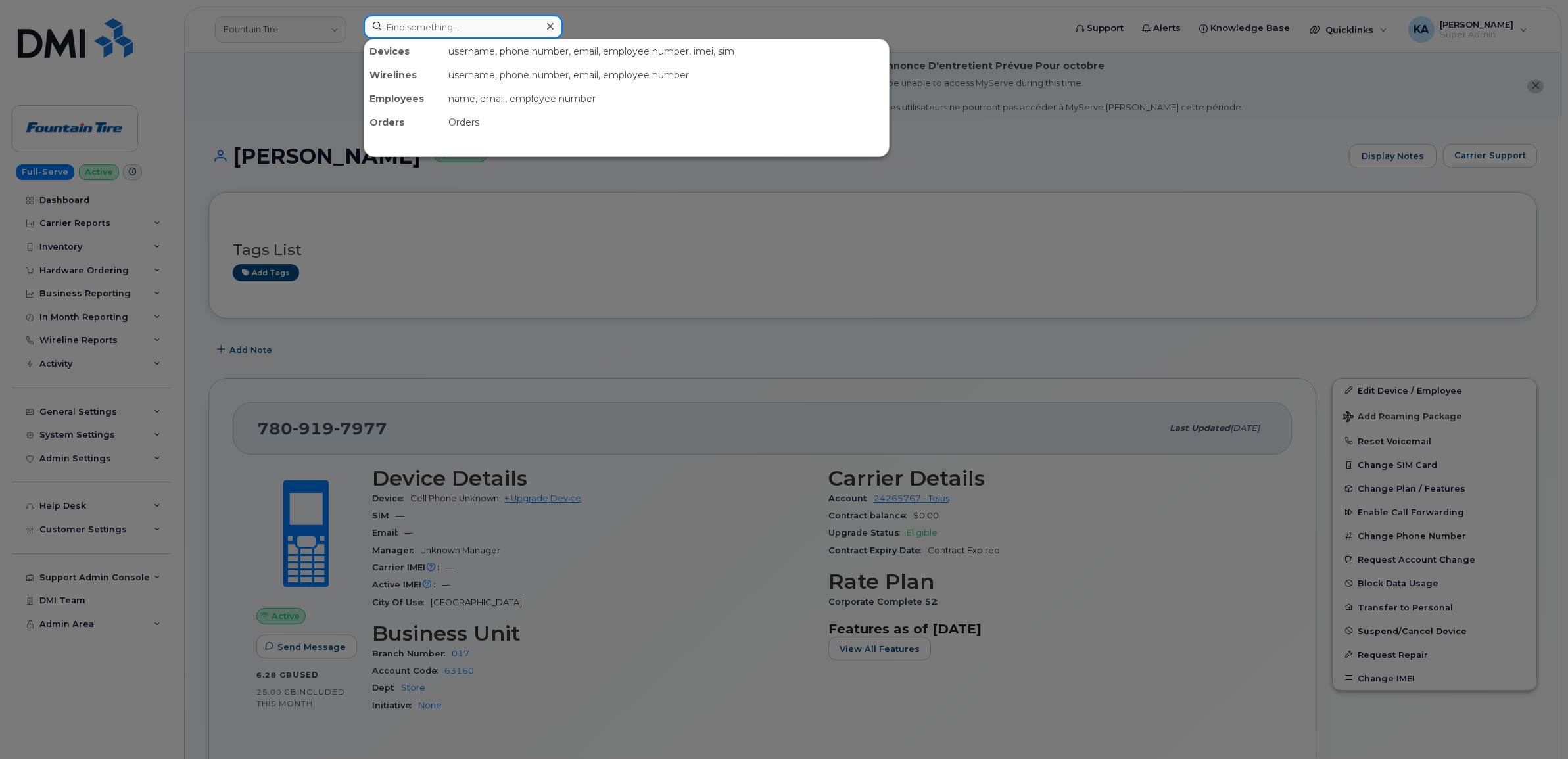
paste input "2262349316"
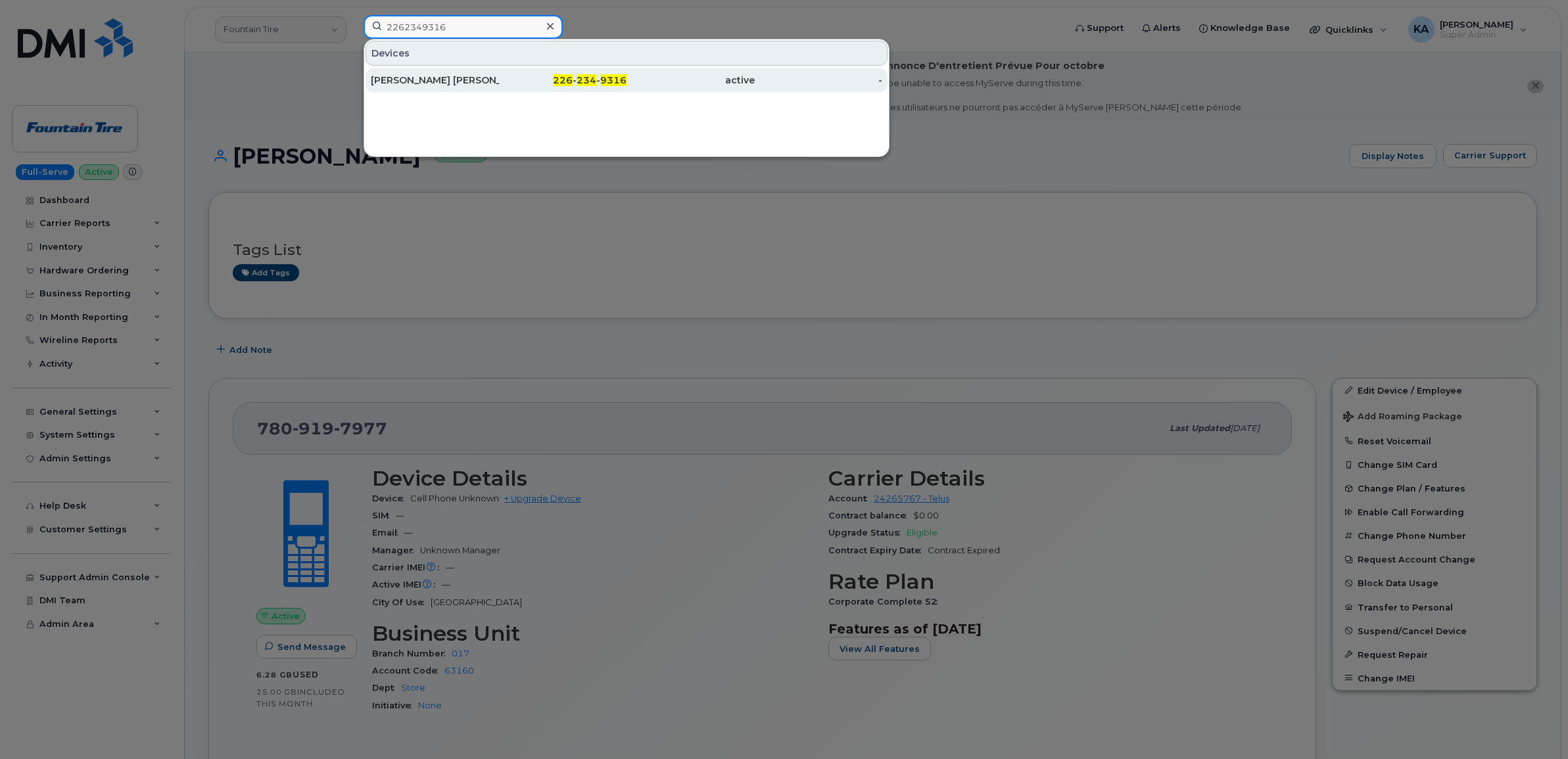
type input "2262349316"
click at [426, 80] on div "Satesh Kenneth" at bounding box center [434, 80] width 128 height 13
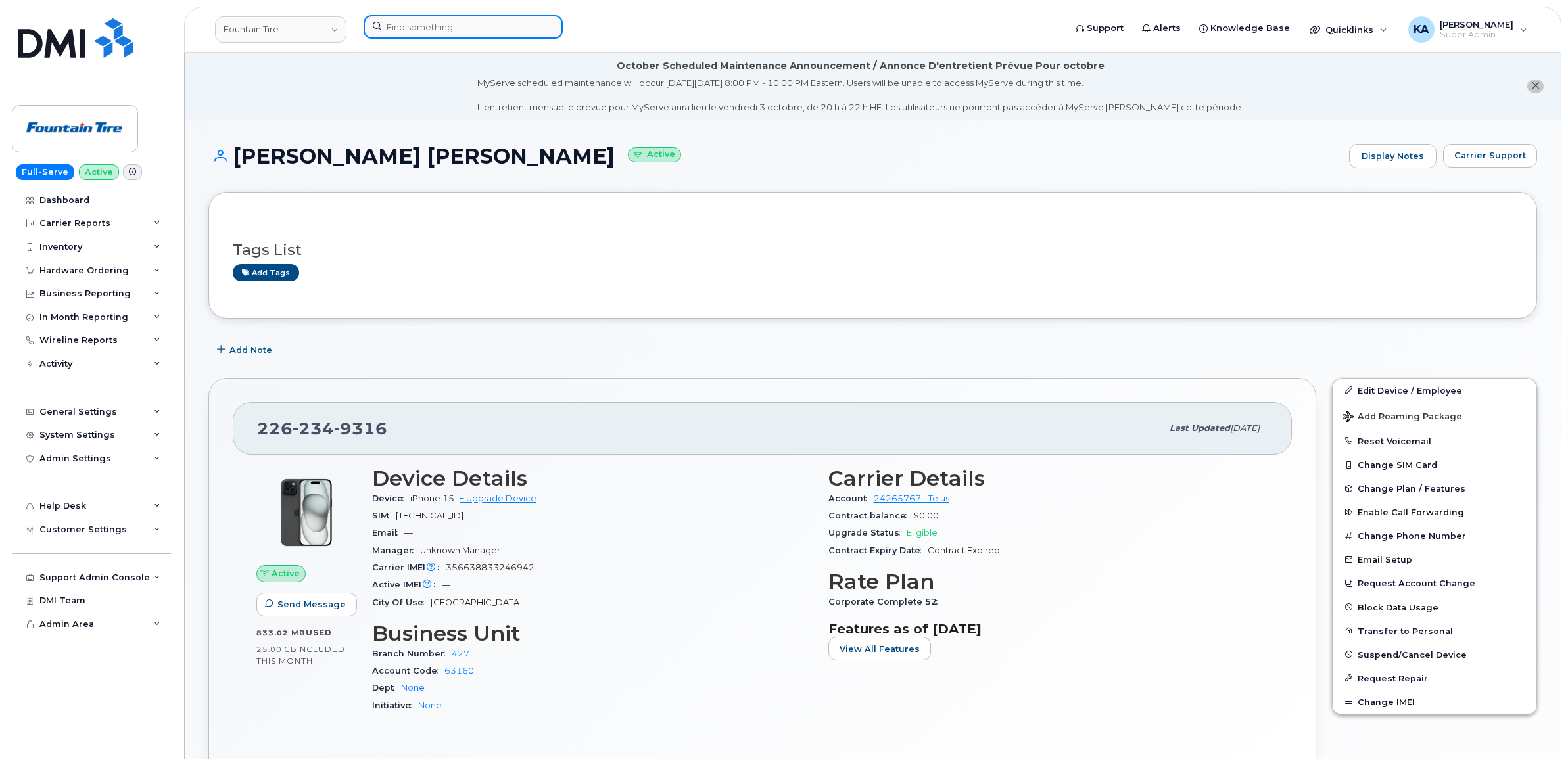
click at [405, 31] on input at bounding box center [463, 26] width 199 height 23
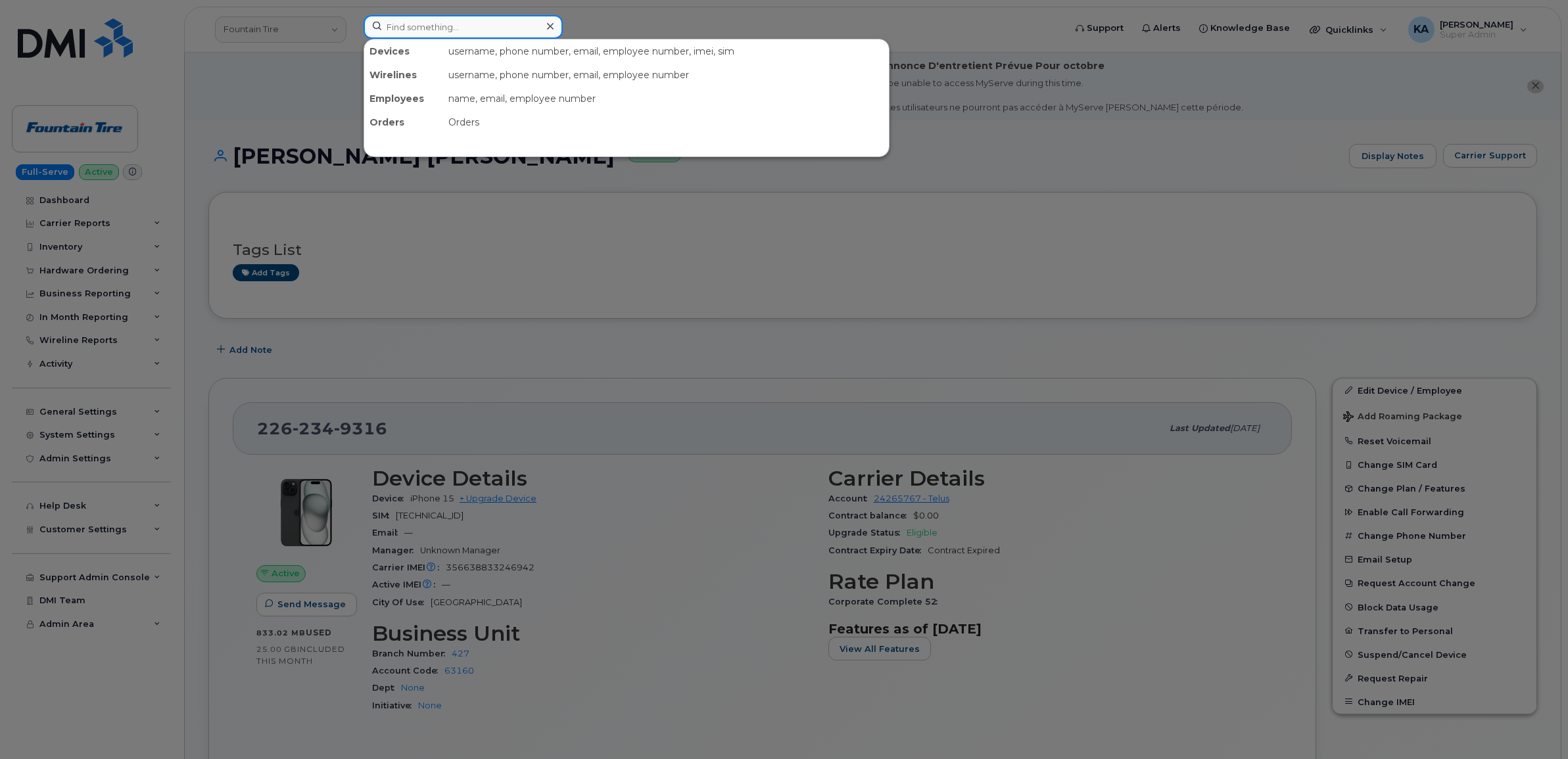
paste input "5875943220"
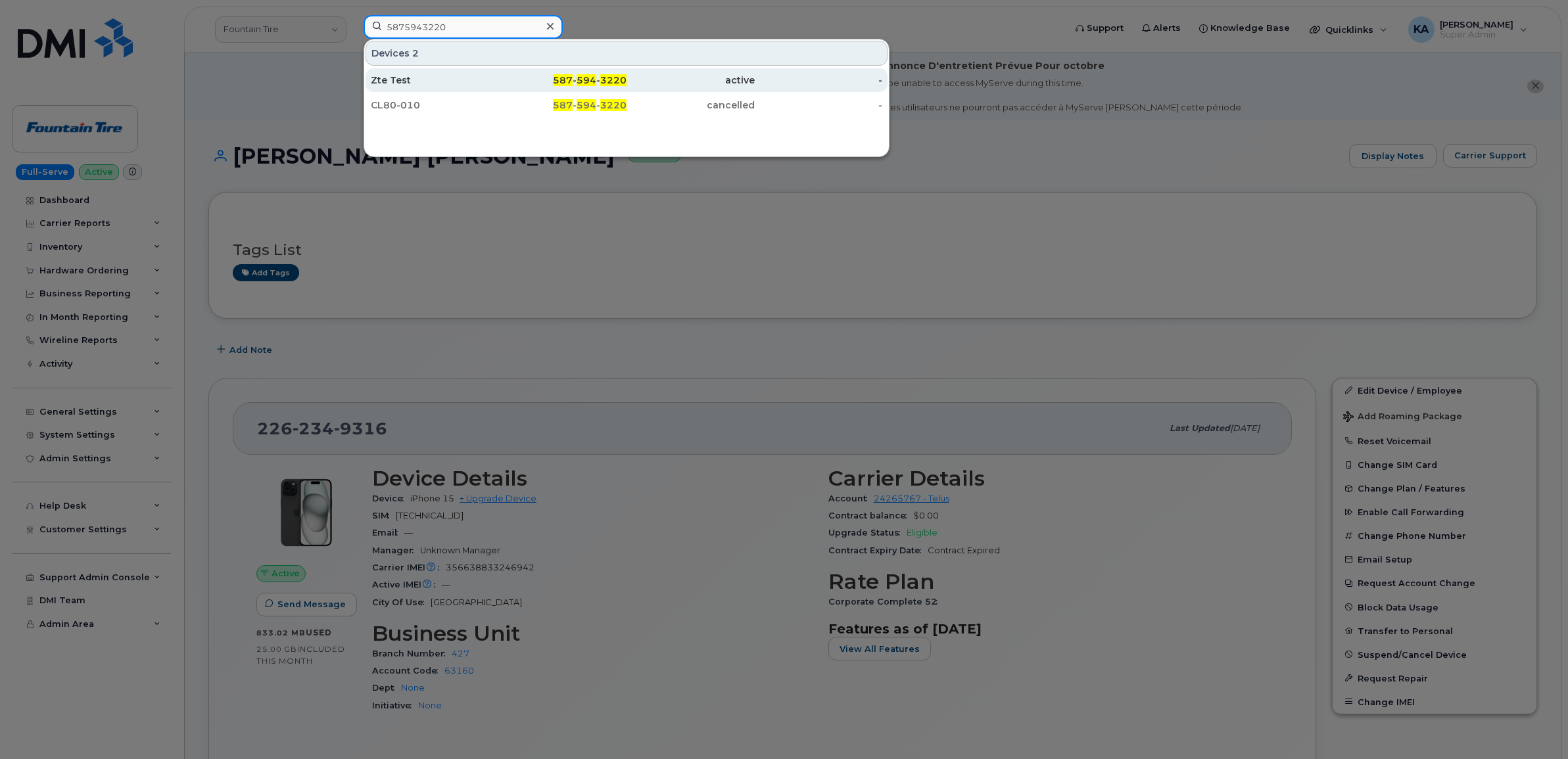
type input "5875943220"
click at [387, 78] on div "Zte Test" at bounding box center [434, 80] width 128 height 13
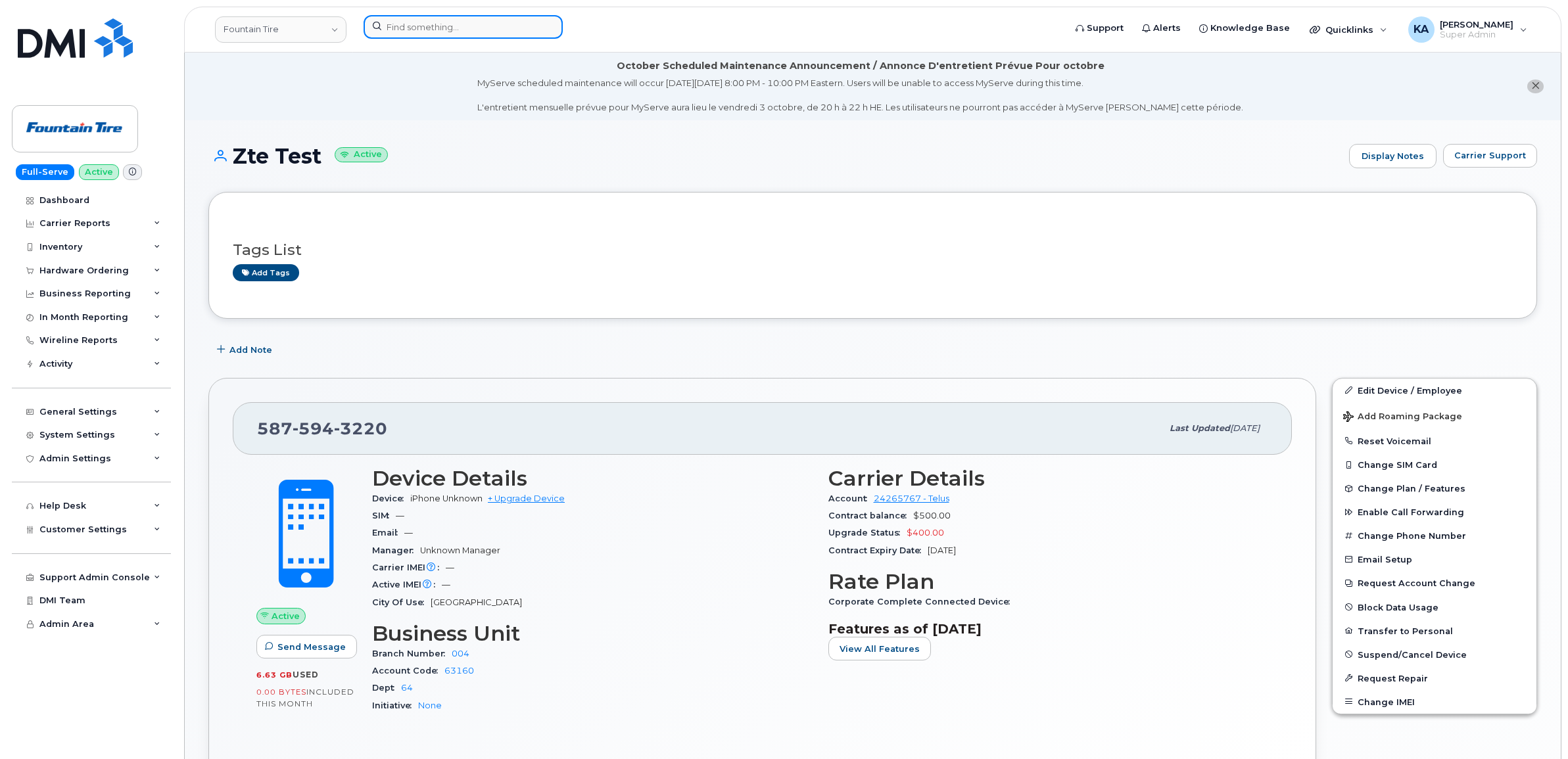
click at [444, 25] on input at bounding box center [463, 26] width 199 height 23
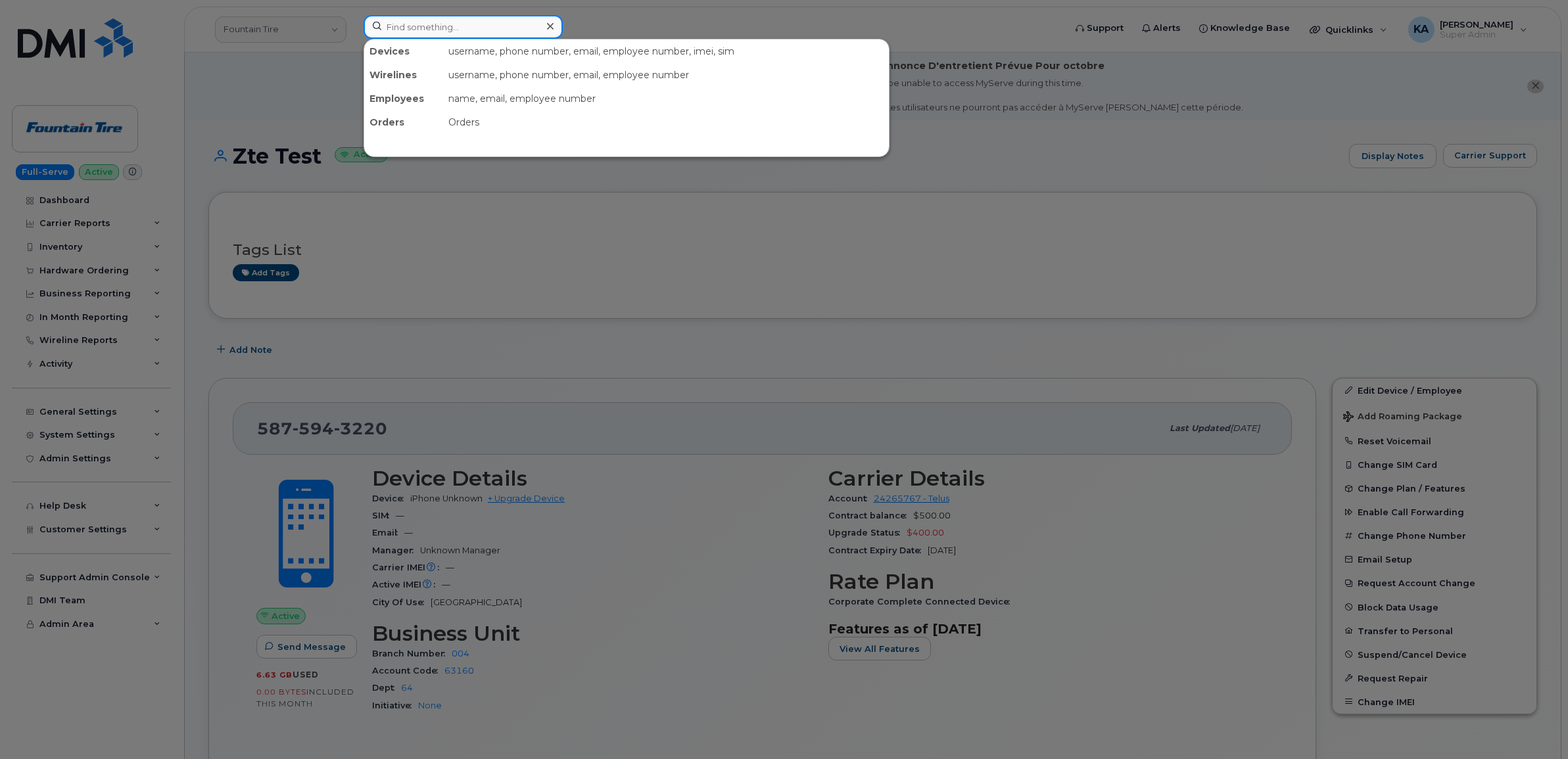
paste input "5877843485"
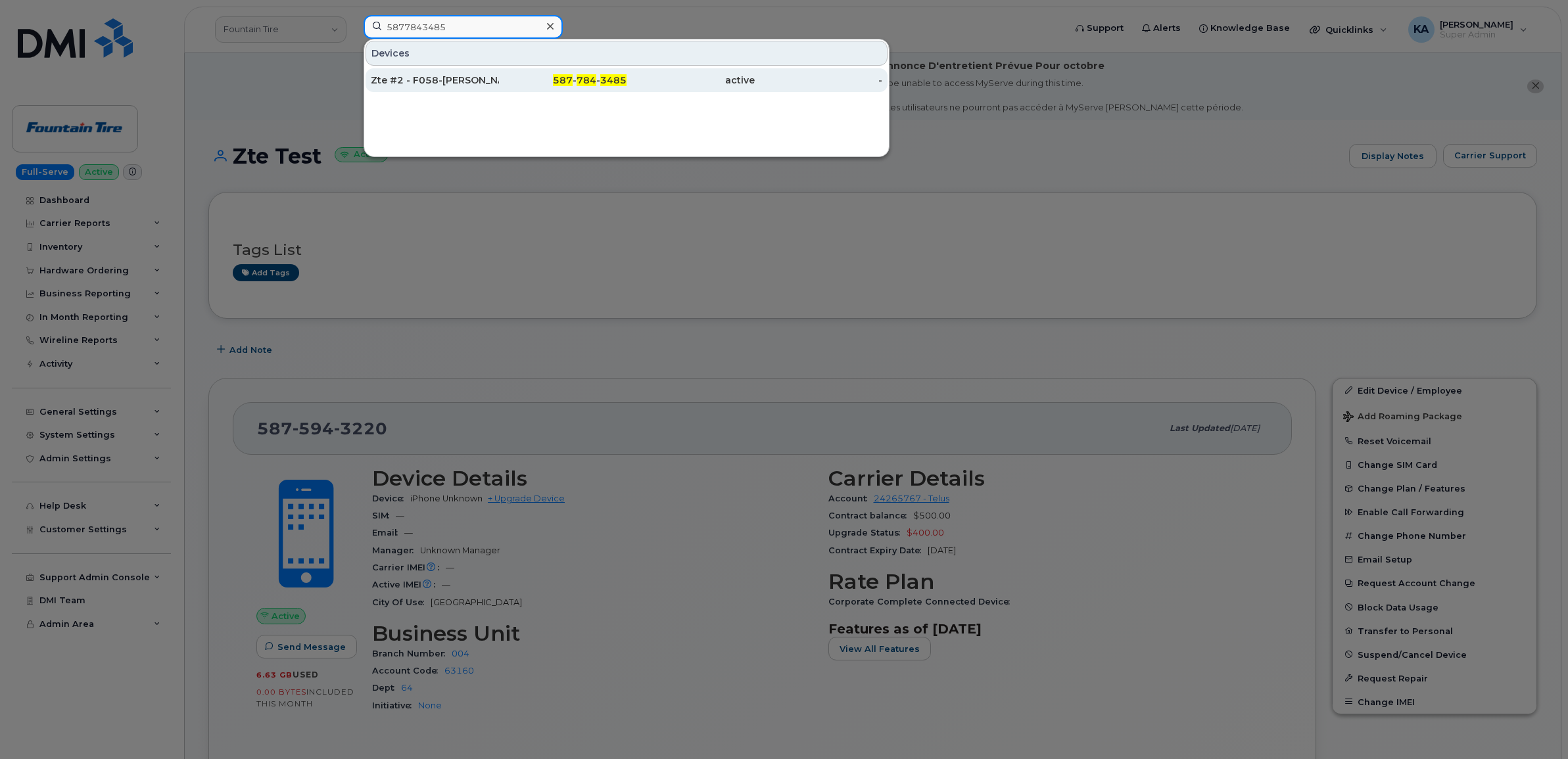
type input "5877843485"
click at [438, 84] on div "Zte #2 - F058-[PERSON_NAME]" at bounding box center [434, 80] width 128 height 13
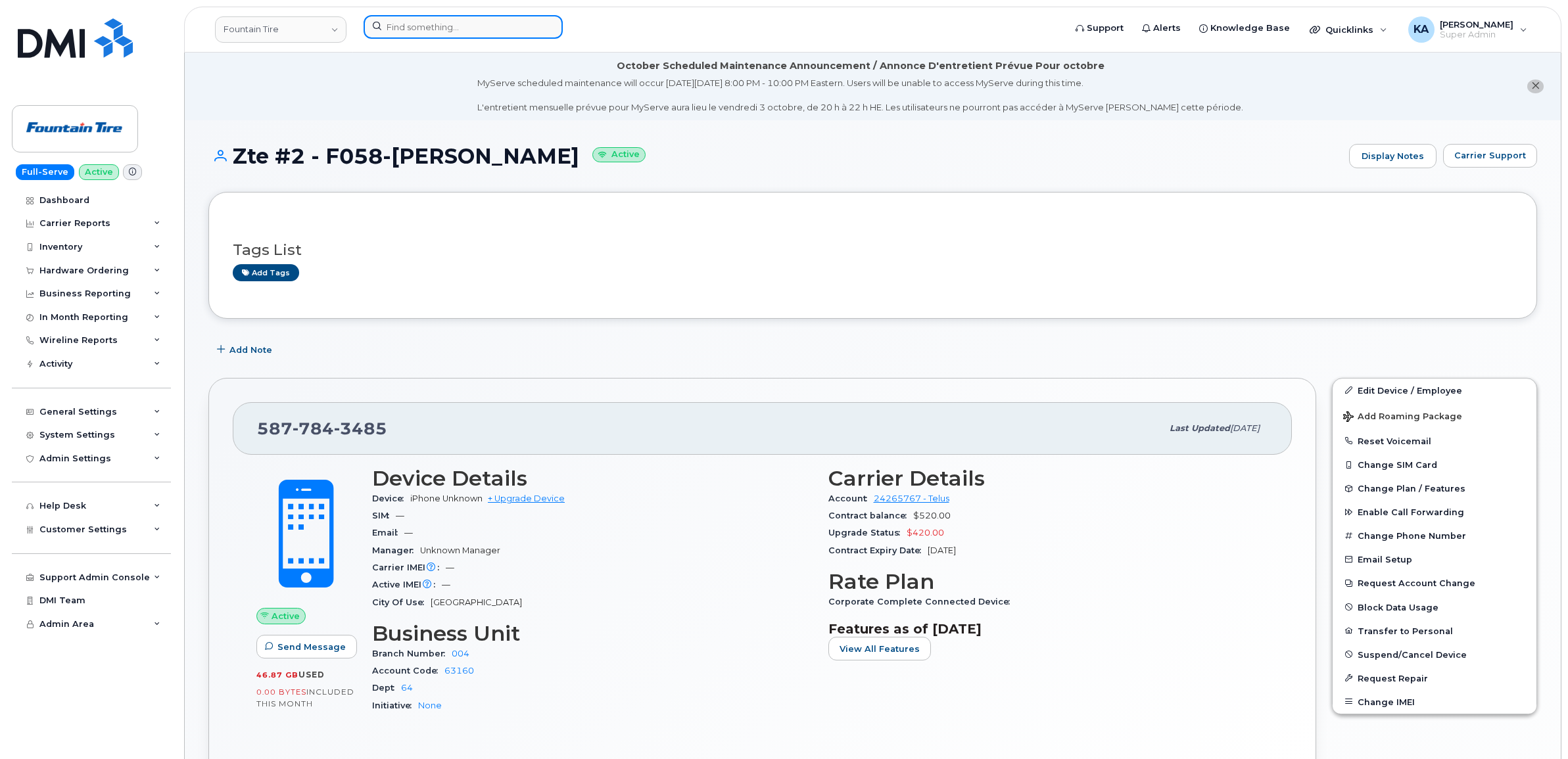
click at [413, 30] on input at bounding box center [463, 26] width 199 height 23
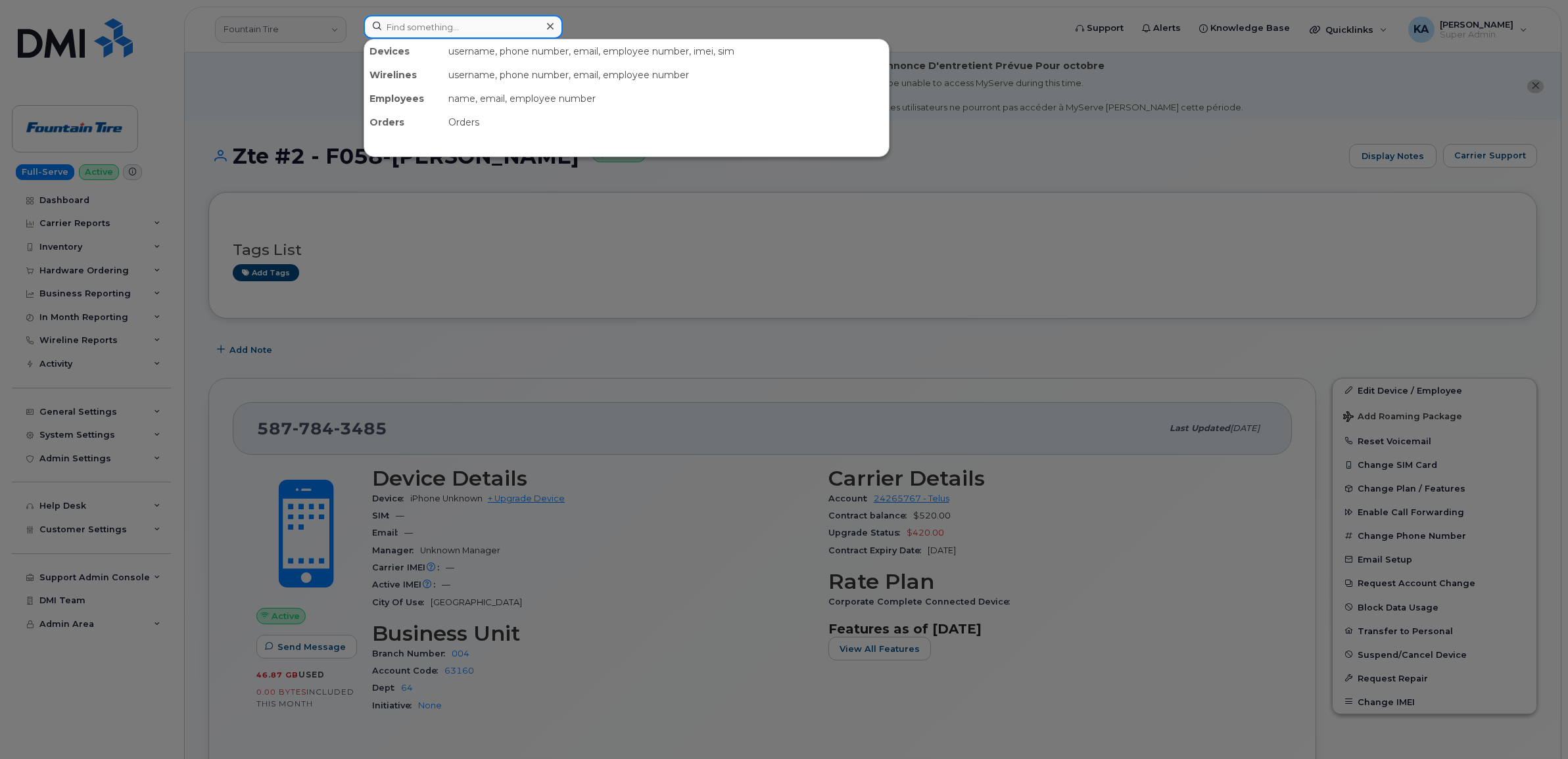
paste input "5875943220"
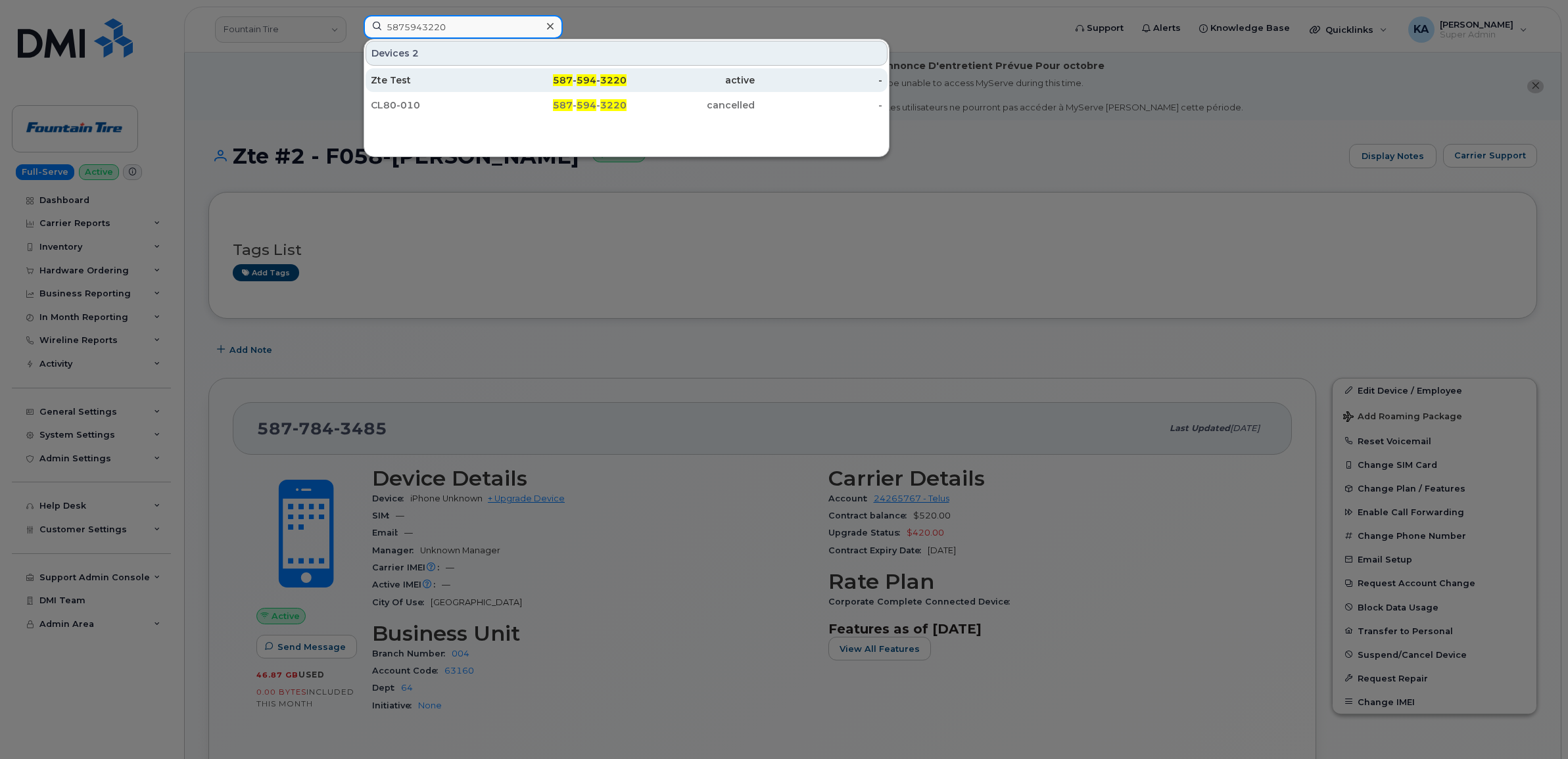
type input "5875943220"
click at [403, 77] on div "Zte Test" at bounding box center [434, 80] width 128 height 13
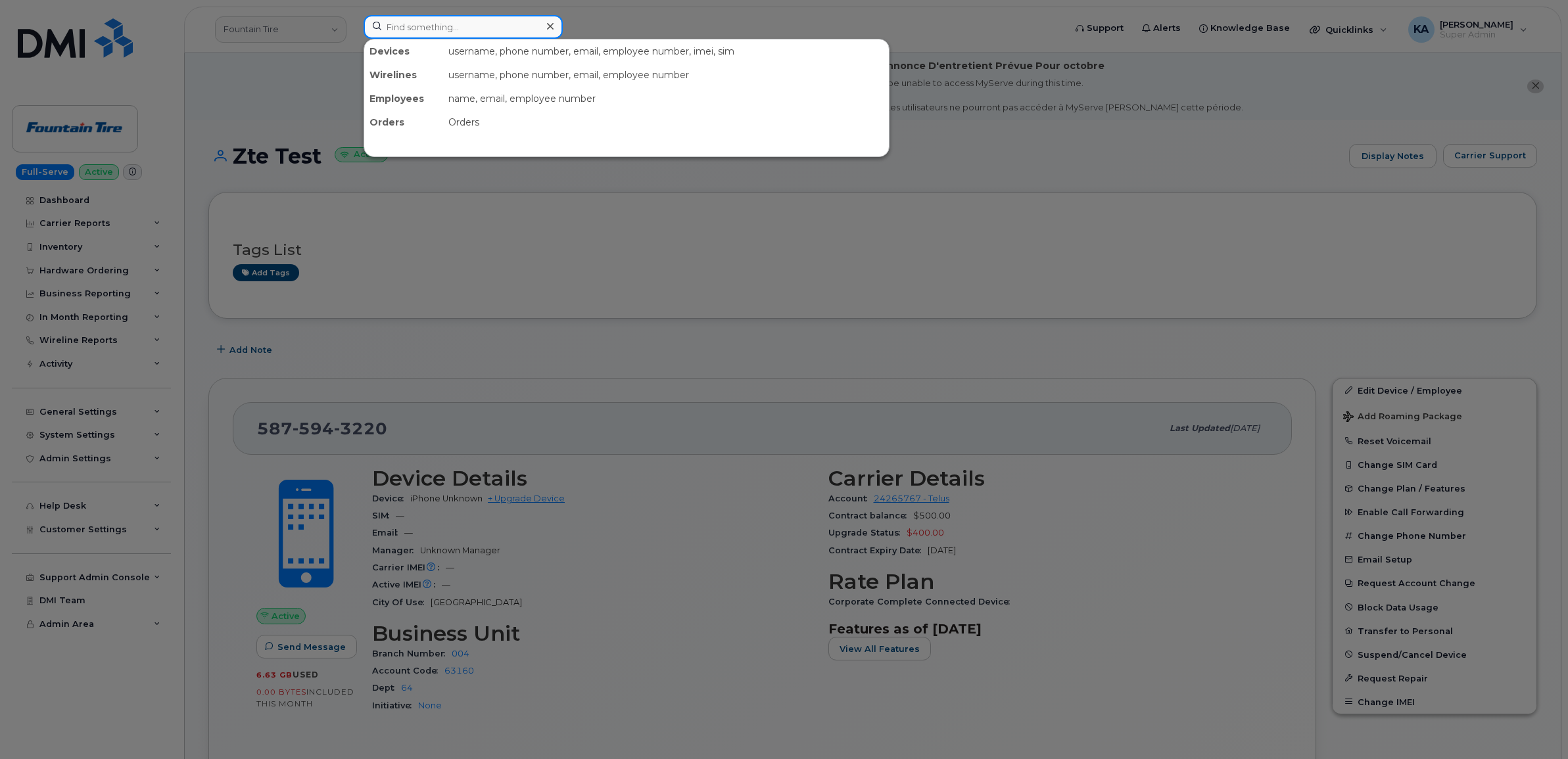
click at [392, 23] on input at bounding box center [463, 26] width 199 height 23
paste input "7809652930"
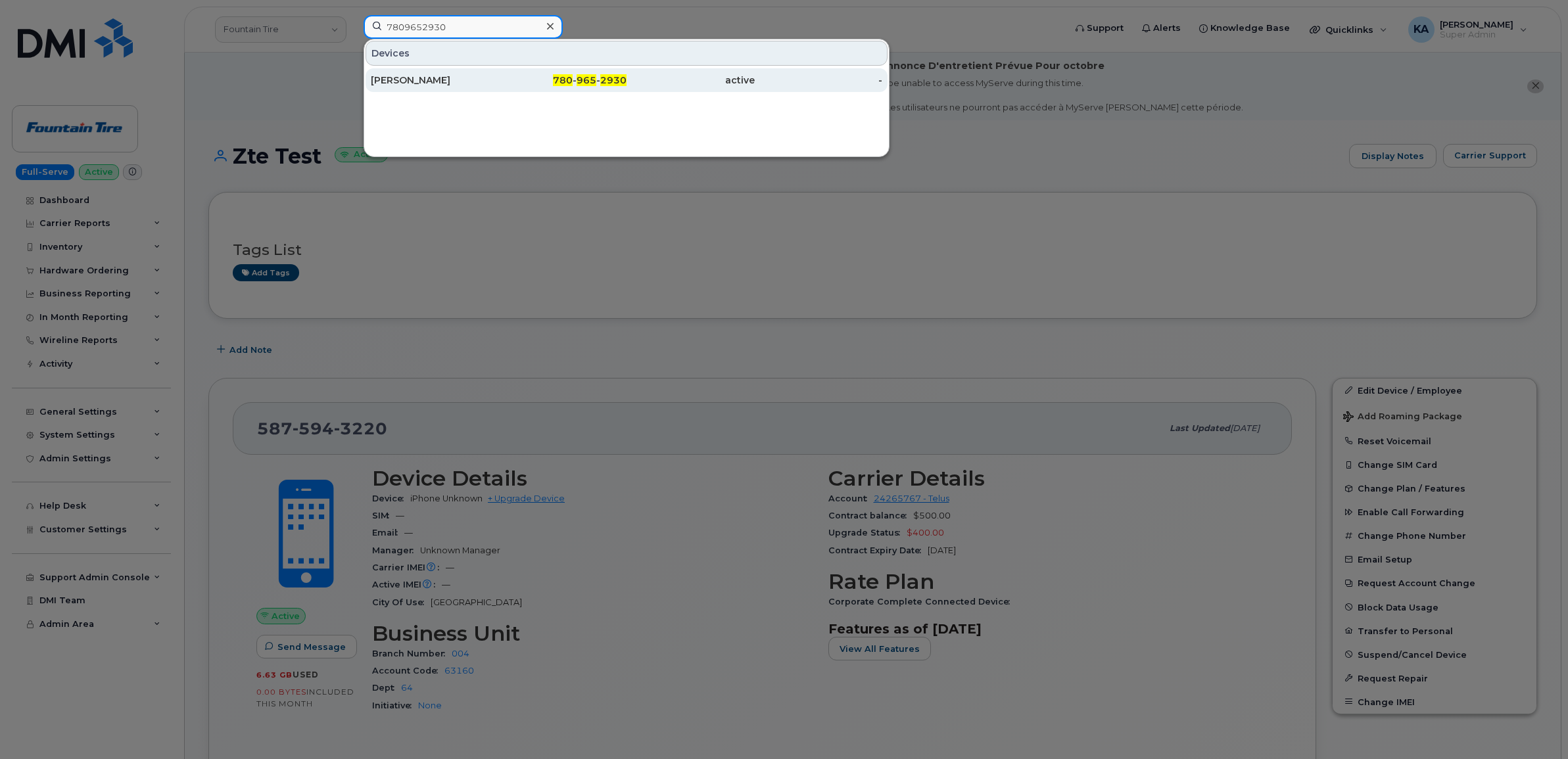
type input "7809652930"
click at [409, 82] on div "Brent Campbell" at bounding box center [434, 80] width 128 height 13
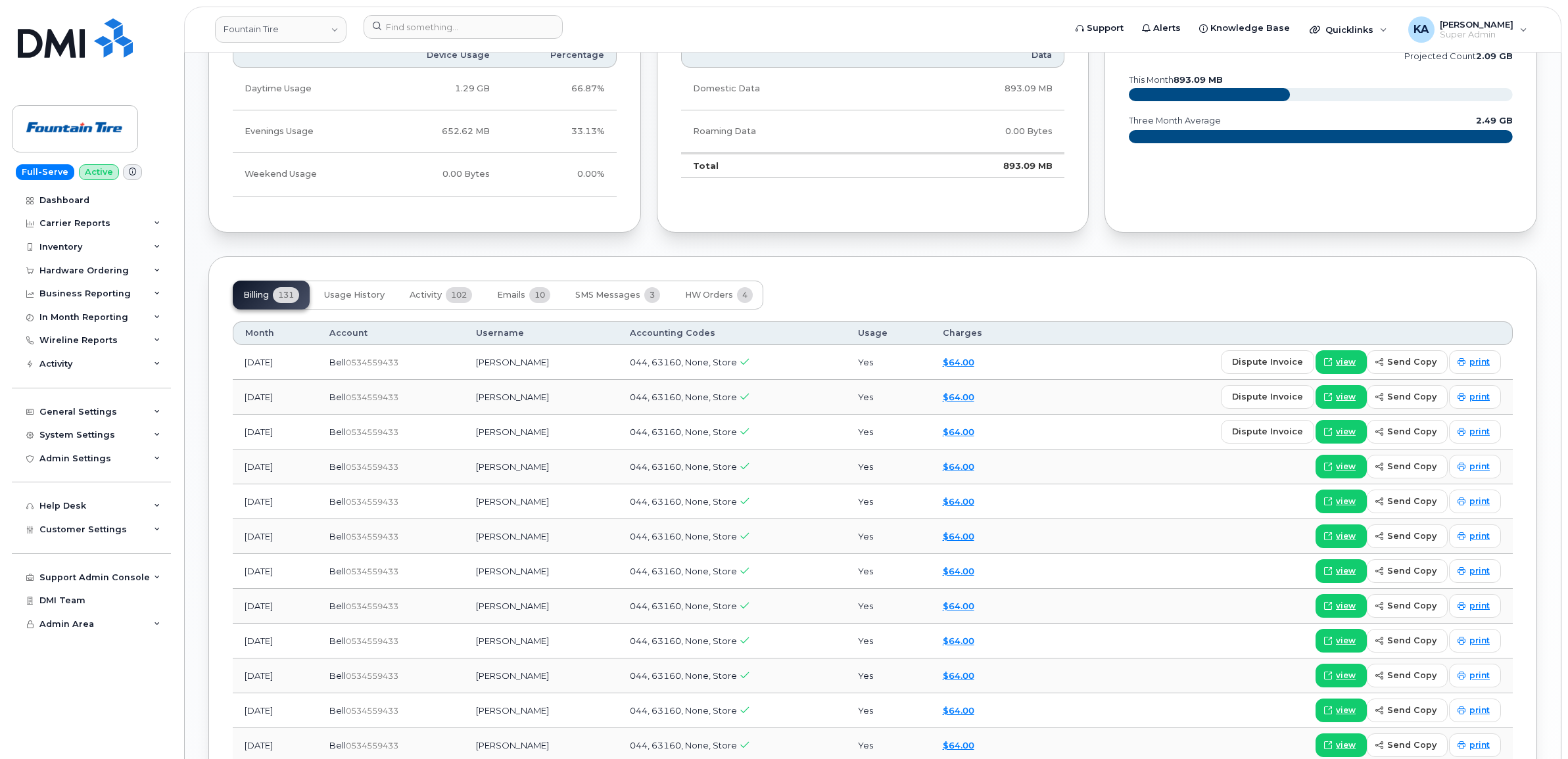
scroll to position [1068, 0]
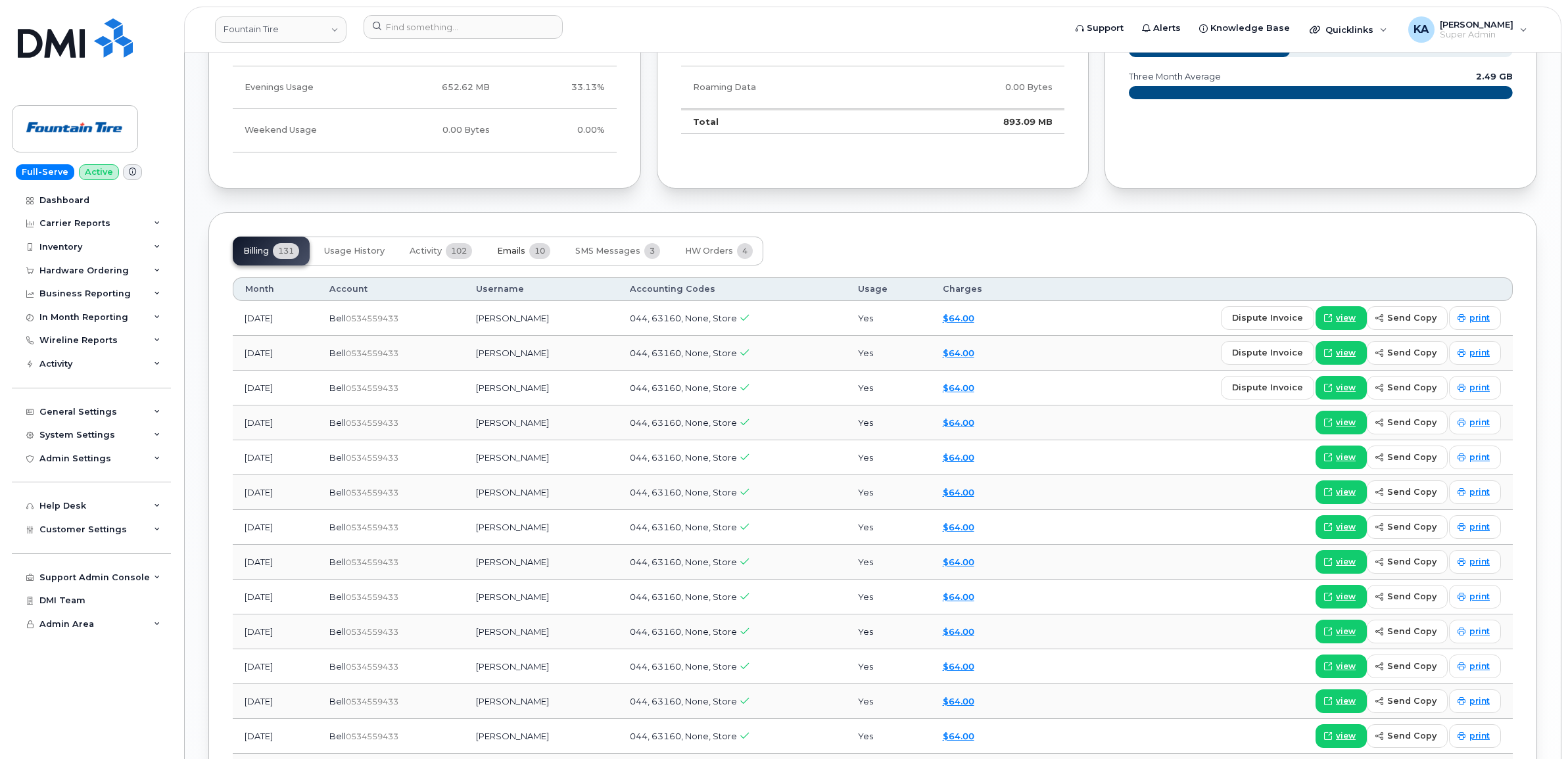
click at [521, 248] on span "Emails" at bounding box center [511, 251] width 28 height 11
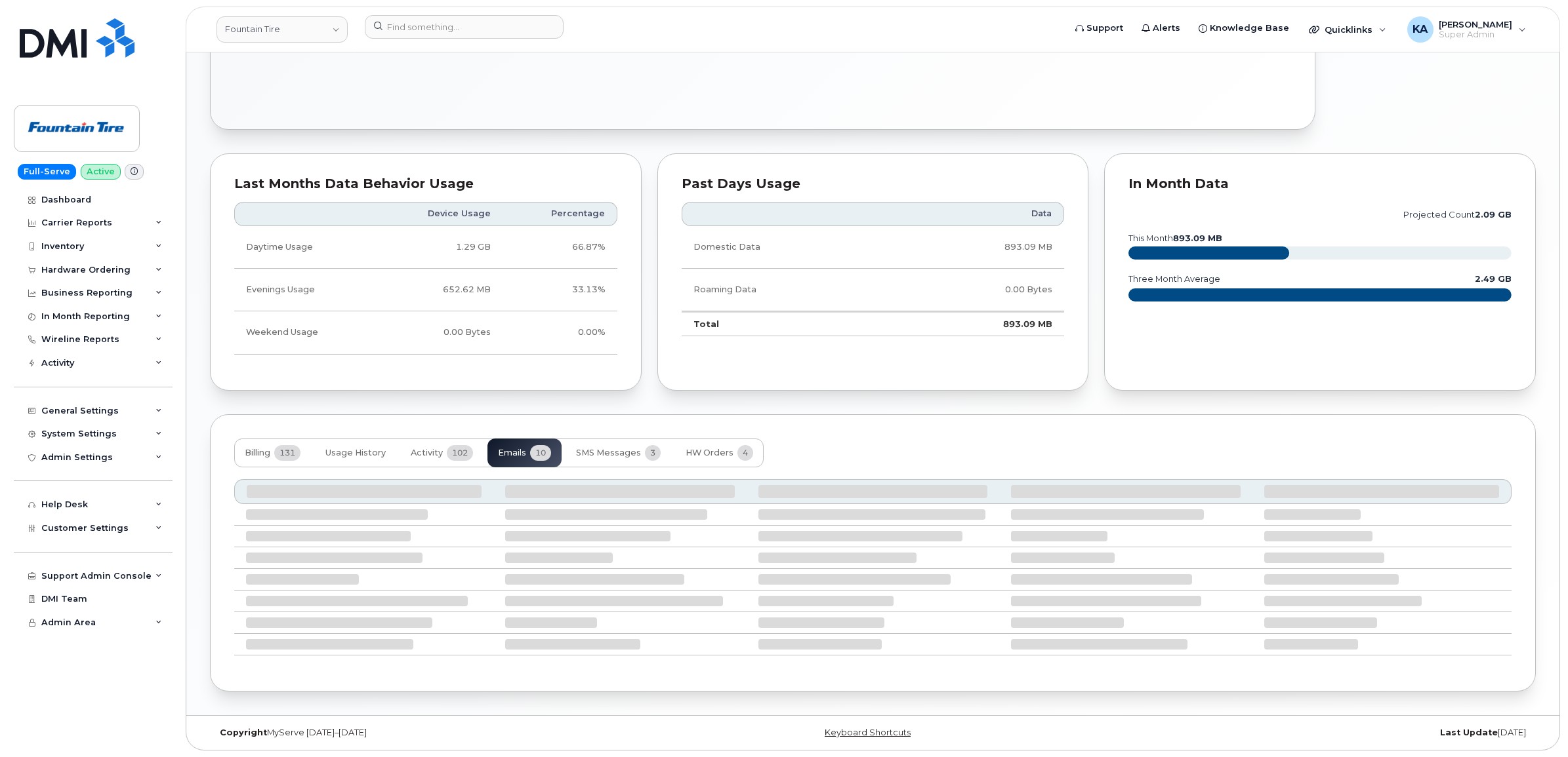
scroll to position [948, 0]
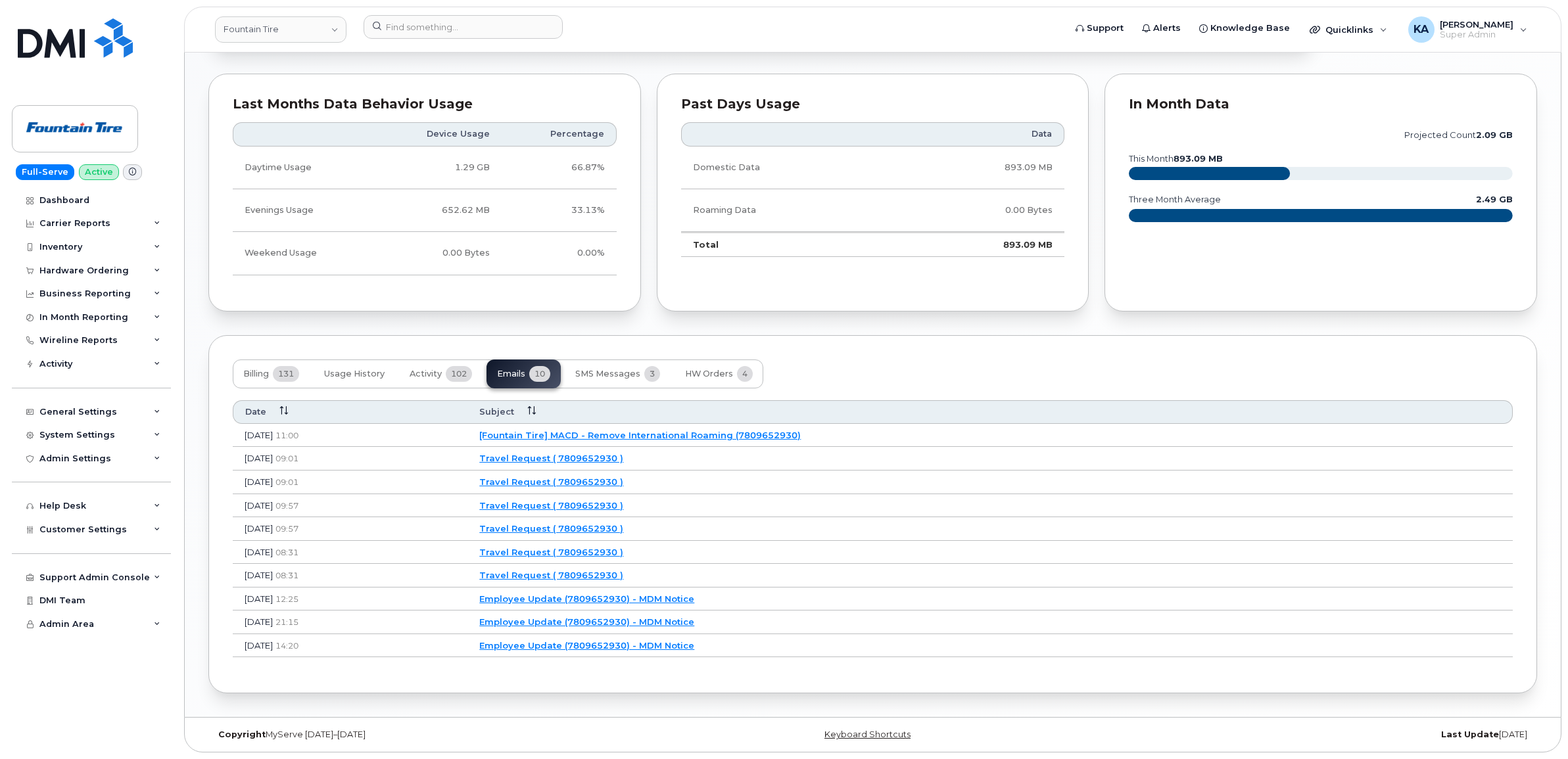
click at [605, 574] on link "Travel Request ( 7809652930 )" at bounding box center [551, 576] width 144 height 11
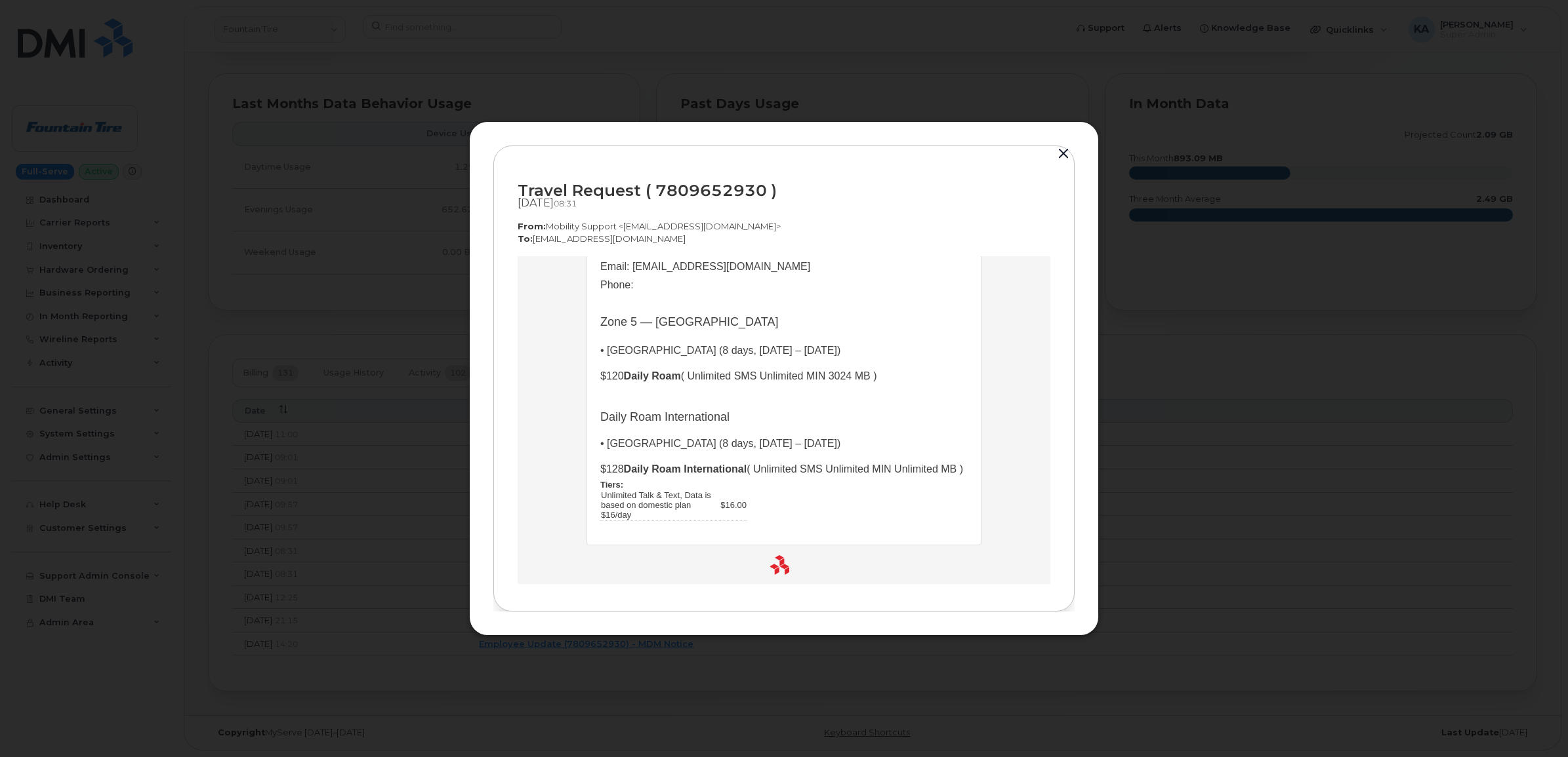
scroll to position [246, 0]
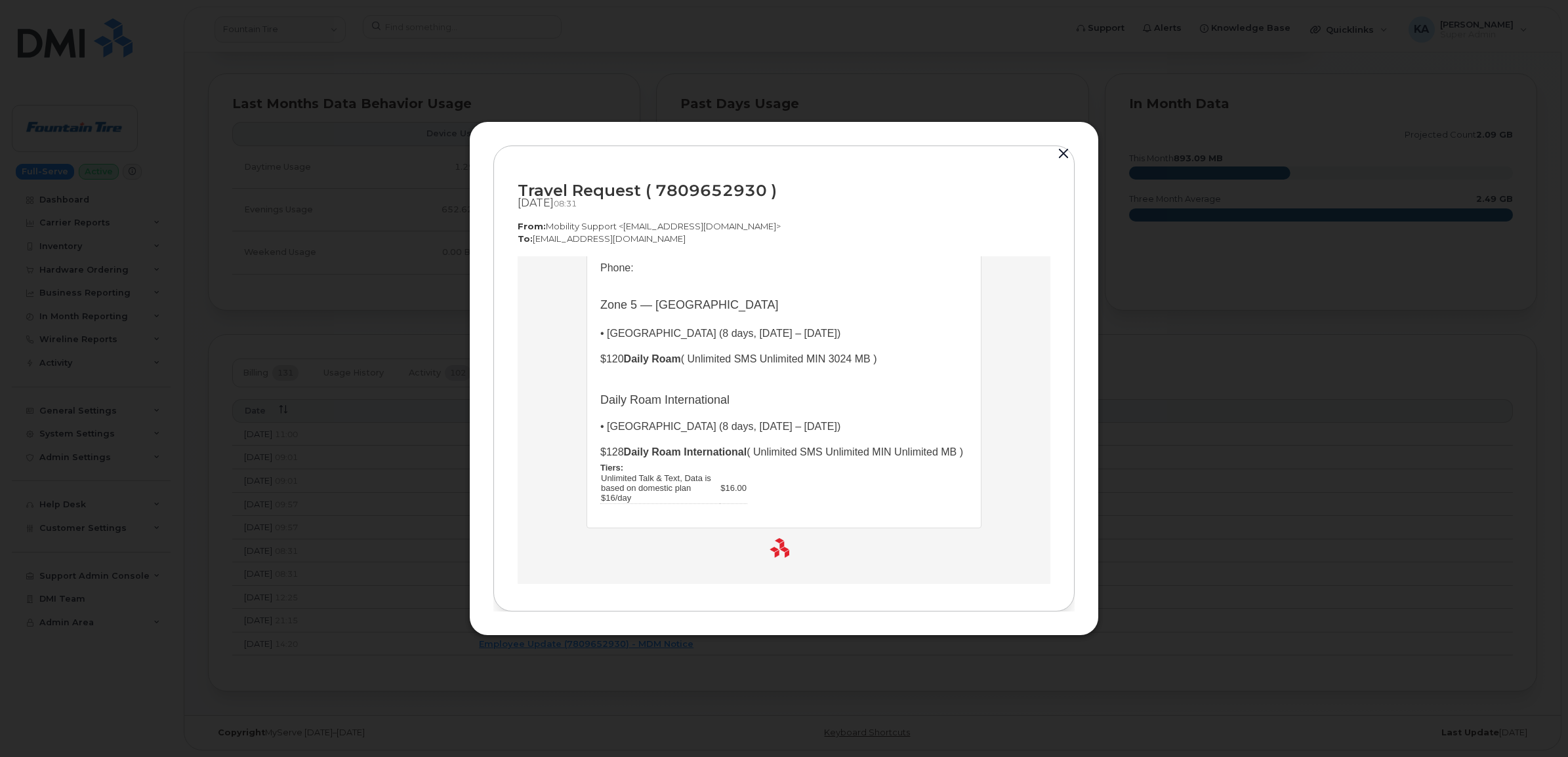
click at [1060, 153] on button "button" at bounding box center [1063, 154] width 19 height 19
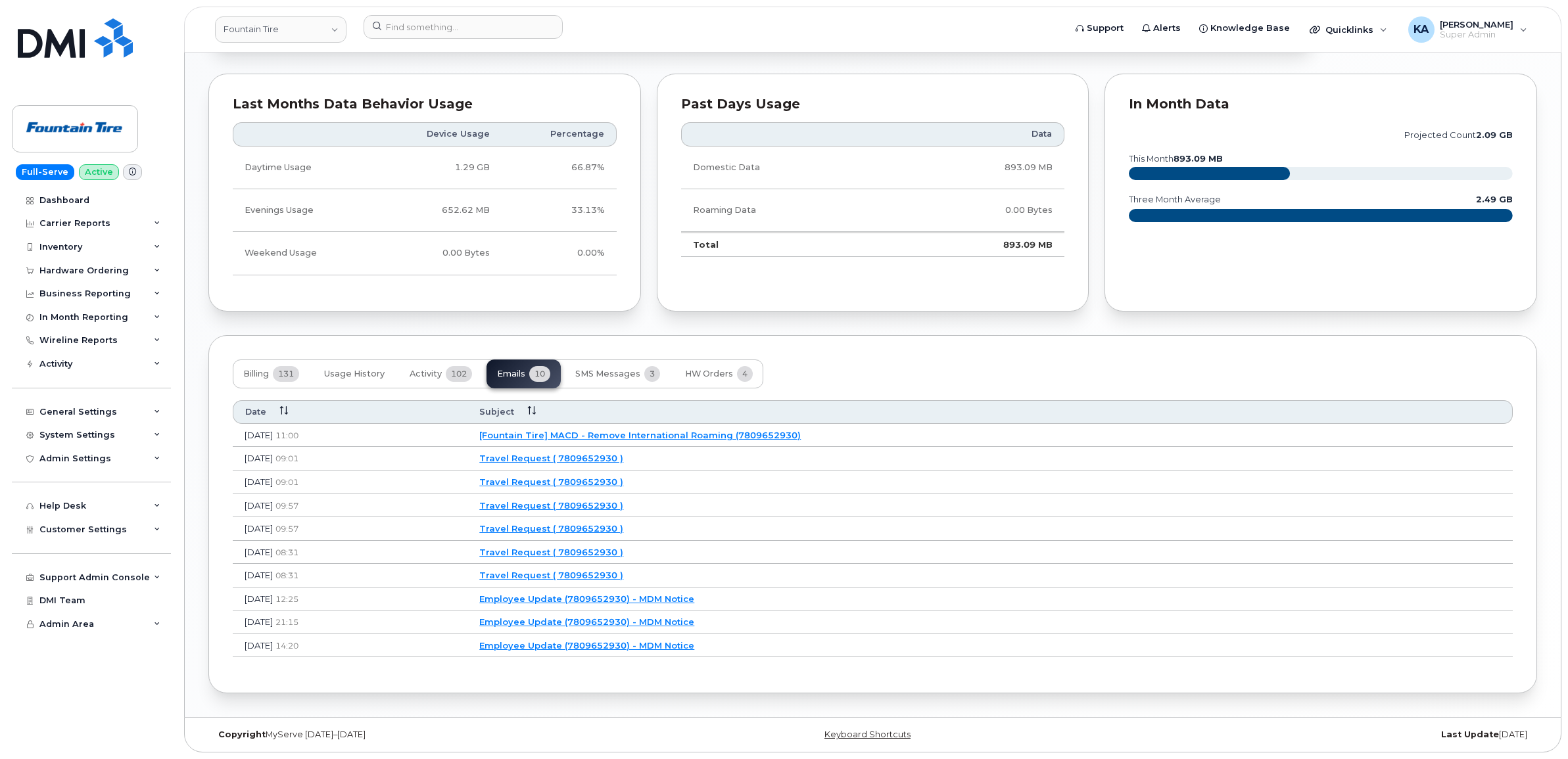
click at [623, 547] on link "Travel Request ( 7809652930 )" at bounding box center [551, 552] width 144 height 11
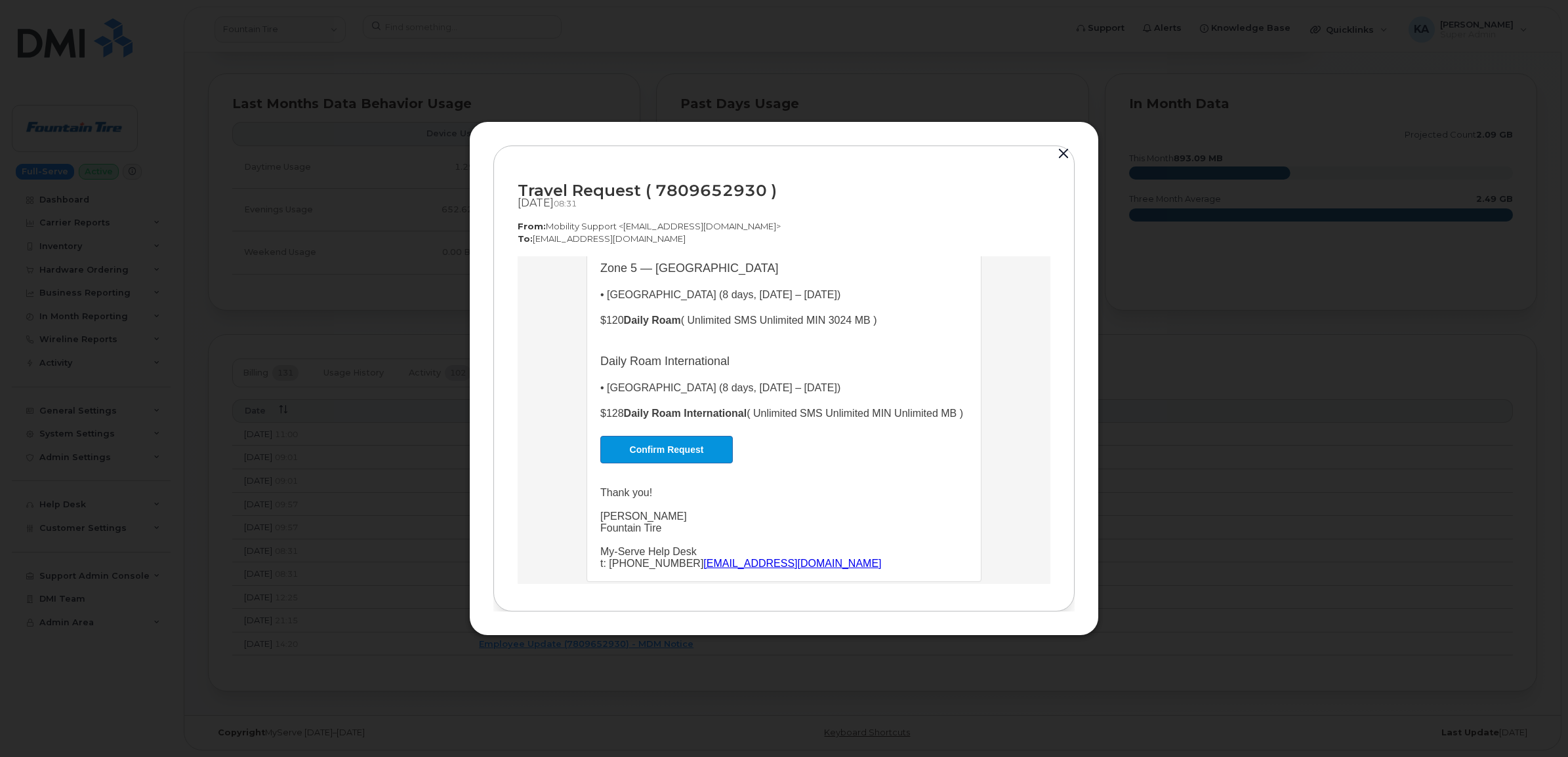
click at [1057, 151] on button "button" at bounding box center [1063, 154] width 19 height 19
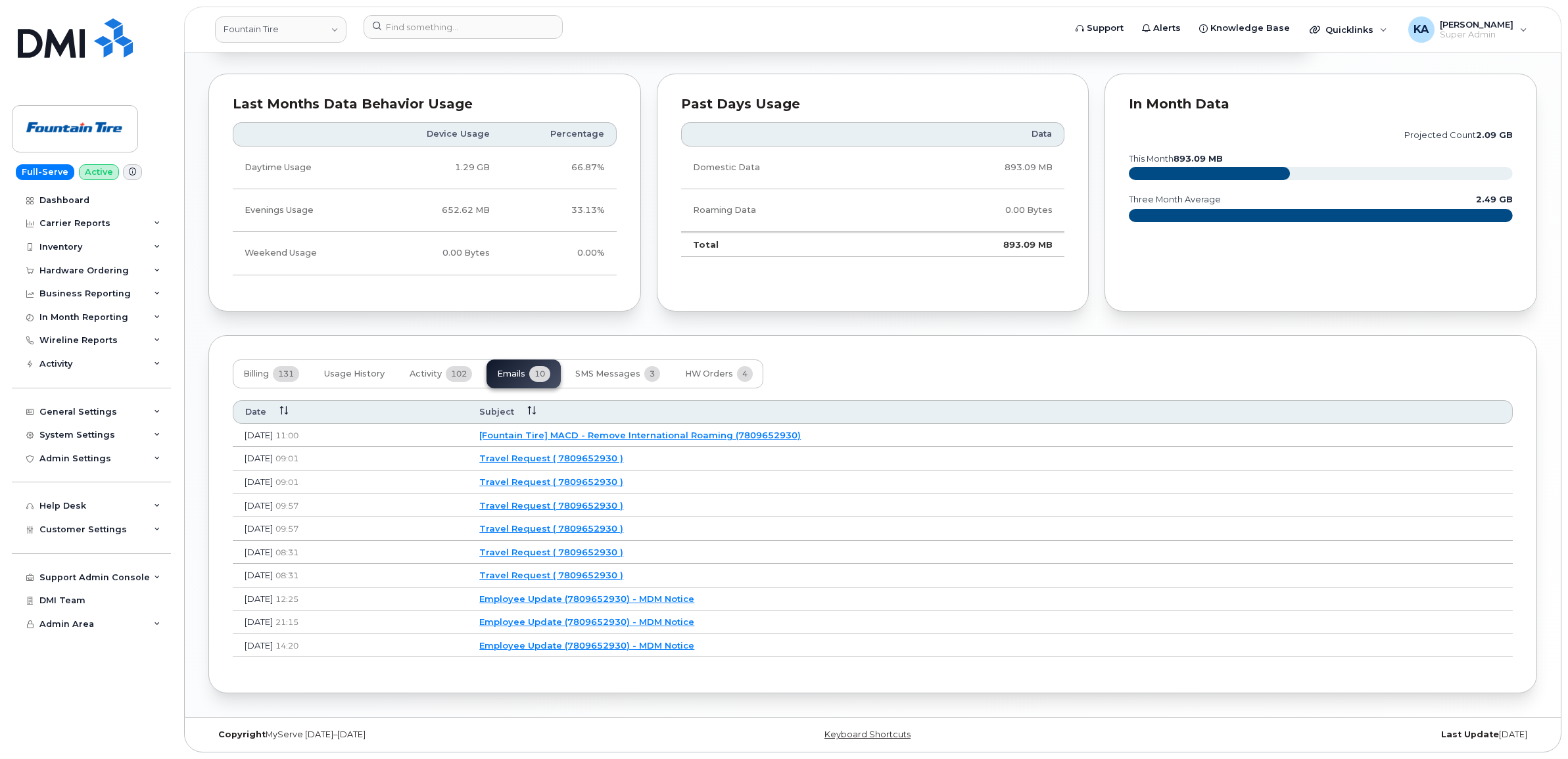
click at [623, 524] on link "Travel Request ( 7809652930 )" at bounding box center [551, 529] width 144 height 11
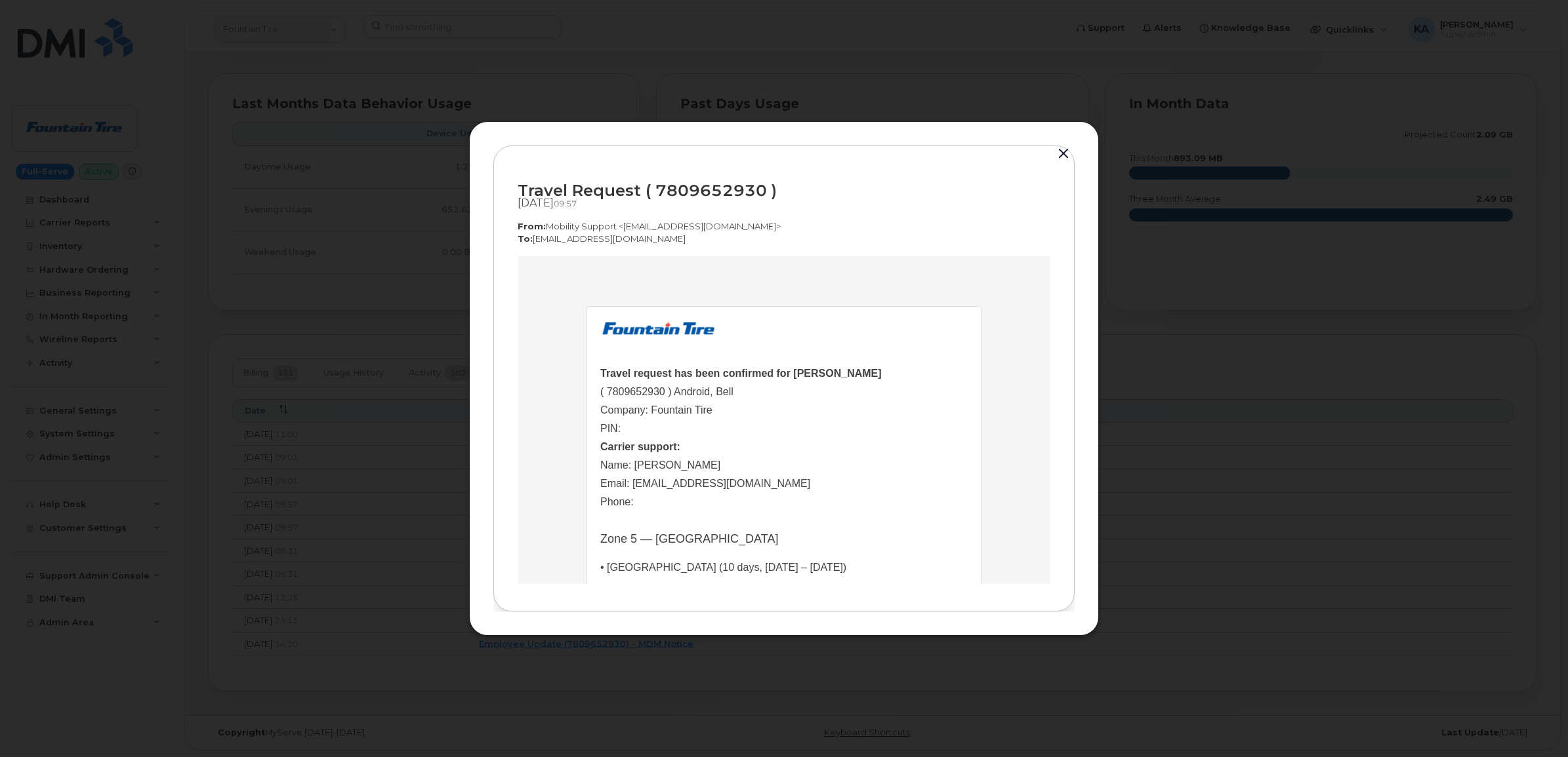
scroll to position [0, 0]
click at [1061, 150] on button "button" at bounding box center [1063, 154] width 19 height 19
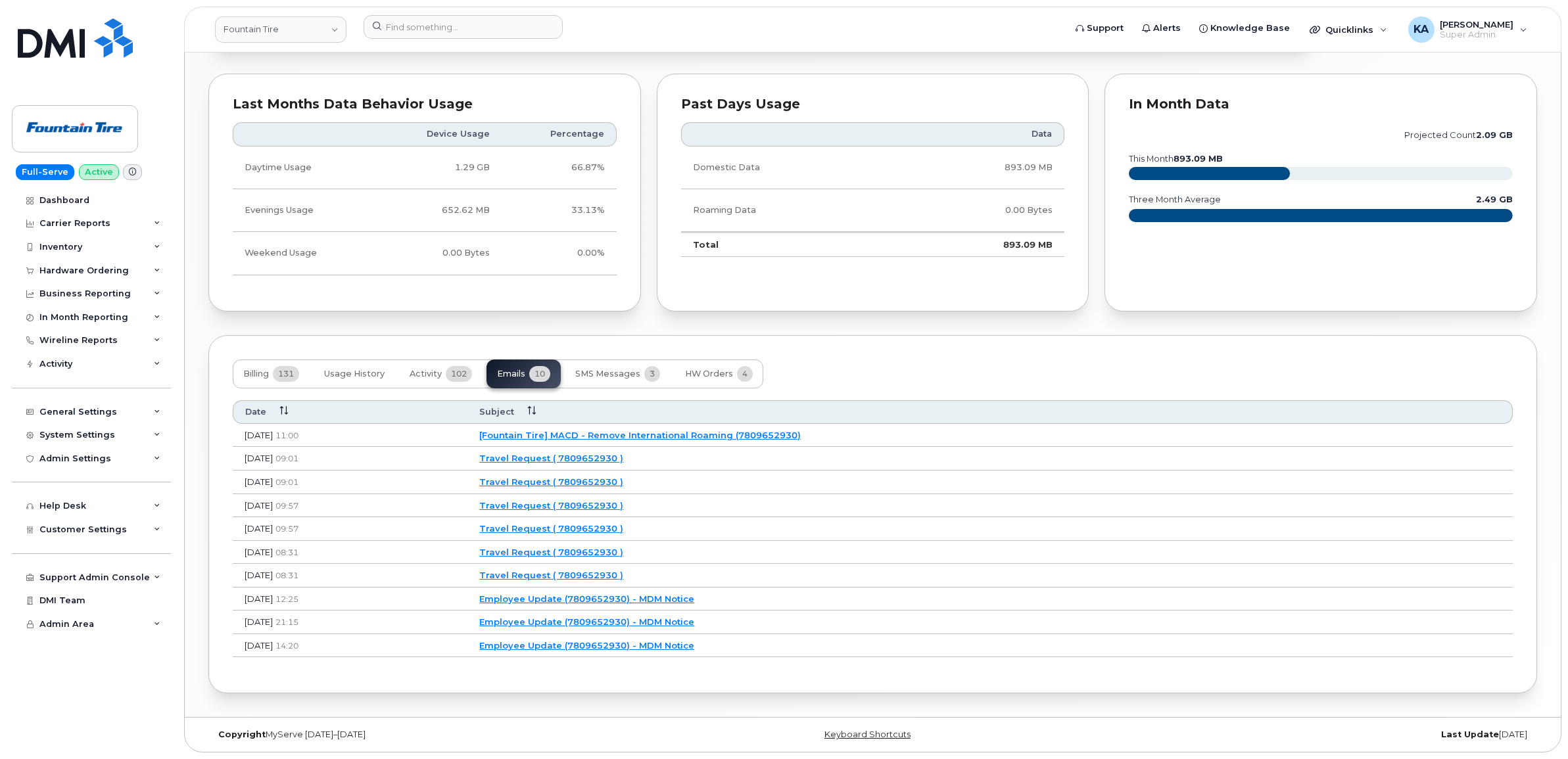
click at [618, 501] on link "Travel Request ( 7809652930 )" at bounding box center [551, 506] width 144 height 11
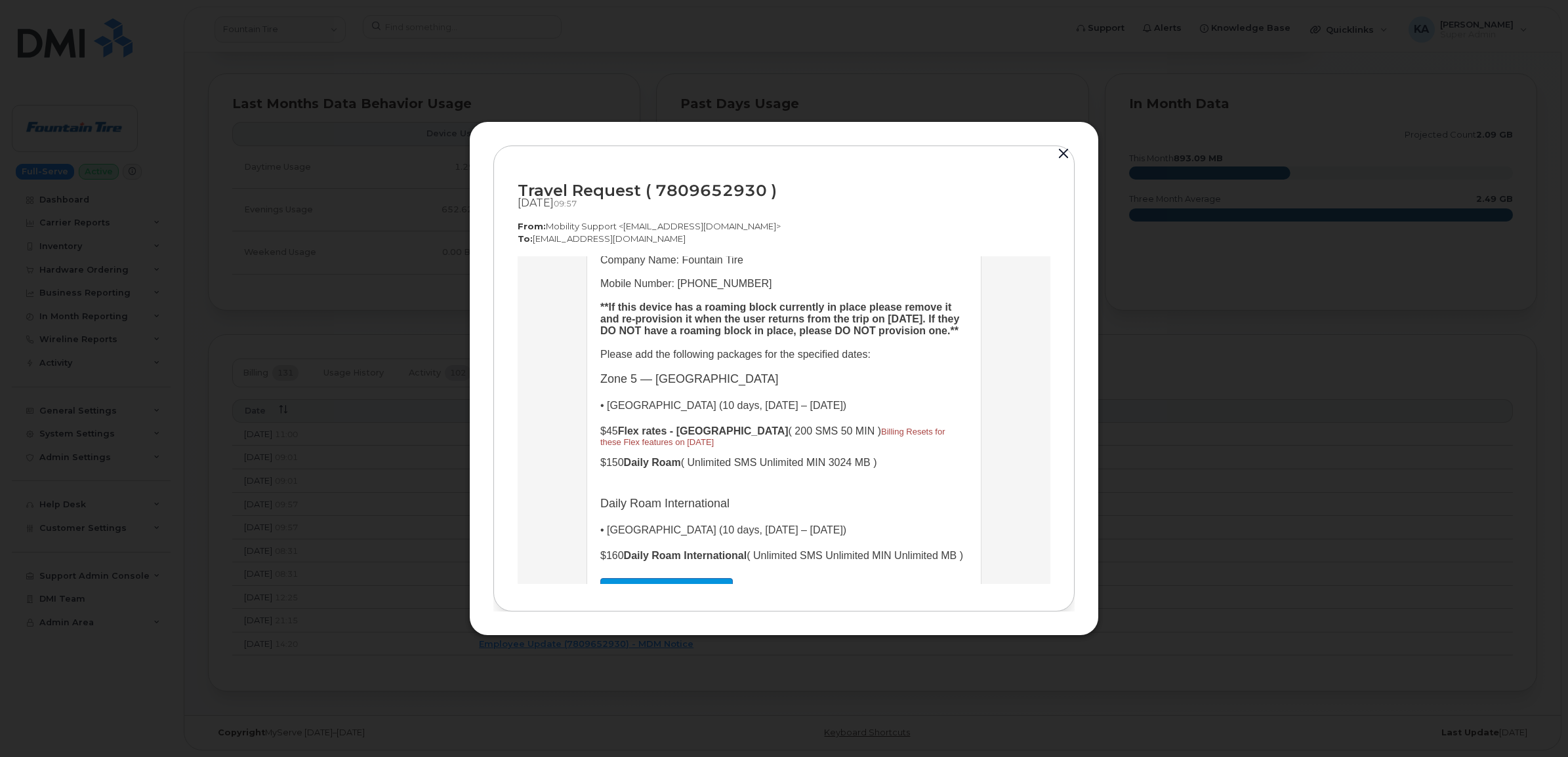
scroll to position [164, 0]
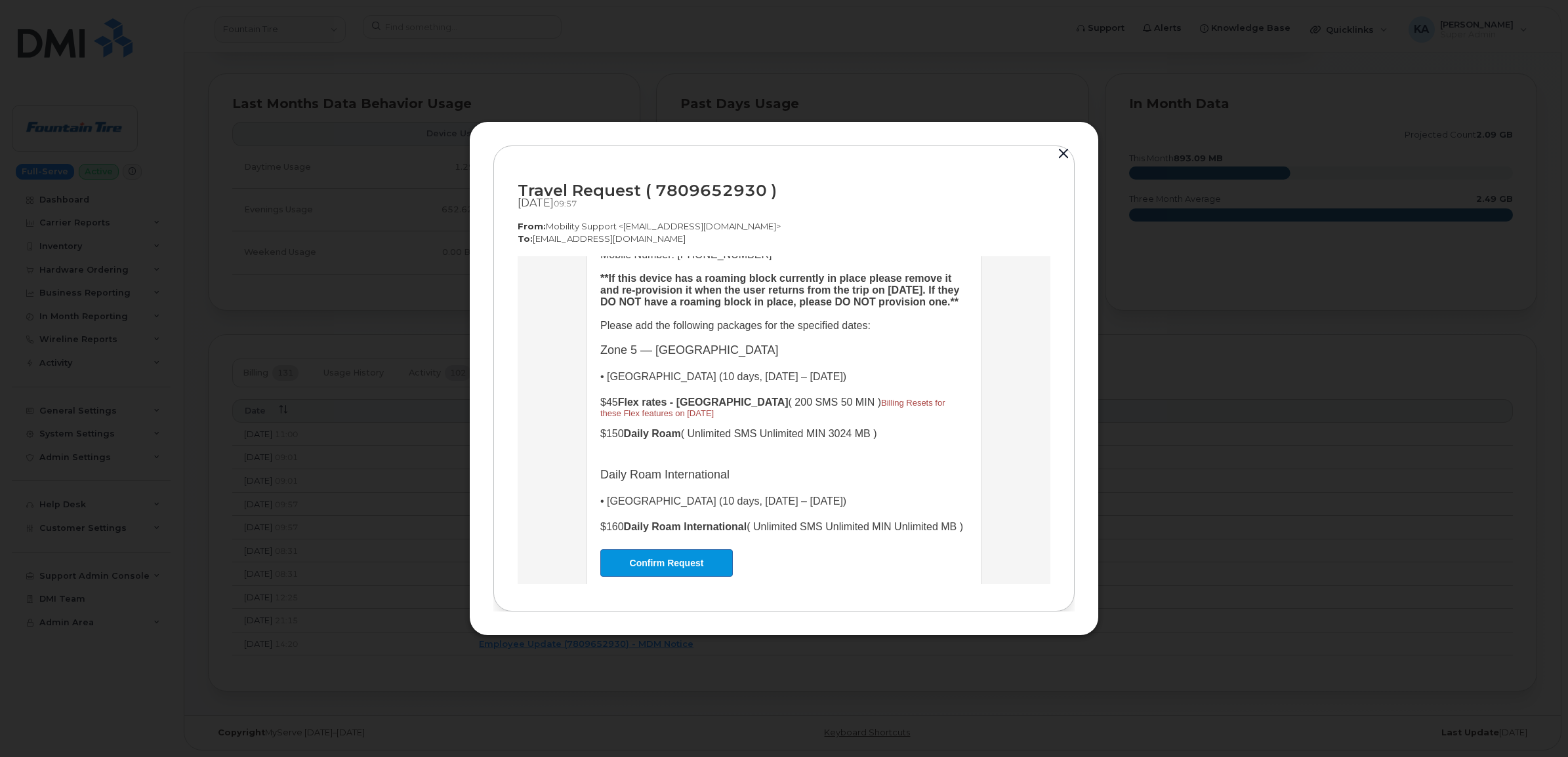
click at [1060, 151] on button "button" at bounding box center [1063, 154] width 19 height 19
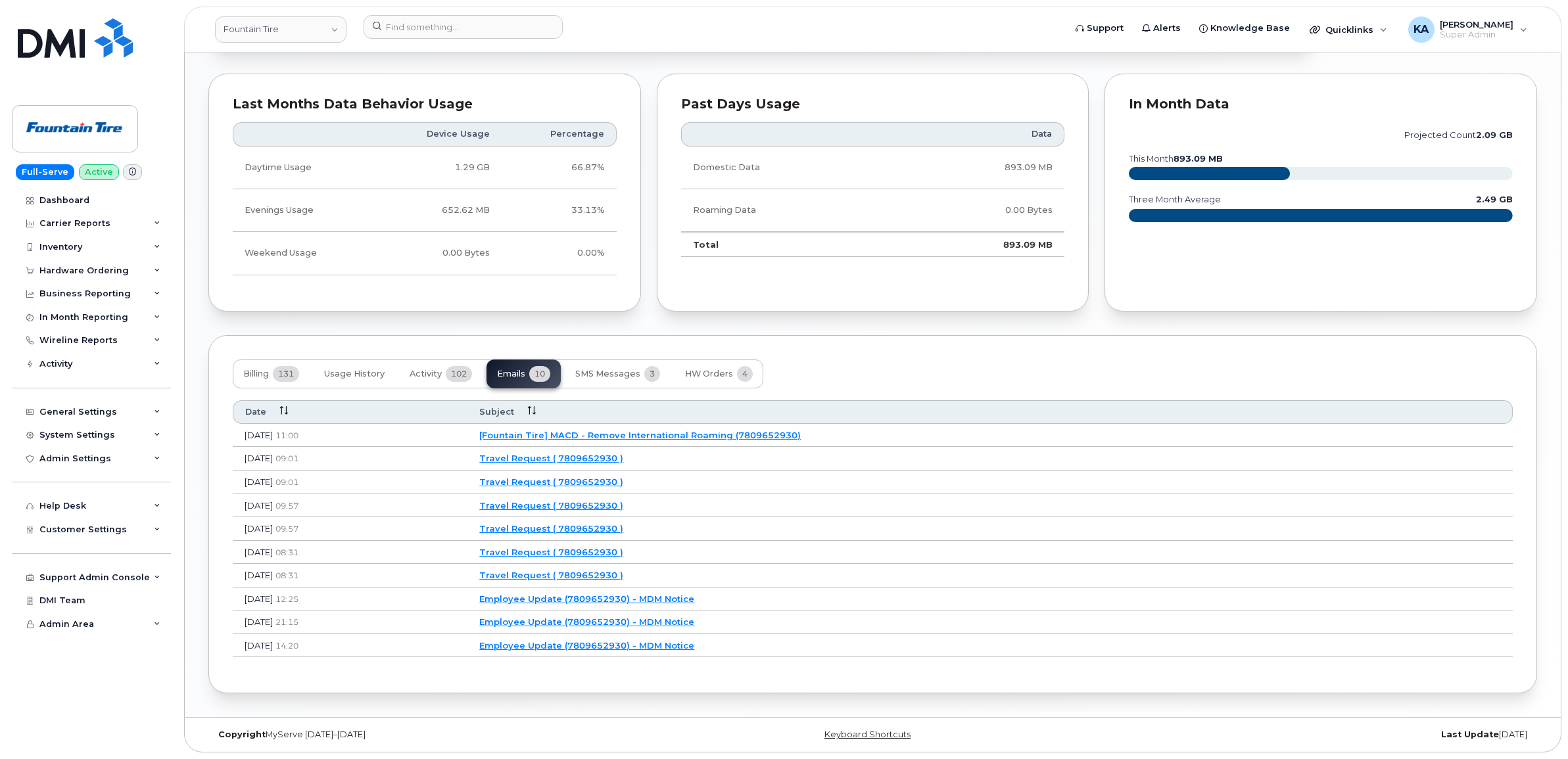
click at [623, 477] on link "Travel Request ( 7809652930 )" at bounding box center [551, 482] width 144 height 11
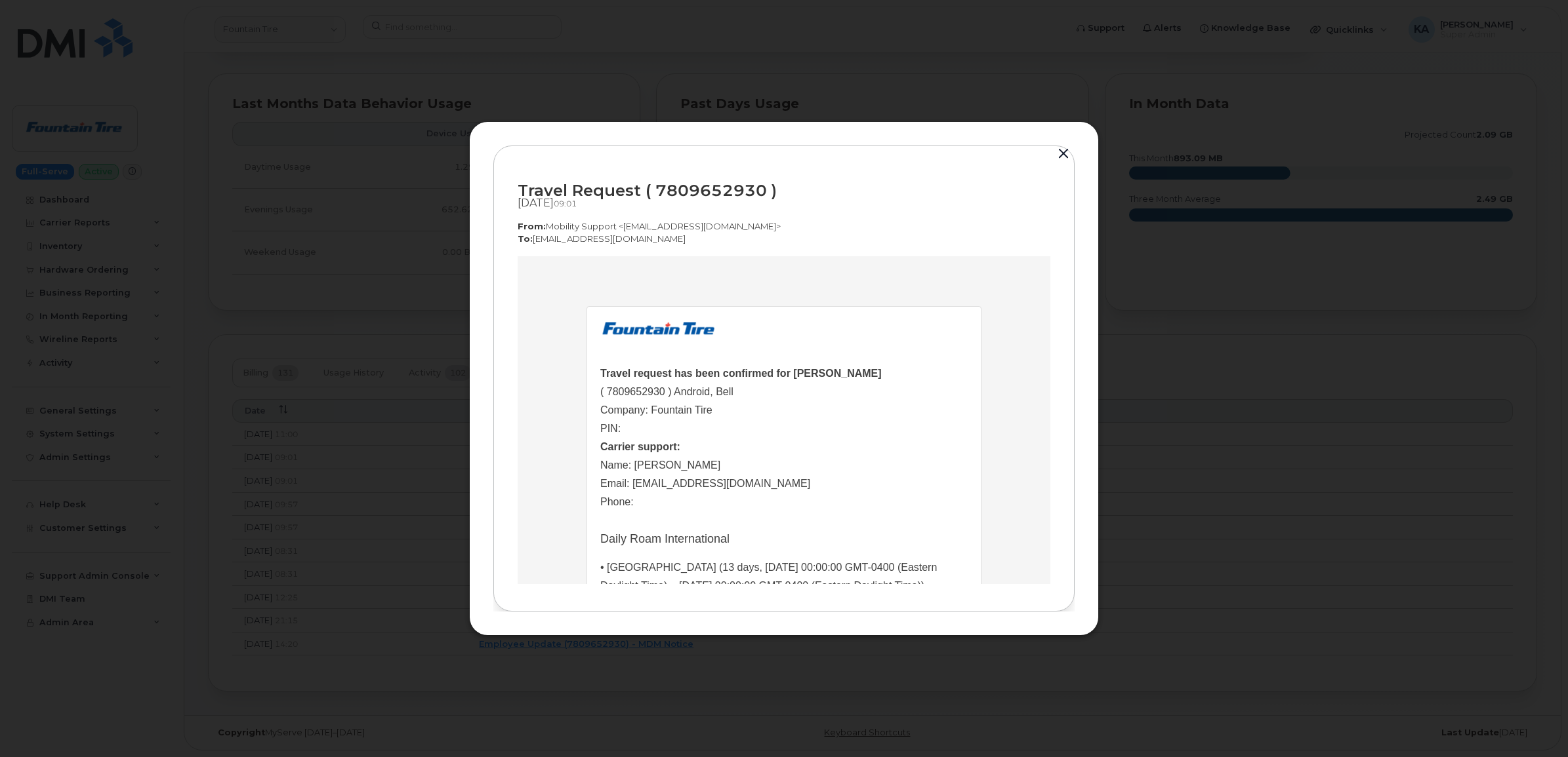
scroll to position [0, 0]
click at [1063, 149] on button "button" at bounding box center [1063, 154] width 19 height 19
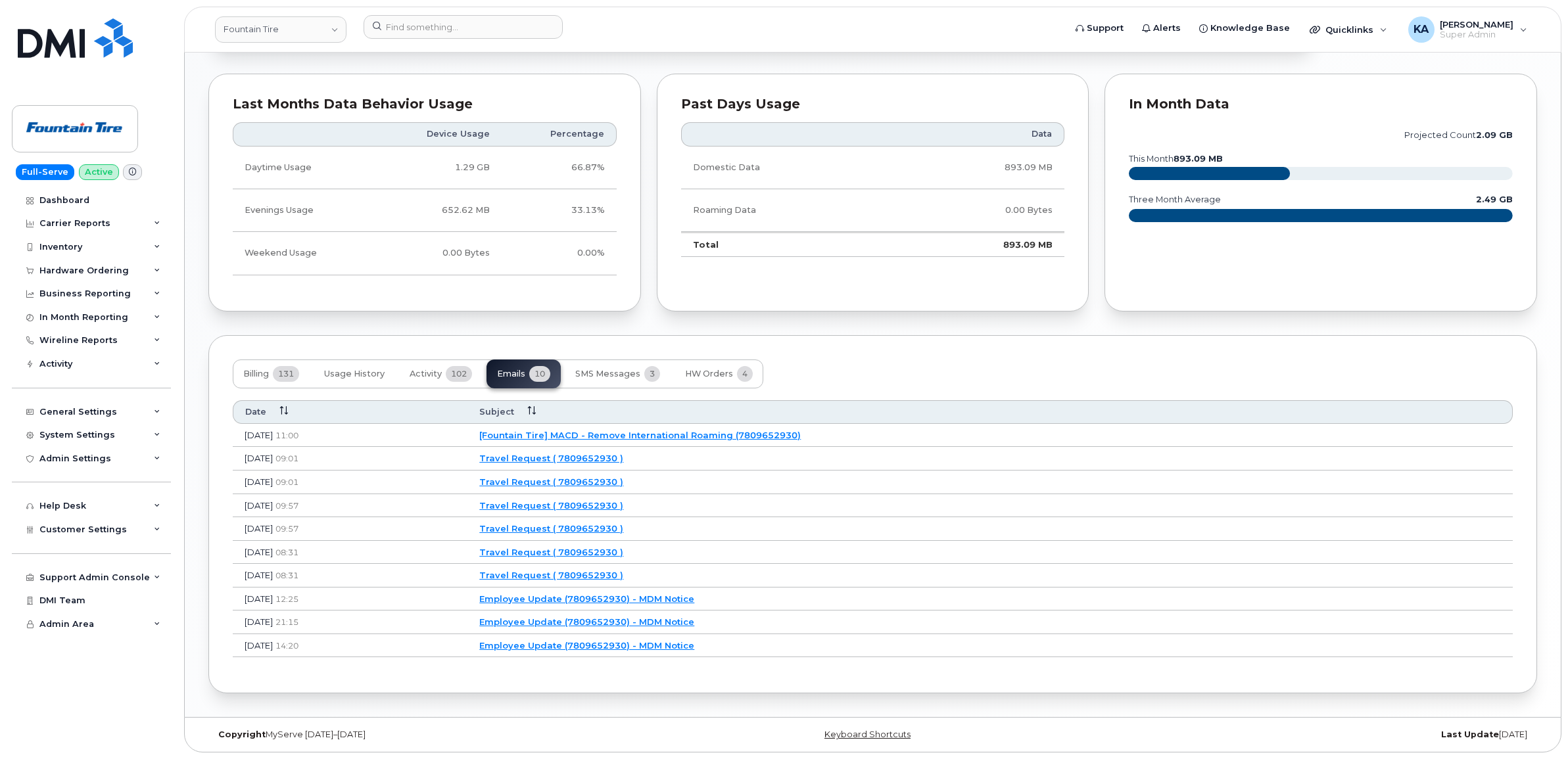
click at [623, 453] on link "Travel Request ( 7809652930 )" at bounding box center [551, 458] width 144 height 11
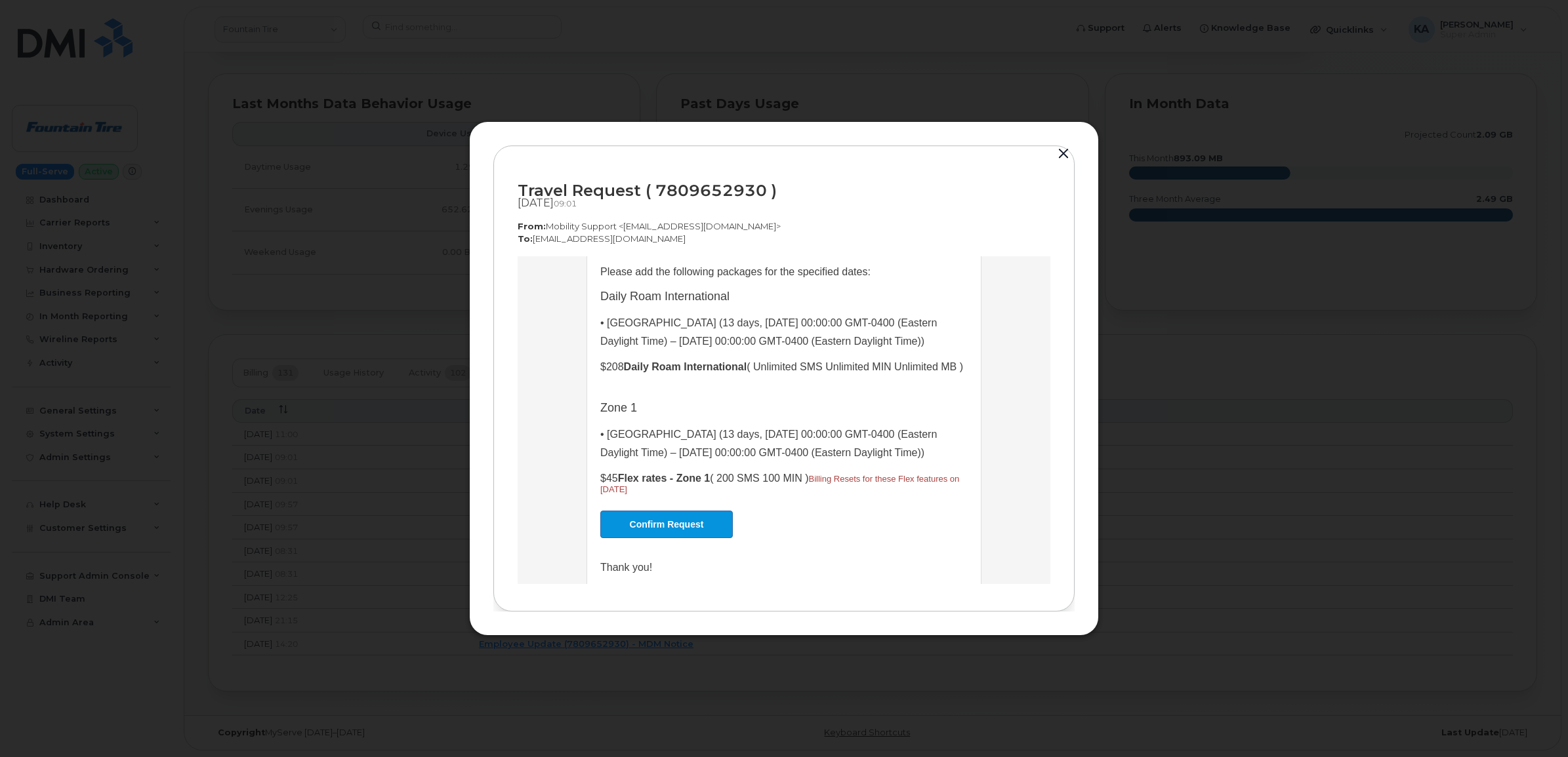
scroll to position [246, 0]
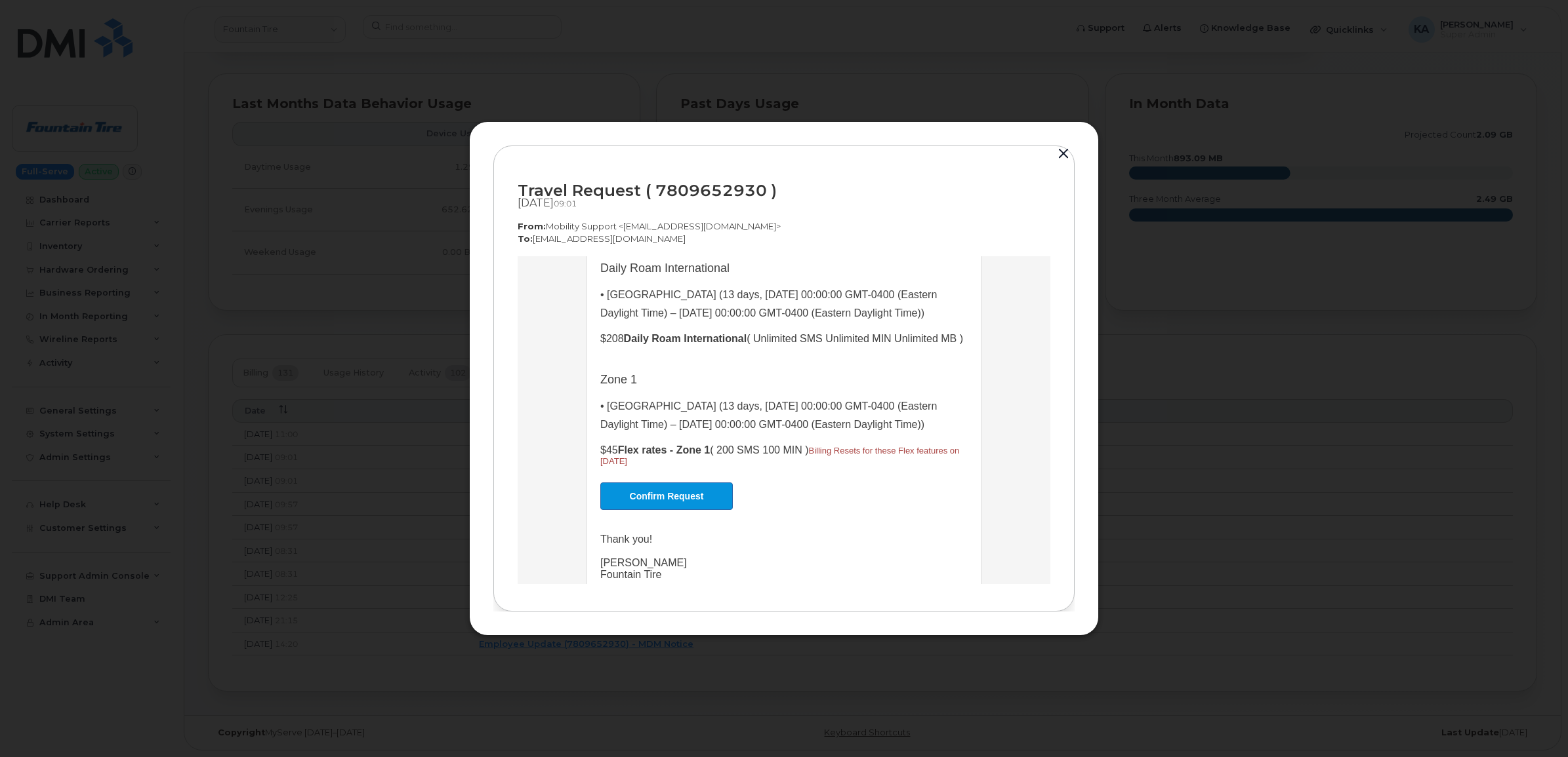
click at [1063, 155] on button "button" at bounding box center [1063, 154] width 19 height 19
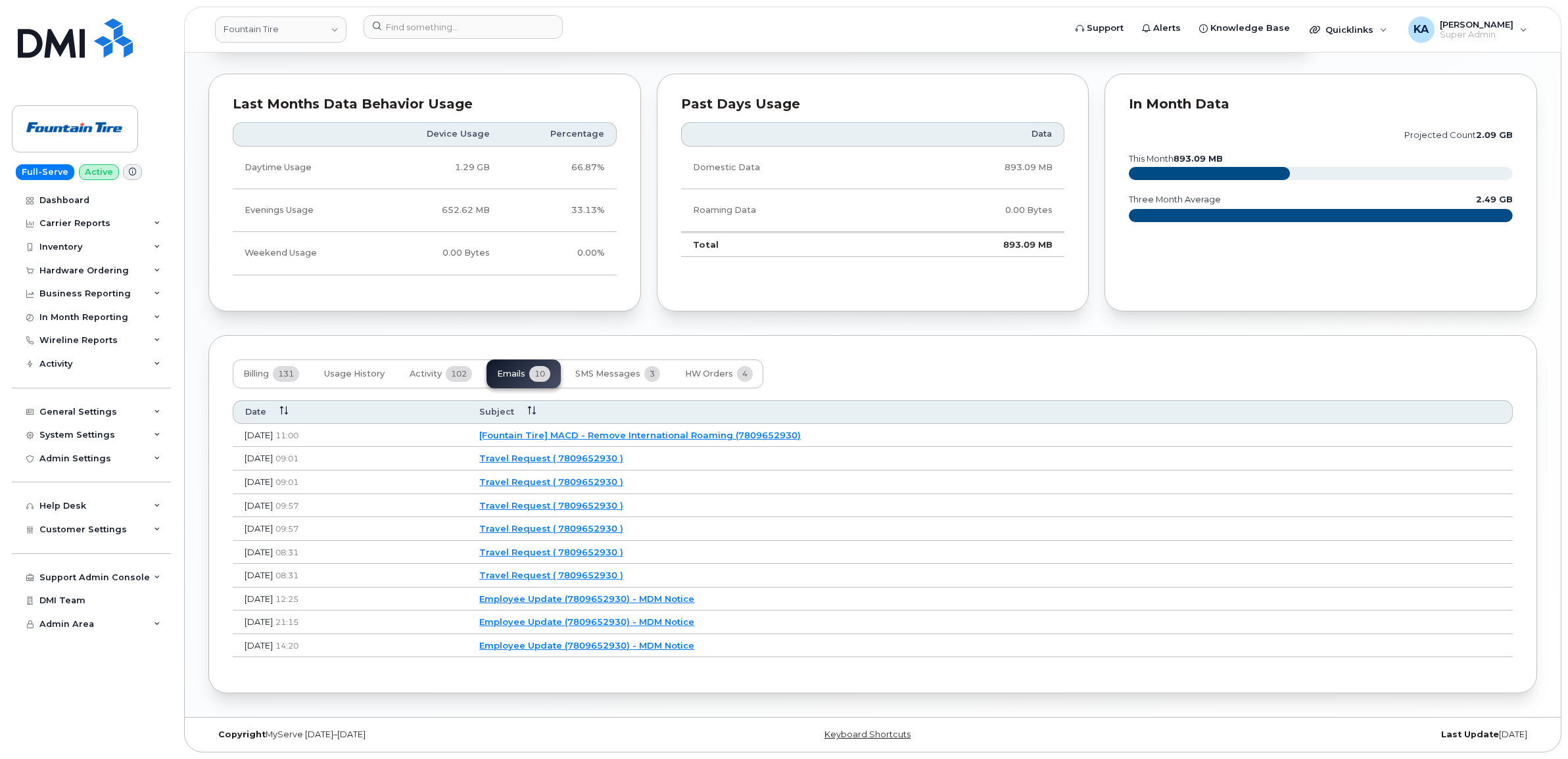
click at [645, 433] on link "[Fountain Tire] MACD - Remove International Roaming (7809652930)" at bounding box center [640, 435] width 322 height 11
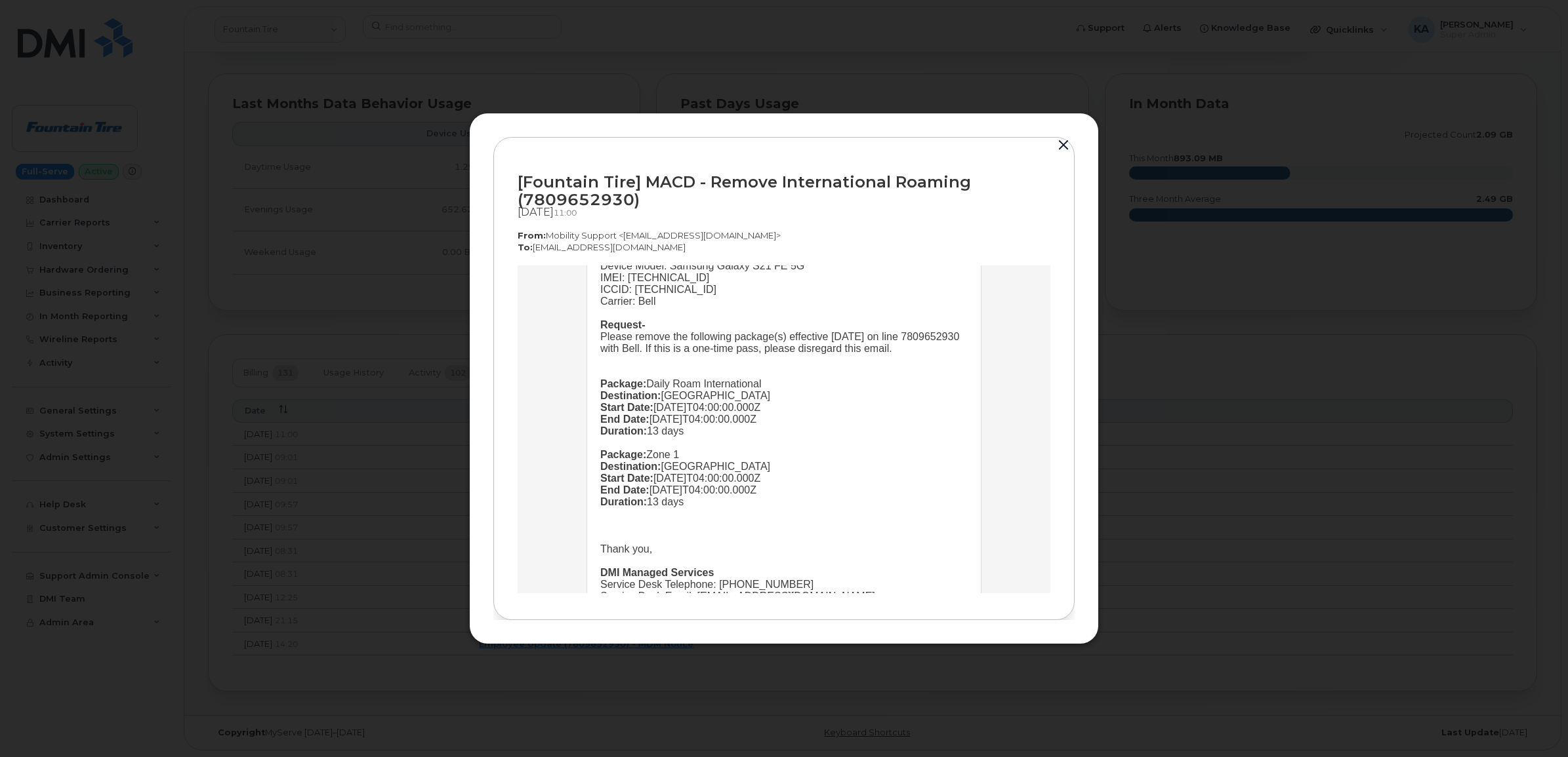
click at [1060, 143] on button "button" at bounding box center [1063, 146] width 19 height 19
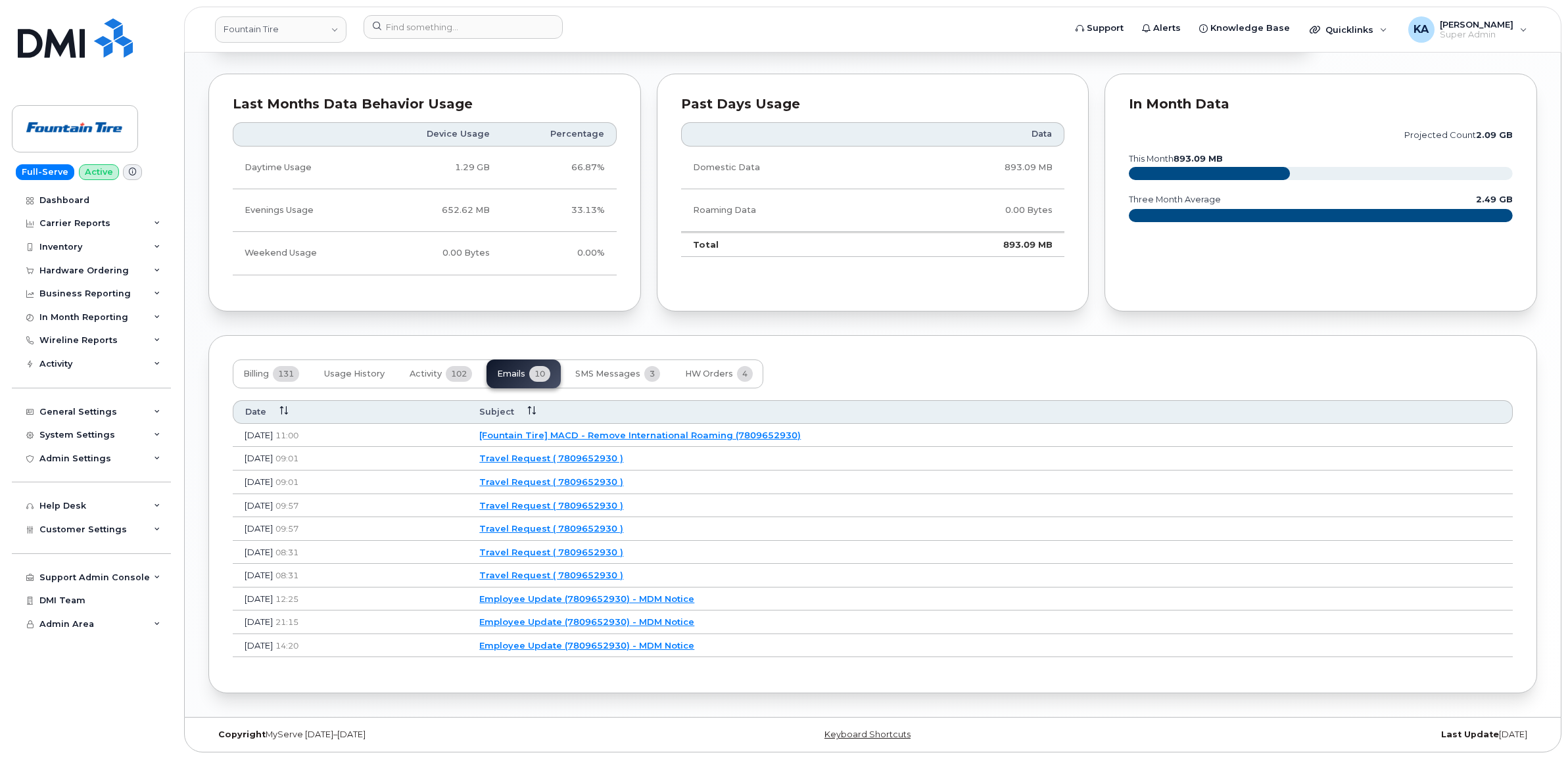
click at [623, 455] on link "Travel Request ( 7809652930 )" at bounding box center [551, 458] width 144 height 11
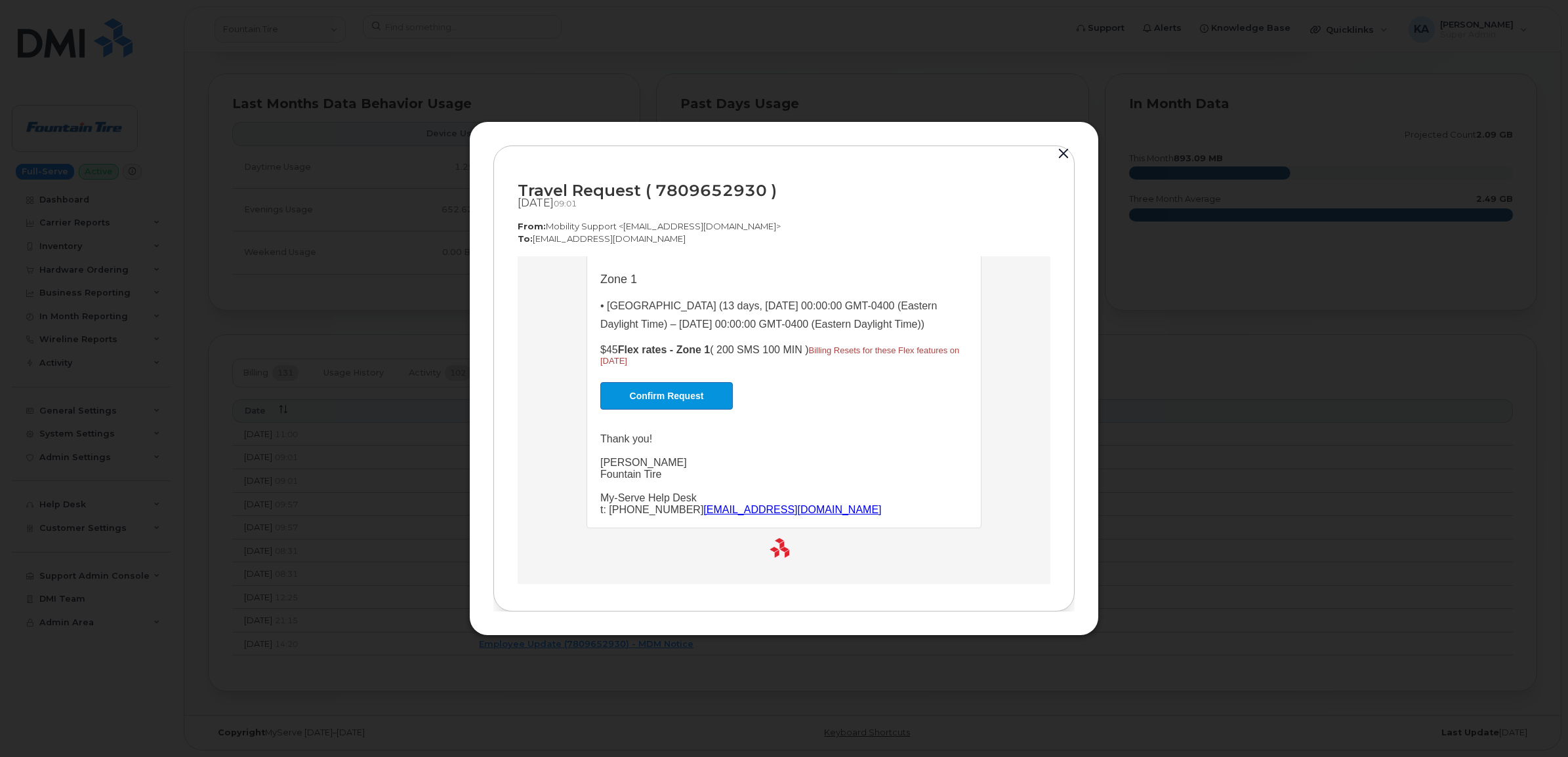
scroll to position [420, 0]
click at [1061, 151] on button "button" at bounding box center [1063, 154] width 19 height 19
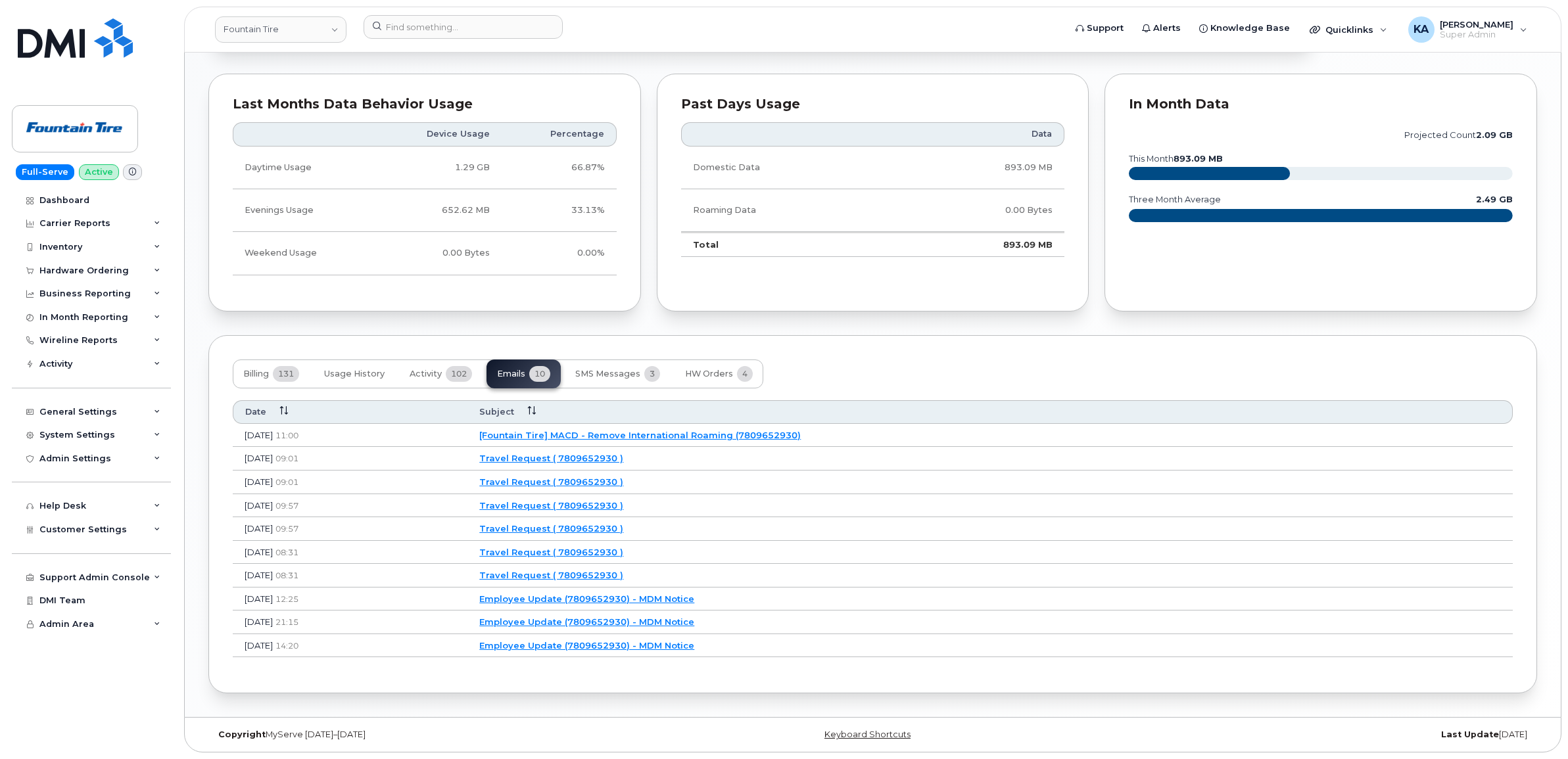
click at [650, 431] on link "[Fountain Tire] MACD - Remove International Roaming (7809652930)" at bounding box center [640, 435] width 322 height 11
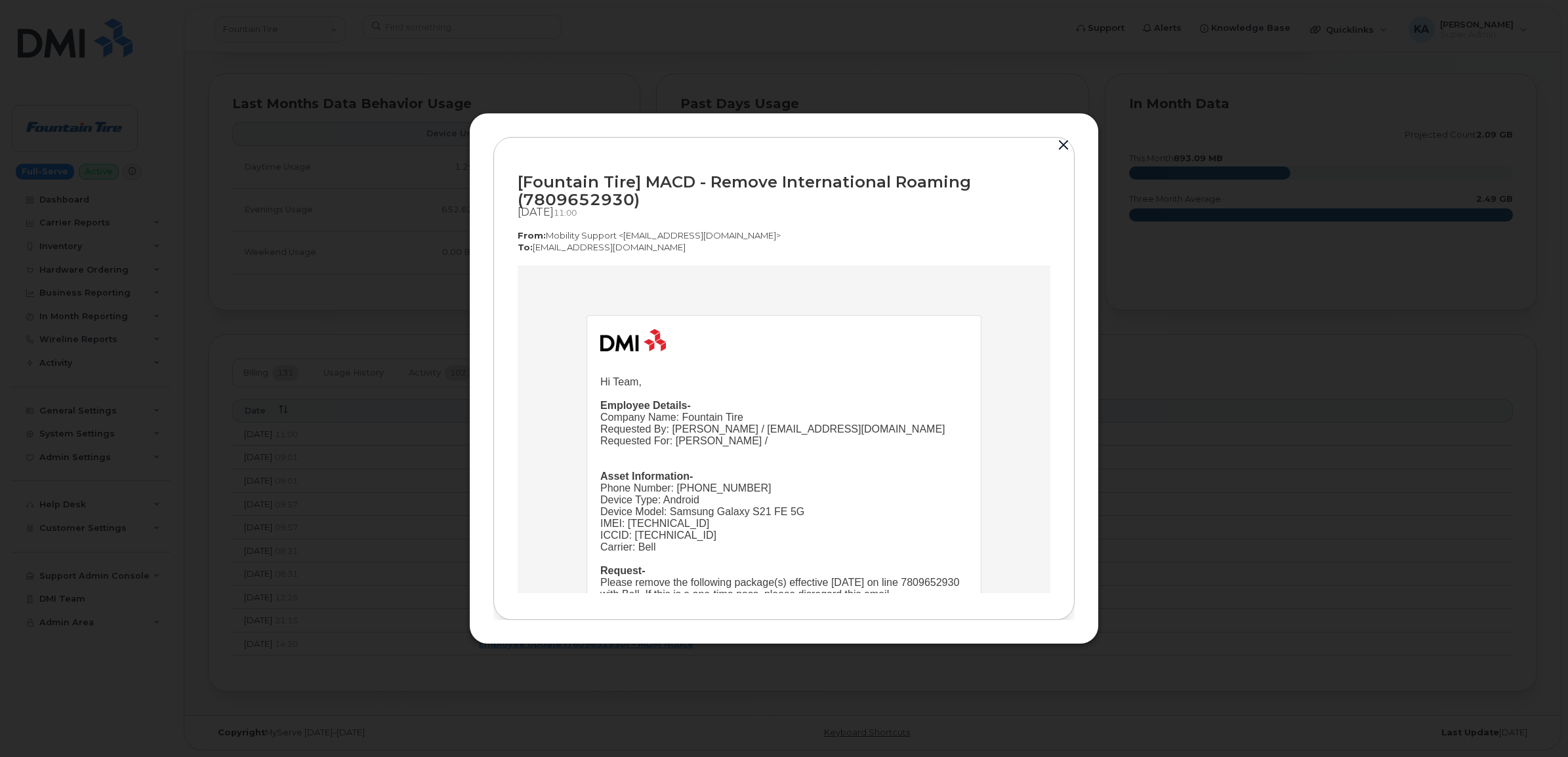
scroll to position [0, 0]
drag, startPoint x: 517, startPoint y: 179, endPoint x: 638, endPoint y: 200, distance: 122.8
click at [638, 200] on div "[Fountain Tire] MACD - Remove International Roaming (7809652930)" at bounding box center [784, 191] width 532 height 36
drag, startPoint x: 638, startPoint y: 200, endPoint x: 599, endPoint y: 189, distance: 40.5
copy div "[Fountain Tire] MACD - Remove International Roaming (7809652930)"
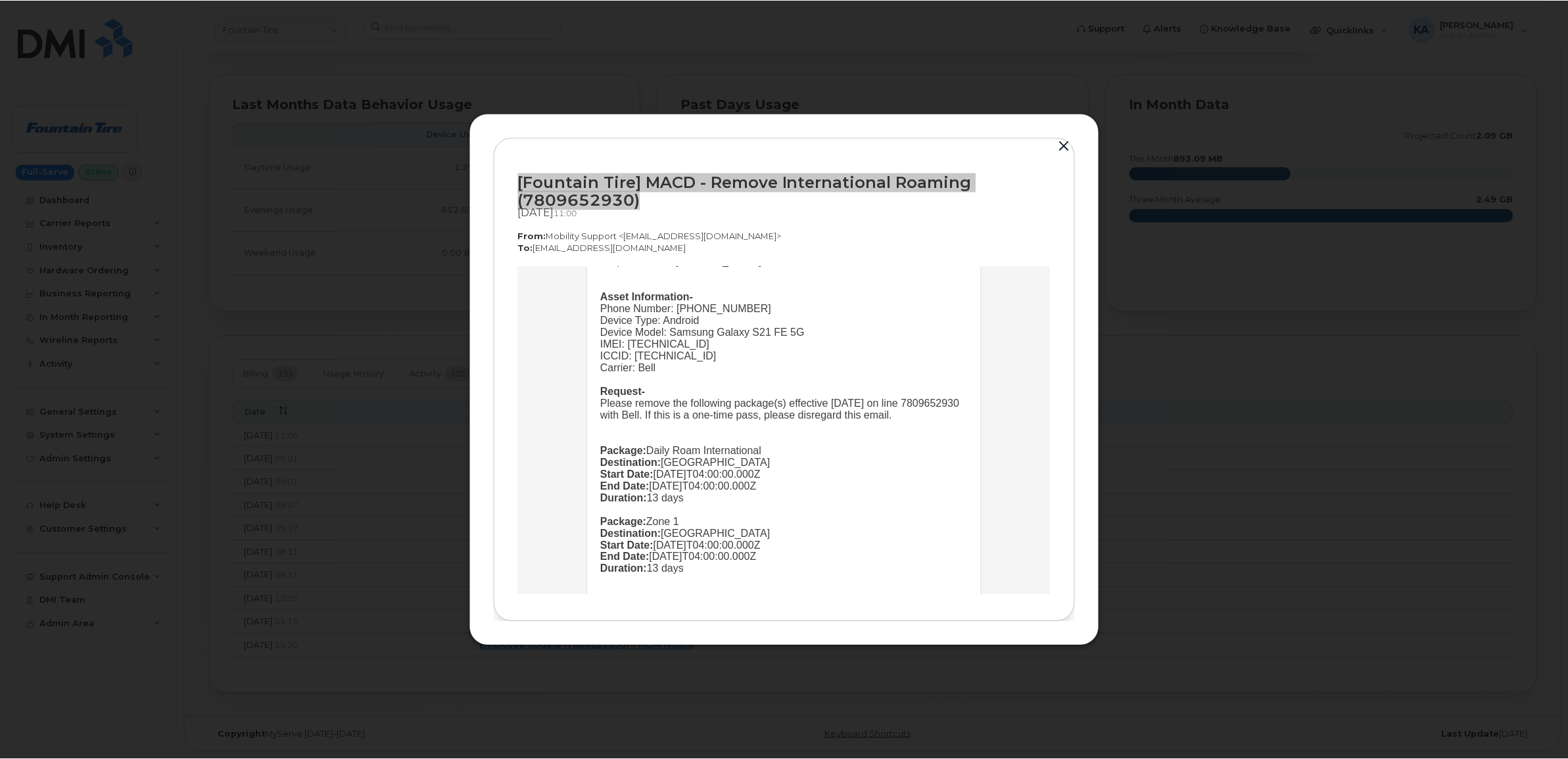
scroll to position [333, 0]
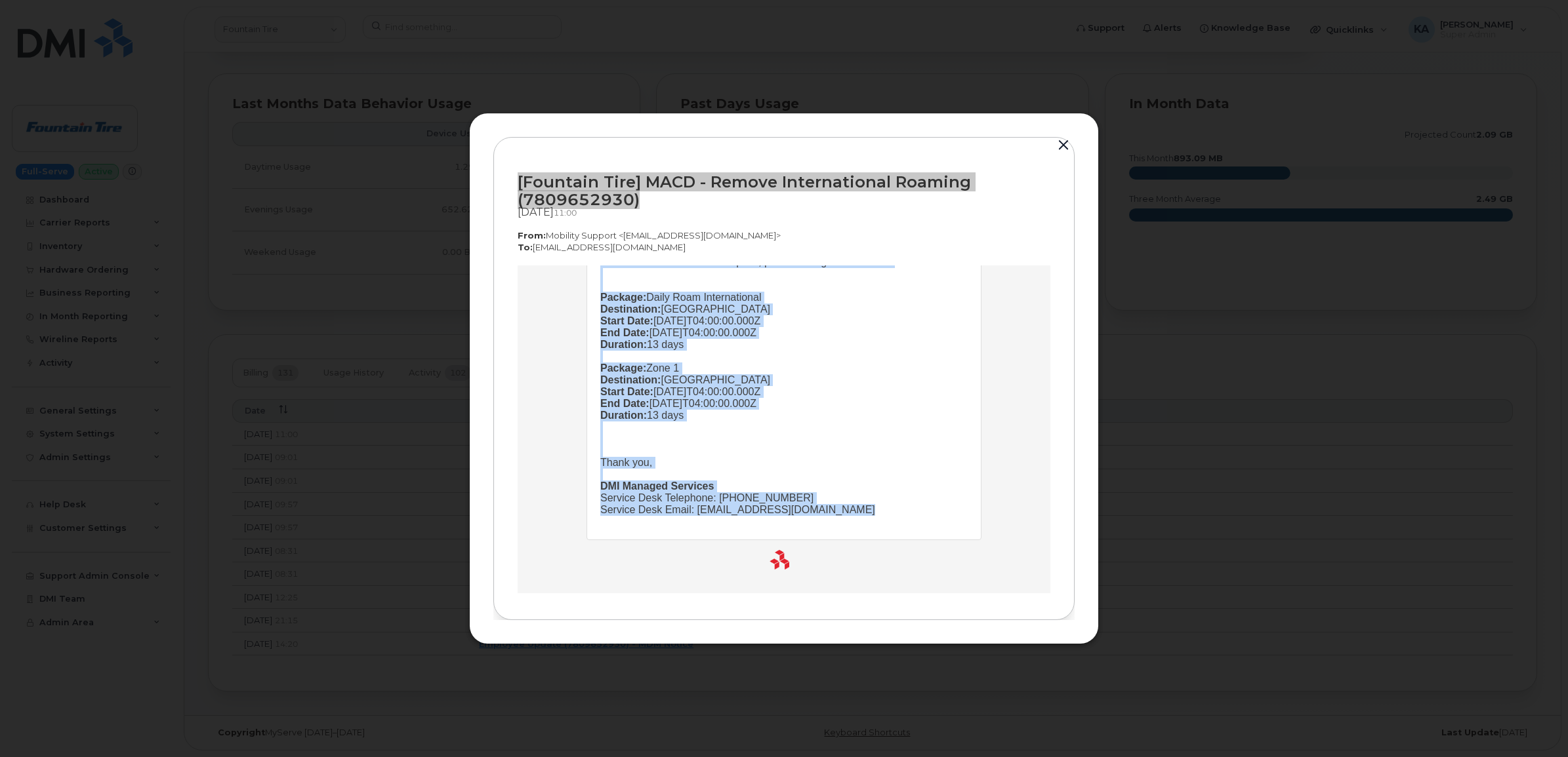
drag, startPoint x: 591, startPoint y: 378, endPoint x: 849, endPoint y: 547, distance: 308.4
click at [849, 539] on td "Hi Team, Employee Details- Company Name: Fountain Tire Requested By: Luke Schro…" at bounding box center [784, 261] width 394 height 556
drag, startPoint x: 849, startPoint y: 547, endPoint x: 820, endPoint y: 530, distance: 33.6
copy td "Hi Team, Employee Details- Company Name: Fountain Tire Requested By: Luke Schro…"
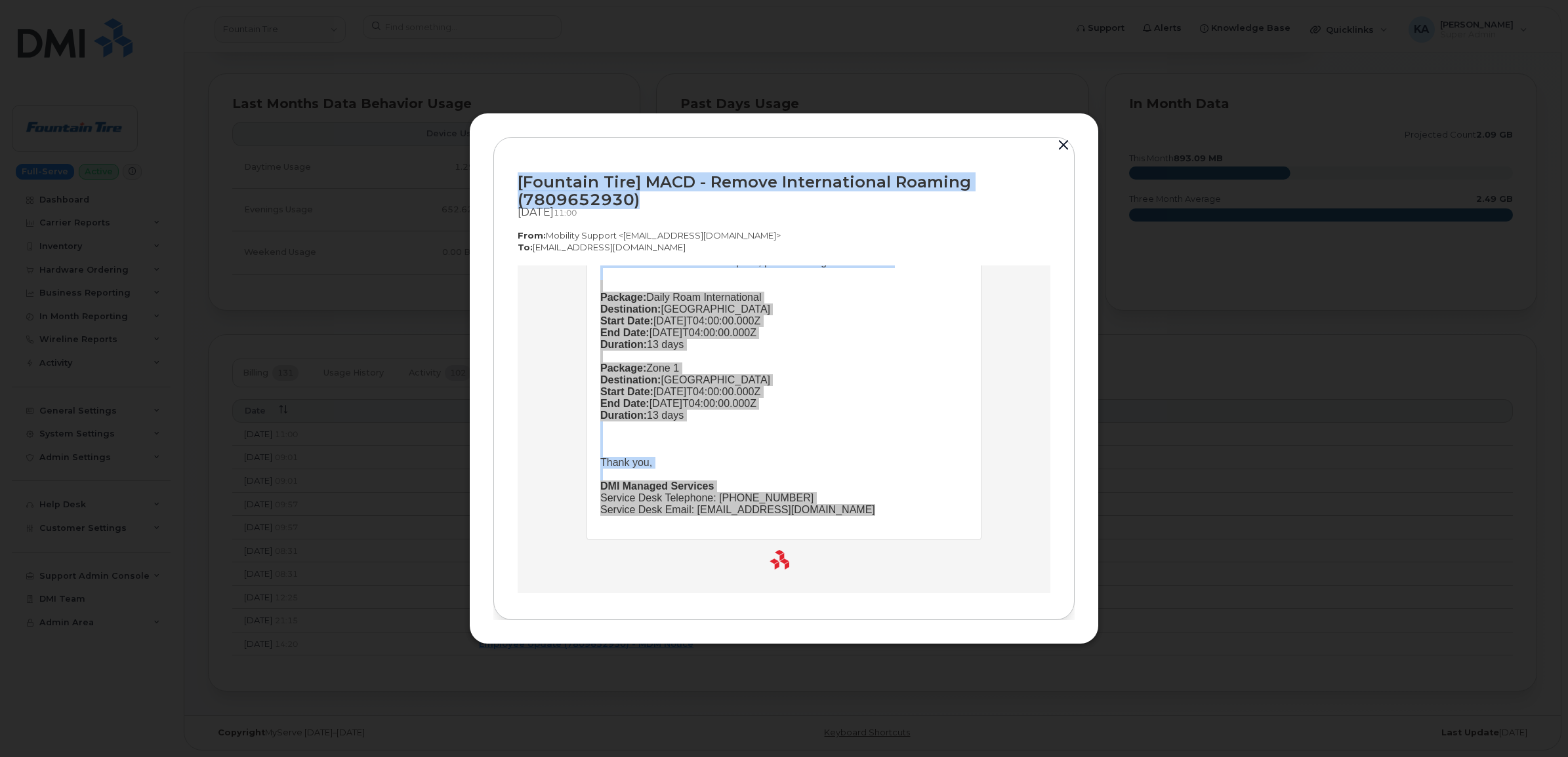
click at [1060, 139] on button "button" at bounding box center [1063, 146] width 19 height 19
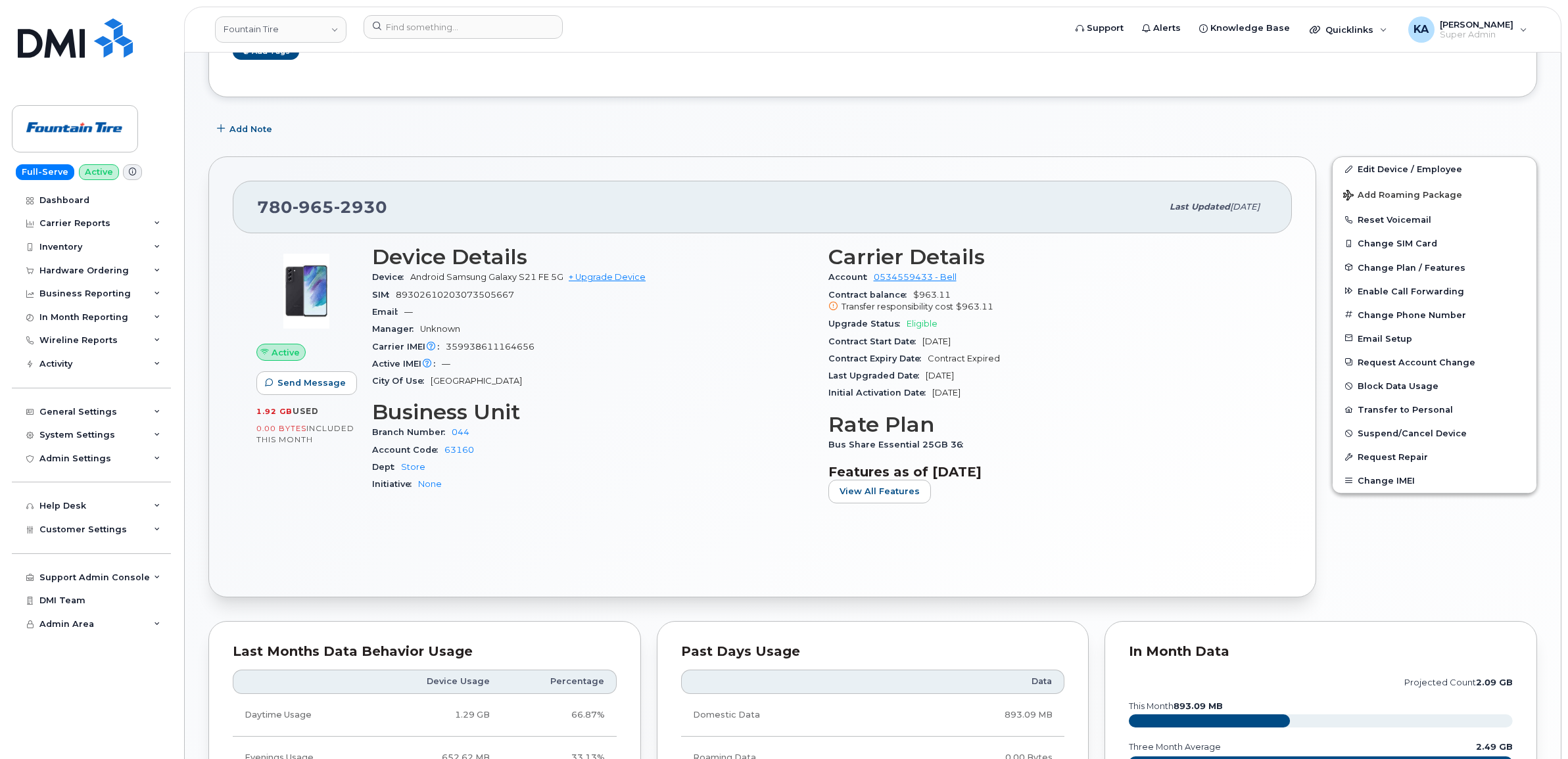
scroll to position [375, 0]
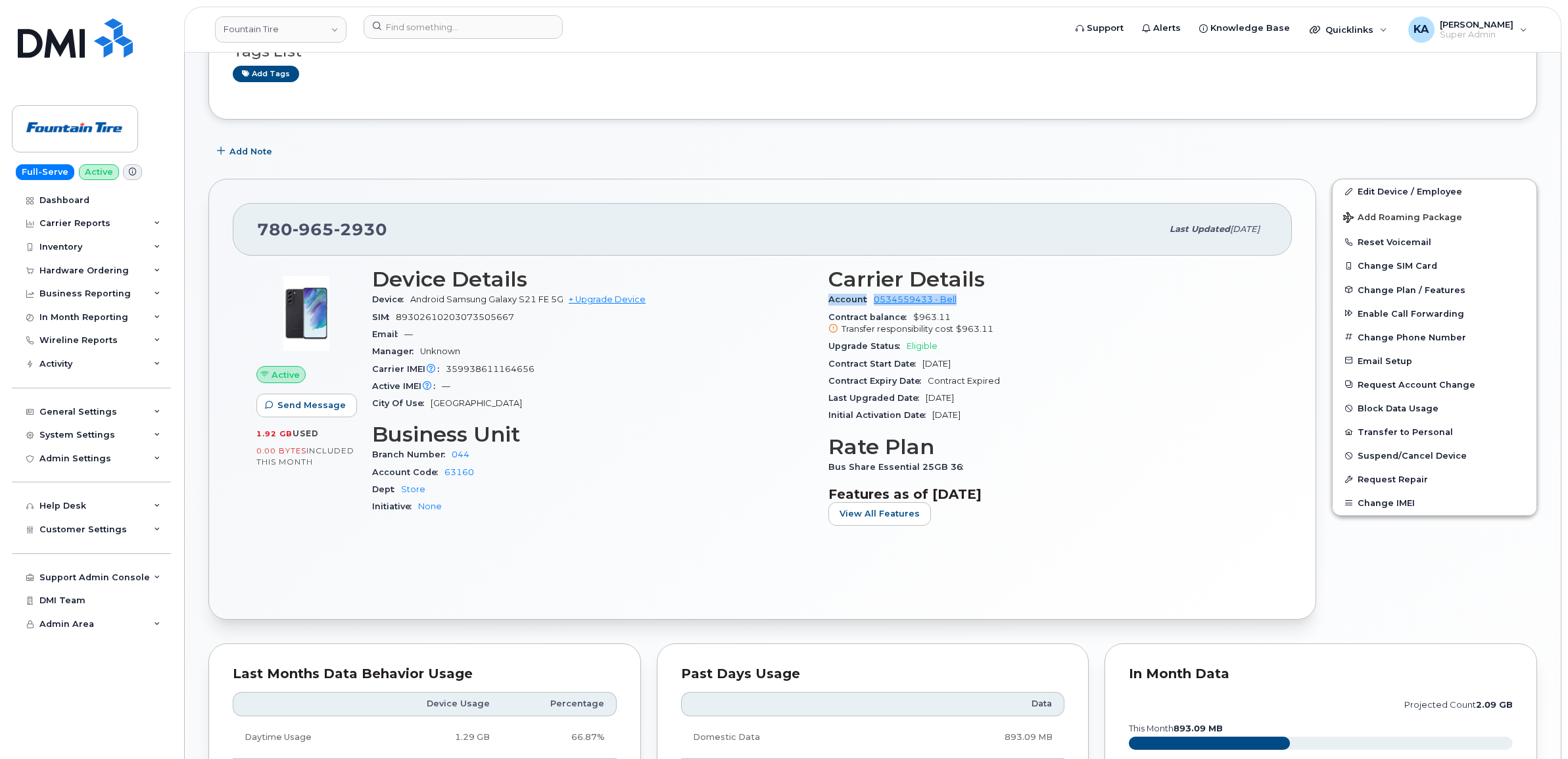
drag, startPoint x: 826, startPoint y: 302, endPoint x: 960, endPoint y: 302, distance: 134.0
click at [960, 302] on div "Carrier Details Account 0534559433 - Bell Contract balance $963.11 Transfer res…" at bounding box center [1048, 402] width 456 height 284
copy div "Account 0534559433 - Bell"
click at [253, 30] on link "Fountain Tire" at bounding box center [280, 30] width 131 height 26
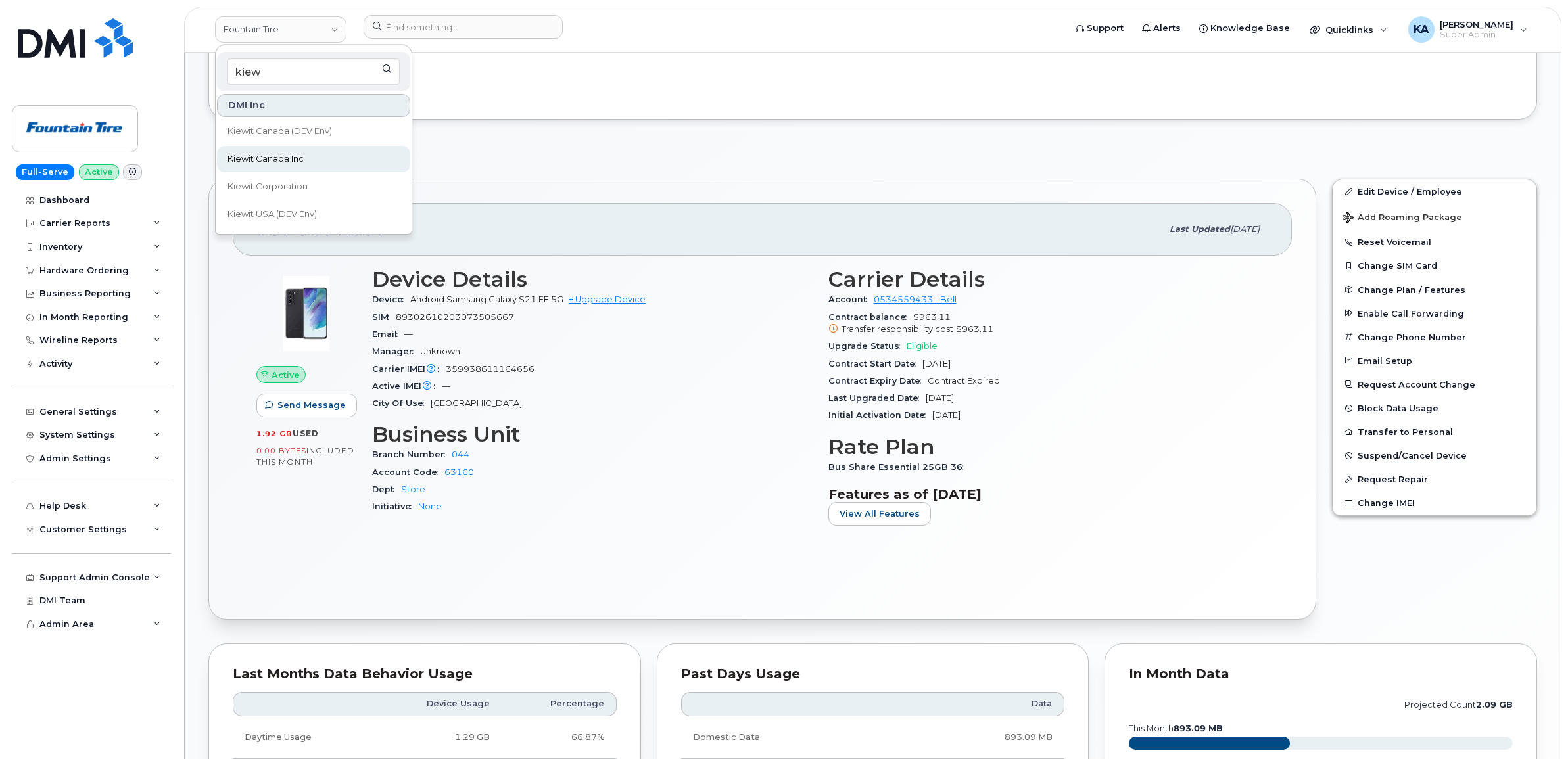
type input "kiew"
click at [274, 152] on span "Kiewit Canada Inc" at bounding box center [266, 158] width 76 height 13
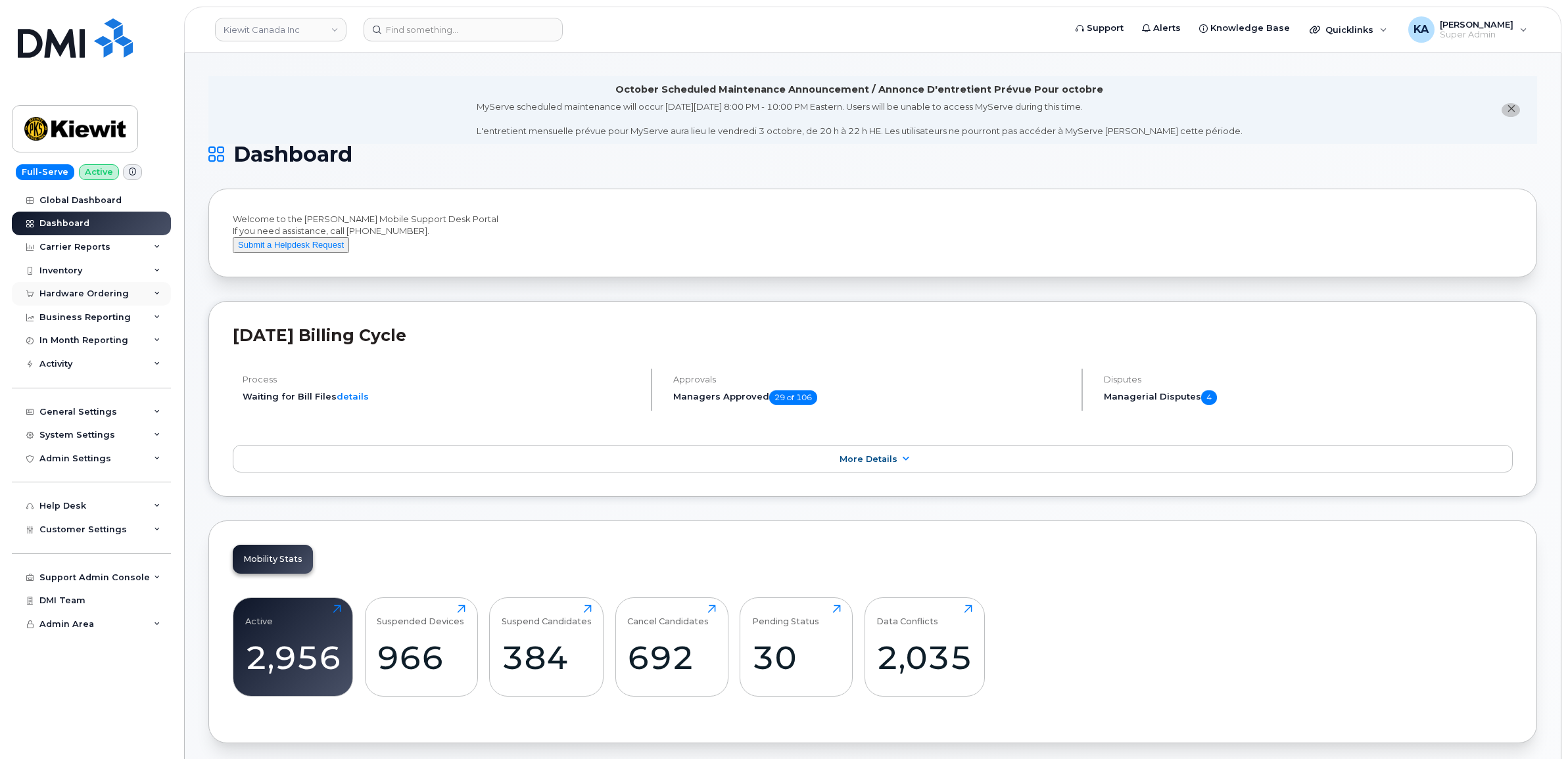
click at [79, 294] on div "Hardware Ordering" at bounding box center [84, 294] width 89 height 11
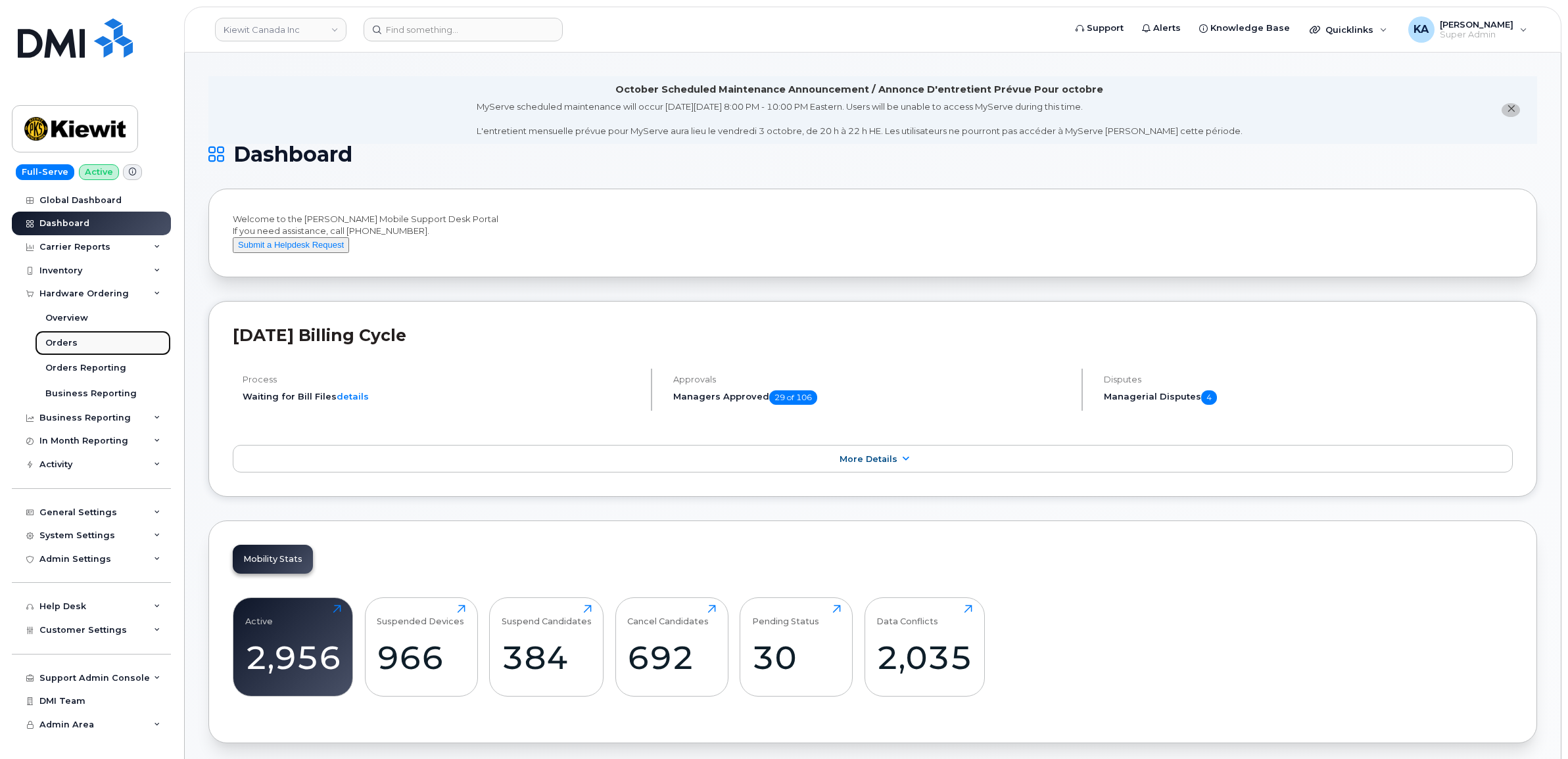
click at [54, 342] on div "Orders" at bounding box center [61, 343] width 32 height 12
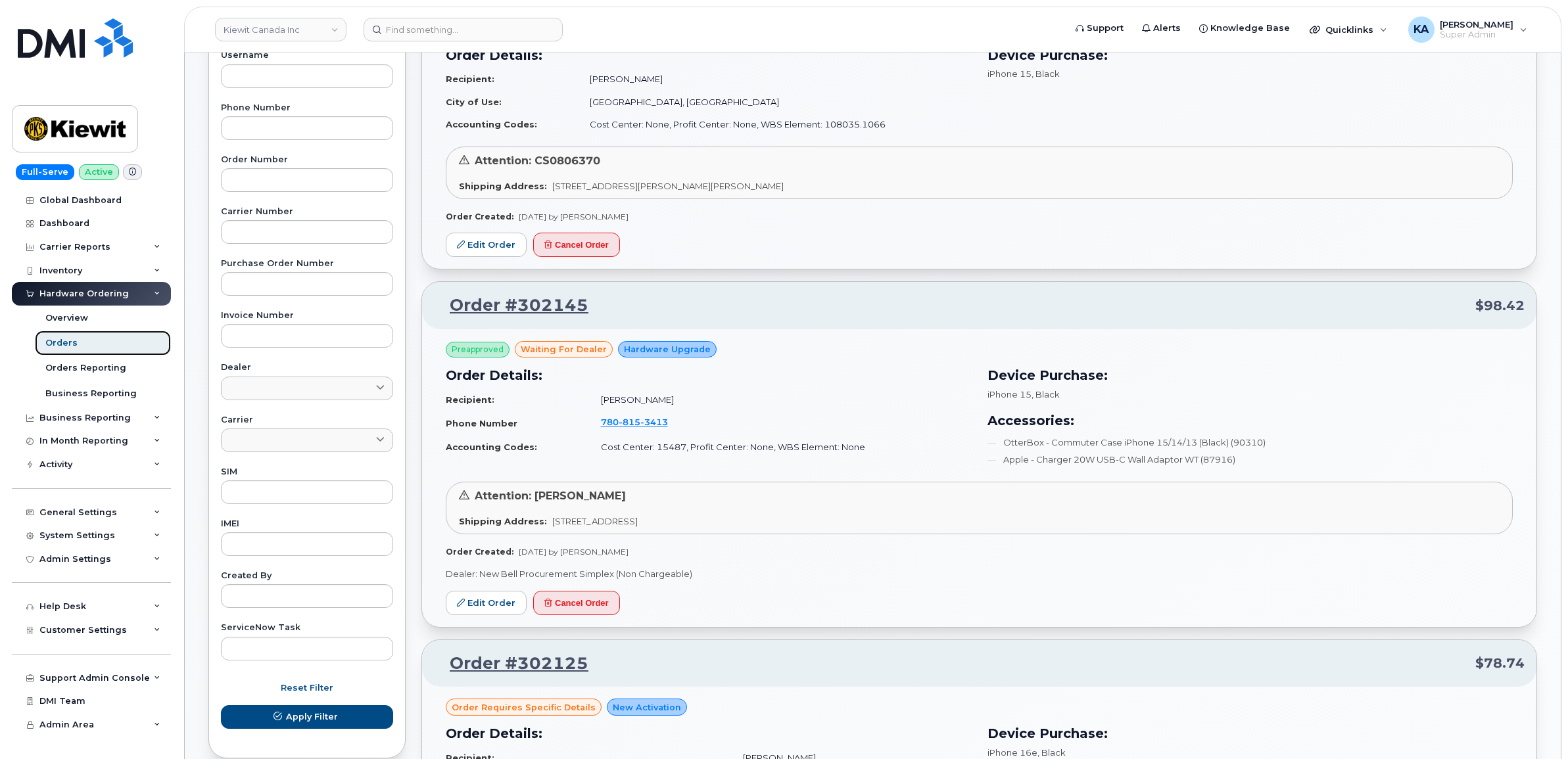
scroll to position [329, 0]
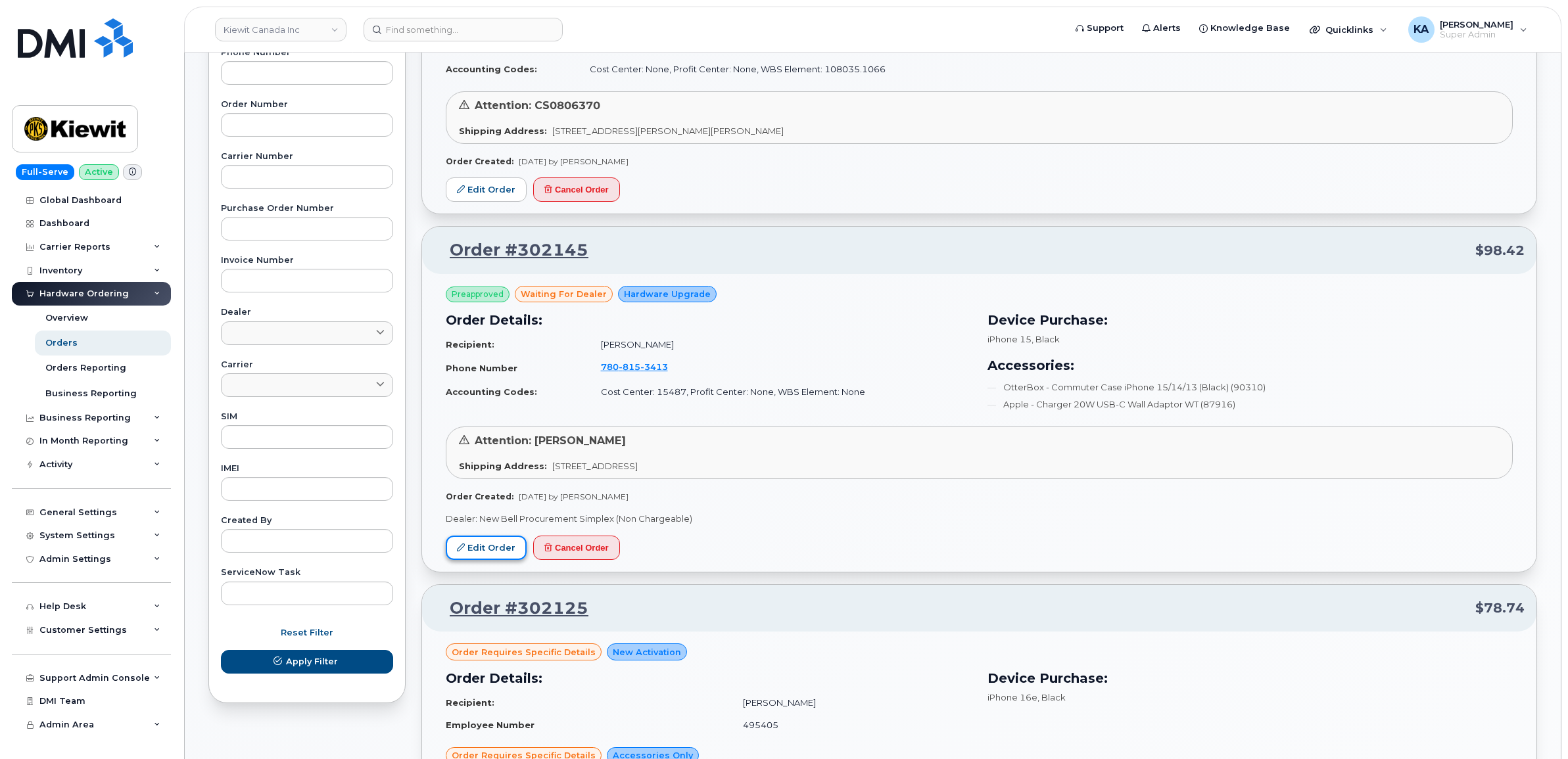
click at [488, 549] on link "Edit Order" at bounding box center [486, 548] width 81 height 24
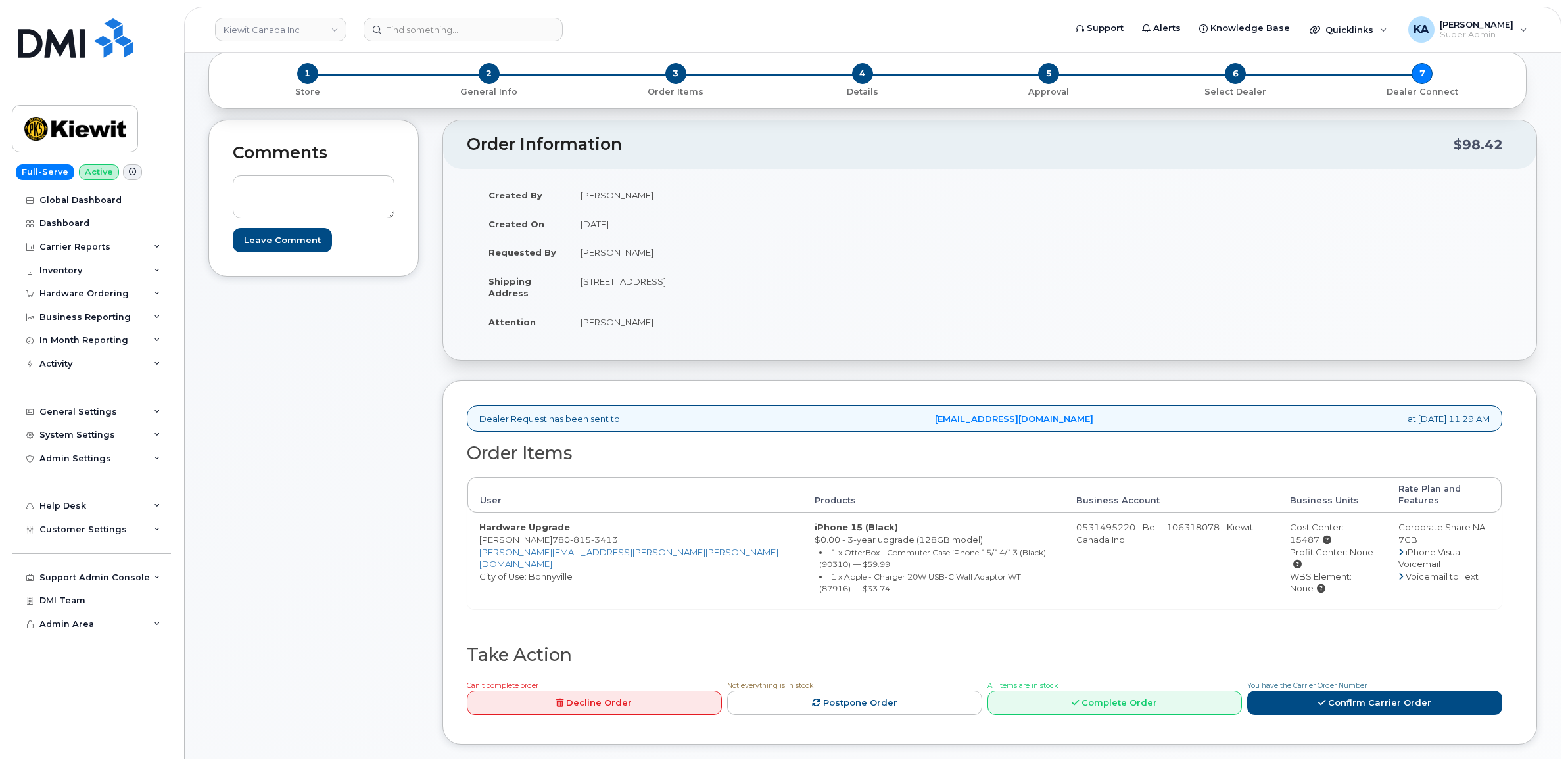
scroll to position [165, 0]
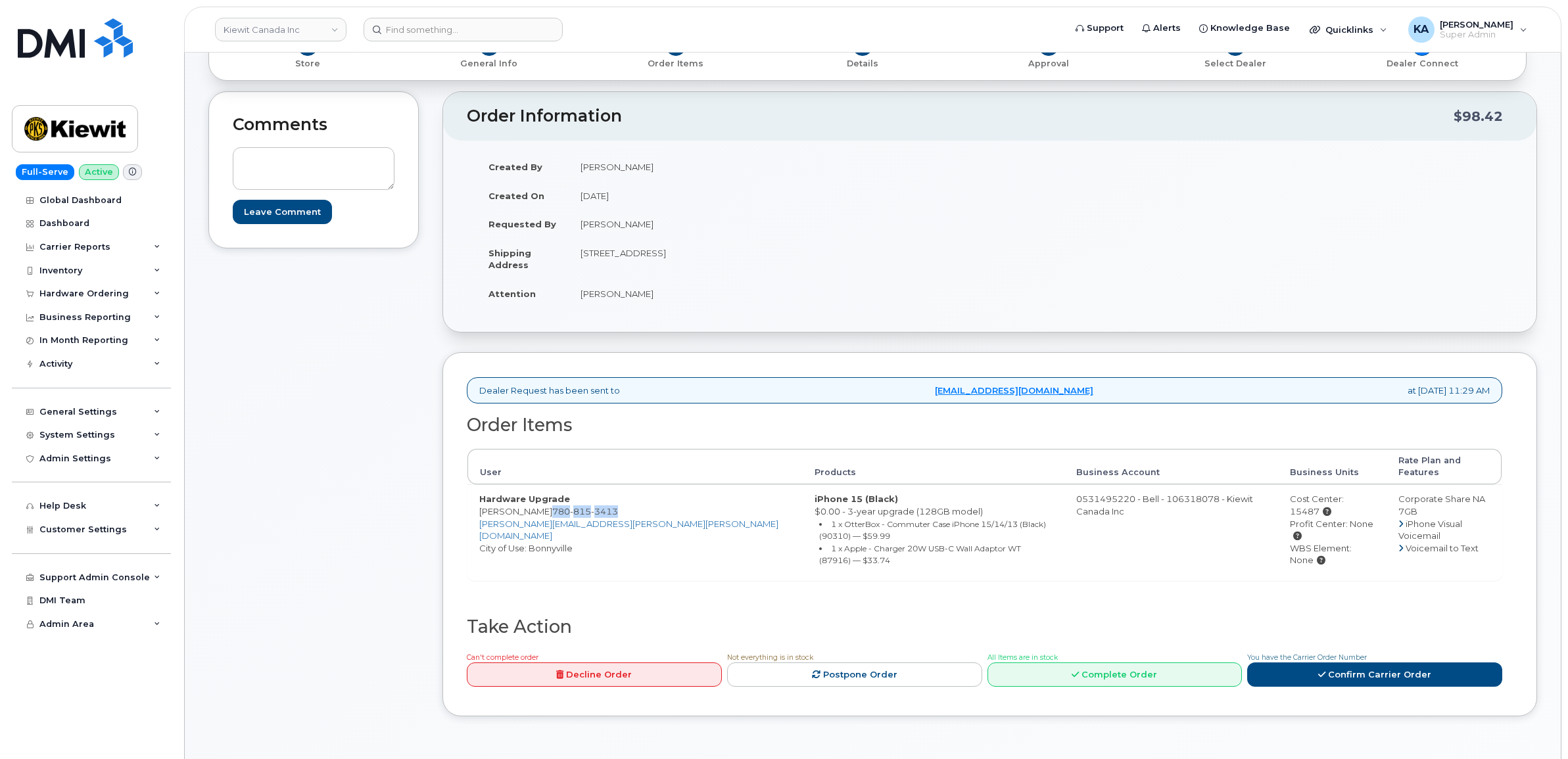
drag, startPoint x: 533, startPoint y: 498, endPoint x: 601, endPoint y: 507, distance: 68.6
click at [601, 507] on td "Hardware Upgrade [PERSON_NAME] [PHONE_NUMBER] [PERSON_NAME][EMAIL_ADDRESS][PERS…" at bounding box center [636, 532] width 336 height 96
copy span "[PHONE_NUMBER]"
drag, startPoint x: 577, startPoint y: 252, endPoint x: 650, endPoint y: 263, distance: 73.8
click at [650, 263] on td "[STREET_ADDRESS]" at bounding box center [775, 259] width 412 height 40
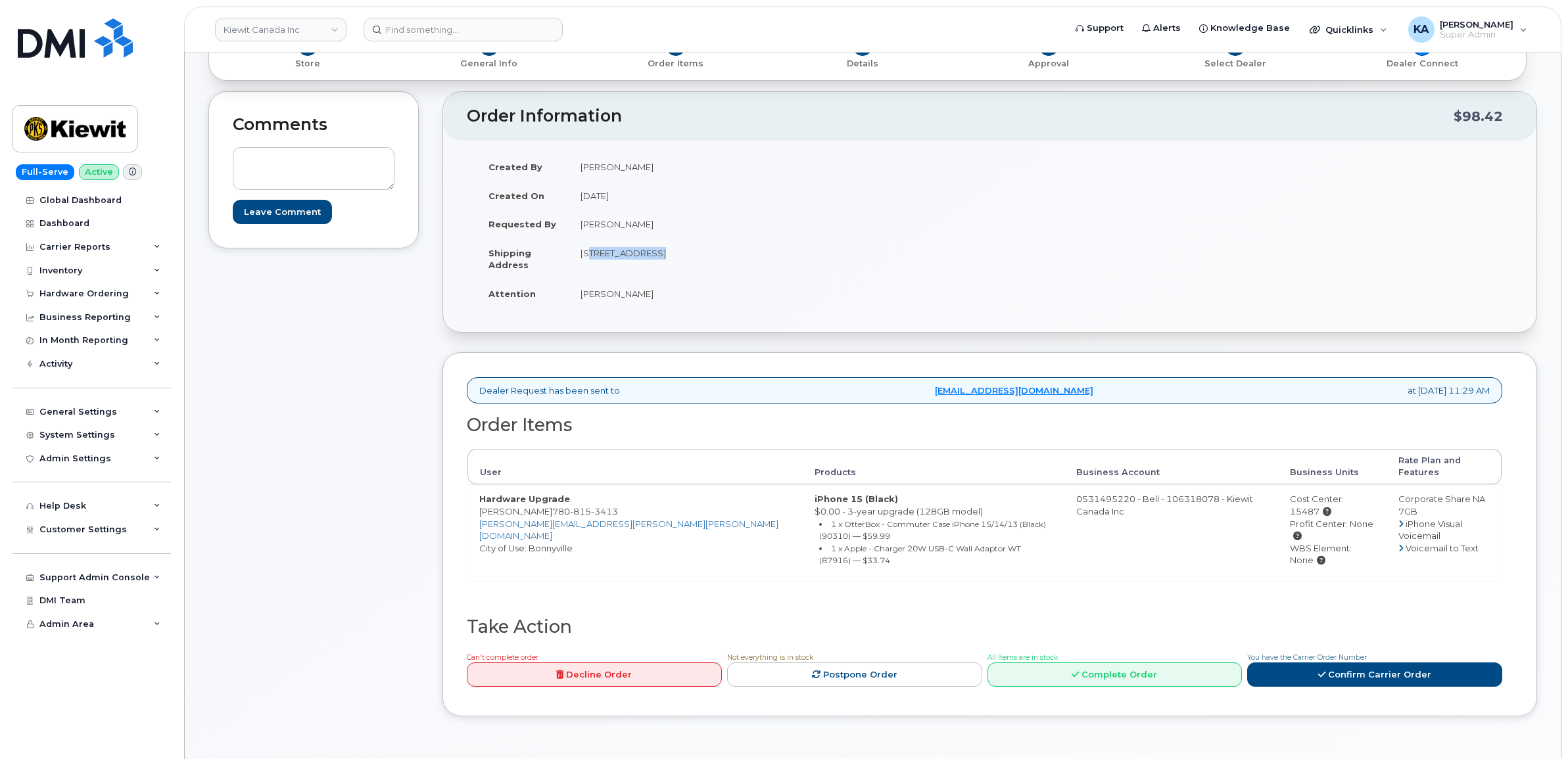
copy td "[STREET_ADDRESS]"
drag, startPoint x: 725, startPoint y: 252, endPoint x: 763, endPoint y: 255, distance: 38.1
click at [763, 255] on td "12250 33 St NE EDMONTON AB T6S 1H6 CANADA" at bounding box center [775, 259] width 412 height 40
copy td "T6S 1H6"
drag, startPoint x: 579, startPoint y: 294, endPoint x: 631, endPoint y: 299, distance: 52.2
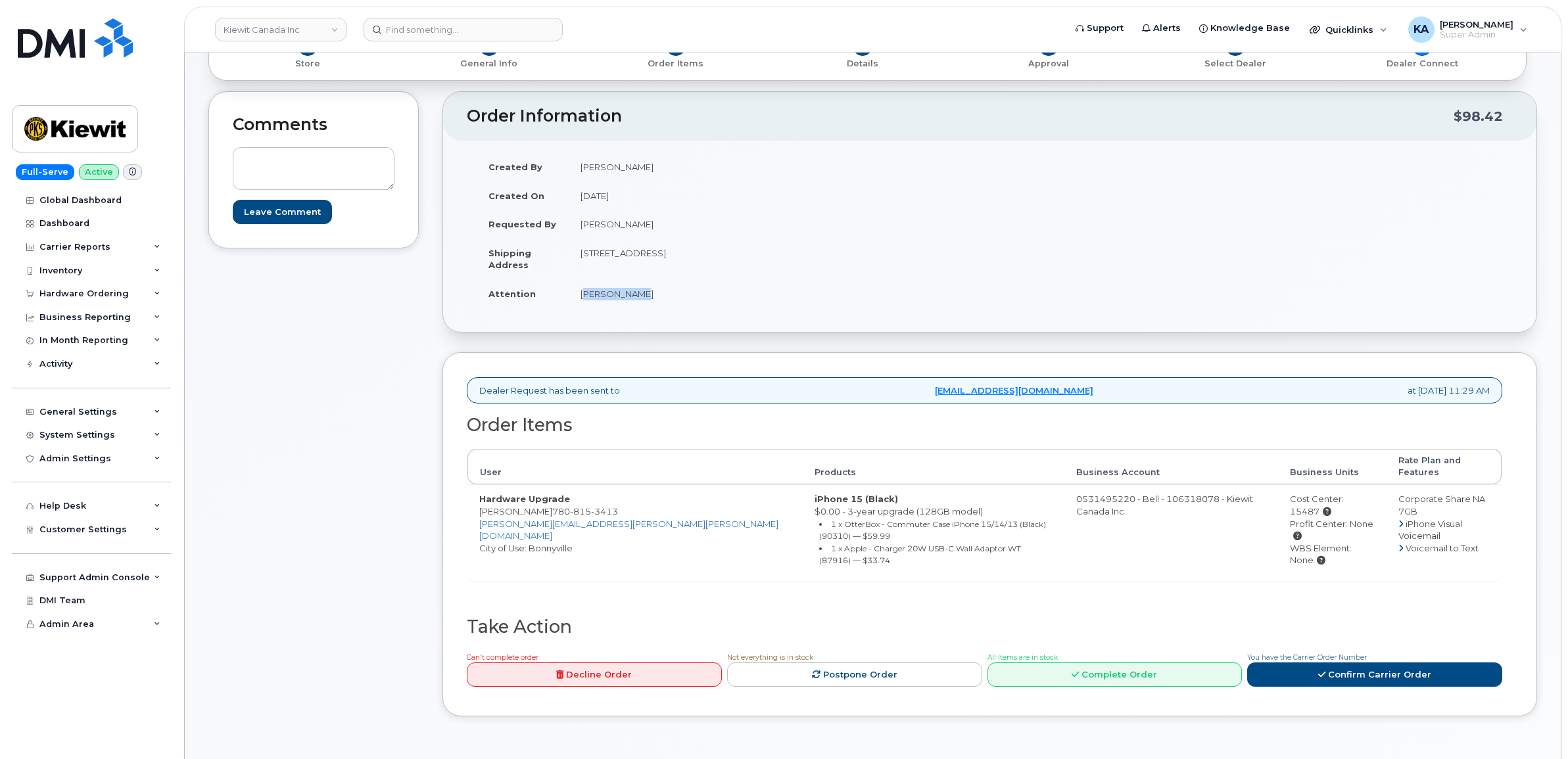
click at [631, 299] on td "Fred Savard" at bounding box center [775, 294] width 412 height 29
copy td "Fred Savard"
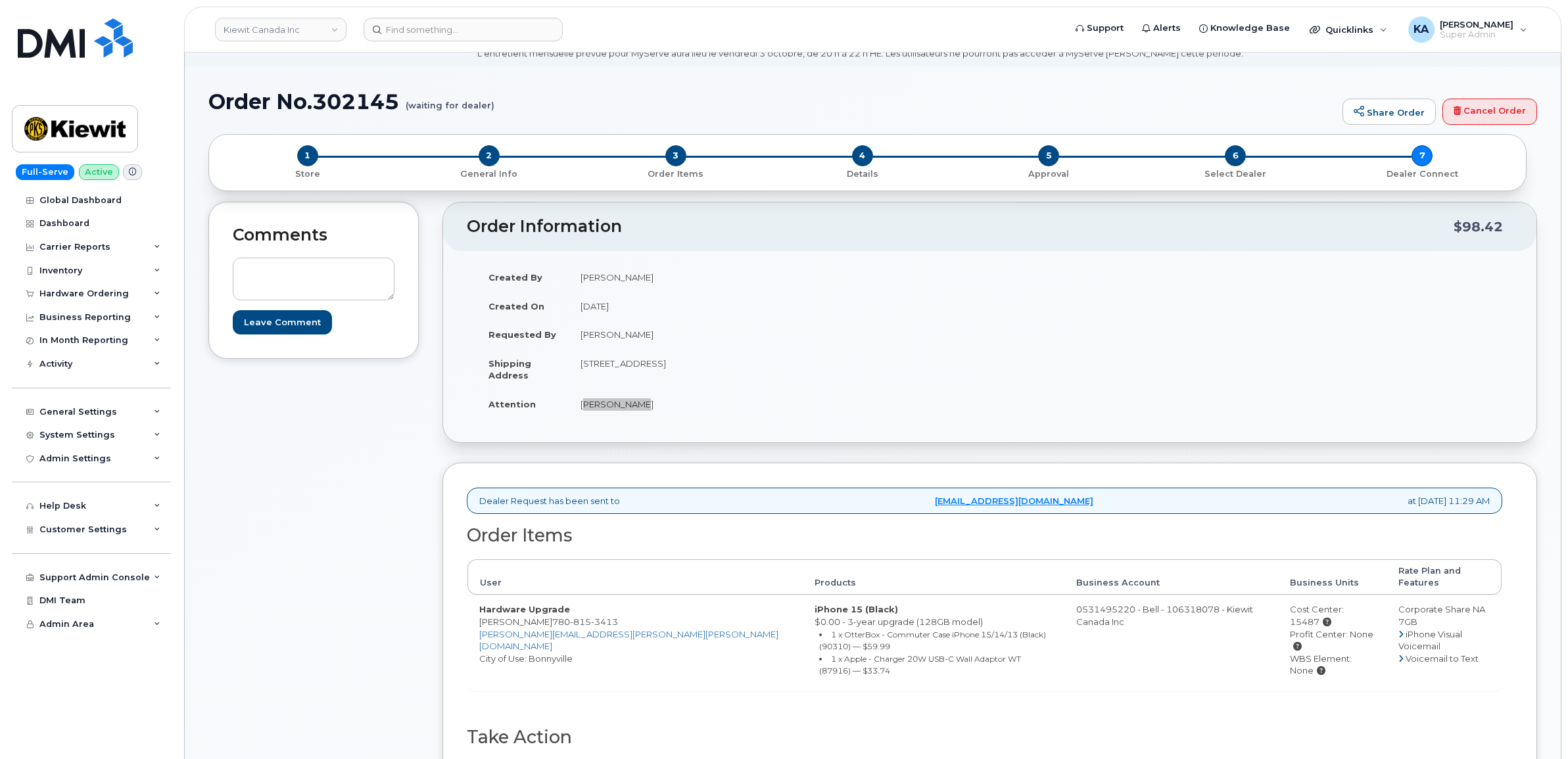
scroll to position [82, 0]
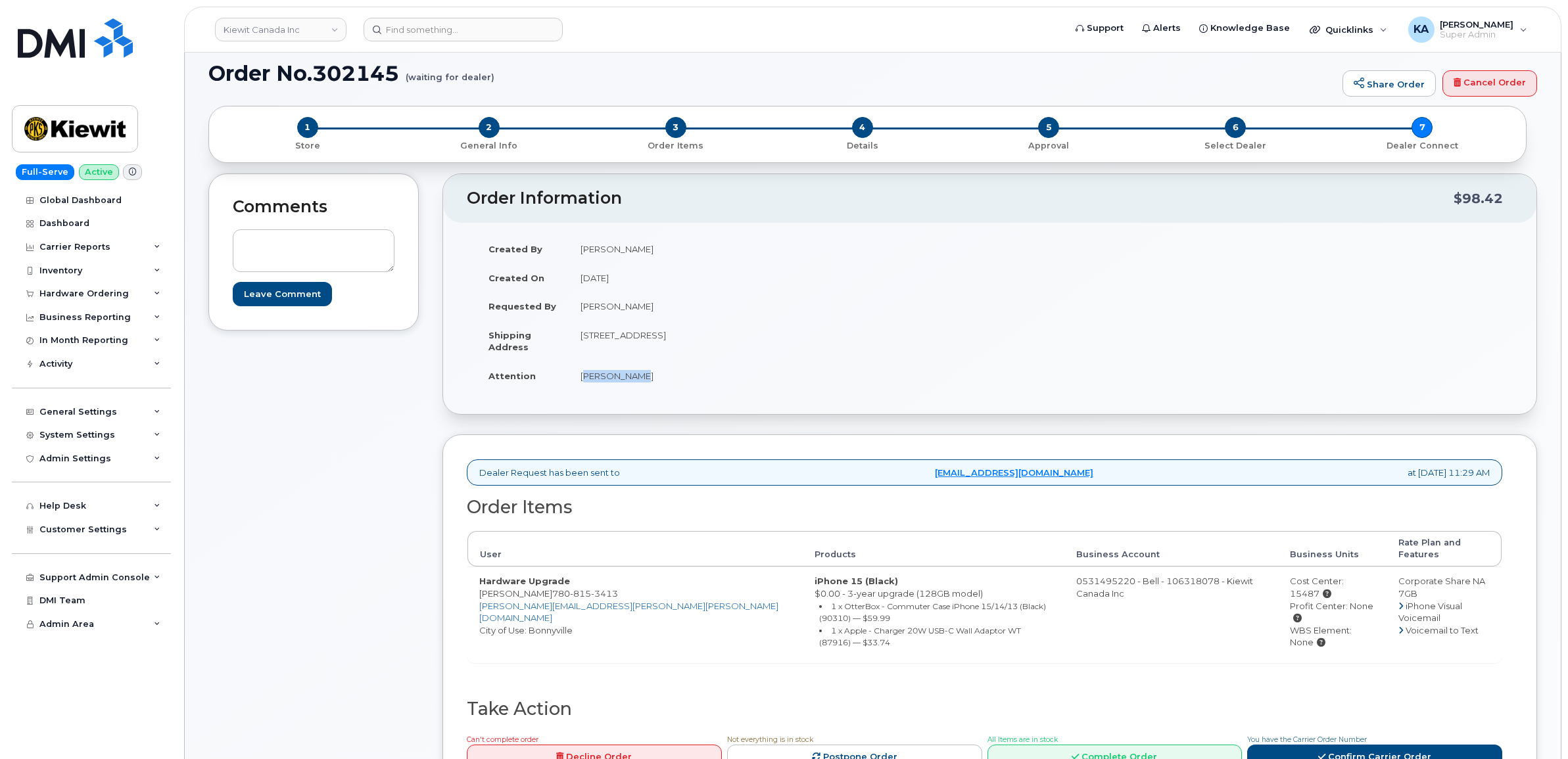
drag, startPoint x: 1244, startPoint y: 572, endPoint x: 1327, endPoint y: 573, distance: 83.0
click at [1327, 575] on div "Cost Center: 15487" at bounding box center [1332, 587] width 85 height 24
copy div "Cost Center: 15487"
click at [1345, 745] on link "Confirm Carrier Order" at bounding box center [1375, 757] width 255 height 24
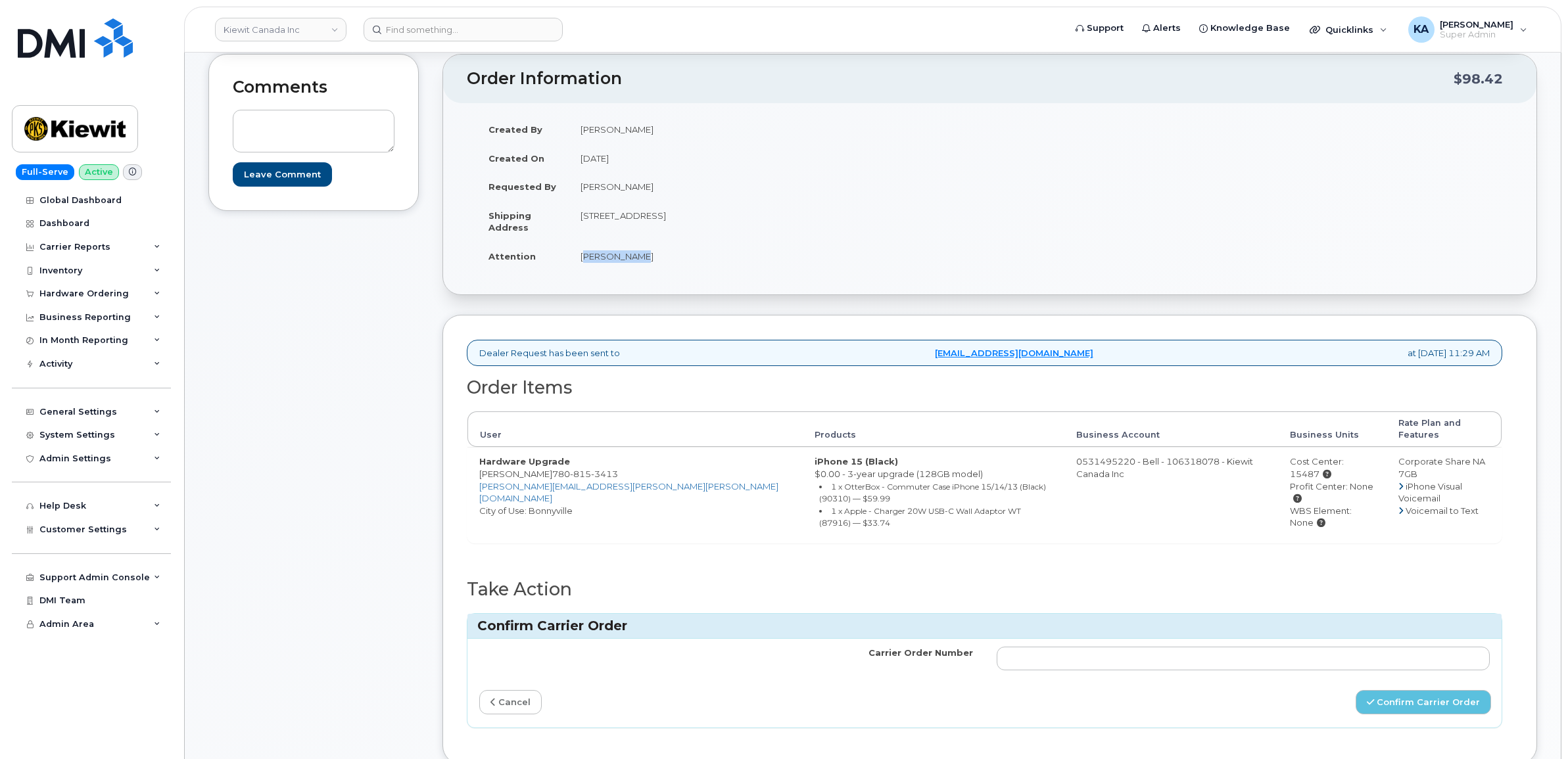
scroll to position [246, 0]
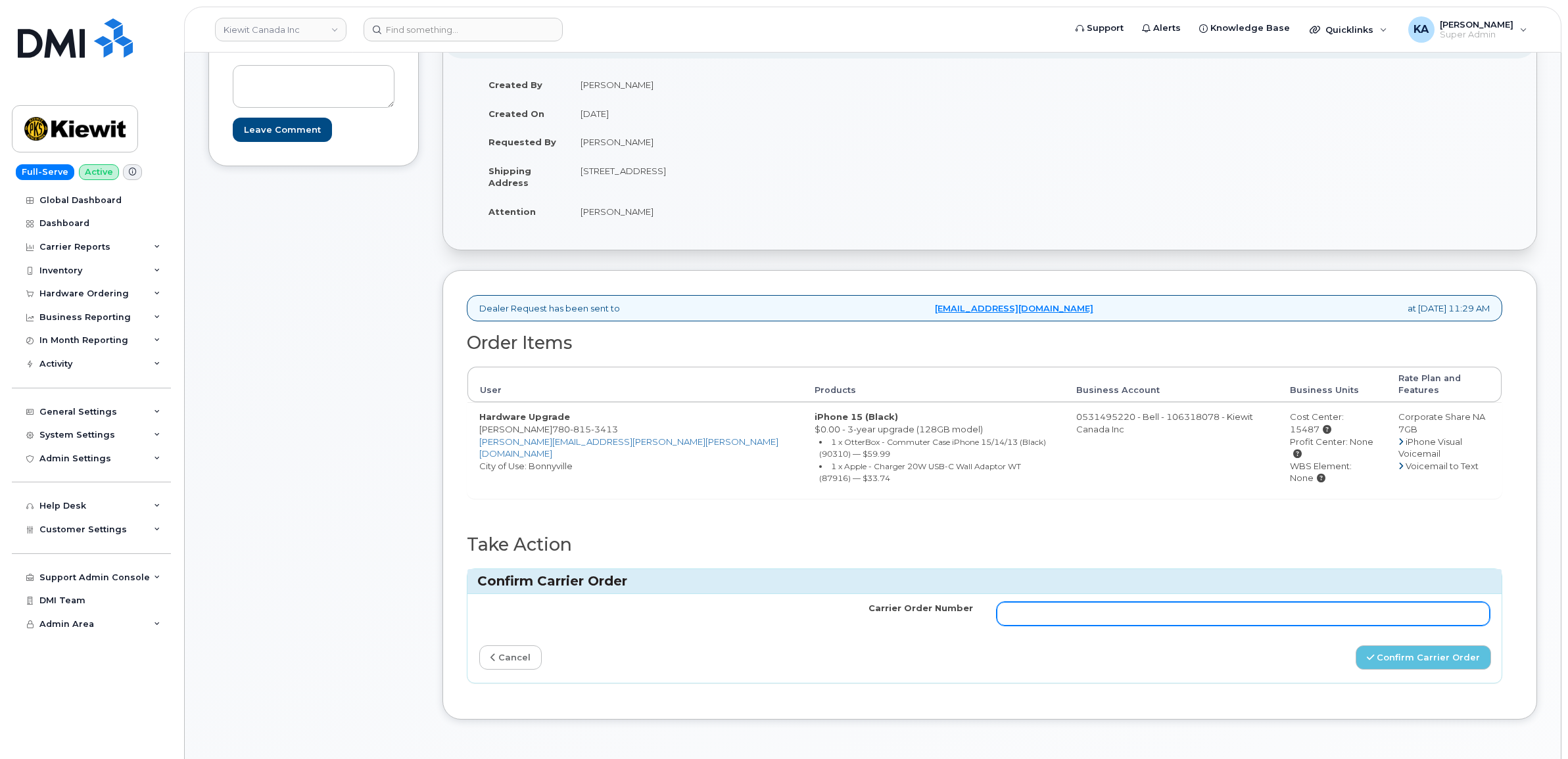
click at [1062, 602] on input "Carrier Order Number" at bounding box center [1244, 614] width 494 height 23
paste input "3023446"
type input "3023446"
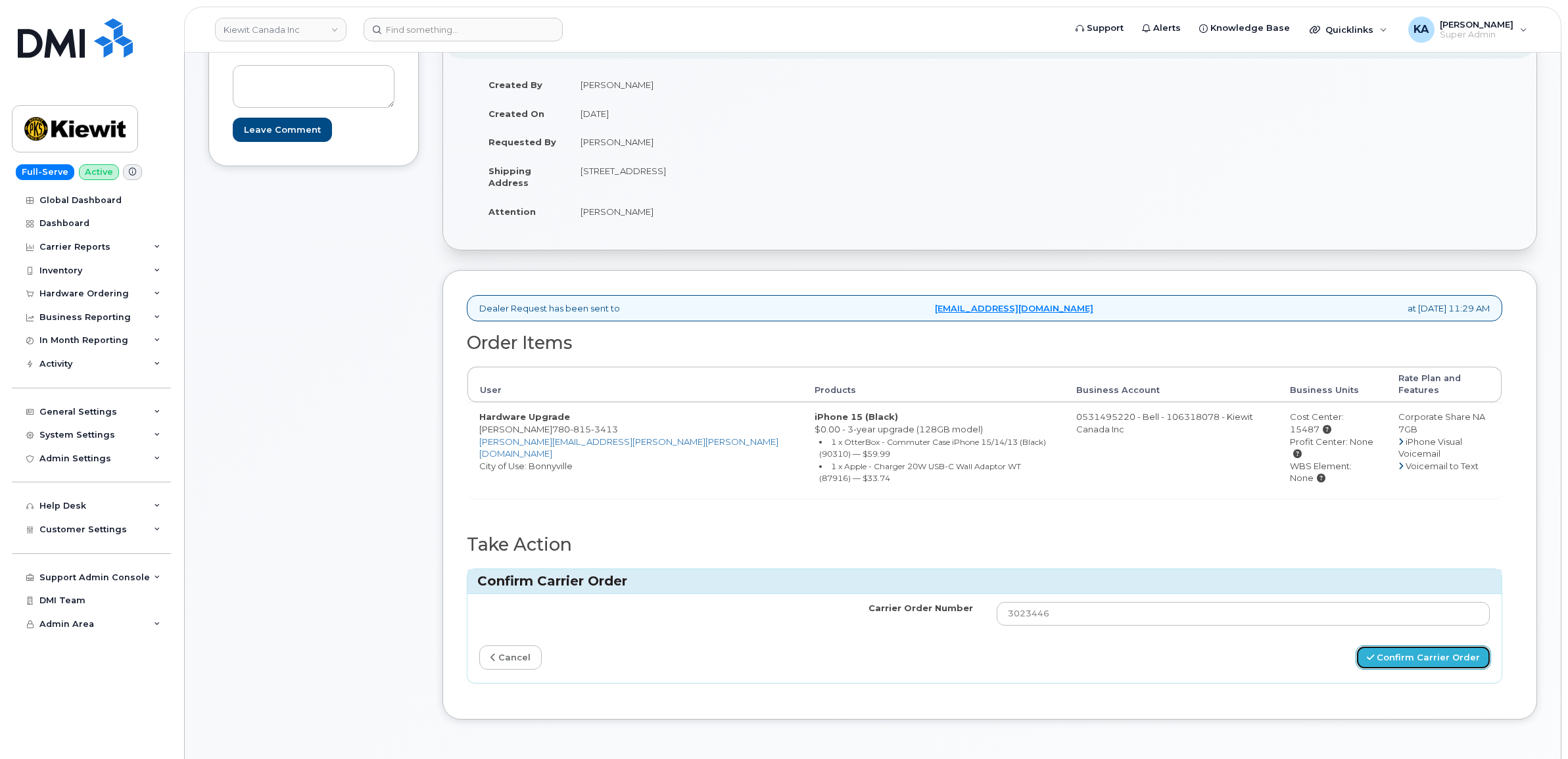
click at [1399, 646] on button "Confirm Carrier Order" at bounding box center [1423, 657] width 135 height 24
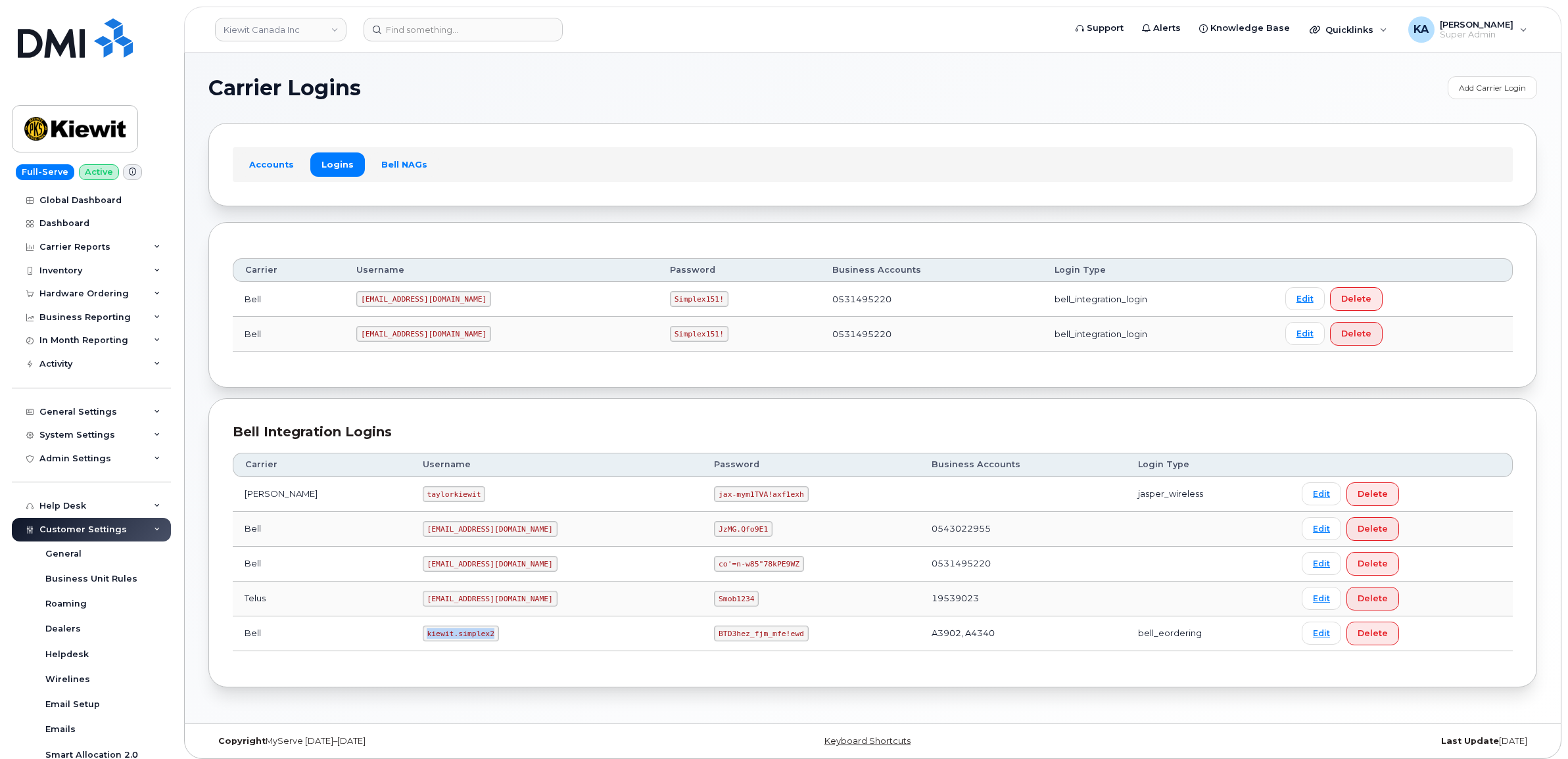
drag, startPoint x: 392, startPoint y: 635, endPoint x: 462, endPoint y: 646, distance: 70.9
click at [462, 646] on td "kiewit.simplex2" at bounding box center [557, 634] width 292 height 35
copy code "kiewit.simplex2"
drag, startPoint x: 652, startPoint y: 638, endPoint x: 746, endPoint y: 652, distance: 95.0
click at [746, 652] on td "BTD3hez_fjm_mfe!ewd" at bounding box center [810, 634] width 217 height 35
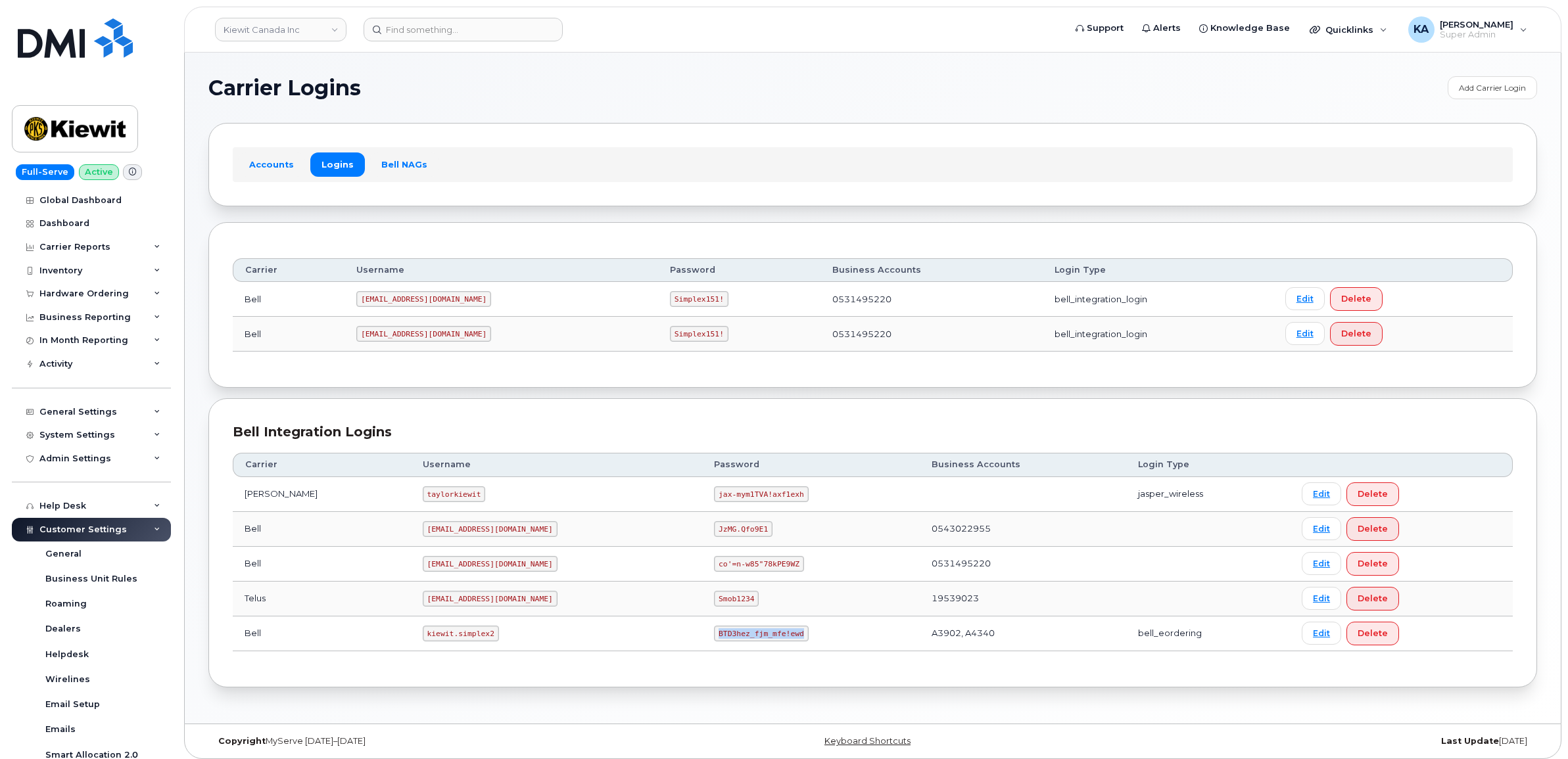
copy code "BTD3hez_fjm_mfe!ewd"
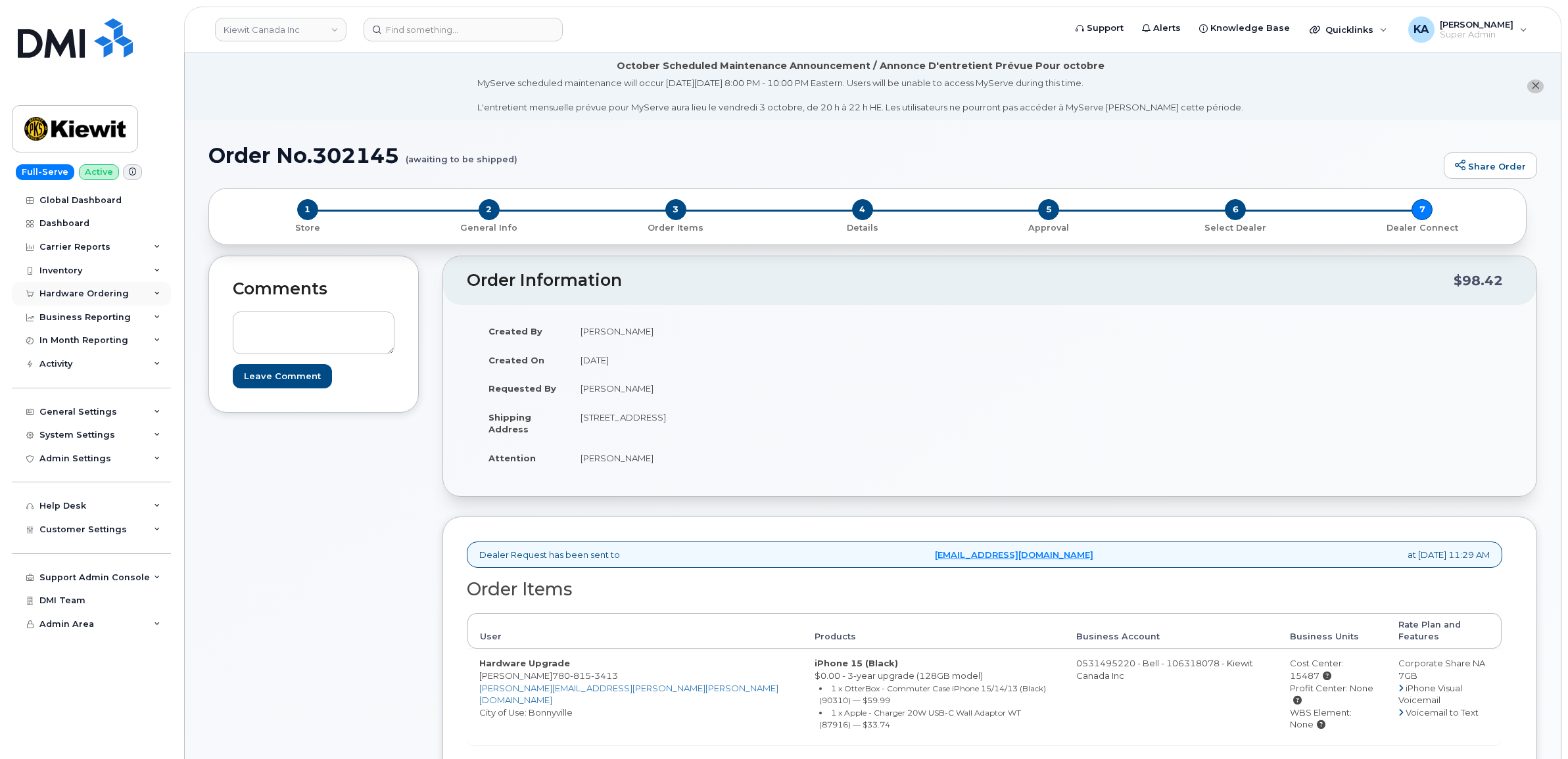
click at [83, 294] on div "Hardware Ordering" at bounding box center [84, 294] width 89 height 11
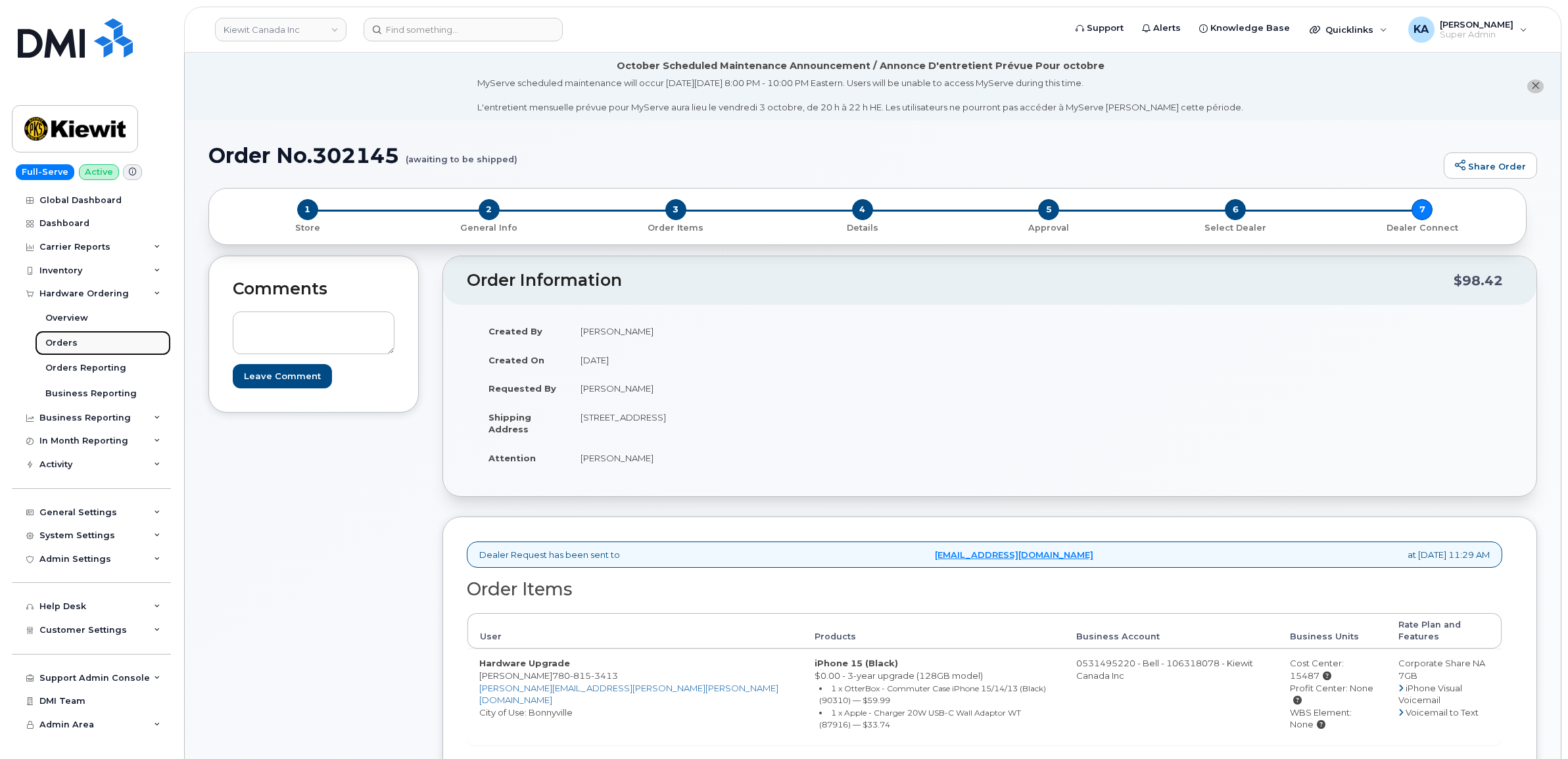
click at [53, 339] on link "Orders" at bounding box center [103, 343] width 136 height 25
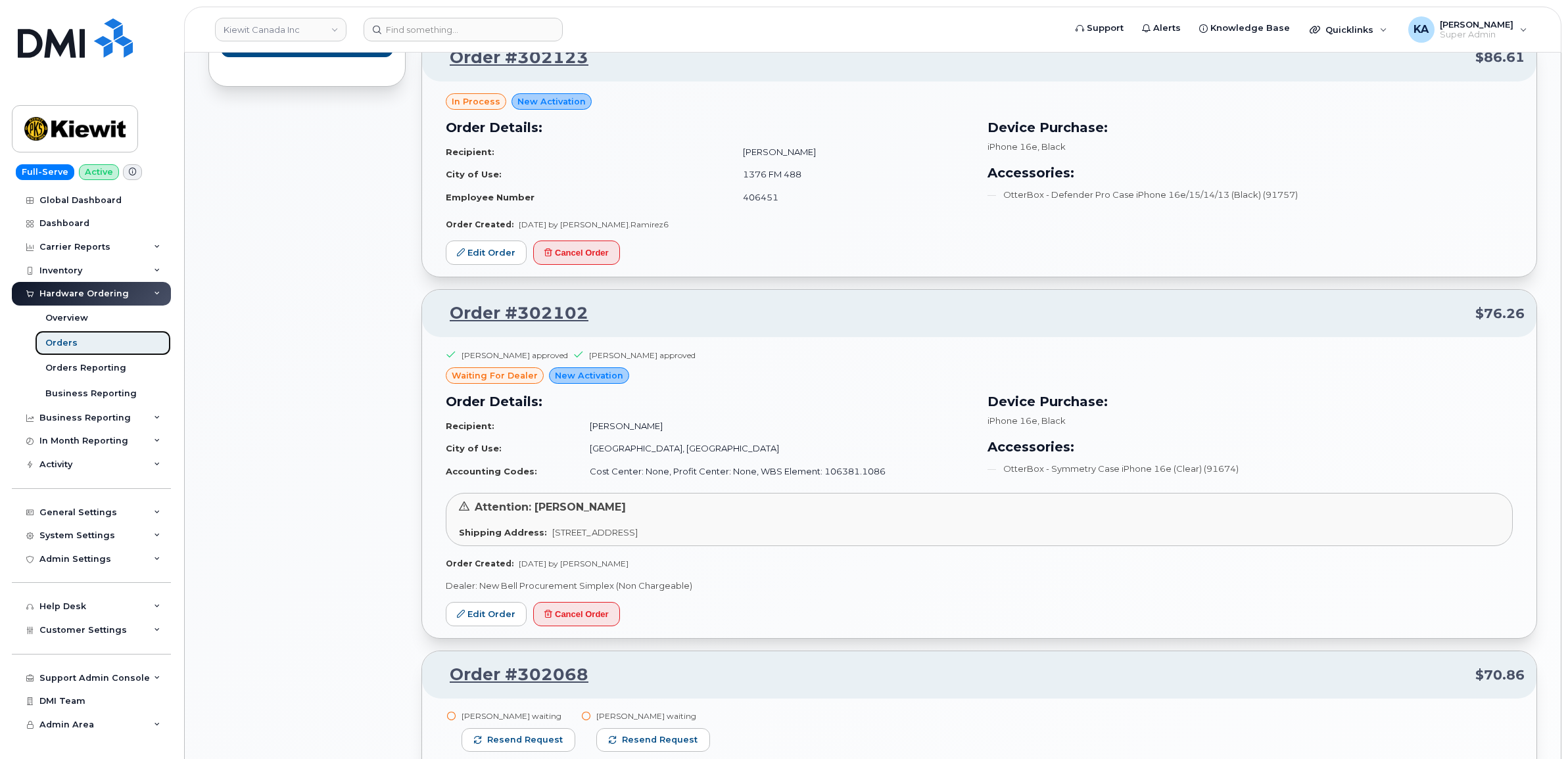
scroll to position [986, 0]
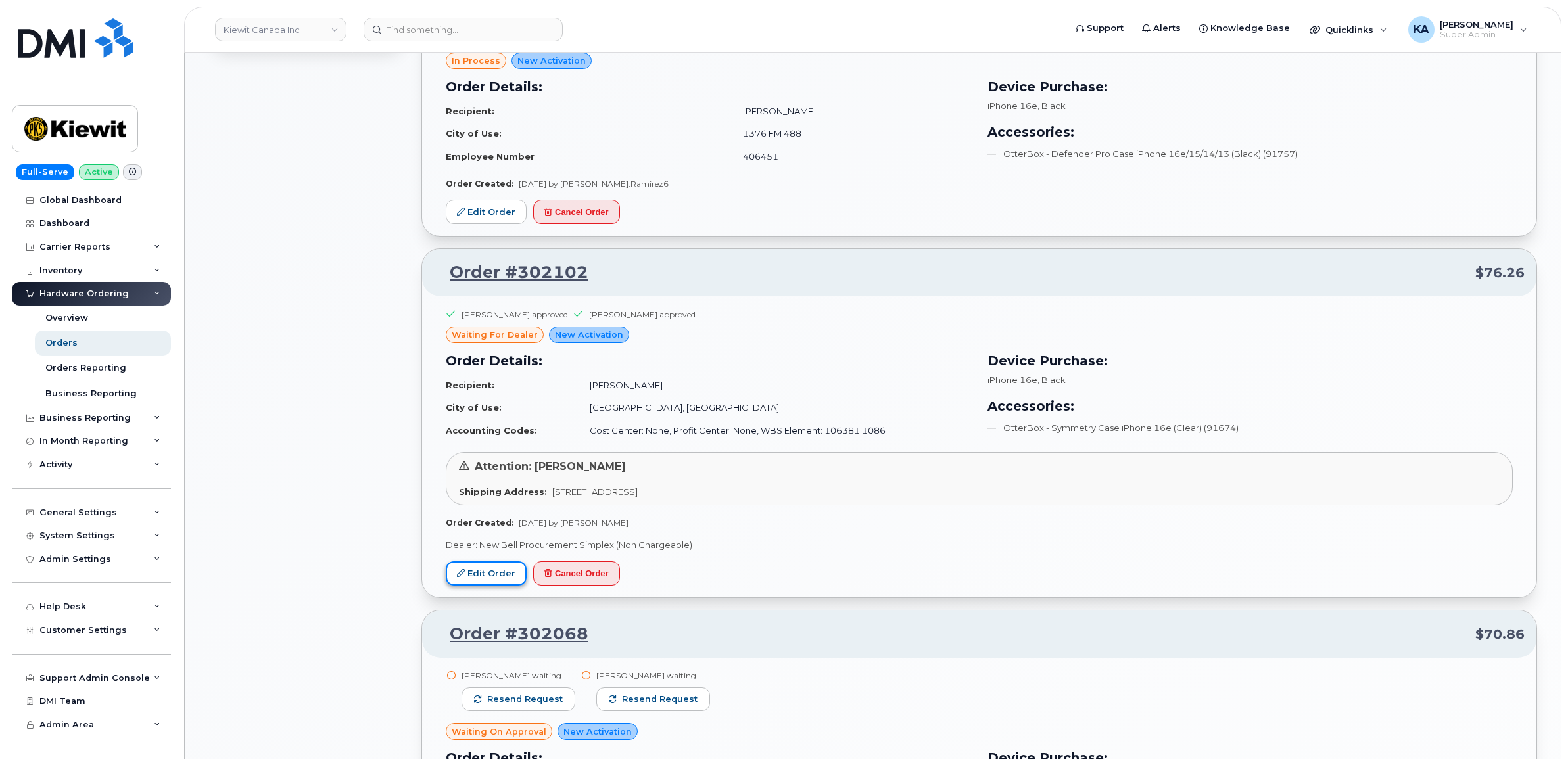
click at [479, 571] on link "Edit Order" at bounding box center [486, 573] width 81 height 24
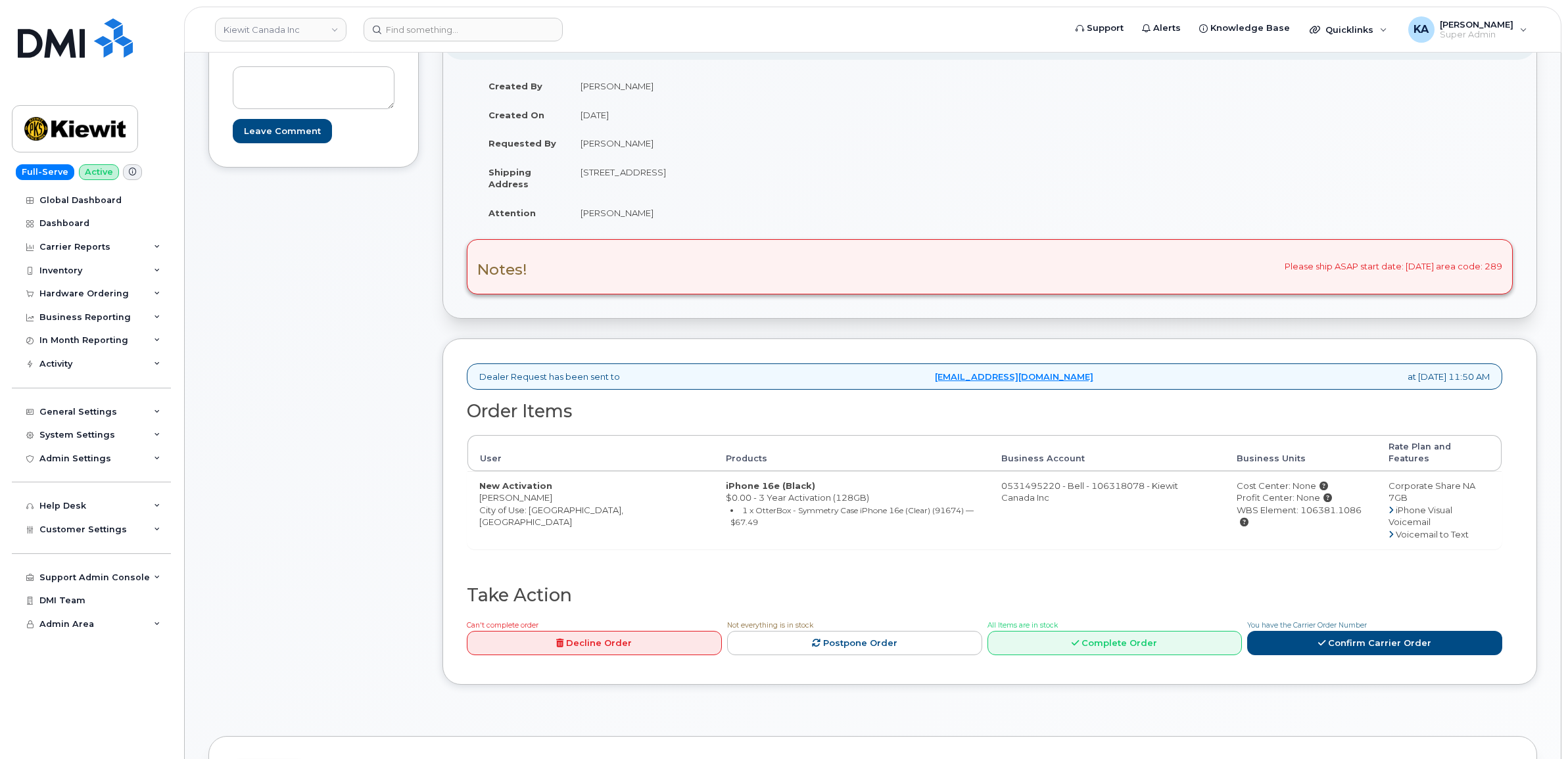
scroll to position [329, 0]
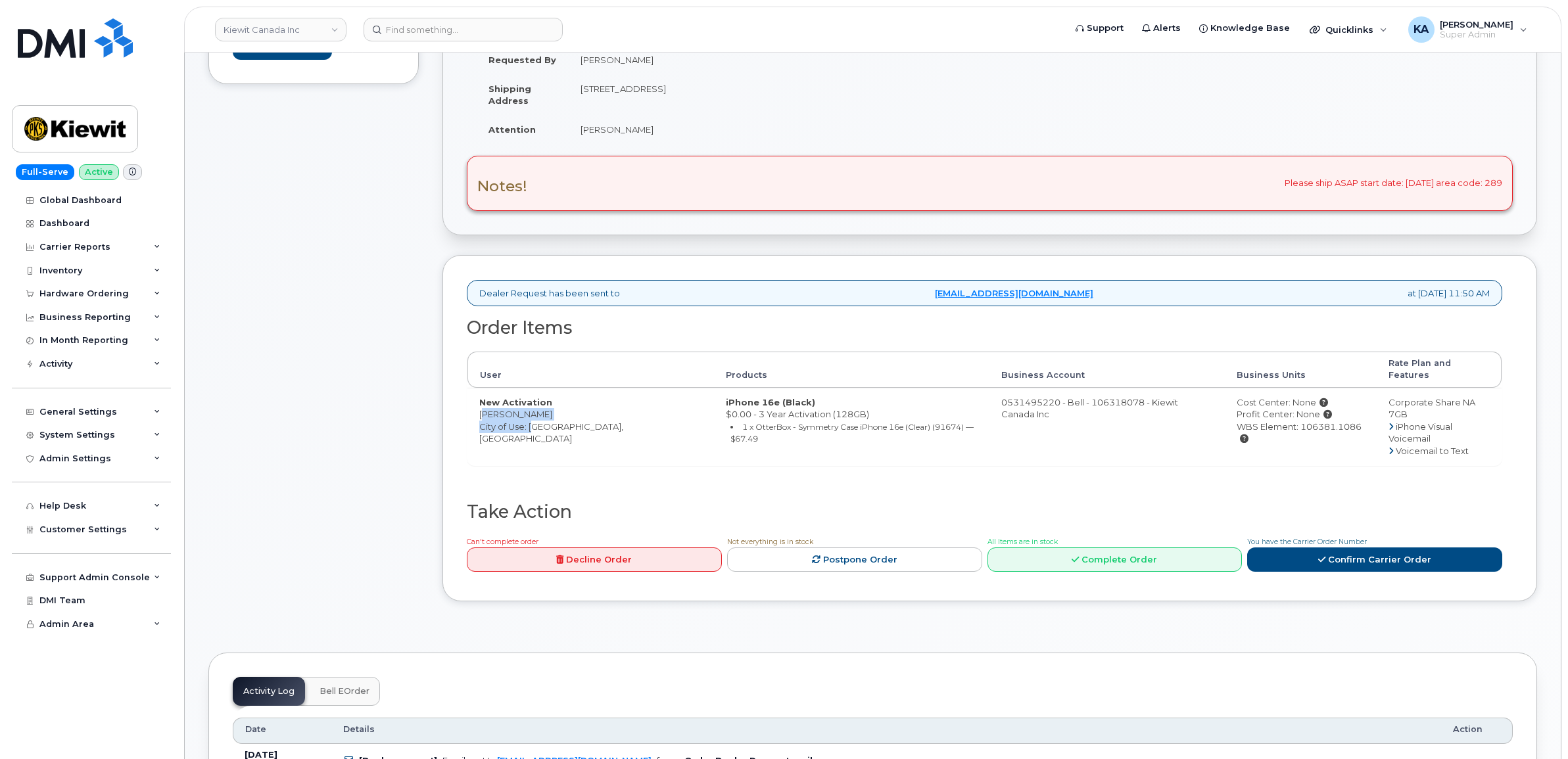
drag, startPoint x: 478, startPoint y: 403, endPoint x: 531, endPoint y: 412, distance: 53.8
click at [531, 412] on td "New Activation [PERSON_NAME] City of Use: [GEOGRAPHIC_DATA], [GEOGRAPHIC_DATA]" at bounding box center [591, 427] width 246 height 78
click at [536, 409] on td "New Activation [PERSON_NAME] City of Use: [GEOGRAPHIC_DATA], [GEOGRAPHIC_DATA]" at bounding box center [591, 427] width 246 height 78
drag, startPoint x: 480, startPoint y: 405, endPoint x: 523, endPoint y: 409, distance: 43.2
click at [523, 409] on td "New Activation Eric Wang City of Use: Oshawa, Ontario" at bounding box center [591, 427] width 246 height 78
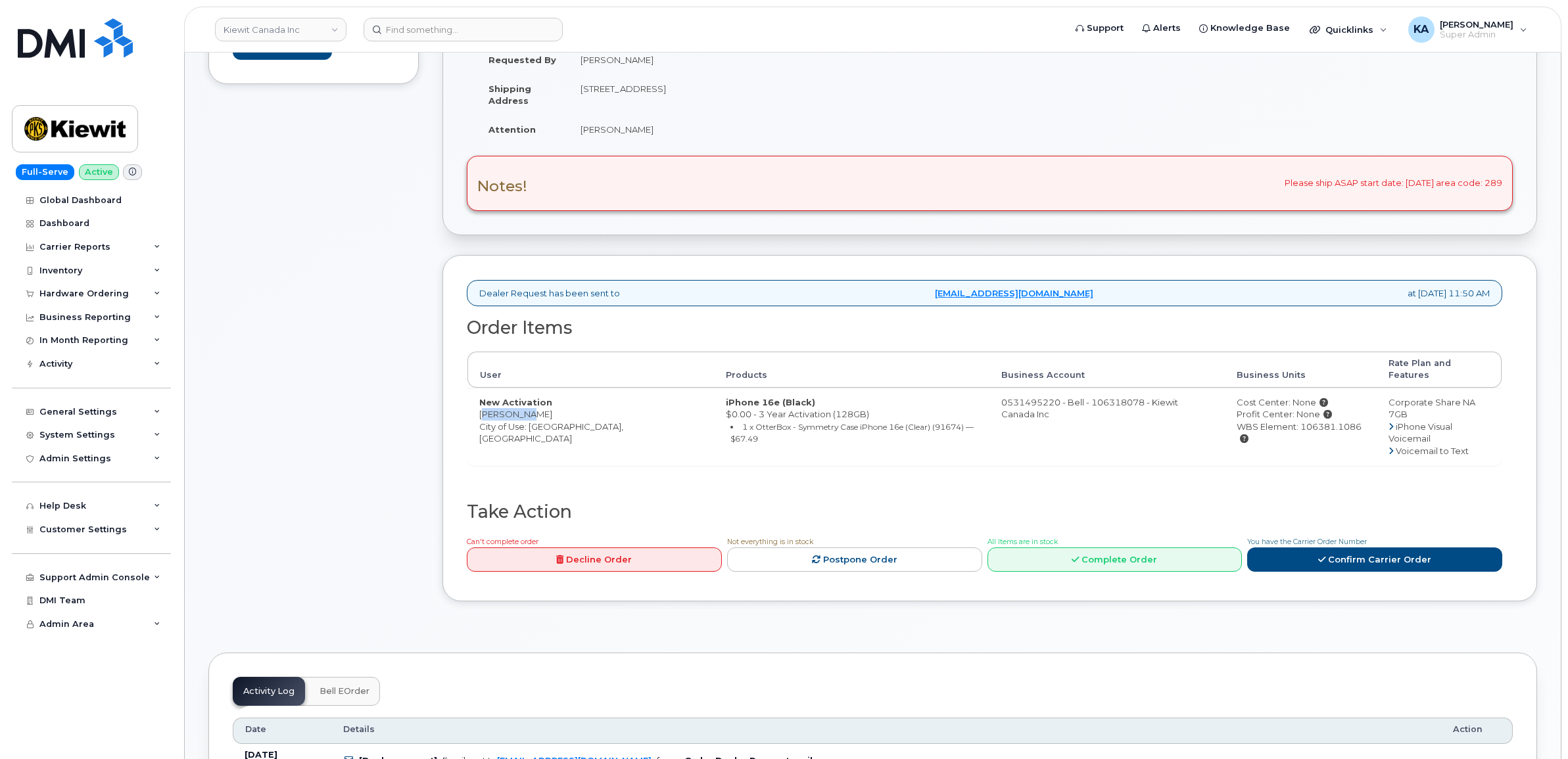
copy td "[PERSON_NAME]"
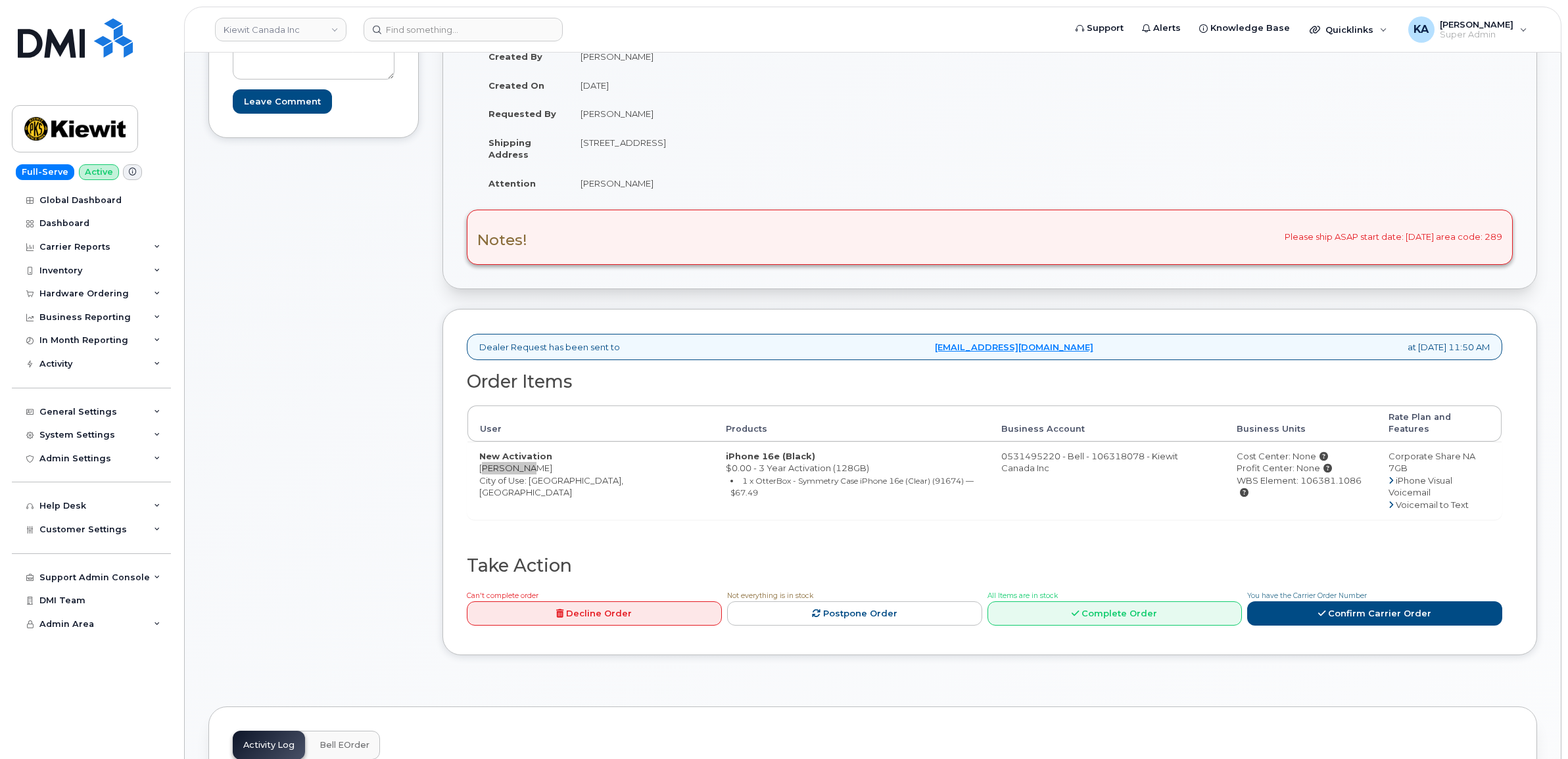
scroll to position [246, 0]
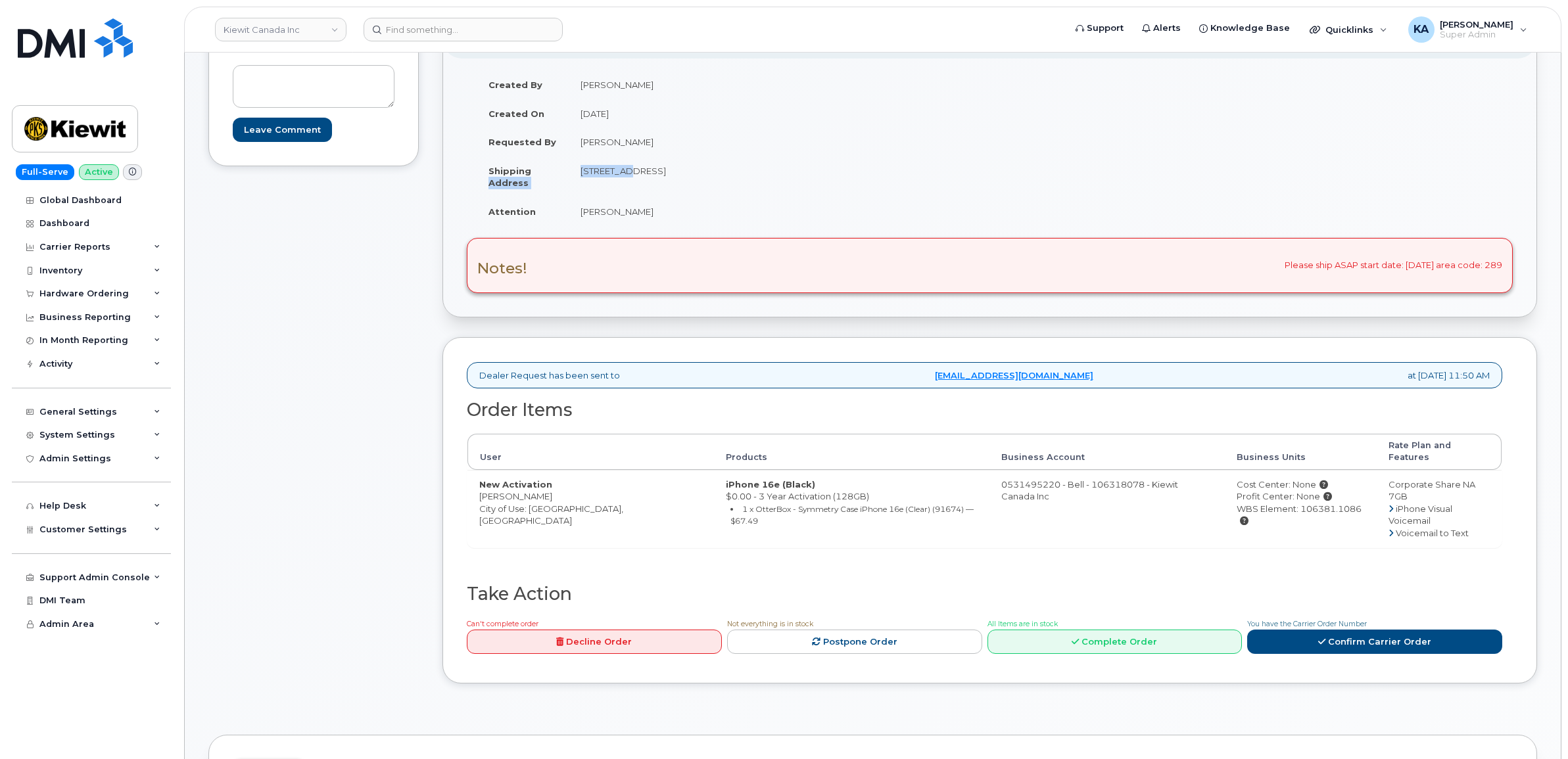
drag, startPoint x: 567, startPoint y: 173, endPoint x: 617, endPoint y: 176, distance: 50.1
click at [617, 176] on tr "Shipping Address 1635 Tricont Ave WHITBY ON L1N 7N5 CANADA" at bounding box center [729, 176] width 504 height 40
drag, startPoint x: 617, startPoint y: 176, endPoint x: 580, endPoint y: 182, distance: 37.5
click at [580, 182] on td "1635 Tricont Ave WHITBY ON L1N 7N5 CANADA" at bounding box center [775, 176] width 412 height 40
drag, startPoint x: 580, startPoint y: 169, endPoint x: 653, endPoint y: 176, distance: 73.3
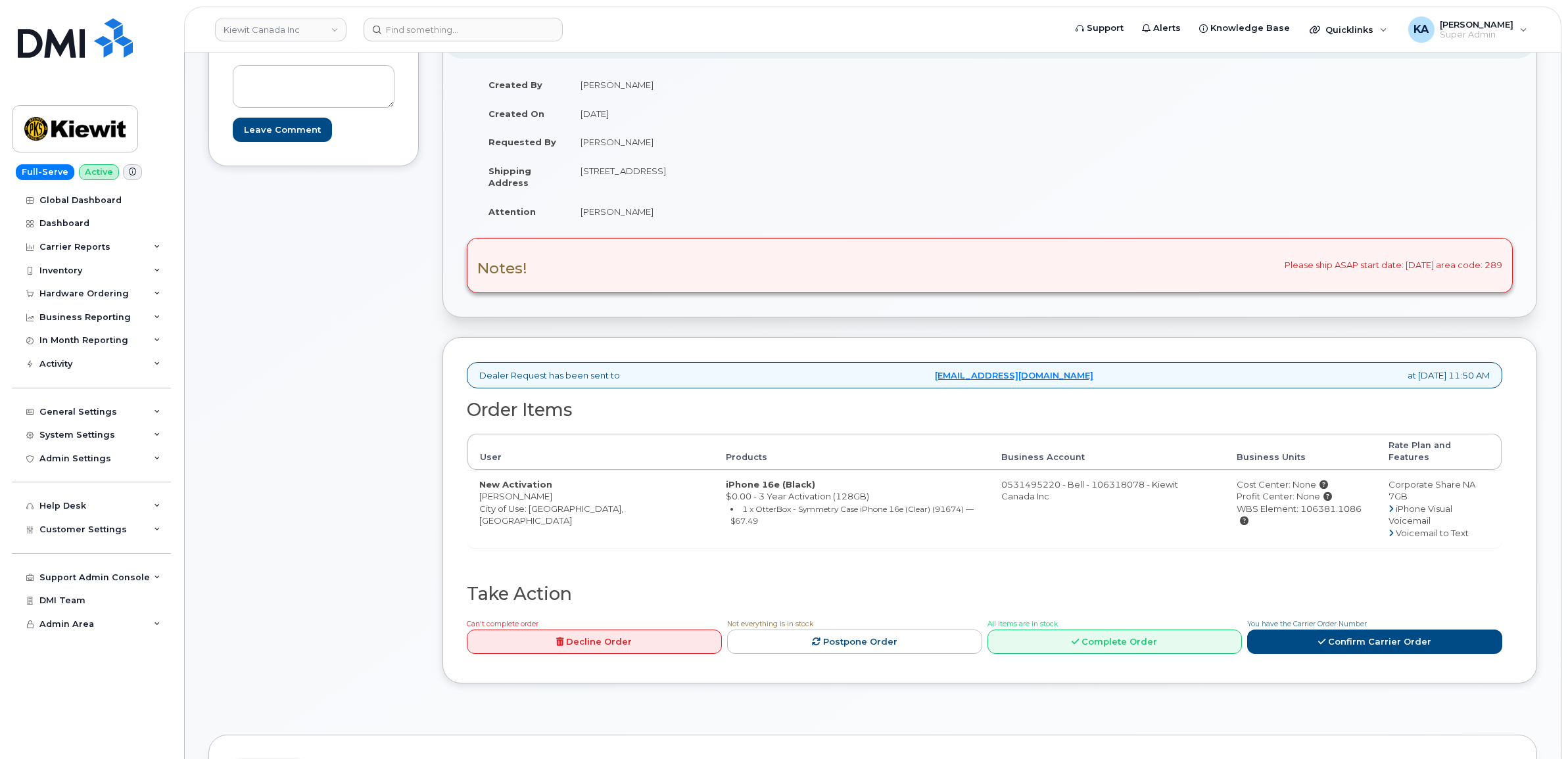
click at [653, 176] on td "1635 Tricont Ave WHITBY ON L1N 7N5 CANADA" at bounding box center [775, 176] width 412 height 40
copy td "1635 Tricont Ave"
drag, startPoint x: 710, startPoint y: 169, endPoint x: 751, endPoint y: 176, distance: 41.6
click at [751, 176] on td "1635 Tricont Ave WHITBY ON L1N 7N5 CANADA" at bounding box center [775, 176] width 412 height 40
copy td "L1N 7N5"
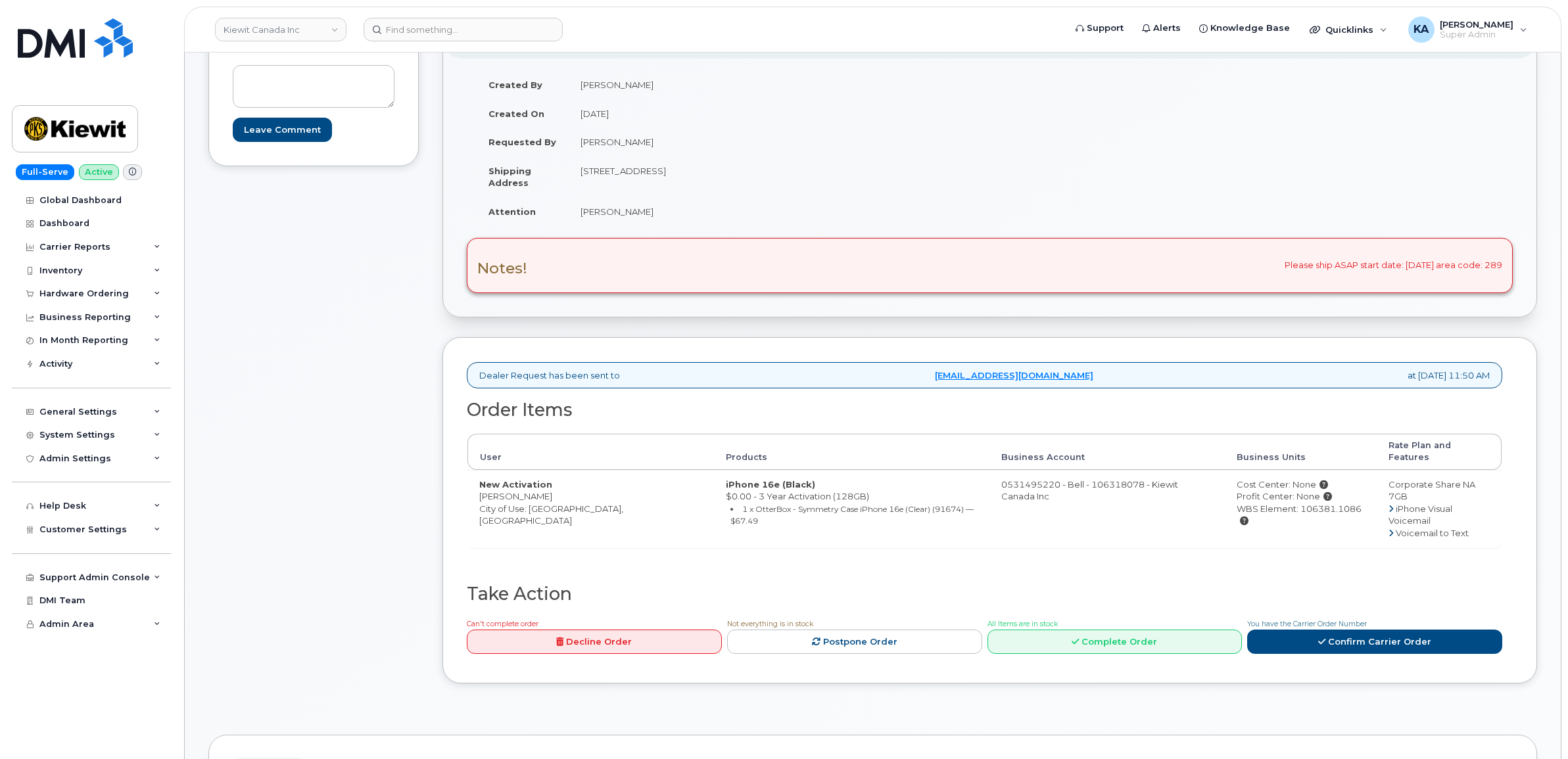
drag, startPoint x: 577, startPoint y: 211, endPoint x: 643, endPoint y: 215, distance: 66.1
click at [643, 215] on td "Craig Williams" at bounding box center [775, 211] width 412 height 29
copy td "Craig Williams"
drag, startPoint x: 473, startPoint y: 486, endPoint x: 528, endPoint y: 487, distance: 55.0
click at [528, 487] on td "New Activation Eric Wang City of Use: Oshawa, Ontario" at bounding box center [591, 509] width 246 height 78
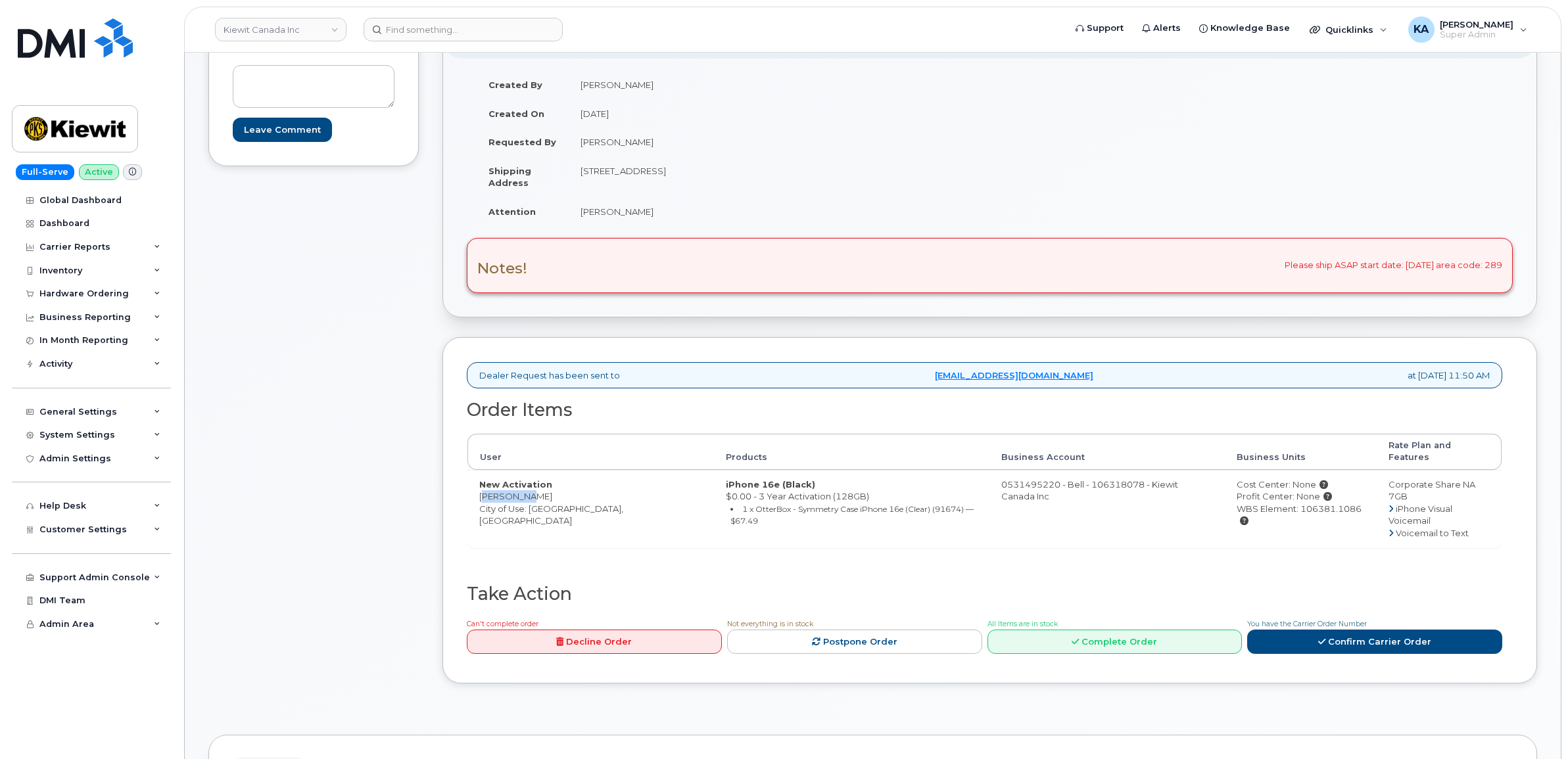
copy td "Eric Wang"
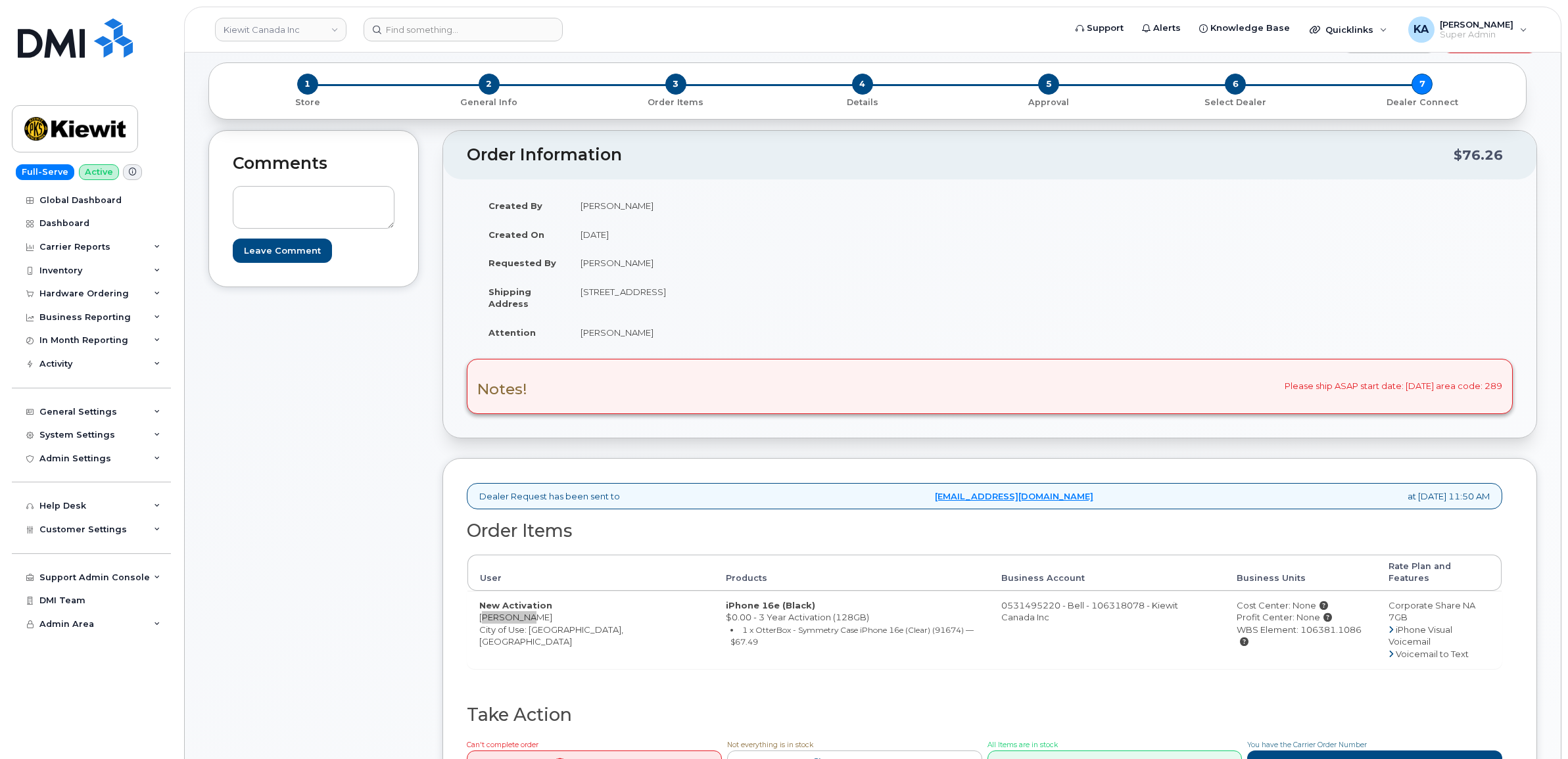
scroll to position [82, 0]
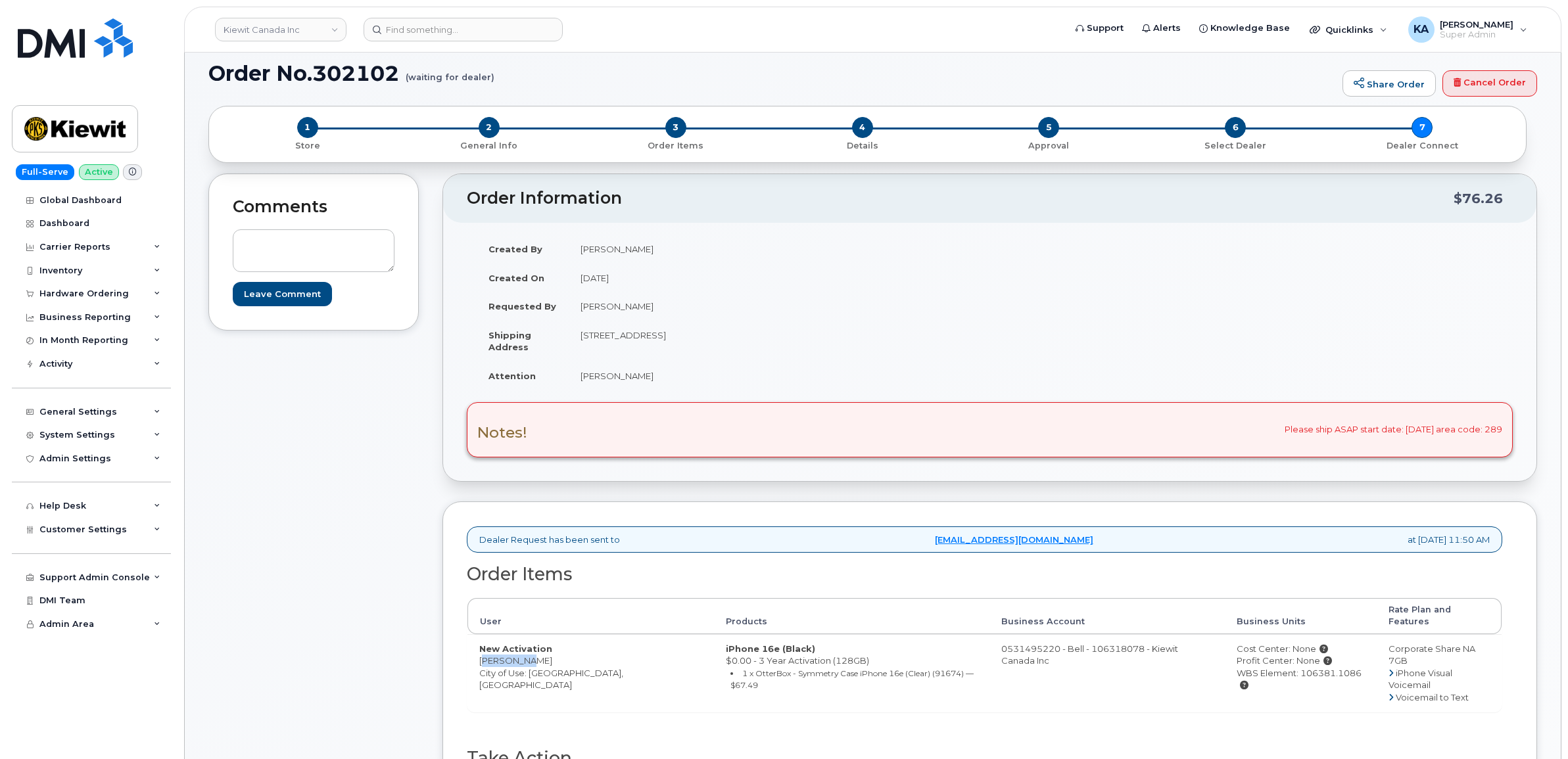
drag, startPoint x: 1207, startPoint y: 666, endPoint x: 1333, endPoint y: 669, distance: 126.0
click at [1333, 669] on div "WBS Element: 106381.1086" at bounding box center [1301, 679] width 129 height 24
copy div "WBS Element: 106381.1086"
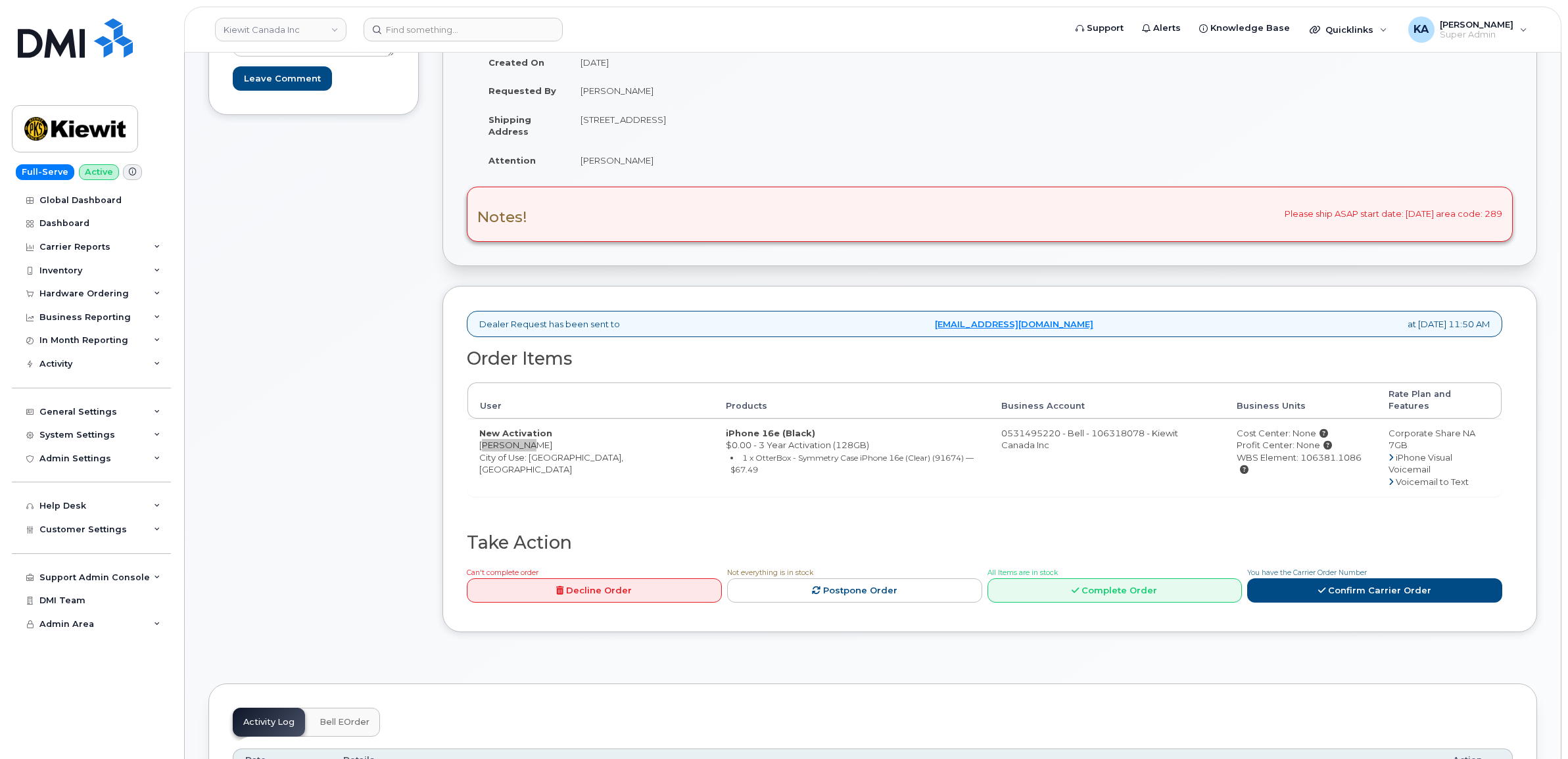
scroll to position [329, 0]
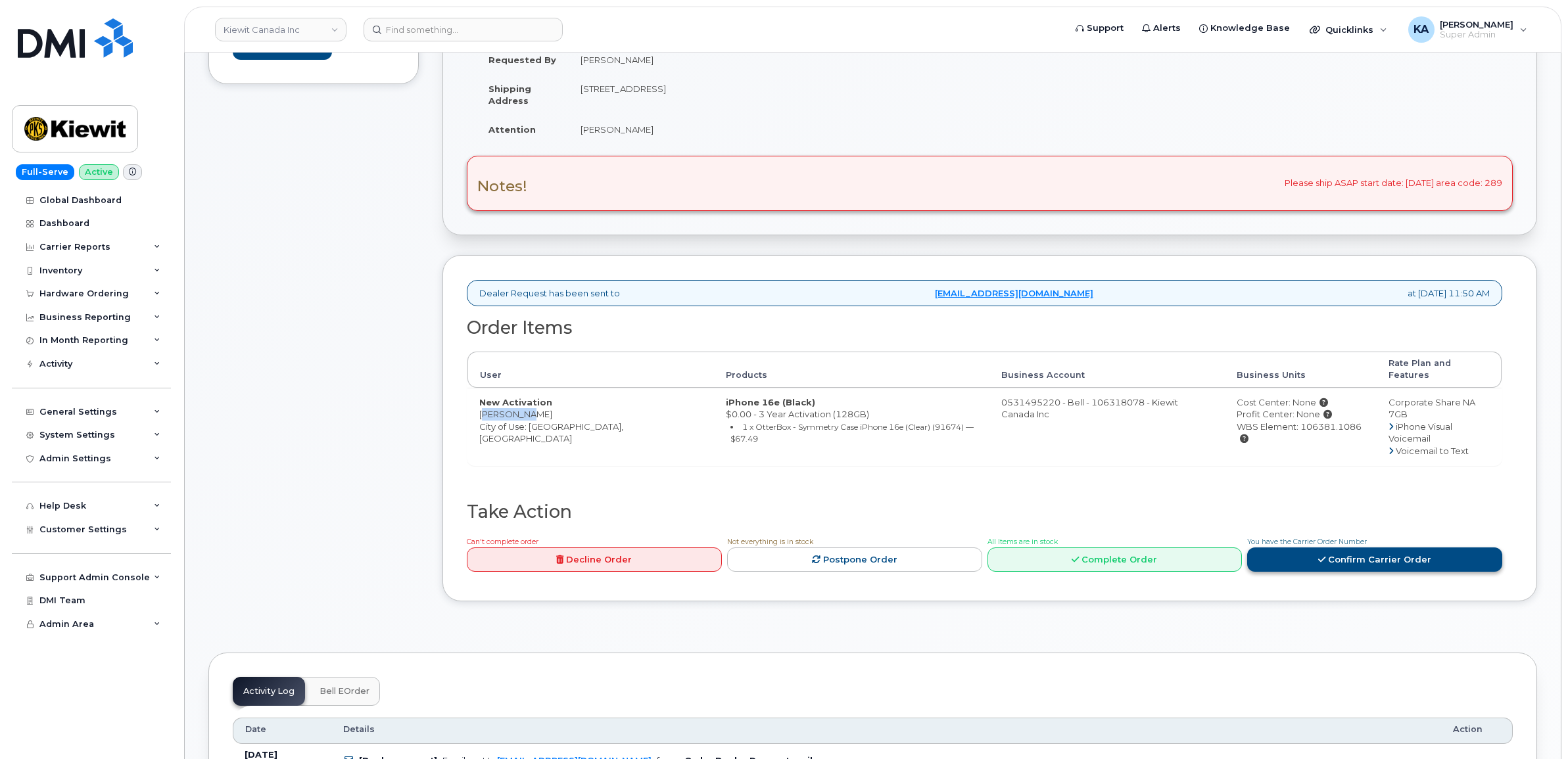
click at [1312, 548] on link "Confirm Carrier Order" at bounding box center [1375, 559] width 255 height 24
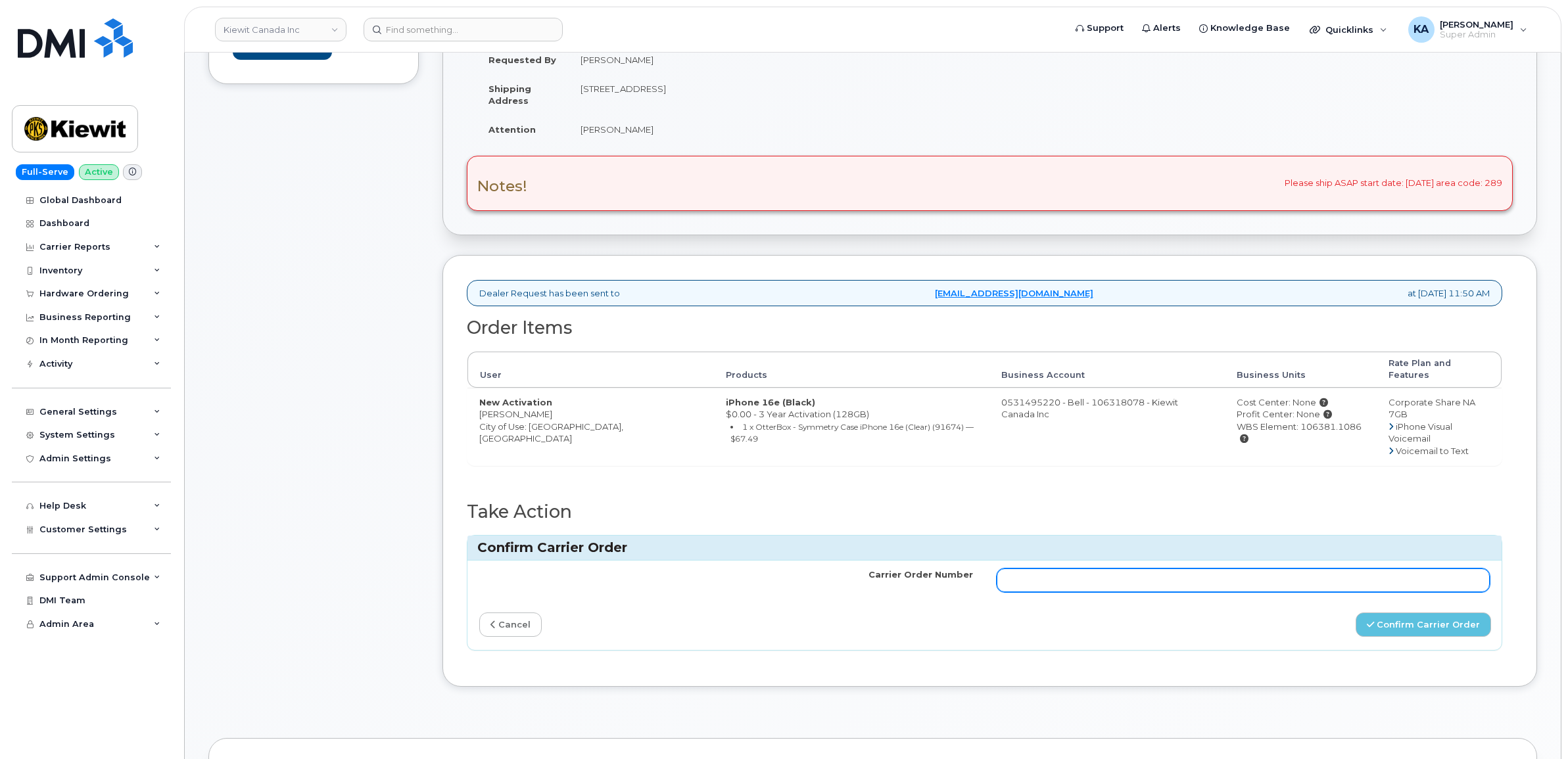
click at [1168, 569] on input "Carrier Order Number" at bounding box center [1244, 580] width 494 height 23
paste input "3023450"
type input "3023450"
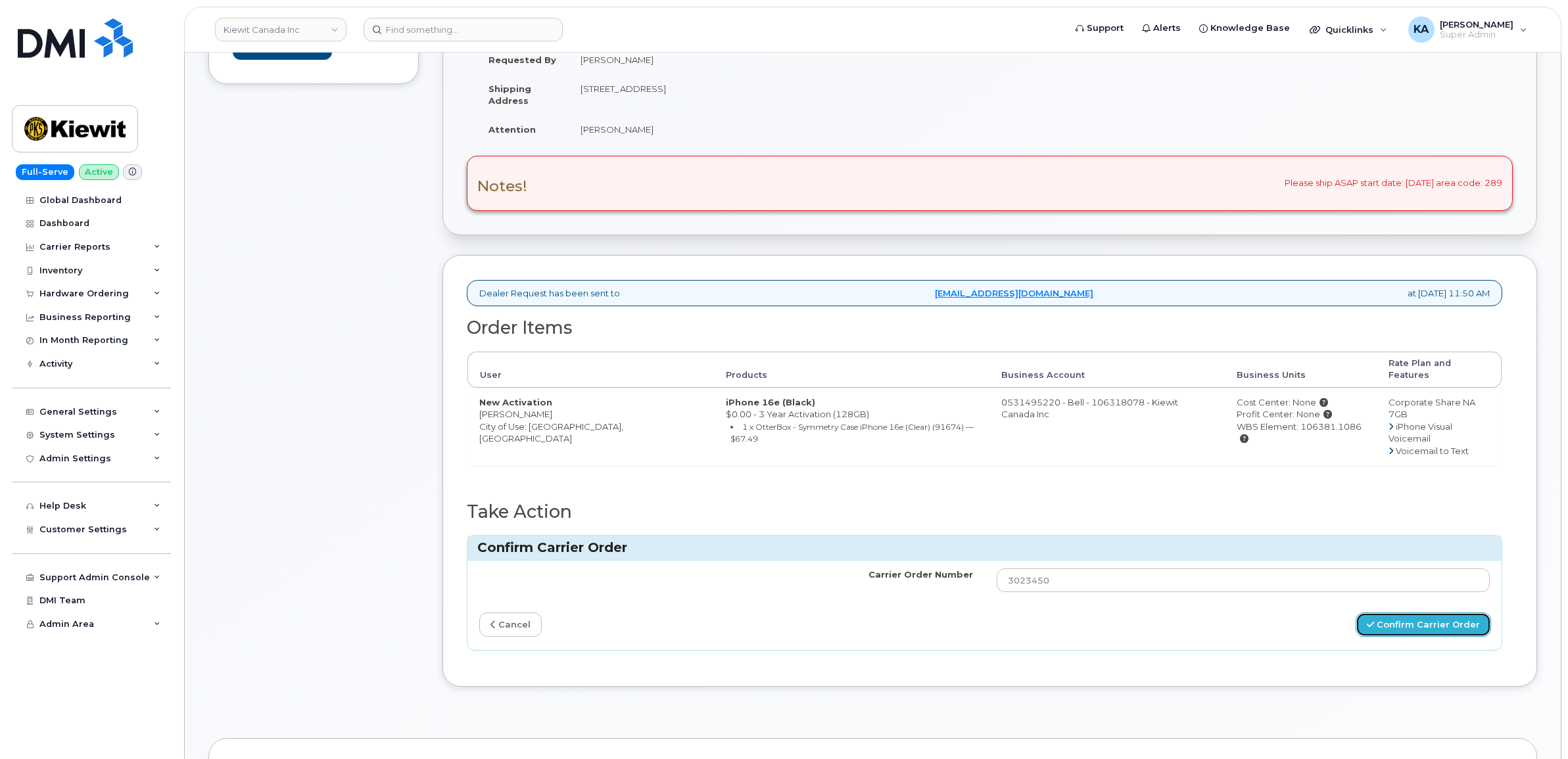
click at [1388, 613] on button "Confirm Carrier Order" at bounding box center [1423, 625] width 135 height 24
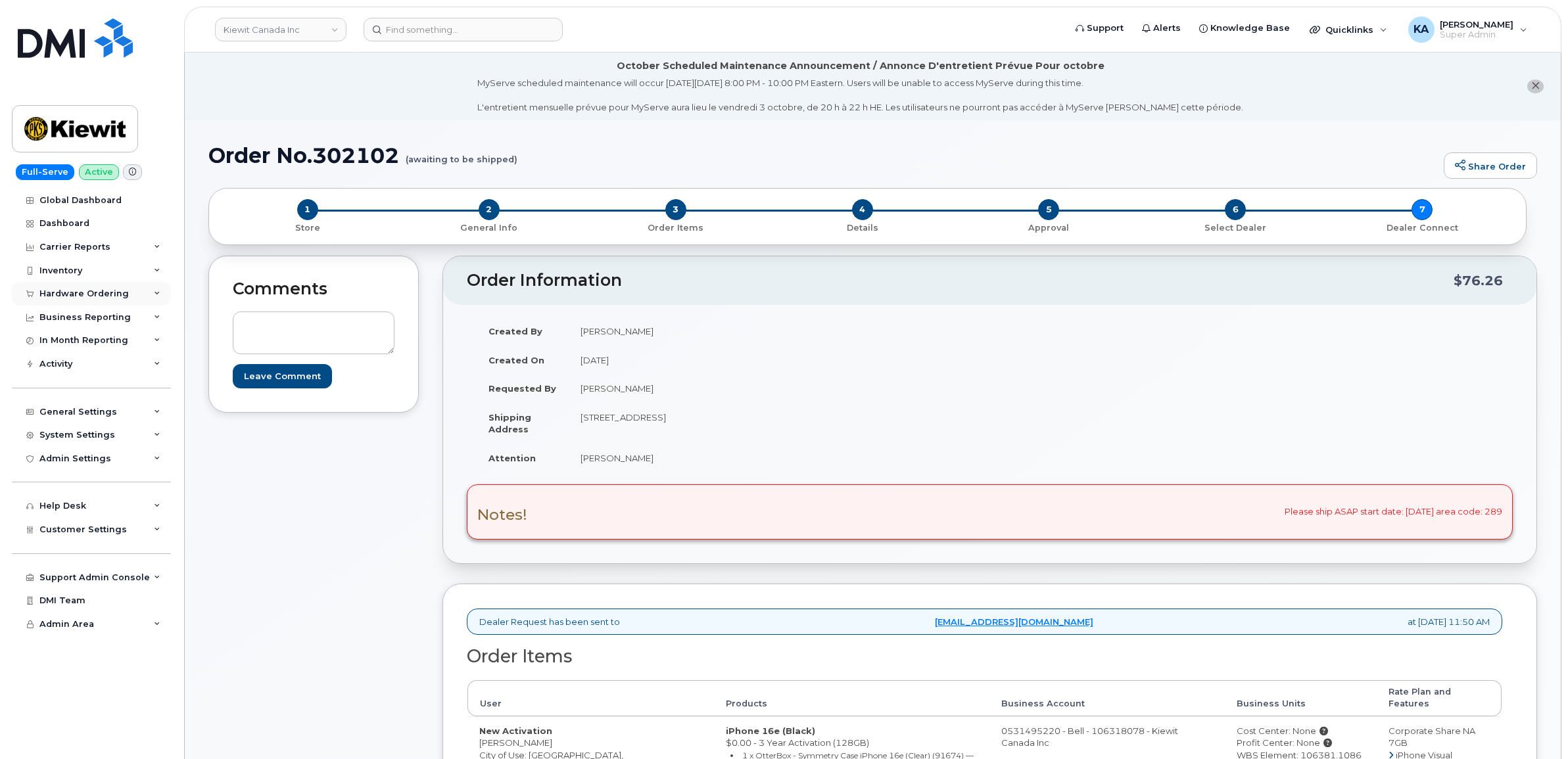
click at [92, 296] on div "Hardware Ordering" at bounding box center [84, 294] width 89 height 11
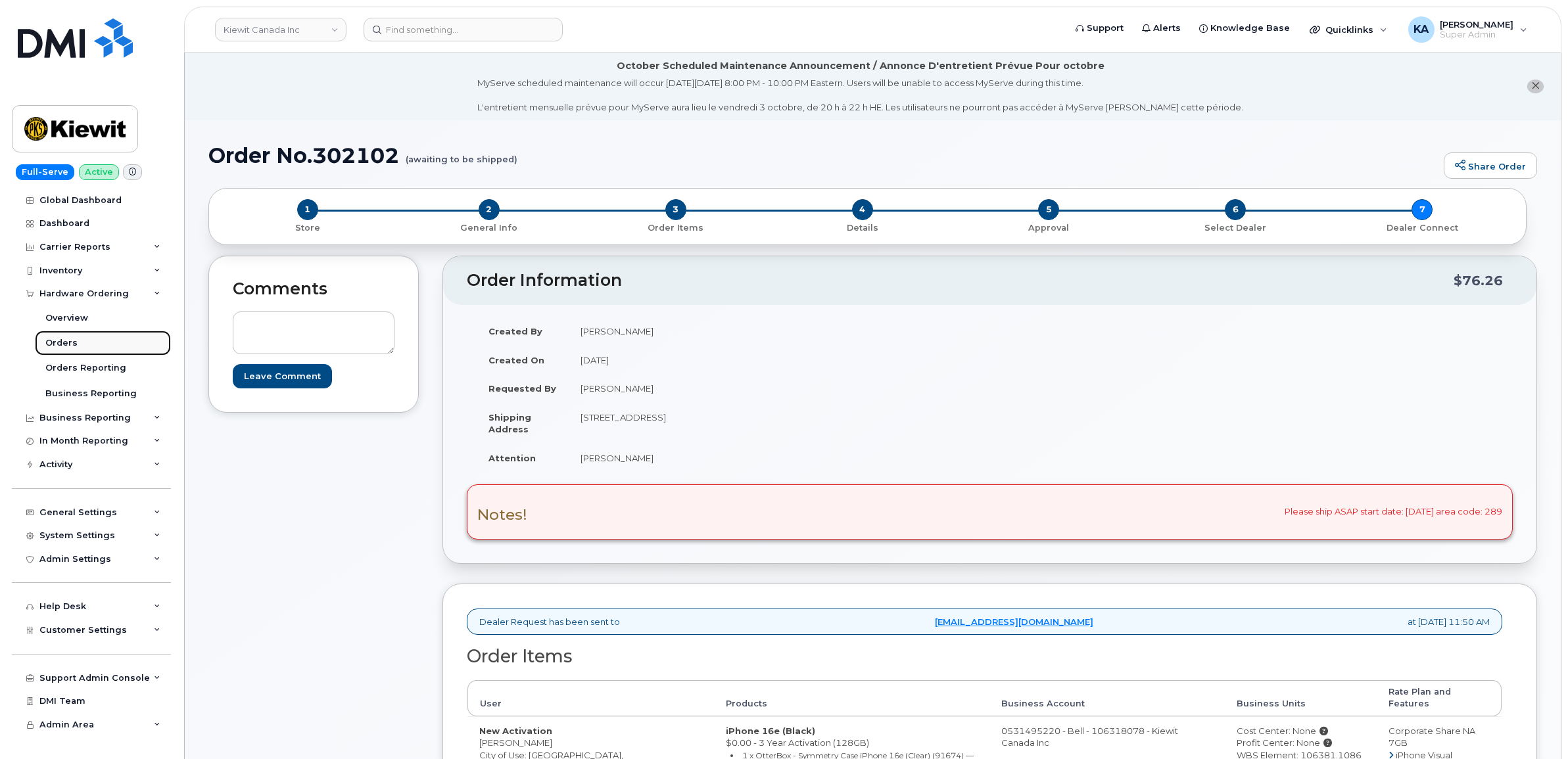
click at [54, 346] on div "Orders" at bounding box center [61, 343] width 32 height 12
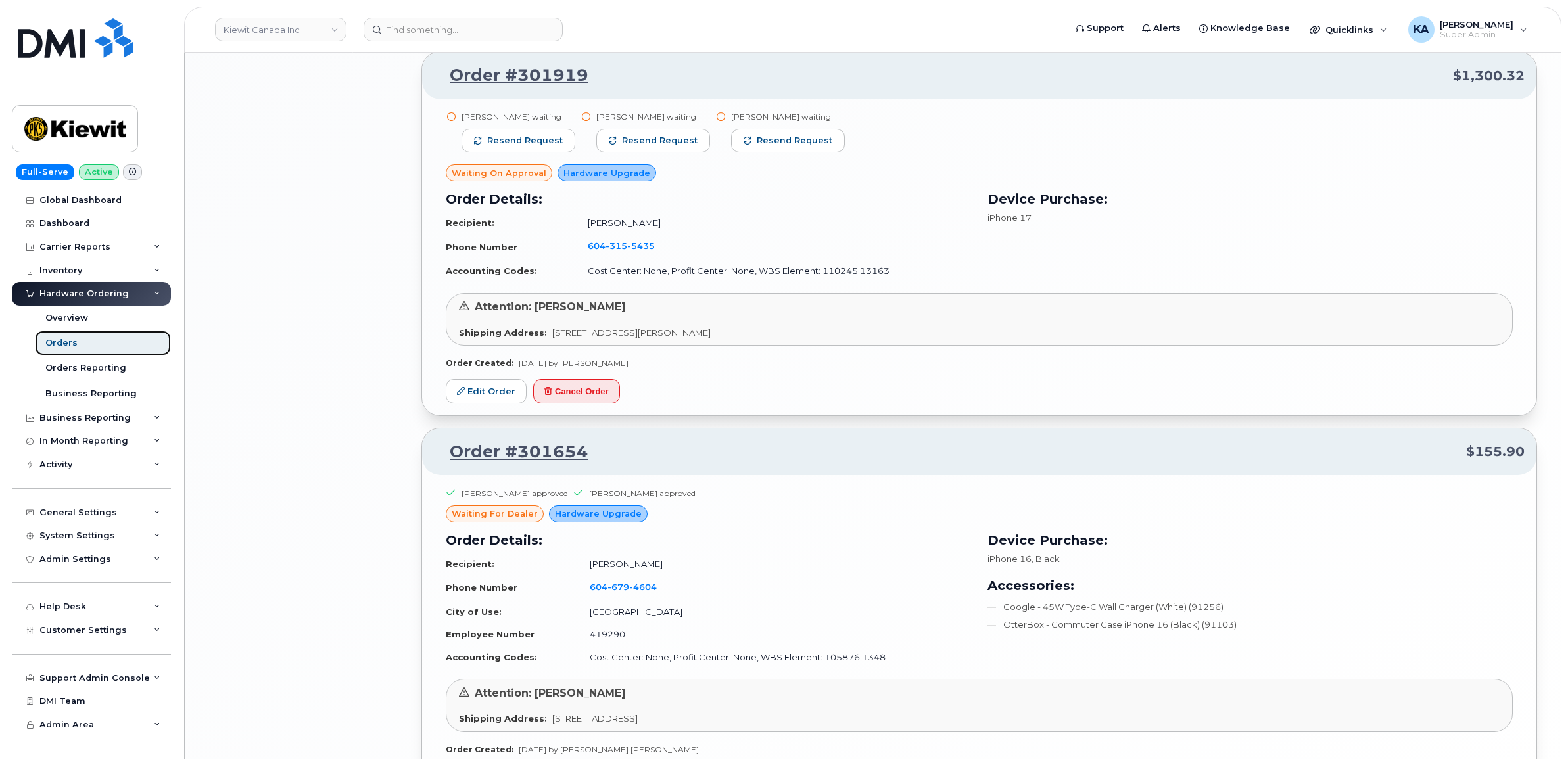
scroll to position [2301, 0]
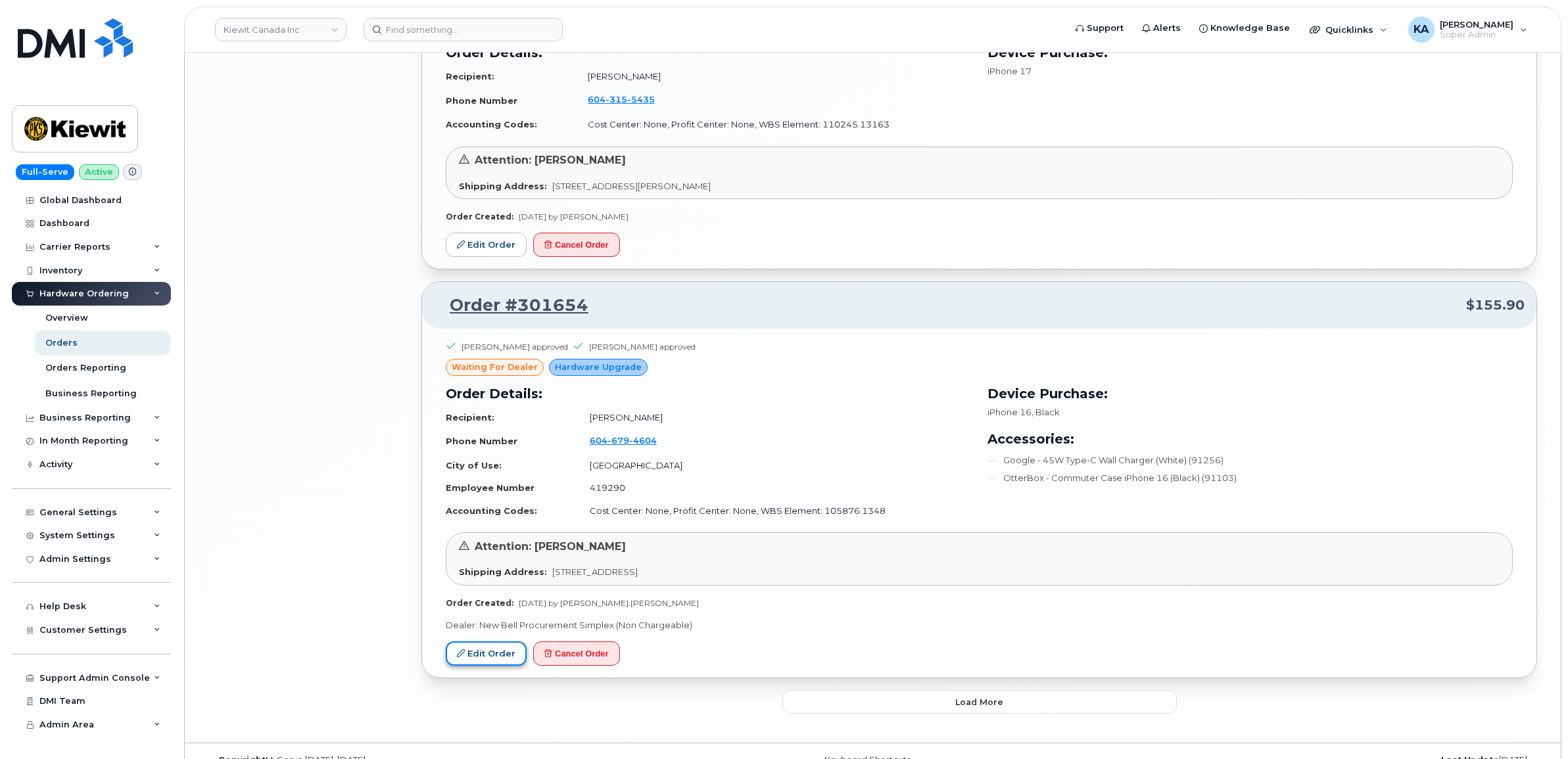
click at [486, 655] on link "Edit Order" at bounding box center [486, 653] width 81 height 24
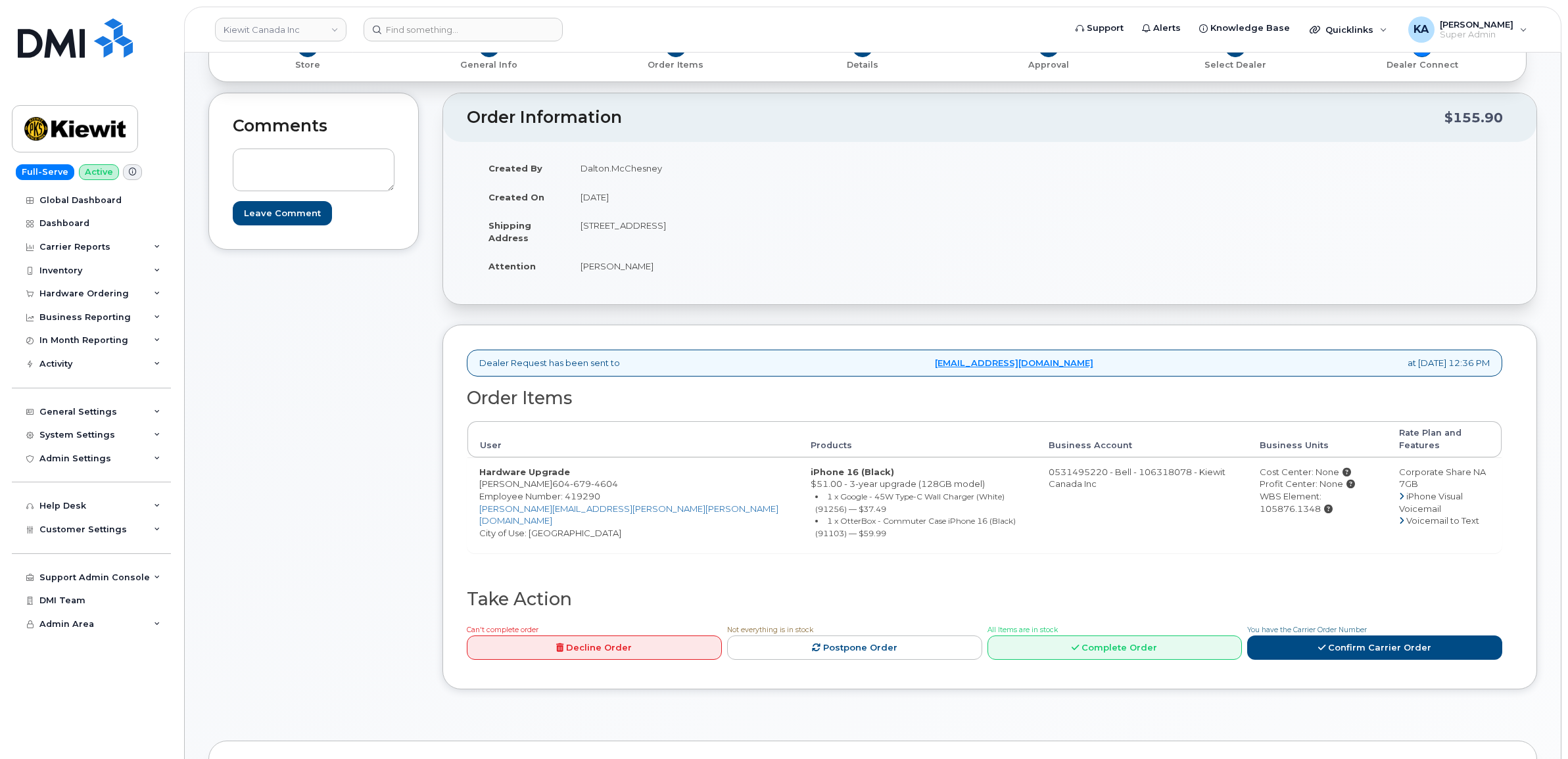
scroll to position [165, 0]
drag, startPoint x: 563, startPoint y: 473, endPoint x: 633, endPoint y: 477, distance: 70.1
click at [633, 477] on td "Hardware Upgrade Dalton McChesney 604 679 4604 Employee Number: 419290 DALTON.M…" at bounding box center [633, 503] width 332 height 96
copy span "604 679 4604"
click at [584, 489] on span "Employee Number: 419290" at bounding box center [540, 495] width 121 height 11
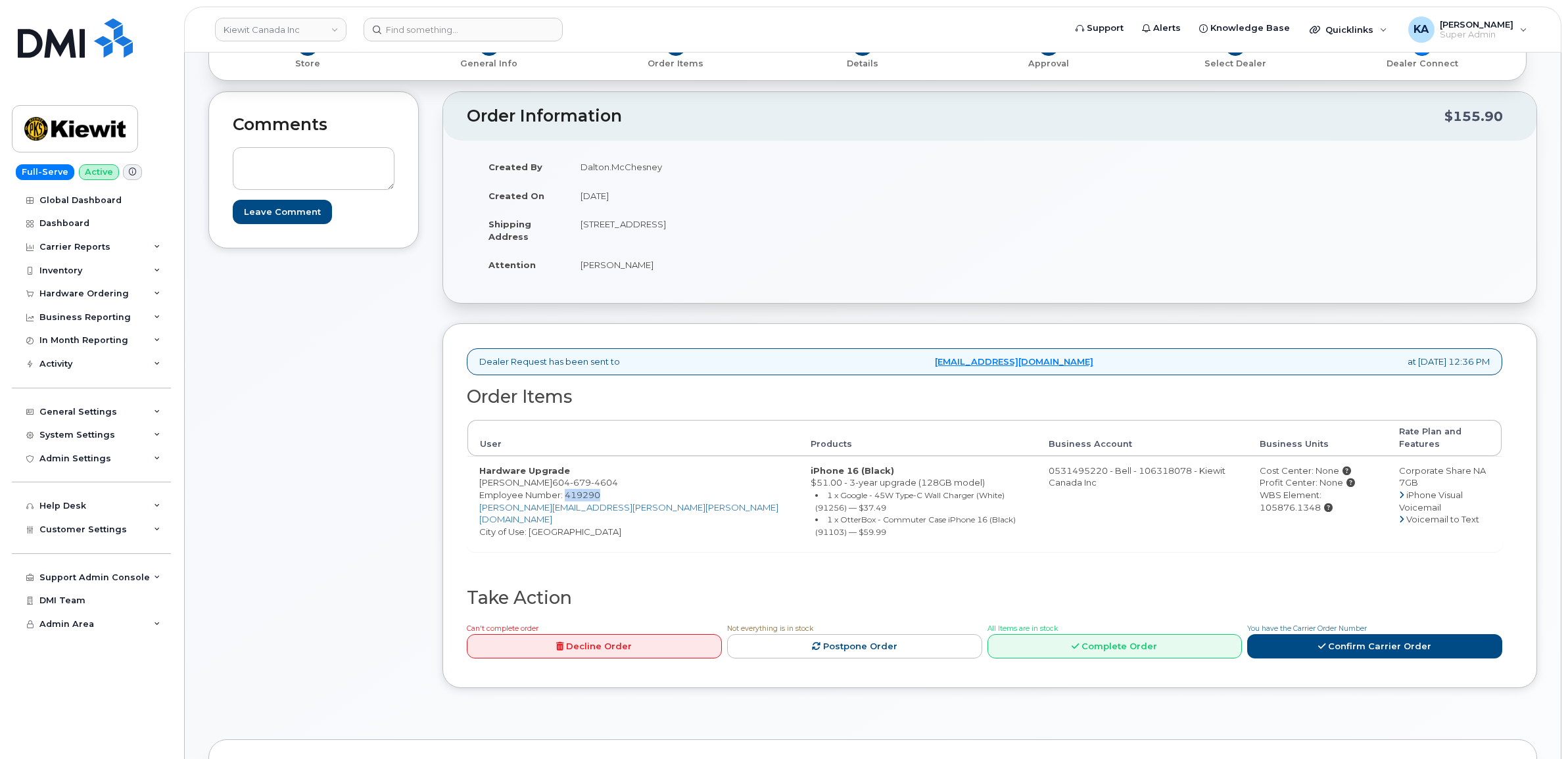
click at [582, 489] on span "Employee Number: 419290" at bounding box center [540, 495] width 121 height 11
copy span "419290"
drag, startPoint x: 577, startPoint y: 225, endPoint x: 650, endPoint y: 230, distance: 73.2
click at [650, 230] on td "12250 33 St NE EDMONTON AB T6S 1H6 CANADA" at bounding box center [775, 230] width 412 height 40
copy td "12250 33 St NE"
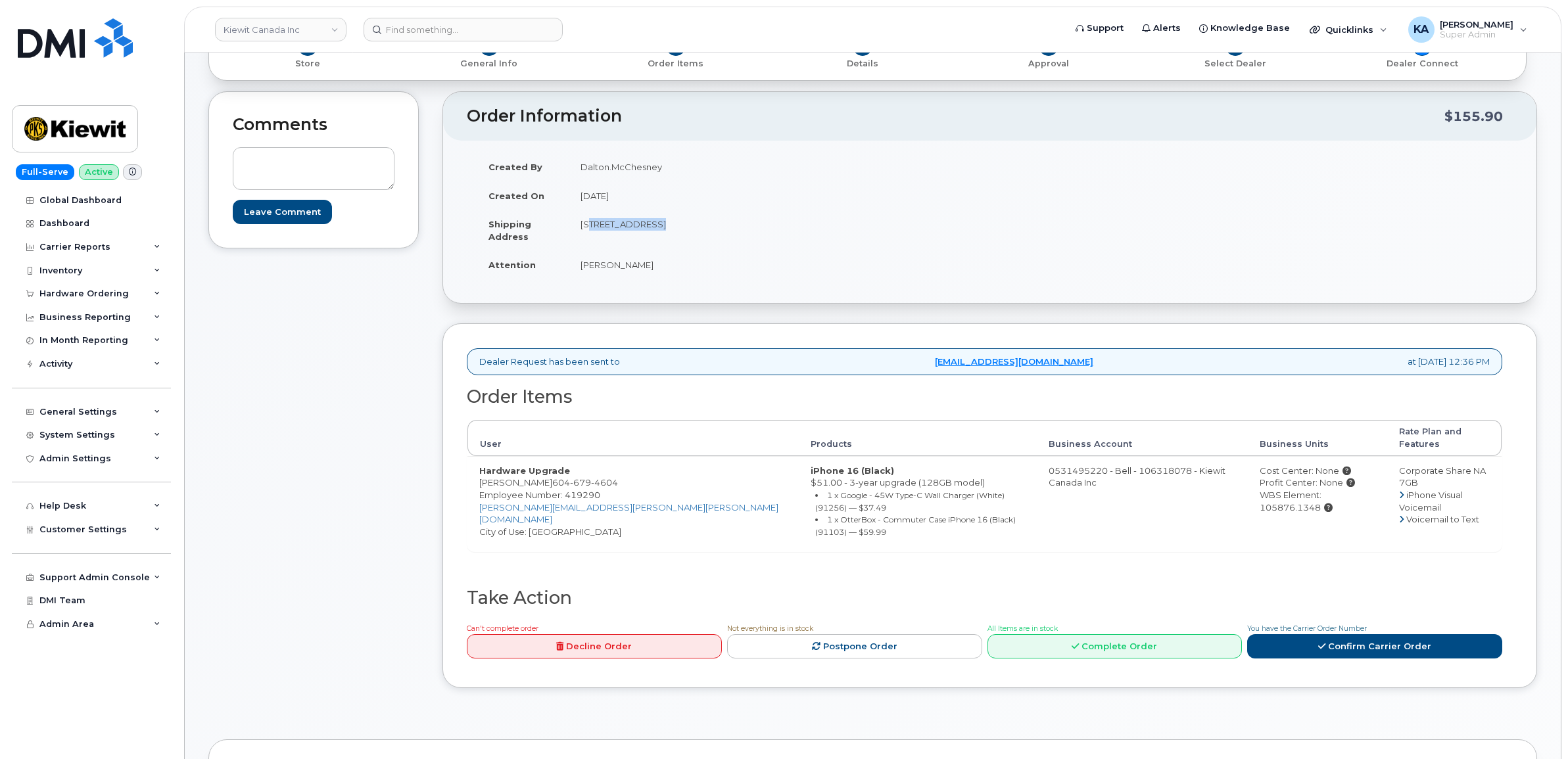
drag, startPoint x: 723, startPoint y: 225, endPoint x: 758, endPoint y: 228, distance: 35.1
click at [758, 228] on td "12250 33 St NE EDMONTON AB T6S 1H6 CANADA" at bounding box center [775, 230] width 412 height 40
copy td "T6S 1H6"
drag, startPoint x: 582, startPoint y: 265, endPoint x: 662, endPoint y: 275, distance: 80.6
click at [662, 275] on td "Dalton McChesney" at bounding box center [775, 264] width 412 height 29
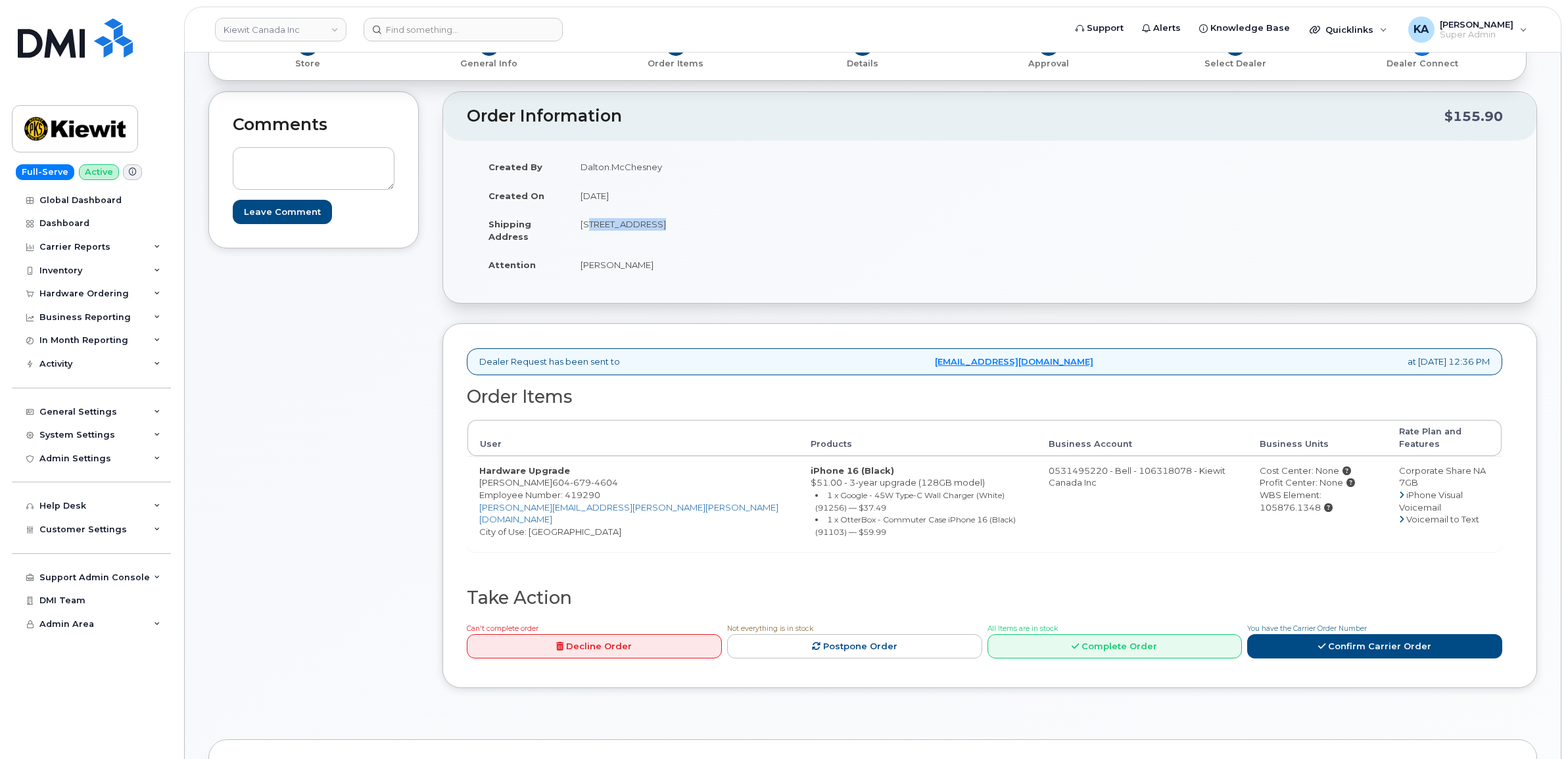
copy td "Dalton McChesney"
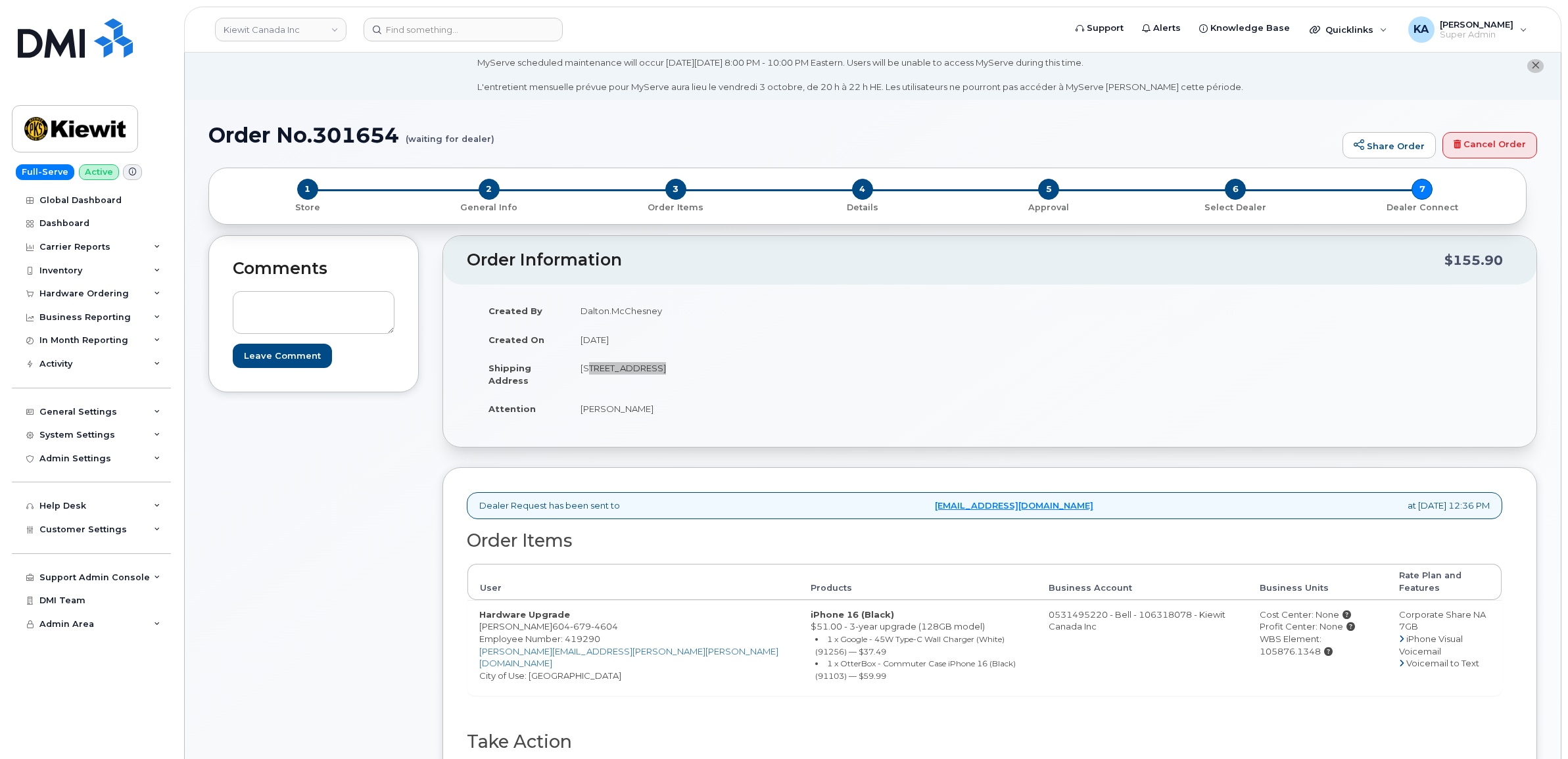
scroll to position [0, 0]
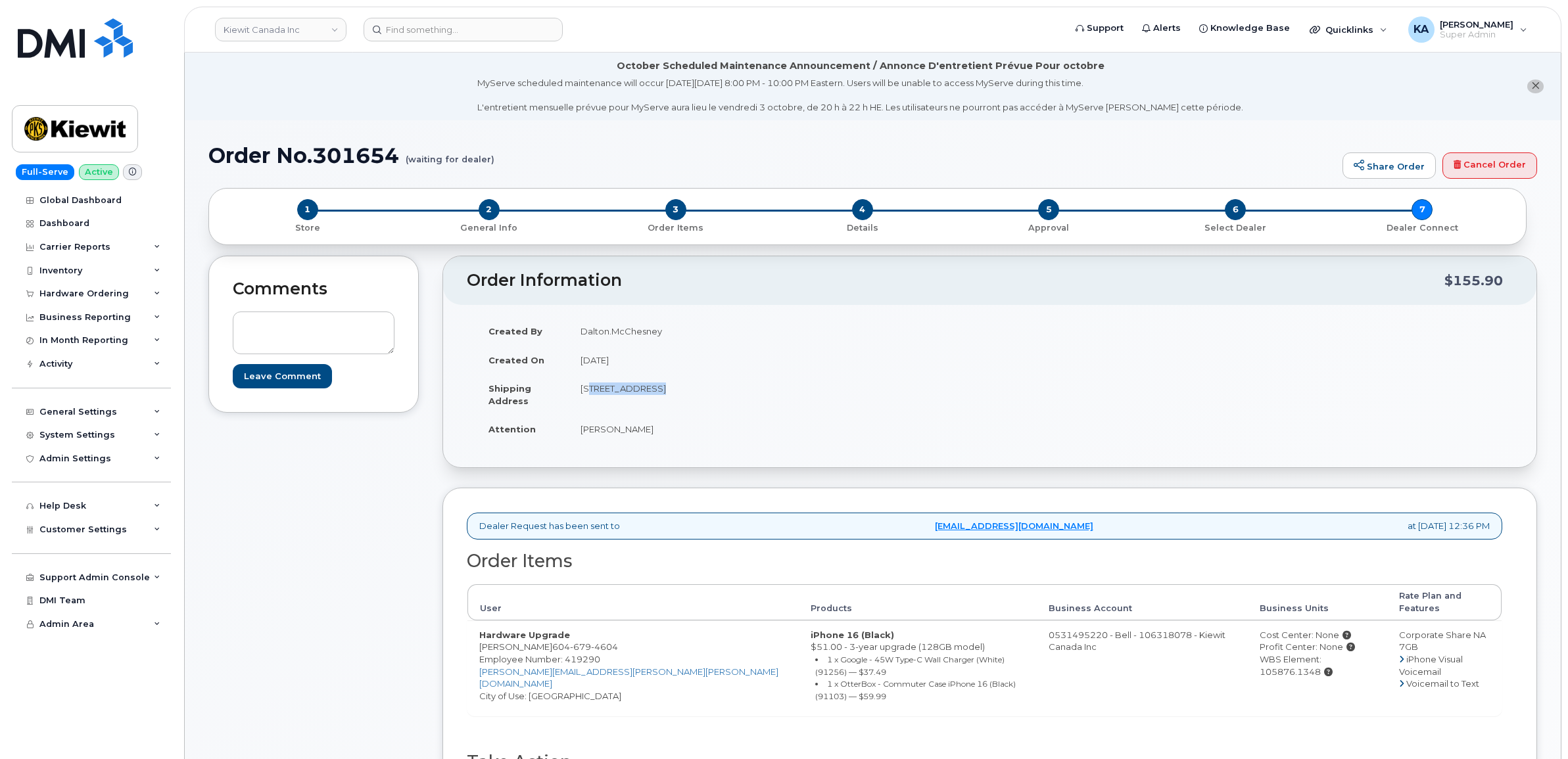
drag, startPoint x: 1221, startPoint y: 651, endPoint x: 1351, endPoint y: 654, distance: 130.0
click at [1351, 654] on div "WBS Element: 105876.1348" at bounding box center [1317, 665] width 116 height 24
copy div "WBS Element: 105876.1348"
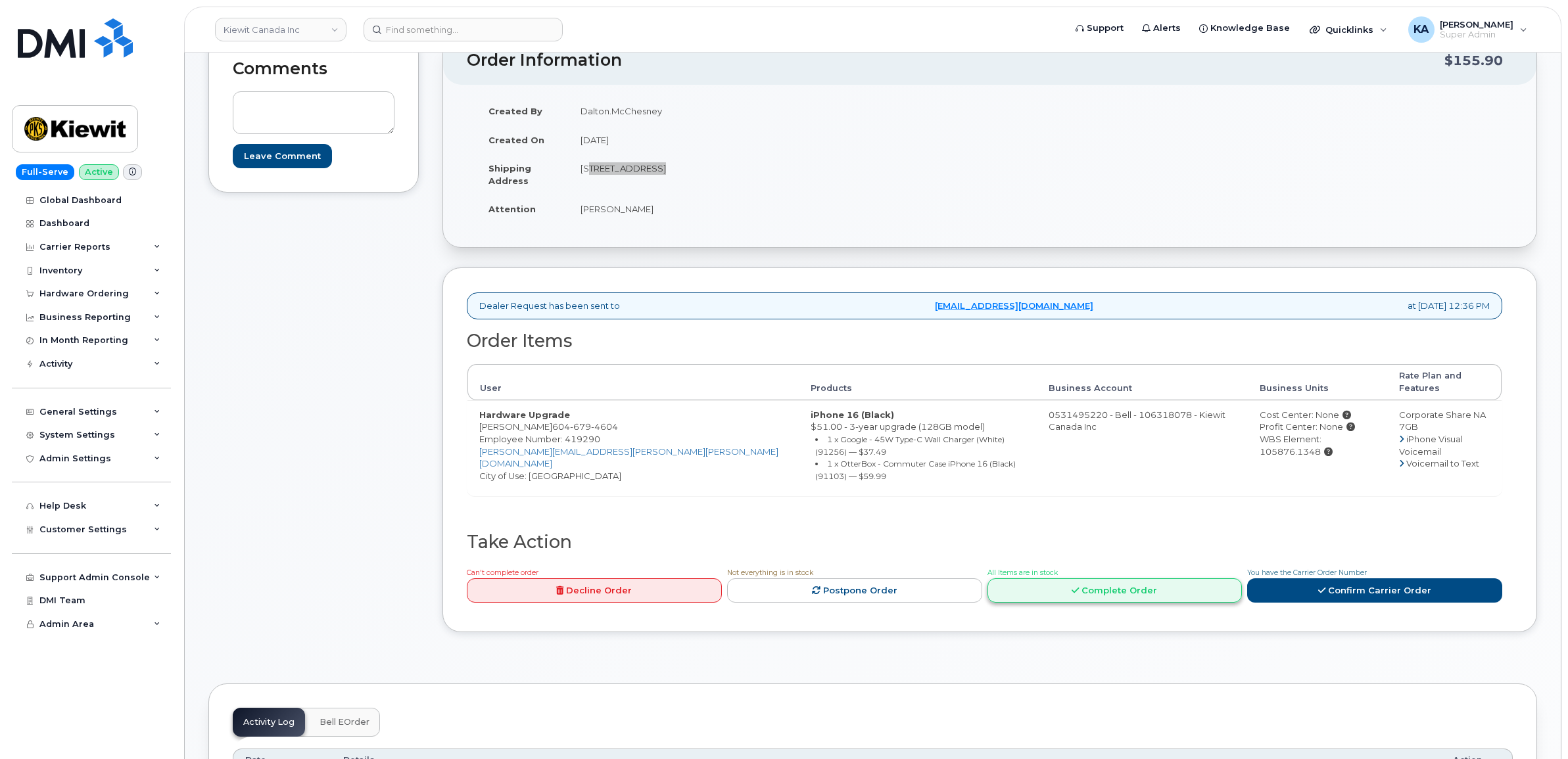
scroll to position [329, 0]
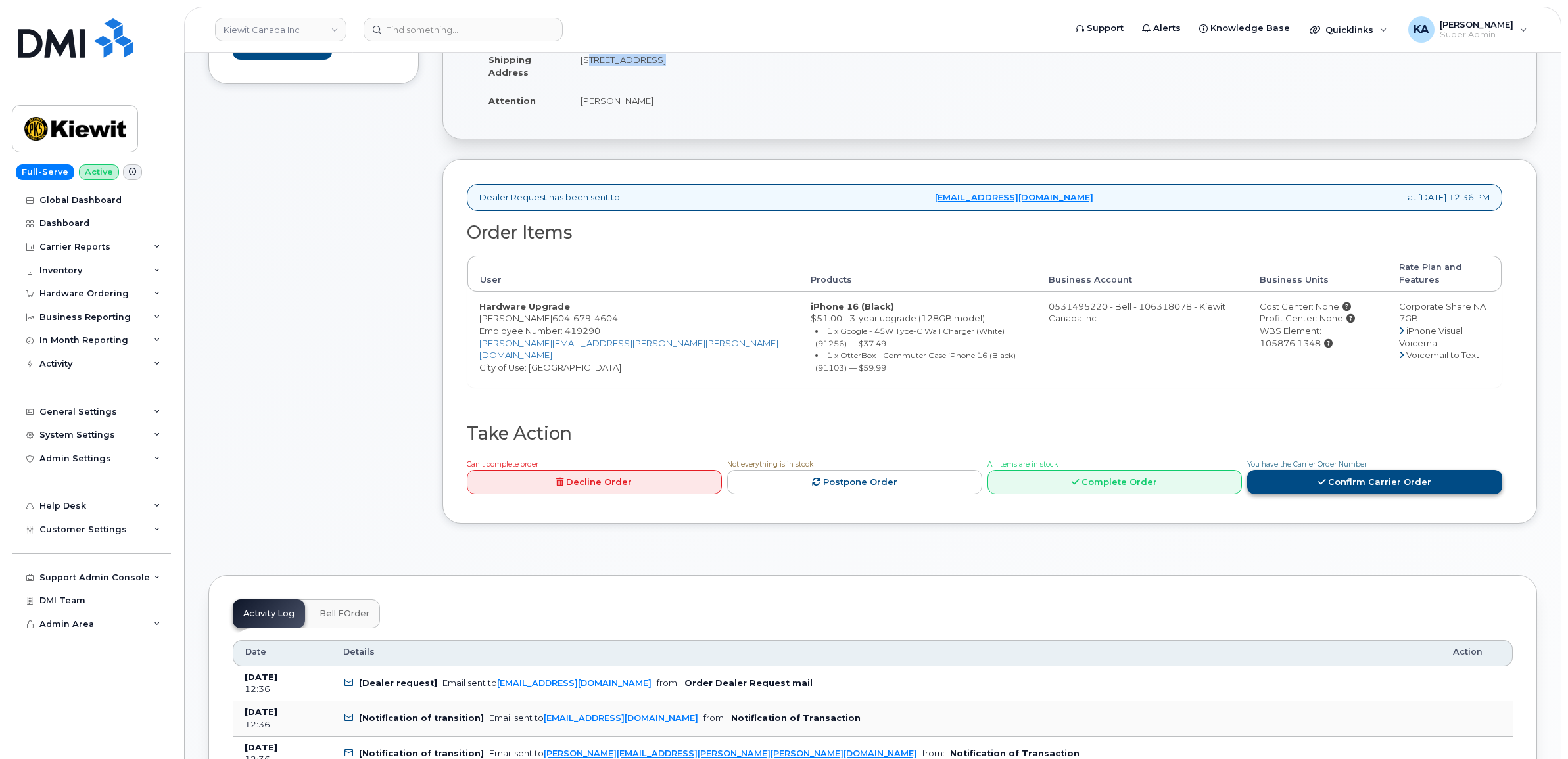
click at [1294, 470] on link "Confirm Carrier Order" at bounding box center [1375, 482] width 255 height 24
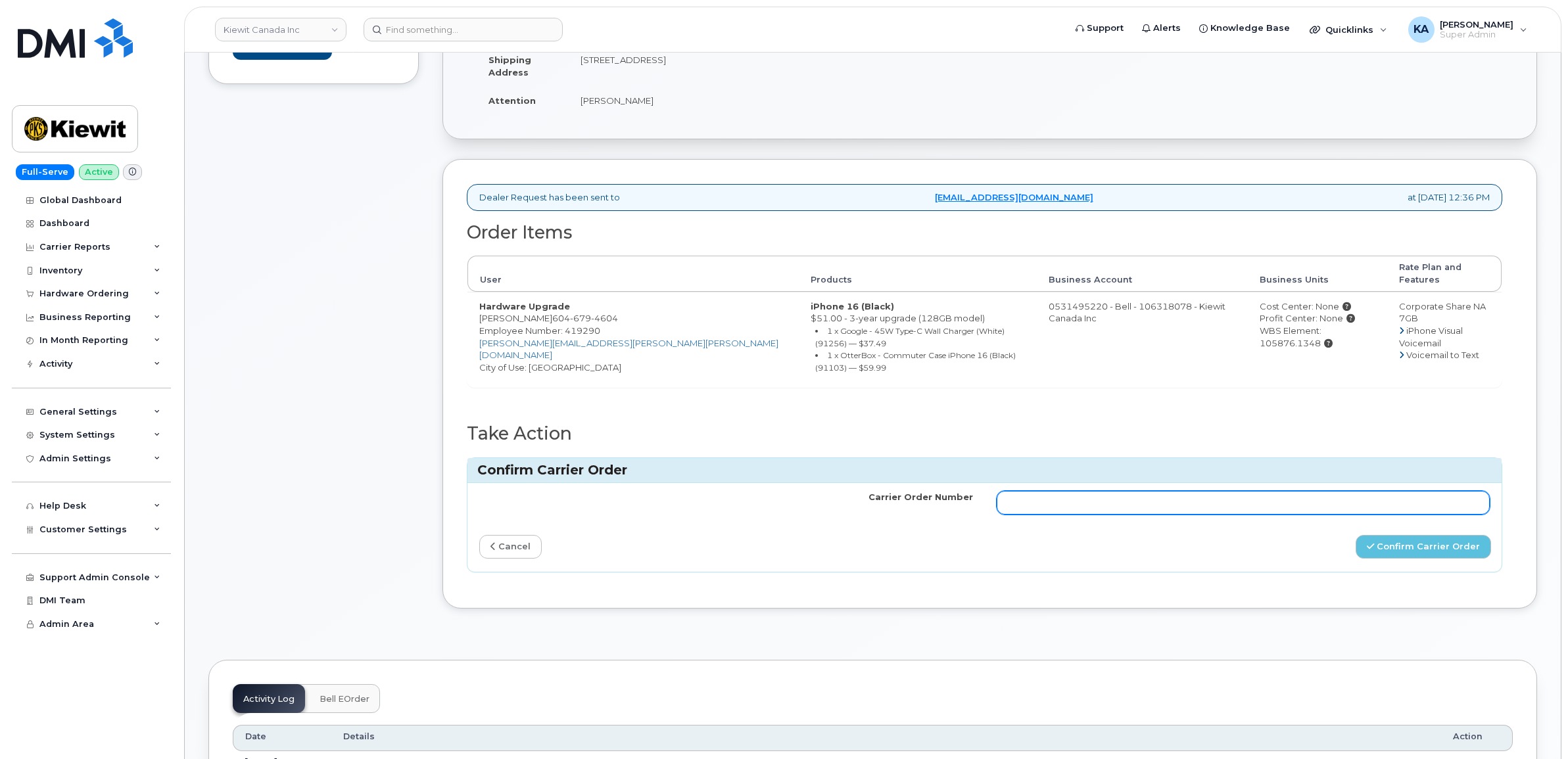
click at [1269, 491] on input "Carrier Order Number" at bounding box center [1244, 503] width 494 height 23
paste input "3023453"
type input "3023453"
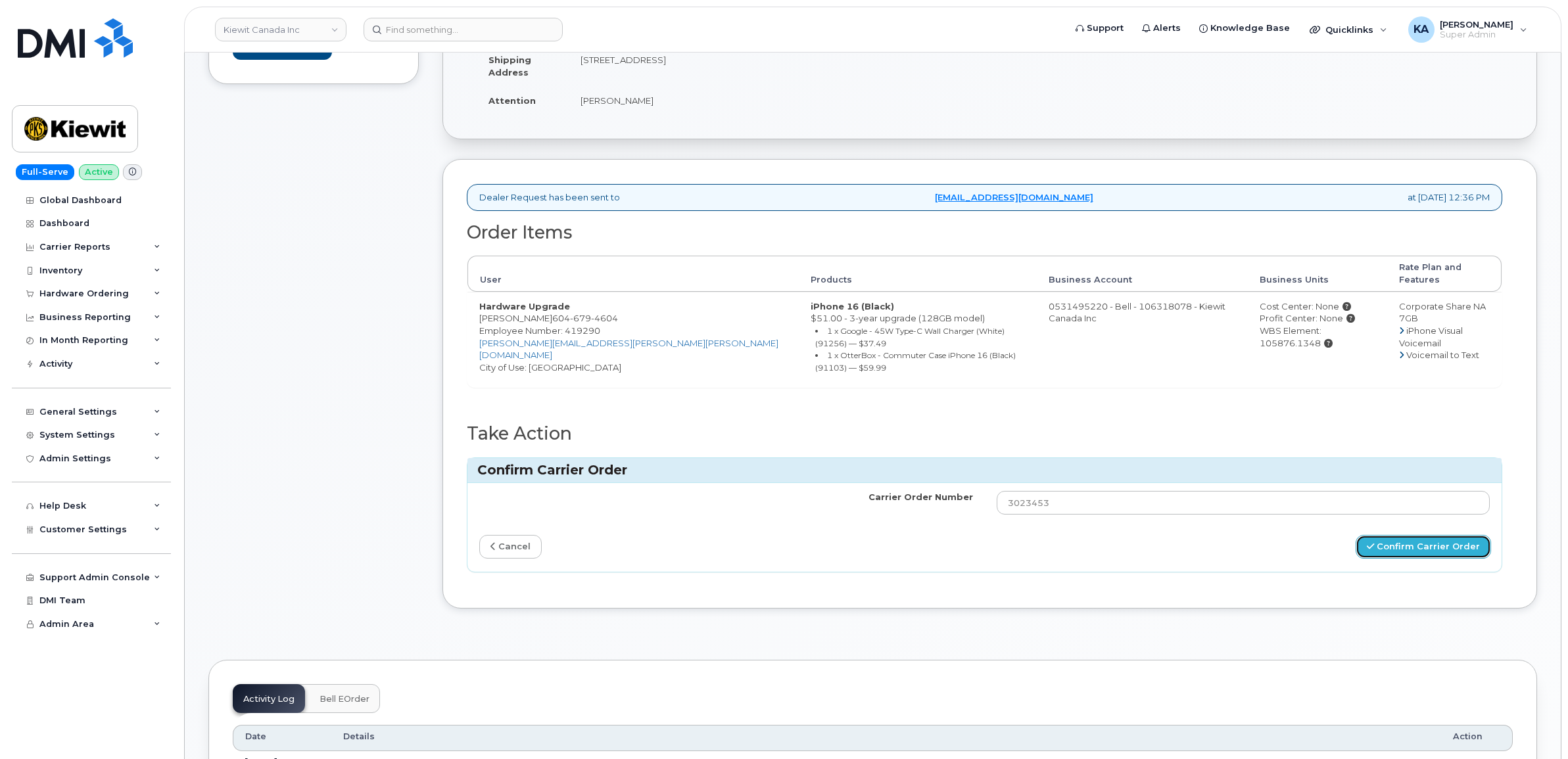
click at [1418, 535] on button "Confirm Carrier Order" at bounding box center [1423, 547] width 135 height 24
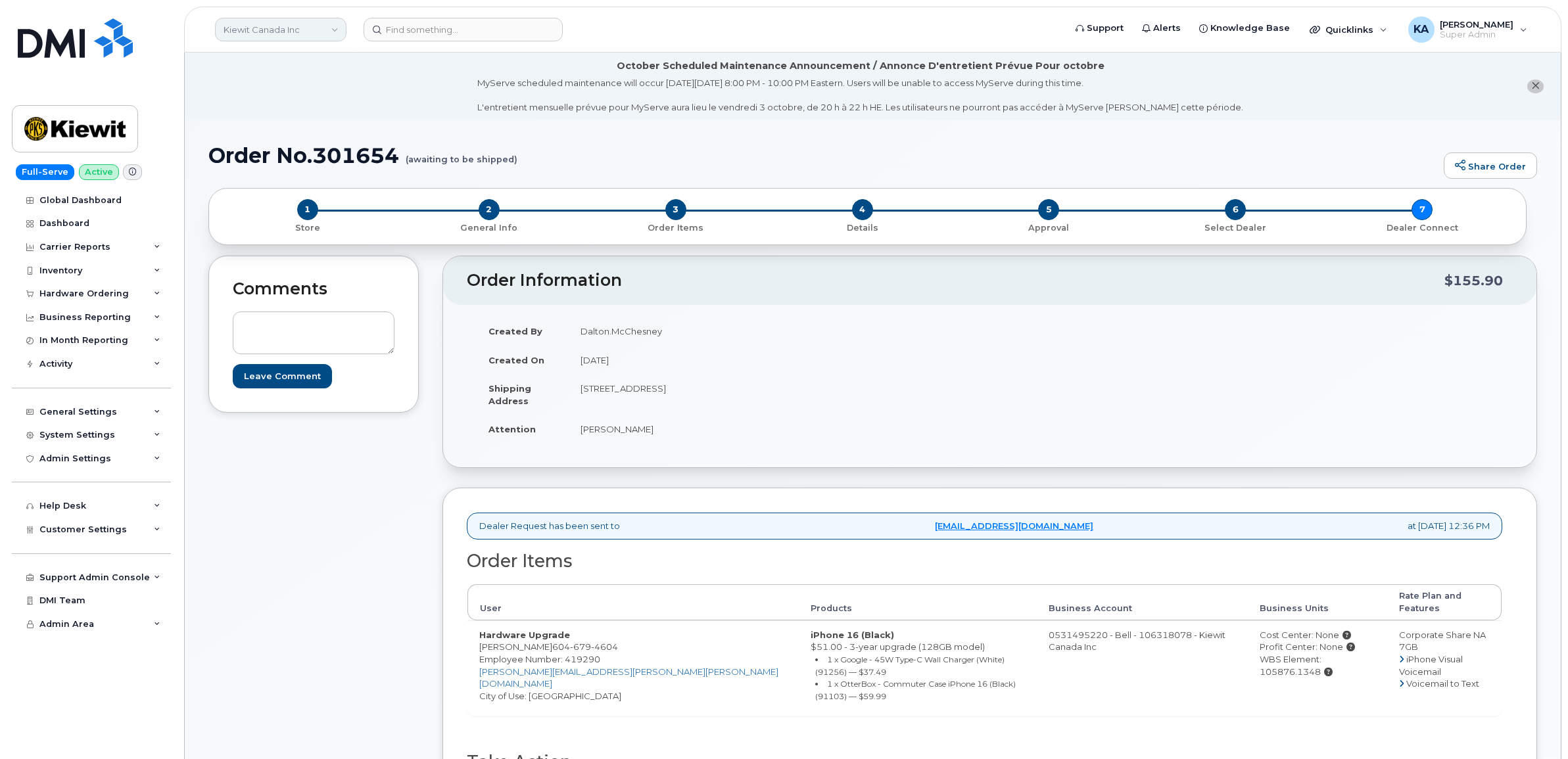
click at [256, 30] on link "Kiewit Canada Inc" at bounding box center [280, 30] width 131 height 23
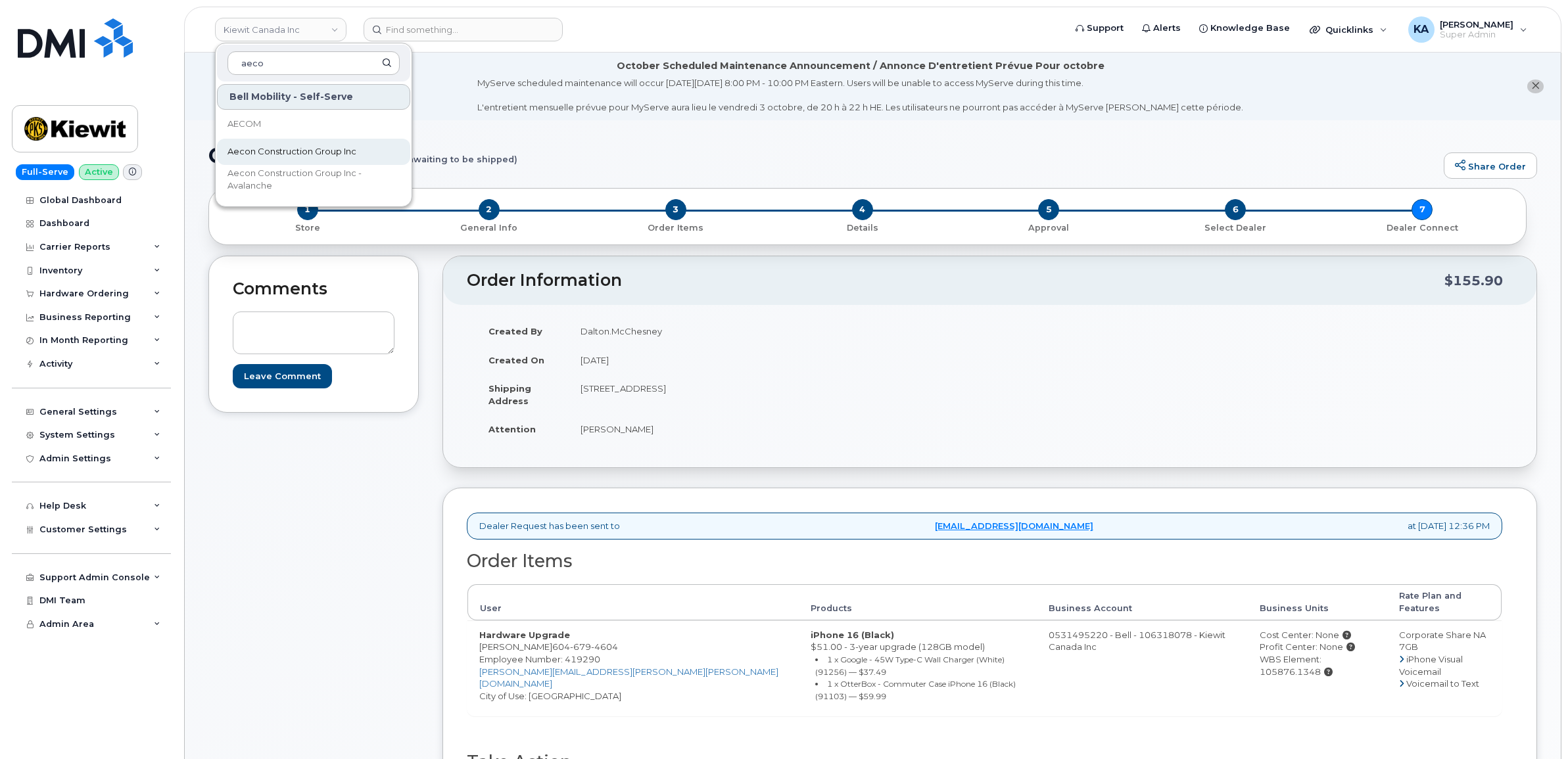
type input "aeco"
click at [267, 148] on span "Aecon Construction Group Inc" at bounding box center [292, 151] width 129 height 13
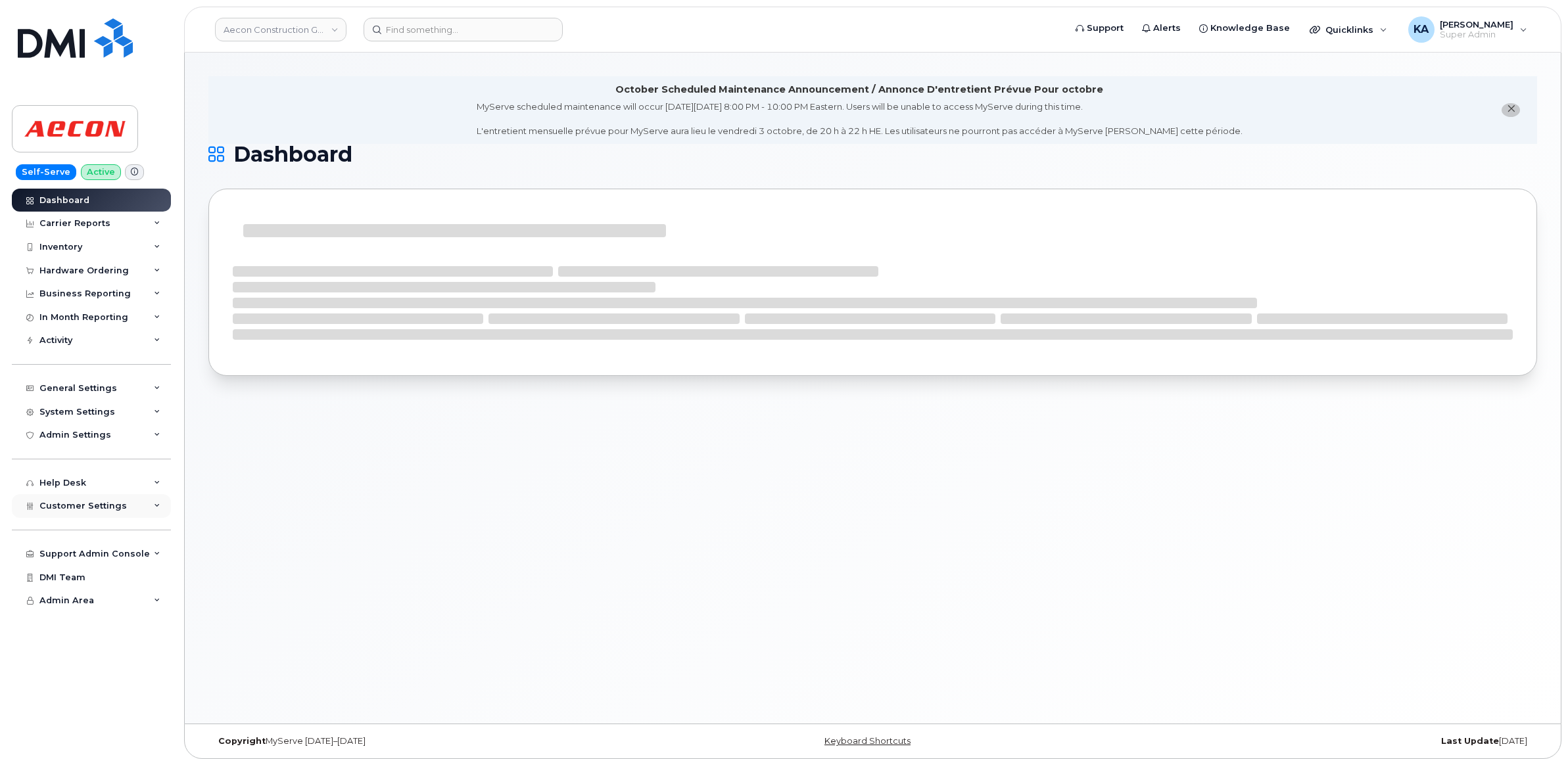
click at [57, 510] on span "Customer Settings" at bounding box center [83, 506] width 88 height 10
click at [75, 270] on div "Hardware Ordering" at bounding box center [84, 271] width 89 height 11
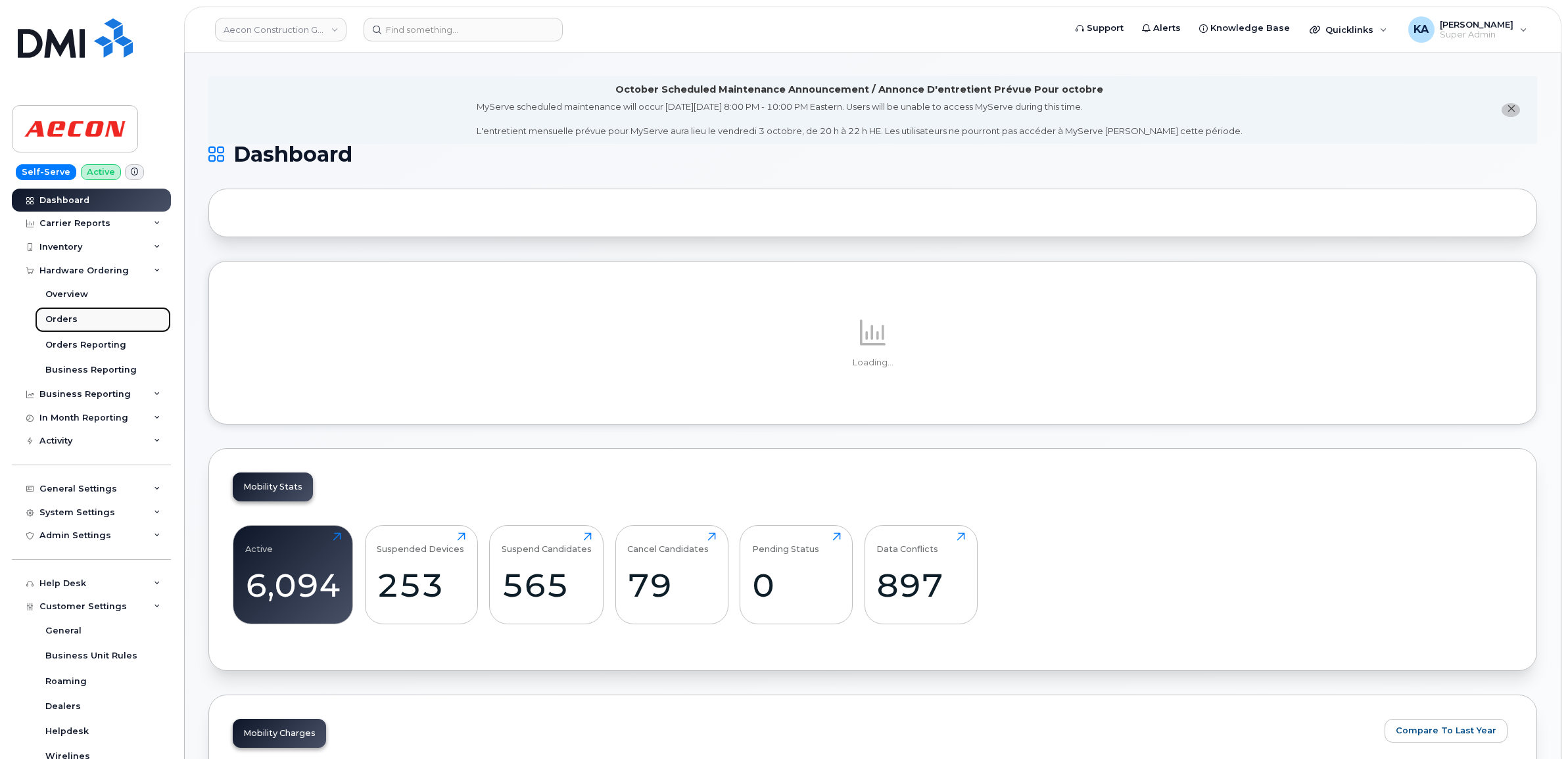
click at [44, 321] on link "Orders" at bounding box center [103, 319] width 136 height 25
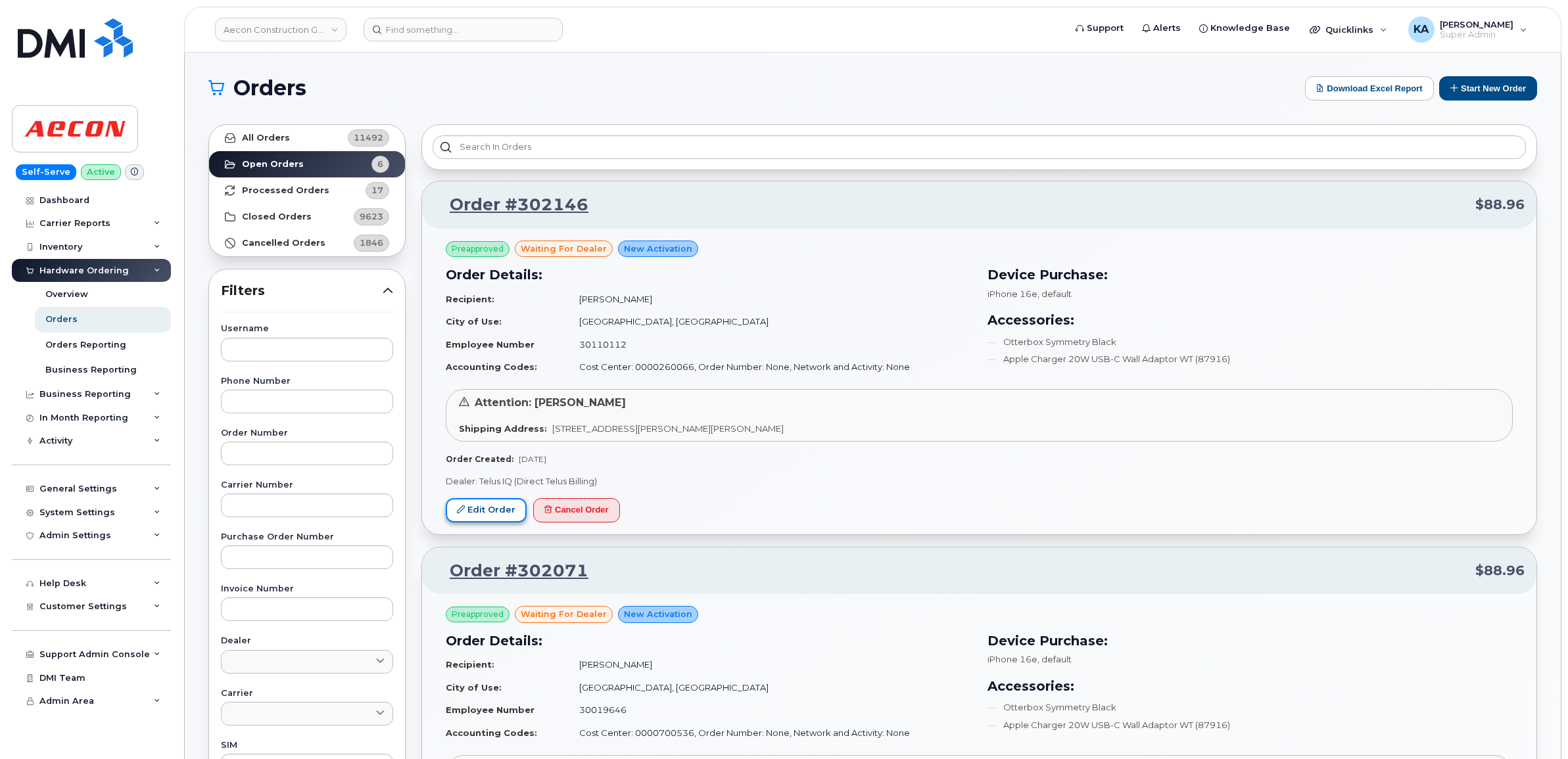
click at [479, 507] on link "Edit Order" at bounding box center [486, 510] width 81 height 24
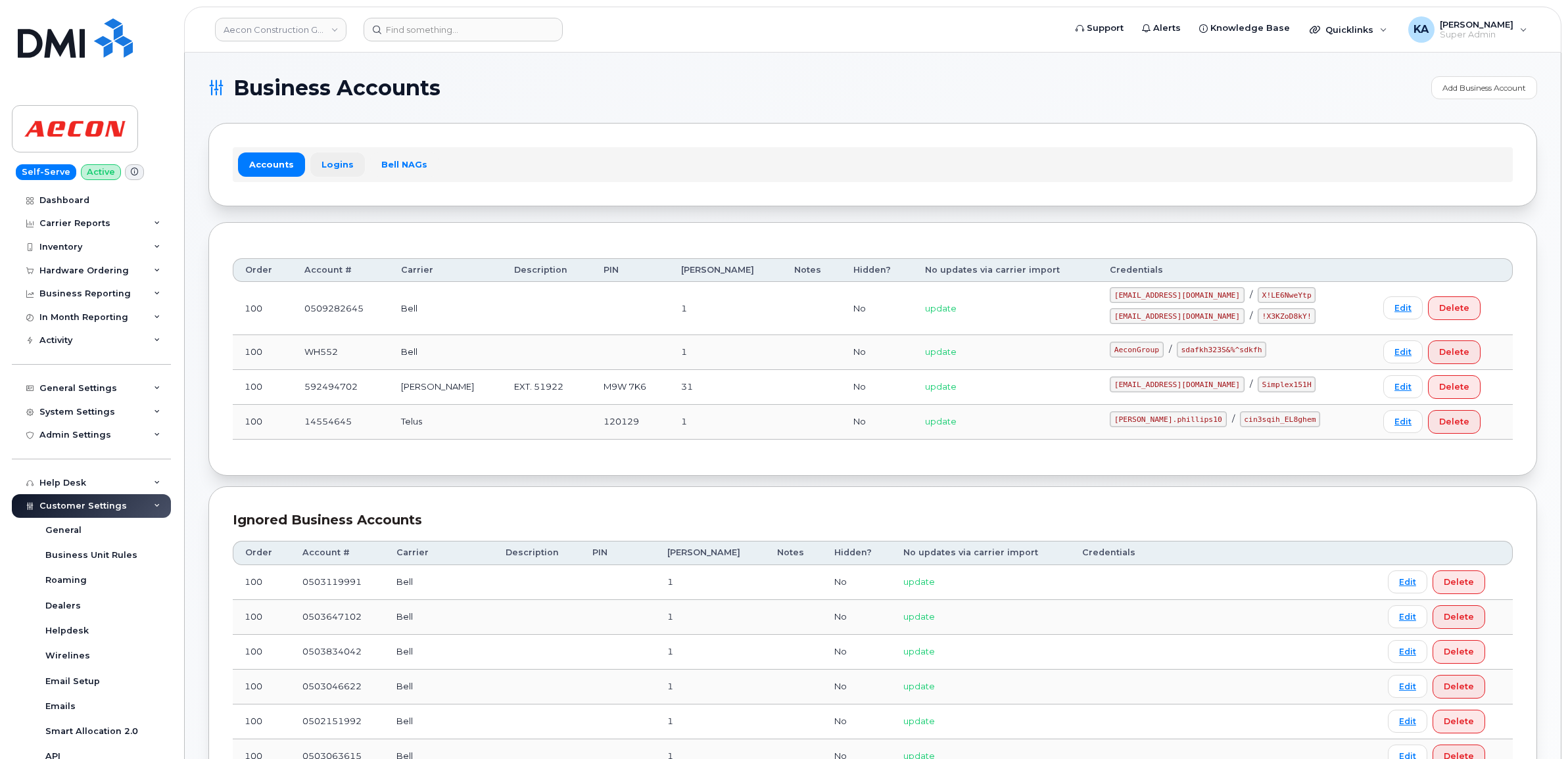
click at [327, 165] on link "Logins" at bounding box center [337, 164] width 54 height 23
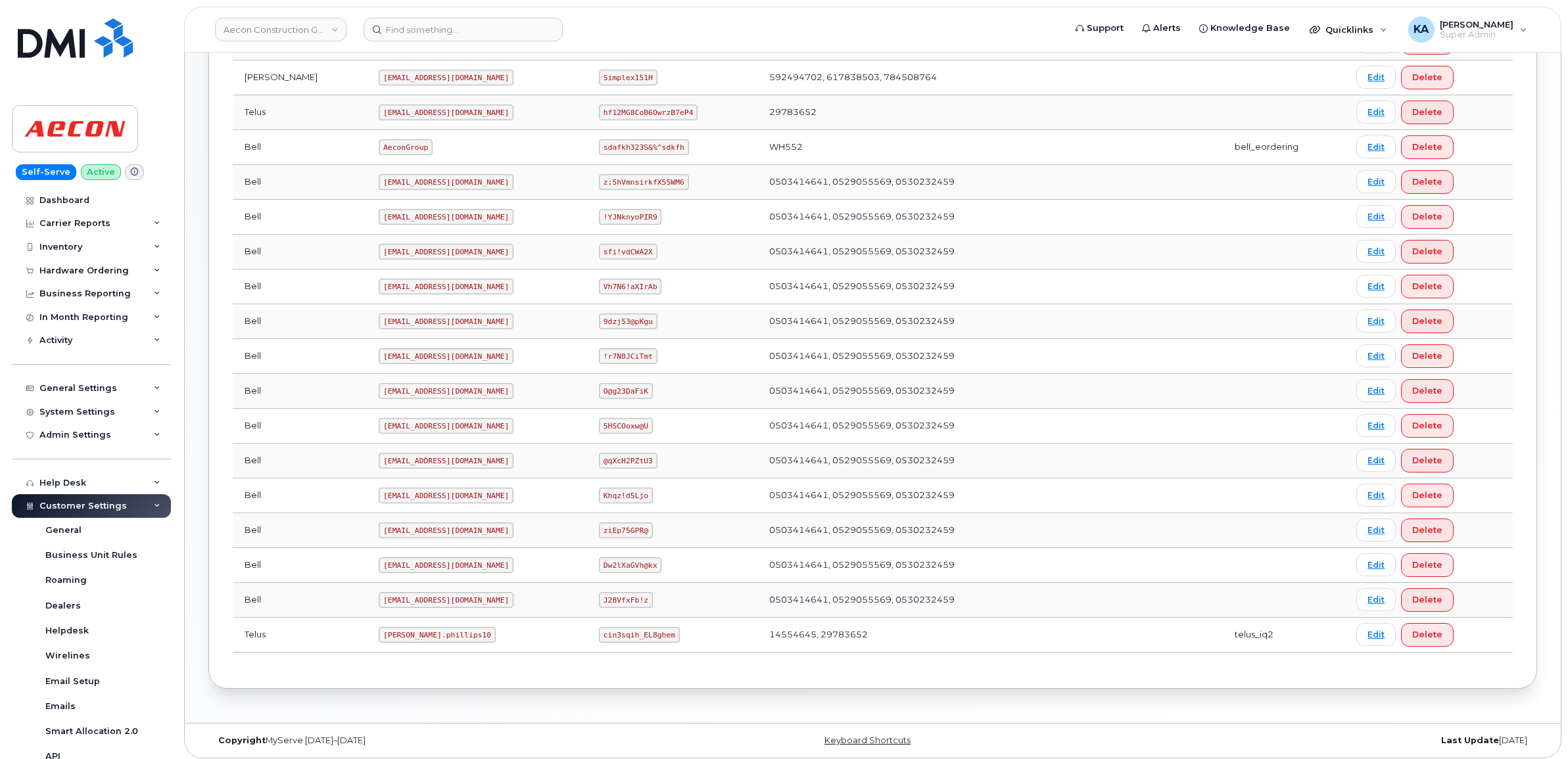
scroll to position [462, 0]
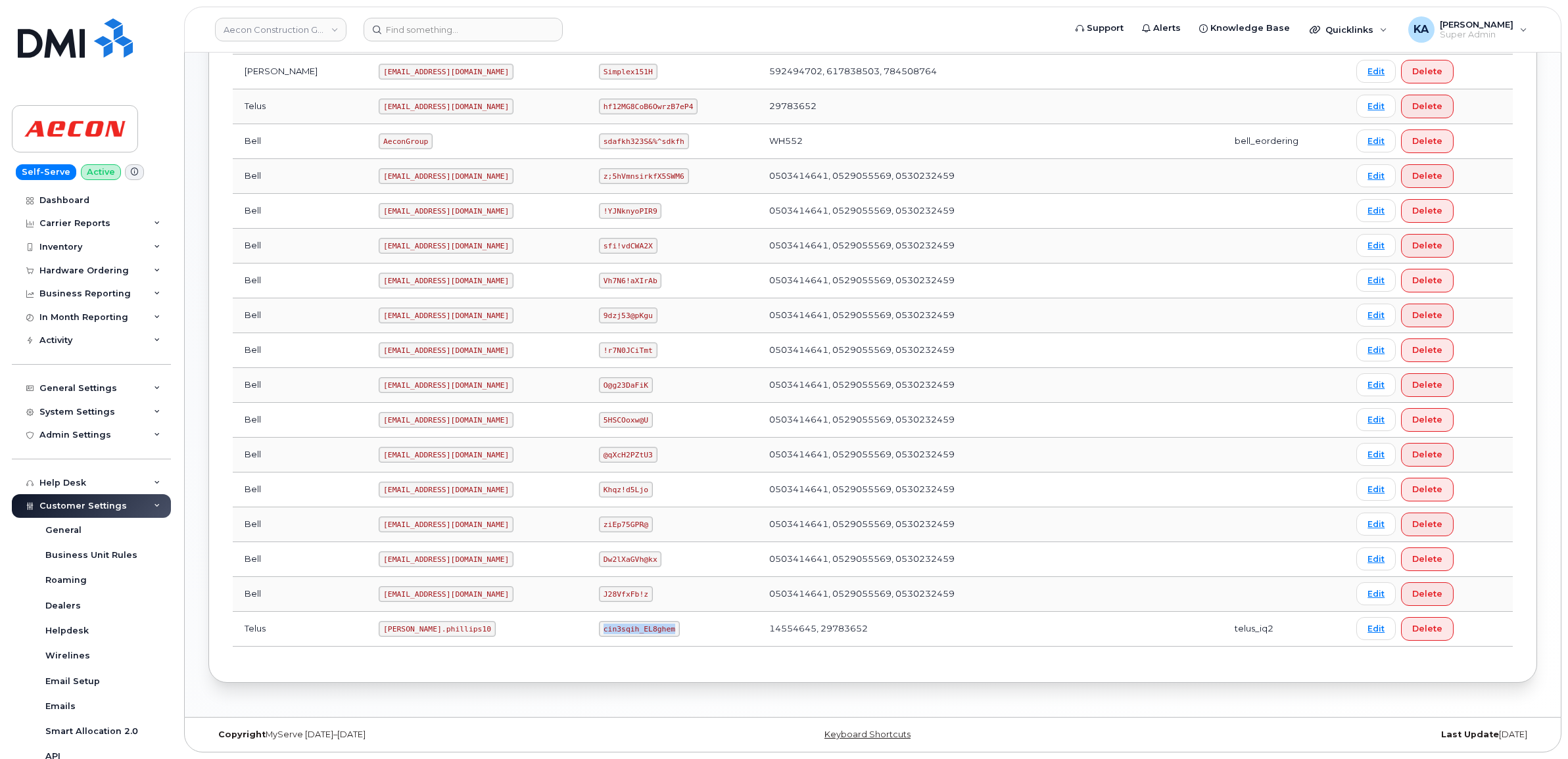
drag, startPoint x: 580, startPoint y: 628, endPoint x: 657, endPoint y: 635, distance: 77.3
click at [657, 635] on td "cin3sqih_EL8ghem" at bounding box center [672, 629] width 170 height 35
copy code "cin3sqih_EL8ghem"
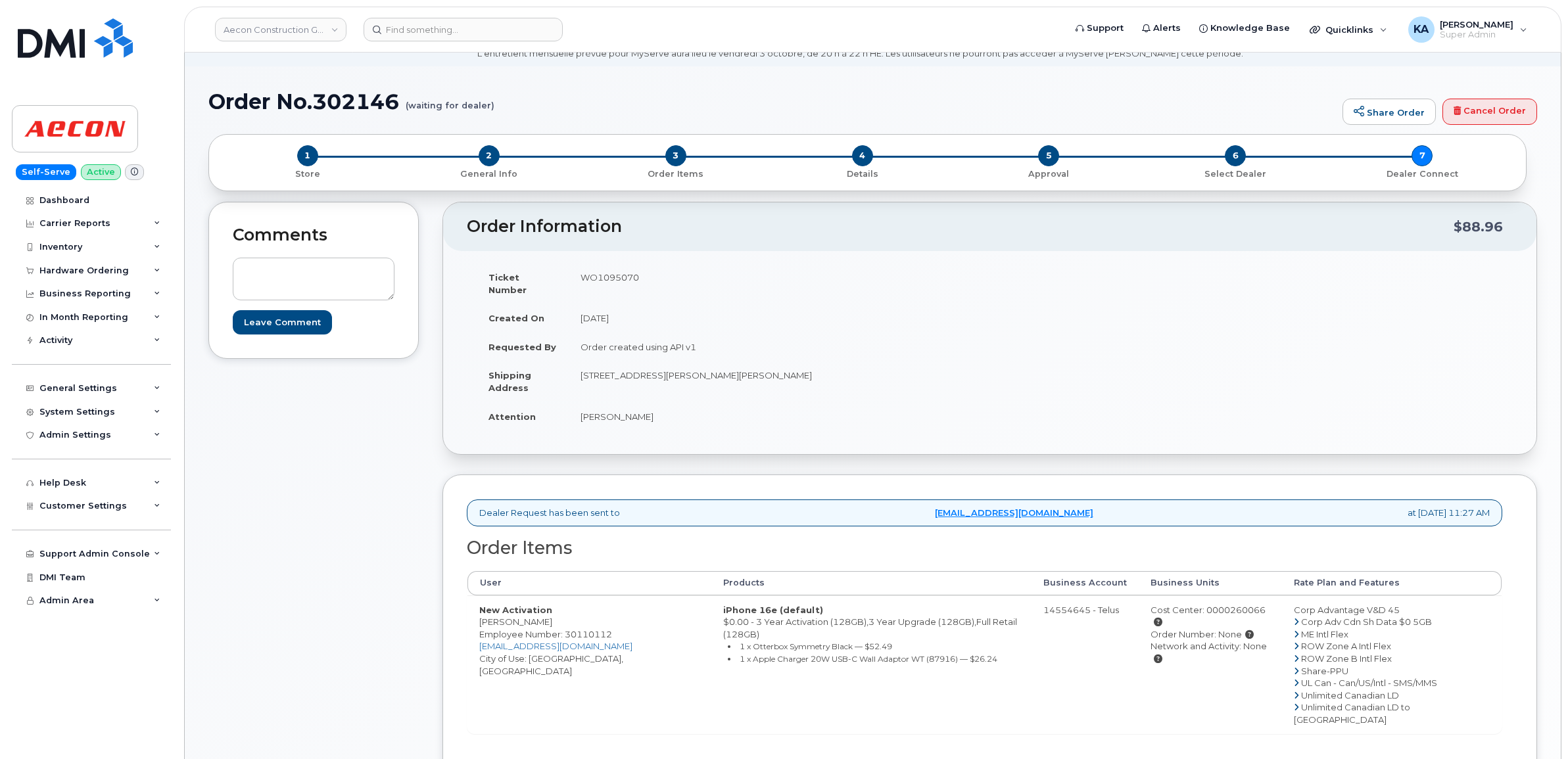
scroll to position [82, 0]
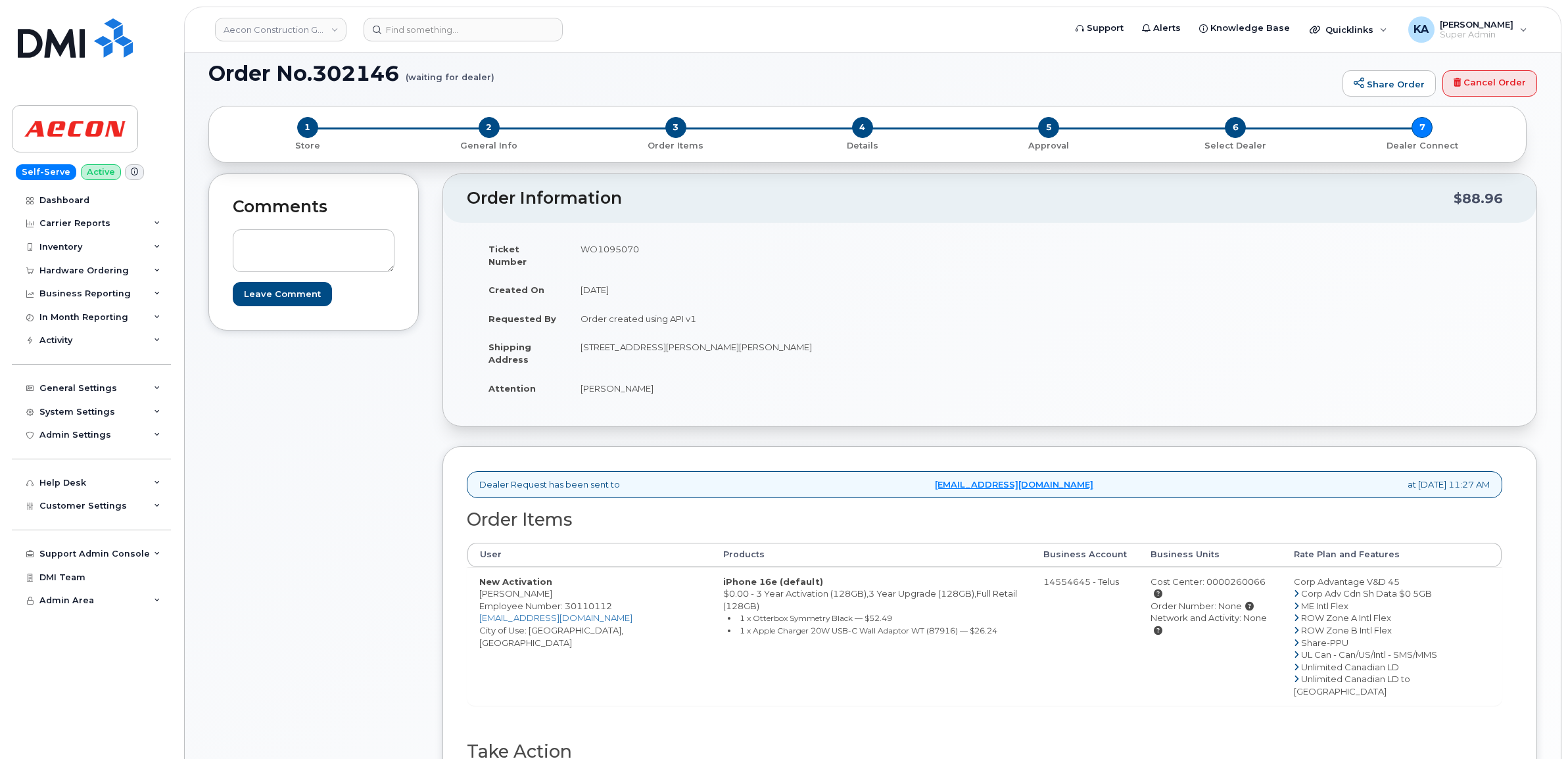
drag, startPoint x: 478, startPoint y: 583, endPoint x: 541, endPoint y: 587, distance: 63.1
click at [541, 587] on td "New Activation Robert Parent Employee Number: 30110112 rparent@aecon.com City o…" at bounding box center [590, 636] width 244 height 139
copy td "Robert Parent"
click at [595, 248] on td "WO1095070" at bounding box center [775, 255] width 412 height 40
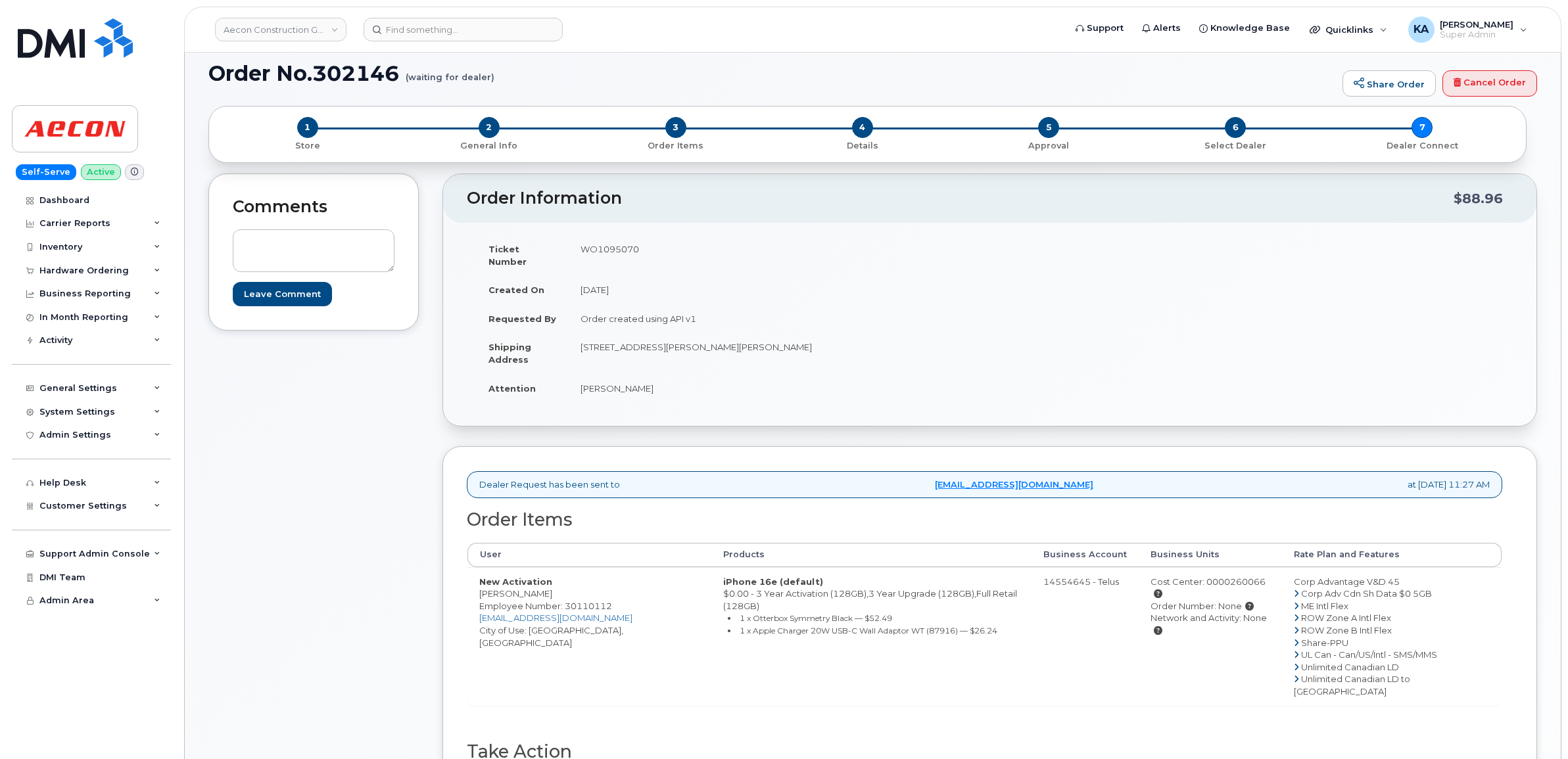
copy td "WO1095070"
drag, startPoint x: 573, startPoint y: 377, endPoint x: 663, endPoint y: 377, distance: 90.0
click at [663, 377] on td "Robert Parent" at bounding box center [775, 388] width 412 height 29
copy td "Robert Parent"
drag, startPoint x: 576, startPoint y: 336, endPoint x: 654, endPoint y: 343, distance: 78.3
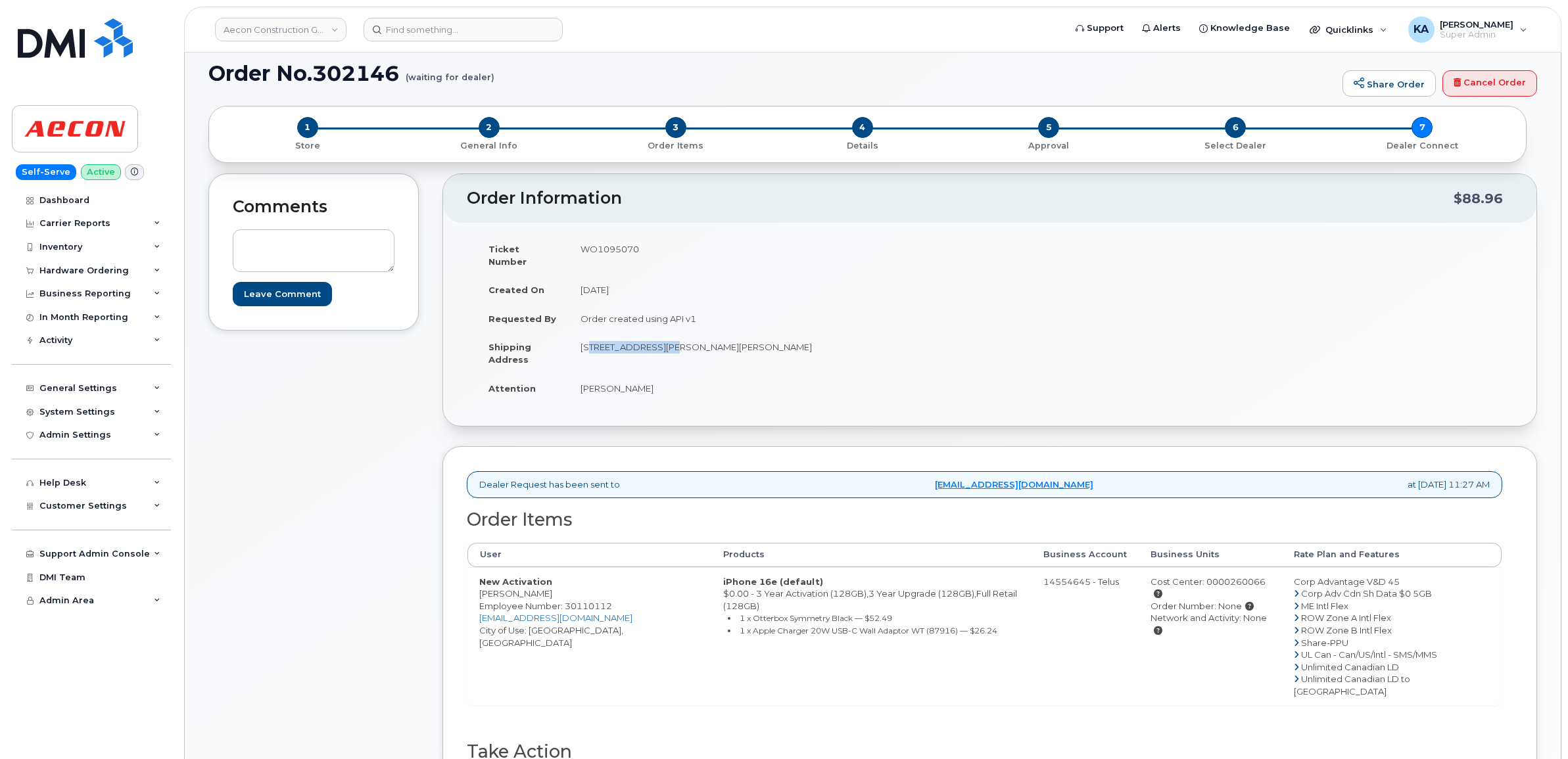
click at [654, 343] on td "30 Melford Drive Scarborough ON M1B 1Z4" at bounding box center [775, 353] width 412 height 40
copy td "30 Melford Drive"
click at [682, 336] on td "30 Melford Drive Scarborough ON M1B 1Z4" at bounding box center [775, 353] width 412 height 40
copy td "Scarborough"
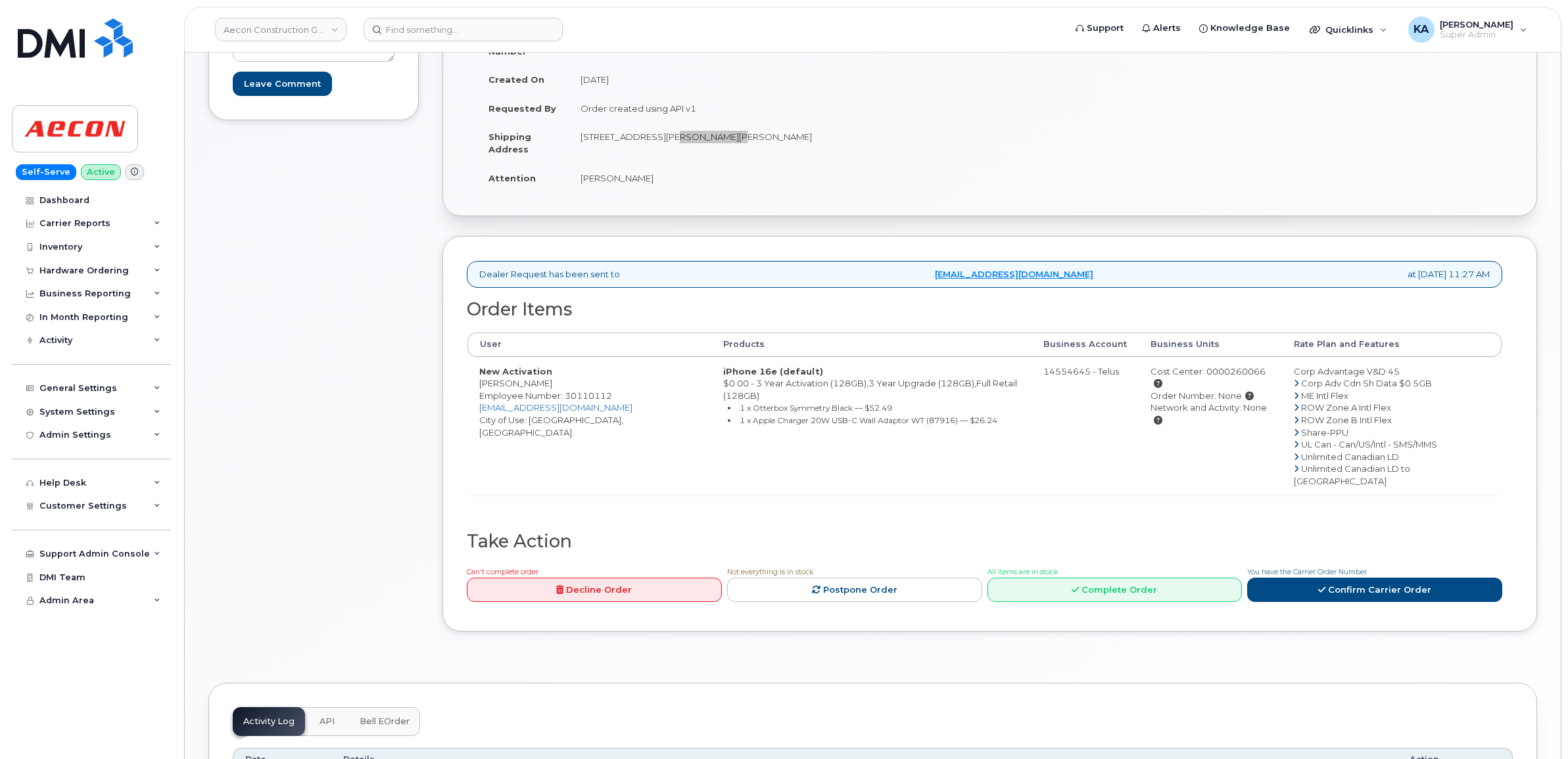
scroll to position [329, 0]
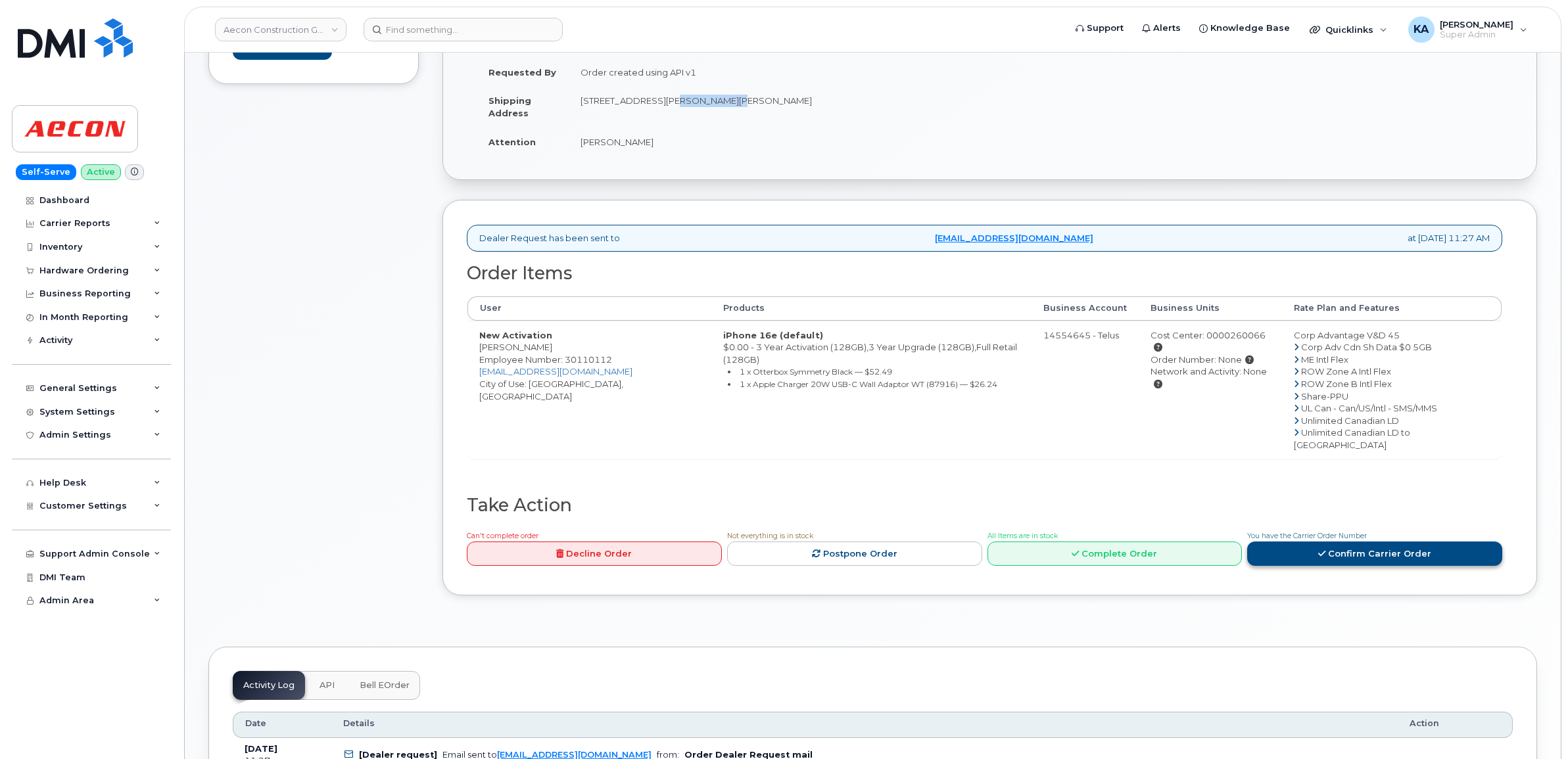
click at [1284, 541] on link "Confirm Carrier Order" at bounding box center [1375, 553] width 255 height 24
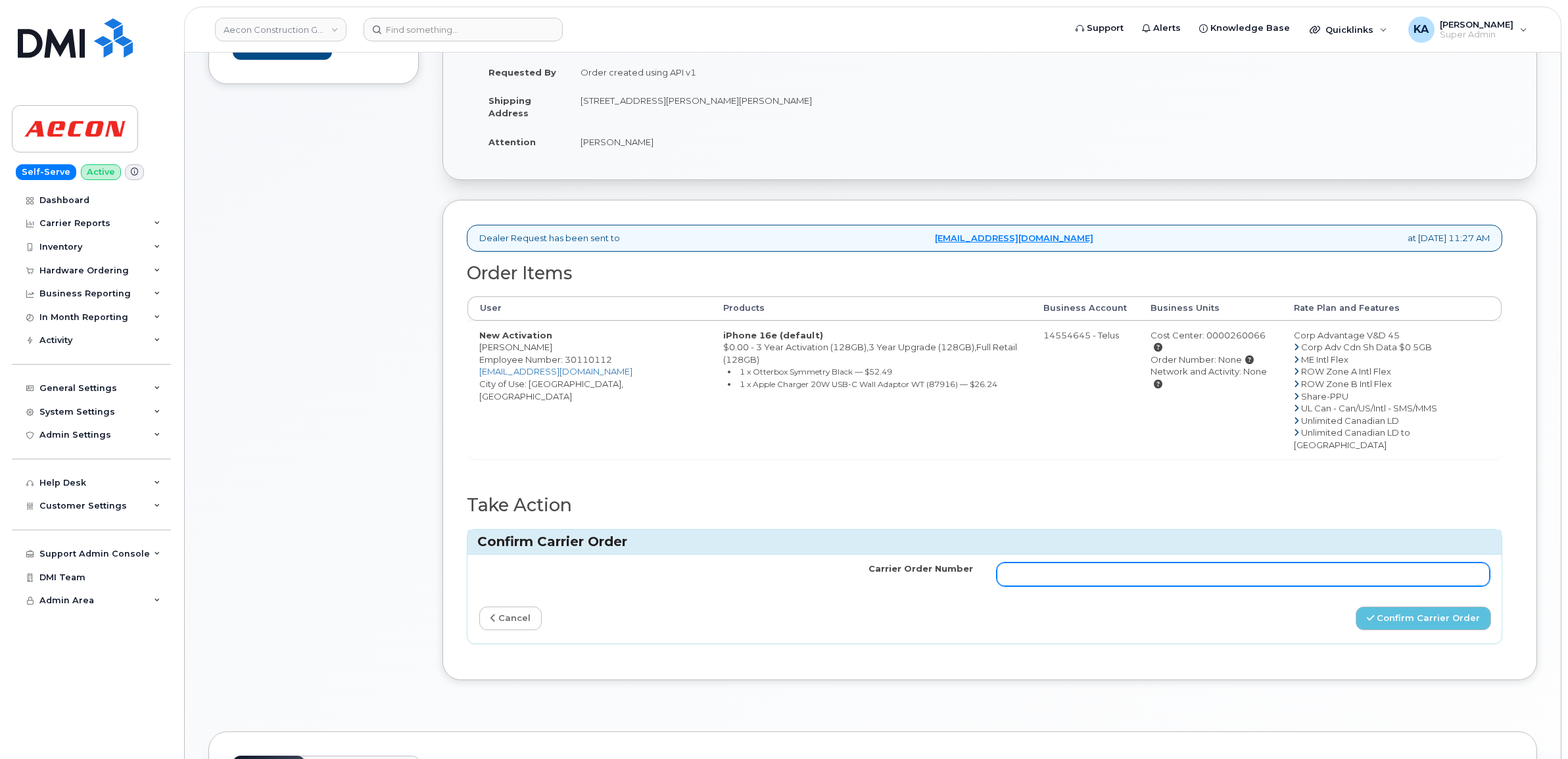
click at [1135, 562] on input "Carrier Order Number" at bounding box center [1244, 574] width 494 height 23
paste input "TL60034284"
type input "TL60034284"
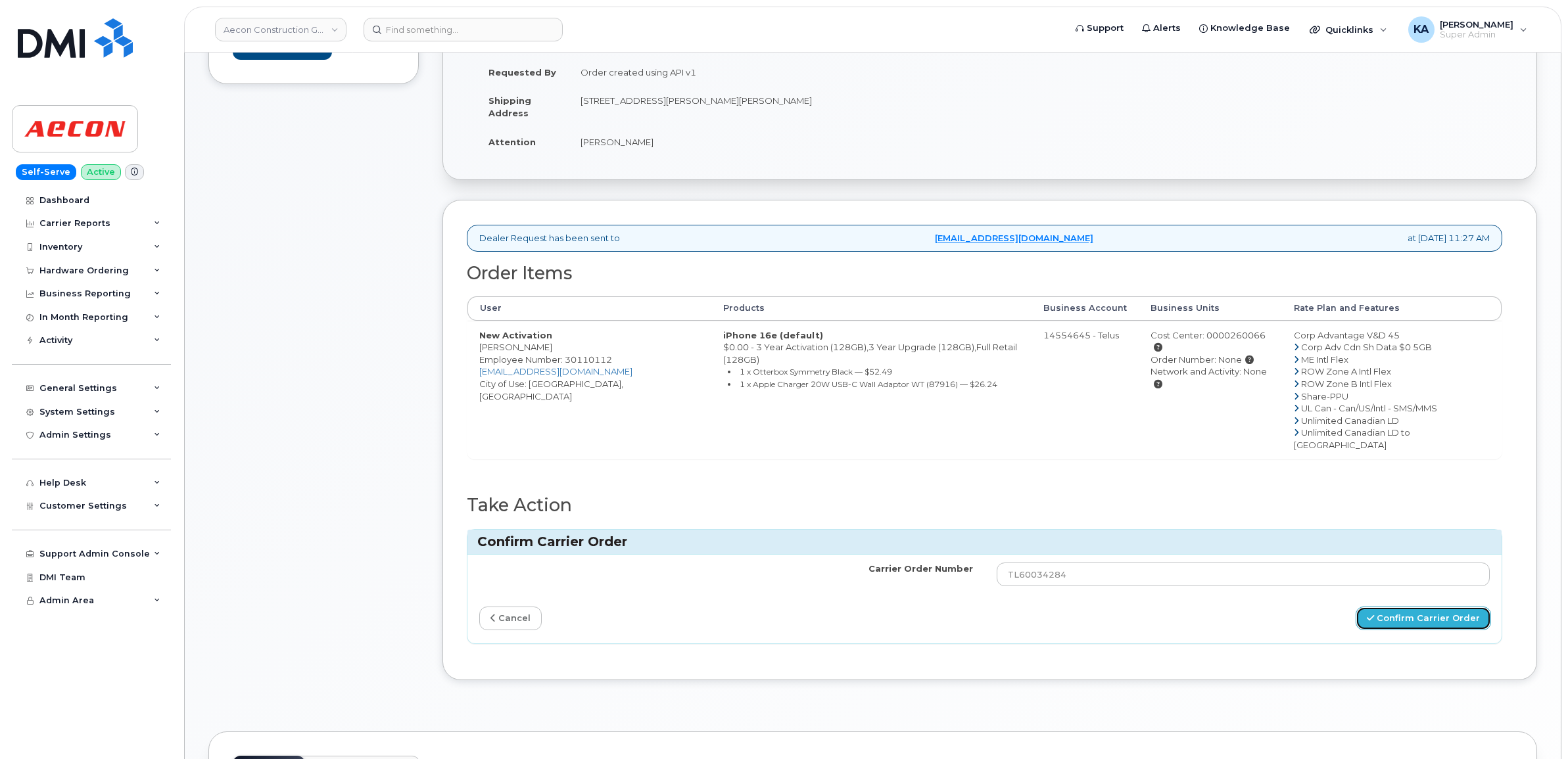
click at [1412, 607] on button "Confirm Carrier Order" at bounding box center [1423, 618] width 135 height 24
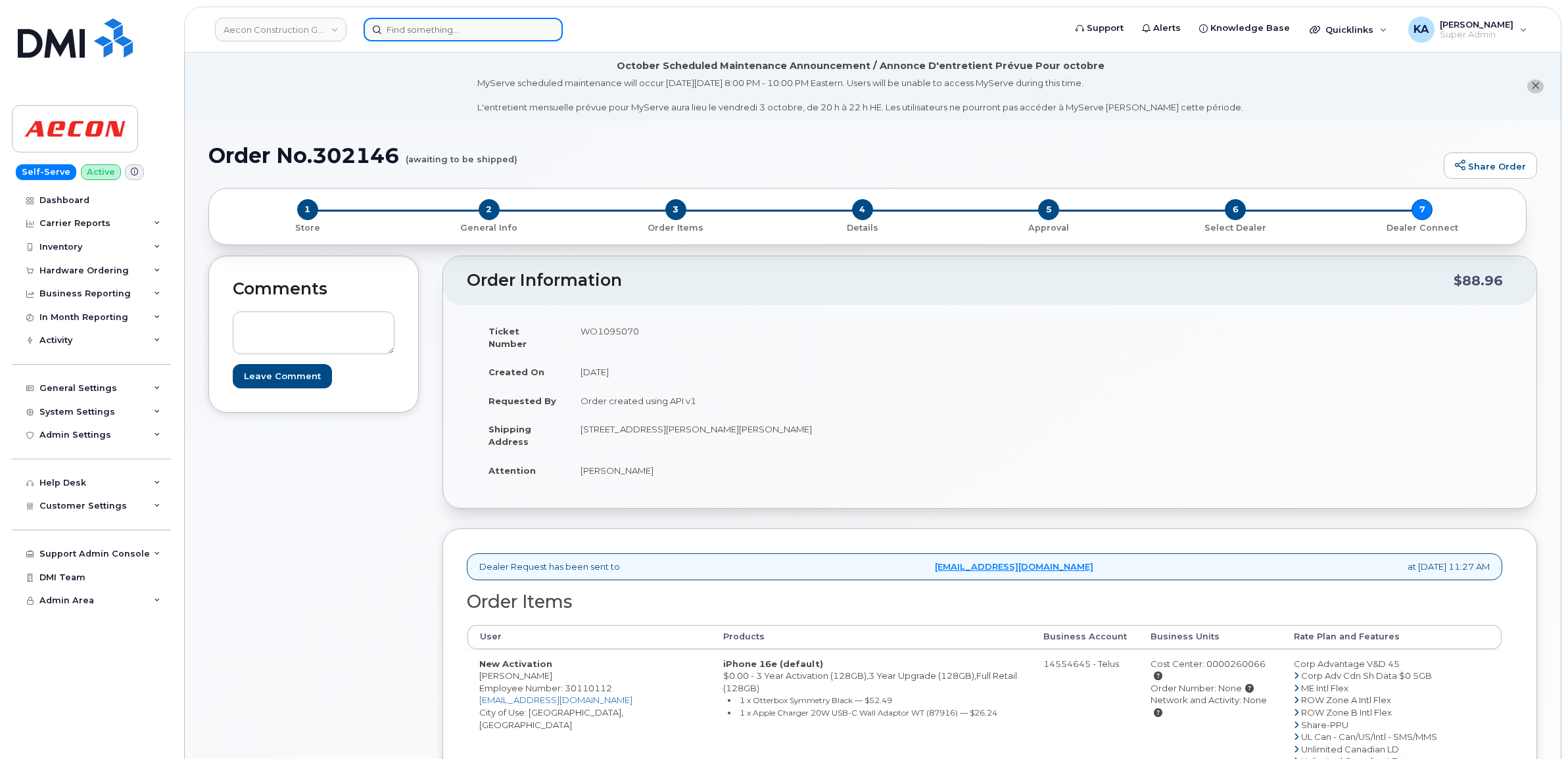
click at [427, 26] on input at bounding box center [463, 30] width 199 height 23
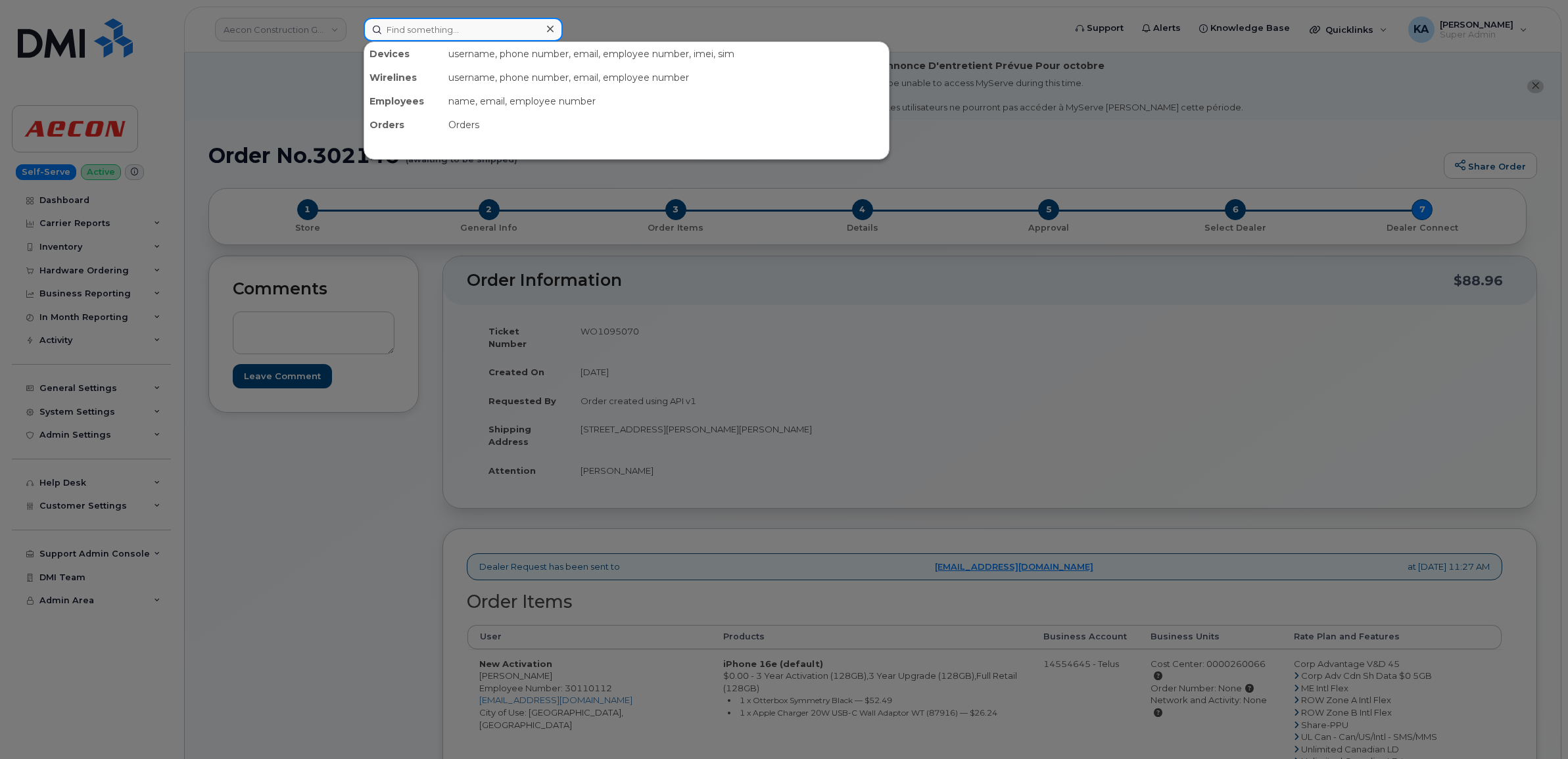
paste input "5142093710"
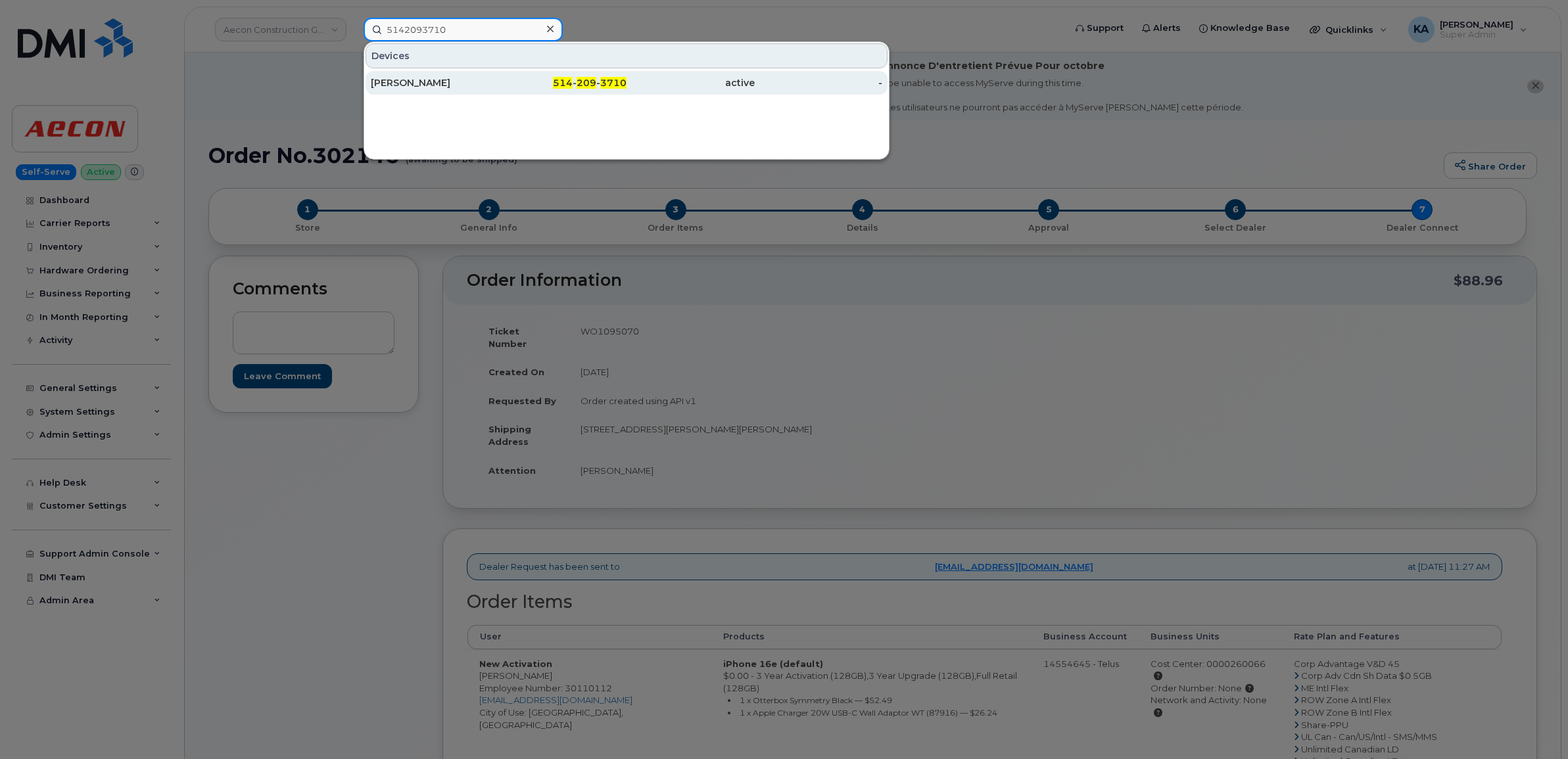
type input "5142093710"
click at [425, 83] on div "[PERSON_NAME]" at bounding box center [434, 82] width 128 height 13
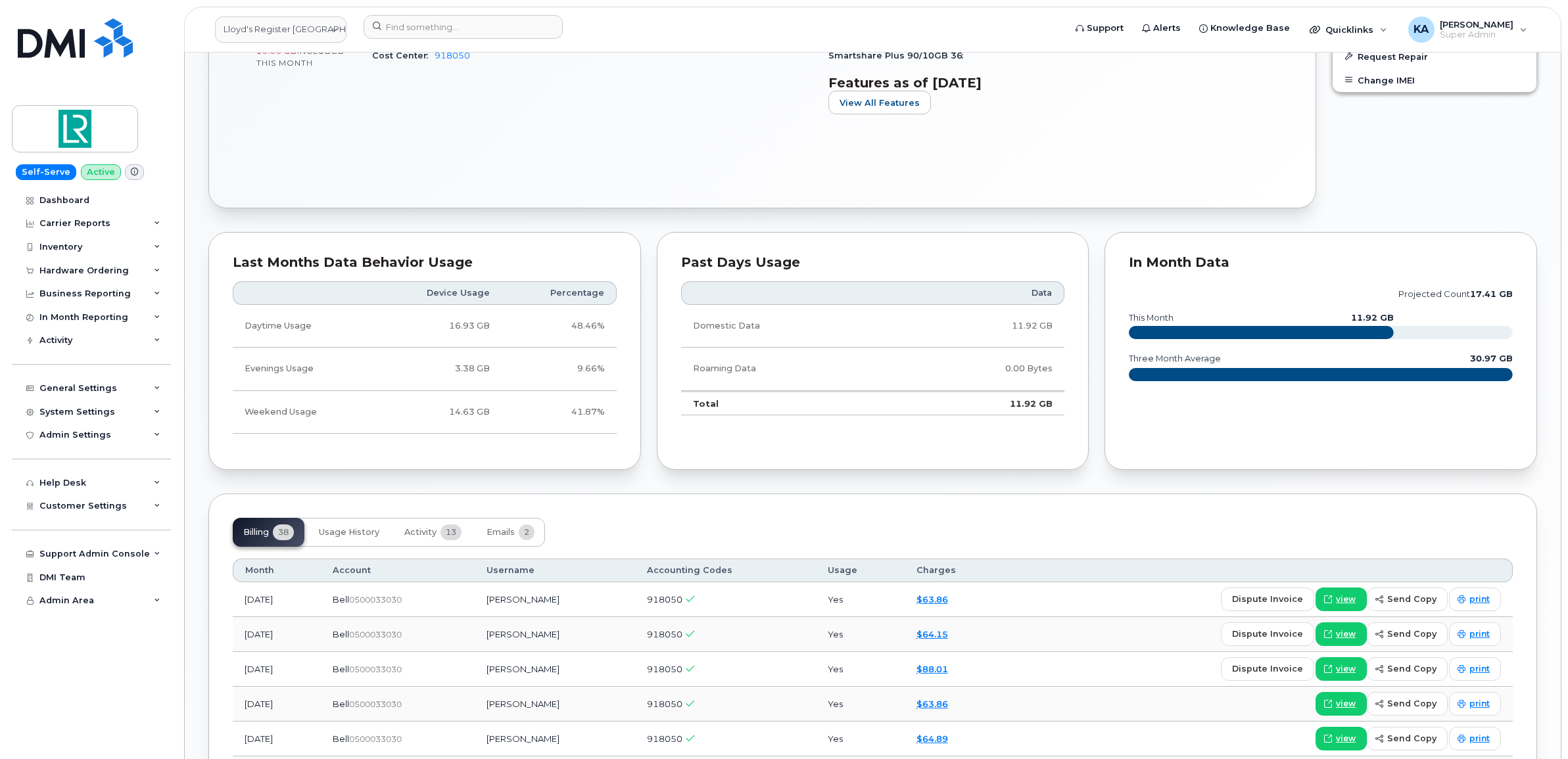
scroll to position [740, 0]
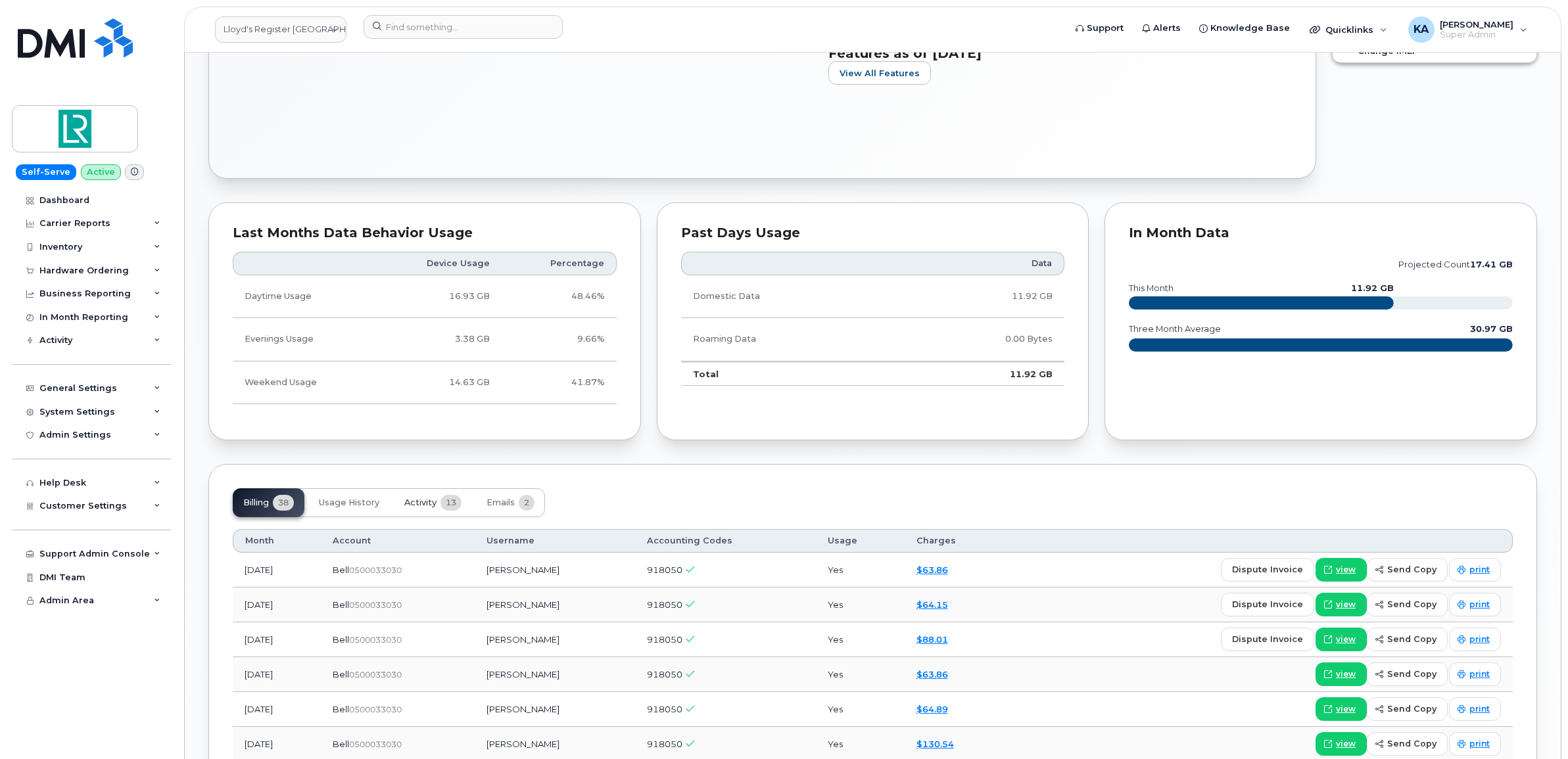
click at [427, 508] on span "Activity" at bounding box center [420, 503] width 32 height 11
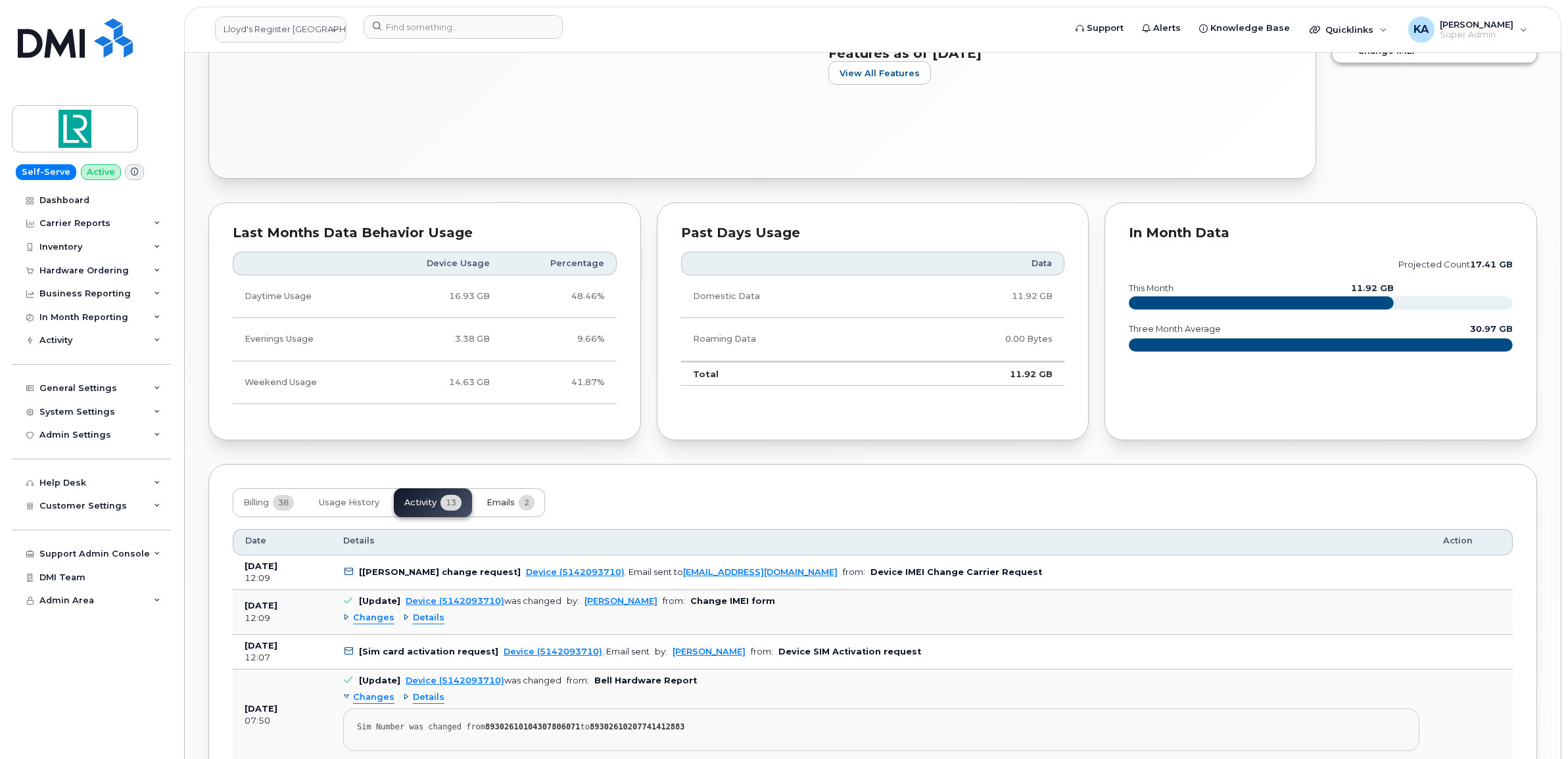
click at [510, 503] on span "Emails" at bounding box center [500, 503] width 28 height 11
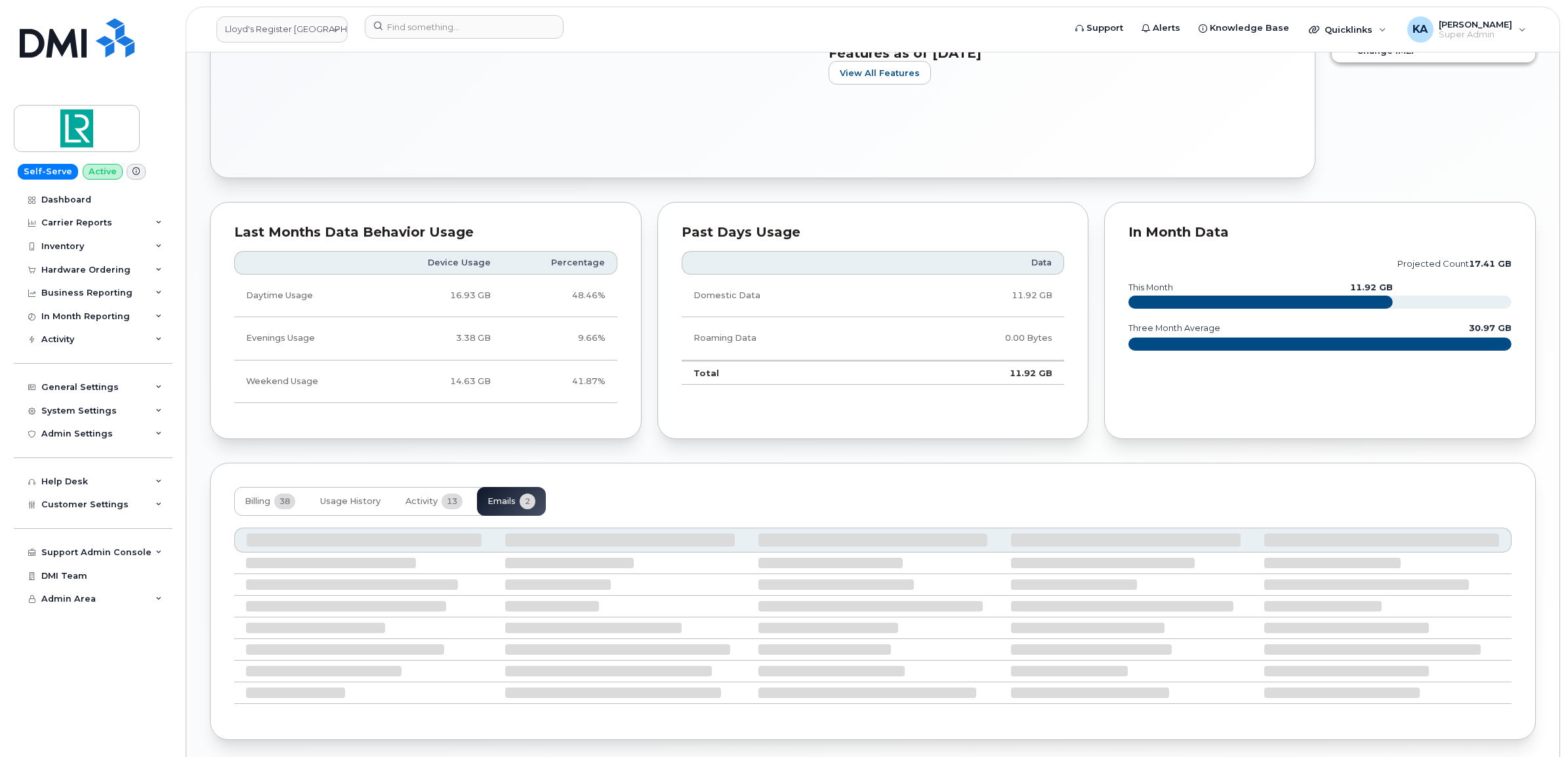
scroll to position [684, 0]
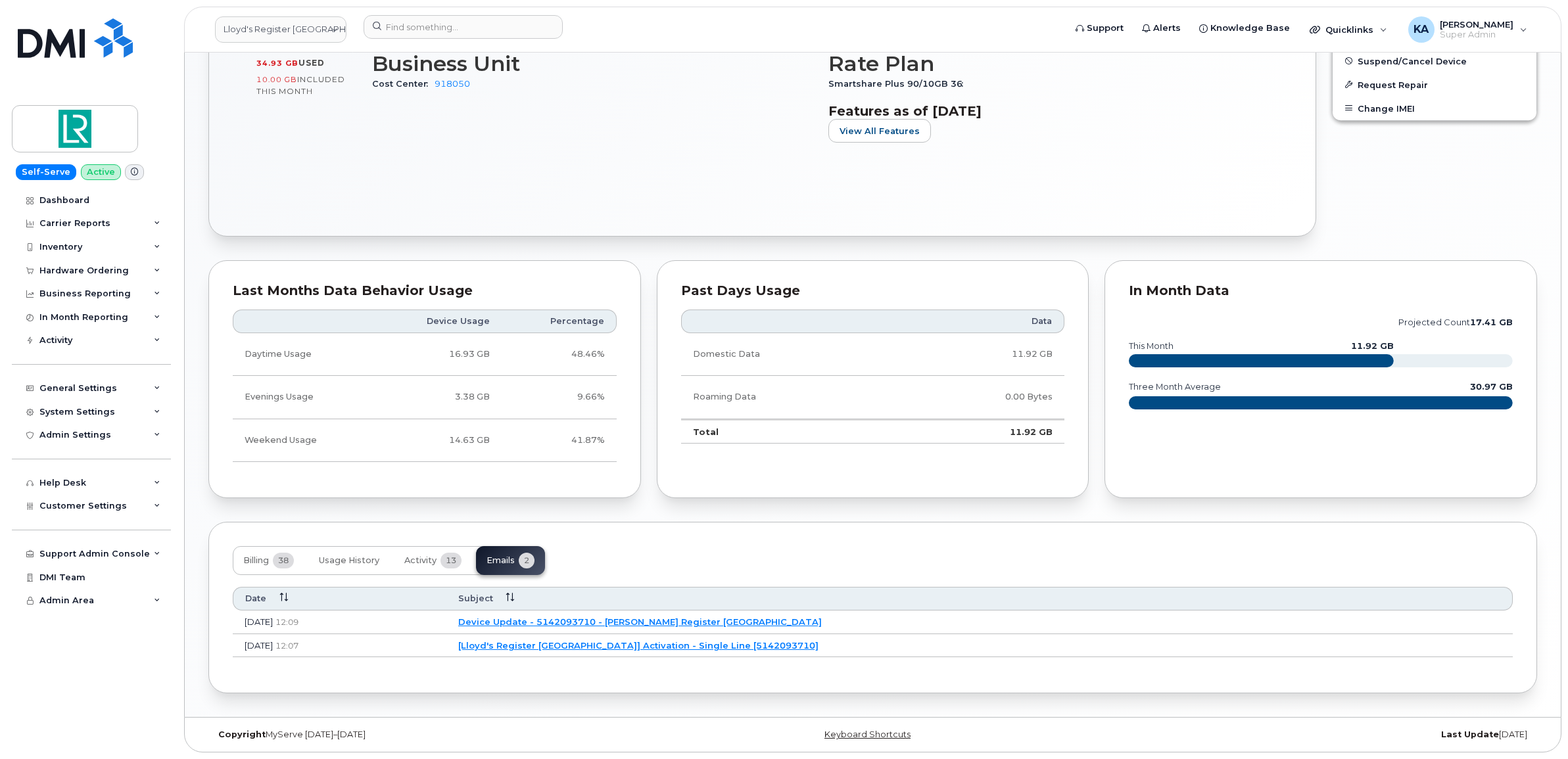
click at [652, 642] on link "[Lloyd's Register [GEOGRAPHIC_DATA]] Activation - Single Line [5142093710]" at bounding box center [639, 646] width 361 height 11
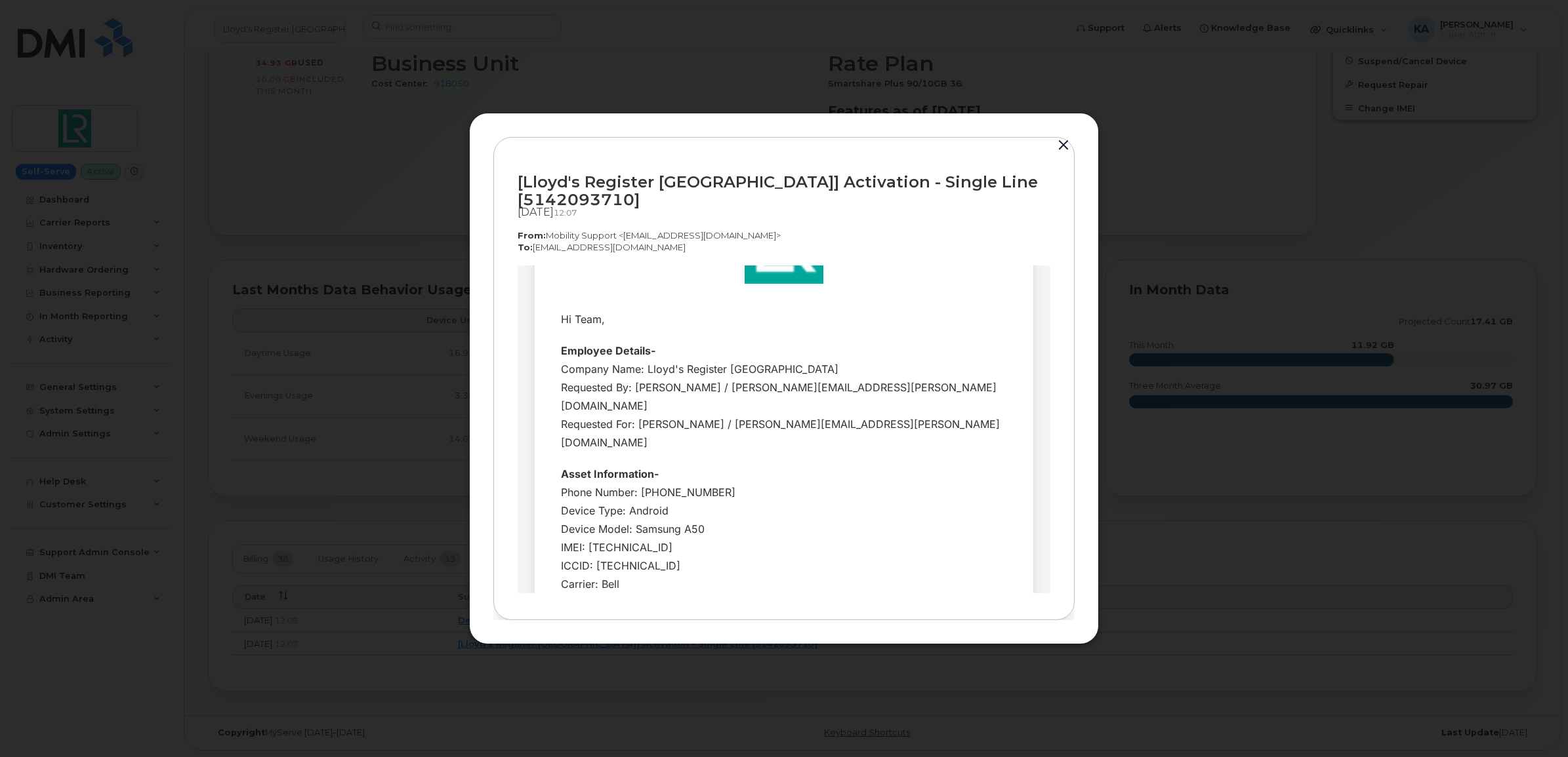
scroll to position [82, 0]
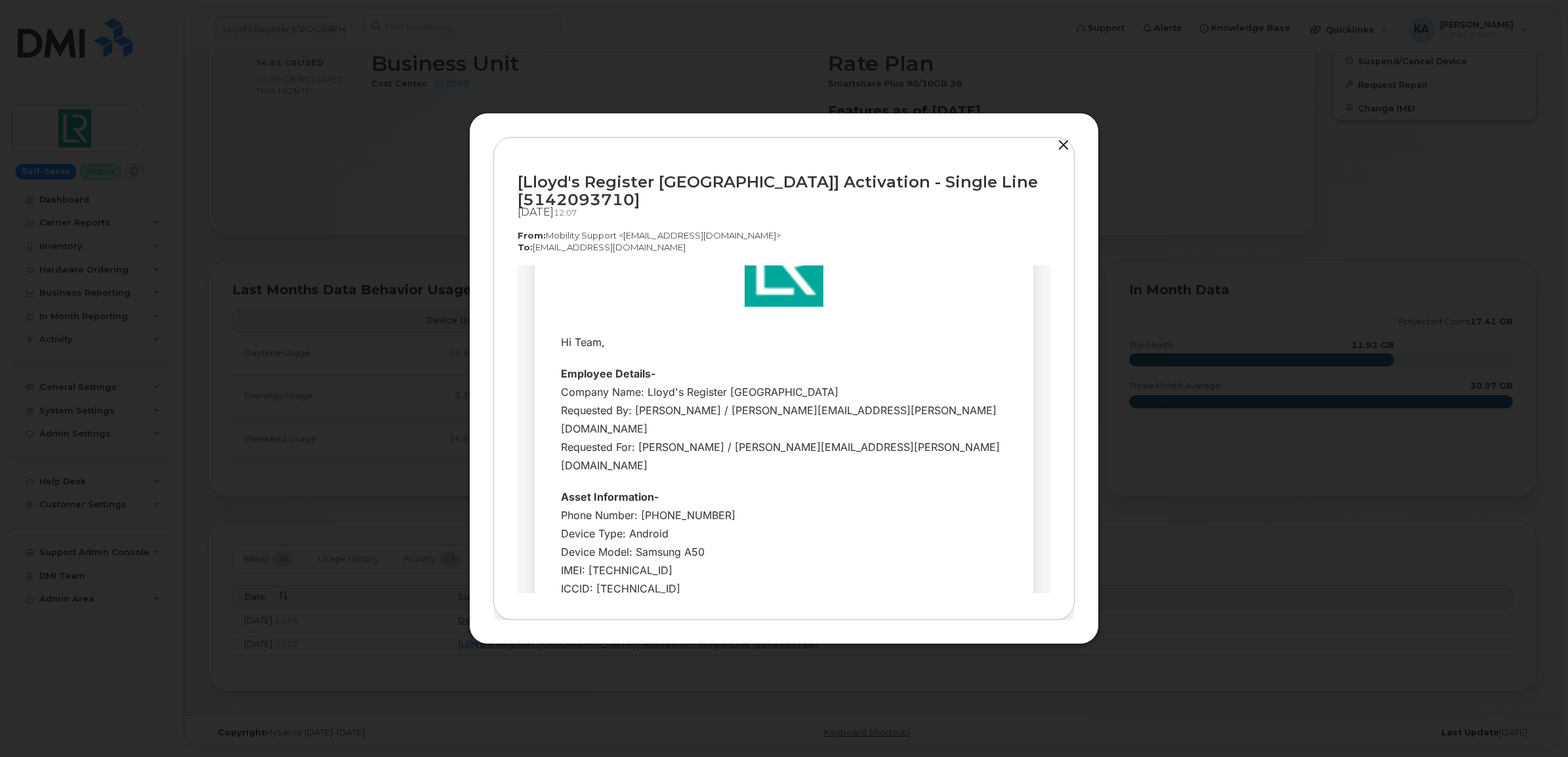
click at [1063, 155] on button "button" at bounding box center [1063, 146] width 19 height 19
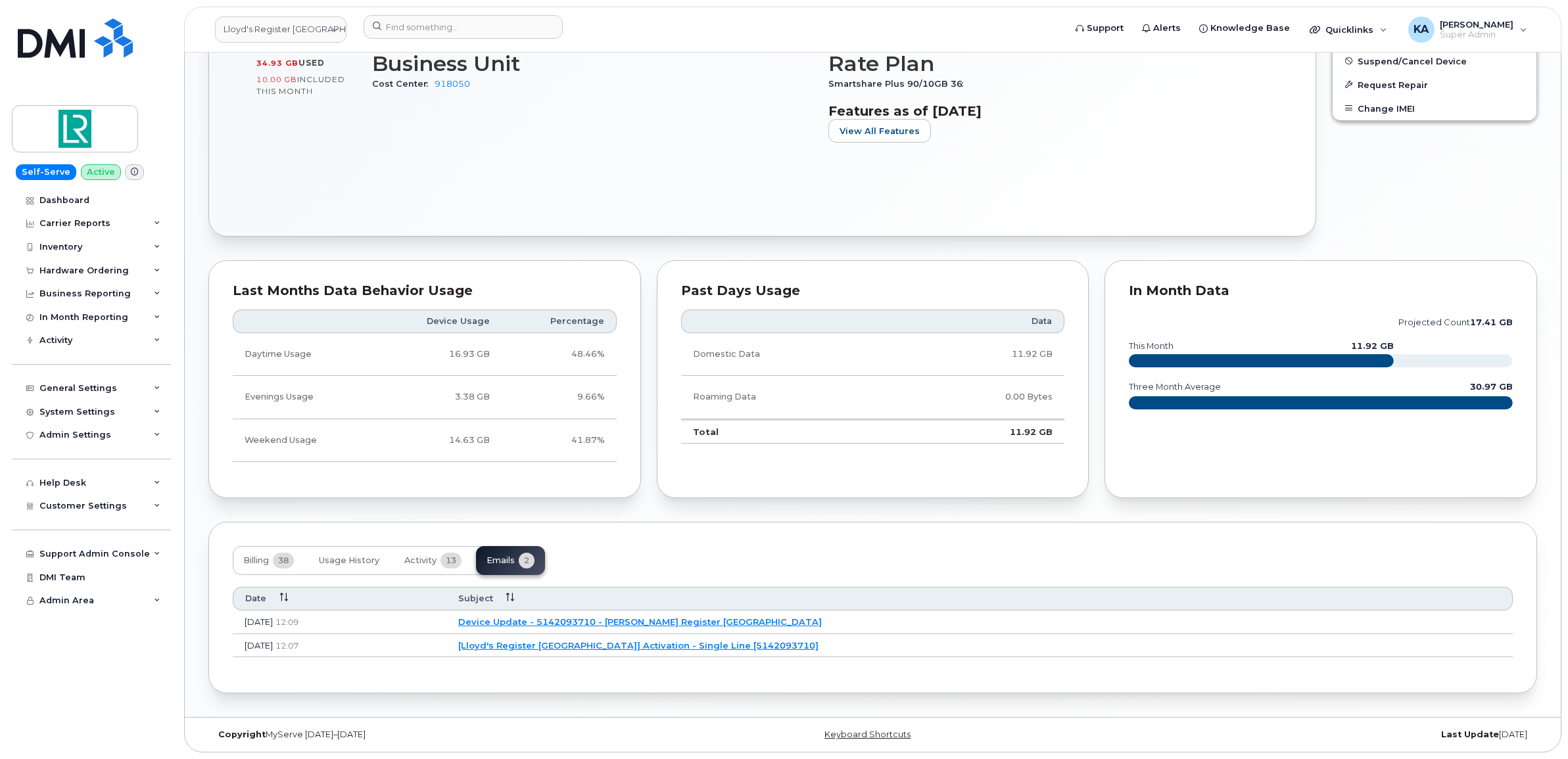
click at [659, 619] on link "Device Update - 5142093710 - Lloyd's Register Canada" at bounding box center [640, 622] width 364 height 11
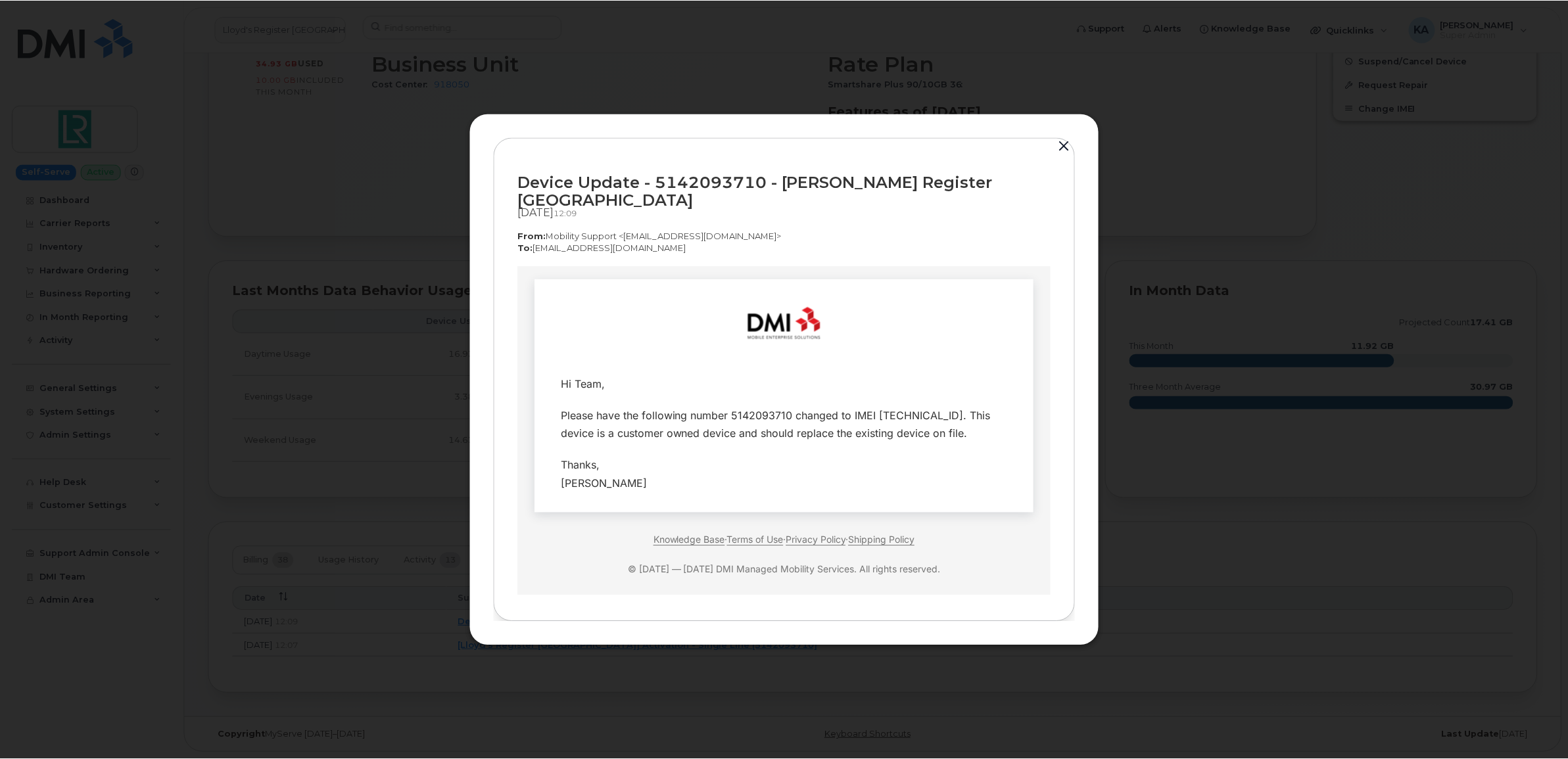
scroll to position [0, 0]
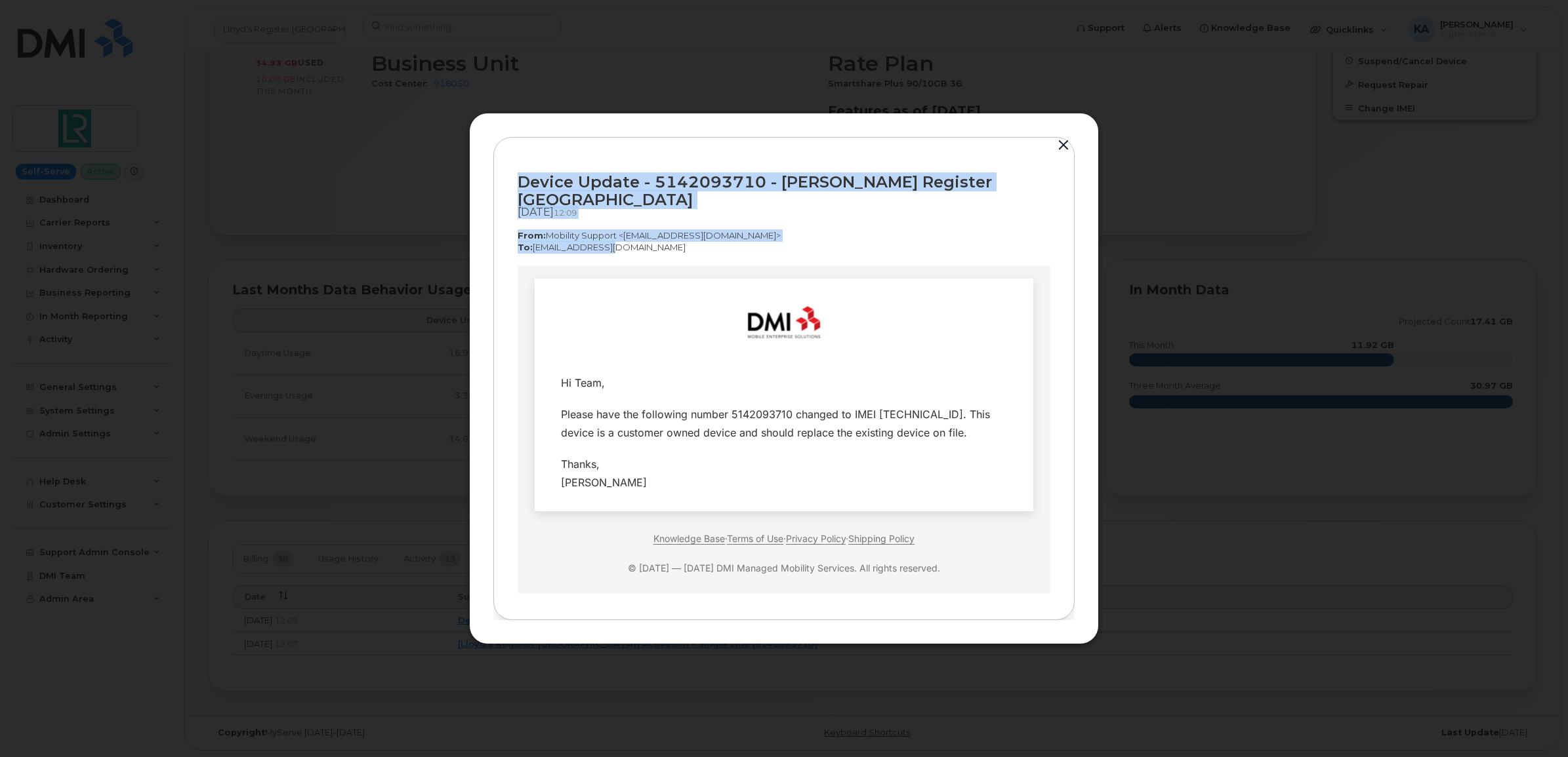
drag, startPoint x: 515, startPoint y: 185, endPoint x: 620, endPoint y: 246, distance: 121.4
click at [620, 246] on div "Device Update - 5142093710 - Lloyd's Register Canada Sep 30, 2025  12:09 From: …" at bounding box center [784, 379] width 581 height 484
copy div "Device Update - 5142093710 - Lloyd's Register Canada Sep 30, 2025  12:09 From: …"
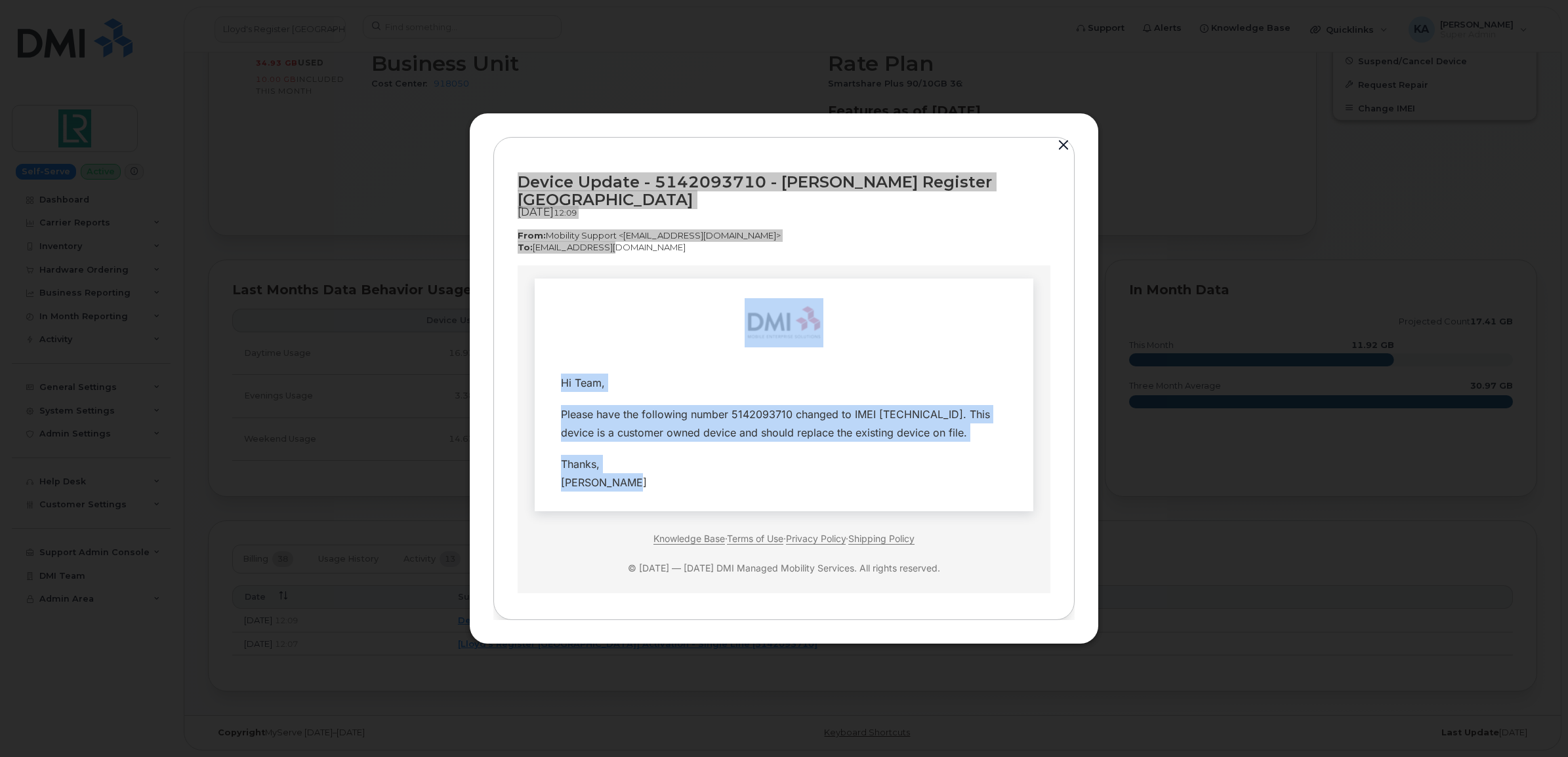
drag, startPoint x: 620, startPoint y: 479, endPoint x: 583, endPoint y: 339, distance: 144.8
click at [583, 339] on td "Hi Team, Thanks," at bounding box center [784, 394] width 498 height 232
copy td "Hi Team, Please have the following number 5142093710 changed to IMEI 3557008588…"
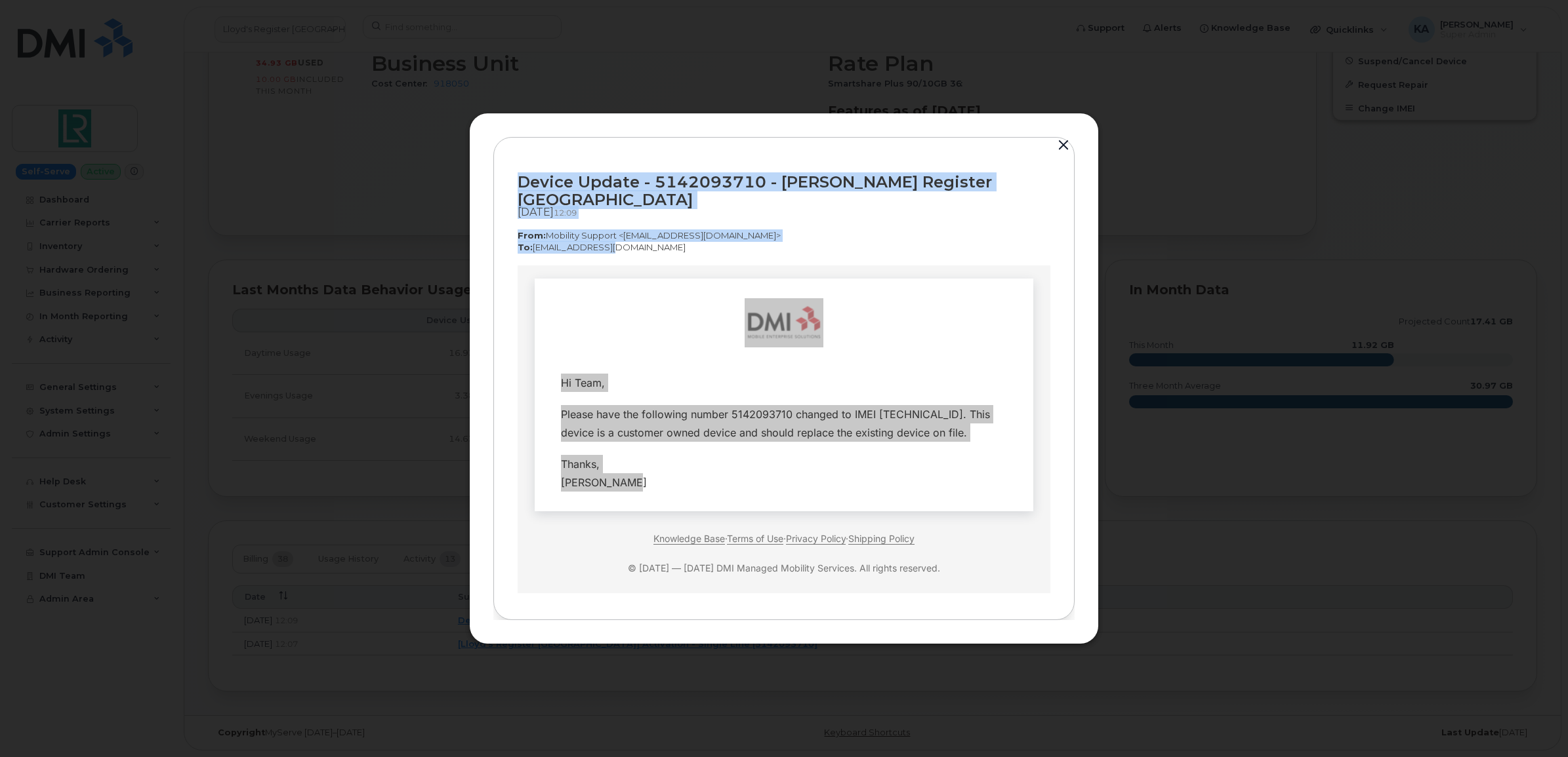
click at [1063, 151] on button "button" at bounding box center [1063, 146] width 19 height 19
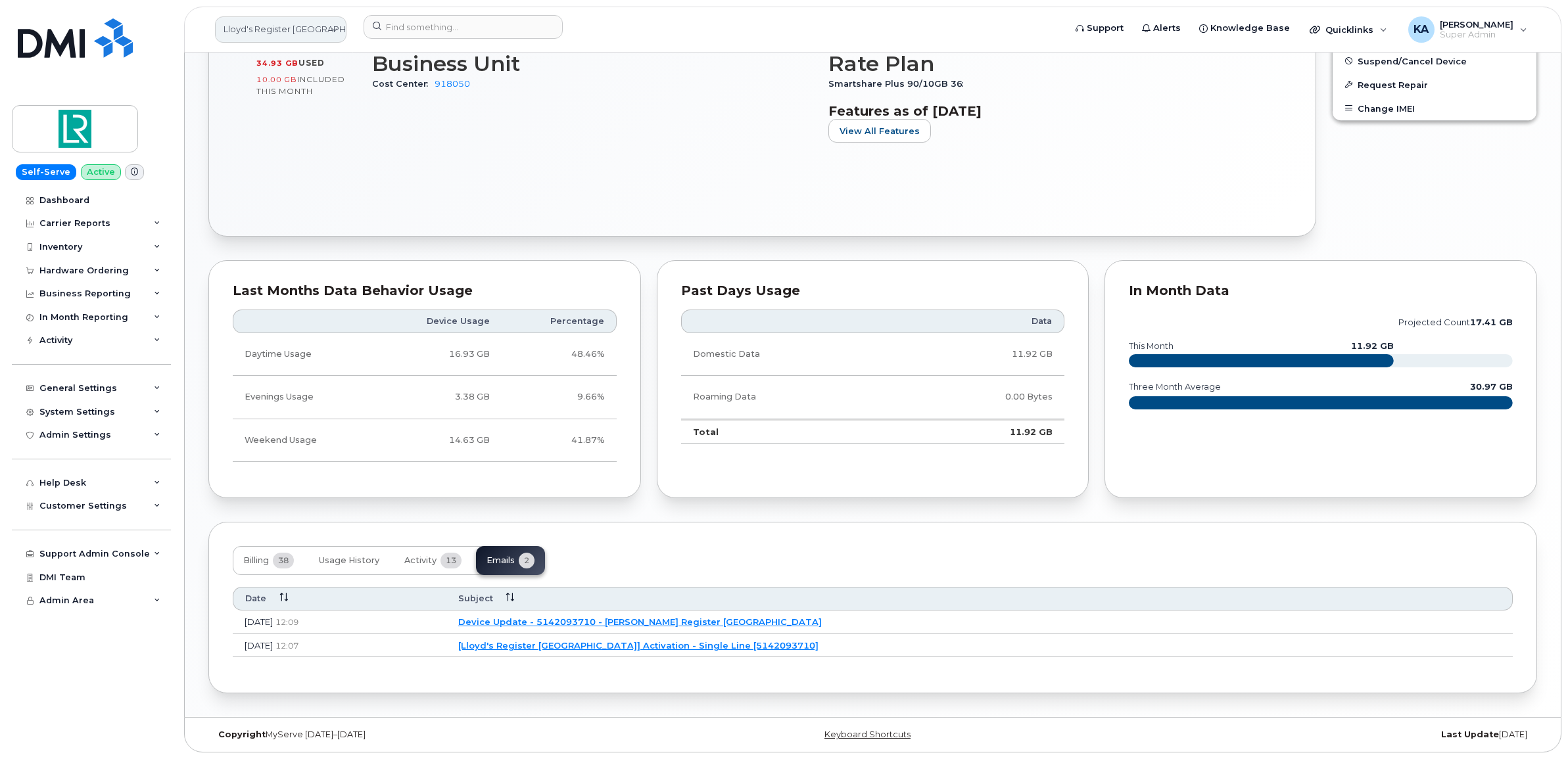
click at [276, 30] on link "Lloyd's Register Canada" at bounding box center [280, 30] width 131 height 26
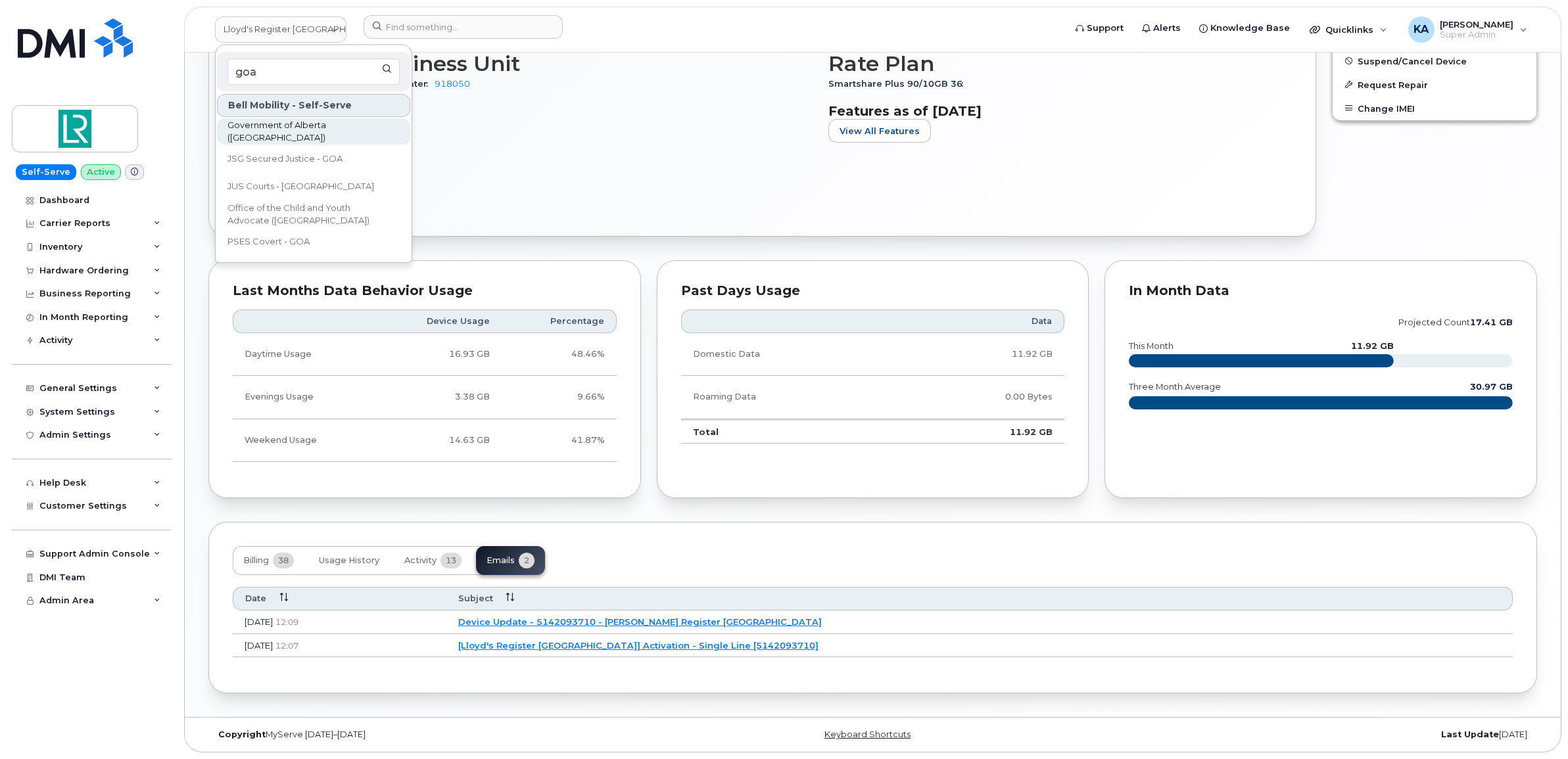
type input "goa"
click at [276, 126] on span "Government of Alberta ([GEOGRAPHIC_DATA])" at bounding box center [303, 131] width 152 height 26
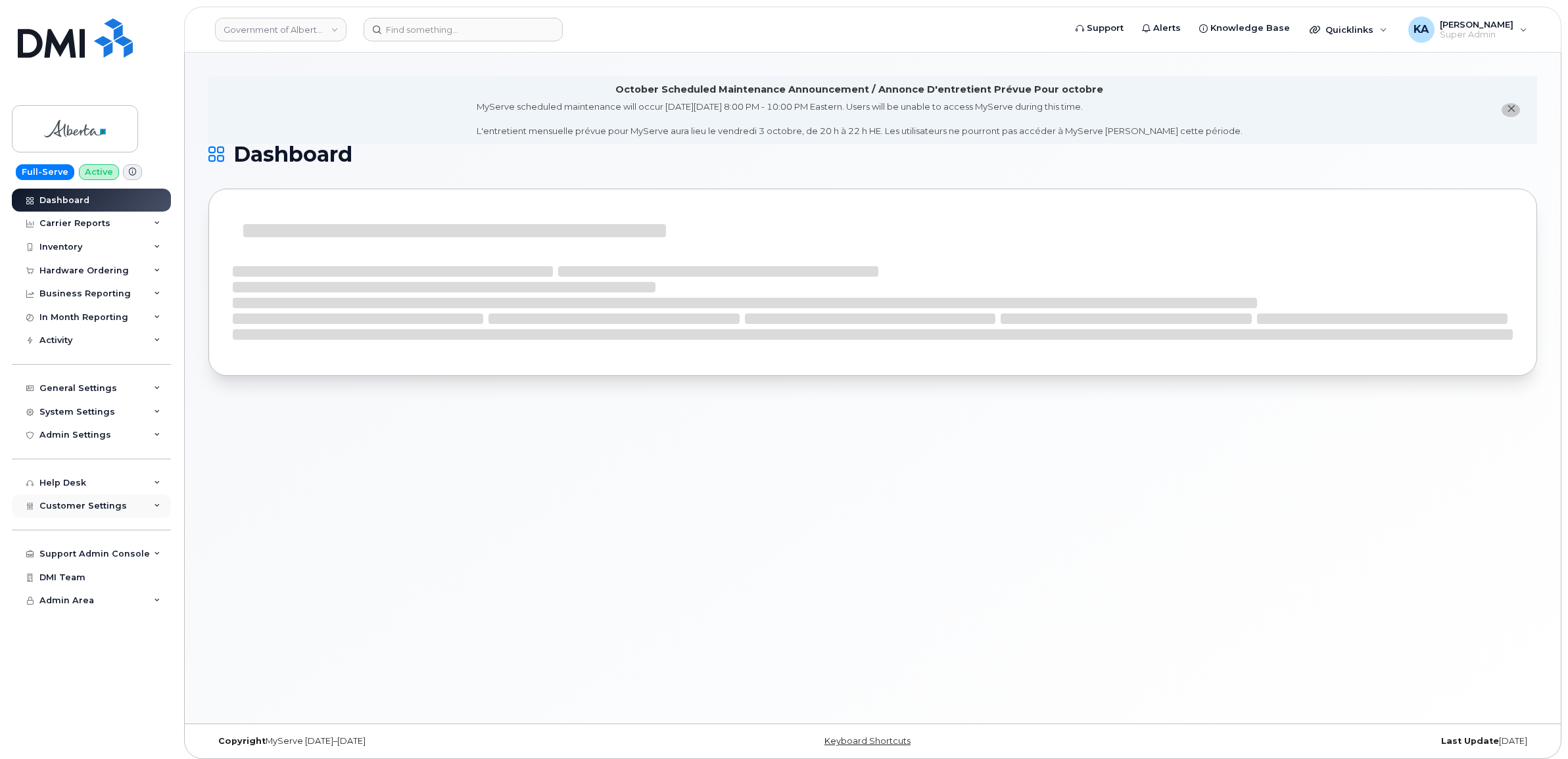
click at [45, 507] on span "Customer Settings" at bounding box center [83, 506] width 88 height 10
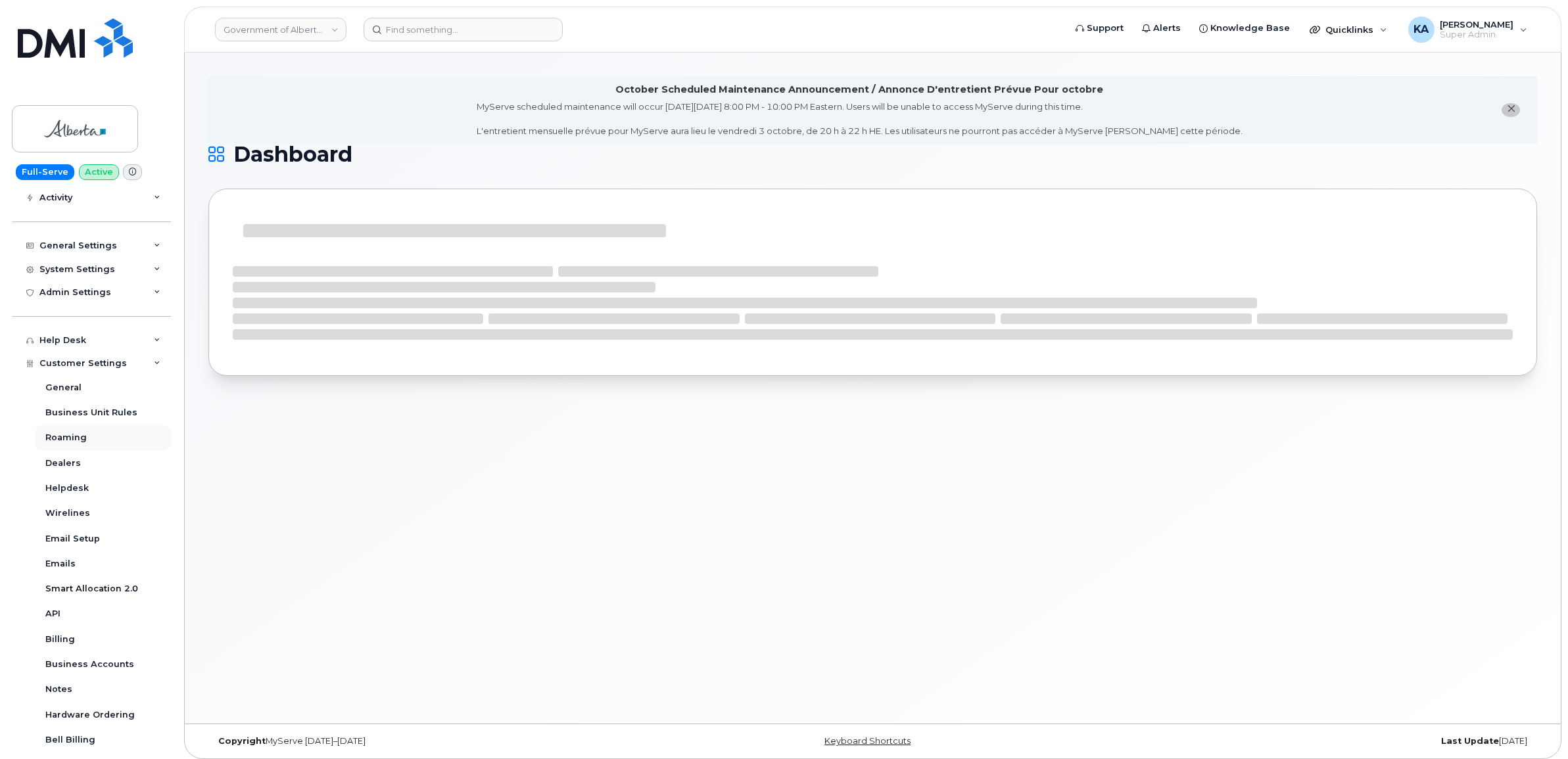
scroll to position [165, 0]
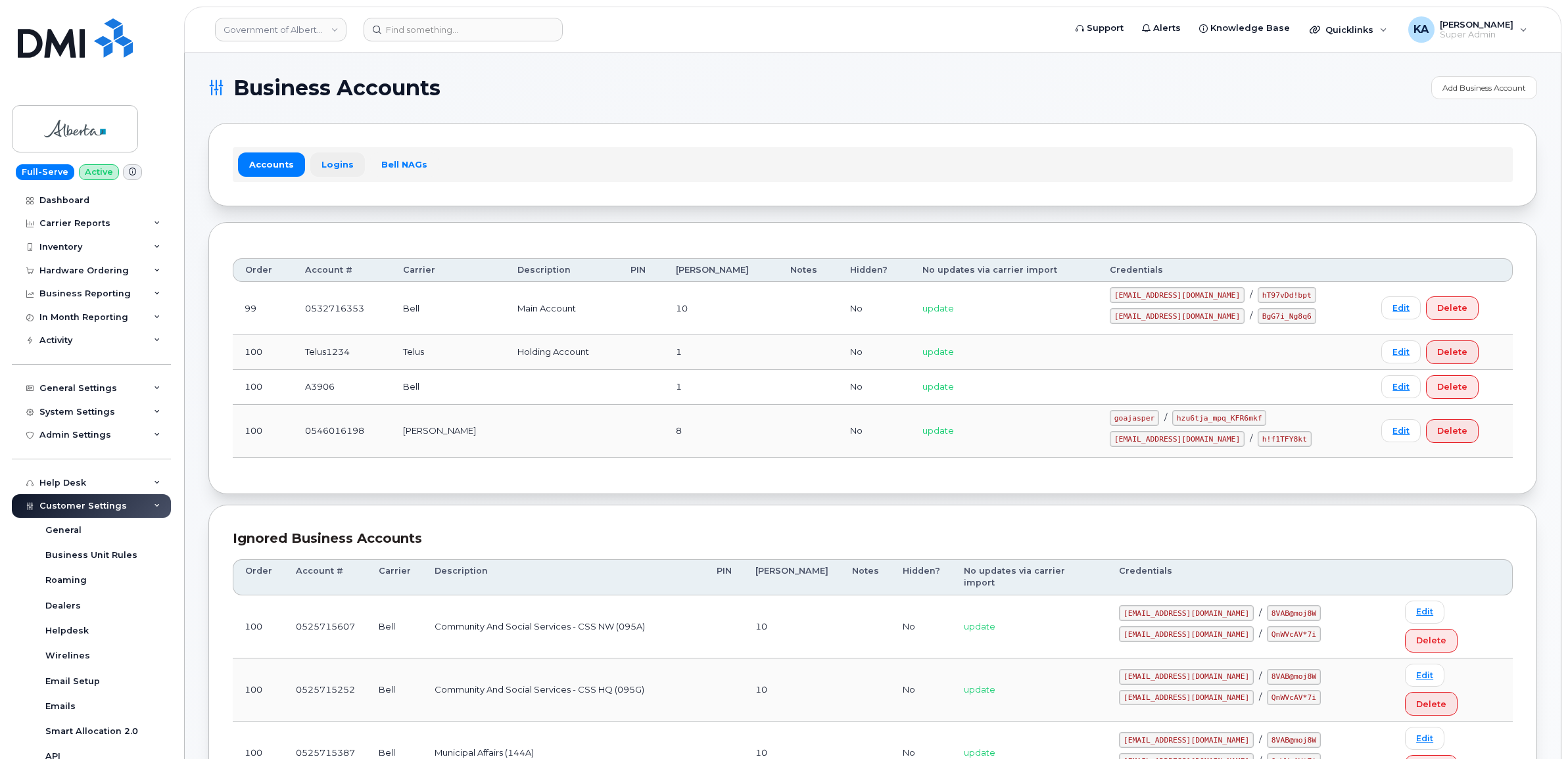
click at [323, 162] on link "Logins" at bounding box center [337, 164] width 54 height 23
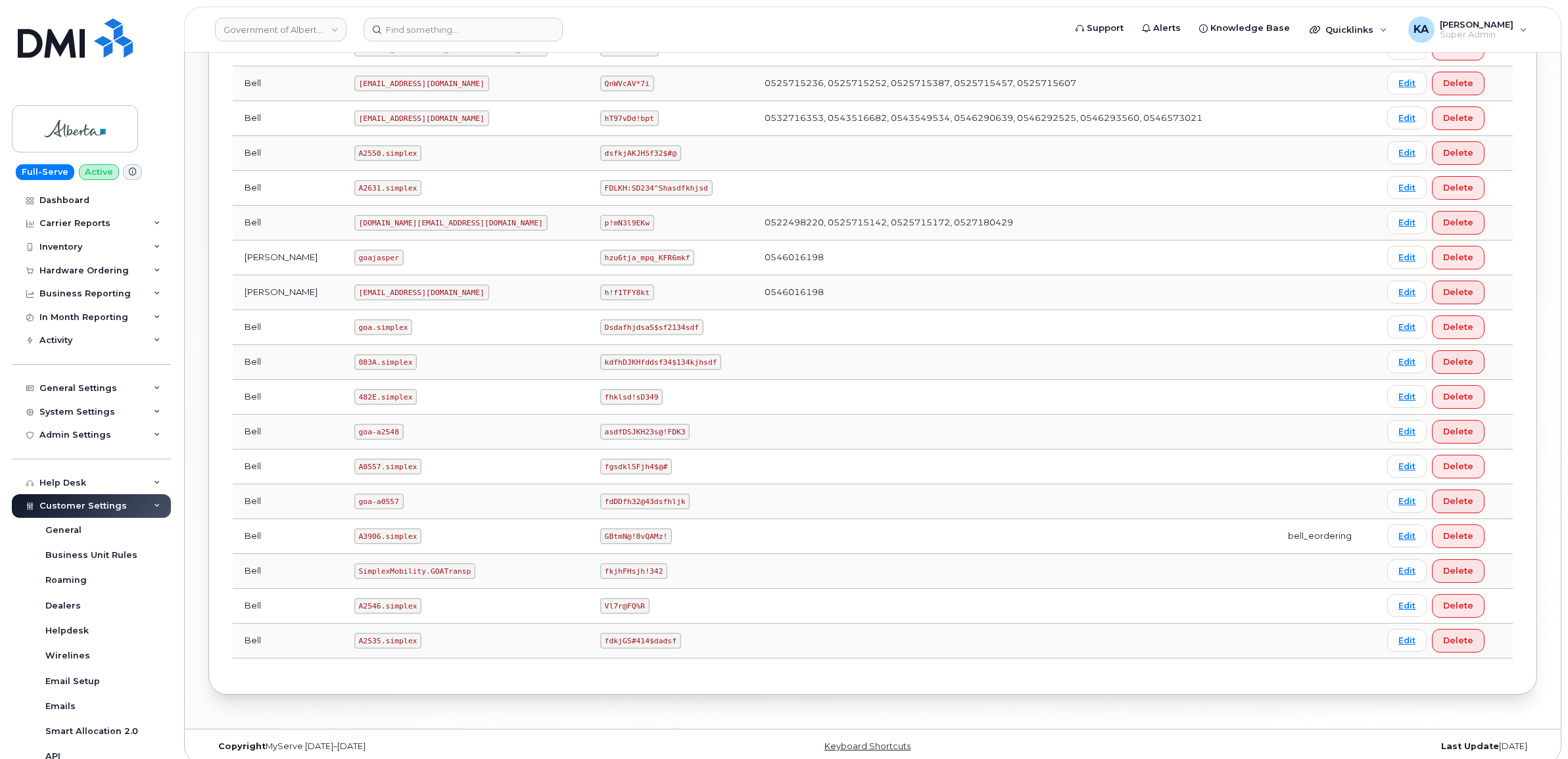
scroll to position [602, 0]
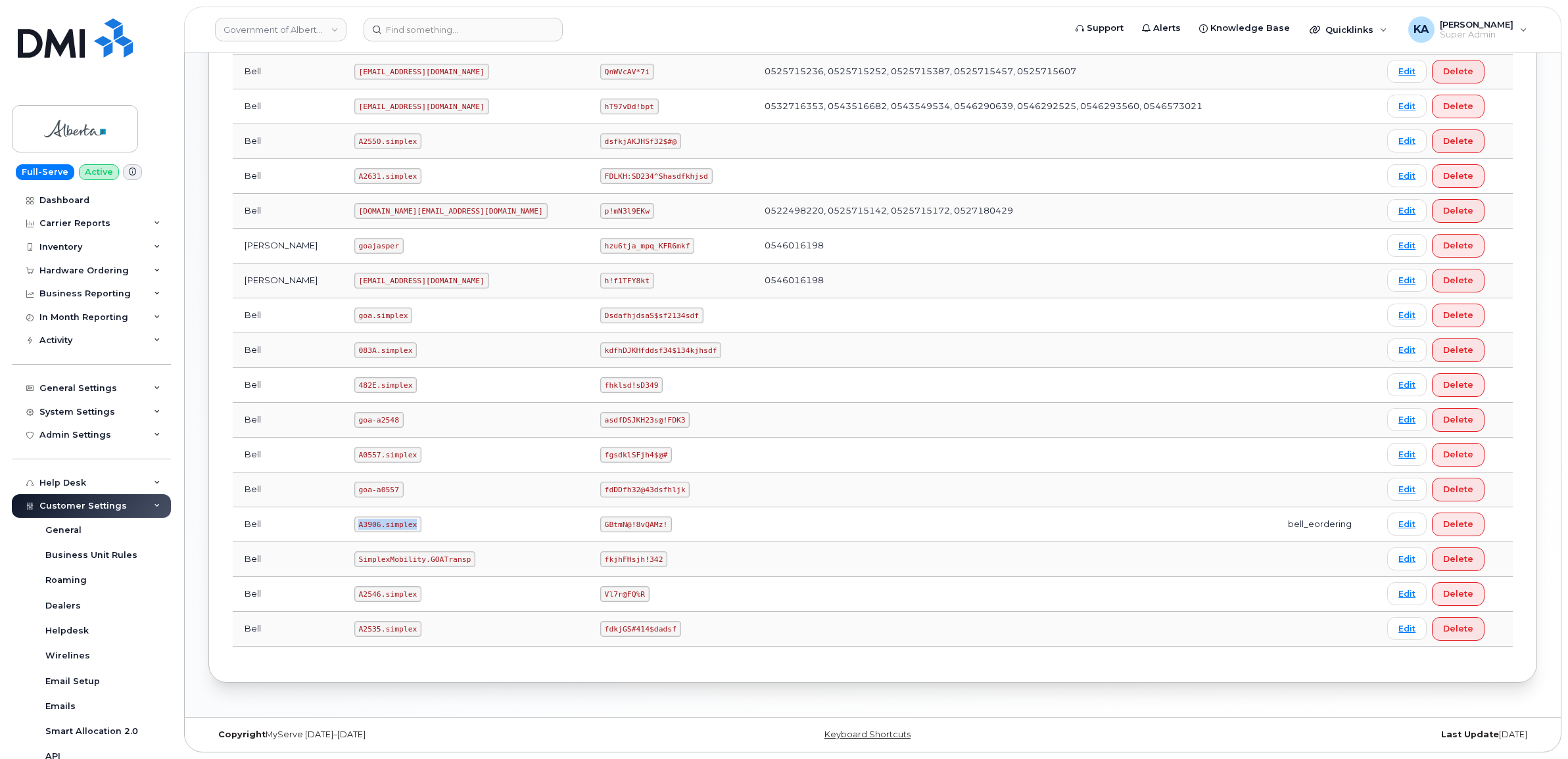
drag, startPoint x: 336, startPoint y: 520, endPoint x: 395, endPoint y: 529, distance: 59.7
click at [395, 529] on td "A3906.simplex" at bounding box center [465, 524] width 246 height 35
copy code "A3906.simplex"
drag, startPoint x: 508, startPoint y: 524, endPoint x: 577, endPoint y: 527, distance: 69.1
click at [588, 527] on td "GBtmN@!8vQAMz!" at bounding box center [671, 524] width 165 height 35
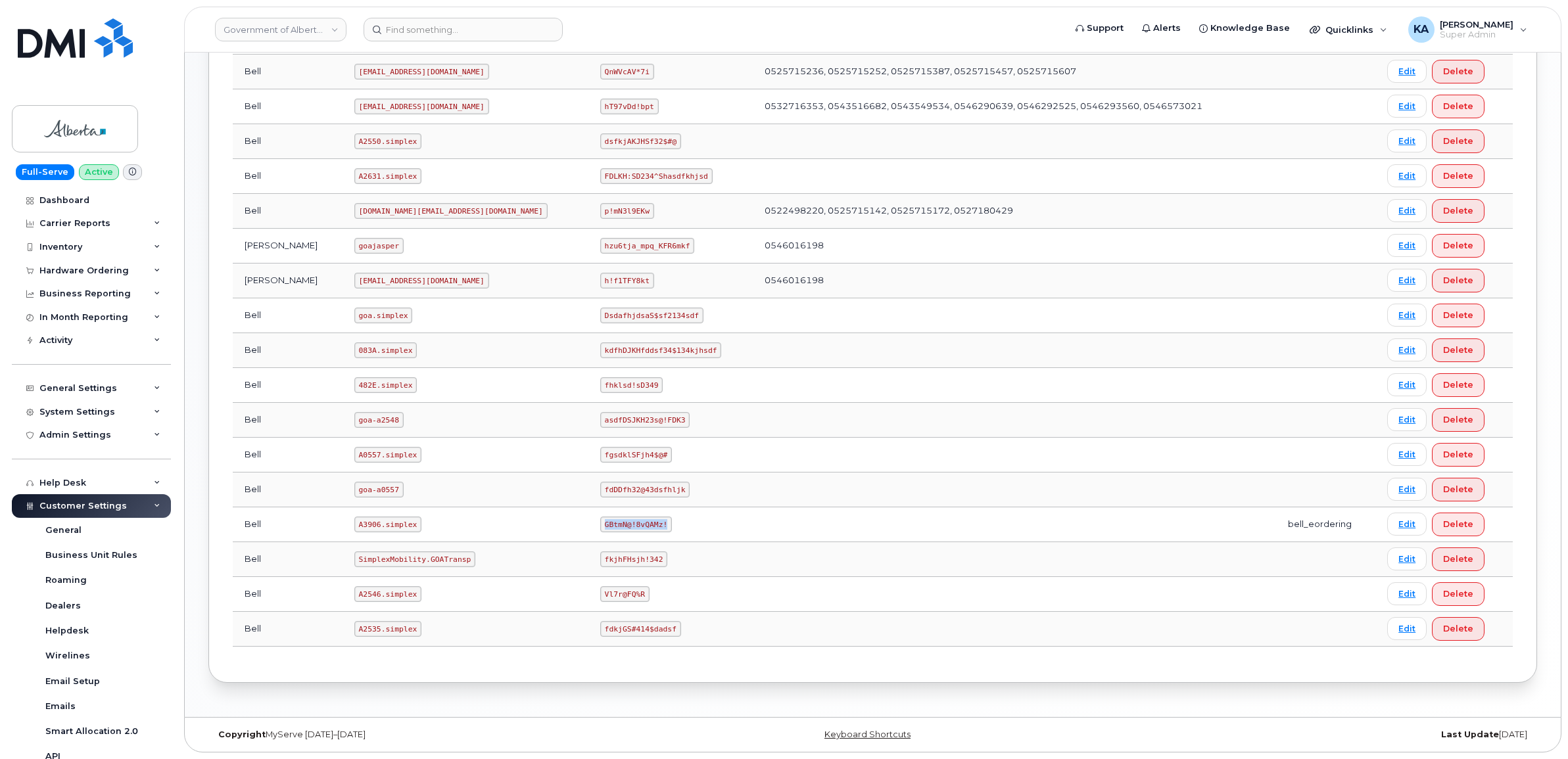
copy code "GBtmN@!8vQAMz!"
click at [310, 23] on link "Government of Alberta (GOA)" at bounding box center [280, 30] width 131 height 23
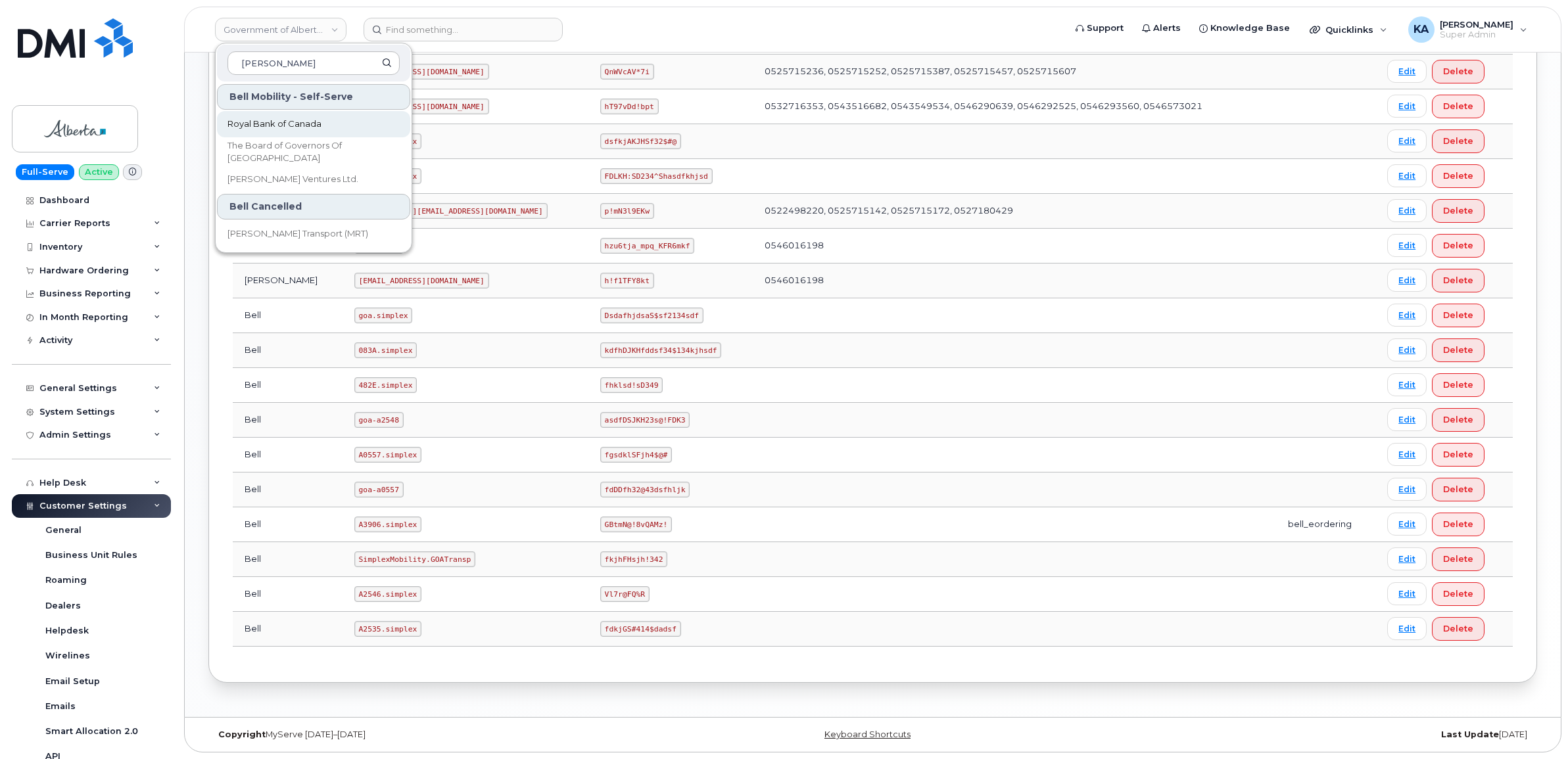
type input "roy"
click at [280, 127] on span "Royal Bank of Canada" at bounding box center [274, 124] width 94 height 13
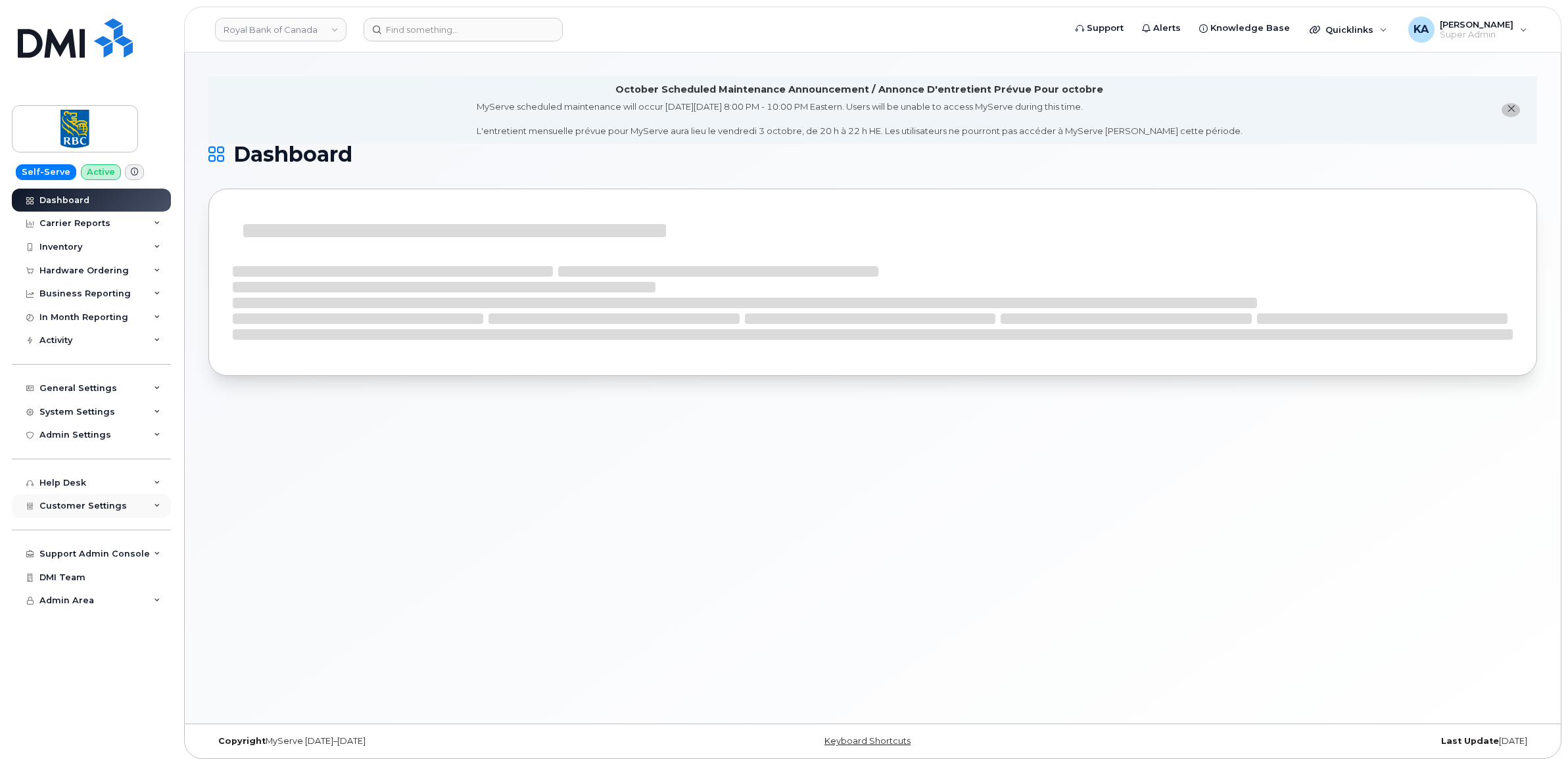
click at [79, 507] on span "Customer Settings" at bounding box center [83, 506] width 88 height 10
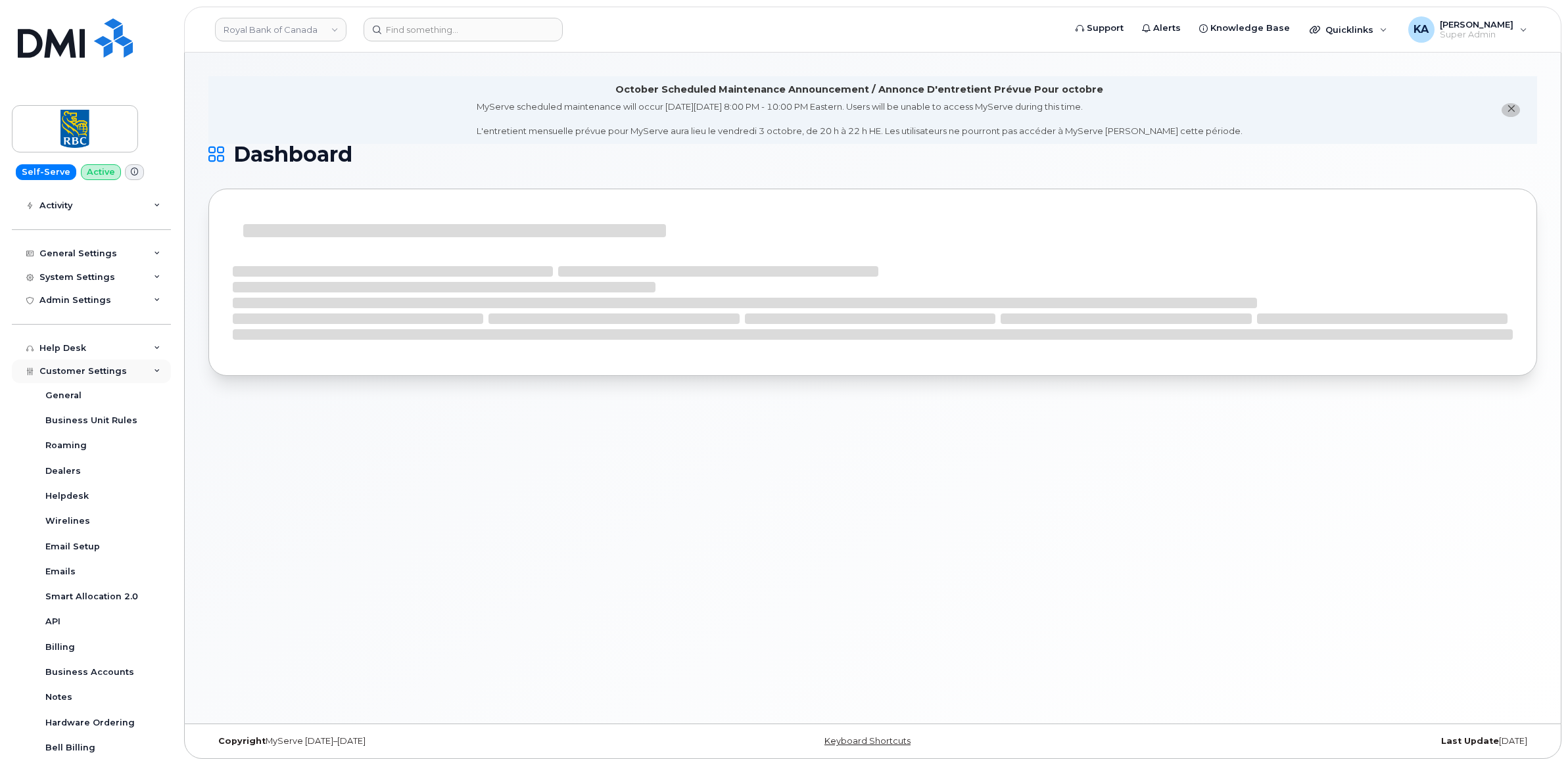
scroll to position [165, 0]
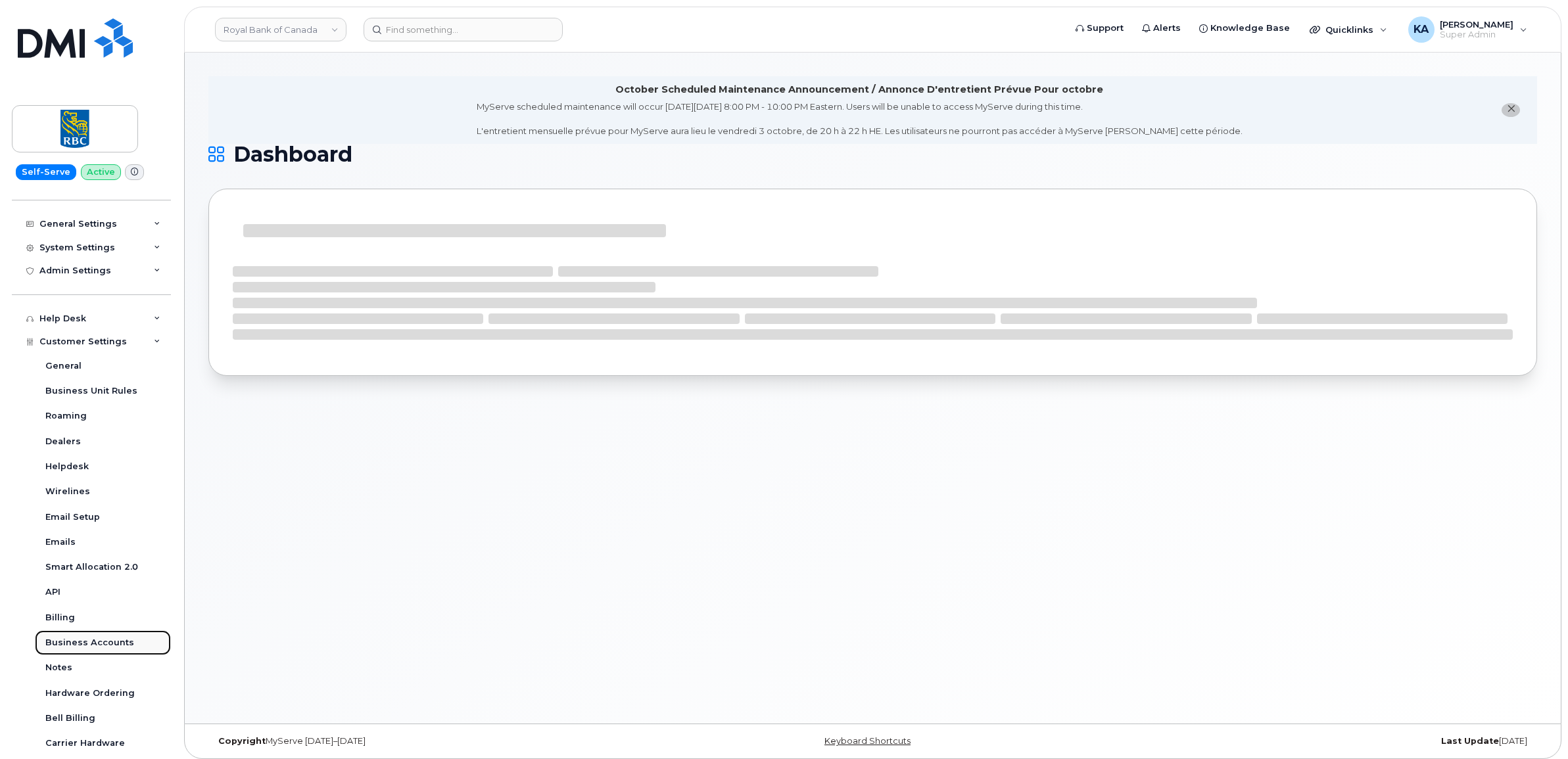
drag, startPoint x: 74, startPoint y: 646, endPoint x: 54, endPoint y: 643, distance: 20.2
click at [54, 643] on div "Business Accounts" at bounding box center [89, 642] width 89 height 12
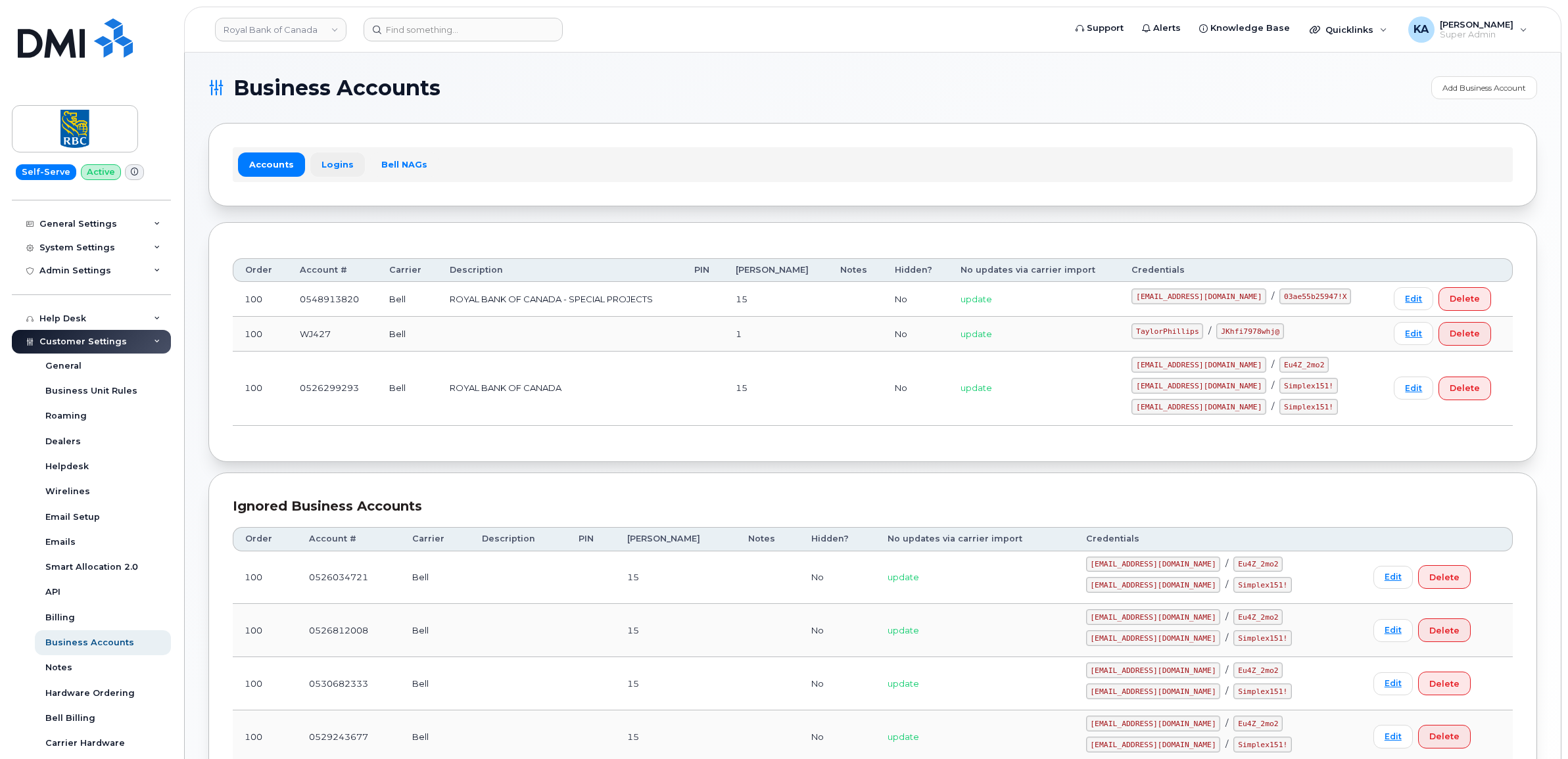
click at [334, 162] on link "Logins" at bounding box center [337, 164] width 54 height 23
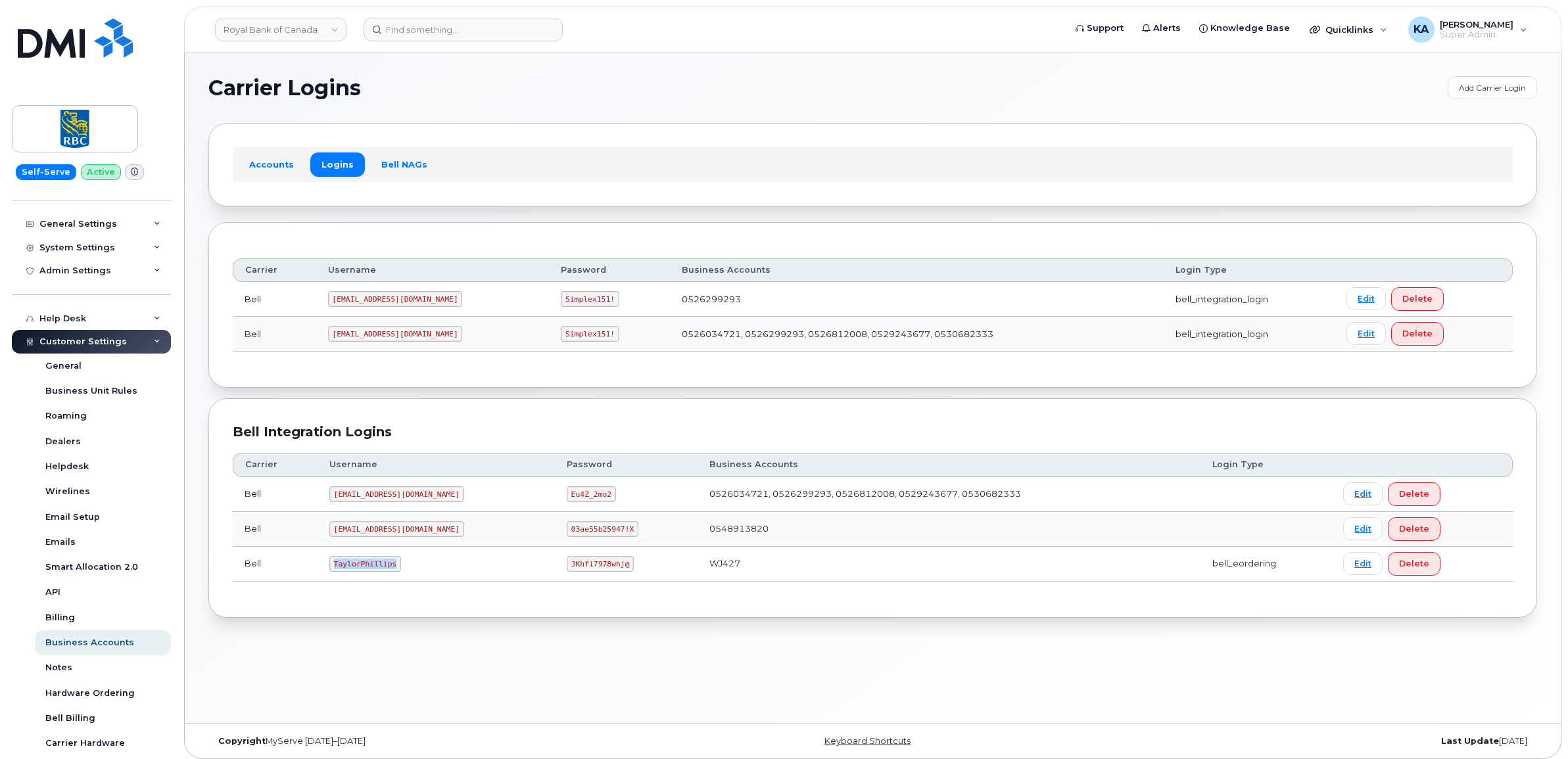
drag, startPoint x: 332, startPoint y: 566, endPoint x: 412, endPoint y: 579, distance: 81.0
click at [412, 579] on td "TaylorPhillips" at bounding box center [436, 564] width 237 height 35
copy code "TaylorPhillips"
drag, startPoint x: 530, startPoint y: 566, endPoint x: 595, endPoint y: 570, distance: 65.1
click at [595, 570] on td "JKhfi7978whj@" at bounding box center [626, 564] width 143 height 35
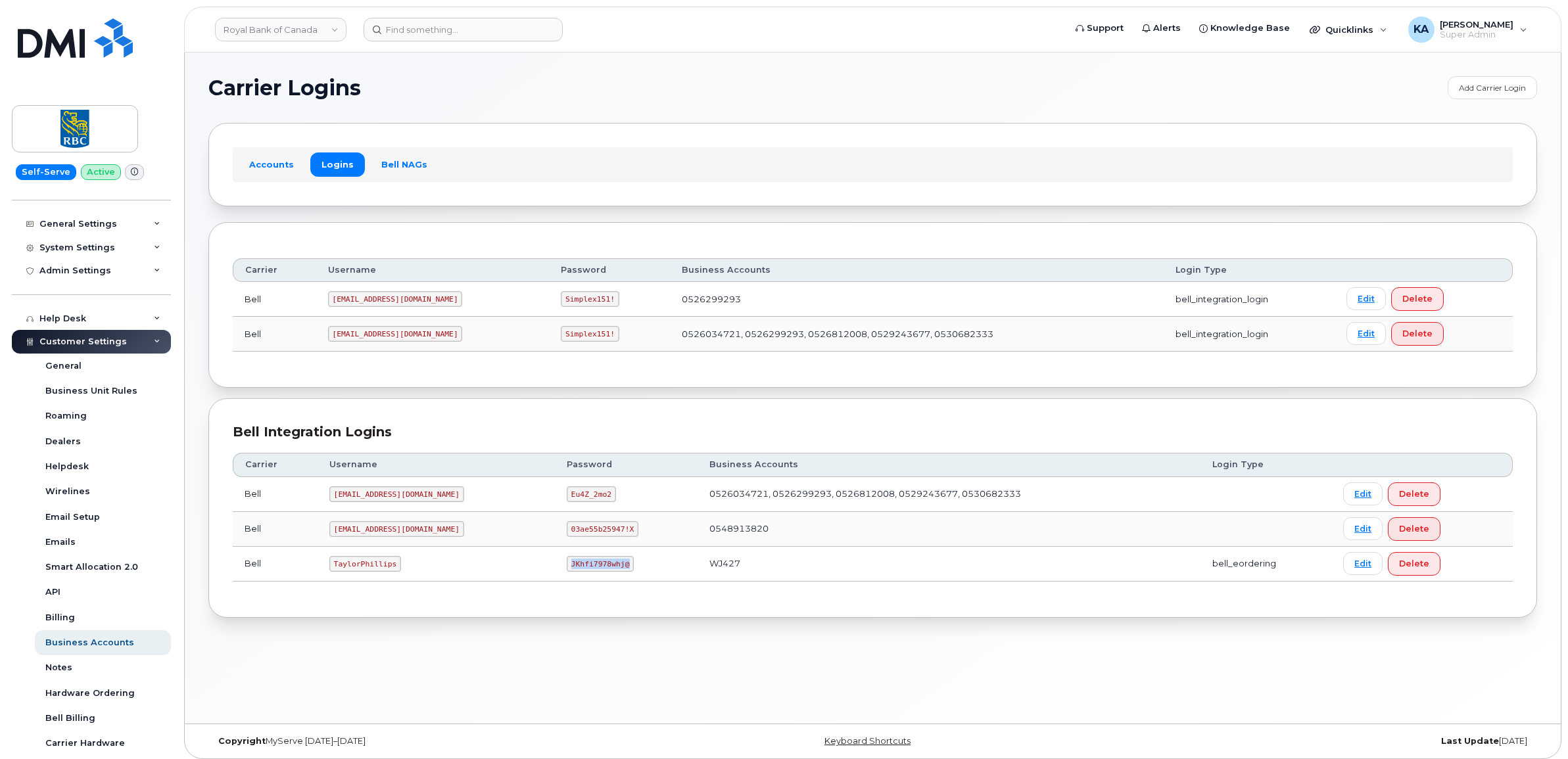
copy code "JKhfi7978whj@"
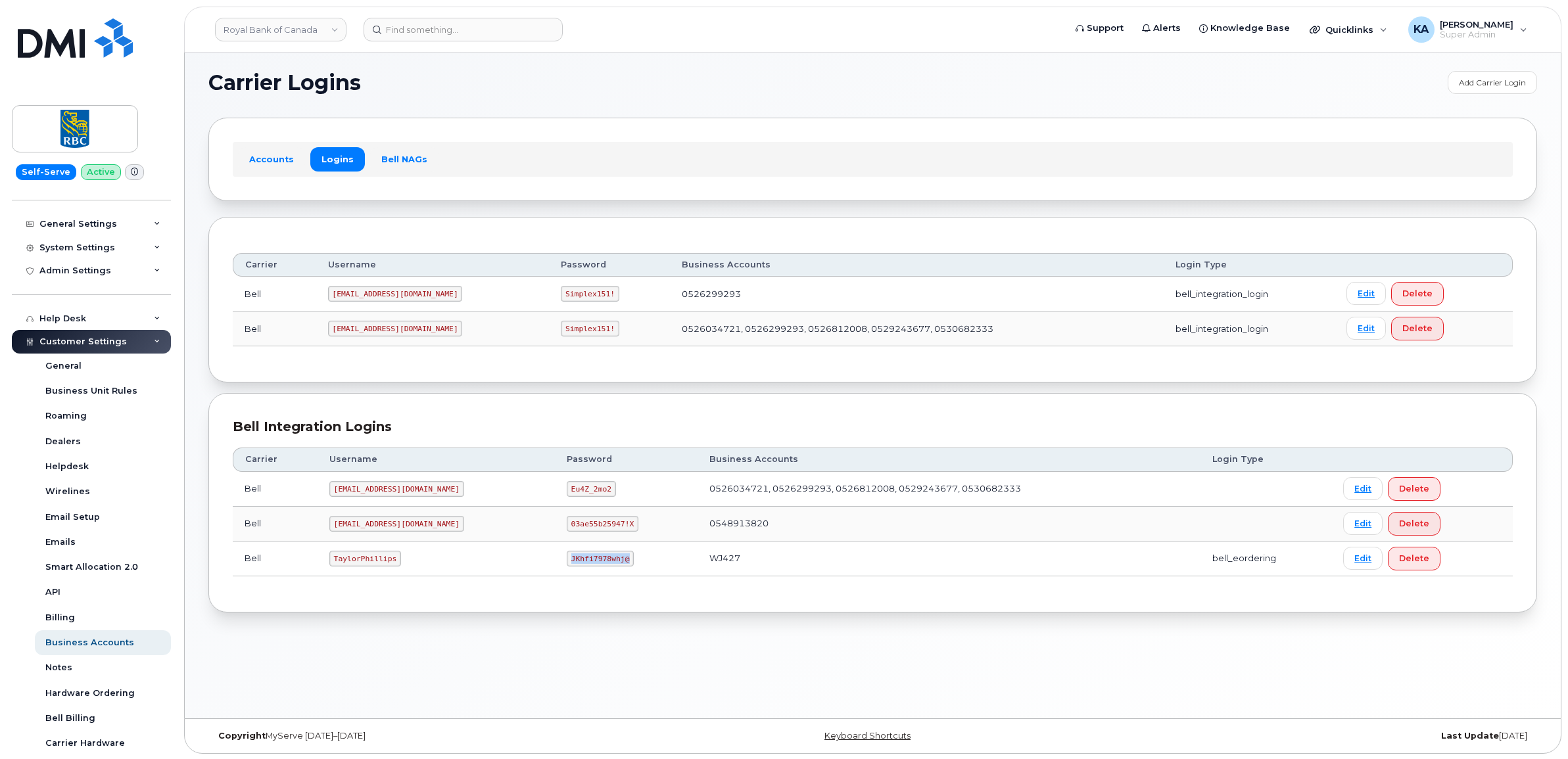
scroll to position [6, 0]
click at [426, 31] on input at bounding box center [463, 30] width 199 height 23
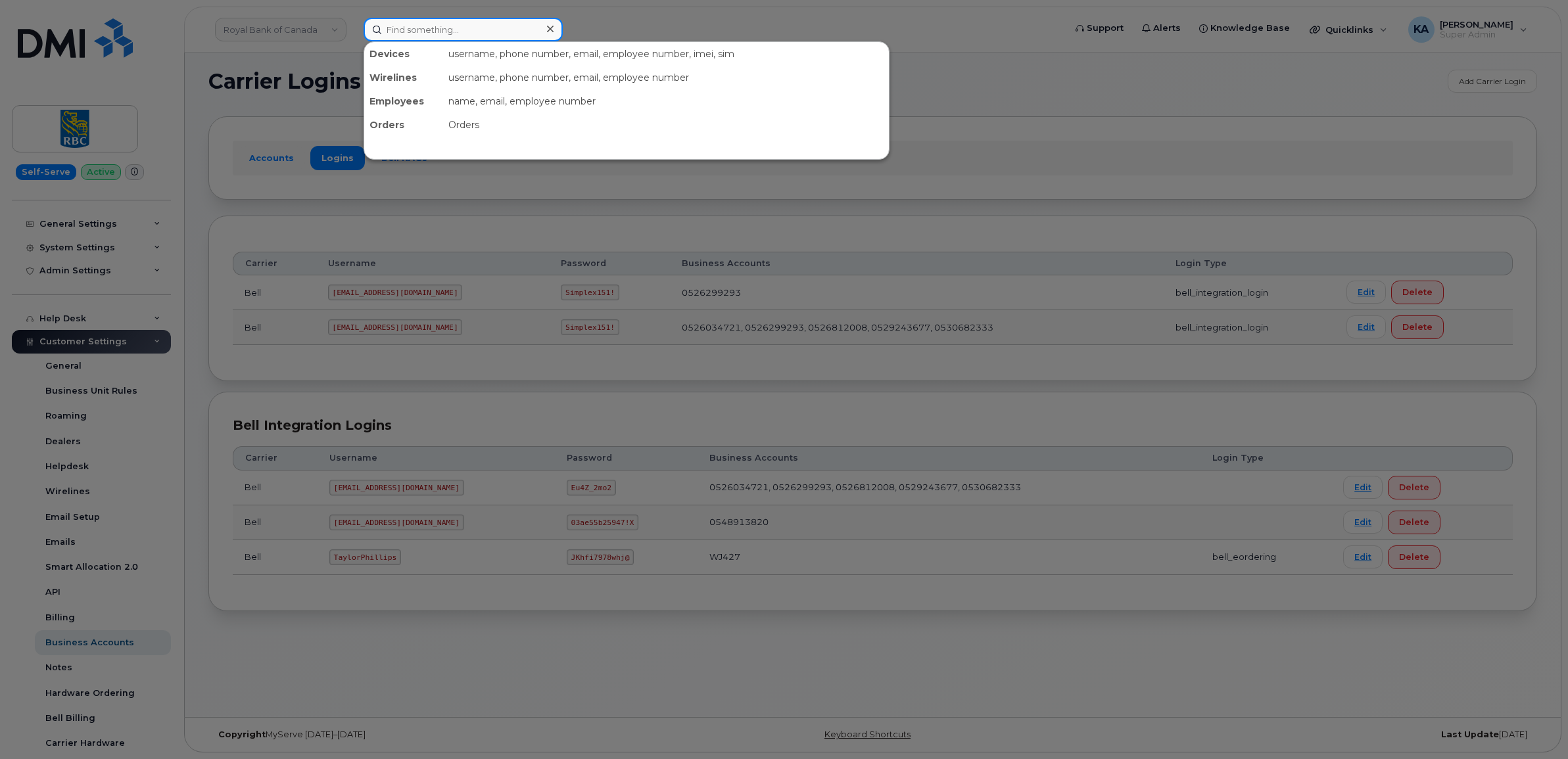
paste input "JKhfi7978whj@"
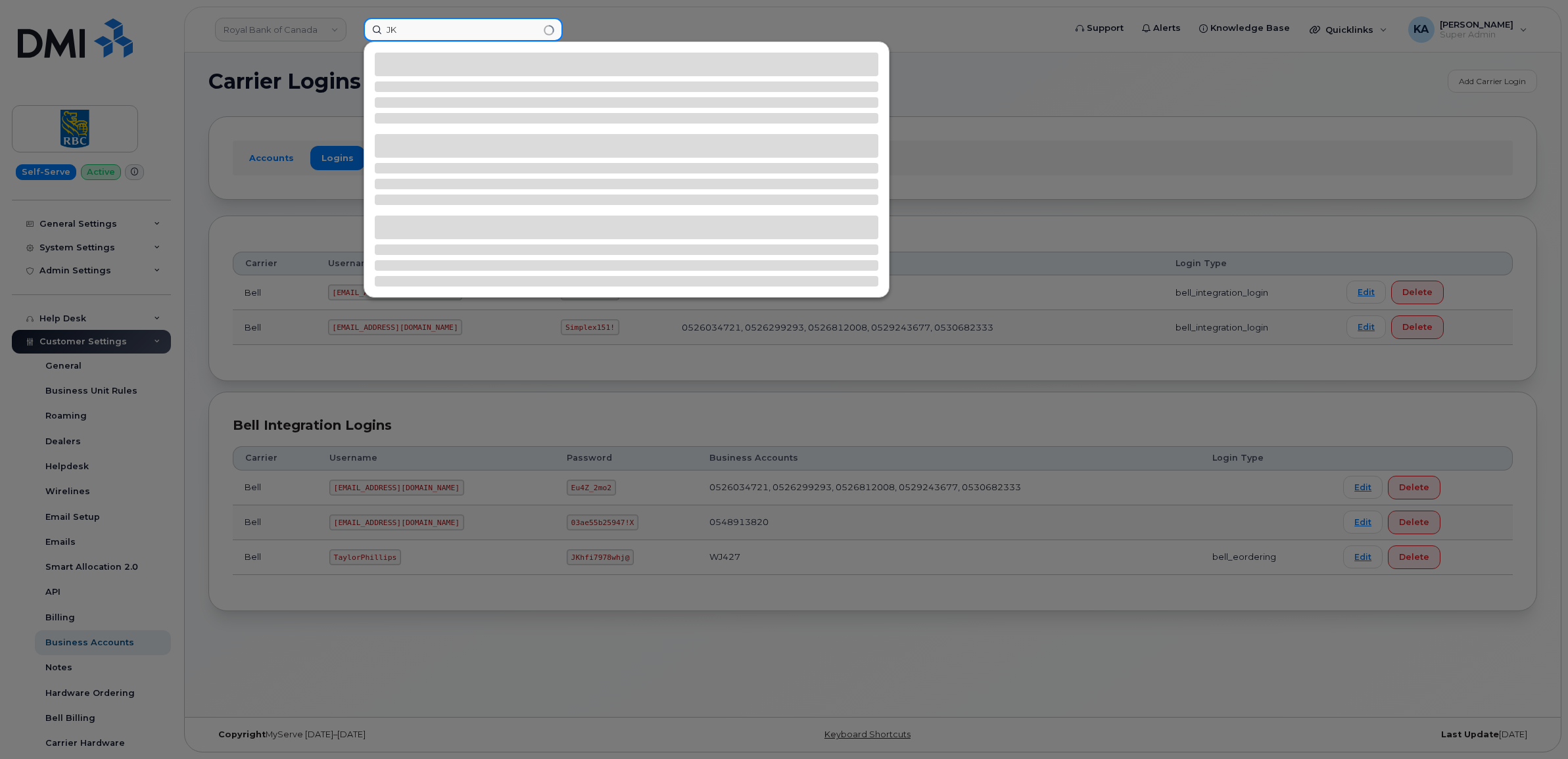
type input "J"
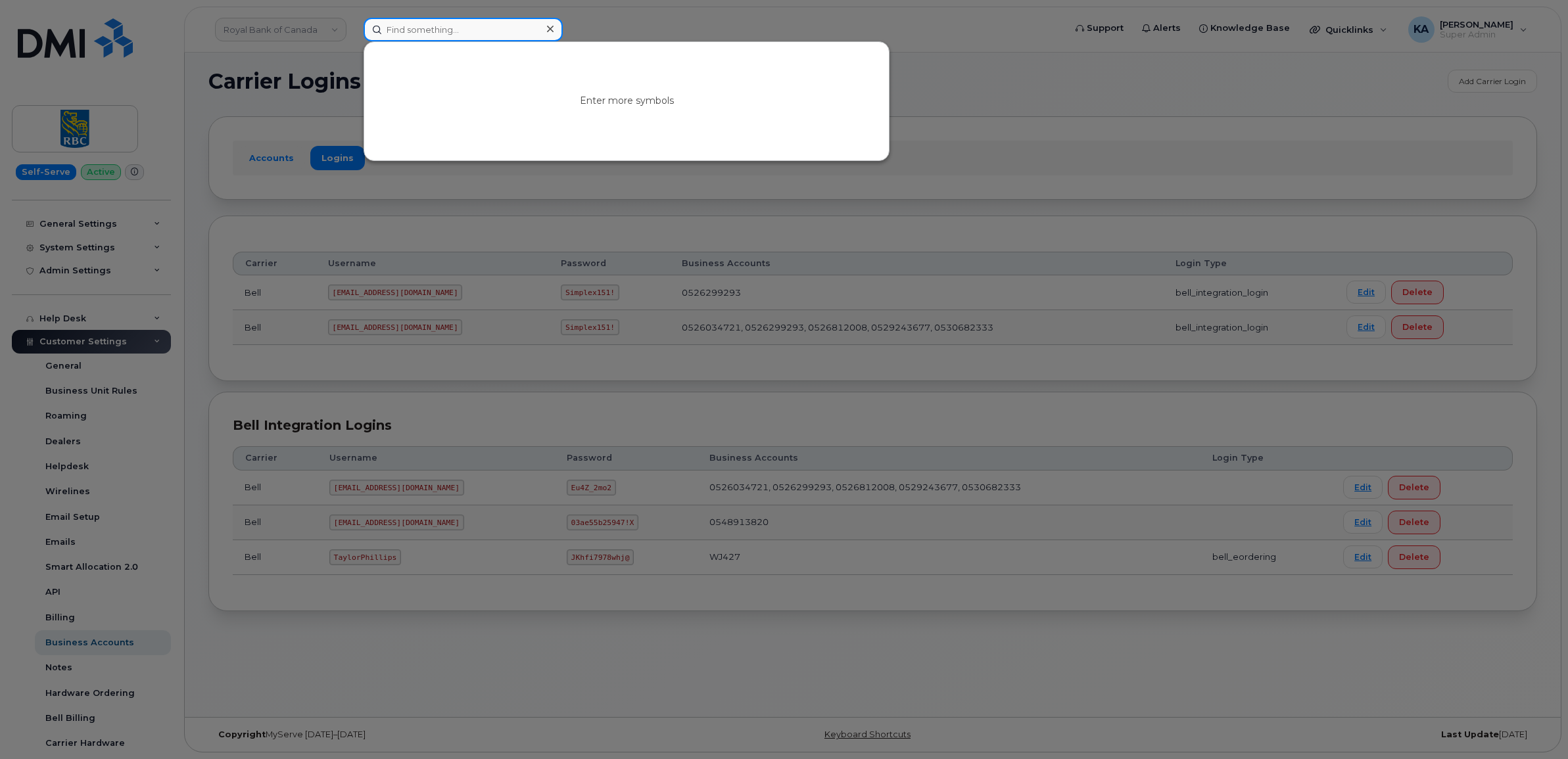
click at [395, 30] on input at bounding box center [463, 30] width 199 height 23
paste input "9024714856"
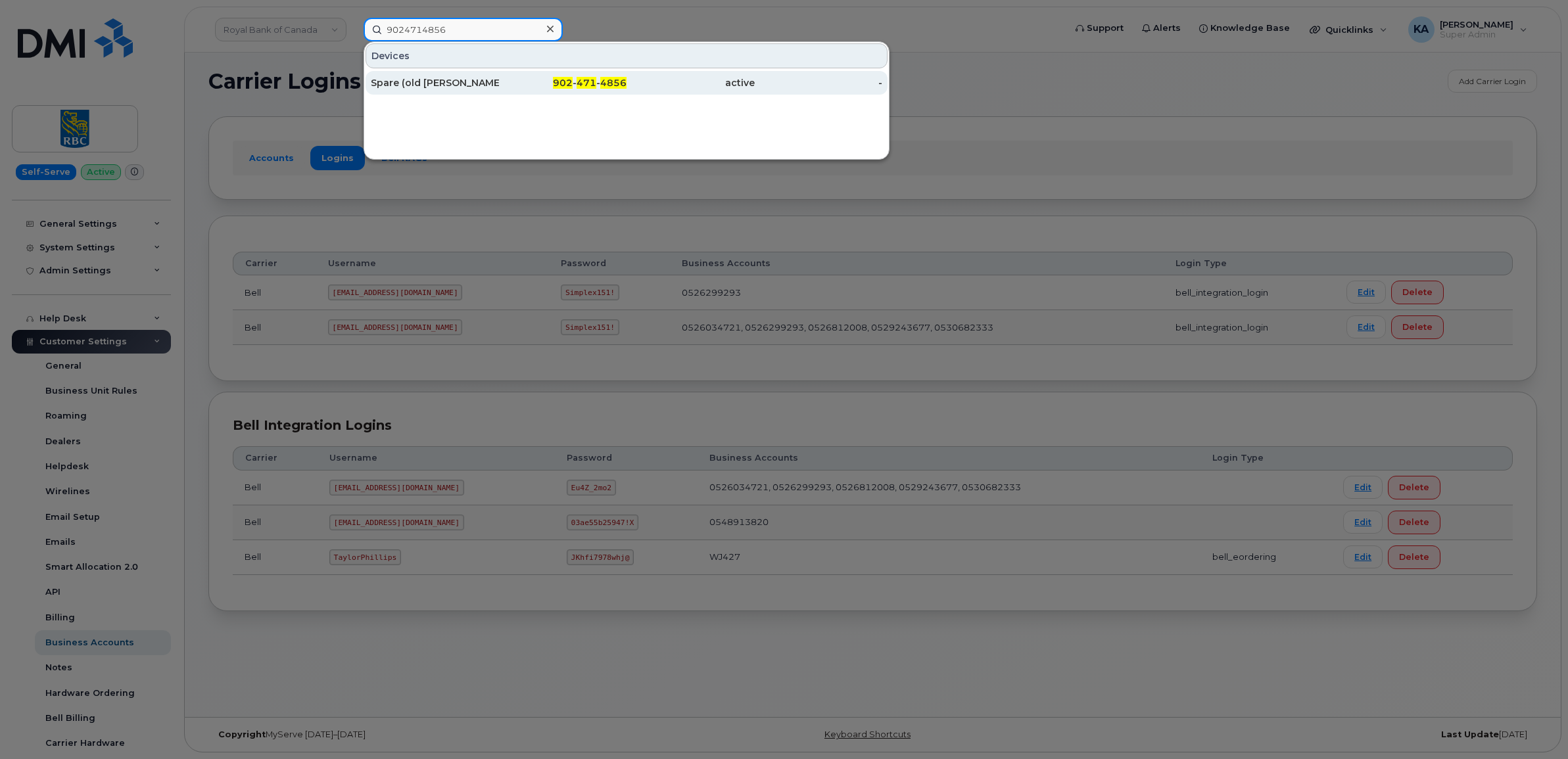
type input "9024714856"
click at [408, 81] on div "Spare (old [PERSON_NAME] - with KW, changing to eSIM)" at bounding box center [434, 82] width 128 height 13
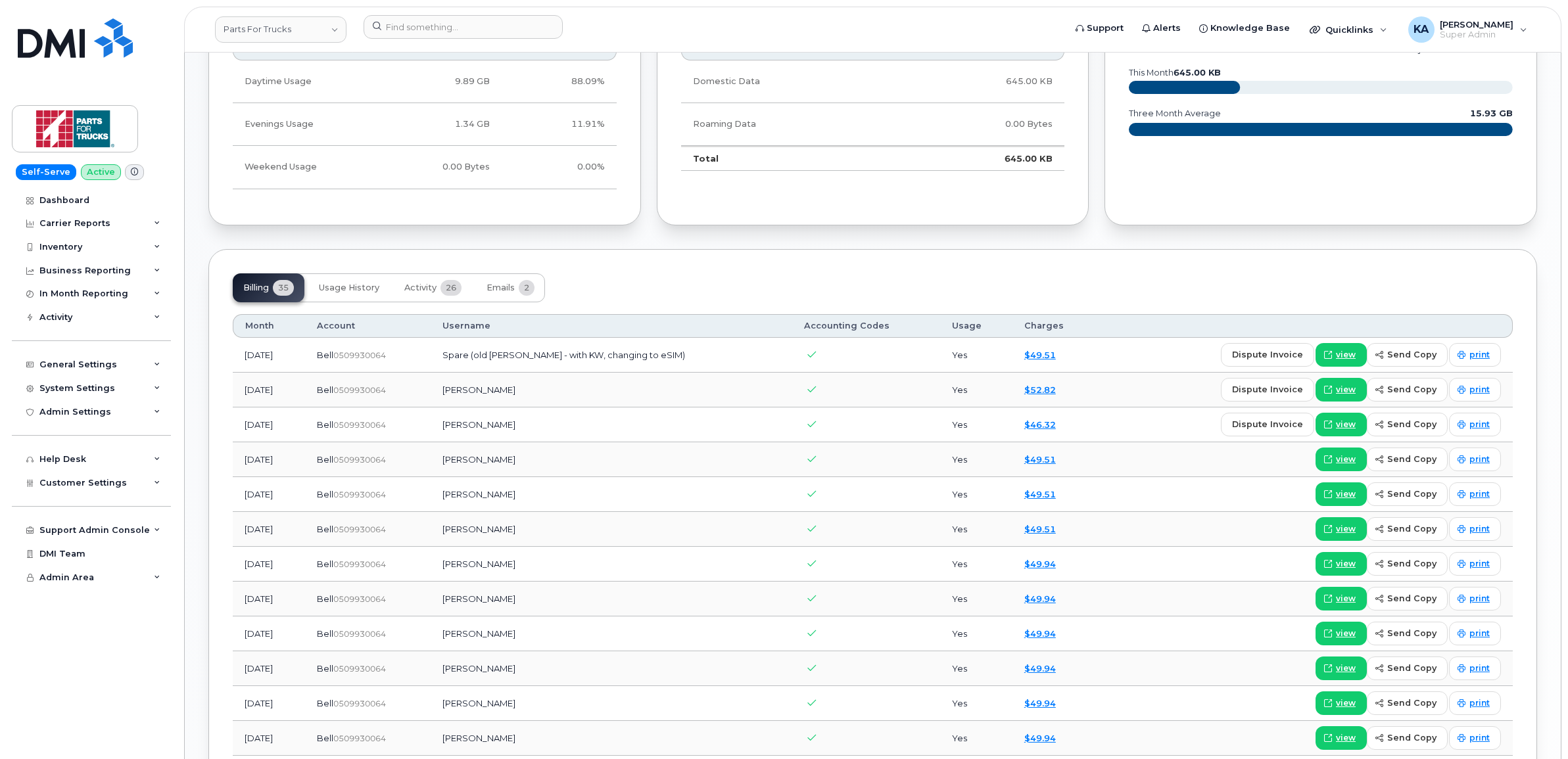
scroll to position [822, 0]
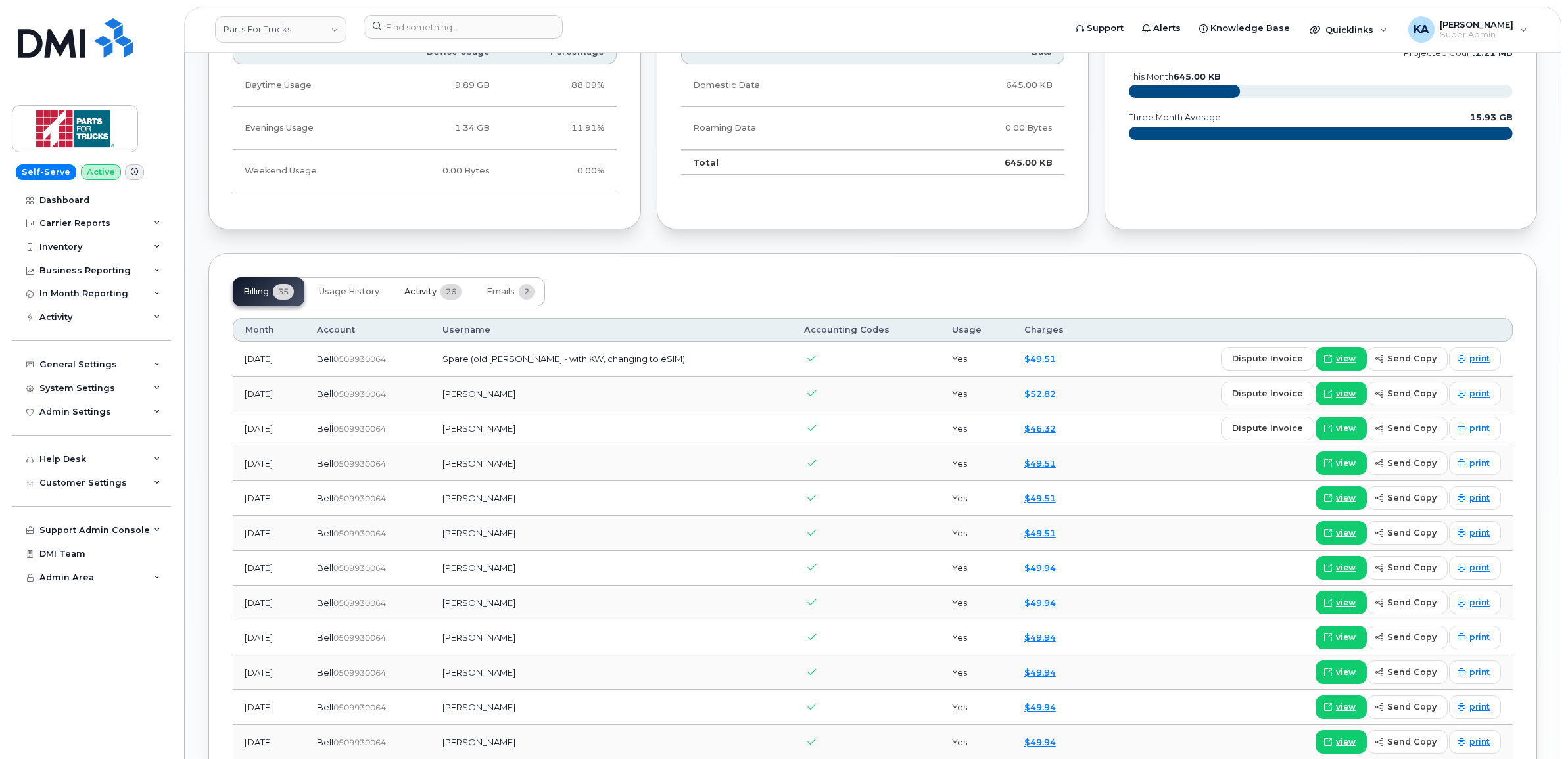
click at [422, 294] on span "Activity" at bounding box center [420, 292] width 32 height 11
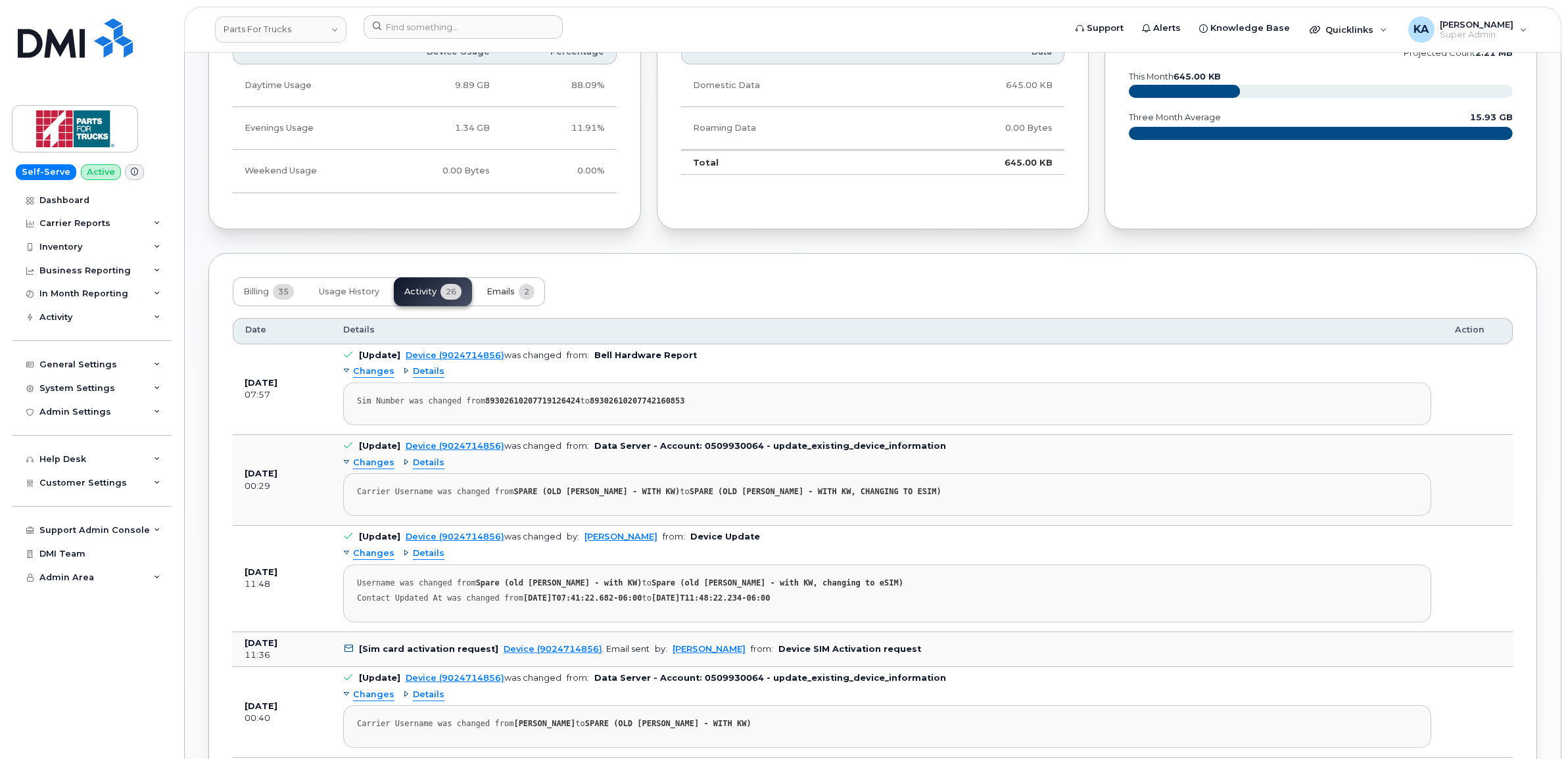
click at [501, 294] on span "Emails" at bounding box center [500, 292] width 28 height 11
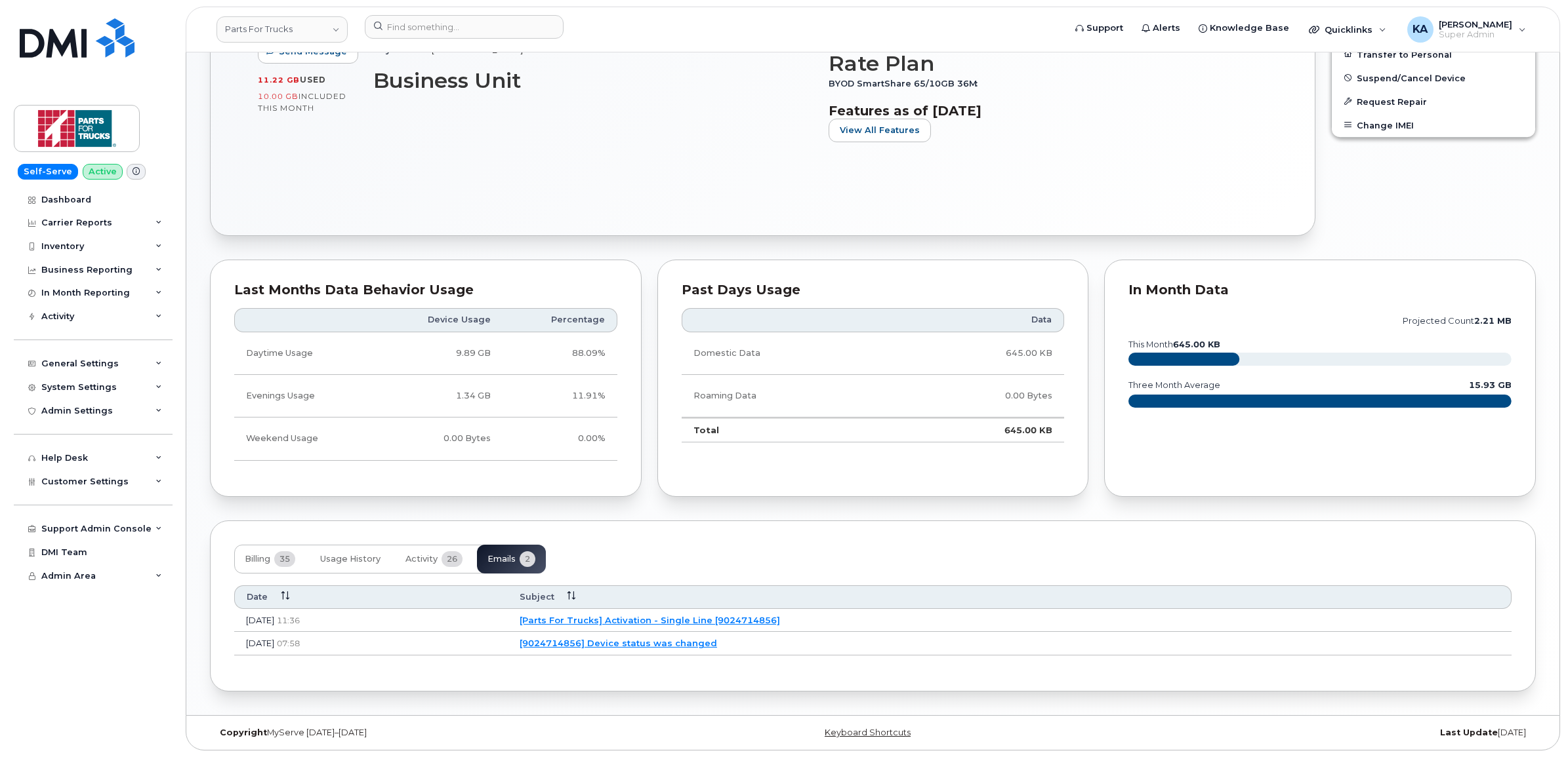
scroll to position [555, 0]
click at [660, 618] on link "[Parts For Trucks] Activation - Single Line [9024714856]" at bounding box center [648, 621] width 260 height 11
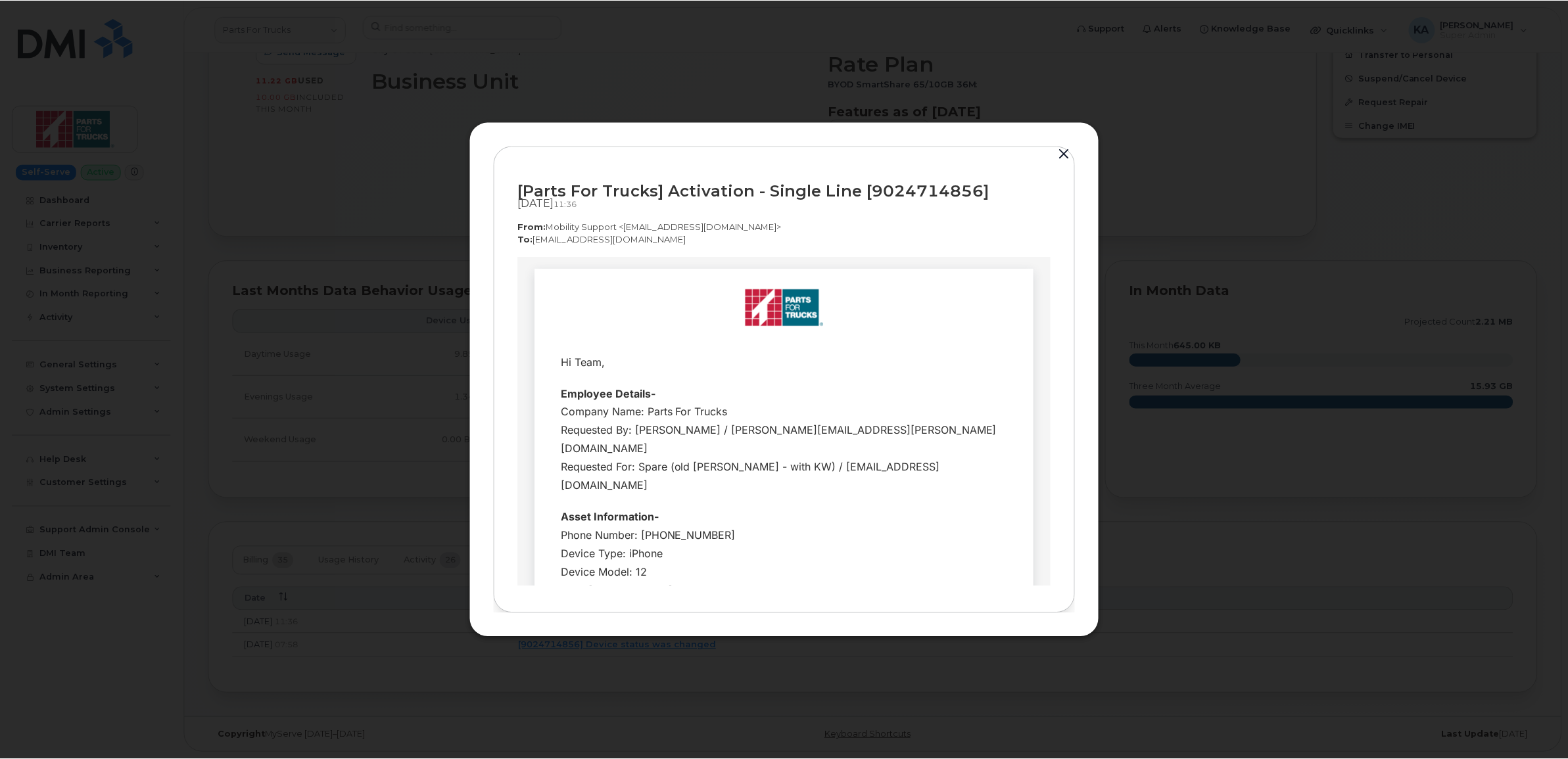
scroll to position [0, 0]
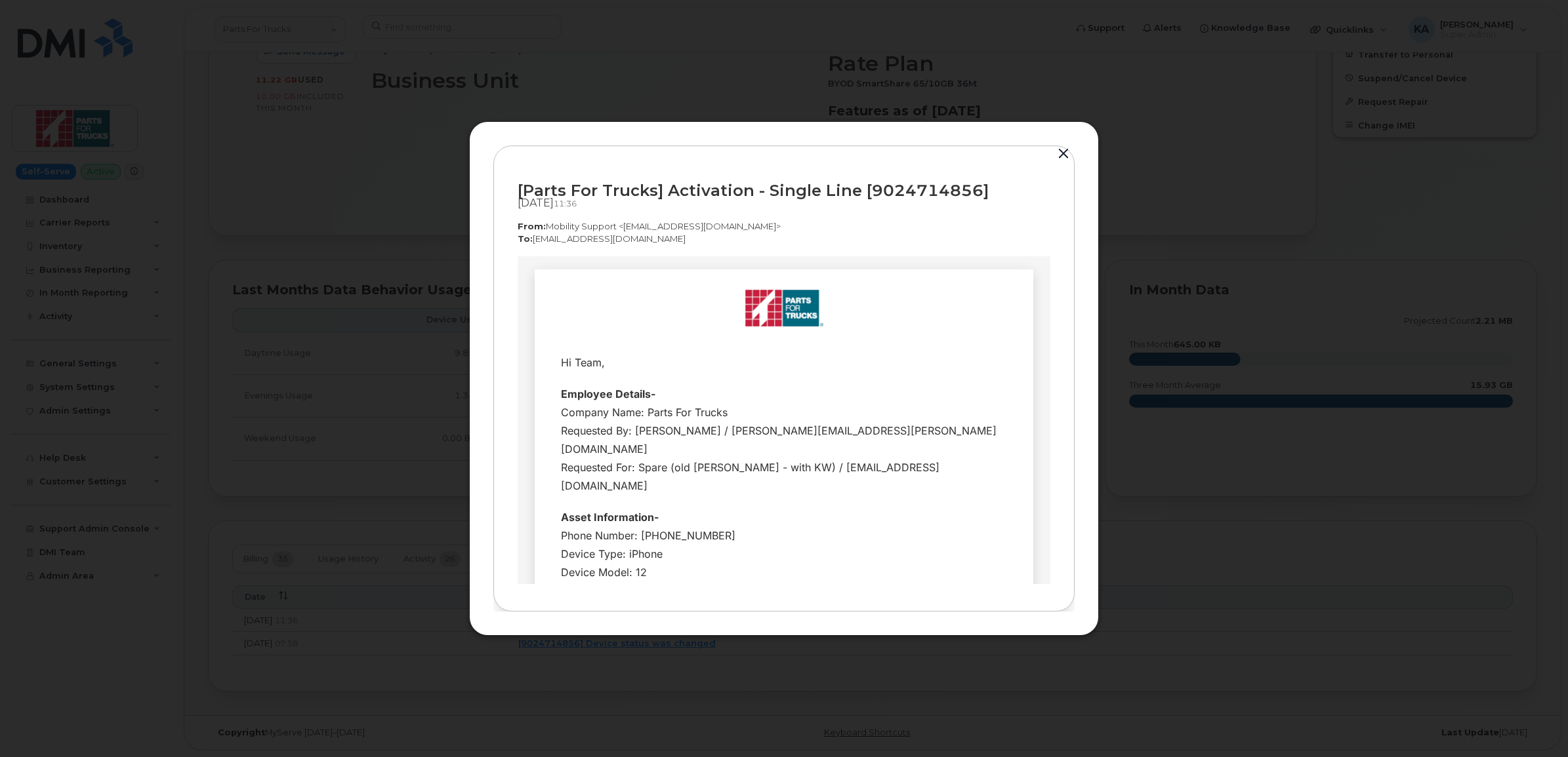
click at [1063, 151] on button "button" at bounding box center [1063, 154] width 19 height 19
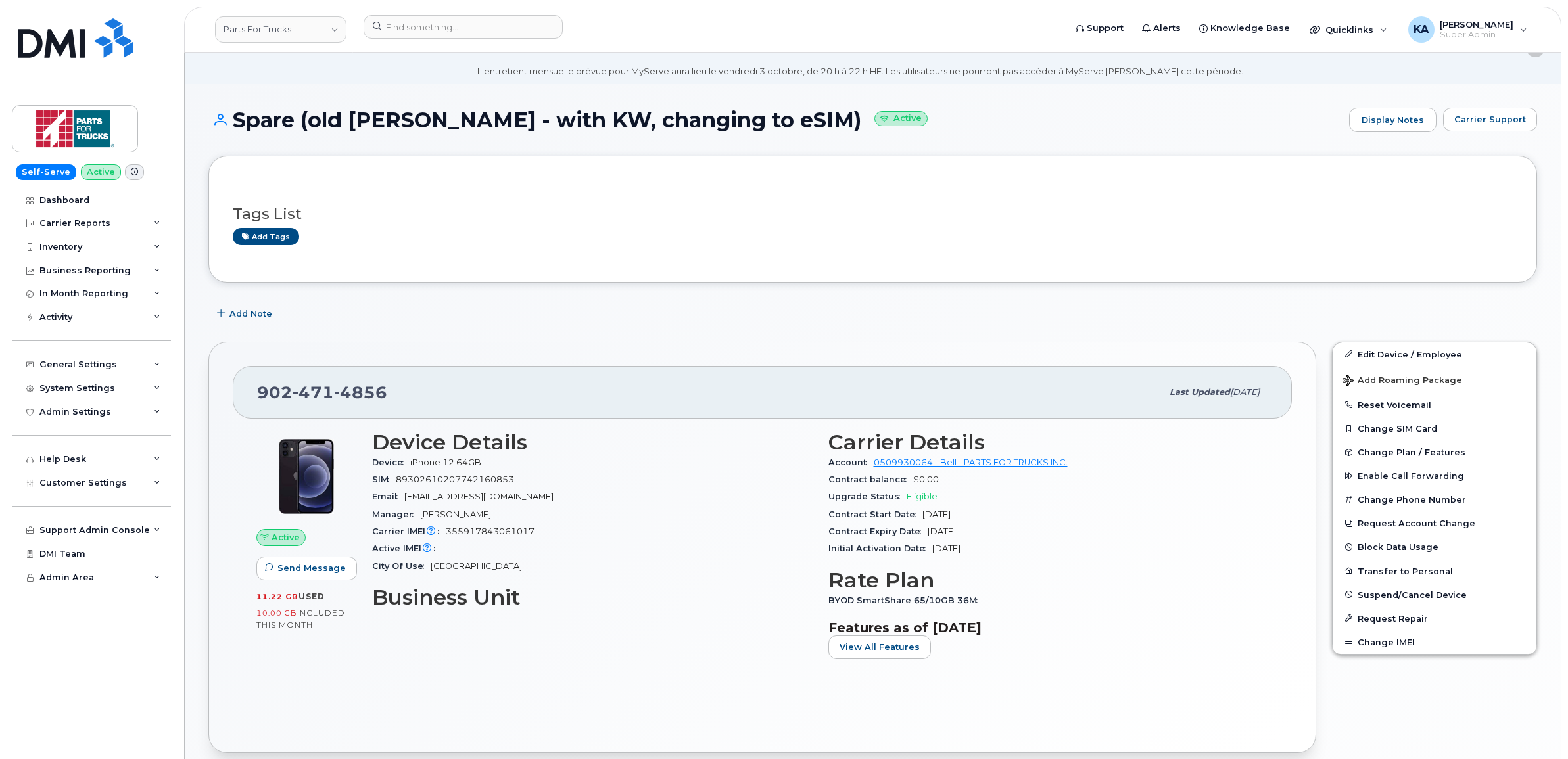
scroll to position [82, 0]
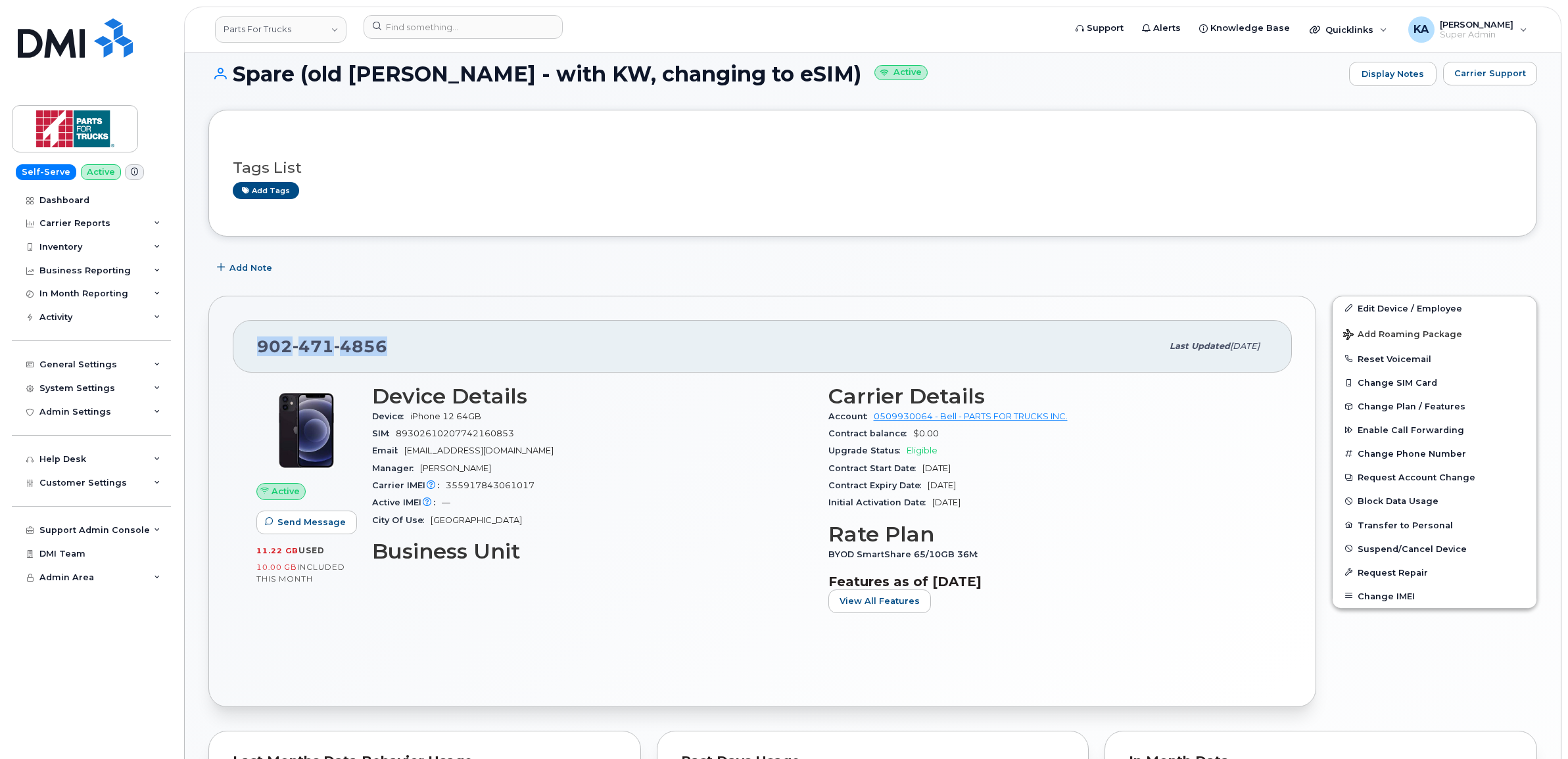
drag, startPoint x: 392, startPoint y: 345, endPoint x: 261, endPoint y: 343, distance: 131.0
click at [261, 343] on div "[PHONE_NUMBER]" at bounding box center [709, 346] width 904 height 28
copy span "[PHONE_NUMBER]"
click at [51, 481] on span "Customer Settings" at bounding box center [83, 482] width 88 height 10
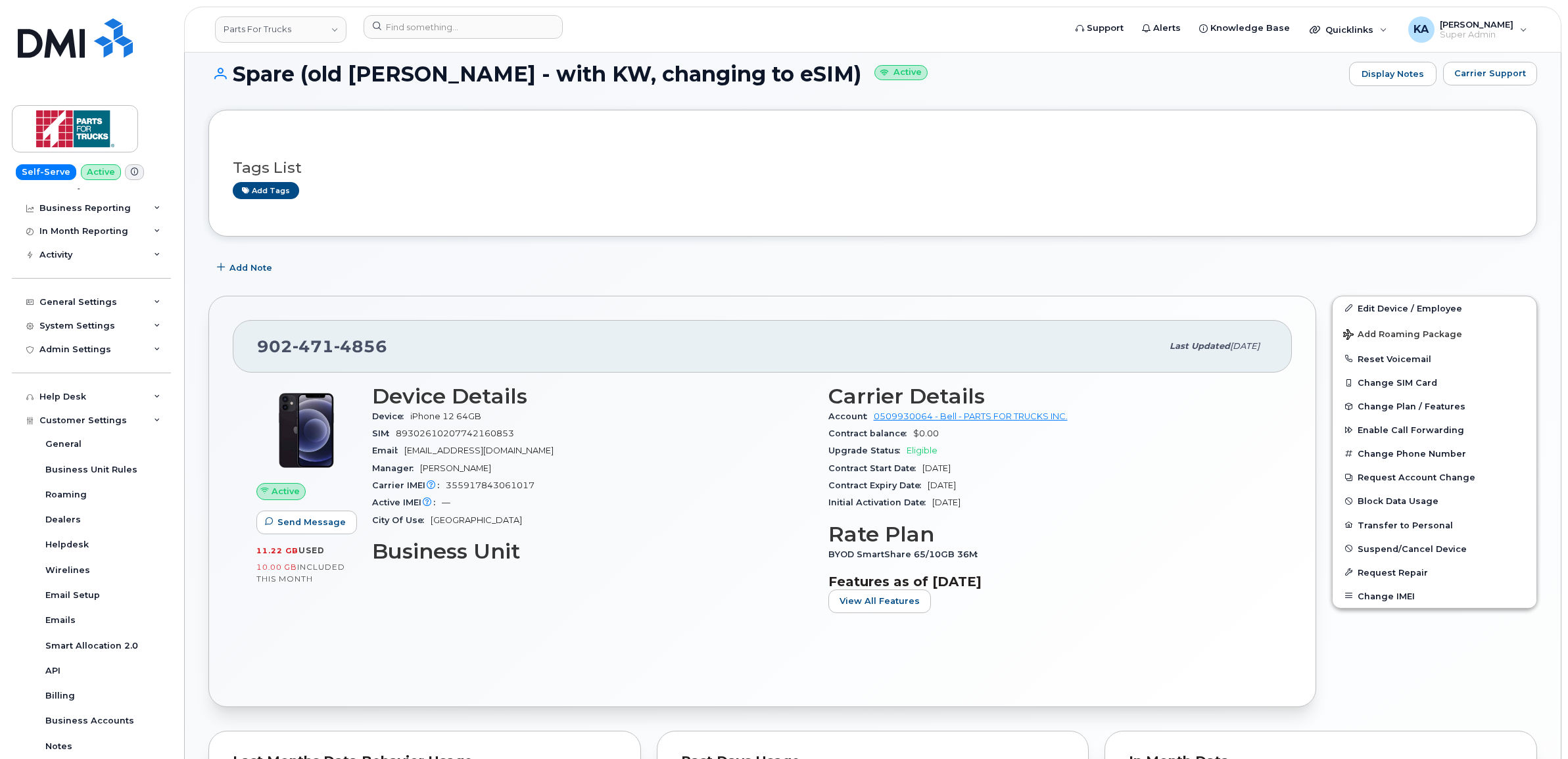
scroll to position [165, 0]
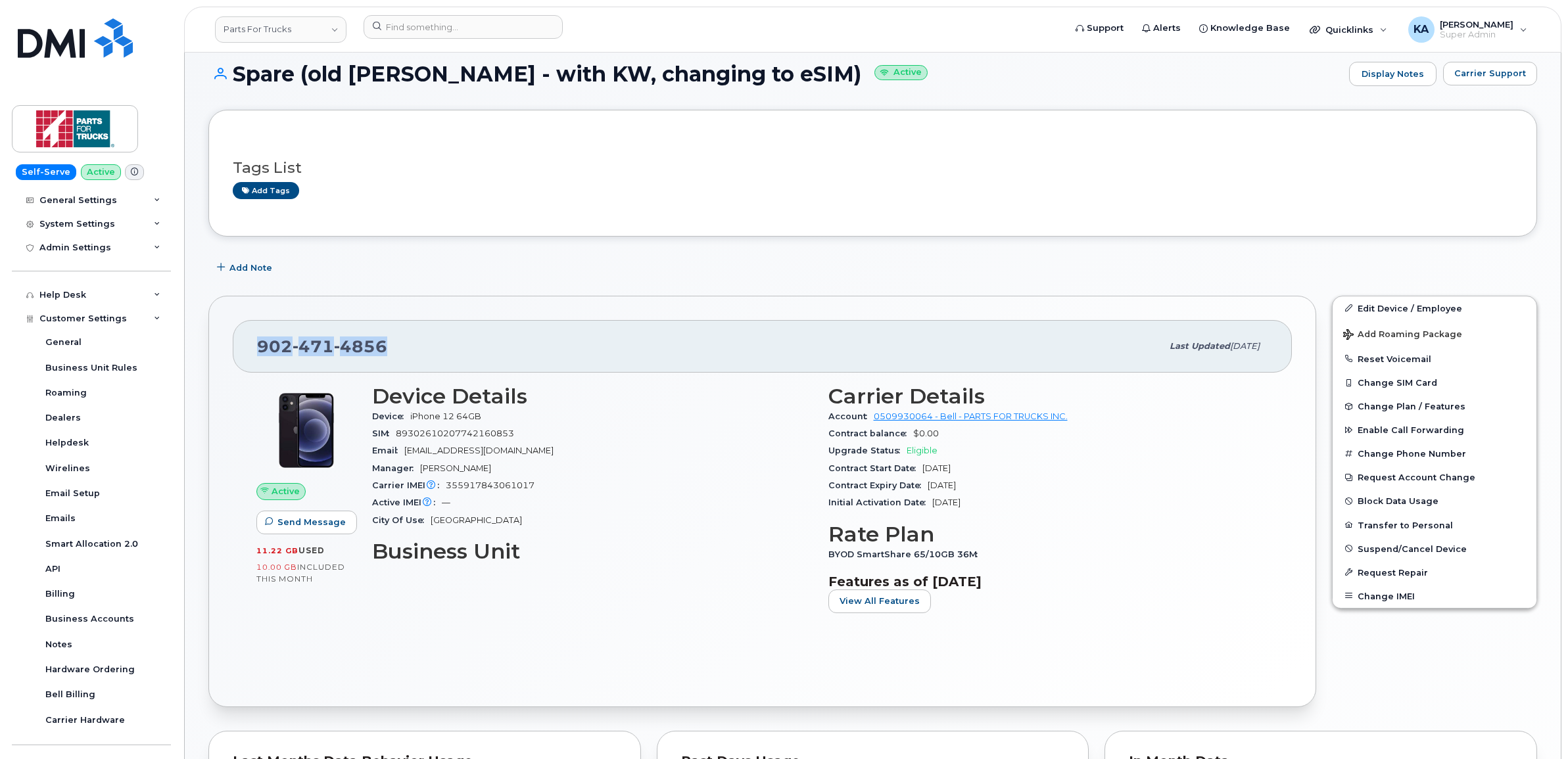
drag, startPoint x: 393, startPoint y: 344, endPoint x: 250, endPoint y: 349, distance: 143.1
click at [250, 349] on div "[PHONE_NUMBER] Last updated [DATE]" at bounding box center [762, 346] width 1059 height 53
copy span "[PHONE_NUMBER]"
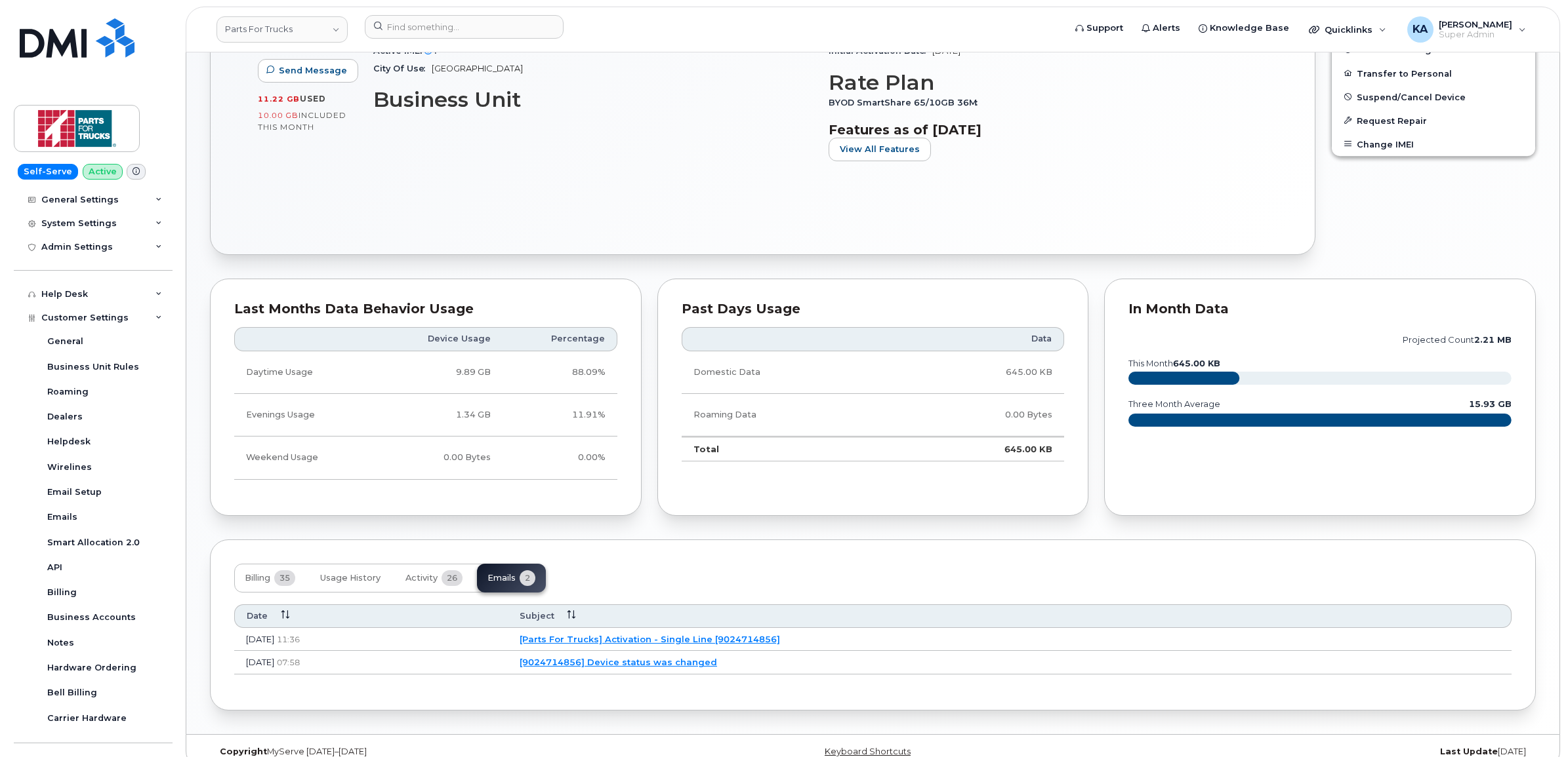
scroll to position [555, 0]
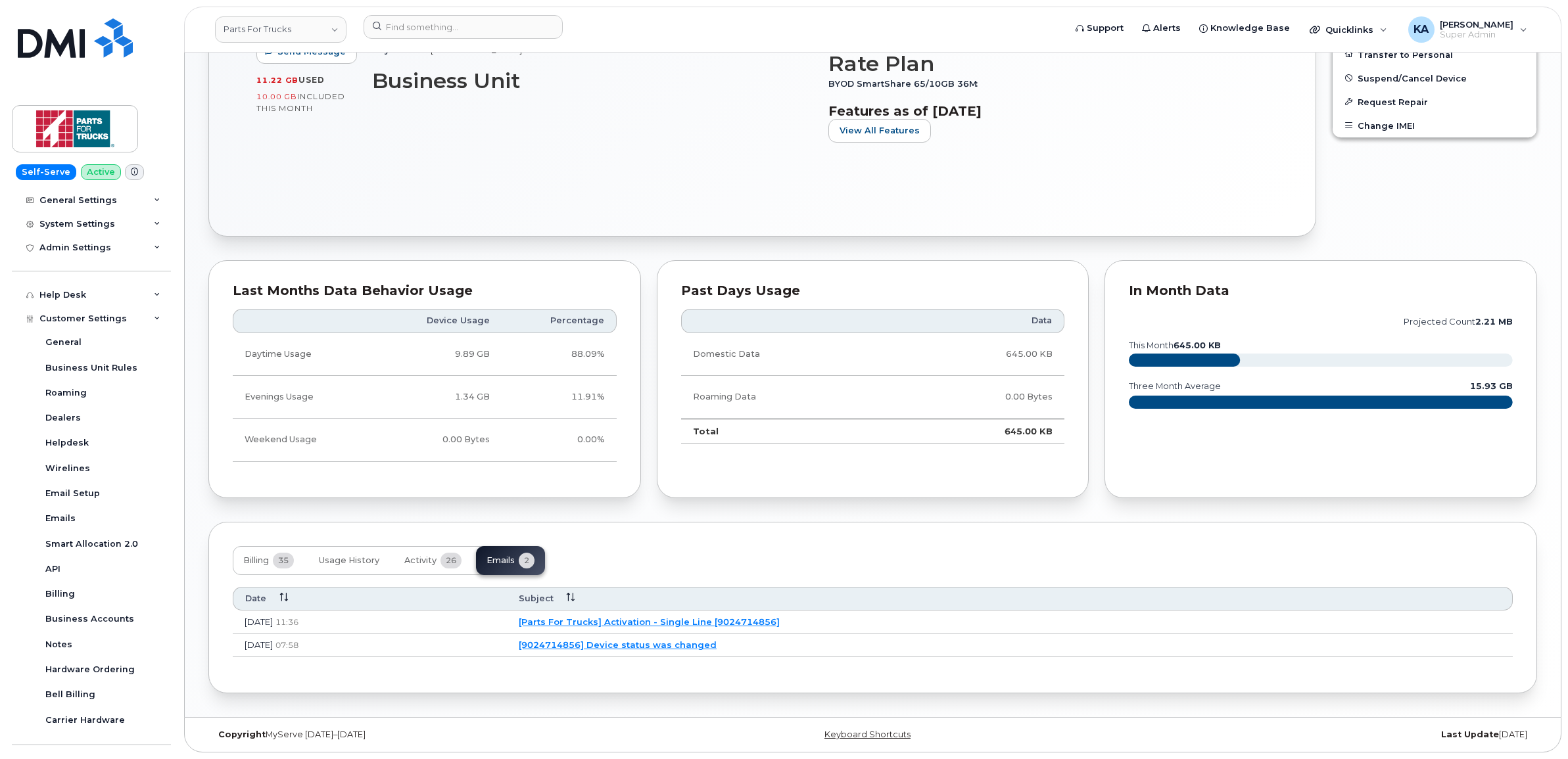
click at [662, 619] on link "[Parts For Trucks] Activation - Single Line [9024714856]" at bounding box center [650, 622] width 261 height 11
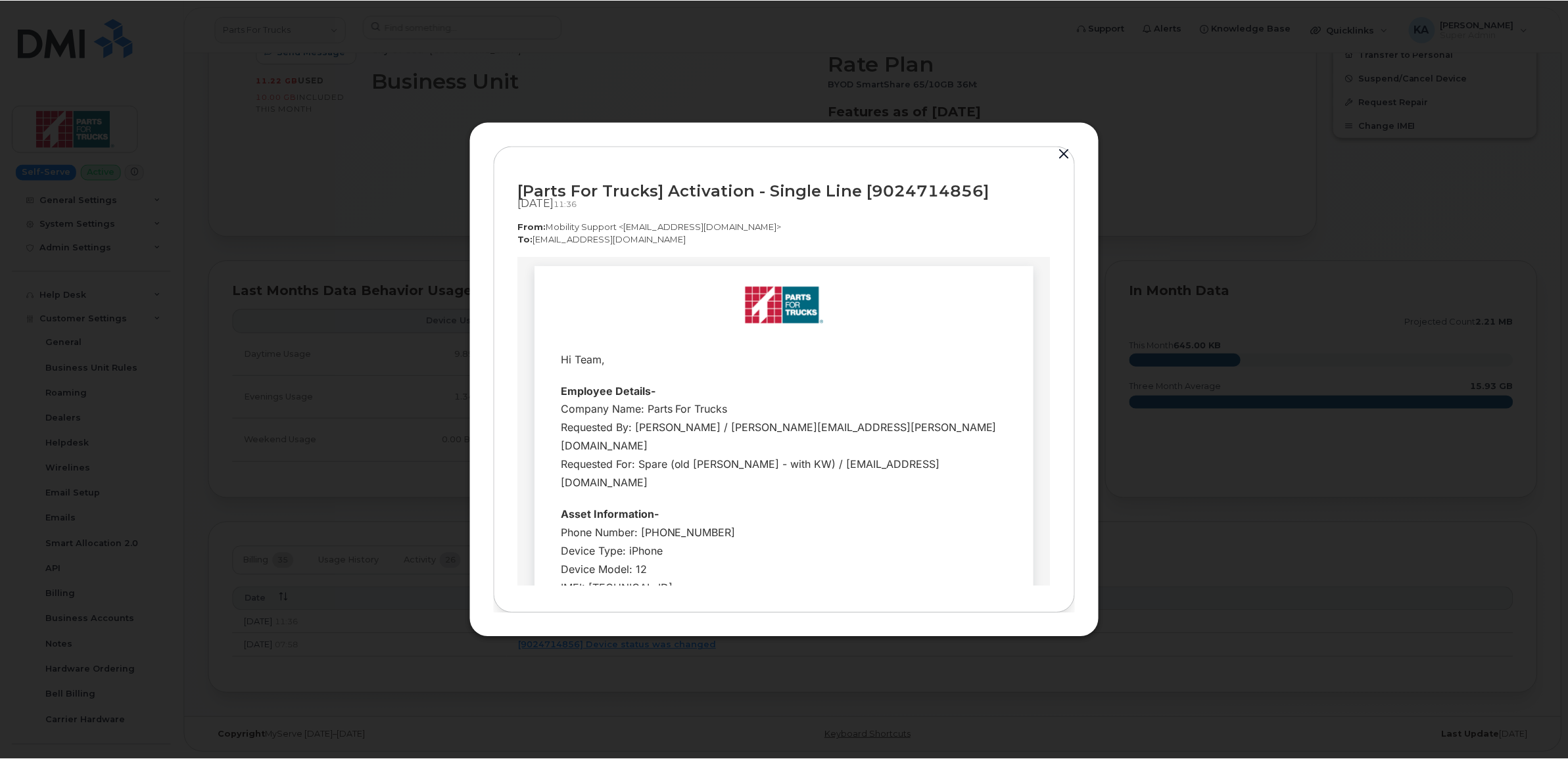
scroll to position [0, 0]
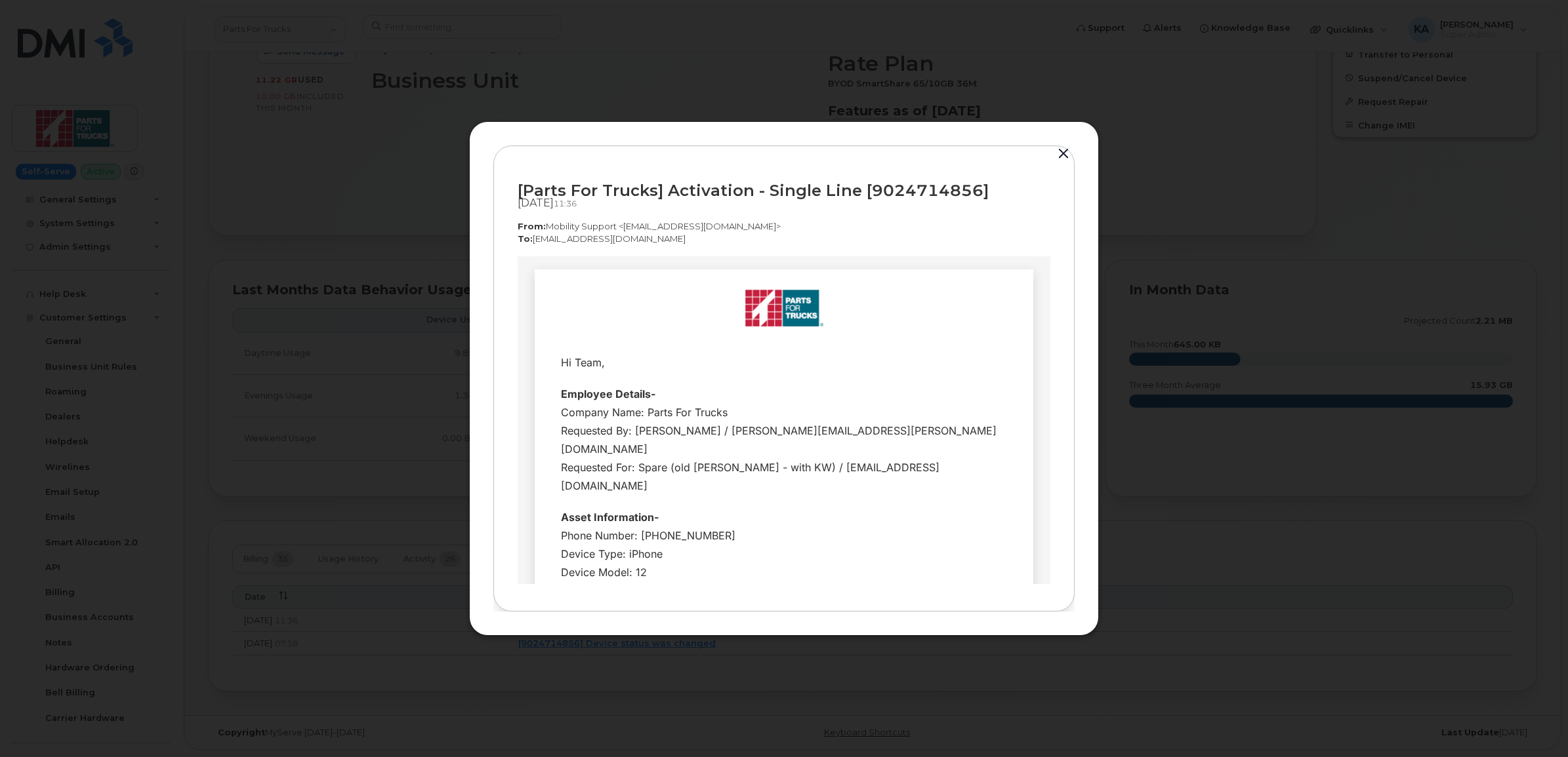
drag, startPoint x: 812, startPoint y: 456, endPoint x: 553, endPoint y: 265, distance: 321.8
click at [553, 265] on td at bounding box center [784, 589] width 498 height 666
copy div "Hi Team, Employee Details- Company Name: Parts For Trucks Requested By: [PERSON…"
click at [1060, 156] on button "button" at bounding box center [1063, 154] width 19 height 19
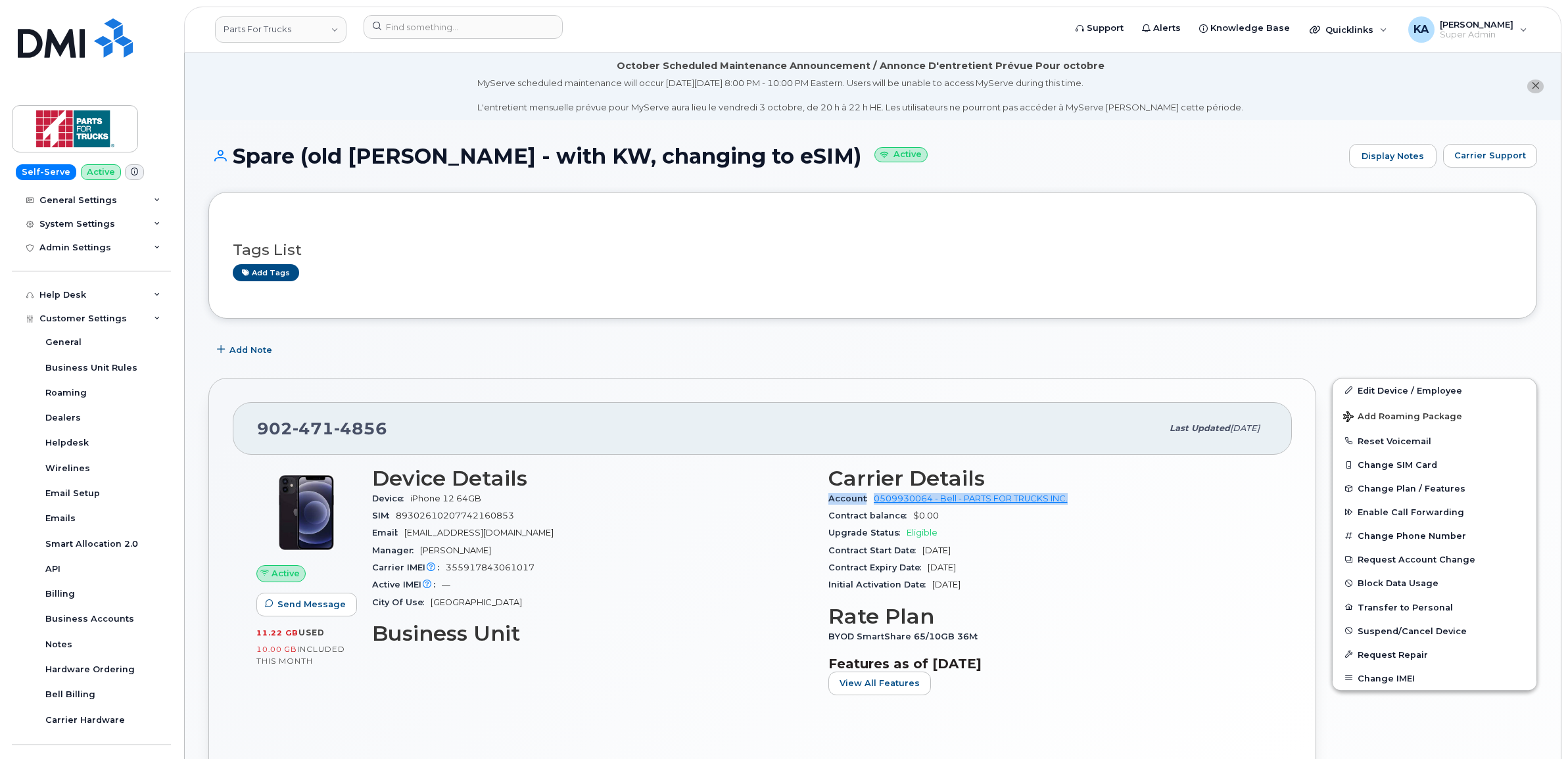
drag, startPoint x: 822, startPoint y: 498, endPoint x: 1071, endPoint y: 507, distance: 249.2
click at [1071, 507] on div "Carrier Details Account 0509930064 - Bell - PARTS FOR TRUCKS INC. Contract bala…" at bounding box center [1048, 587] width 456 height 255
copy div "Account 0509930064 - Bell - PARTS FOR TRUCKS INC."
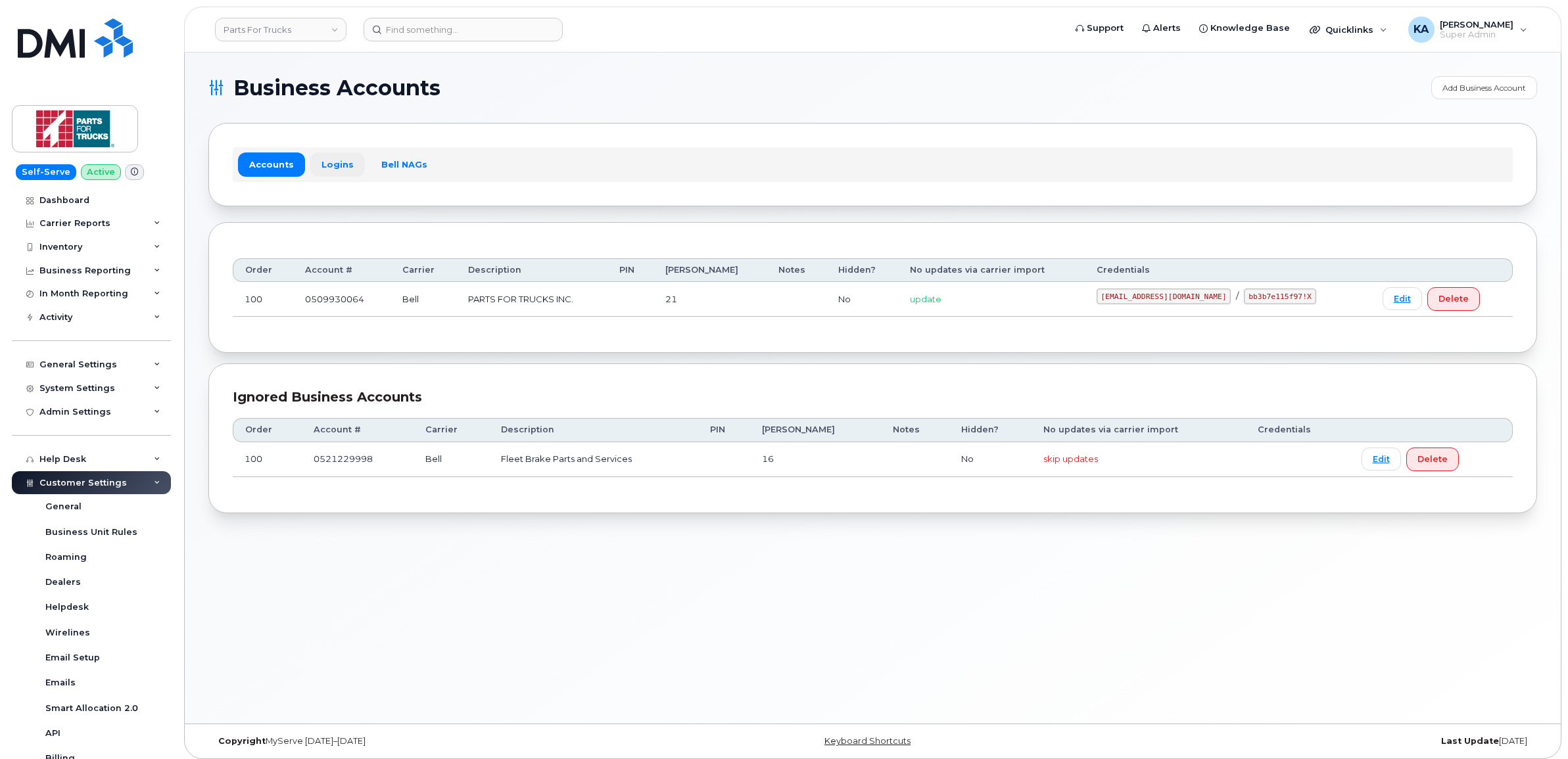
click at [329, 159] on link "Logins" at bounding box center [337, 164] width 54 height 23
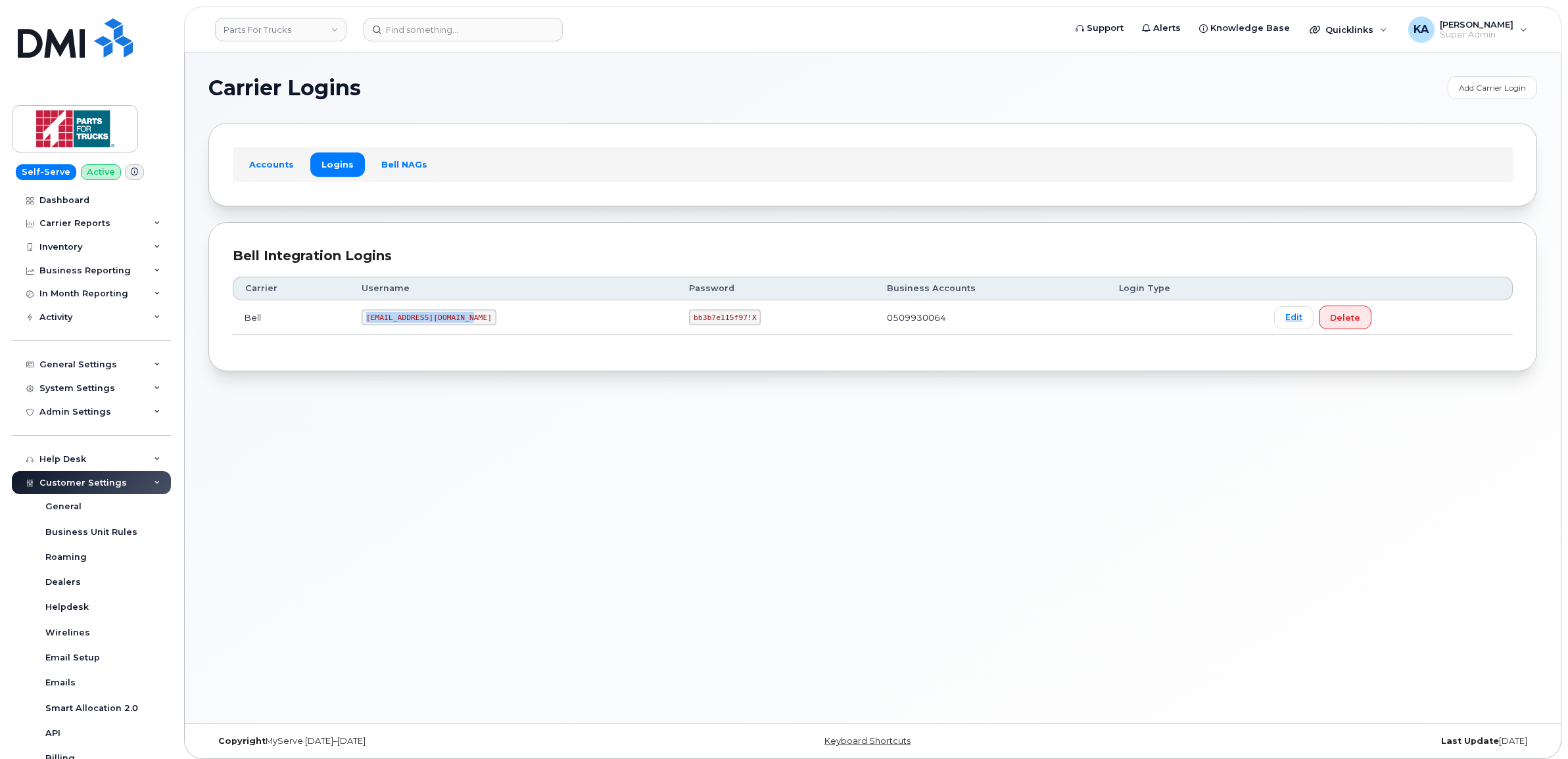
drag, startPoint x: 369, startPoint y: 318, endPoint x: 472, endPoint y: 330, distance: 103.7
click at [472, 330] on td "[EMAIL_ADDRESS][DOMAIN_NAME]" at bounding box center [513, 318] width 327 height 35
copy code "[EMAIL_ADDRESS][DOMAIN_NAME]"
drag, startPoint x: 662, startPoint y: 318, endPoint x: 733, endPoint y: 326, distance: 71.4
click at [733, 326] on td "bb3b7e115f97!X" at bounding box center [776, 318] width 197 height 35
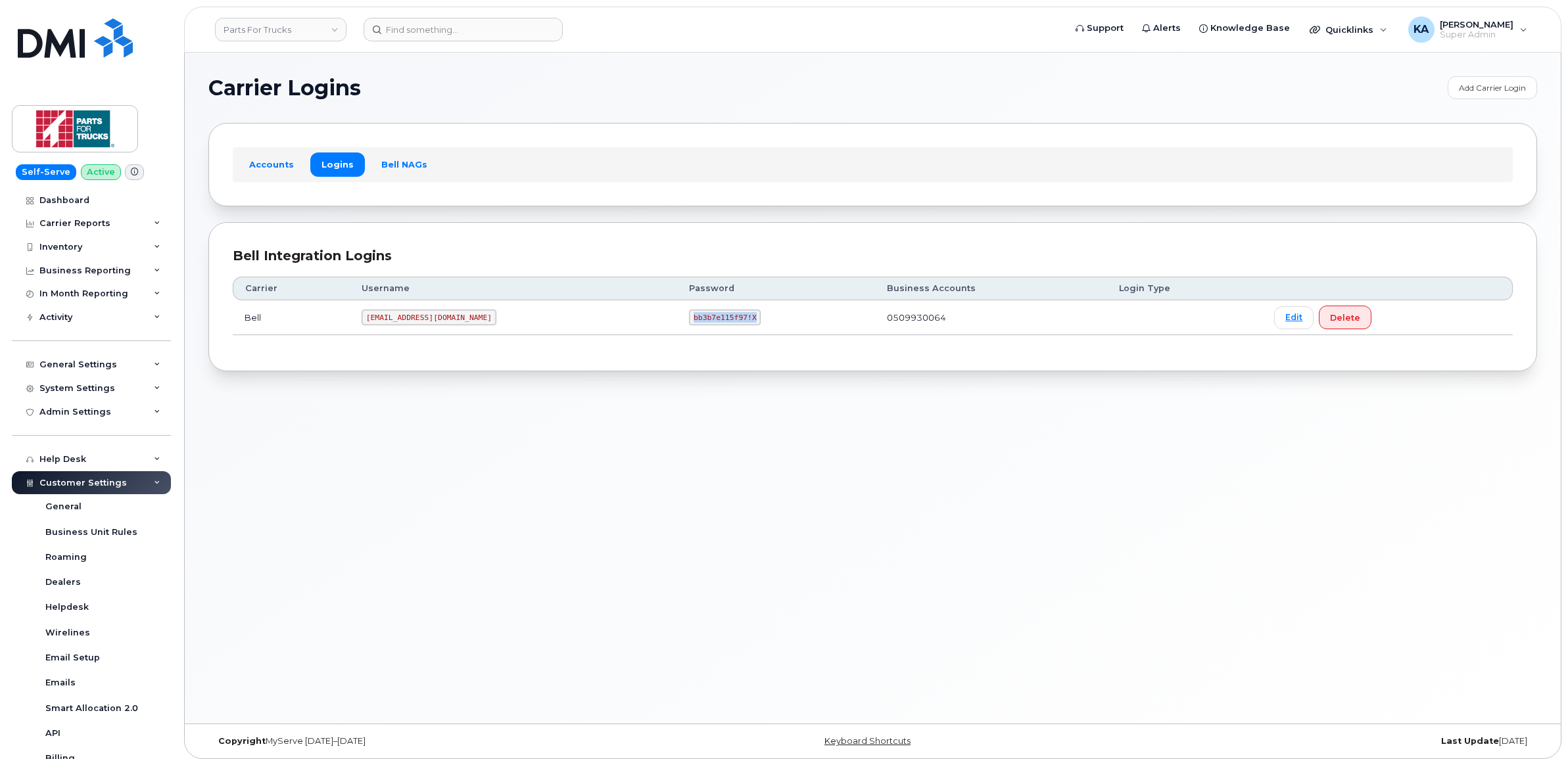
copy code "bb3b7e115f97!X"
